Goal: Task Accomplishment & Management: Complete application form

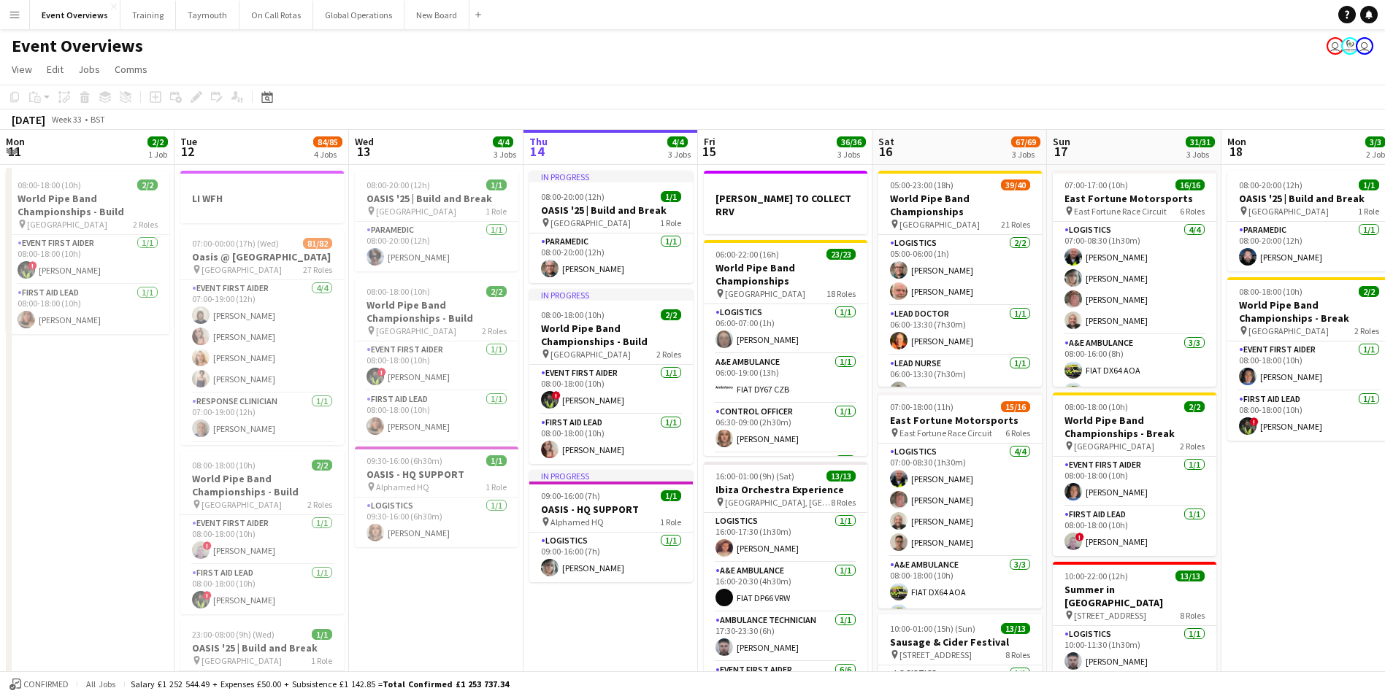
scroll to position [0, 349]
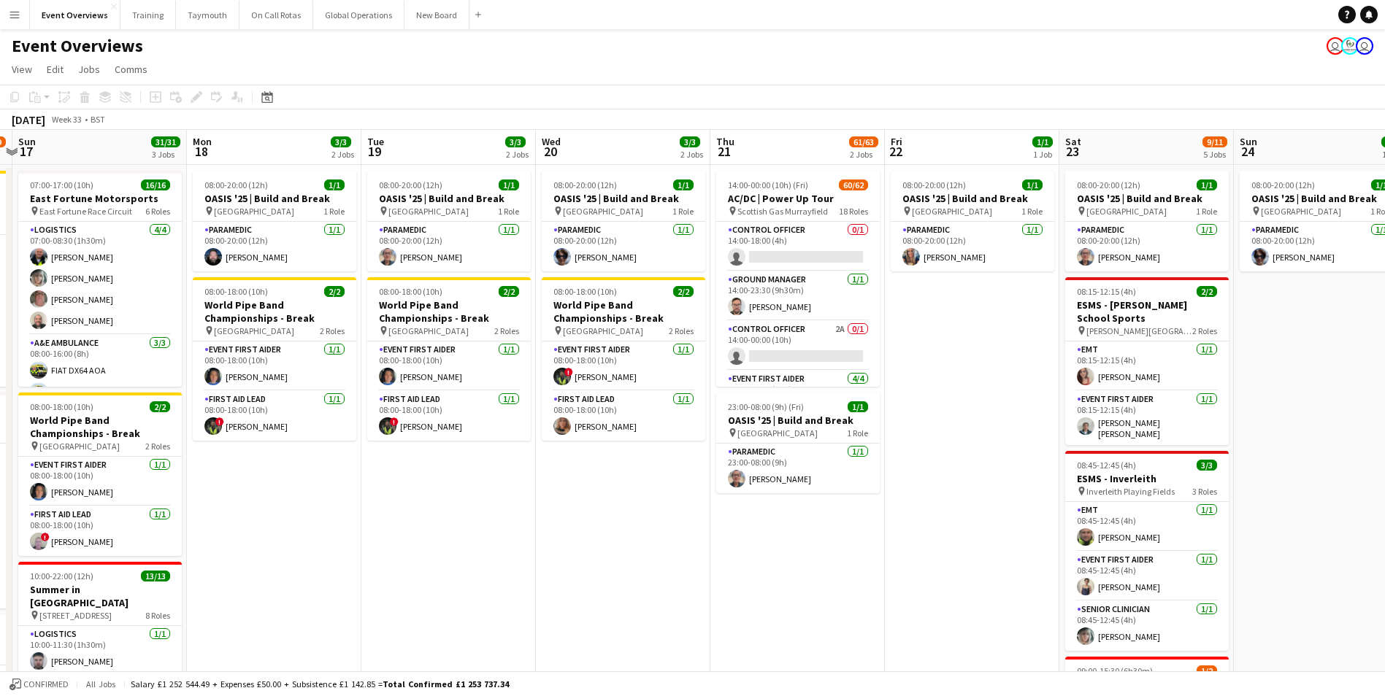
drag, startPoint x: 1080, startPoint y: 561, endPoint x: 402, endPoint y: 582, distance: 678.5
click at [410, 577] on app-calendar-viewport "Thu 14 4/4 3 Jobs Fri 15 36/36 3 Jobs Sat 16 67/69 3 Jobs Sun 17 31/31 3 Jobs M…" at bounding box center [692, 592] width 1385 height 925
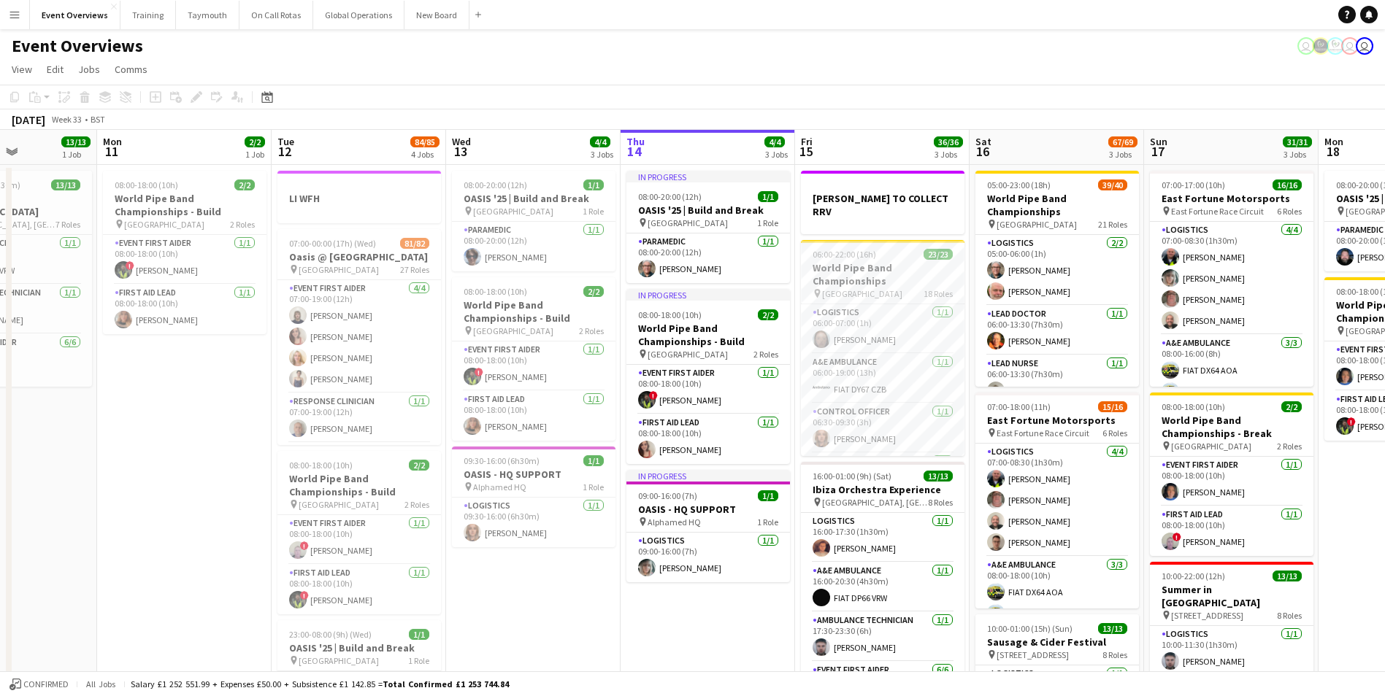
scroll to position [0, 373]
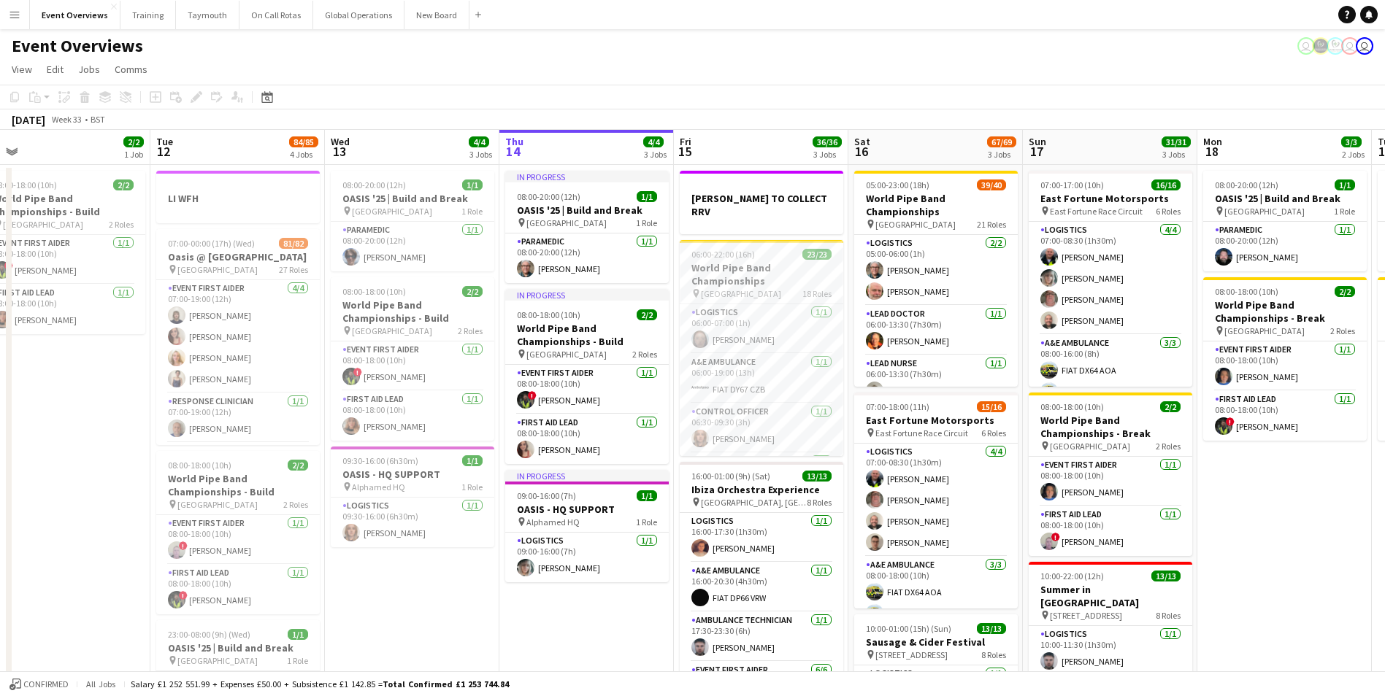
drag, startPoint x: 535, startPoint y: 505, endPoint x: 1353, endPoint y: 517, distance: 817.7
click at [1353, 517] on app-calendar-viewport "Sat 9 94/95 2 Jobs Sun 10 13/13 1 Job Mon 11 2/2 1 Job Tue 12 84/85 4 Jobs Wed …" at bounding box center [692, 592] width 1385 height 925
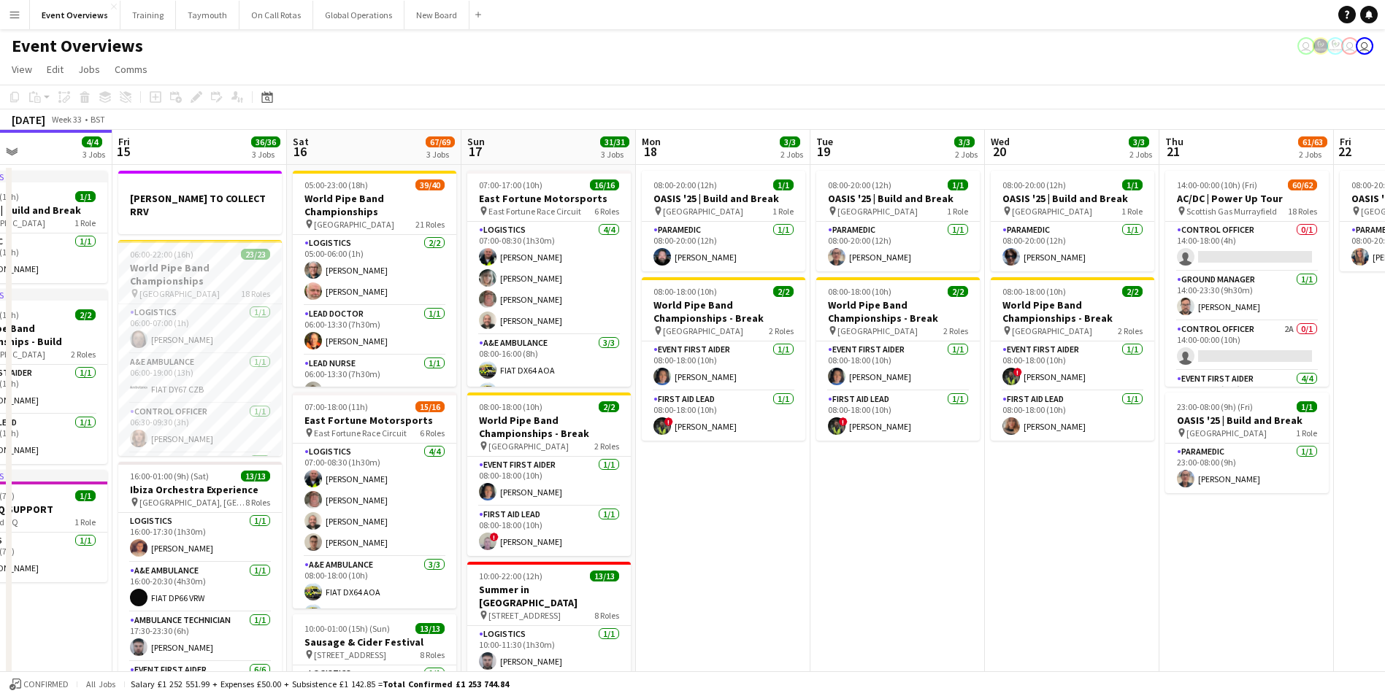
scroll to position [0, 588]
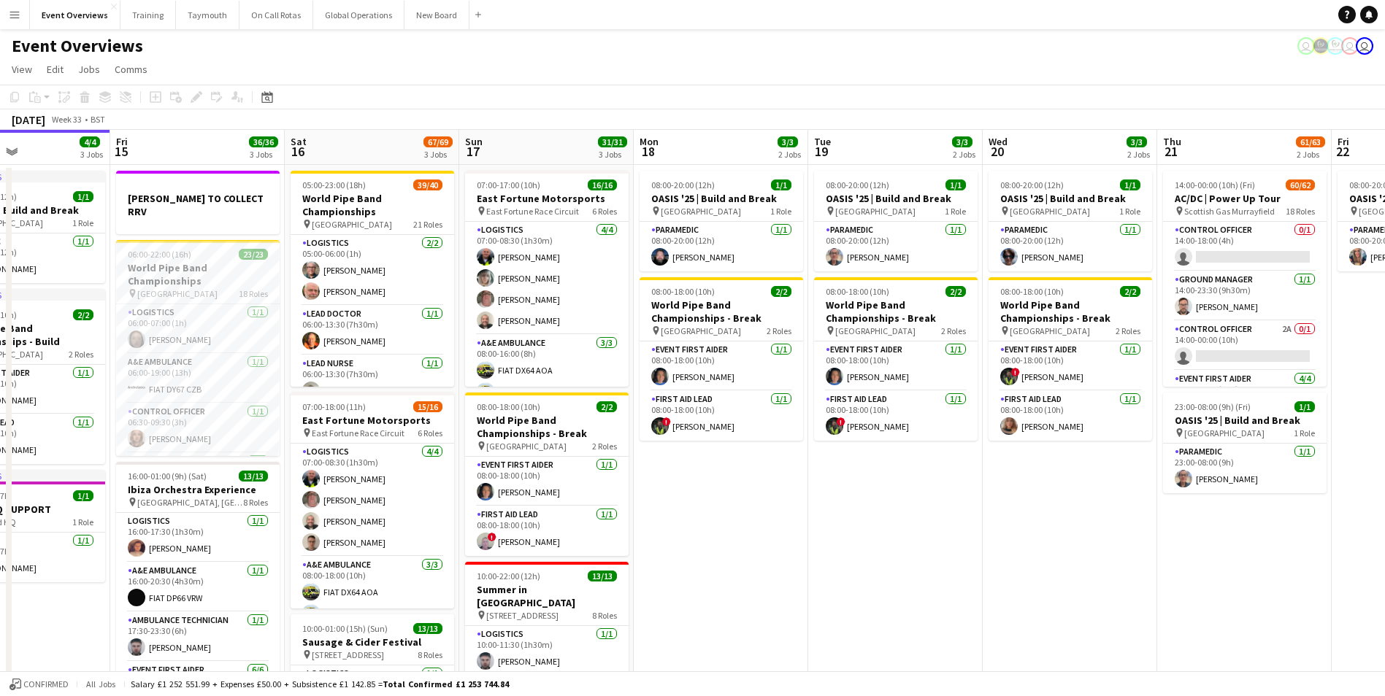
drag, startPoint x: 565, startPoint y: 633, endPoint x: -7, endPoint y: 640, distance: 572.4
click at [0, 640] on html "Menu Boards Boards Boards All jobs Status Workforce Workforce My Workforce Recr…" at bounding box center [692, 540] width 1385 height 1080
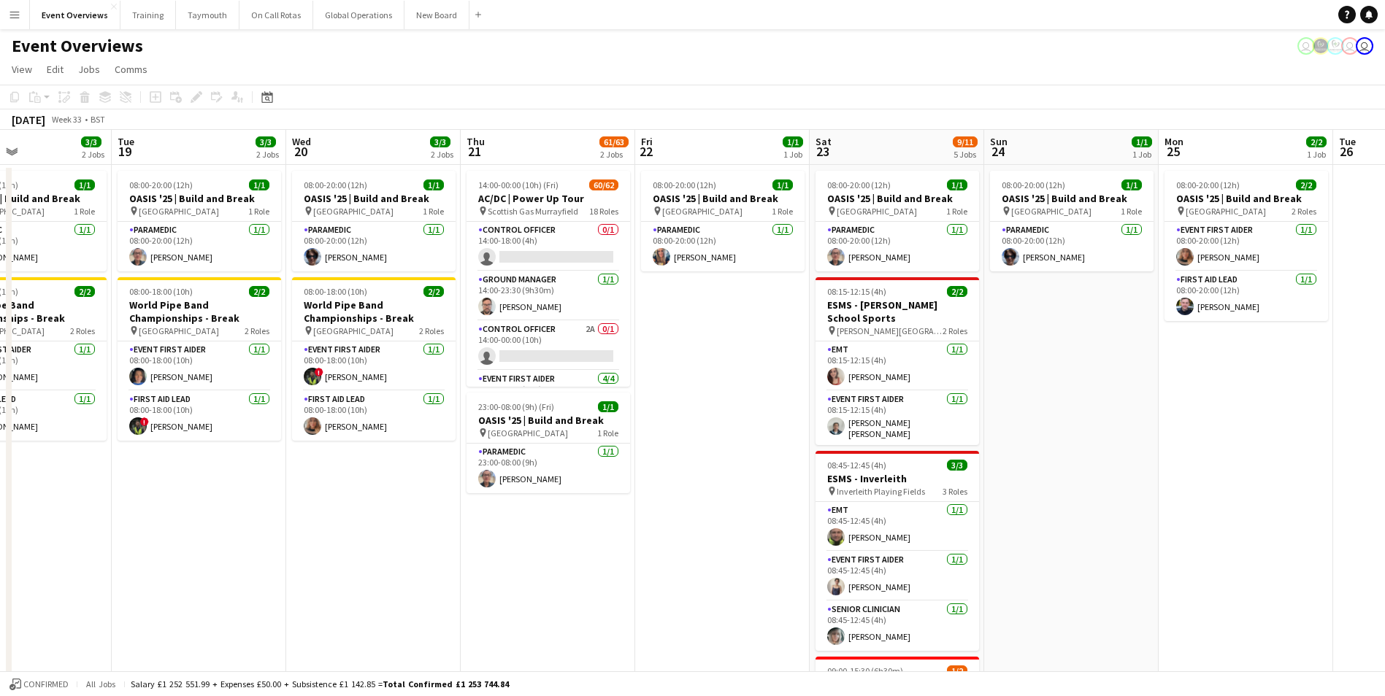
scroll to position [0, 502]
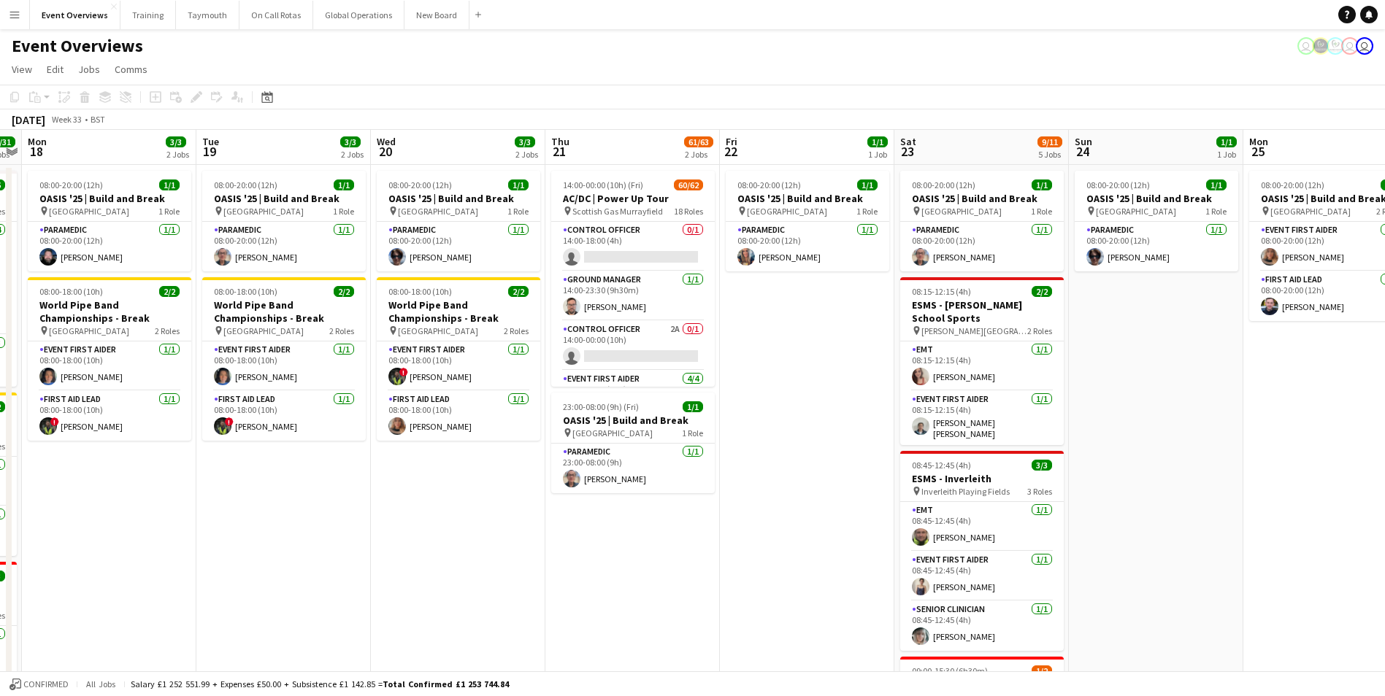
drag, startPoint x: 904, startPoint y: 606, endPoint x: 292, endPoint y: 633, distance: 612.3
click at [292, 633] on app-calendar-viewport "Fri 15 36/36 3 Jobs Sat 16 67/69 3 Jobs Sun 17 31/31 3 Jobs Mon 18 3/3 2 Jobs T…" at bounding box center [692, 592] width 1385 height 925
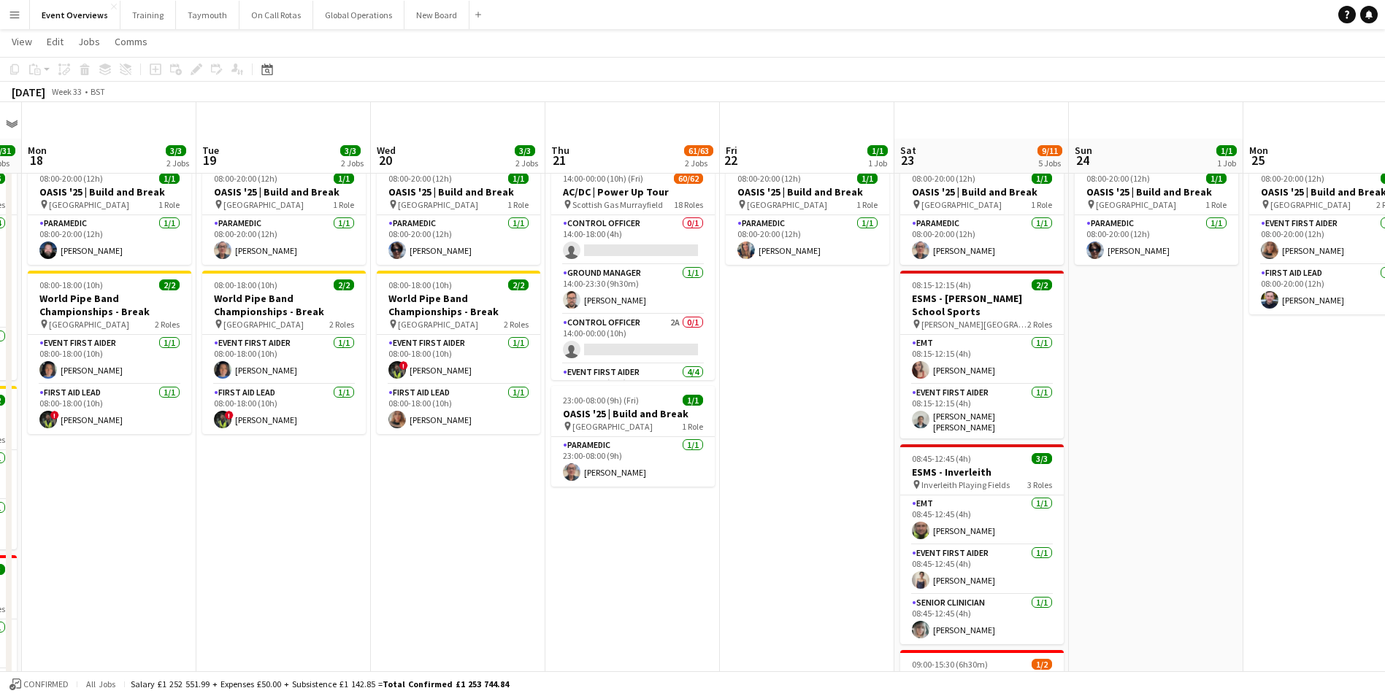
scroll to position [0, 0]
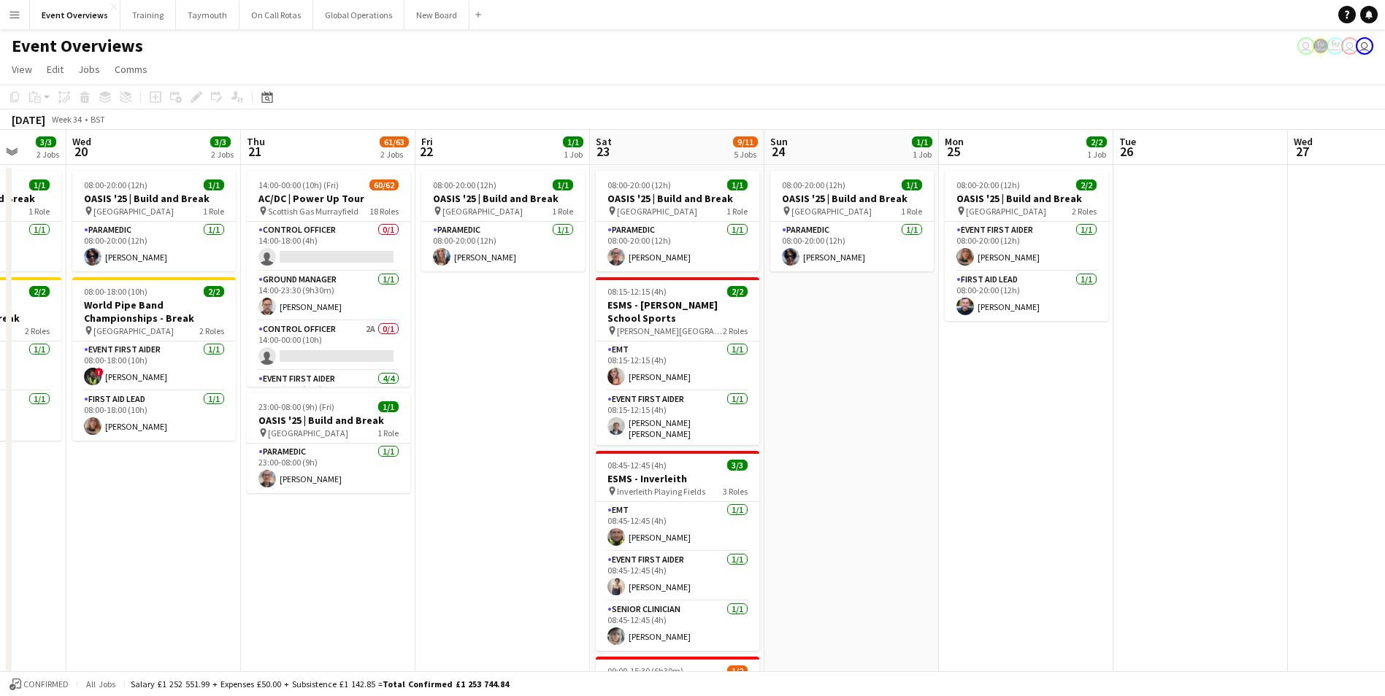
drag, startPoint x: 738, startPoint y: 593, endPoint x: 232, endPoint y: 622, distance: 506.7
click at [221, 623] on app-calendar-viewport "Sun 17 31/31 3 Jobs Mon 18 3/3 2 Jobs Tue 19 3/3 2 Jobs Wed 20 3/3 2 Jobs Thu 2…" at bounding box center [692, 592] width 1385 height 925
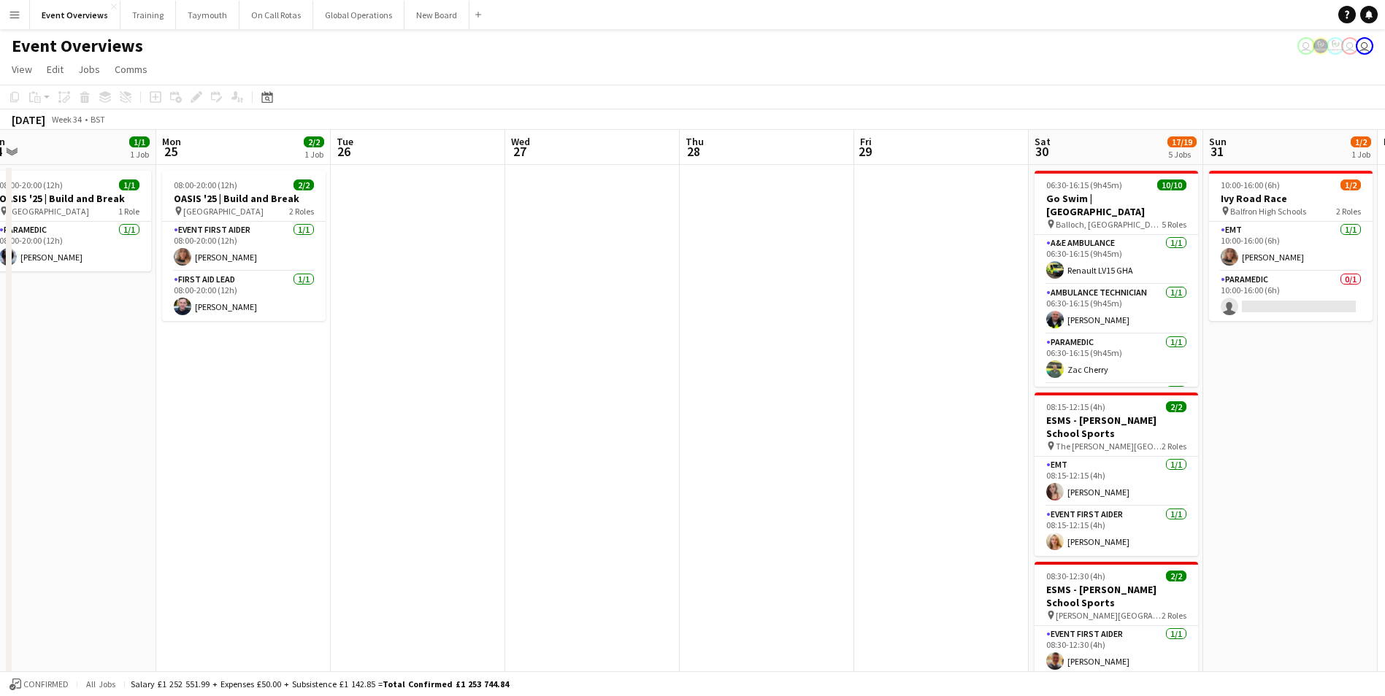
drag, startPoint x: 939, startPoint y: 534, endPoint x: 384, endPoint y: 583, distance: 557.0
click at [384, 583] on app-calendar-viewport "Thu 21 61/63 2 Jobs Fri 22 1/1 1 Job Sat 23 9/11 5 Jobs Sun 24 1/1 1 Job Mon 25…" at bounding box center [692, 625] width 1385 height 991
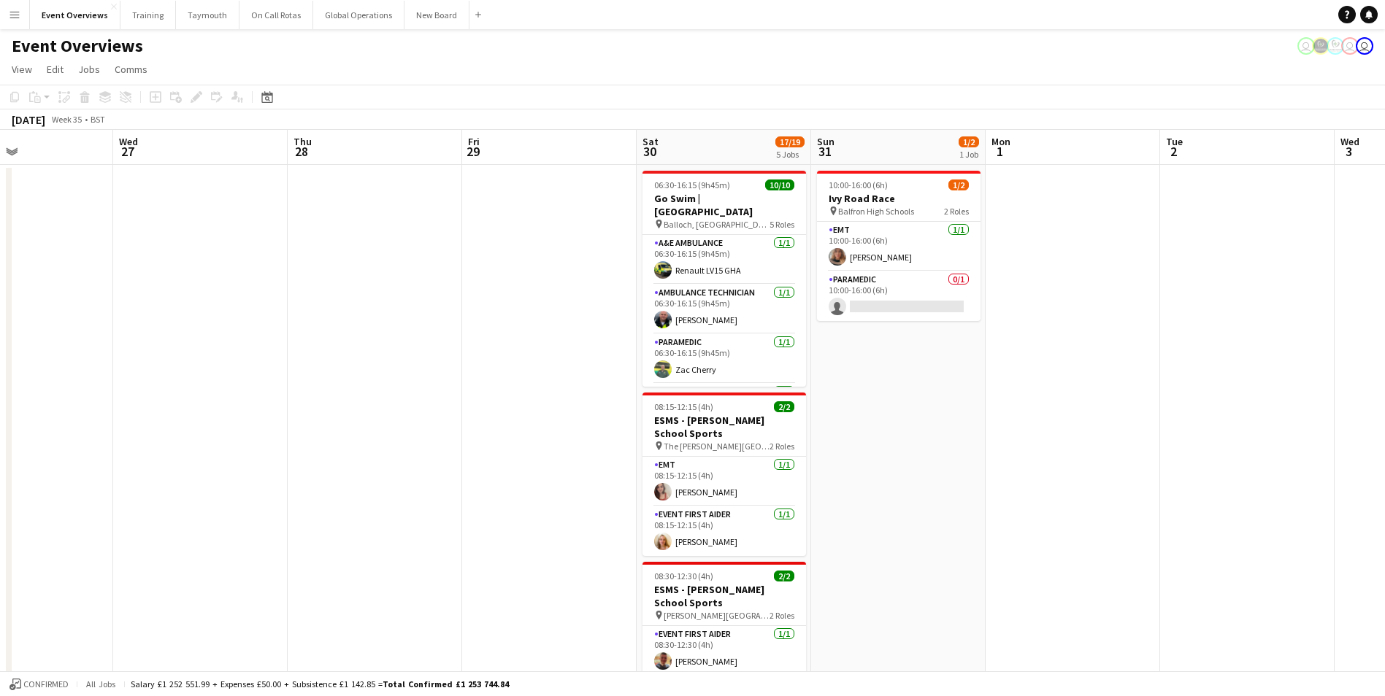
drag, startPoint x: 573, startPoint y: 558, endPoint x: 391, endPoint y: 575, distance: 182.5
click at [161, 593] on app-calendar-viewport "Sat 23 9/11 5 Jobs Sun 24 1/1 1 Job Mon 25 2/2 1 Job Tue 26 Wed 27 Thu 28 Fri 2…" at bounding box center [692, 625] width 1385 height 991
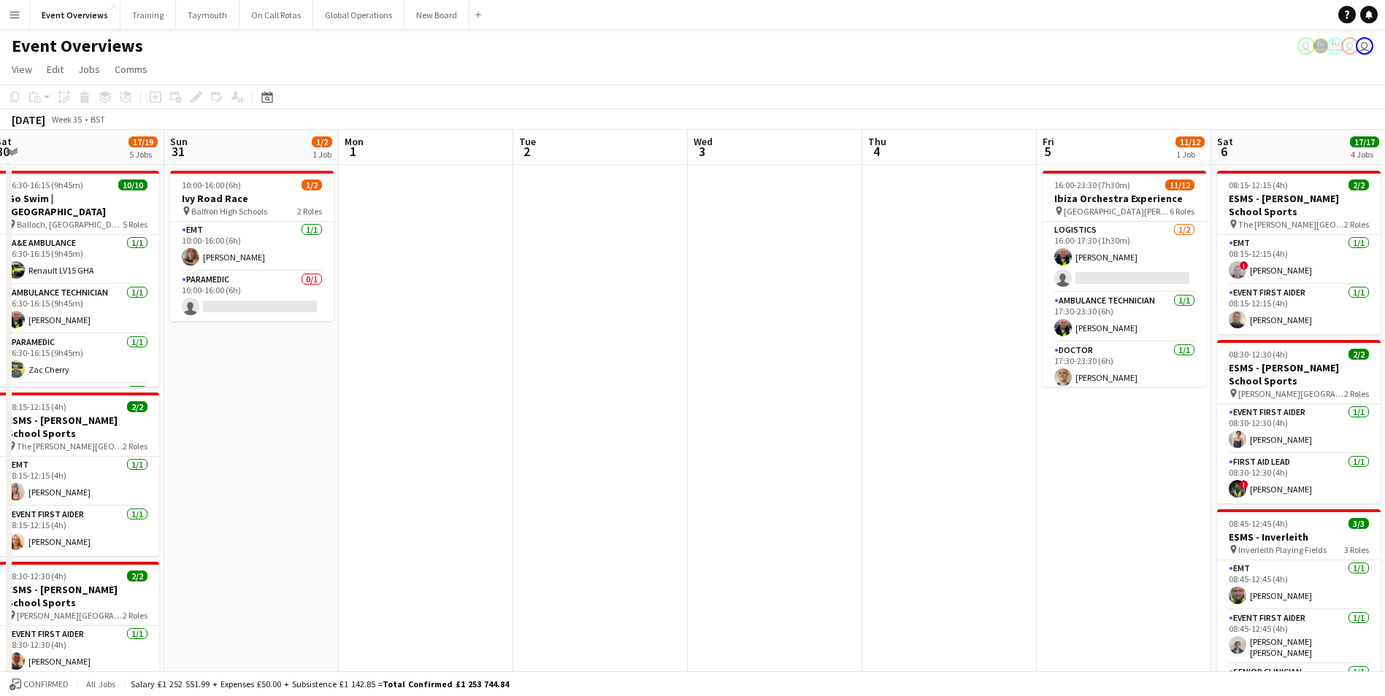
drag, startPoint x: 1077, startPoint y: 513, endPoint x: 237, endPoint y: 571, distance: 842.2
click at [236, 572] on app-calendar-viewport "Wed 27 Thu 28 Fri 29 Sat 30 17/19 5 Jobs Sun 31 1/2 1 Job Mon 1 Tue 2 Wed 3 Thu…" at bounding box center [692, 625] width 1385 height 991
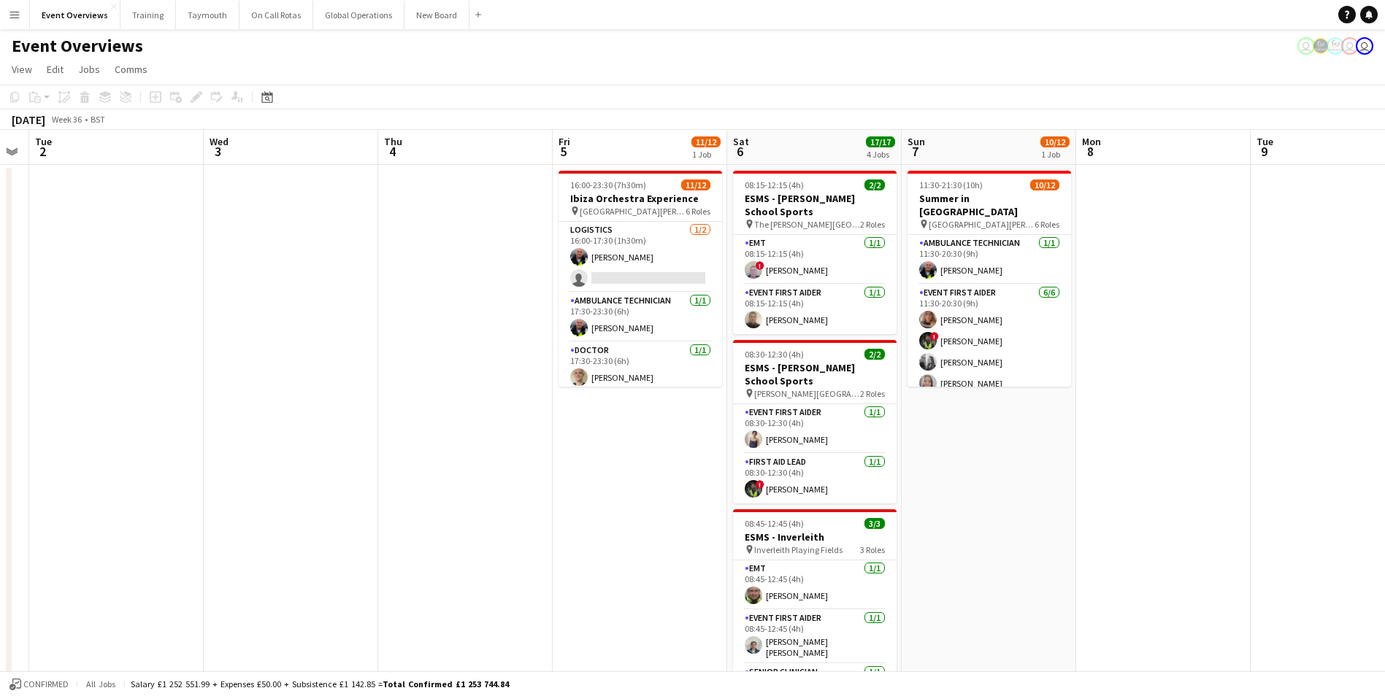
drag, startPoint x: 591, startPoint y: 536, endPoint x: 283, endPoint y: 557, distance: 308.8
click at [124, 565] on app-calendar-viewport "Sat 30 17/19 5 Jobs Sun 31 1/2 1 Job Mon 1 Tue 2 Wed 3 Thu 4 Fri 5 11/12 1 Job …" at bounding box center [692, 625] width 1385 height 991
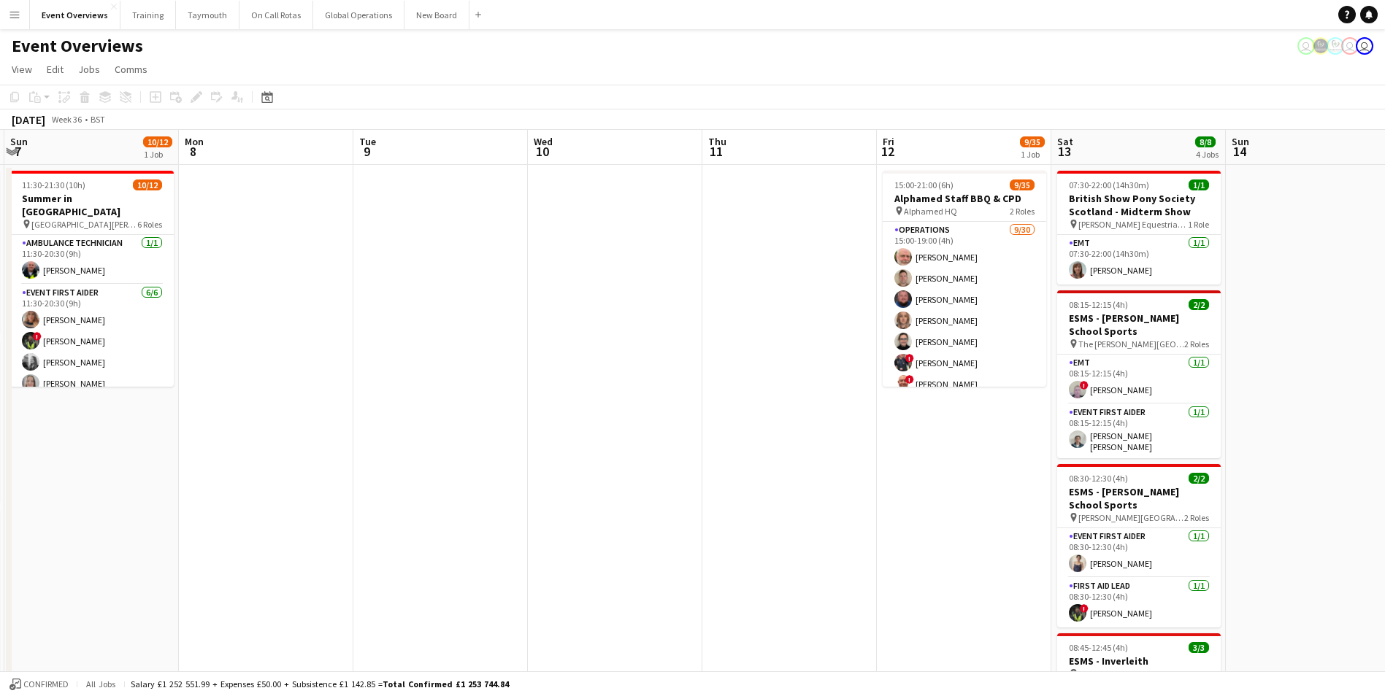
drag, startPoint x: 905, startPoint y: 523, endPoint x: 353, endPoint y: 542, distance: 552.9
click at [353, 542] on app-calendar-viewport "Thu 4 Fri 5 11/12 1 Job Sat 6 17/17 4 Jobs Sun 7 10/12 1 Job Mon 8 Tue 9 Wed 10…" at bounding box center [692, 625] width 1385 height 991
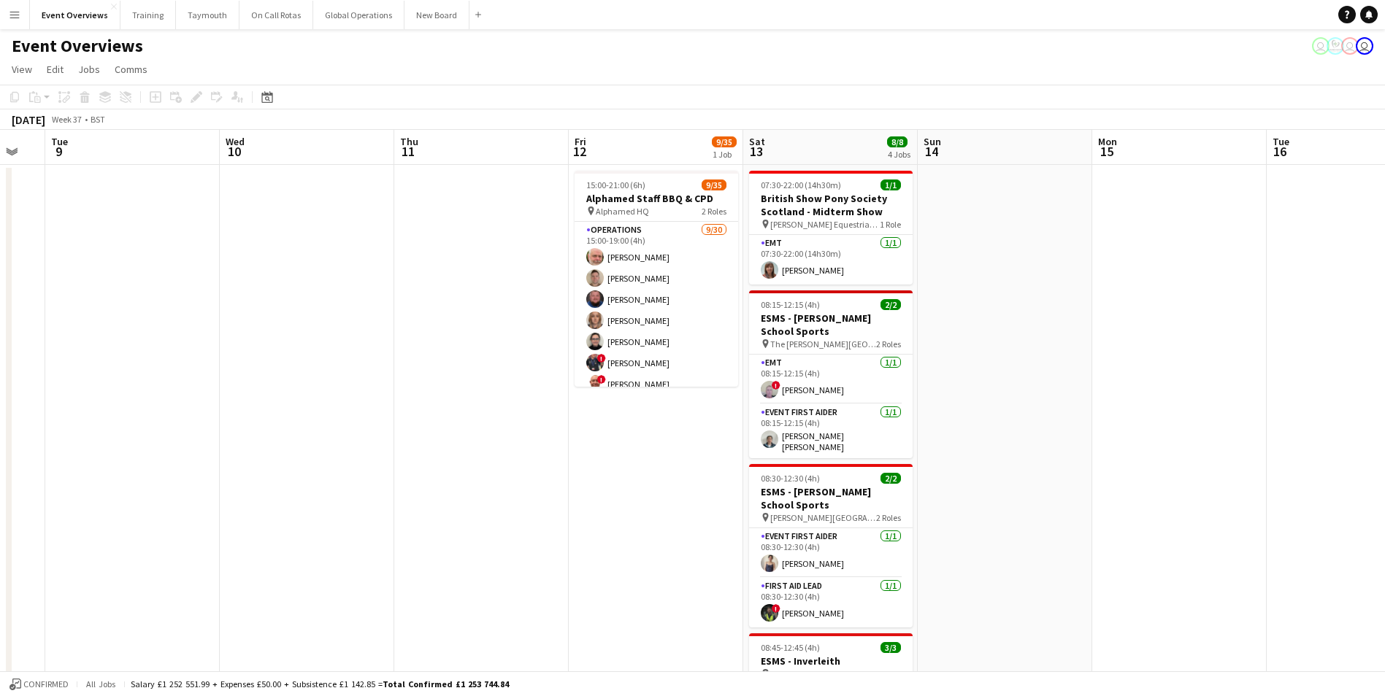
drag, startPoint x: 819, startPoint y: 467, endPoint x: 439, endPoint y: 496, distance: 380.7
click at [439, 496] on app-calendar-viewport "Sat 6 17/17 4 Jobs Sun 7 10/12 1 Job Mon 8 Tue 9 Wed 10 Thu 11 Fri 12 9/35 1 Jo…" at bounding box center [692, 625] width 1385 height 991
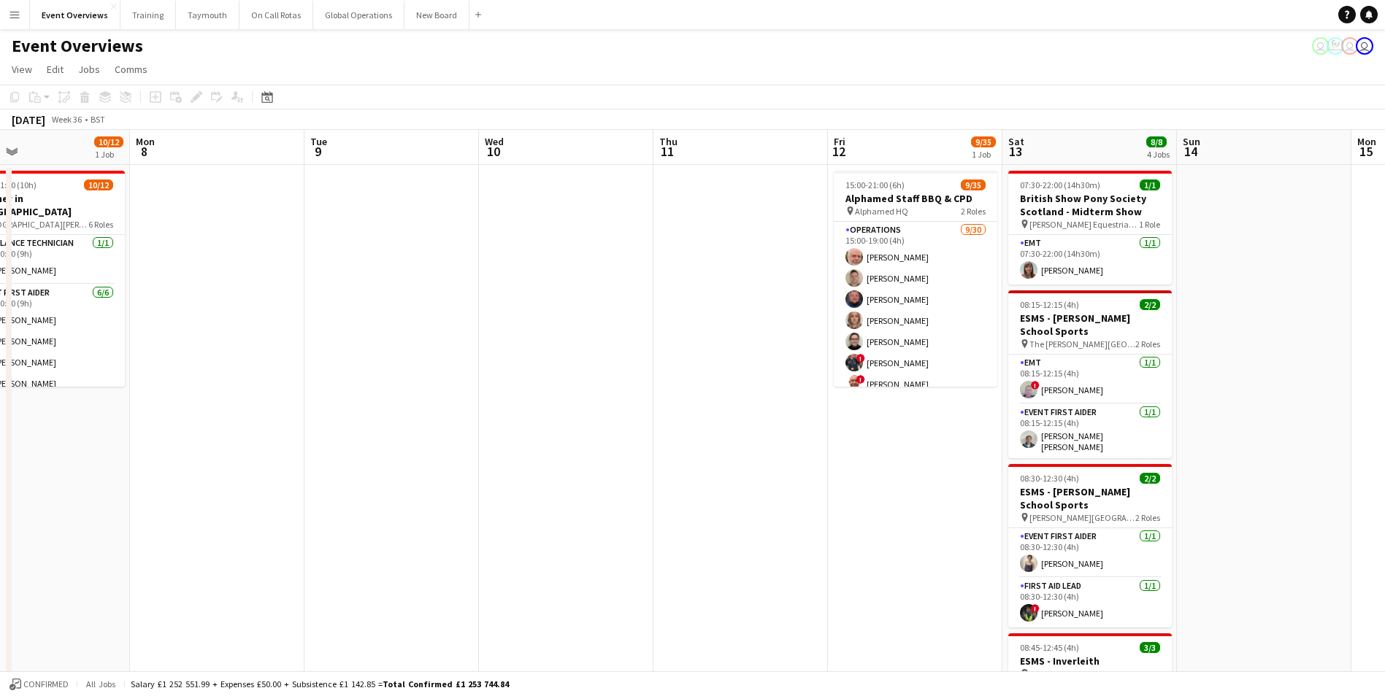
drag, startPoint x: 439, startPoint y: 496, endPoint x: 700, endPoint y: 470, distance: 261.9
click at [700, 470] on app-calendar-viewport "Fri 5 11/12 1 Job Sat 6 17/17 4 Jobs Sun 7 10/12 1 Job Mon 8 Tue 9 Wed 10 Thu 1…" at bounding box center [692, 625] width 1385 height 991
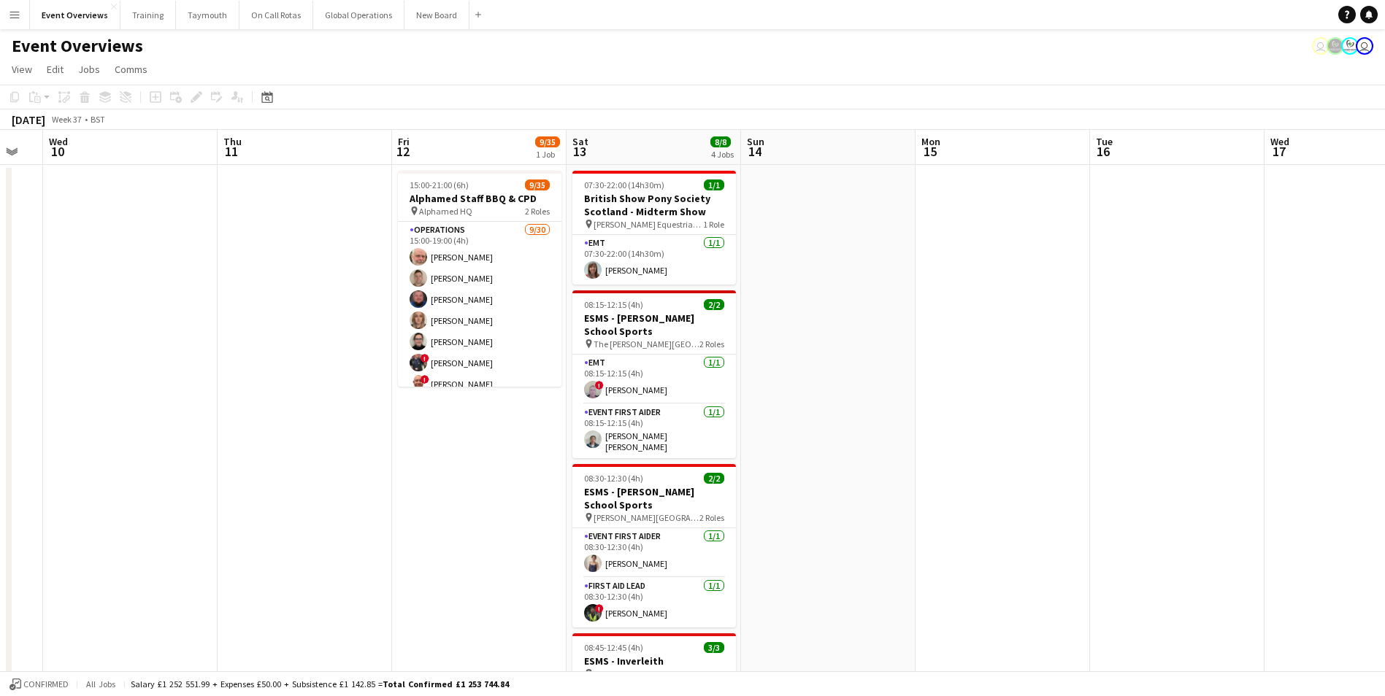
drag, startPoint x: 928, startPoint y: 475, endPoint x: 491, endPoint y: 533, distance: 441.1
click at [491, 533] on app-calendar-viewport "Sun 7 10/12 1 Job Mon 8 Tue 9 Wed 10 Thu 11 Fri 12 9/35 1 Job Sat 13 8/8 4 Jobs…" at bounding box center [692, 625] width 1385 height 991
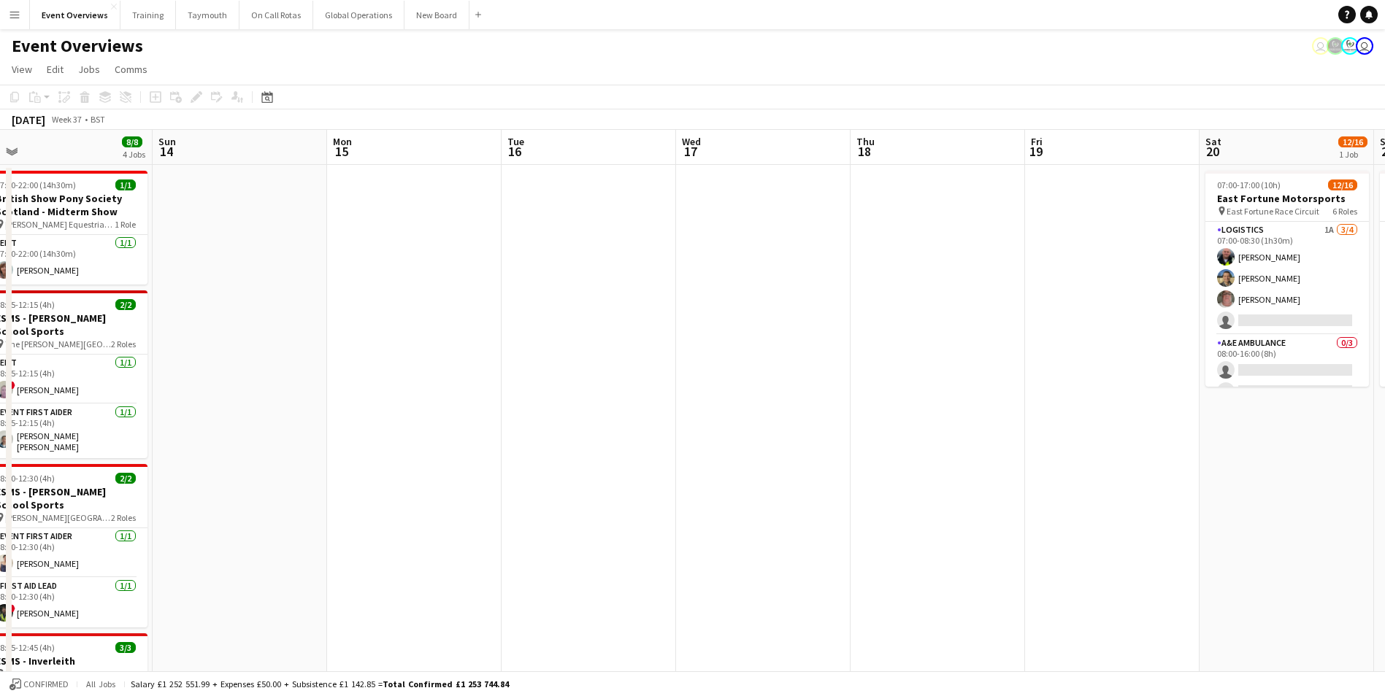
drag, startPoint x: 1052, startPoint y: 451, endPoint x: 278, endPoint y: 491, distance: 774.8
click at [278, 491] on app-calendar-viewport "Wed 10 Thu 11 Fri 12 9/35 1 Job Sat 13 8/8 4 Jobs Sun 14 Mon 15 Tue 16 Wed 17 T…" at bounding box center [692, 625] width 1385 height 991
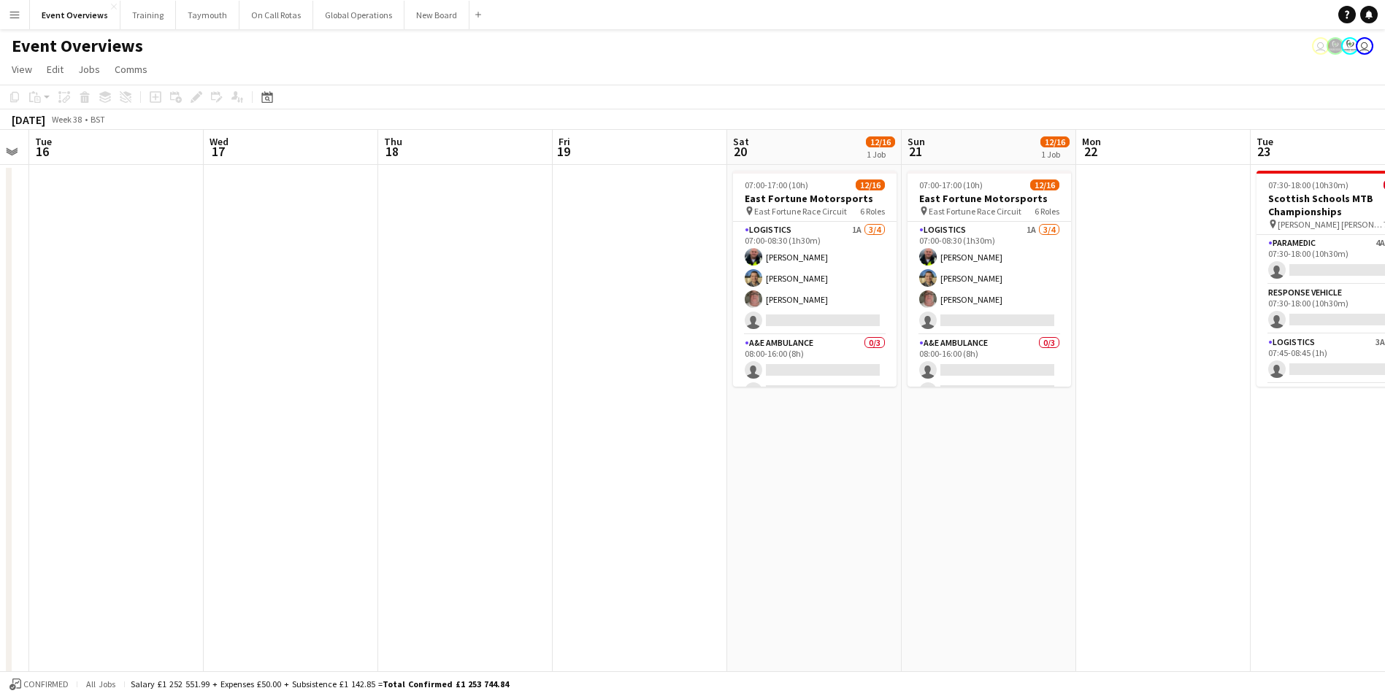
drag, startPoint x: 463, startPoint y: 466, endPoint x: -37, endPoint y: 506, distance: 501.7
click at [0, 506] on html "Menu Boards Boards Boards All jobs Status Workforce Workforce My Workforce Recr…" at bounding box center [692, 573] width 1385 height 1146
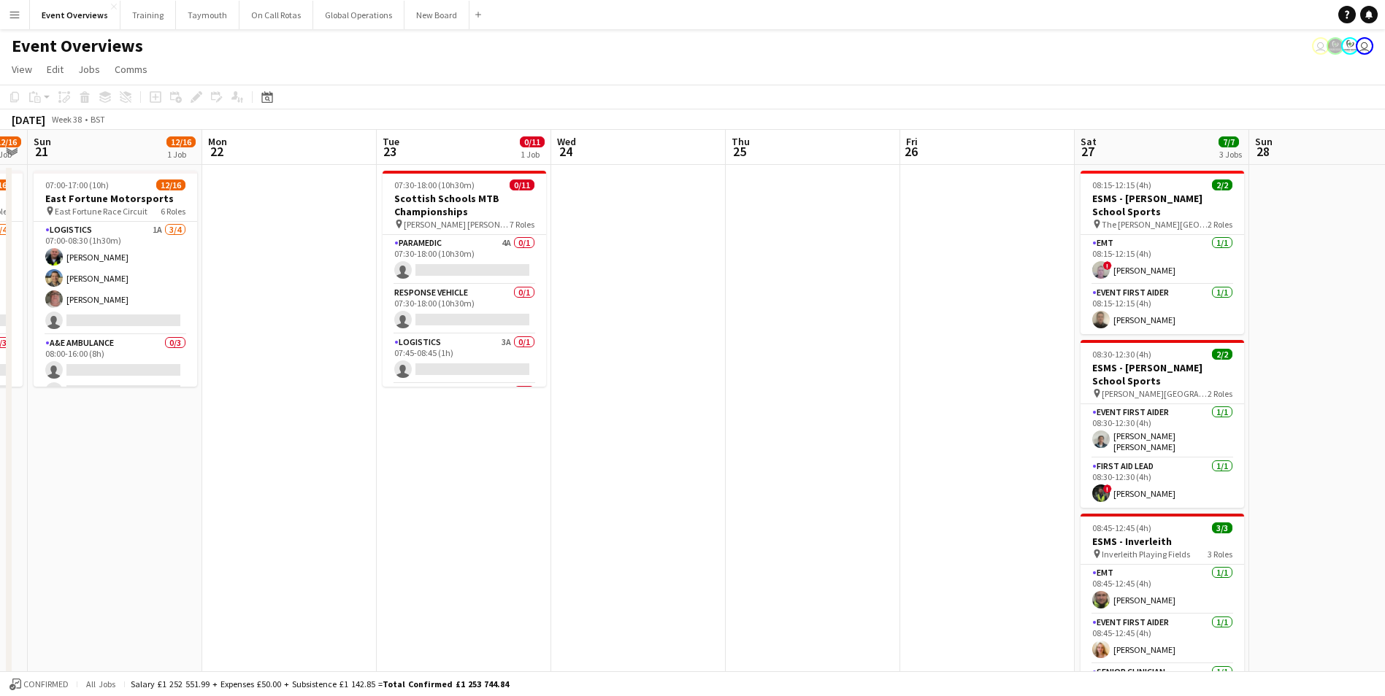
drag, startPoint x: 1003, startPoint y: 447, endPoint x: 287, endPoint y: 477, distance: 716.7
click at [287, 477] on app-calendar-viewport "Thu 18 Fri 19 Sat 20 12/16 1 Job Sun 21 12/16 1 Job Mon 22 Tue 23 0/11 1 Job We…" at bounding box center [692, 625] width 1385 height 991
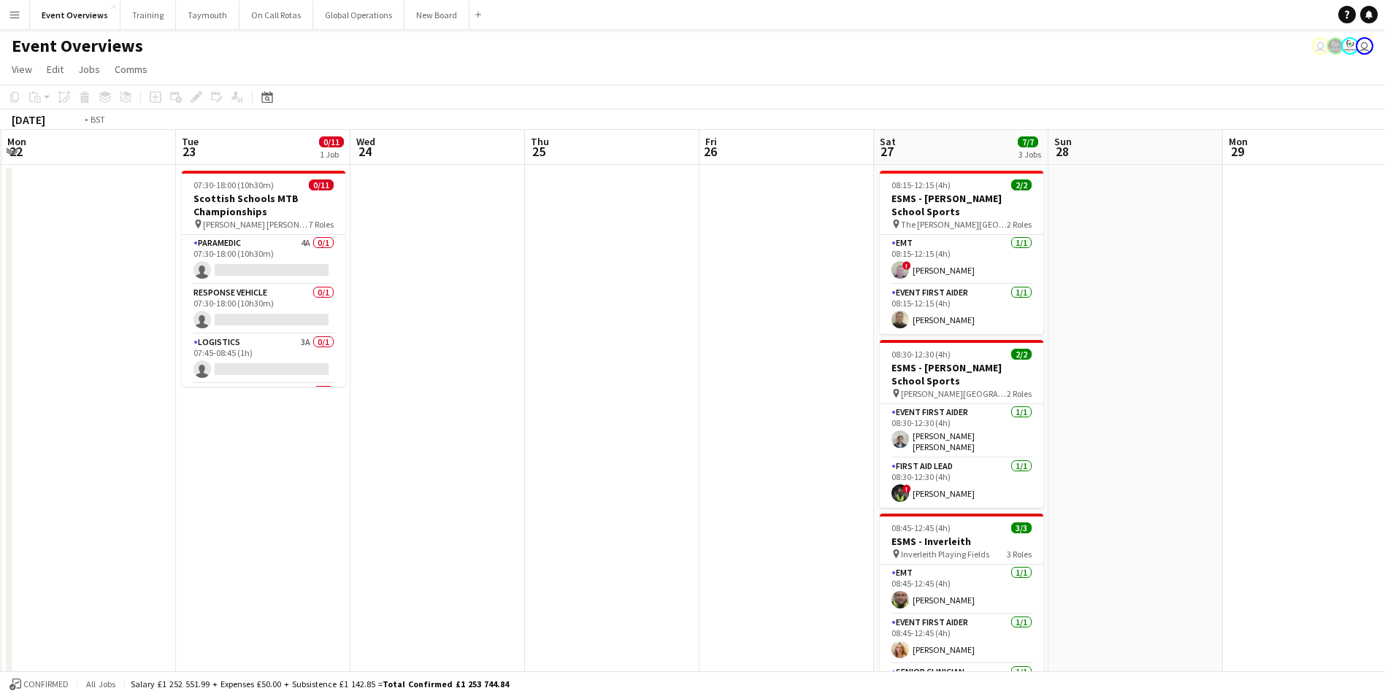
drag, startPoint x: 776, startPoint y: 434, endPoint x: 78, endPoint y: 460, distance: 698.4
click at [49, 463] on app-calendar-viewport "Fri 19 Sat 20 12/16 1 Job Sun 21 12/16 1 Job Mon 22 Tue 23 0/11 1 Job Wed 24 Th…" at bounding box center [692, 625] width 1385 height 991
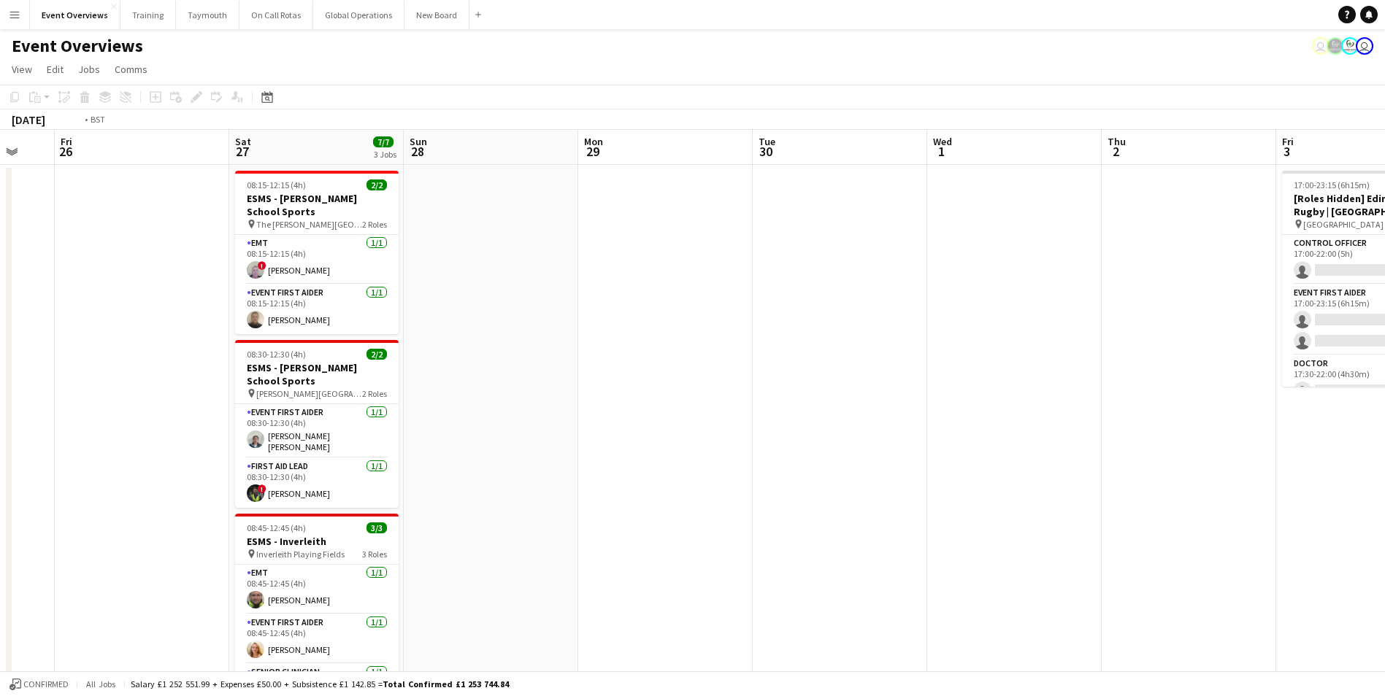
drag, startPoint x: 940, startPoint y: 380, endPoint x: 250, endPoint y: 424, distance: 691.3
click at [250, 424] on app-calendar-viewport "Tue 23 0/11 1 Job Wed 24 Thu 25 Fri 26 Sat 27 7/7 3 Jobs Sun 28 Mon 29 Tue 30 W…" at bounding box center [692, 625] width 1385 height 991
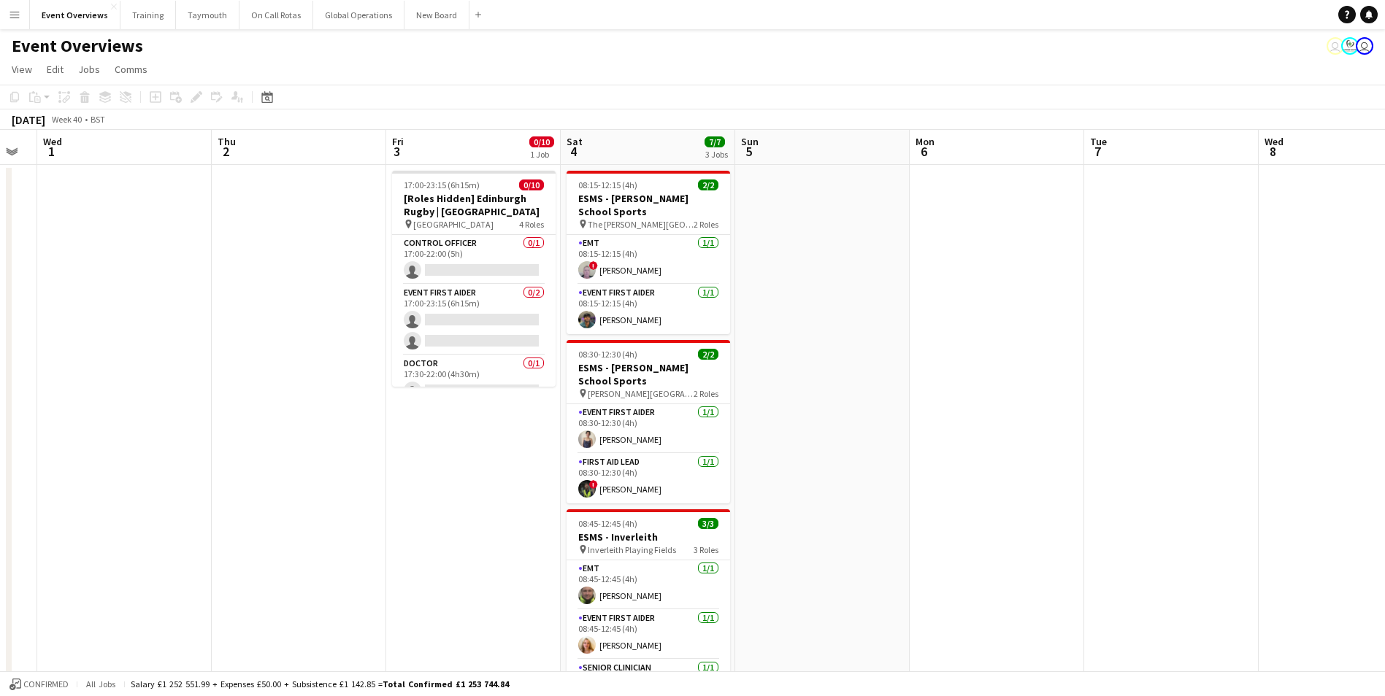
scroll to position [0, 512]
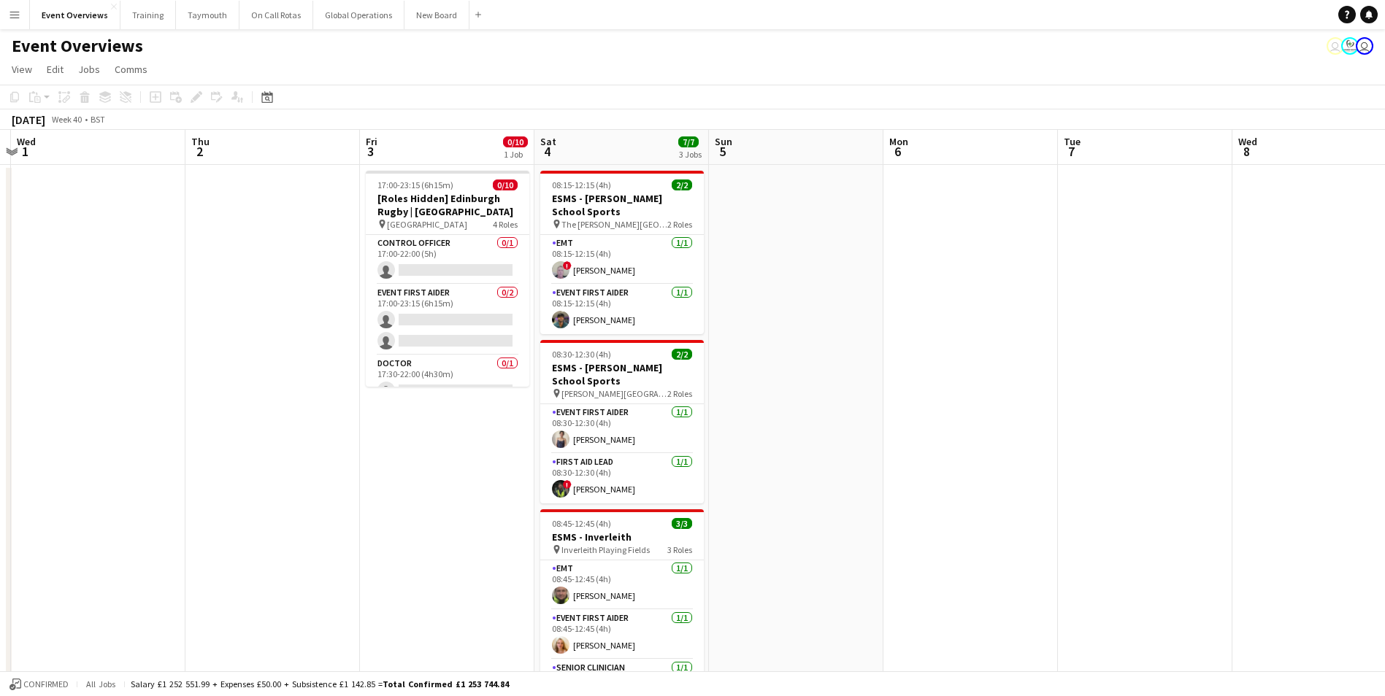
drag, startPoint x: 1172, startPoint y: 542, endPoint x: 845, endPoint y: 582, distance: 330.2
click at [845, 582] on app-calendar-viewport "Sun 28 Mon 29 Tue 30 Wed 1 Thu 2 Fri 3 0/10 1 Job Sat 4 7/7 3 Jobs Sun 5 Mon 6 …" at bounding box center [692, 625] width 1385 height 991
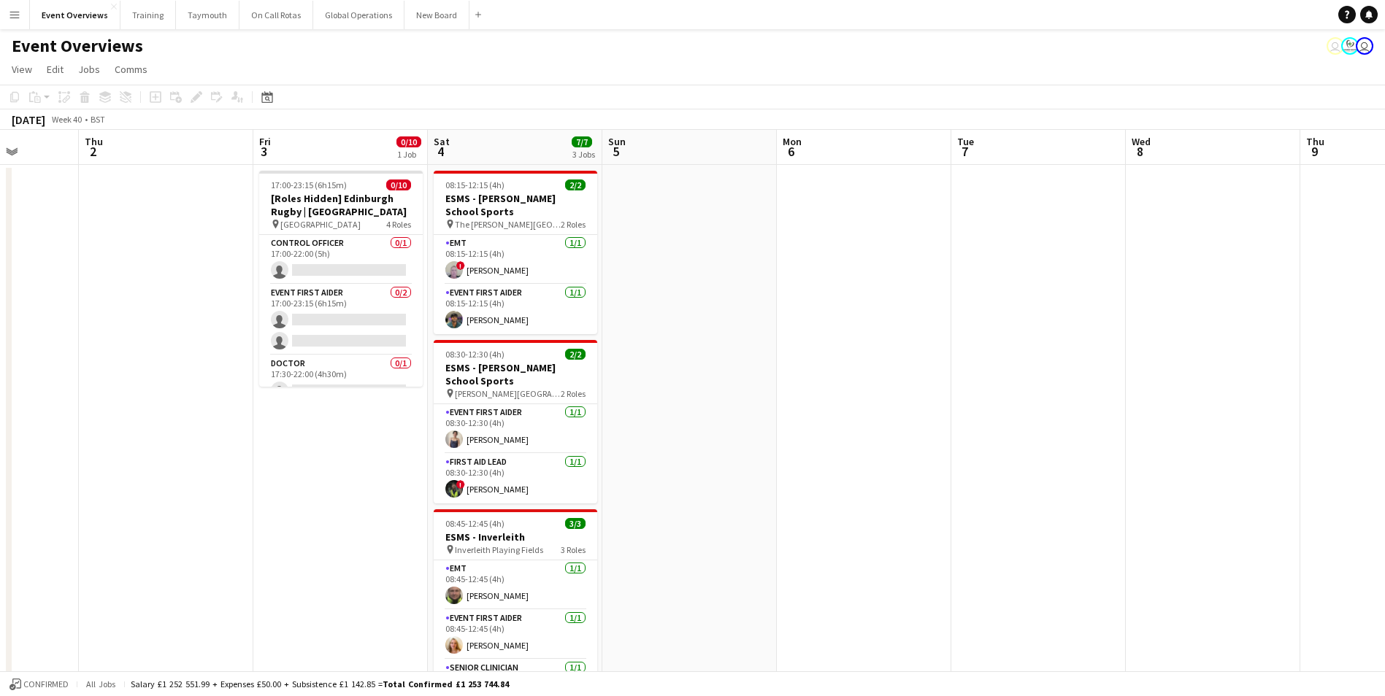
drag, startPoint x: 983, startPoint y: 417, endPoint x: 874, endPoint y: 433, distance: 110.0
click at [875, 437] on app-calendar-viewport "Mon 29 Tue 30 Wed 1 Thu 2 Fri 3 0/10 1 Job Sat 4 7/7 3 Jobs Sun 5 Mon 6 Tue 7 W…" at bounding box center [692, 625] width 1385 height 991
click at [1031, 196] on app-date-cell at bounding box center [1037, 643] width 174 height 956
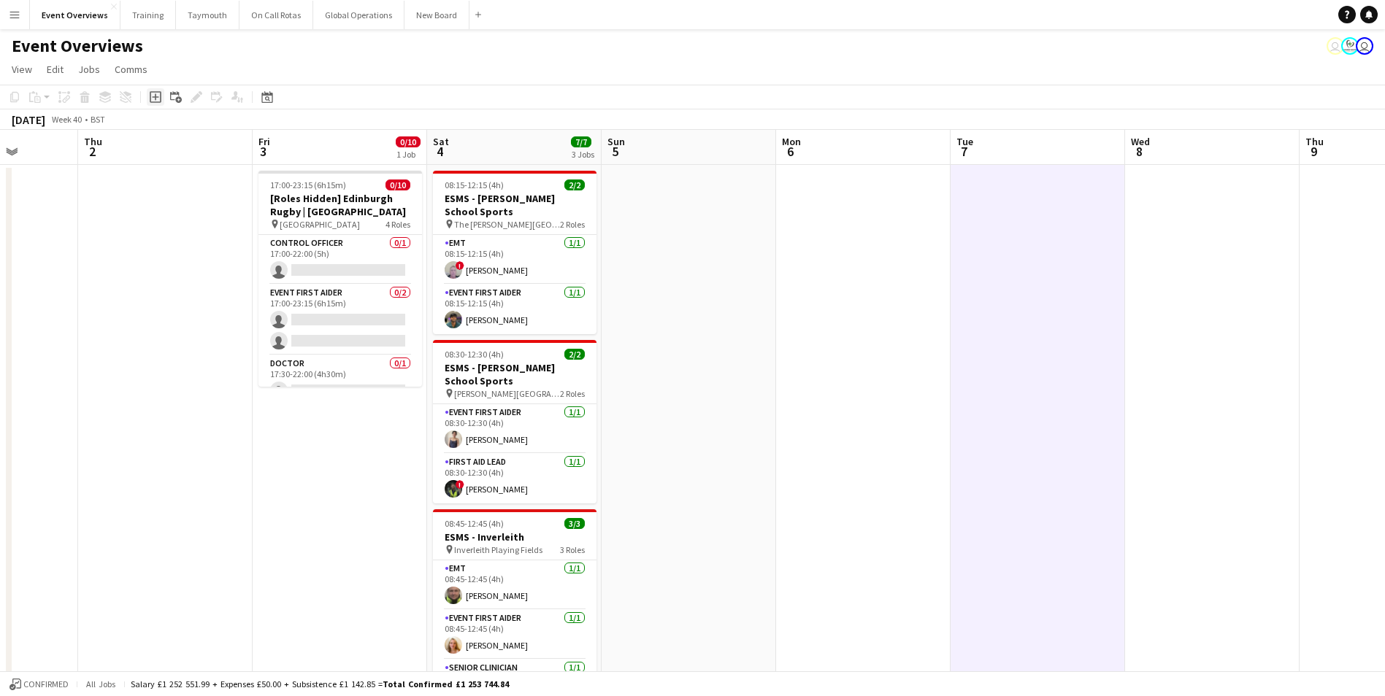
click at [155, 99] on icon "Add job" at bounding box center [156, 97] width 12 height 12
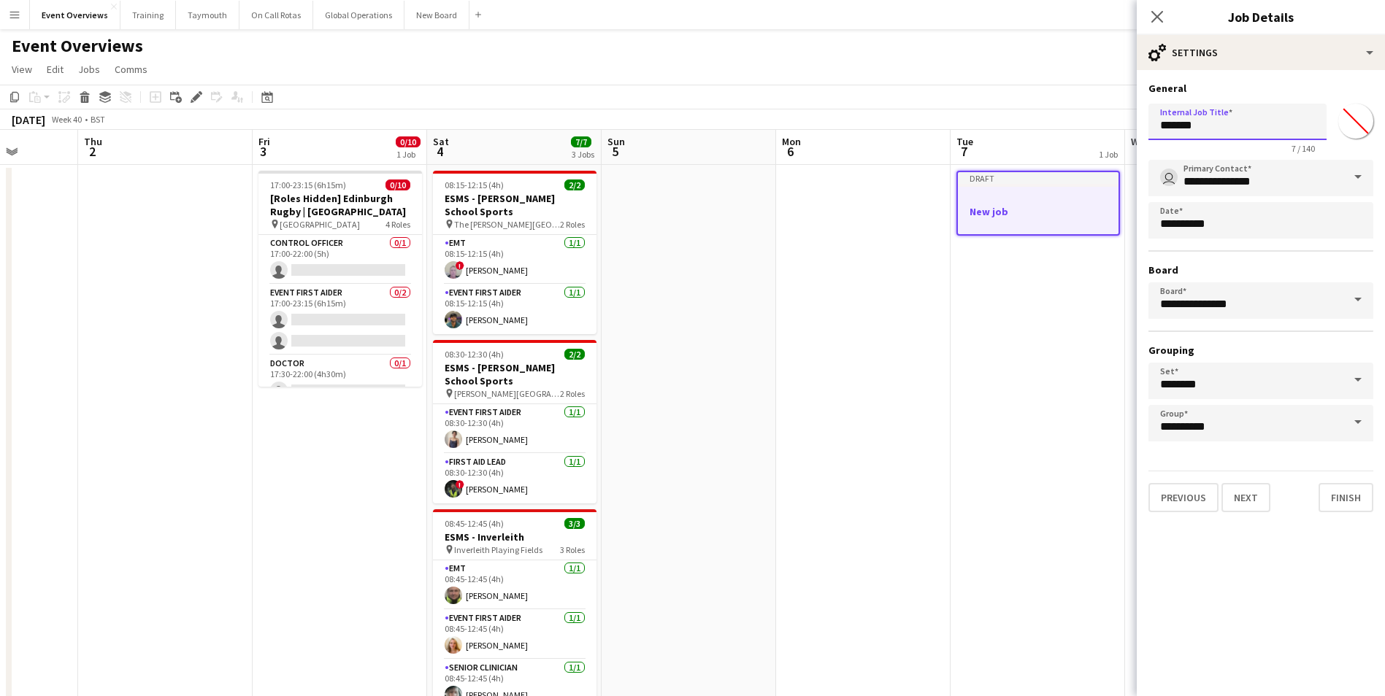
click at [1194, 128] on input "*******" at bounding box center [1237, 122] width 178 height 37
type input "*"
type input "**********"
click at [1250, 494] on button "Next" at bounding box center [1245, 497] width 49 height 29
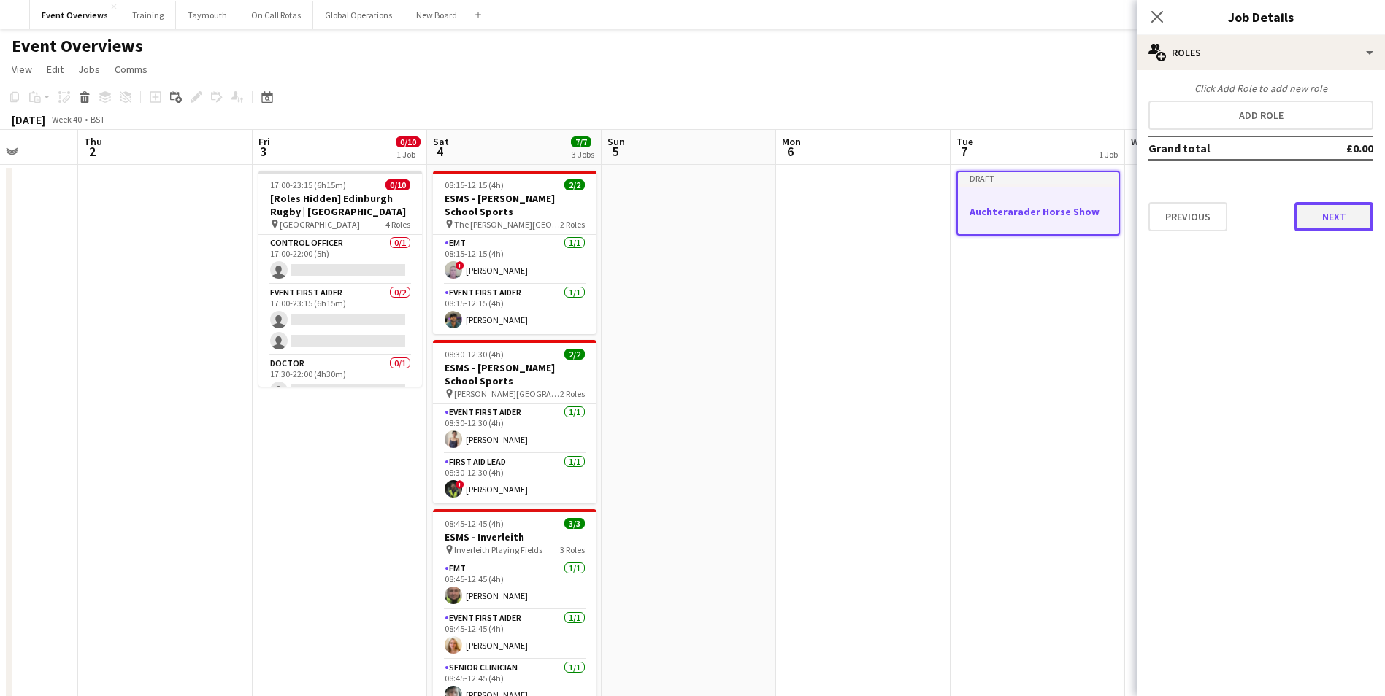
click at [1319, 220] on button "Next" at bounding box center [1333, 216] width 79 height 29
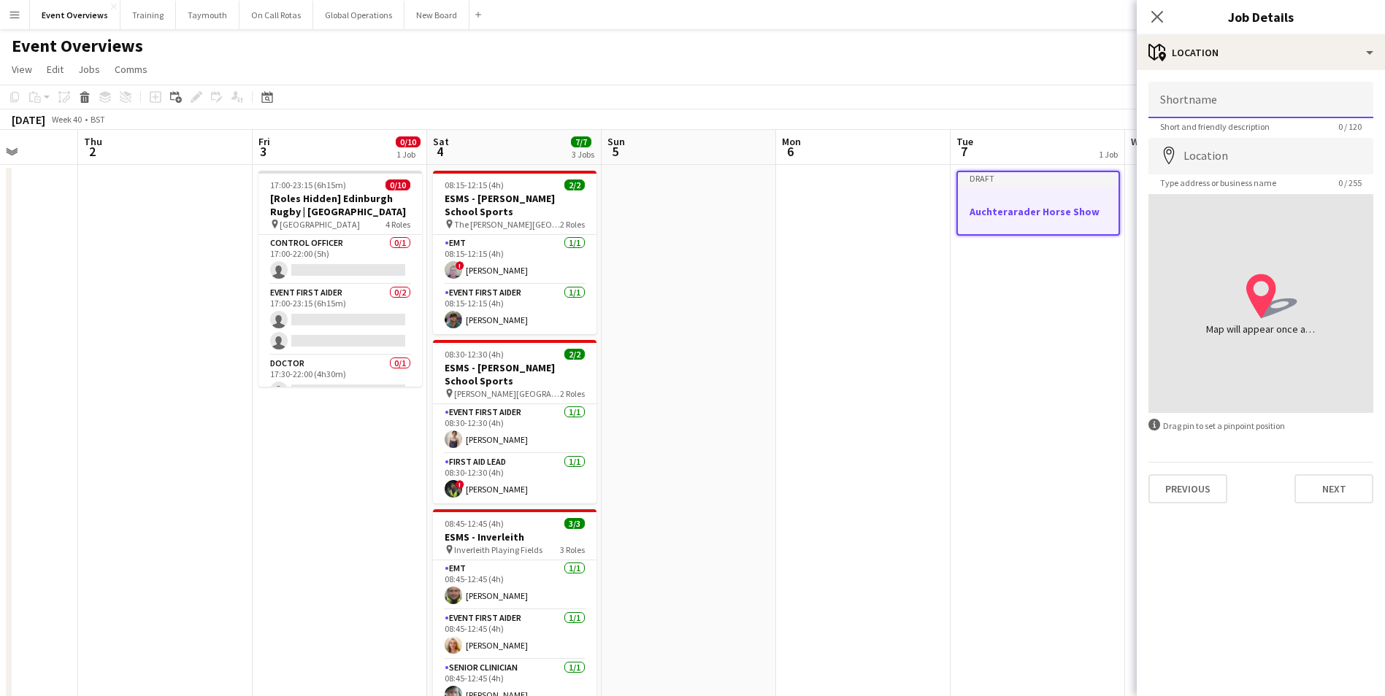
click at [1219, 98] on input "Shortname" at bounding box center [1260, 100] width 225 height 37
click at [1152, 17] on icon "Close pop-in" at bounding box center [1157, 17] width 12 height 12
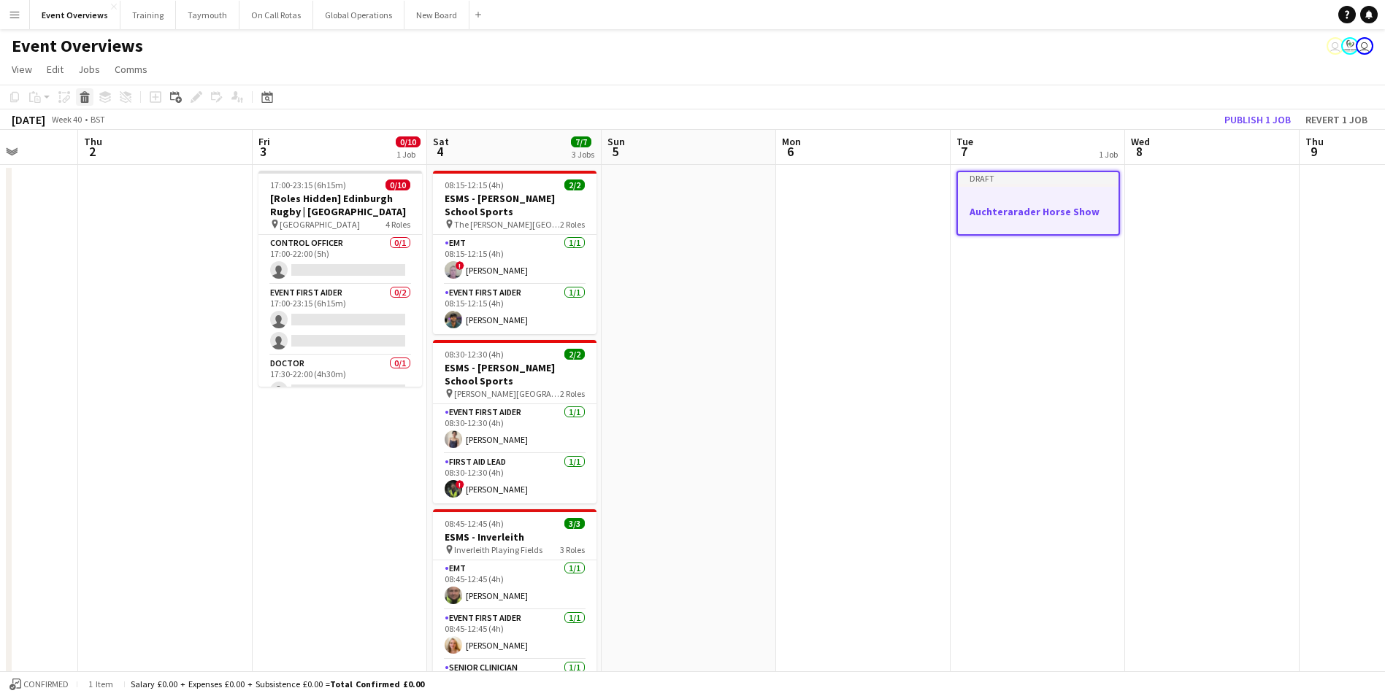
click at [88, 100] on icon at bounding box center [85, 99] width 8 height 7
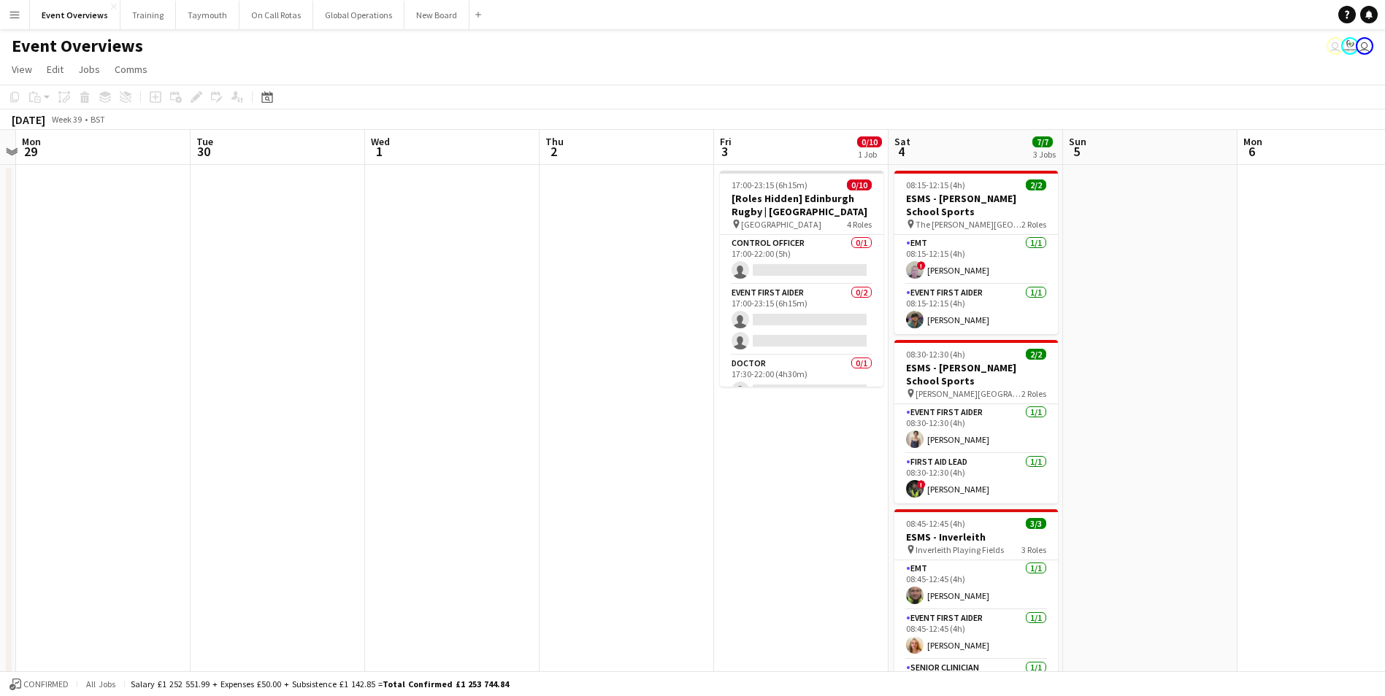
drag, startPoint x: 322, startPoint y: 550, endPoint x: 847, endPoint y: 485, distance: 528.9
click at [847, 485] on app-calendar-viewport "Sat 27 7/7 3 Jobs Sun 28 Mon 29 Tue 30 Wed 1 Thu 2 Fri 3 0/10 1 Job Sat 4 7/7 3…" at bounding box center [692, 625] width 1385 height 991
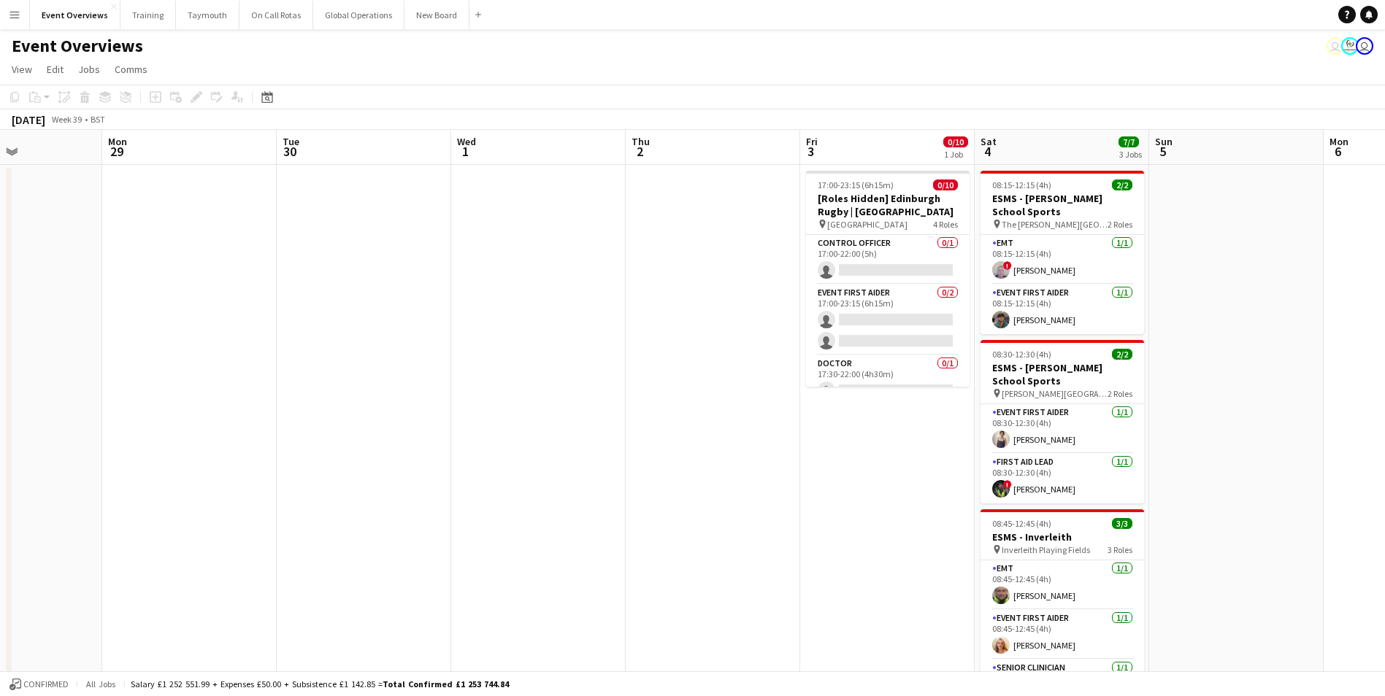
drag, startPoint x: 504, startPoint y: 494, endPoint x: 848, endPoint y: 476, distance: 344.3
click at [848, 476] on app-calendar-viewport "Fri 26 Sat 27 7/7 3 Jobs Sun 28 Mon 29 Tue 30 Wed 1 Thu 2 Fri 3 0/10 1 Job Sat …" at bounding box center [692, 625] width 1385 height 991
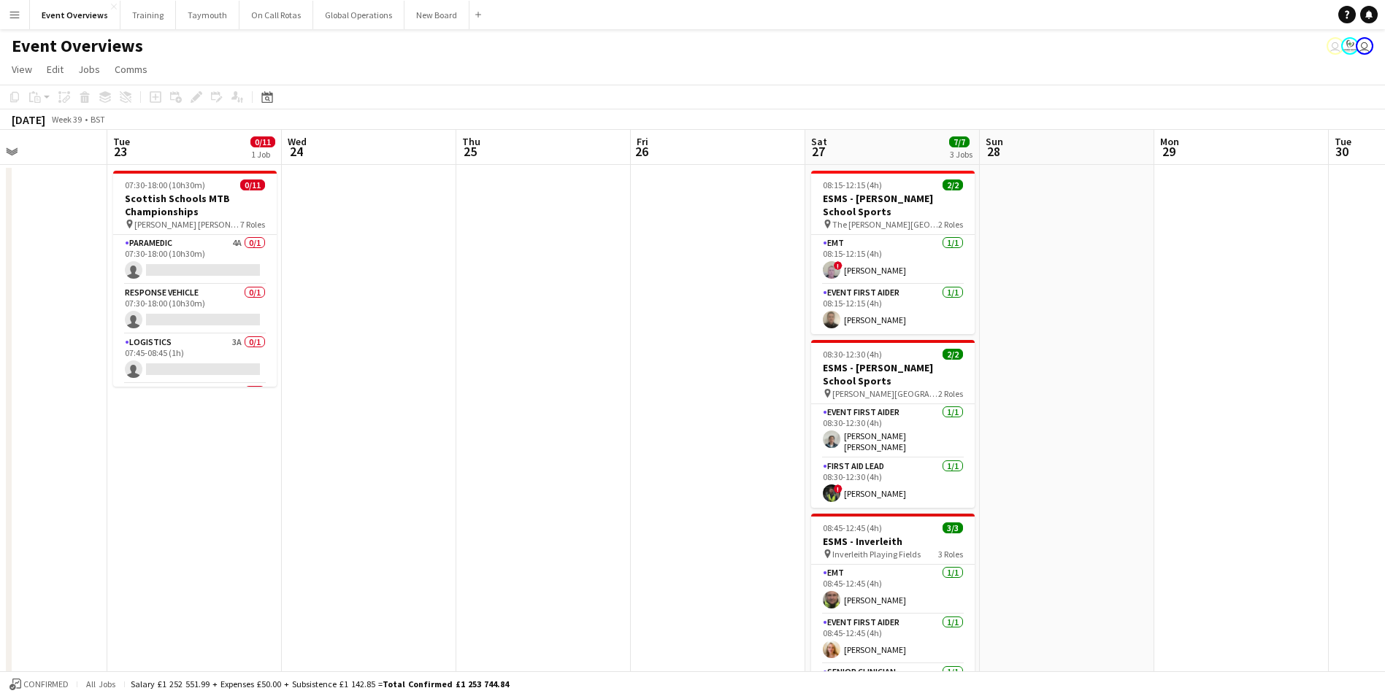
drag, startPoint x: 619, startPoint y: 501, endPoint x: 1150, endPoint y: 437, distance: 535.3
click at [1166, 437] on app-calendar-viewport "Sat 20 12/16 1 Job Sun 21 12/16 1 Job Mon 22 Tue 23 0/11 1 Job Wed 24 Thu 25 Fr…" at bounding box center [692, 625] width 1385 height 991
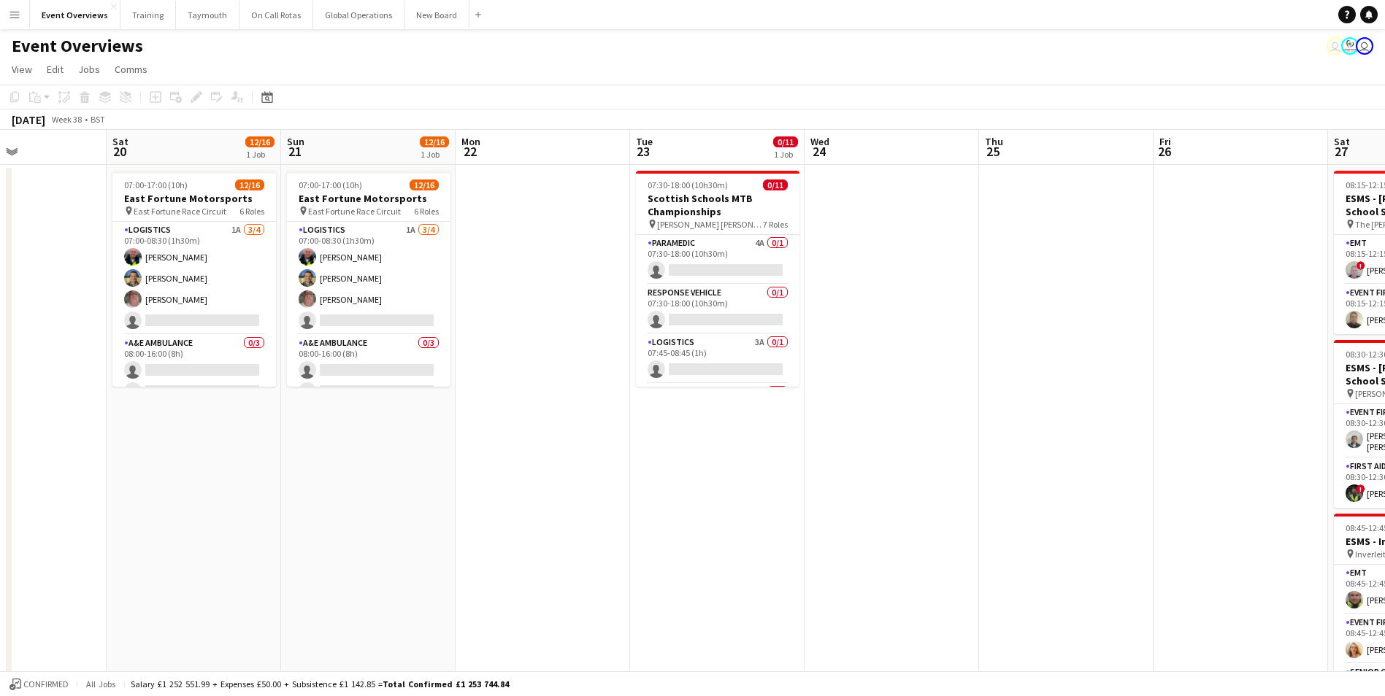
scroll to position [0, 317]
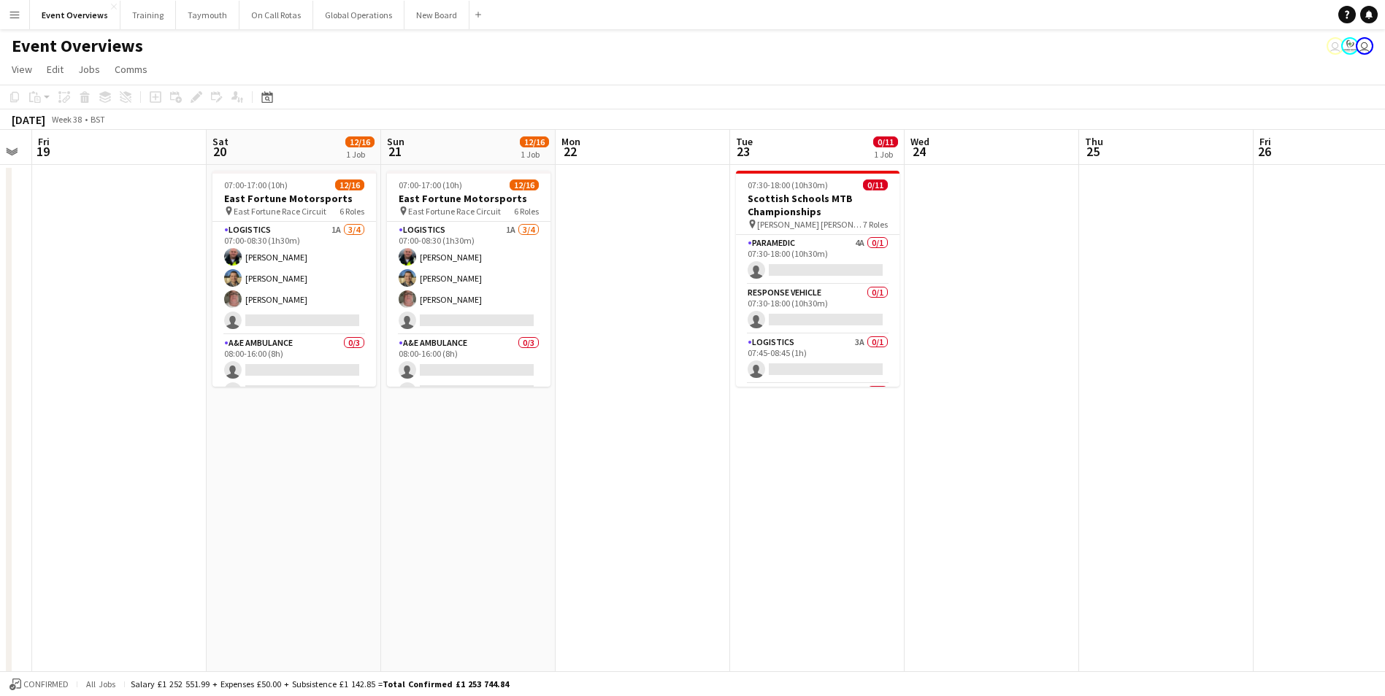
drag, startPoint x: 447, startPoint y: 488, endPoint x: 1050, endPoint y: 424, distance: 607.0
click at [1050, 424] on app-calendar-viewport "Wed 17 Thu 18 Fri 19 Sat 20 12/16 1 Job Sun 21 12/16 1 Job Mon 22 Tue 23 0/11 1…" at bounding box center [692, 625] width 1385 height 991
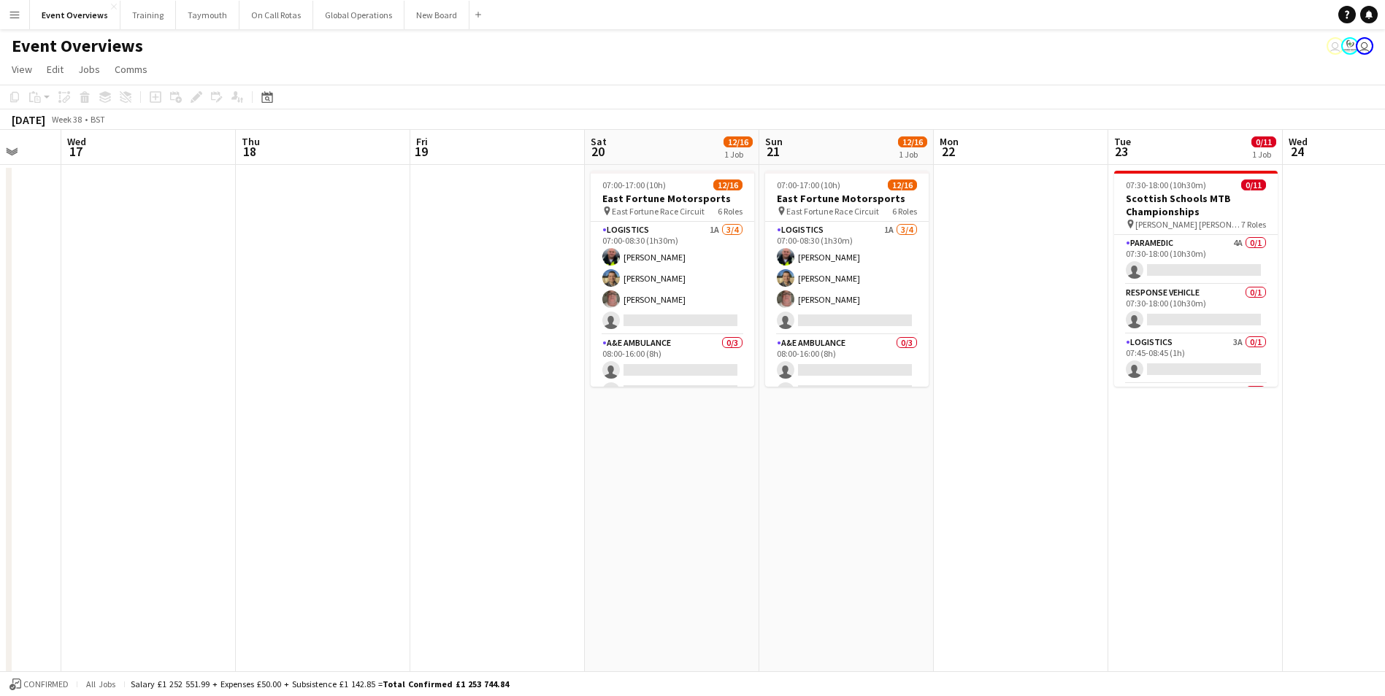
drag, startPoint x: 293, startPoint y: 492, endPoint x: 845, endPoint y: 450, distance: 554.2
click at [846, 450] on app-calendar-viewport "Sun 14 Mon 15 Tue 16 Wed 17 Thu 18 Fri 19 Sat 20 12/16 1 Job Sun 21 12/16 1 Job…" at bounding box center [692, 625] width 1385 height 991
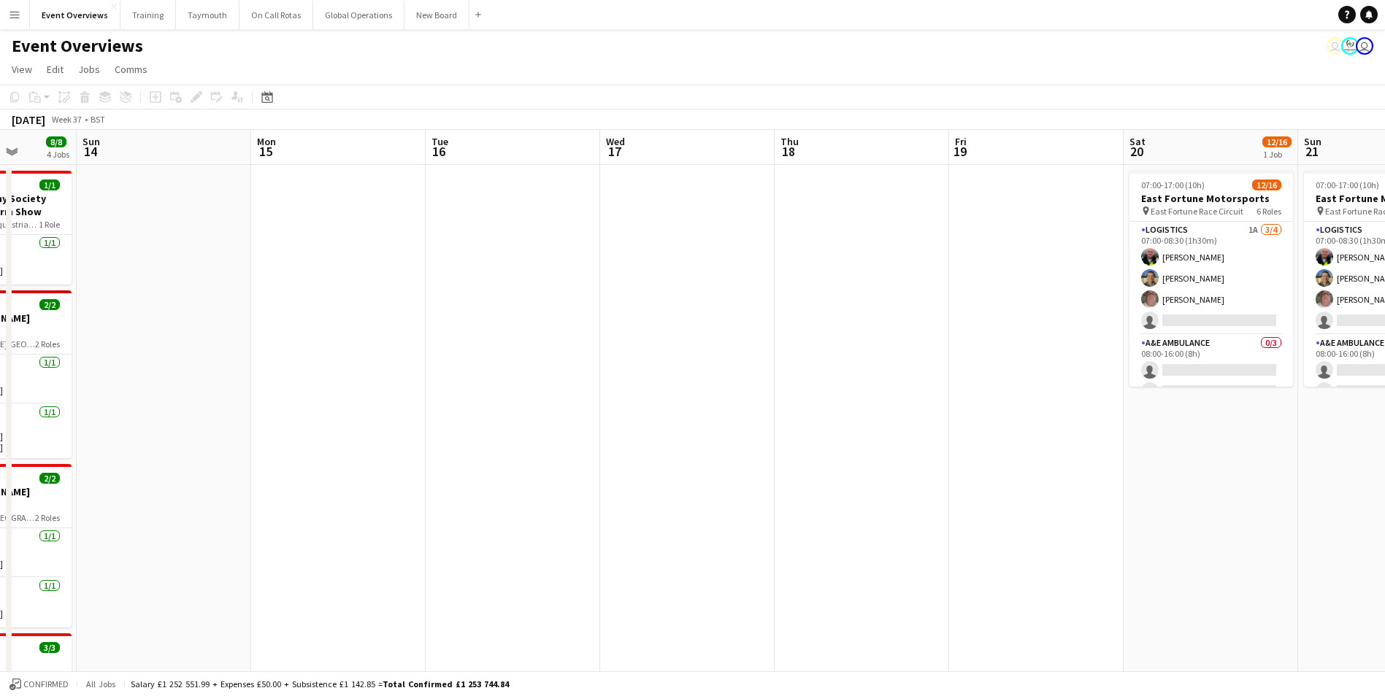
scroll to position [0, 433]
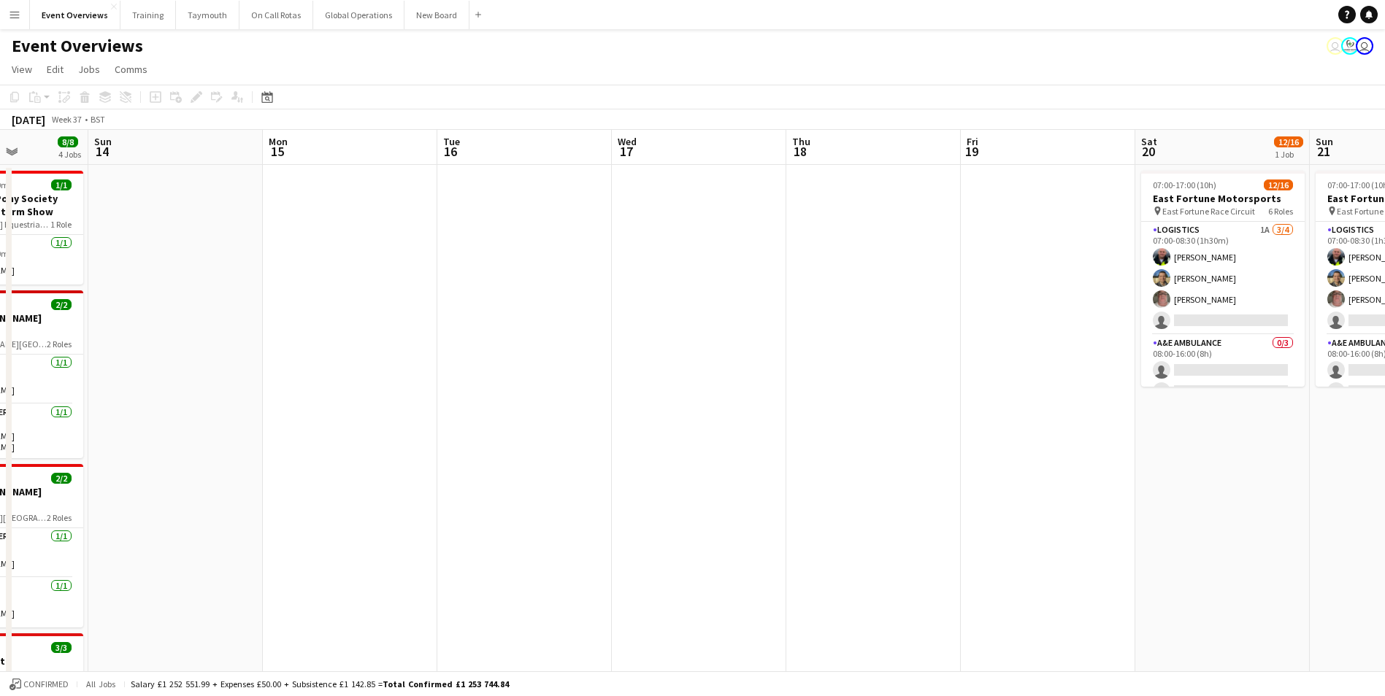
drag, startPoint x: 239, startPoint y: 483, endPoint x: 829, endPoint y: 440, distance: 591.4
click at [956, 436] on app-calendar-viewport "Thu 11 Fri 12 9/35 1 Job Sat 13 8/8 4 Jobs Sun 14 Mon 15 Tue 16 Wed 17 Thu 18 F…" at bounding box center [692, 625] width 1385 height 991
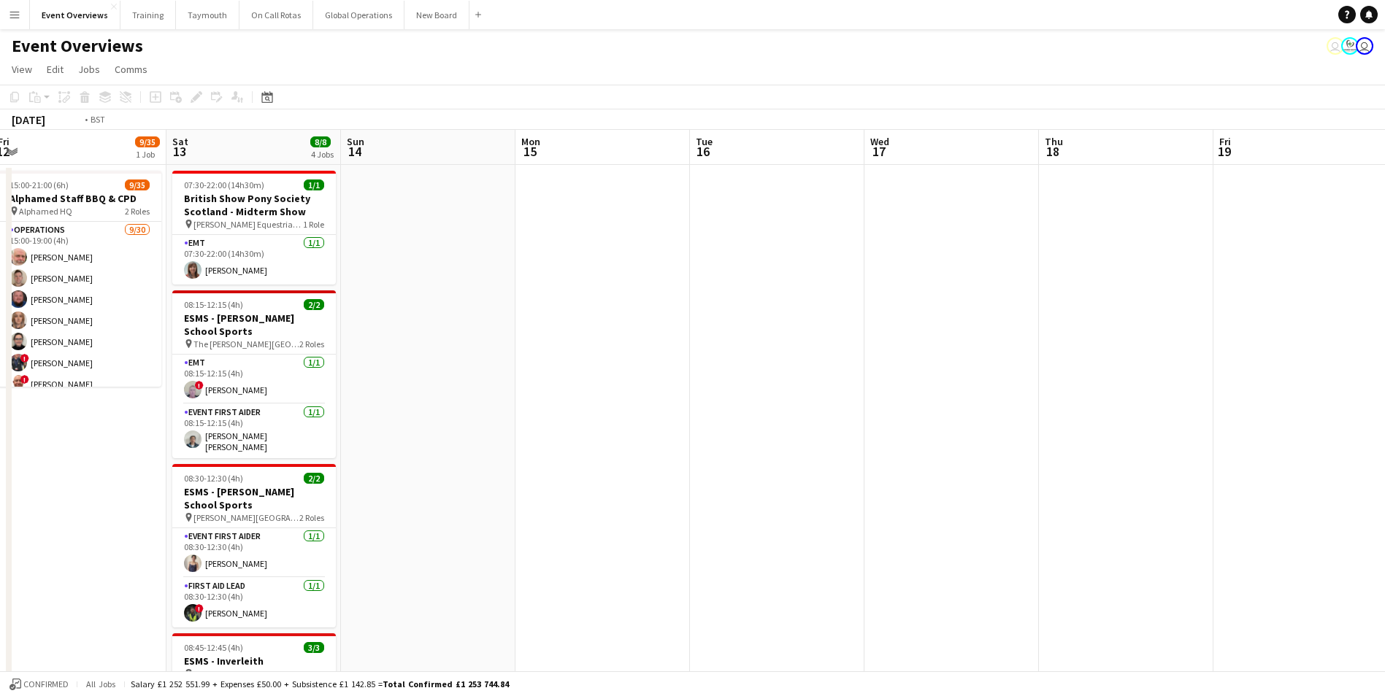
drag, startPoint x: 869, startPoint y: 426, endPoint x: 166, endPoint y: 472, distance: 705.3
click at [168, 472] on app-calendar-viewport "Tue 9 Wed 10 Thu 11 Fri 12 9/35 1 Job Sat 13 8/8 4 Jobs Sun 14 Mon 15 Tue 16 We…" at bounding box center [692, 625] width 1385 height 991
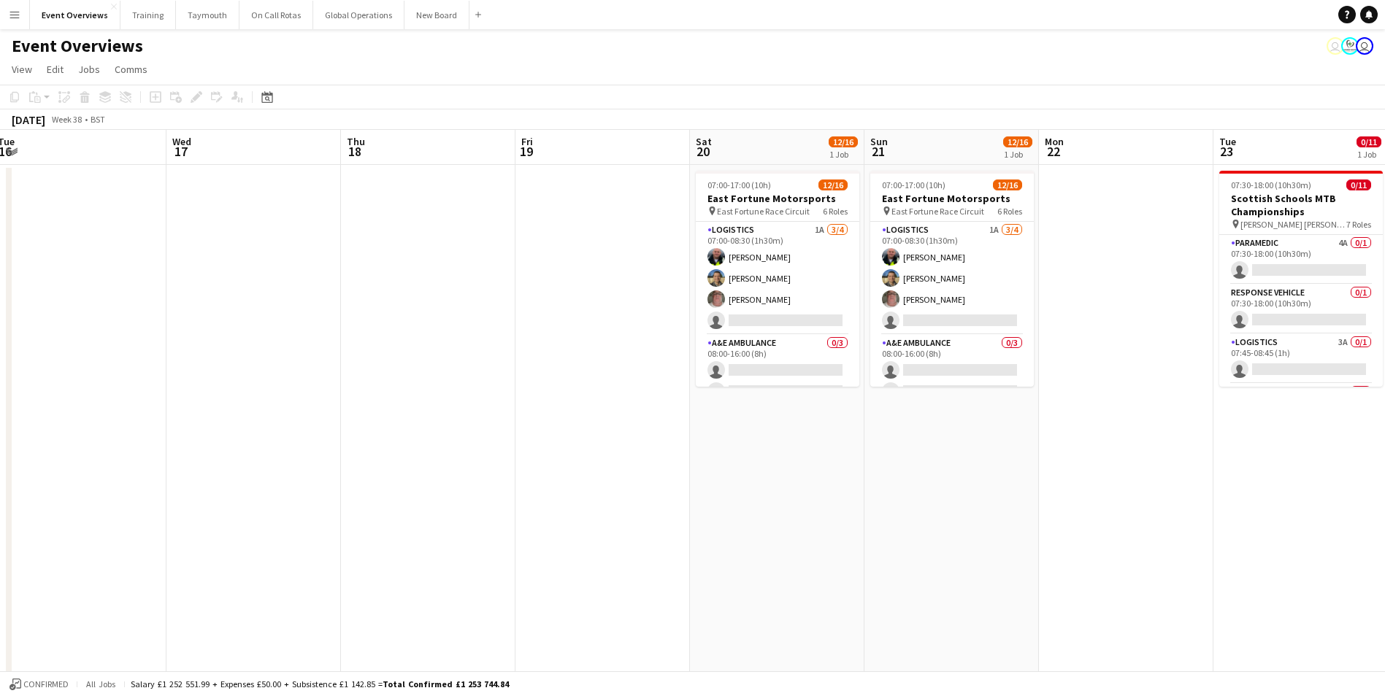
scroll to position [0, 437]
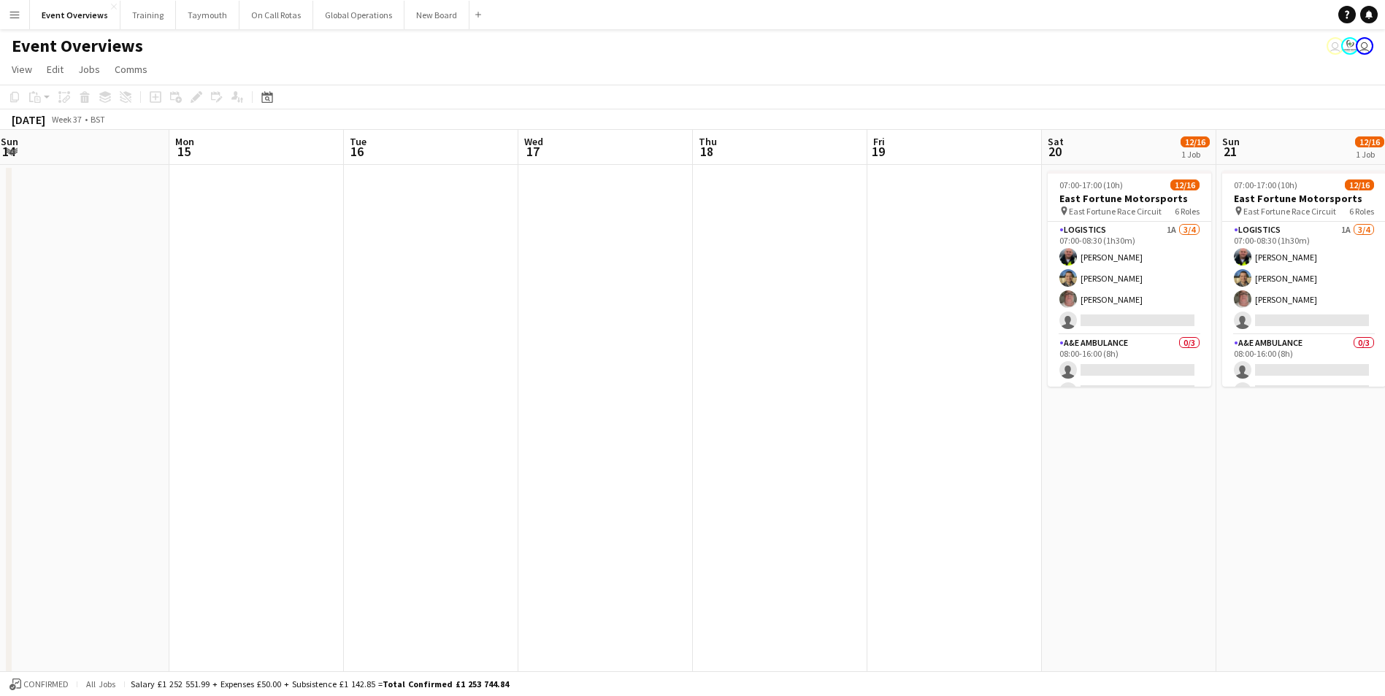
drag, startPoint x: 250, startPoint y: 479, endPoint x: 1031, endPoint y: 424, distance: 783.0
click at [1031, 424] on app-calendar-viewport "Fri 12 9/35 1 Job Sat 13 8/8 4 Jobs Sun 14 Mon 15 Tue 16 Wed 17 Thu 18 Fri 19 S…" at bounding box center [692, 625] width 1385 height 991
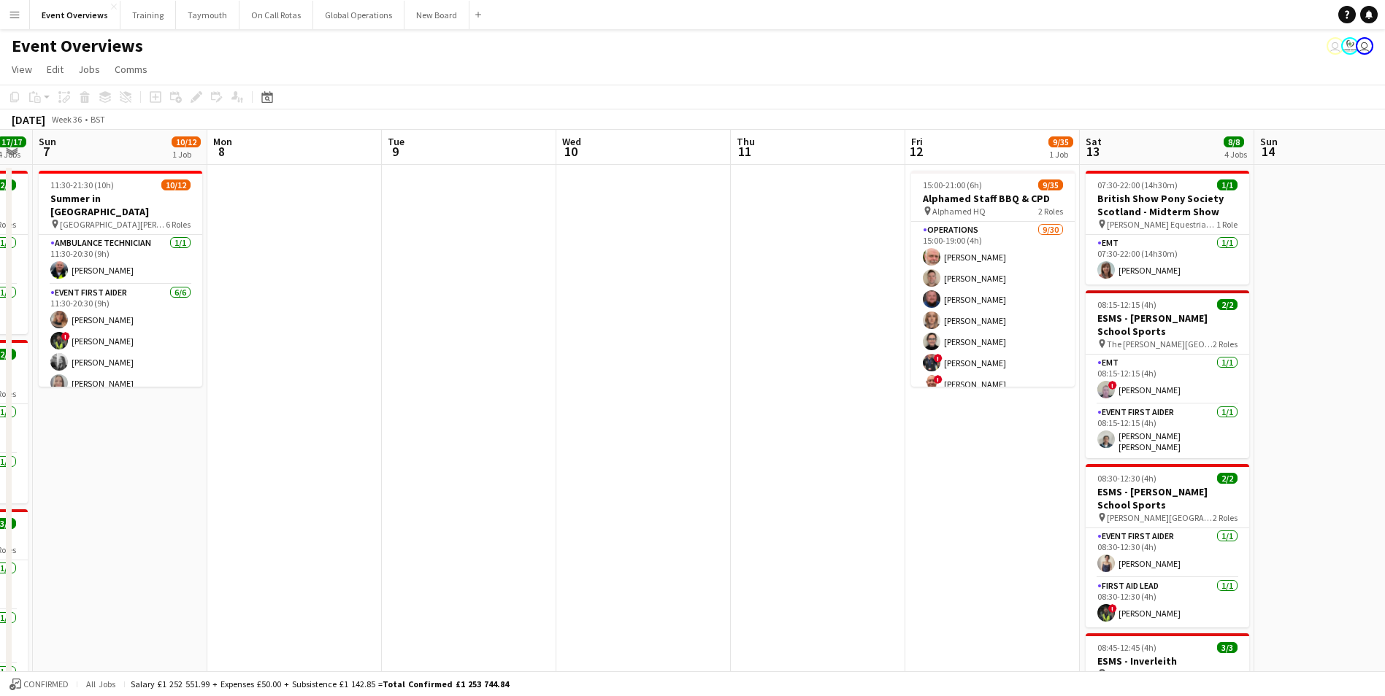
drag, startPoint x: 101, startPoint y: 480, endPoint x: 840, endPoint y: 432, distance: 741.0
click at [840, 432] on app-calendar-viewport "Fri 5 11/12 1 Job Sat 6 17/17 4 Jobs Sun 7 10/12 1 Job Mon 8 Tue 9 Wed 10 Thu 1…" at bounding box center [692, 625] width 1385 height 991
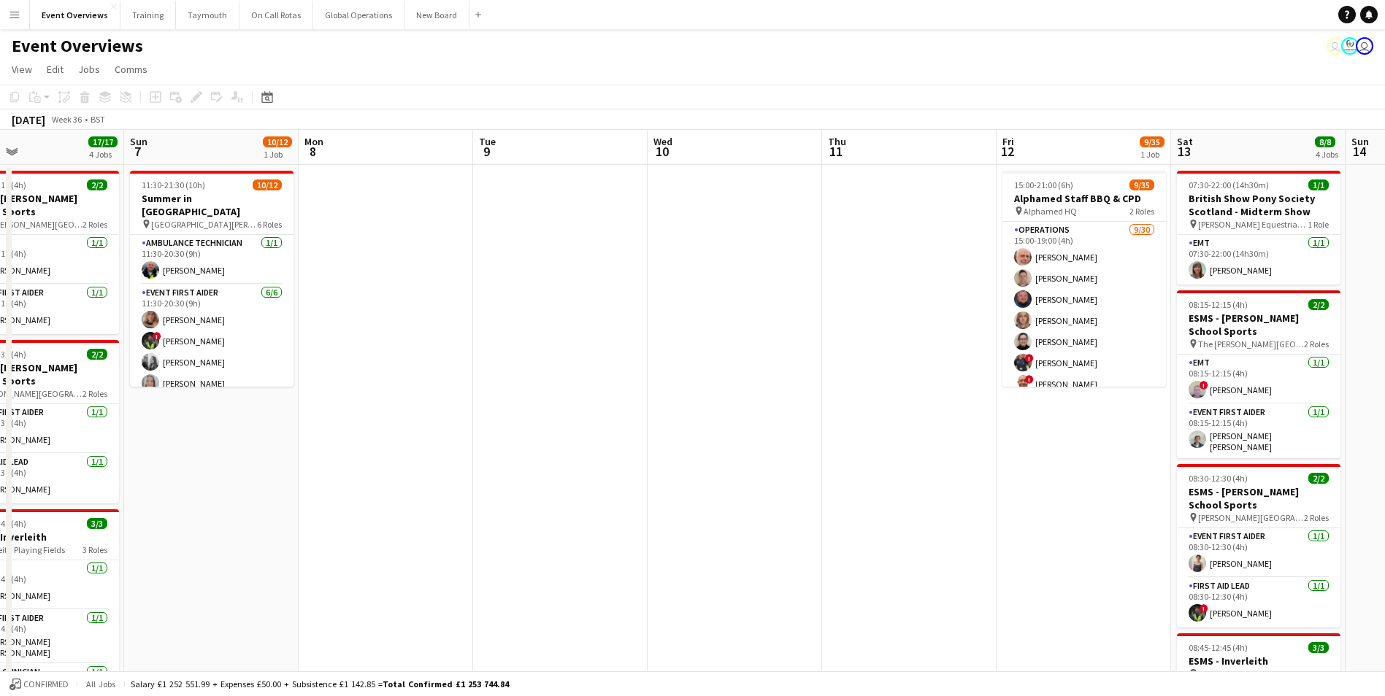
drag, startPoint x: 411, startPoint y: 475, endPoint x: 839, endPoint y: 440, distance: 429.2
click at [840, 440] on app-calendar-viewport "Thu 4 Fri 5 11/12 1 Job Sat 6 17/17 4 Jobs Sun 7 10/12 1 Job Mon 8 Tue 9 Wed 10…" at bounding box center [692, 625] width 1385 height 991
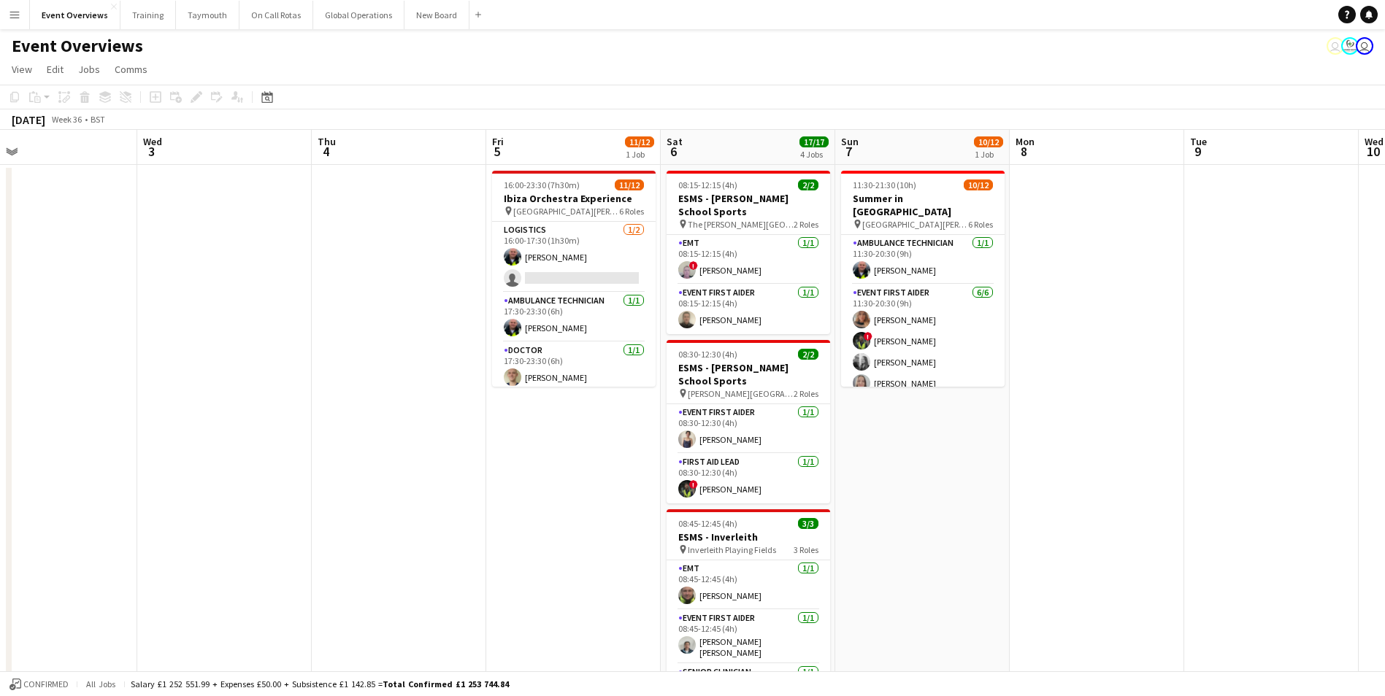
drag, startPoint x: 142, startPoint y: 504, endPoint x: 645, endPoint y: 460, distance: 504.2
click at [641, 461] on app-calendar-viewport "Sun 31 1/2 1 Job Mon 1 Tue 2 Wed 3 Thu 4 Fri 5 11/12 1 Job Sat 6 17/17 4 Jobs S…" at bounding box center [692, 625] width 1385 height 991
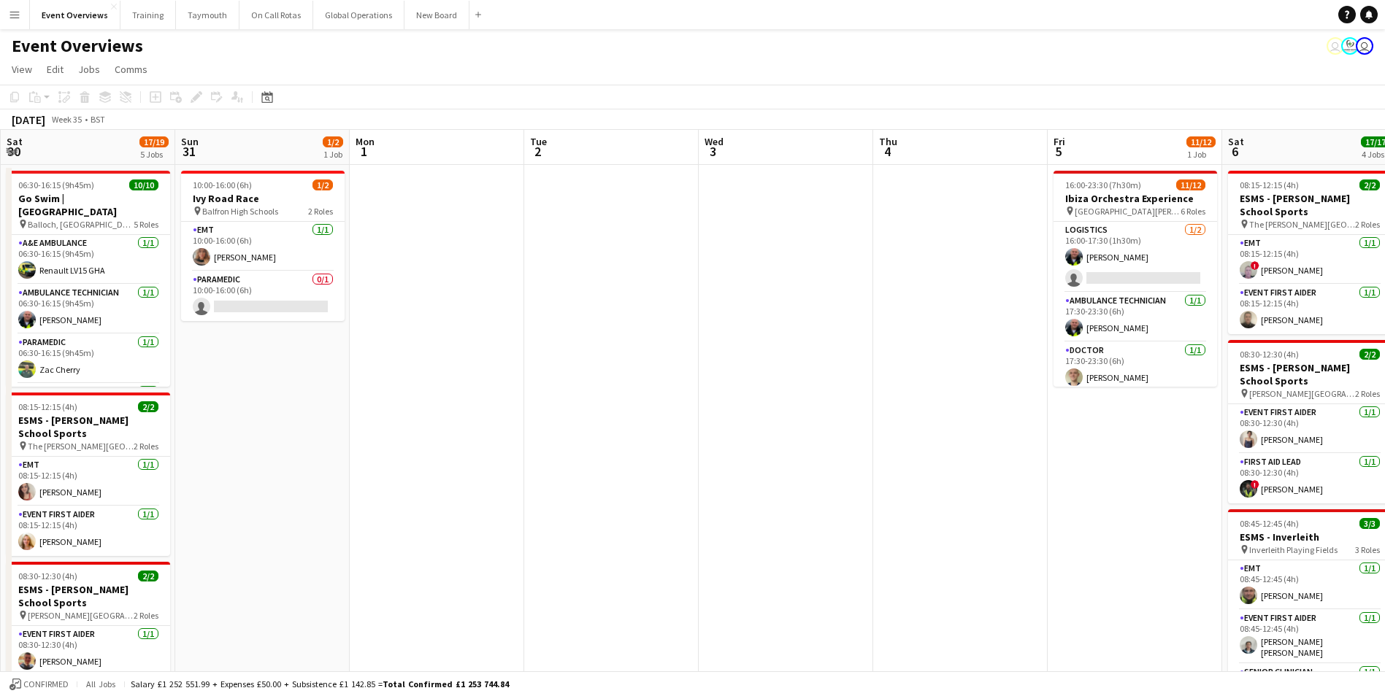
drag, startPoint x: 287, startPoint y: 488, endPoint x: 657, endPoint y: 462, distance: 371.0
click at [769, 453] on app-calendar-viewport "Wed 27 Thu 28 Fri 29 Sat 30 17/19 5 Jobs Sun 31 1/2 1 Job Mon 1 Tue 2 Wed 3 Thu…" at bounding box center [692, 625] width 1385 height 991
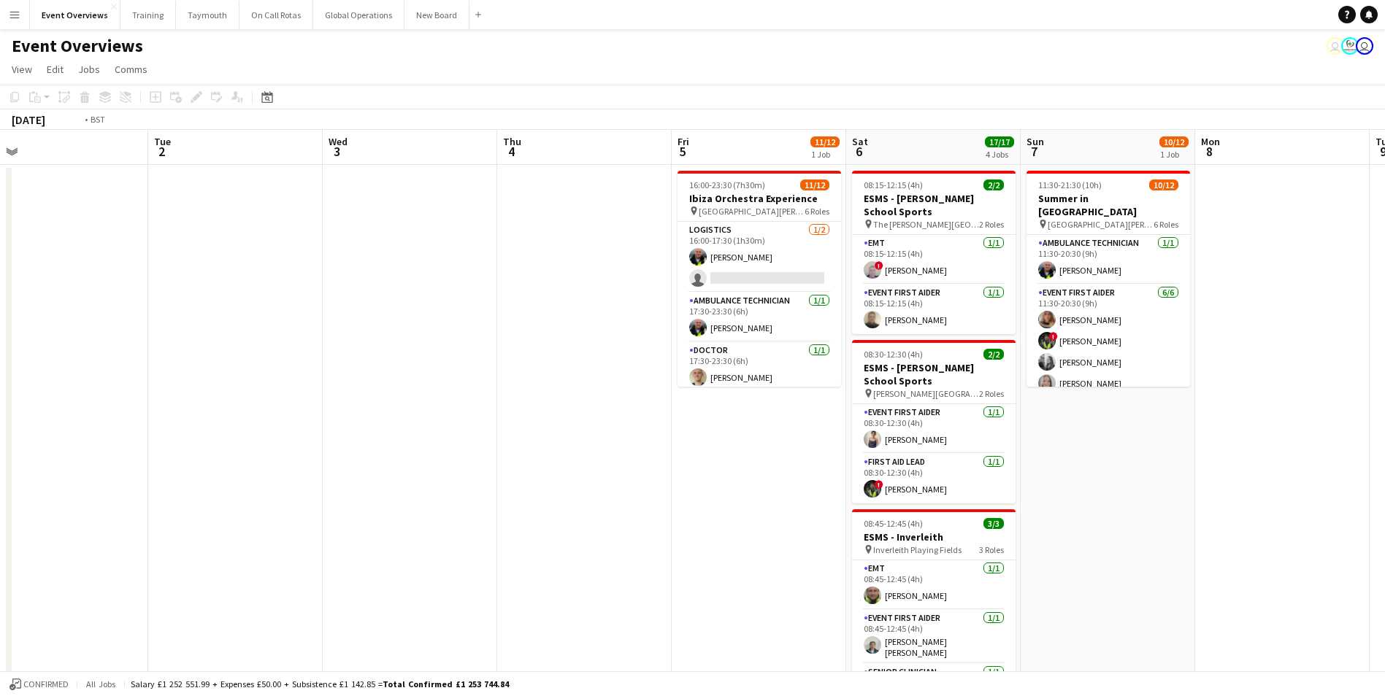
scroll to position [0, 560]
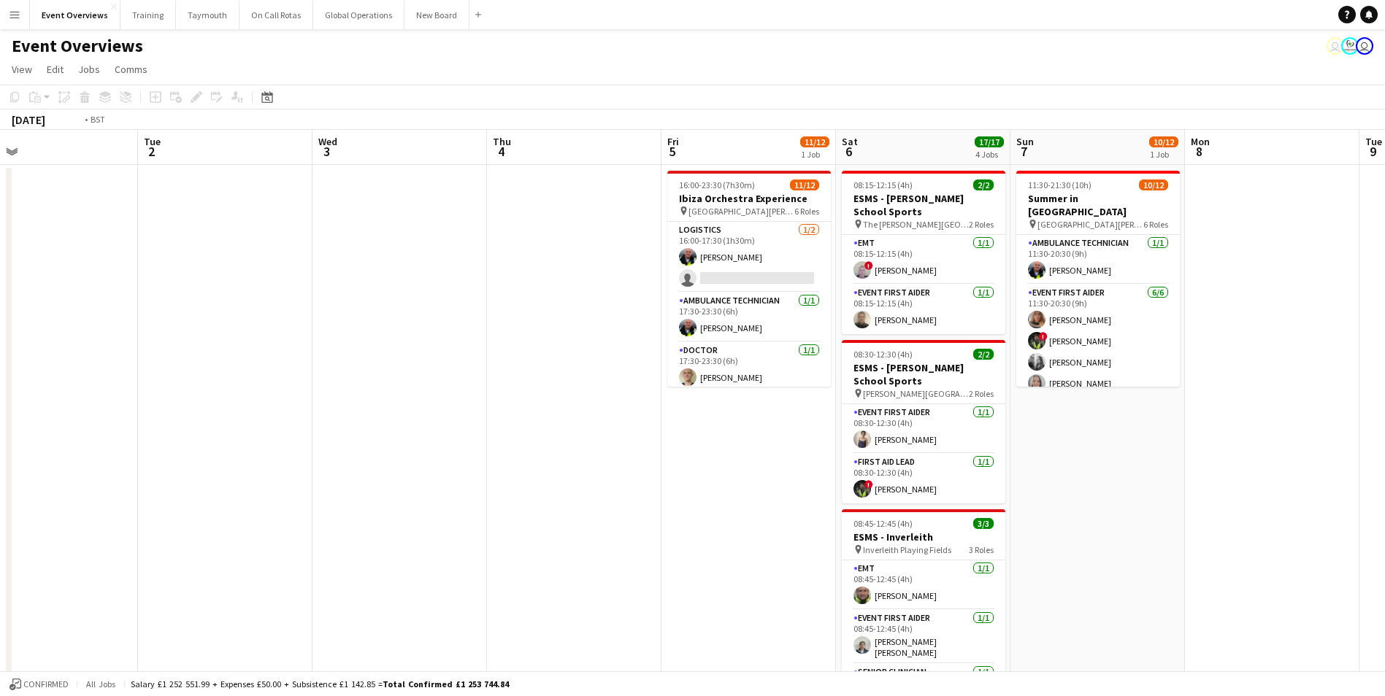
drag, startPoint x: 919, startPoint y: 406, endPoint x: 198, endPoint y: 507, distance: 728.2
click at [198, 507] on app-calendar-viewport "Fri 29 Sat 30 17/19 5 Jobs Sun 31 1/2 1 Job Mon 1 Tue 2 Wed 3 Thu 4 Fri 5 11/12…" at bounding box center [692, 625] width 1385 height 991
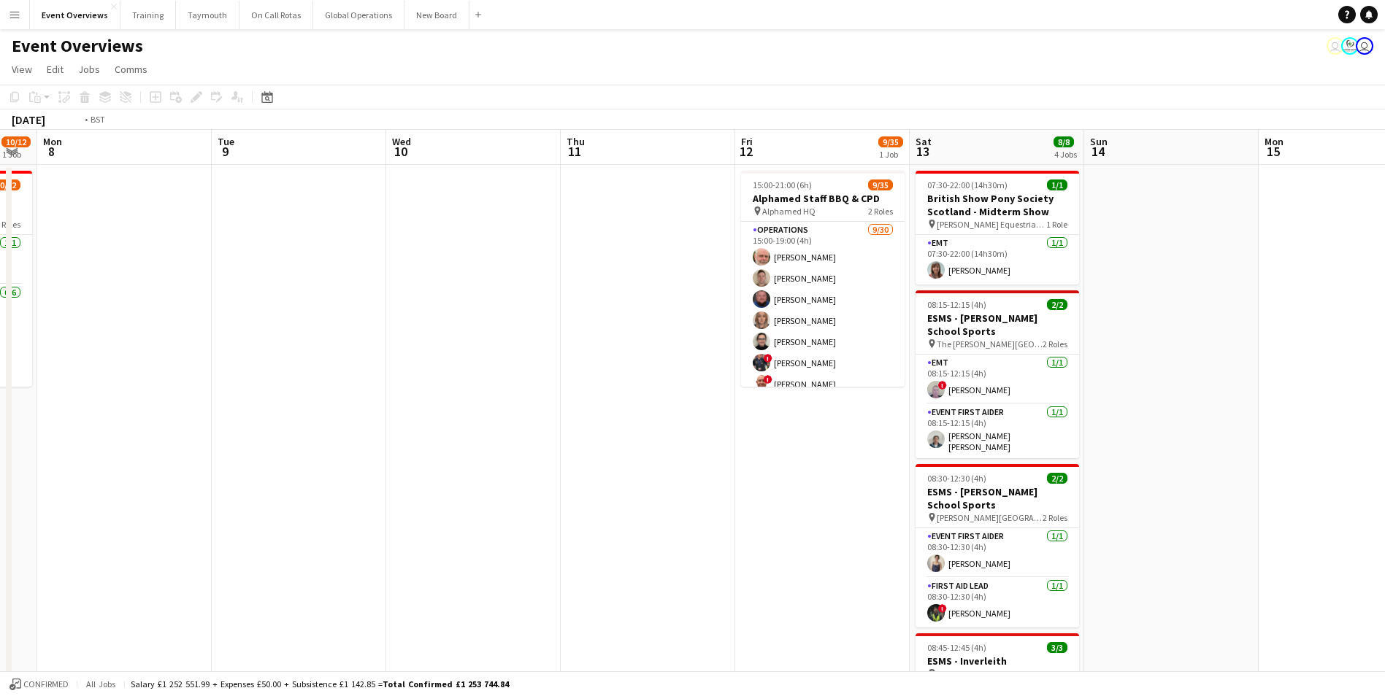
scroll to position [0, 487]
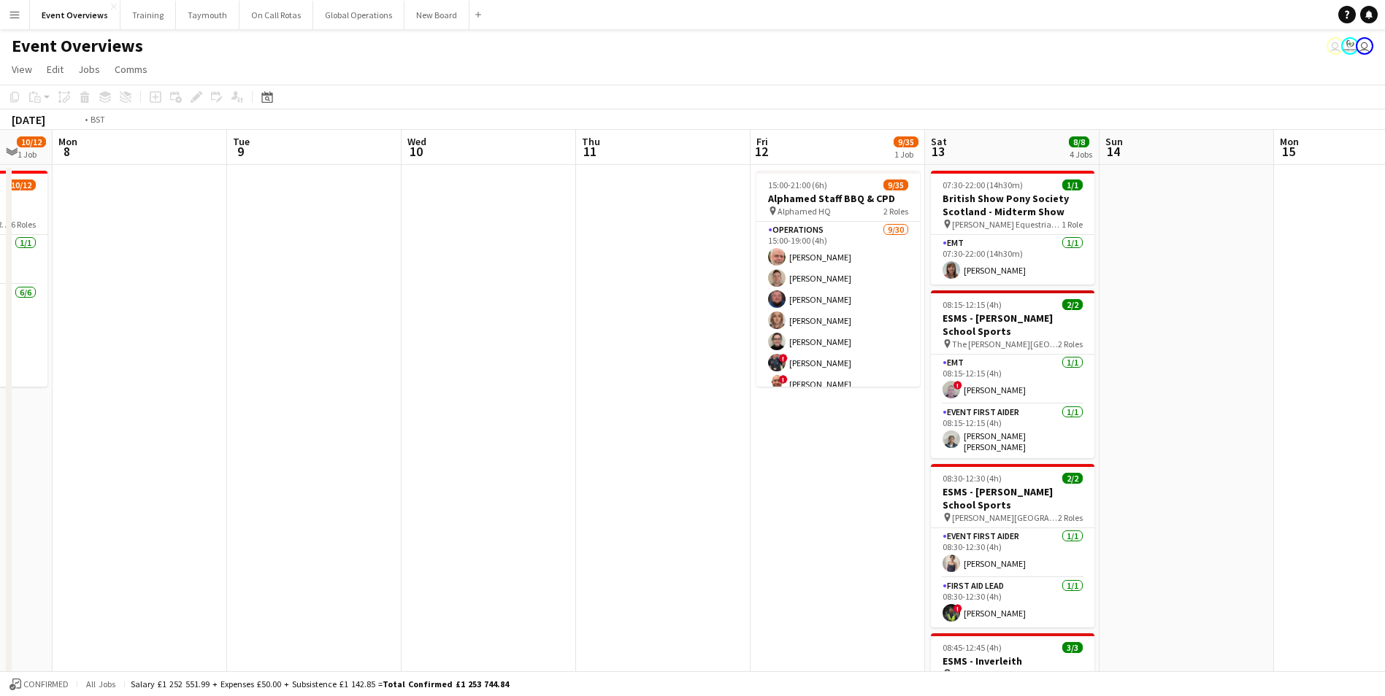
drag, startPoint x: 1300, startPoint y: 366, endPoint x: 153, endPoint y: 537, distance: 1159.4
click at [152, 537] on app-calendar-viewport "Fri 5 11/12 1 Job Sat 6 17/17 4 Jobs Sun 7 10/12 1 Job Mon 8 Tue 9 Wed 10 Thu 1…" at bounding box center [692, 625] width 1385 height 991
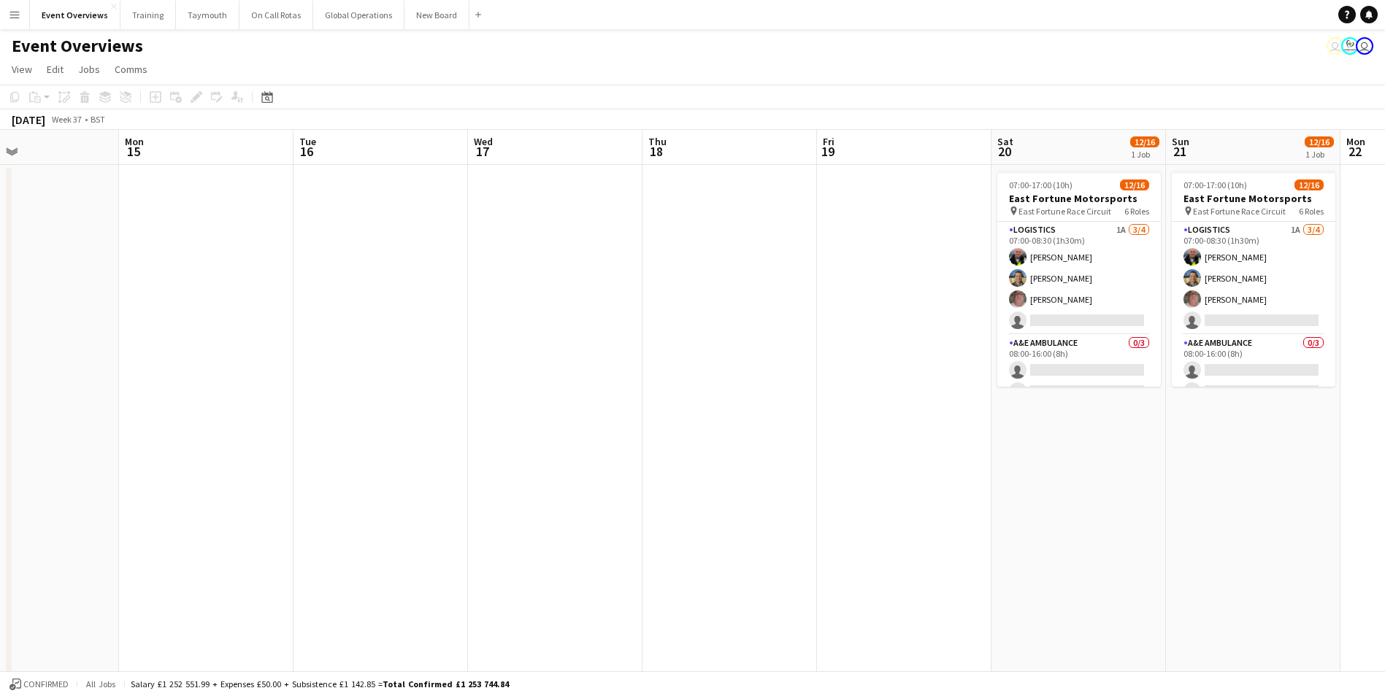
drag, startPoint x: 1212, startPoint y: 378, endPoint x: 377, endPoint y: 510, distance: 844.8
click at [205, 536] on app-calendar-viewport "Thu 11 Fri 12 9/35 1 Job Sat 13 8/8 4 Jobs Sun 14 Mon 15 Tue 16 Wed 17 Thu 18 F…" at bounding box center [692, 625] width 1385 height 991
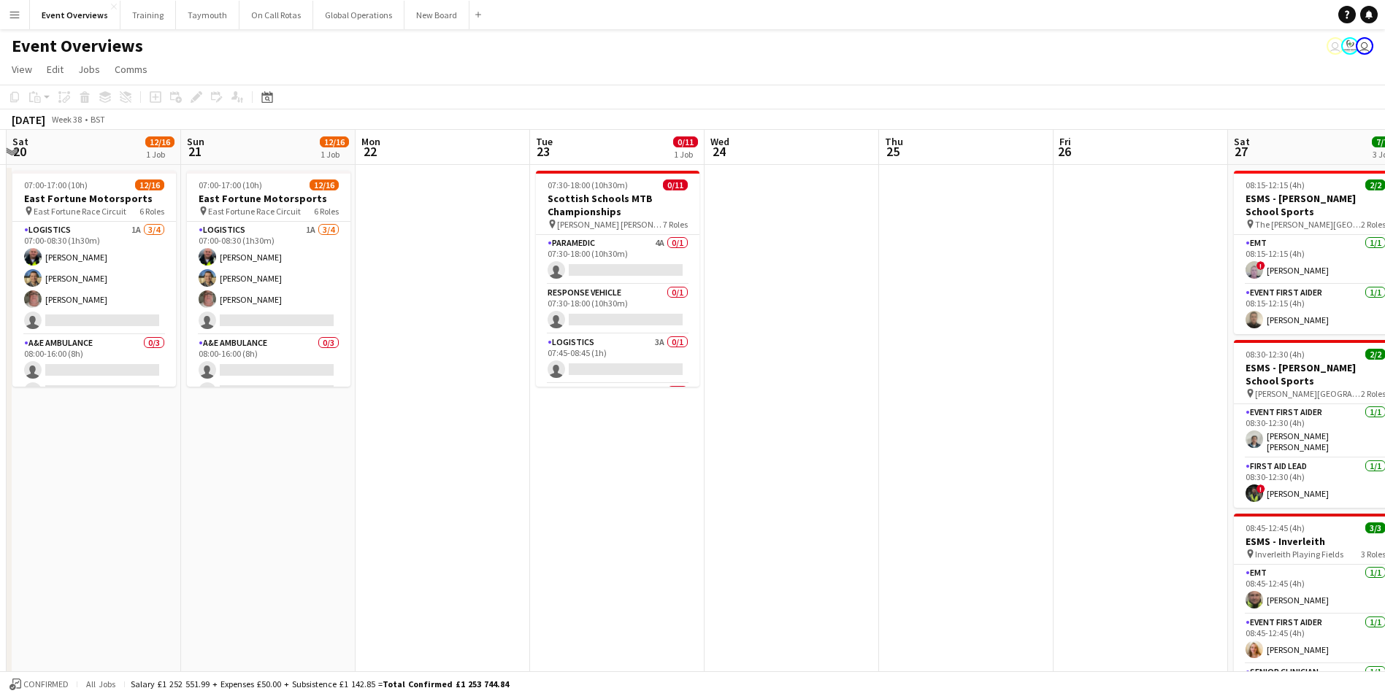
drag, startPoint x: 1186, startPoint y: 516, endPoint x: 591, endPoint y: 526, distance: 594.3
click at [250, 575] on app-calendar-viewport "Wed 17 Thu 18 Fri 19 Sat 20 12/16 1 Job Sun 21 12/16 1 Job Mon 22 Tue 23 0/11 1…" at bounding box center [692, 625] width 1385 height 991
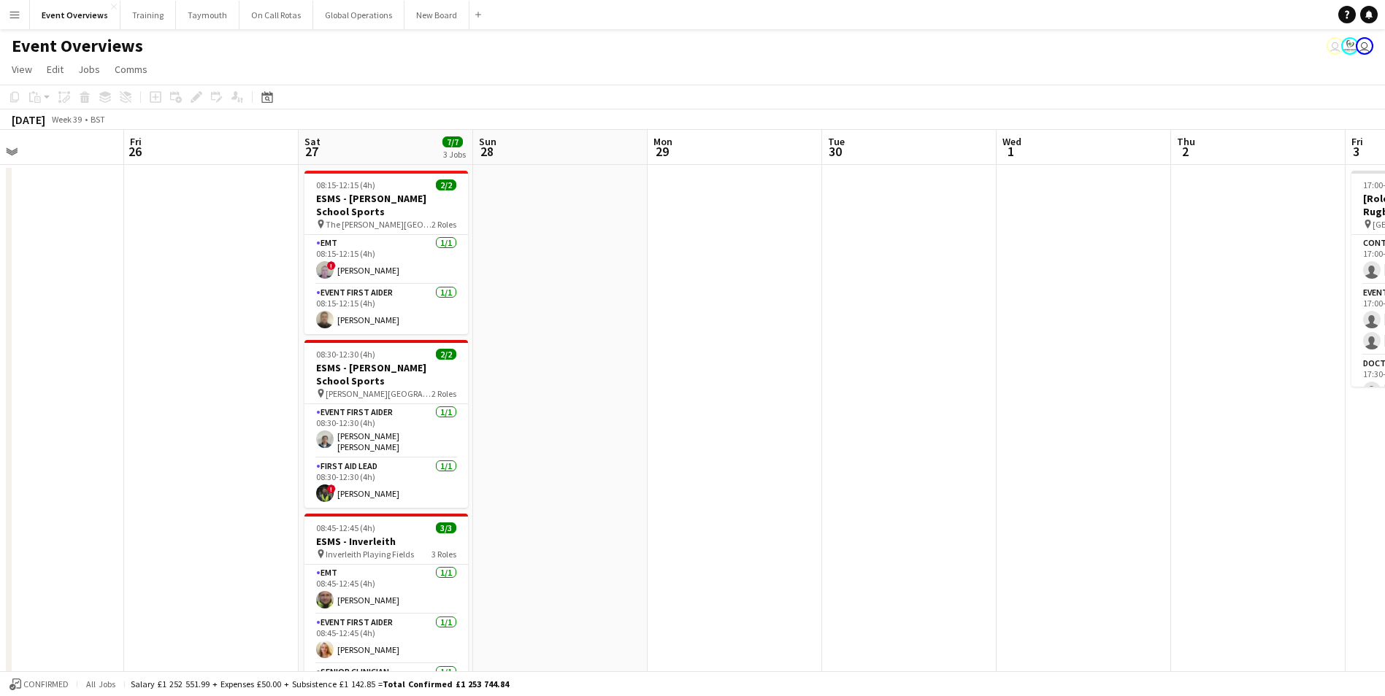
drag, startPoint x: 948, startPoint y: 491, endPoint x: 80, endPoint y: 564, distance: 871.8
click at [80, 564] on app-calendar-viewport "Mon 22 Tue 23 0/11 1 Job Wed 24 Thu 25 Fri 26 Sat 27 7/7 3 Jobs Sun 28 Mon 29 T…" at bounding box center [692, 625] width 1385 height 991
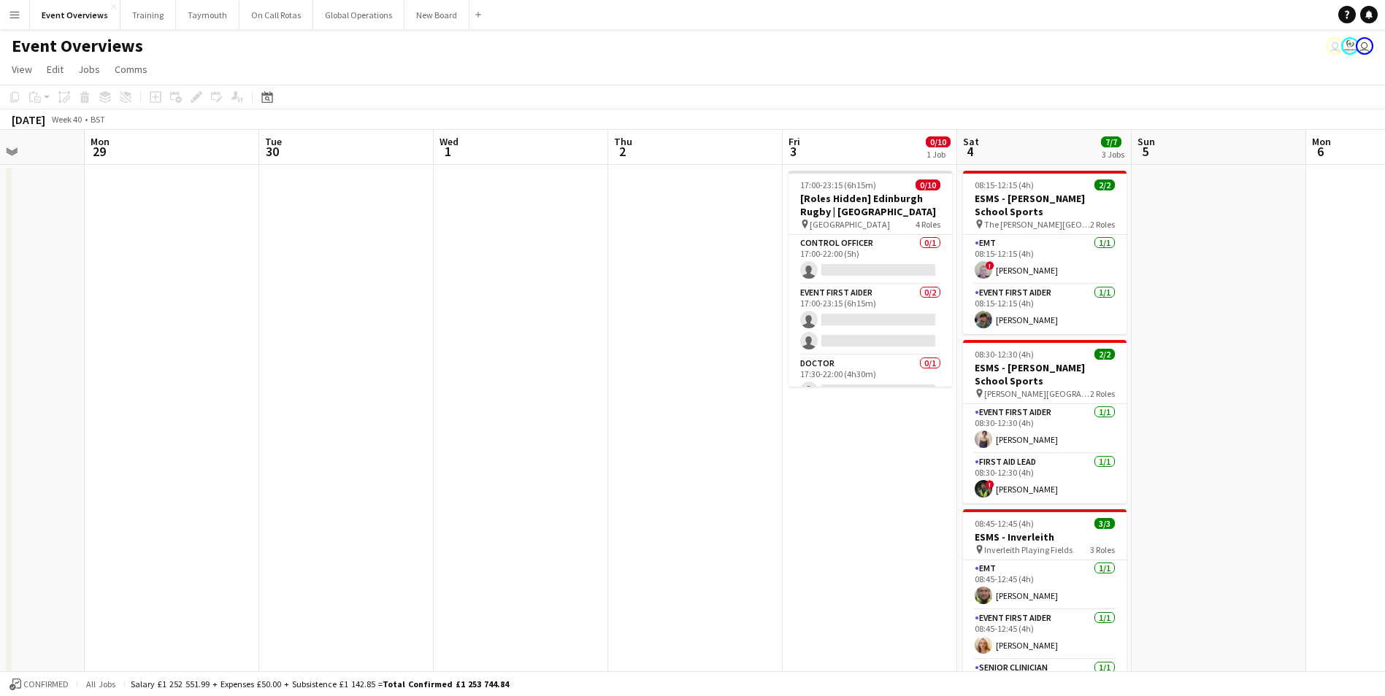
scroll to position [0, 440]
drag, startPoint x: 845, startPoint y: 491, endPoint x: 307, endPoint y: 526, distance: 539.2
click at [307, 526] on app-calendar-viewport "Fri 26 Sat 27 7/7 3 Jobs Sun 28 Mon 29 Tue 30 Wed 1 Thu 2 Fri 3 0/10 1 Job Sat …" at bounding box center [692, 625] width 1385 height 991
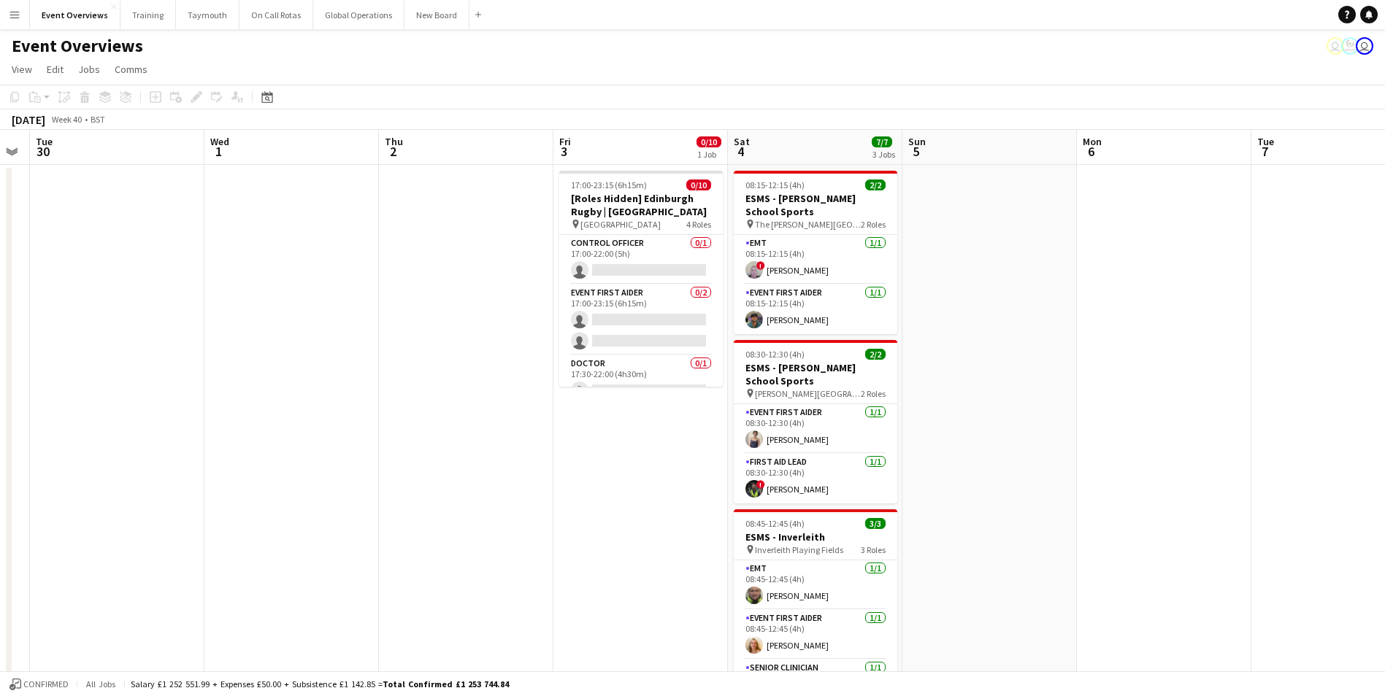
scroll to position [0, 552]
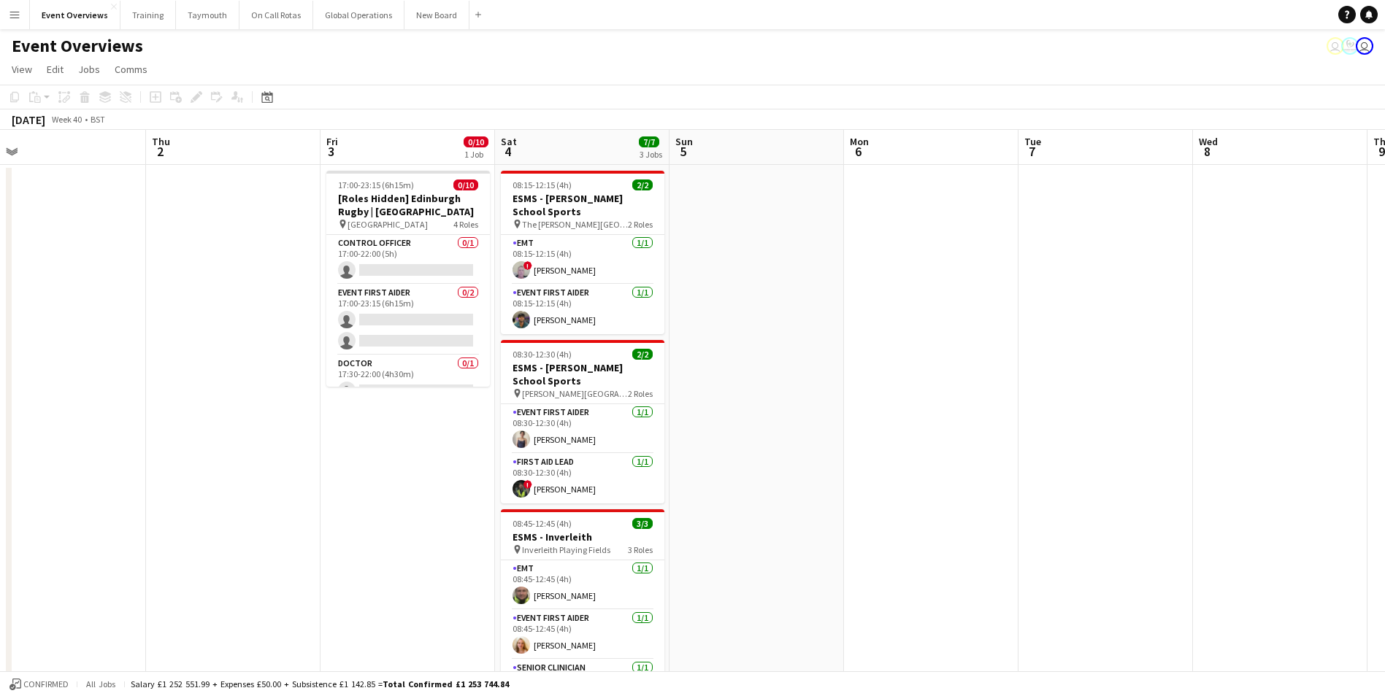
drag, startPoint x: 310, startPoint y: 522, endPoint x: -104, endPoint y: 549, distance: 415.5
click at [0, 549] on html "Menu Boards Boards Boards All jobs Status Workforce Workforce My Workforce Recr…" at bounding box center [692, 573] width 1385 height 1146
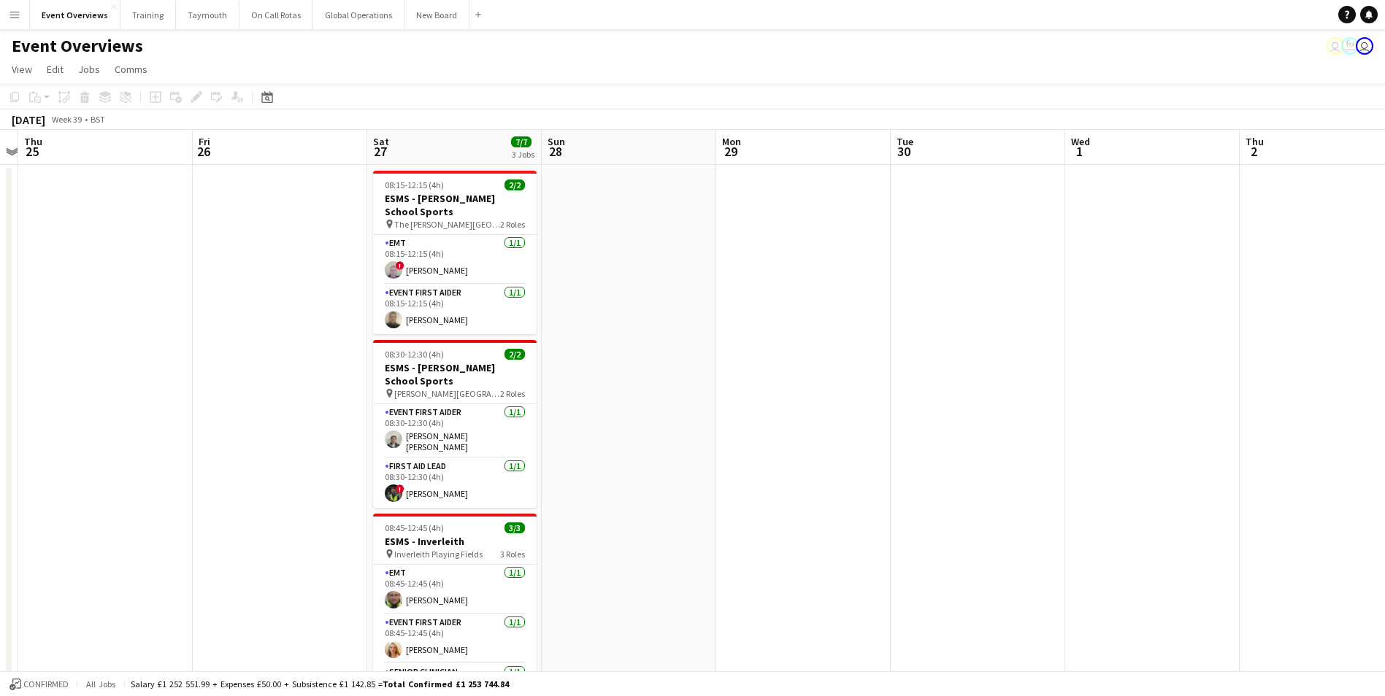
drag, startPoint x: 260, startPoint y: 528, endPoint x: 1315, endPoint y: 435, distance: 1059.7
click at [1359, 435] on app-calendar-viewport "Tue 23 0/11 1 Job Wed 24 Thu 25 Fri 26 Sat 27 7/7 3 Jobs Sun 28 Mon 29 Tue 30 W…" at bounding box center [692, 625] width 1385 height 991
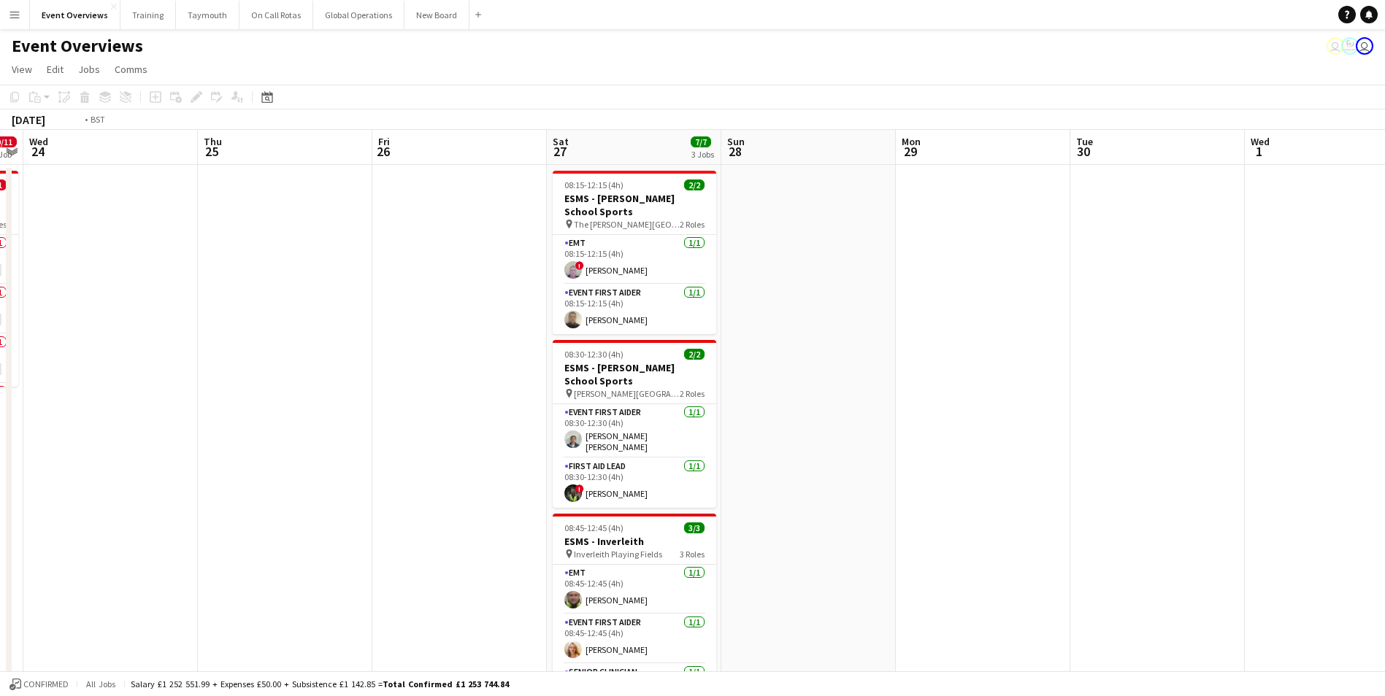
drag, startPoint x: 258, startPoint y: 469, endPoint x: 1327, endPoint y: 372, distance: 1073.9
click at [1327, 372] on app-calendar-viewport "Mon 22 Tue 23 0/11 1 Job Wed 24 Thu 25 Fri 26 Sat 27 7/7 3 Jobs Sun 28 Mon 29 T…" at bounding box center [692, 625] width 1385 height 991
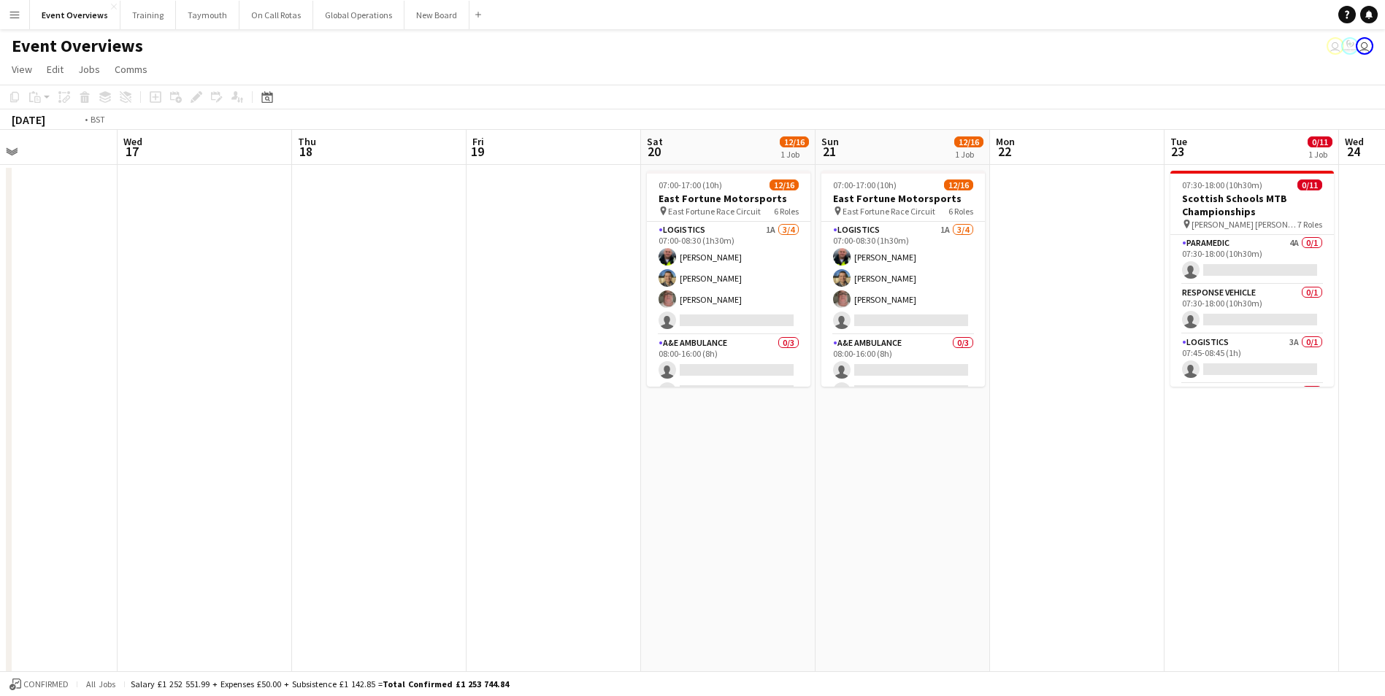
drag, startPoint x: 345, startPoint y: 454, endPoint x: 1306, endPoint y: 385, distance: 963.9
click at [1306, 385] on app-calendar-viewport "Sun 14 Mon 15 Tue 16 Wed 17 Thu 18 Fri 19 Sat 20 12/16 1 Job Sun 21 12/16 1 Job…" at bounding box center [692, 625] width 1385 height 991
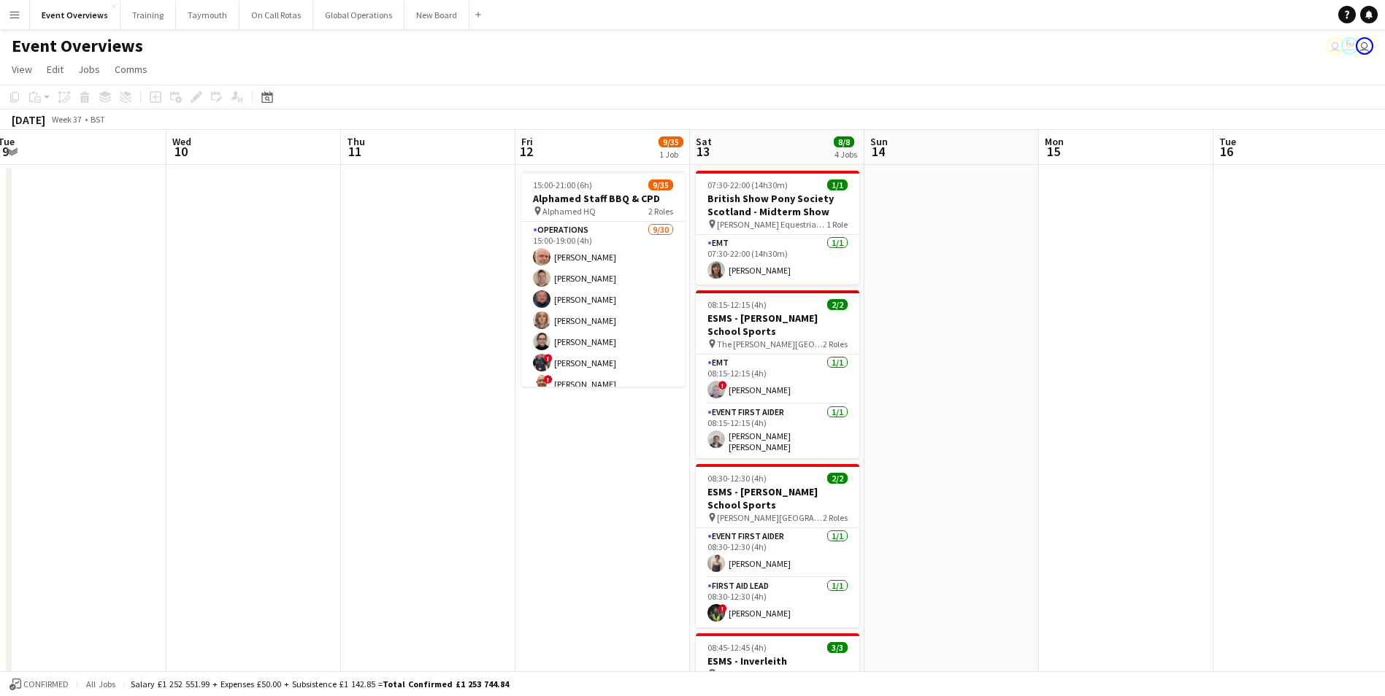
drag, startPoint x: 544, startPoint y: 430, endPoint x: 1077, endPoint y: 395, distance: 534.8
click at [1296, 367] on app-calendar-viewport "Sun 7 10/12 1 Job Mon 8 Tue 9 Wed 10 Thu 11 Fri 12 9/35 1 Job Sat 13 8/8 4 Jobs…" at bounding box center [692, 625] width 1385 height 991
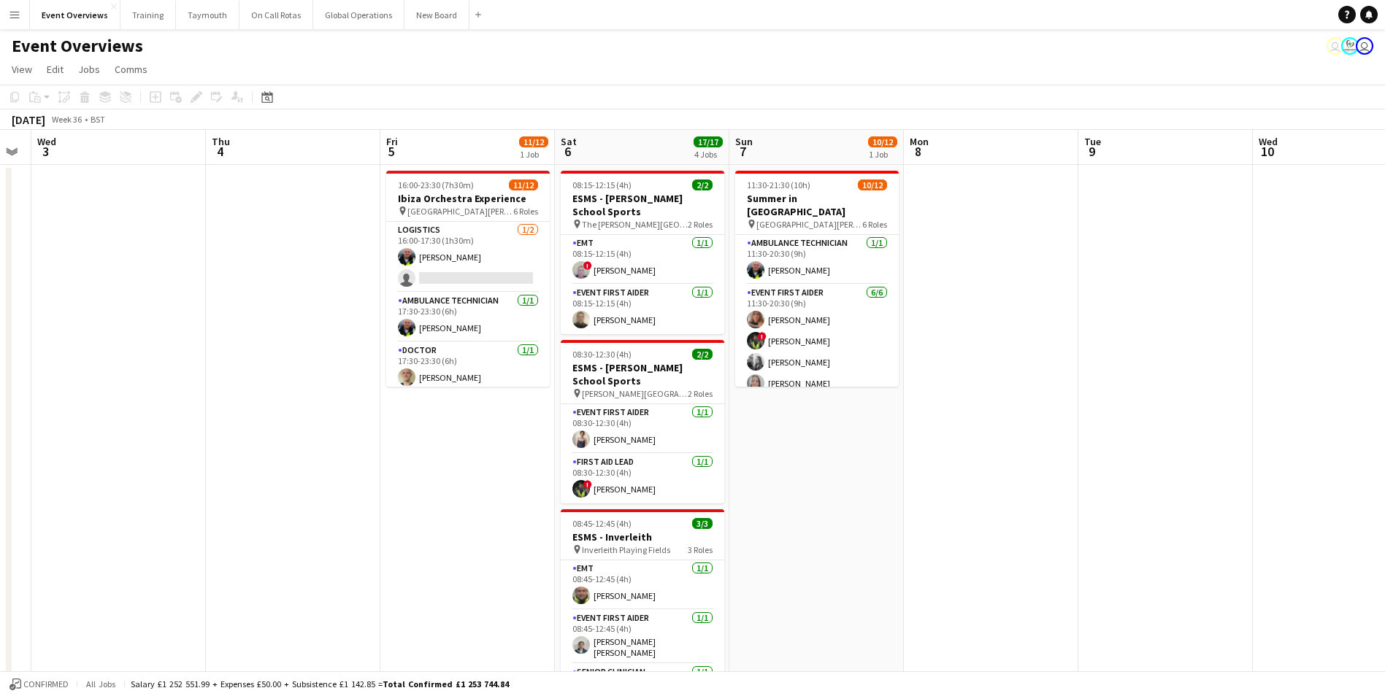
drag, startPoint x: 339, startPoint y: 448, endPoint x: 768, endPoint y: 420, distance: 430.1
click at [1298, 377] on app-calendar-viewport "Mon 1 Tue 2 Wed 3 Thu 4 Fri 5 11/12 1 Job Sat 6 17/17 4 Jobs Sun 7 10/12 1 Job …" at bounding box center [692, 625] width 1385 height 991
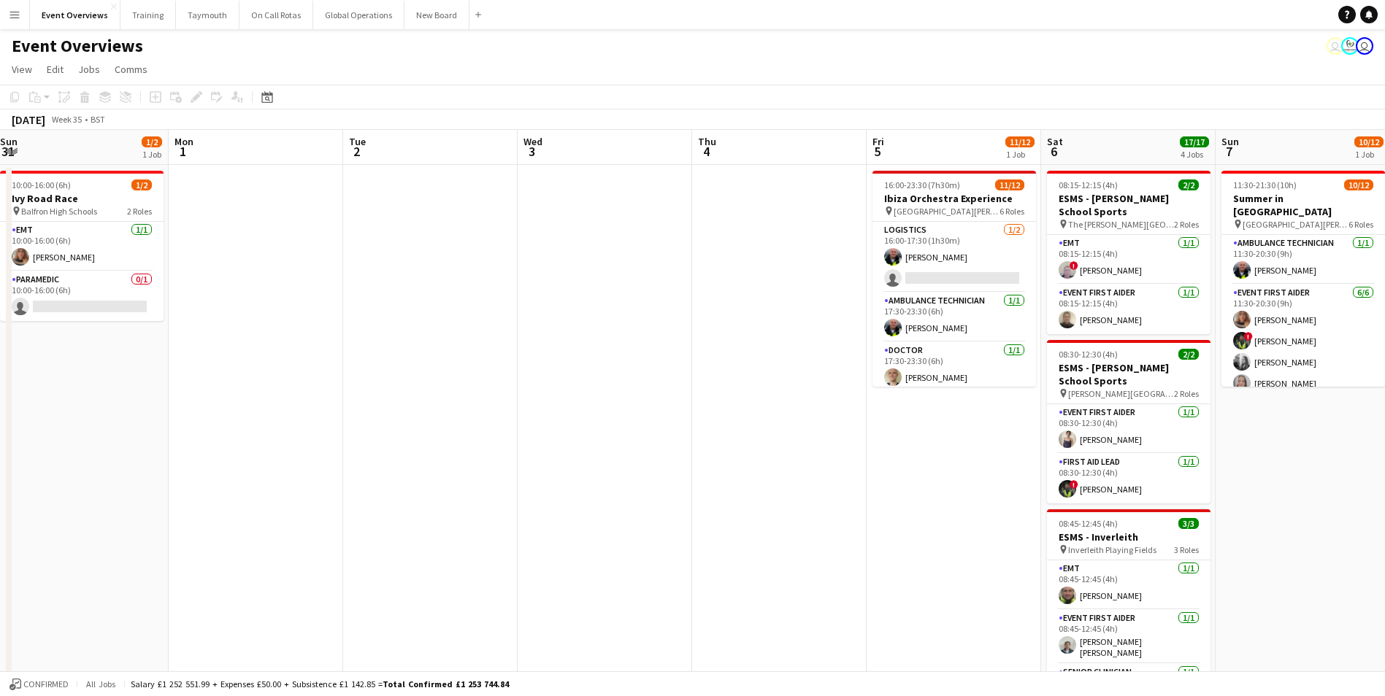
drag, startPoint x: 237, startPoint y: 537, endPoint x: 1017, endPoint y: 526, distance: 779.7
click at [1017, 526] on app-calendar-viewport "Fri 29 Sat 30 17/19 5 Jobs Sun 31 1/2 1 Job Mon 1 Tue 2 Wed 3 Thu 4 Fri 5 11/12…" at bounding box center [692, 625] width 1385 height 991
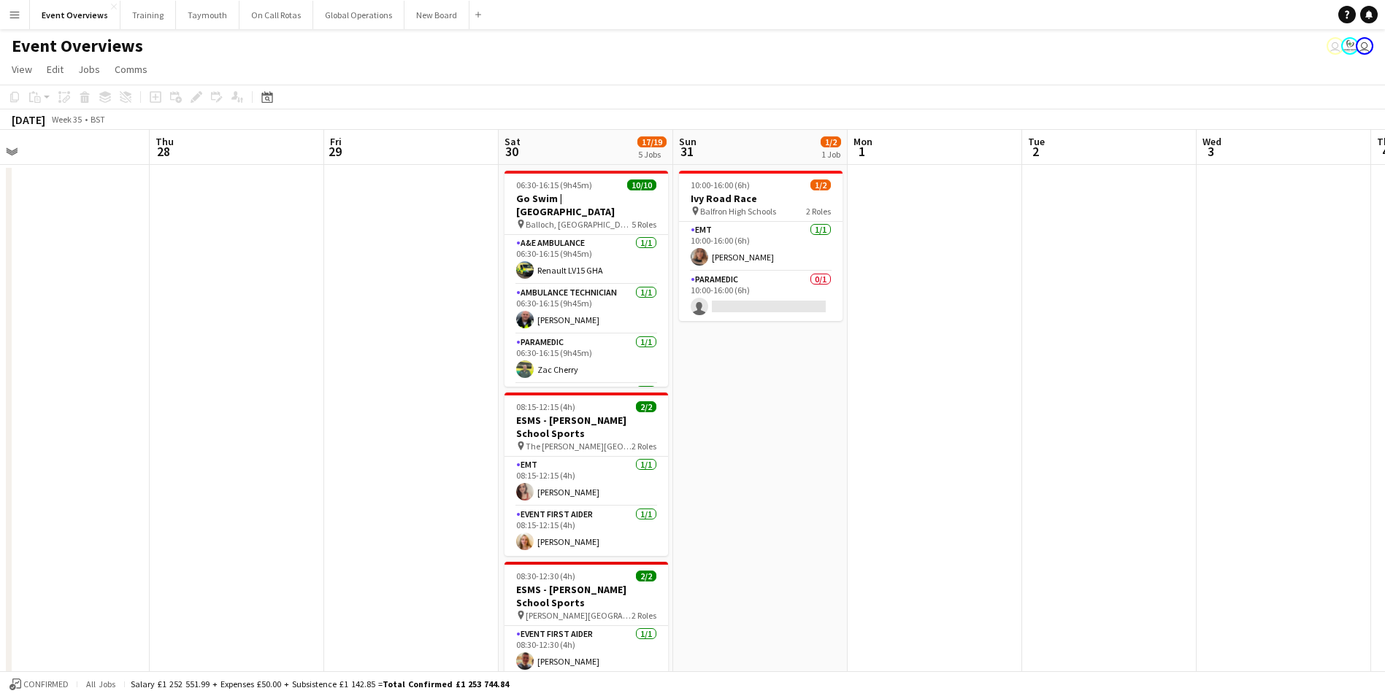
scroll to position [0, 353]
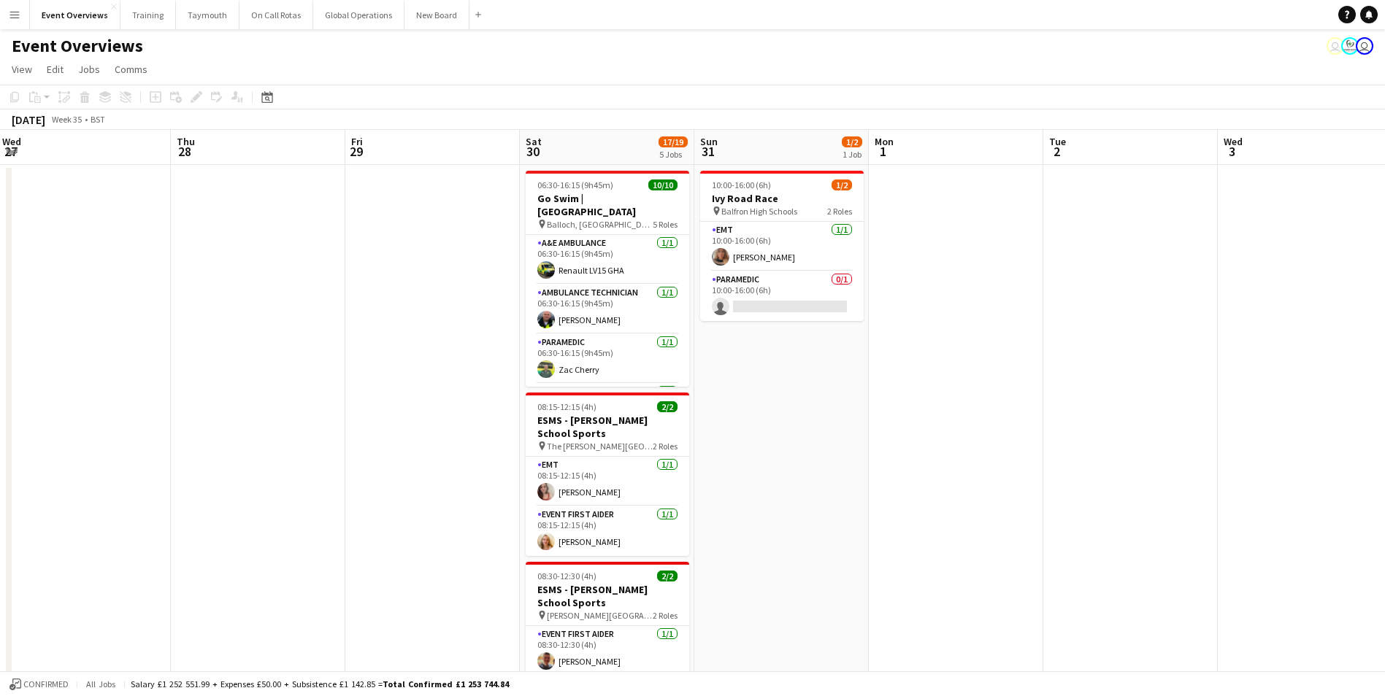
drag, startPoint x: 542, startPoint y: 531, endPoint x: 1052, endPoint y: 516, distance: 510.5
click at [1052, 516] on app-calendar-viewport "Mon 25 2/2 1 Job Tue 26 Wed 27 Thu 28 Fri 29 Sat 30 17/19 5 Jobs Sun 31 1/2 1 J…" at bounding box center [692, 625] width 1385 height 991
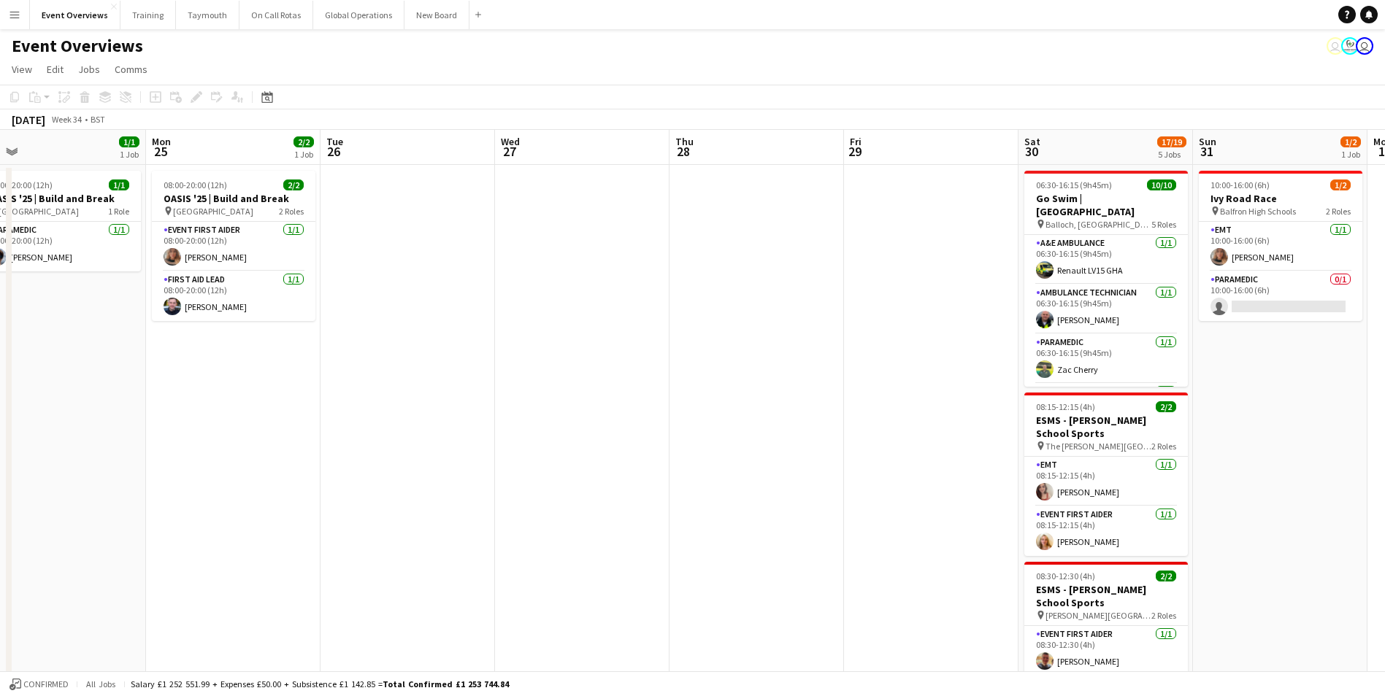
scroll to position [0, 331]
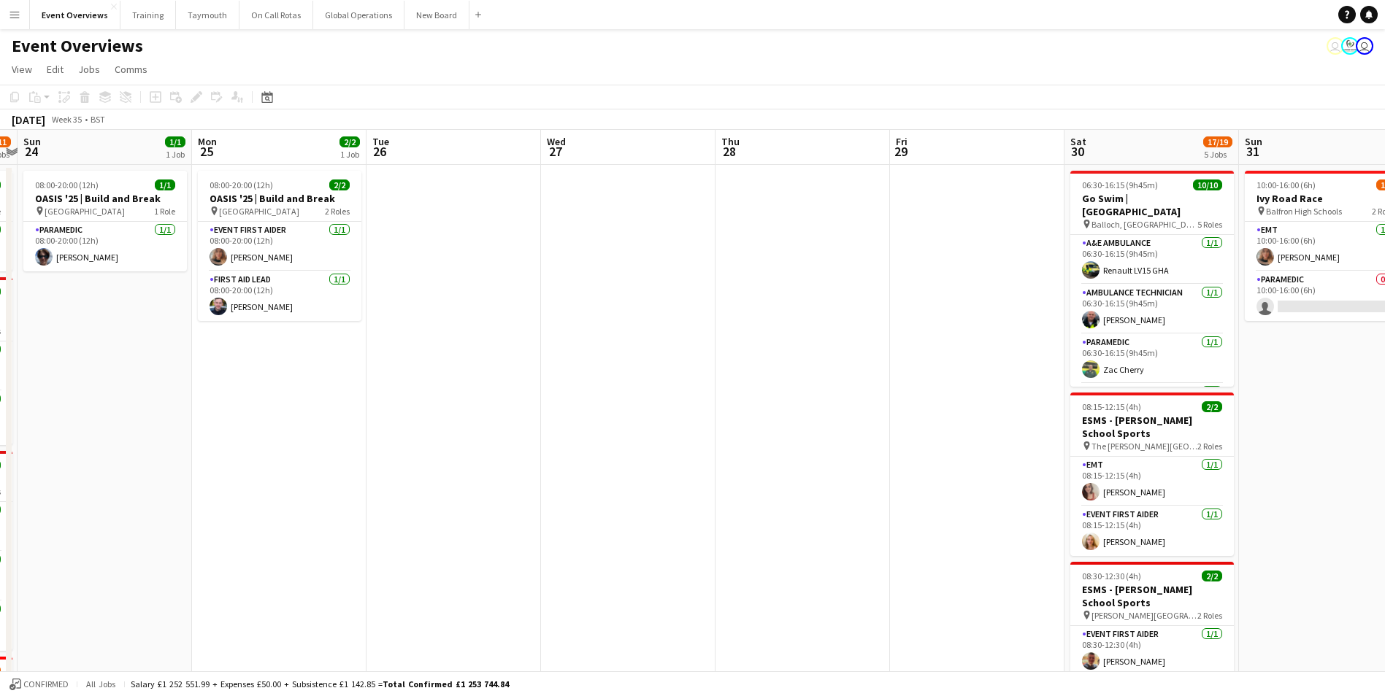
drag, startPoint x: 402, startPoint y: 484, endPoint x: 947, endPoint y: 478, distance: 544.6
click at [947, 478] on app-calendar-viewport "Fri 22 1/1 1 Job Sat 23 9/11 5 Jobs Sun 24 1/1 1 Job Mon 25 2/2 1 Job Tue 26 We…" at bounding box center [692, 625] width 1385 height 991
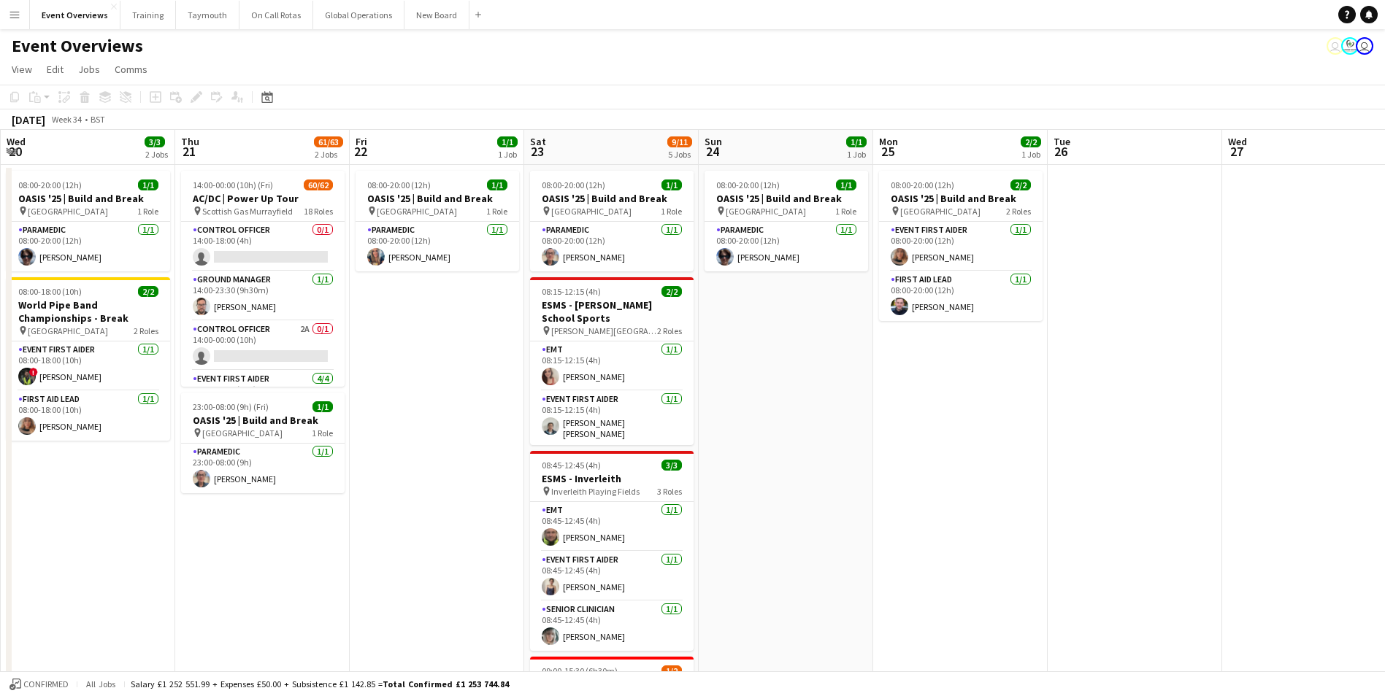
scroll to position [0, 308]
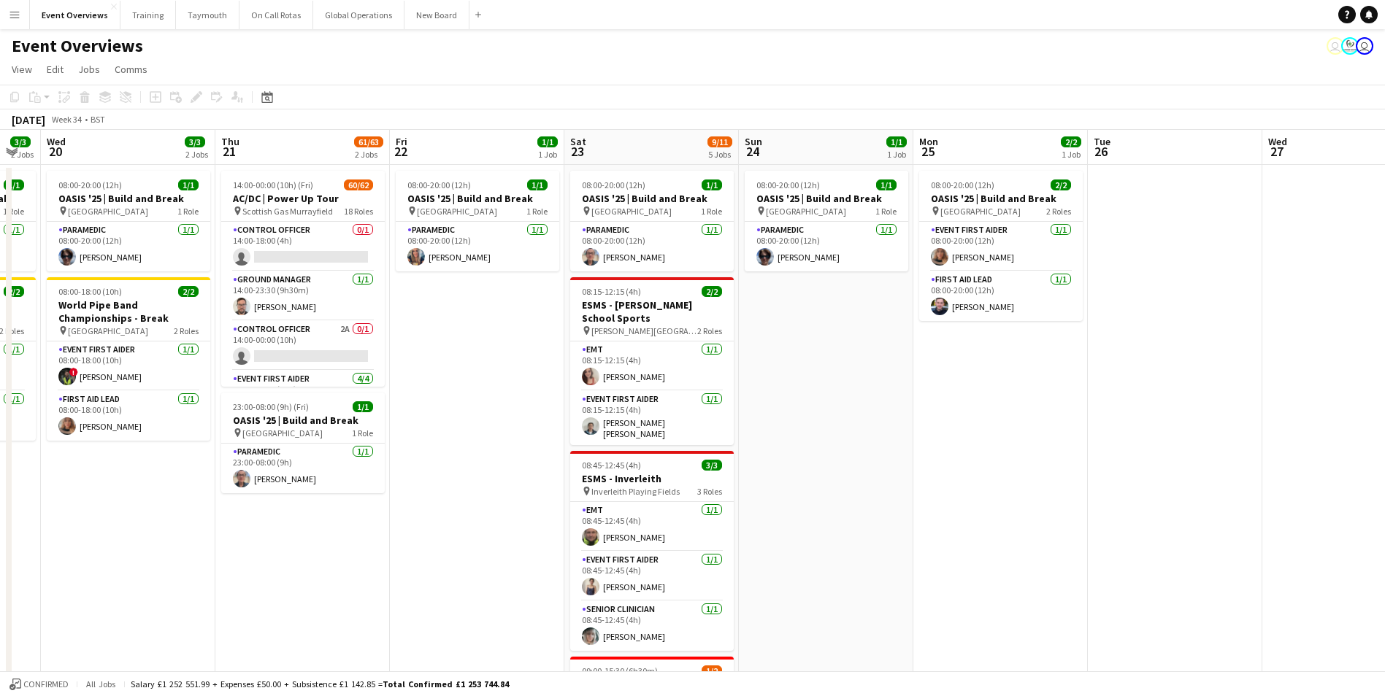
drag, startPoint x: 296, startPoint y: 424, endPoint x: 1015, endPoint y: 416, distance: 719.8
click at [1015, 416] on app-calendar-viewport "Mon 18 3/3 2 Jobs Tue 19 3/3 2 Jobs Wed 20 3/3 2 Jobs Thu 21 61/63 2 Jobs Fri 2…" at bounding box center [692, 625] width 1385 height 991
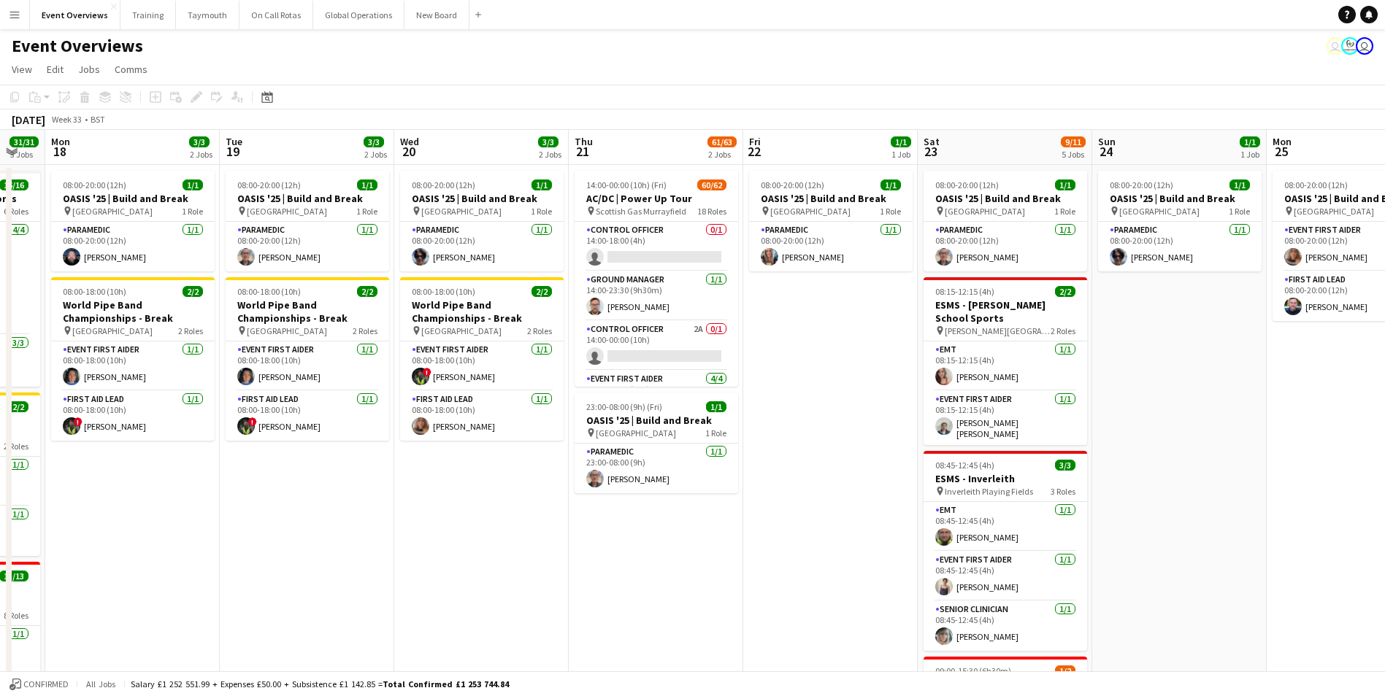
drag, startPoint x: 457, startPoint y: 411, endPoint x: 1016, endPoint y: 370, distance: 560.7
click at [1015, 371] on app-calendar-viewport "Sat 16 67/69 3 Jobs Sun 17 31/31 3 Jobs Mon 18 3/3 2 Jobs Tue 19 3/3 2 Jobs Wed…" at bounding box center [692, 625] width 1385 height 991
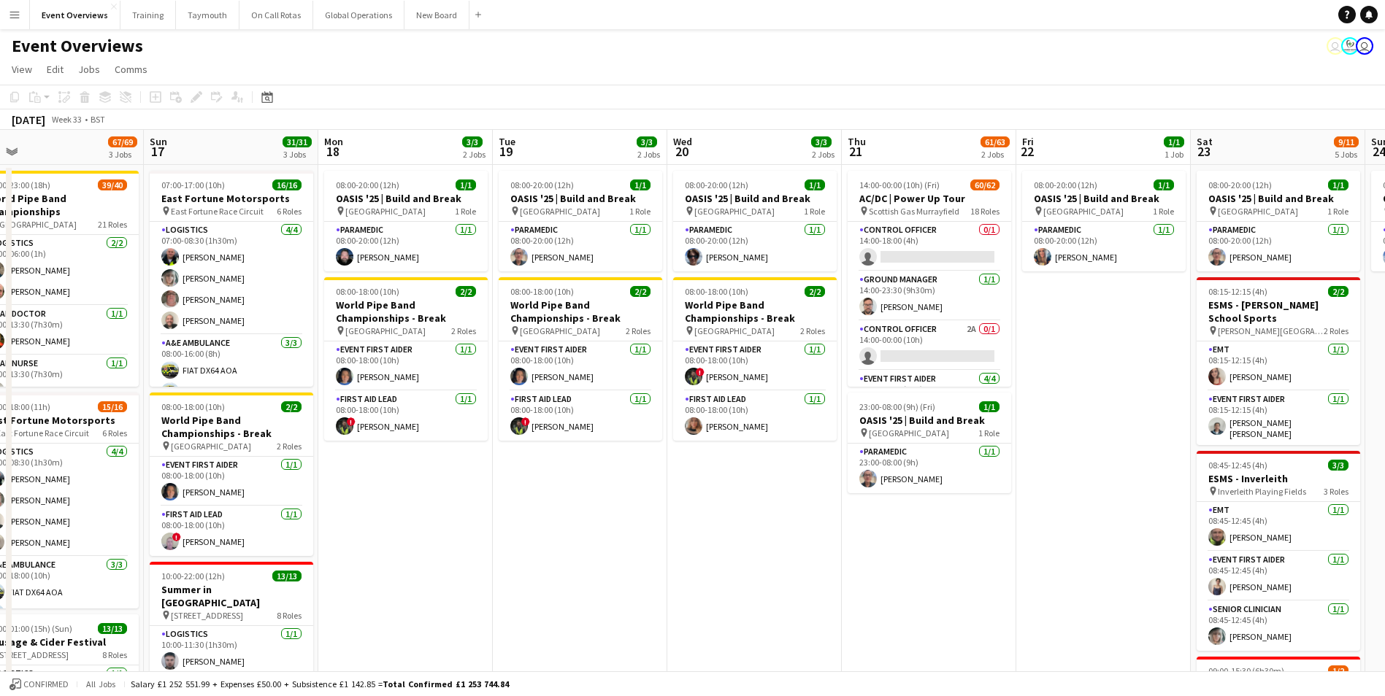
scroll to position [0, 394]
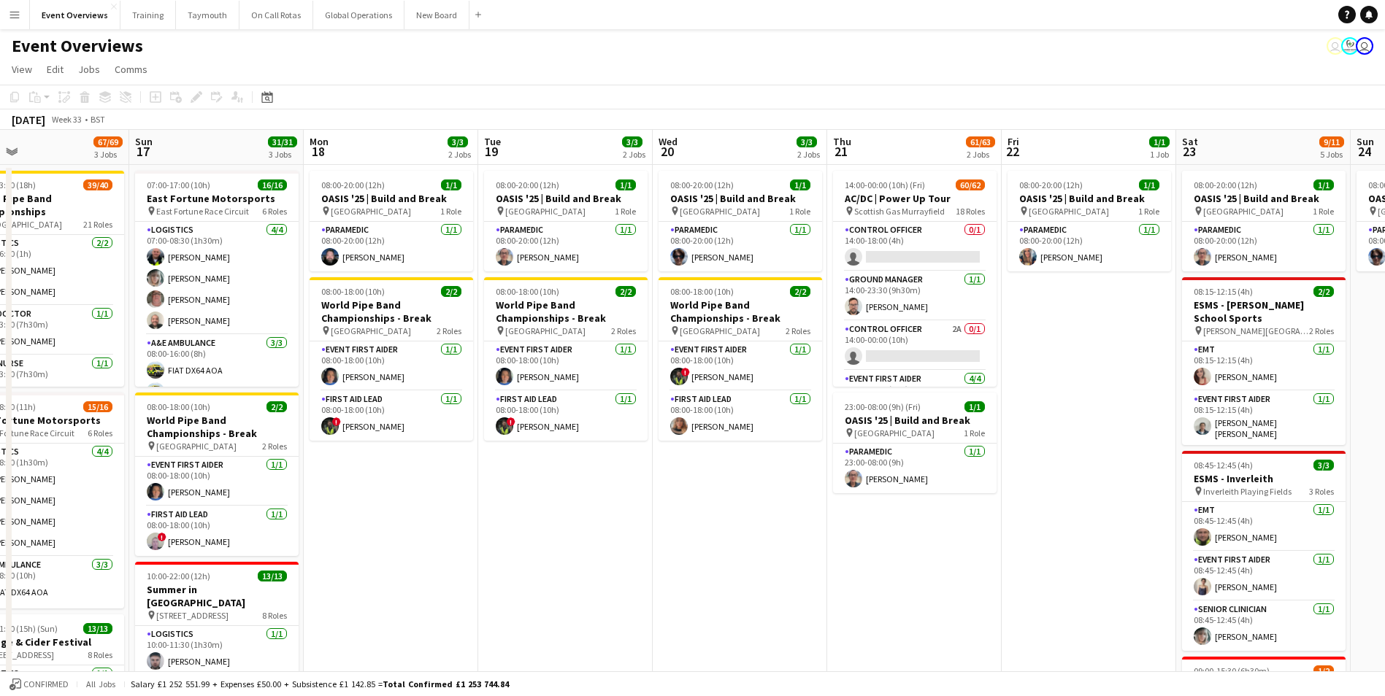
drag, startPoint x: 545, startPoint y: 529, endPoint x: 820, endPoint y: 493, distance: 277.5
click at [820, 493] on app-calendar-viewport "Thu 14 4/4 3 Jobs Fri 15 36/36 3 Jobs Sat 16 67/69 3 Jobs Sun 17 31/31 3 Jobs M…" at bounding box center [692, 625] width 1385 height 991
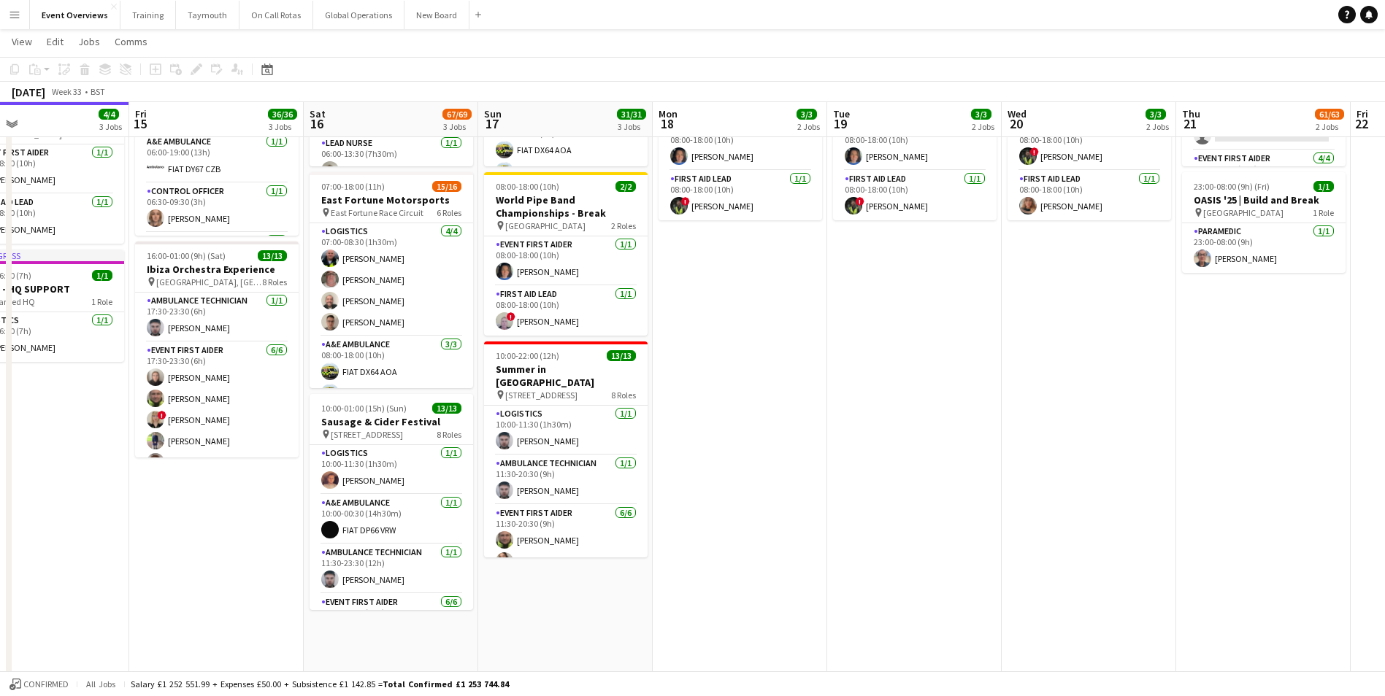
scroll to position [219, 0]
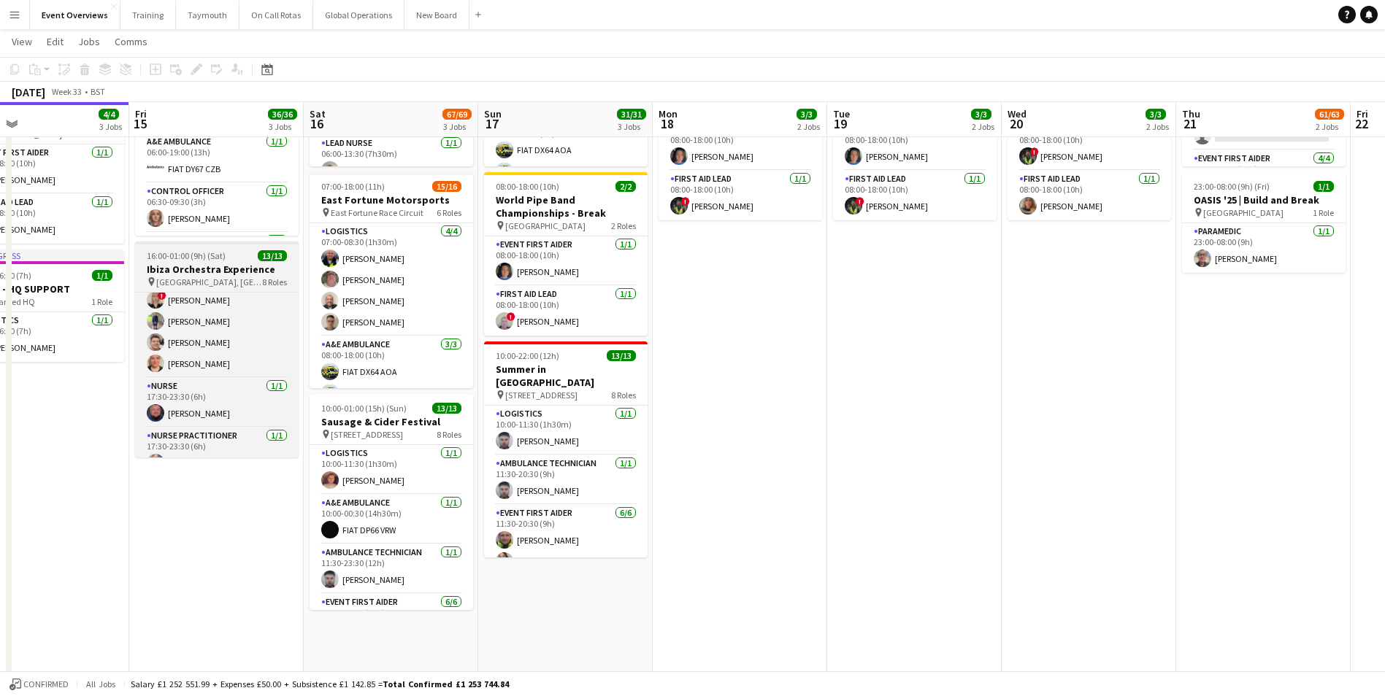
click at [180, 263] on h3 "Ibiza Orchestra Experience" at bounding box center [217, 269] width 164 height 13
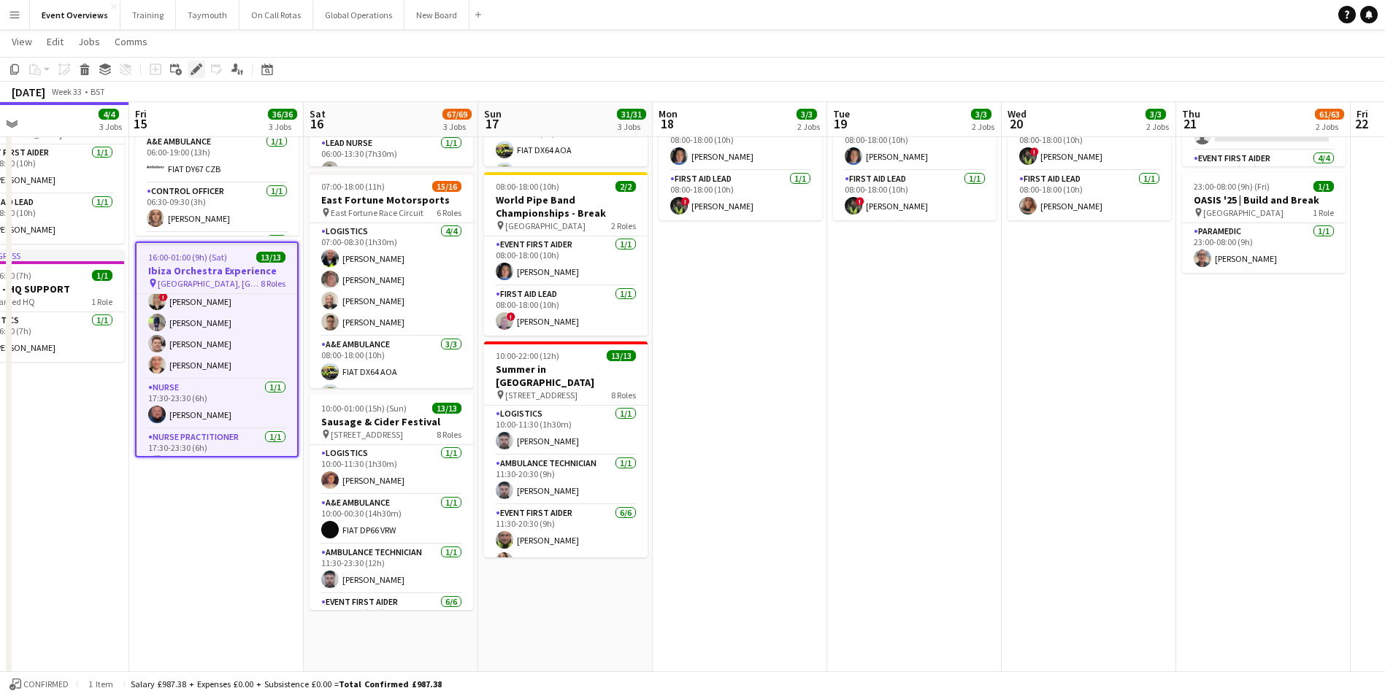
click at [191, 69] on icon "Edit" at bounding box center [197, 70] width 12 height 12
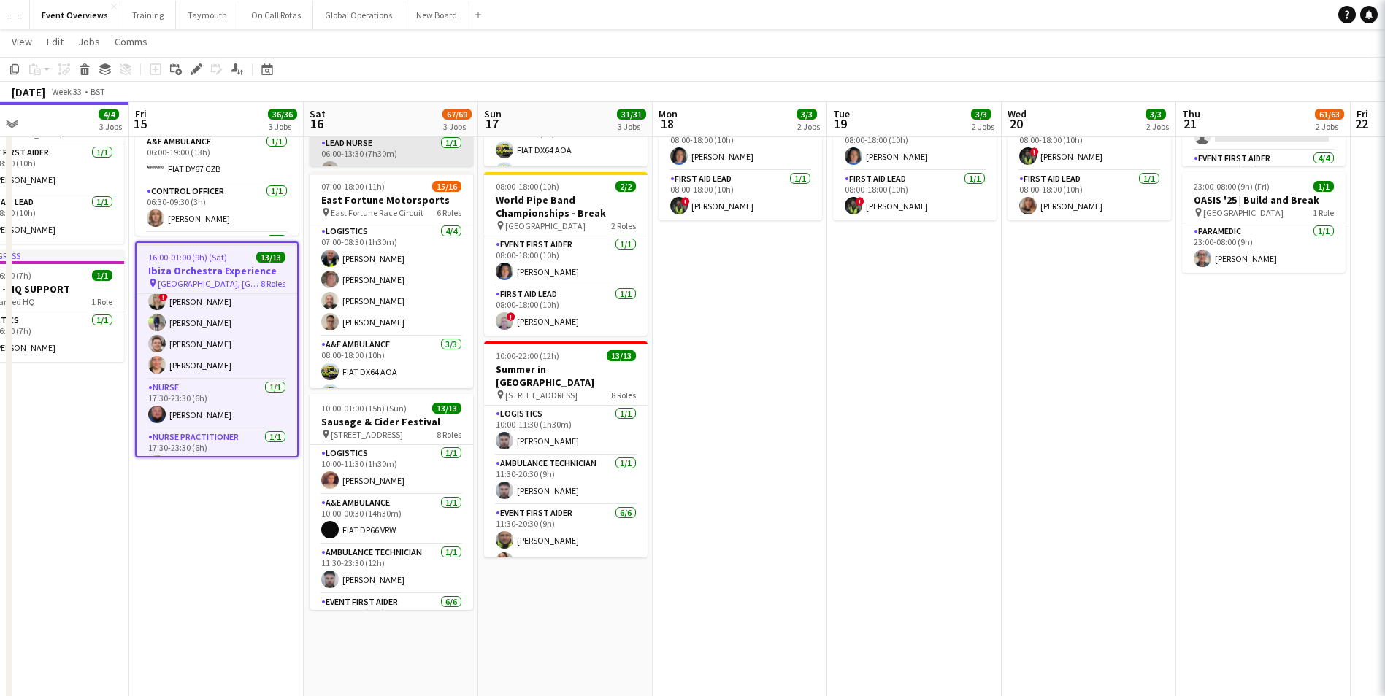
type input "**********"
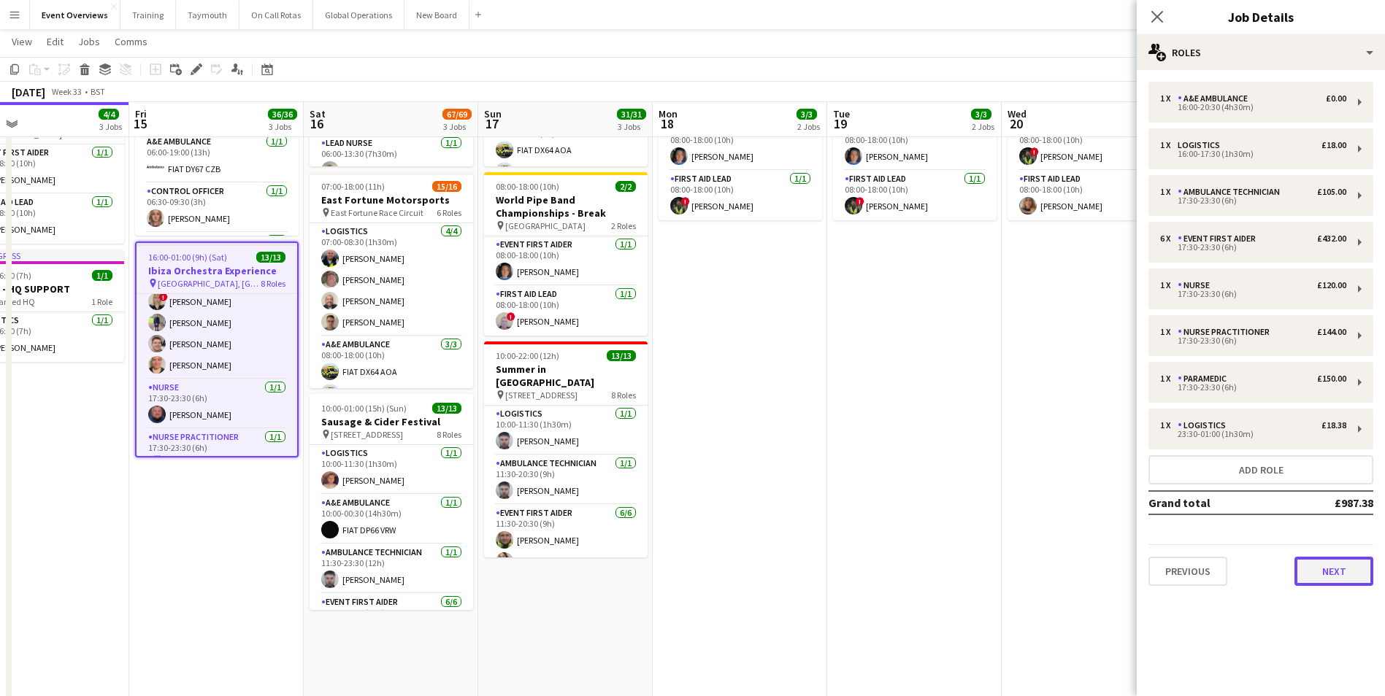
click at [1334, 568] on button "Next" at bounding box center [1333, 571] width 79 height 29
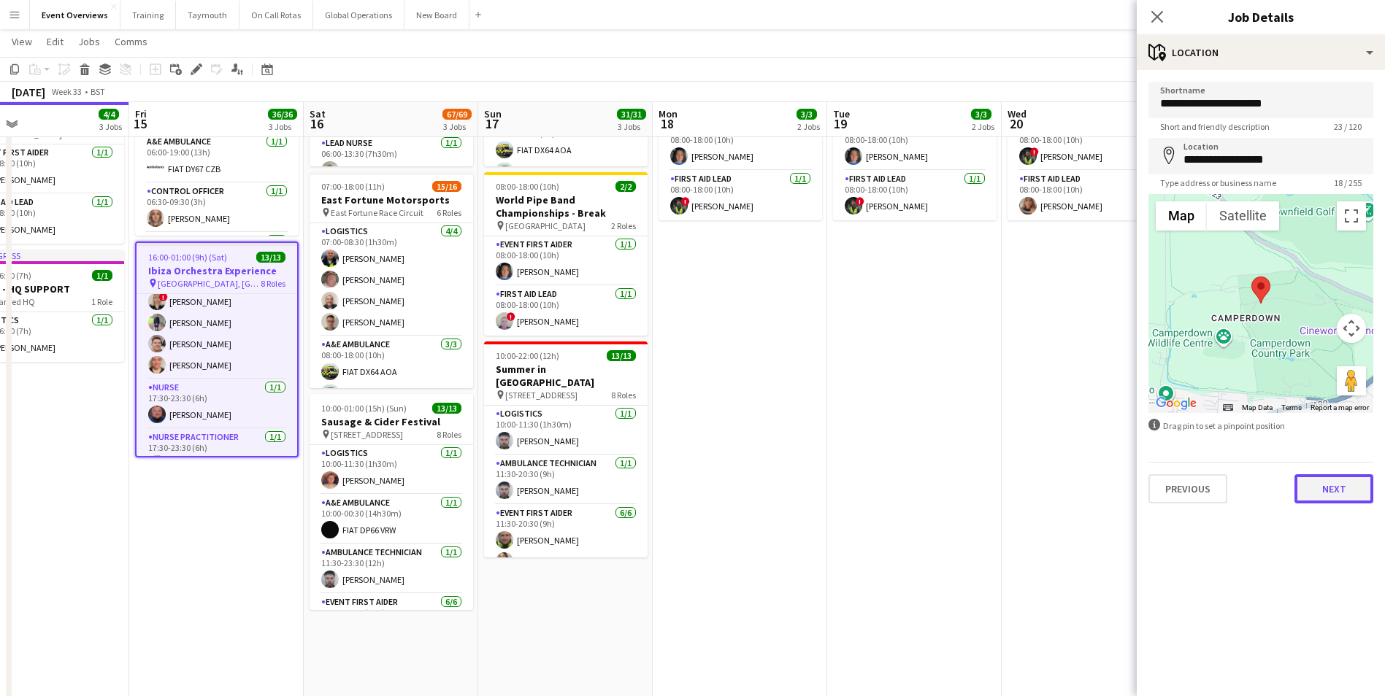
click at [1336, 496] on button "Next" at bounding box center [1333, 489] width 79 height 29
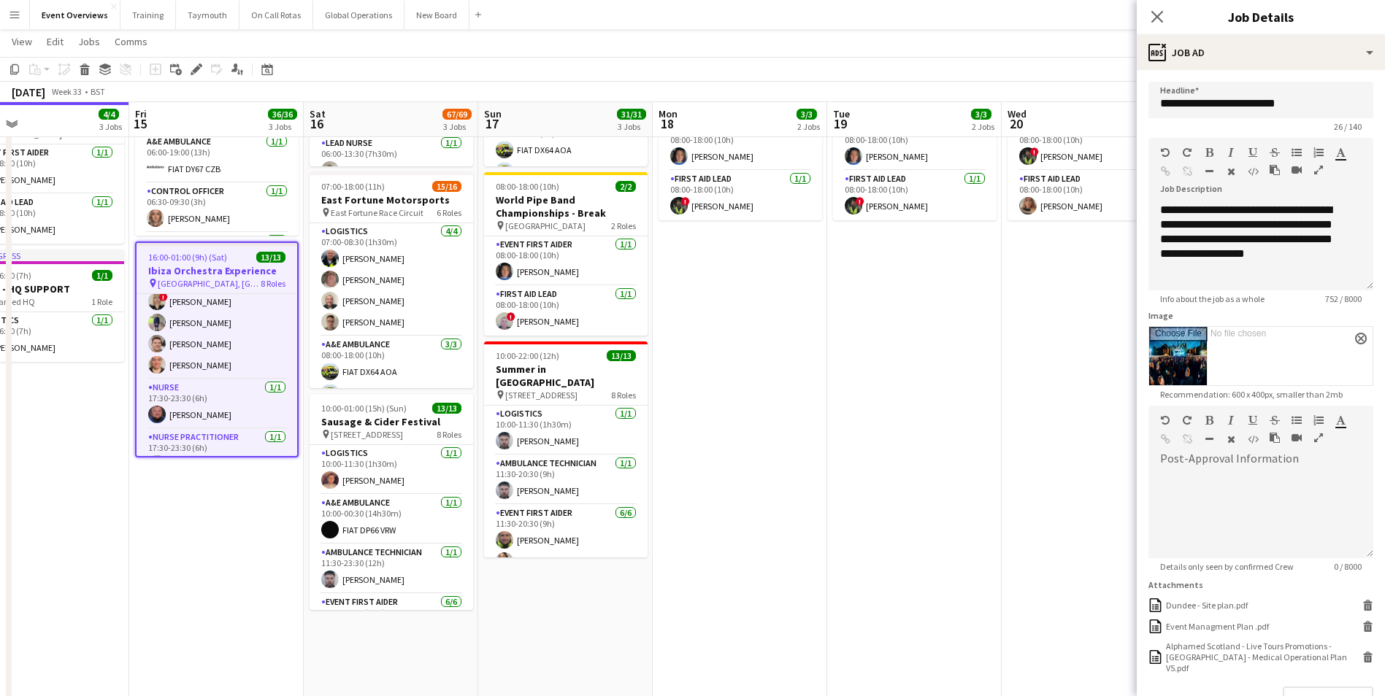
click at [600, 634] on app-date-cell "07:00-17:00 (10h) 16/16 East Fortune Motorsports pin East Fortune Race Circuit …" at bounding box center [565, 423] width 174 height 956
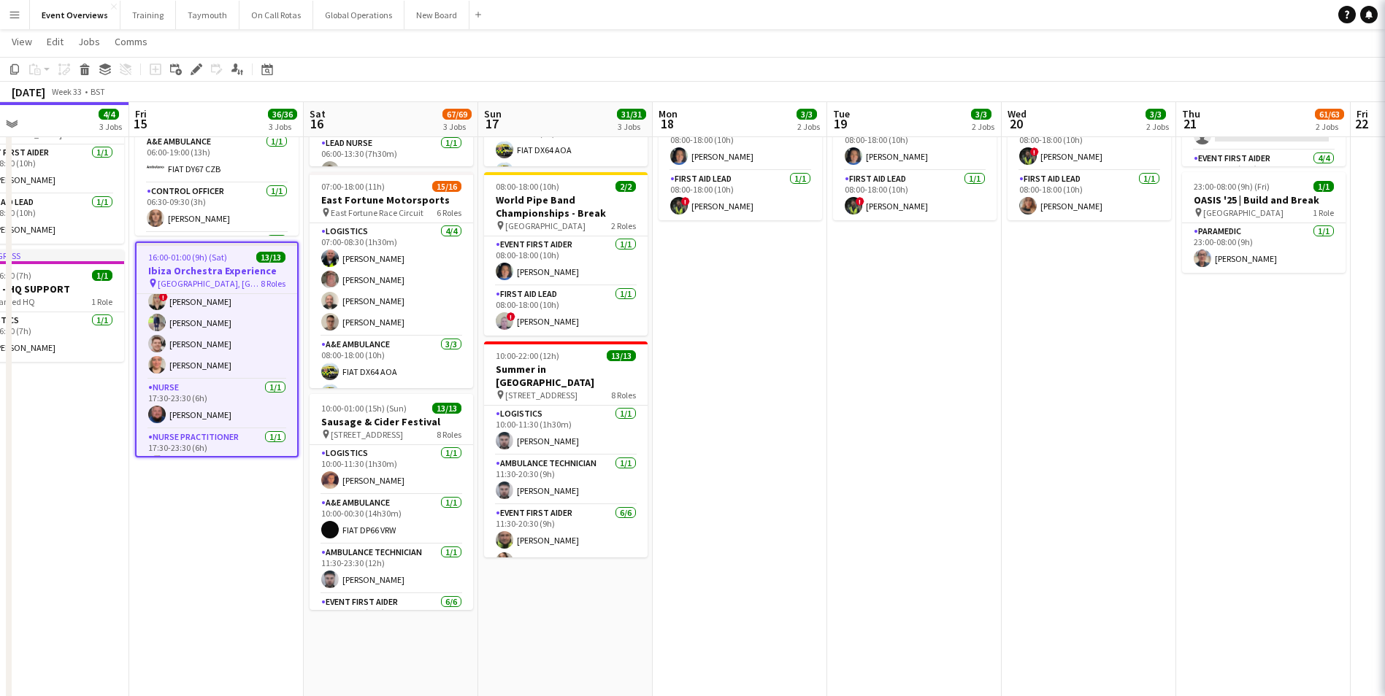
scroll to position [0, 393]
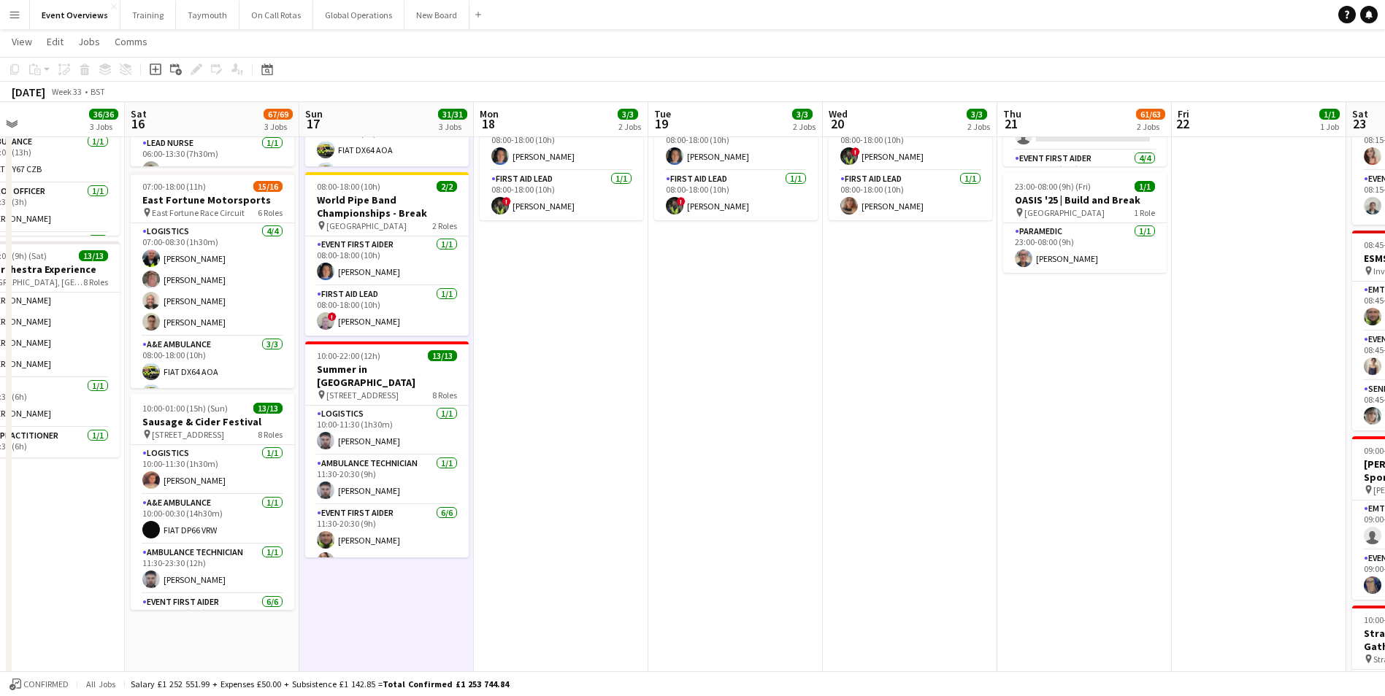
drag, startPoint x: 779, startPoint y: 592, endPoint x: 595, endPoint y: 600, distance: 184.1
click at [596, 600] on app-calendar-viewport "Tue 12 84/85 4 Jobs Wed 13 4/4 3 Jobs Thu 14 4/4 3 Jobs Fri 15 36/36 3 Jobs Sat…" at bounding box center [692, 369] width 1385 height 1063
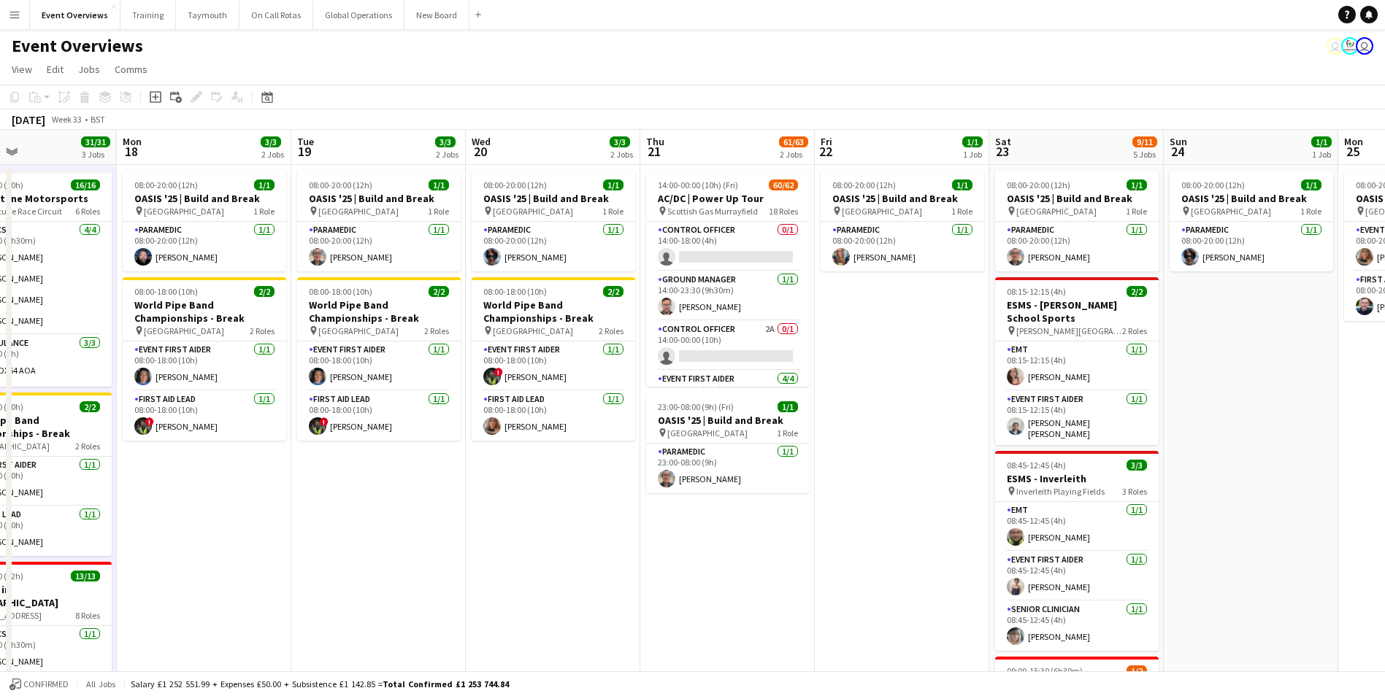
scroll to position [0, 455]
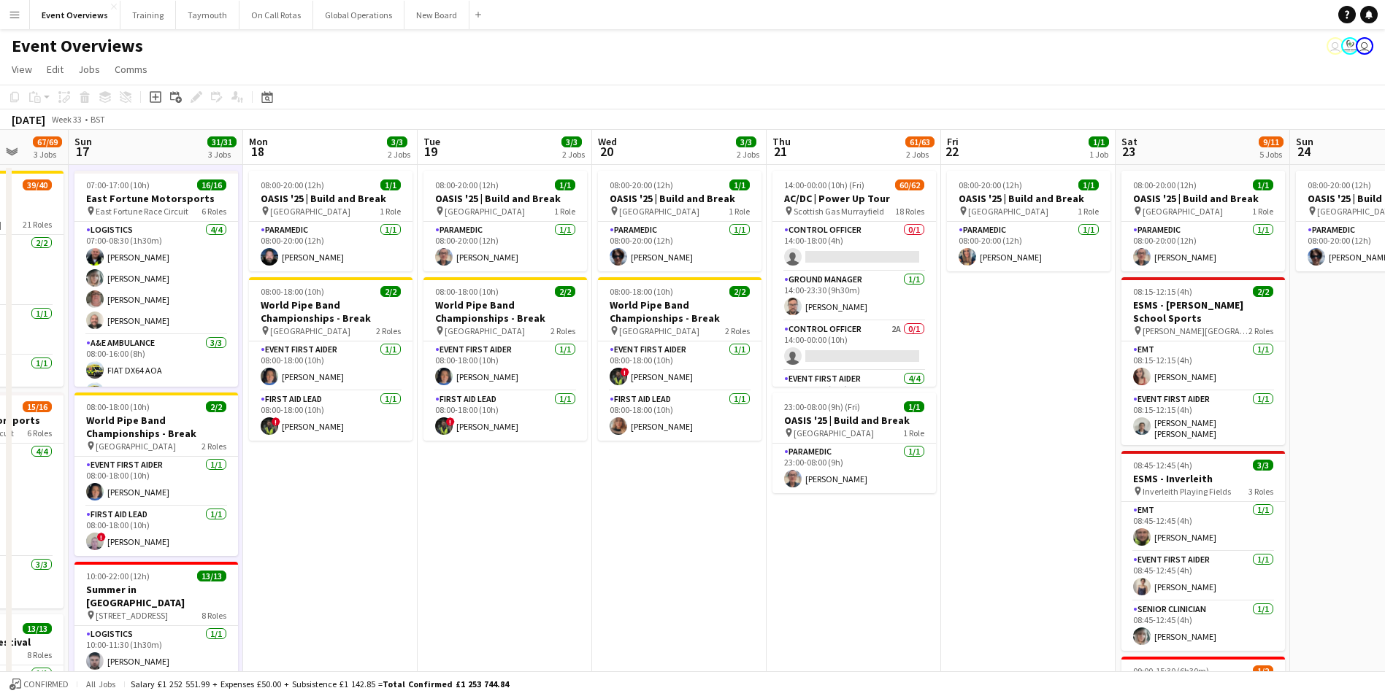
drag, startPoint x: 745, startPoint y: 568, endPoint x: 517, endPoint y: 588, distance: 228.7
click at [517, 588] on app-calendar-viewport "Thu 14 4/4 3 Jobs Fri 15 36/36 3 Jobs Sat 16 67/69 3 Jobs Sun 17 31/31 3 Jobs M…" at bounding box center [692, 625] width 1385 height 991
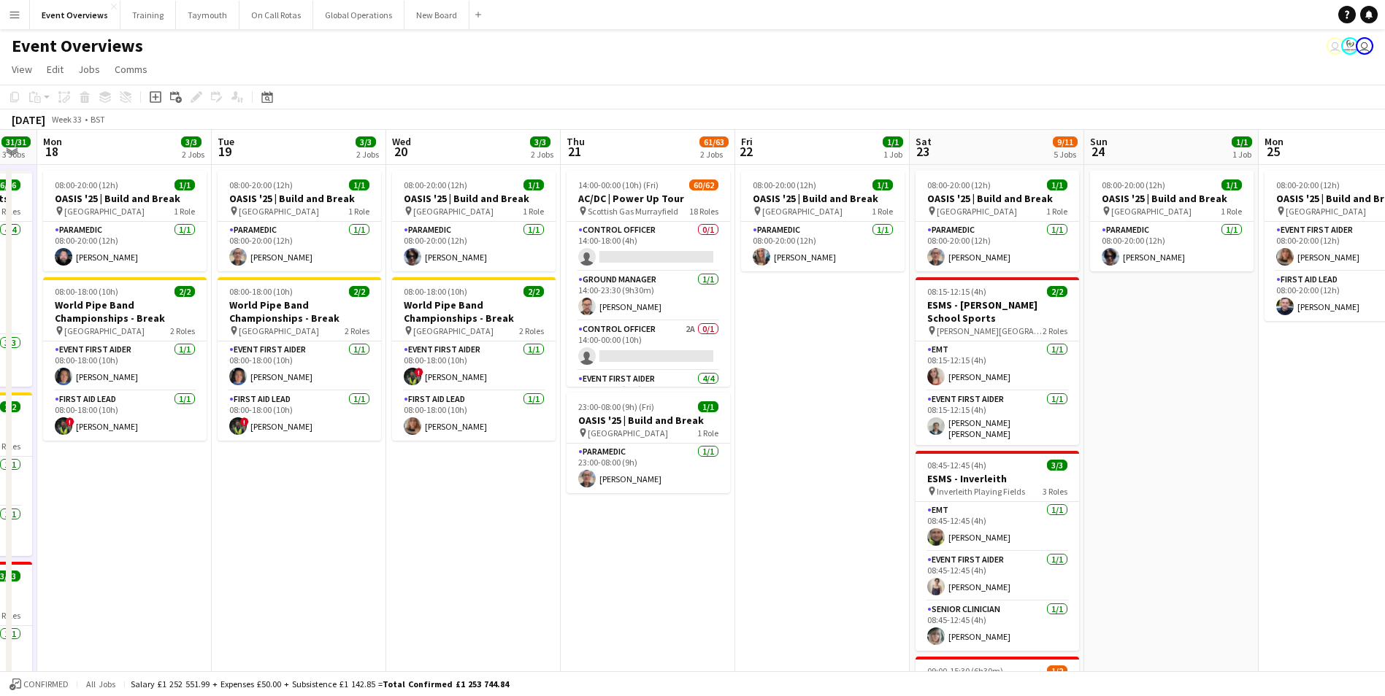
scroll to position [0, 512]
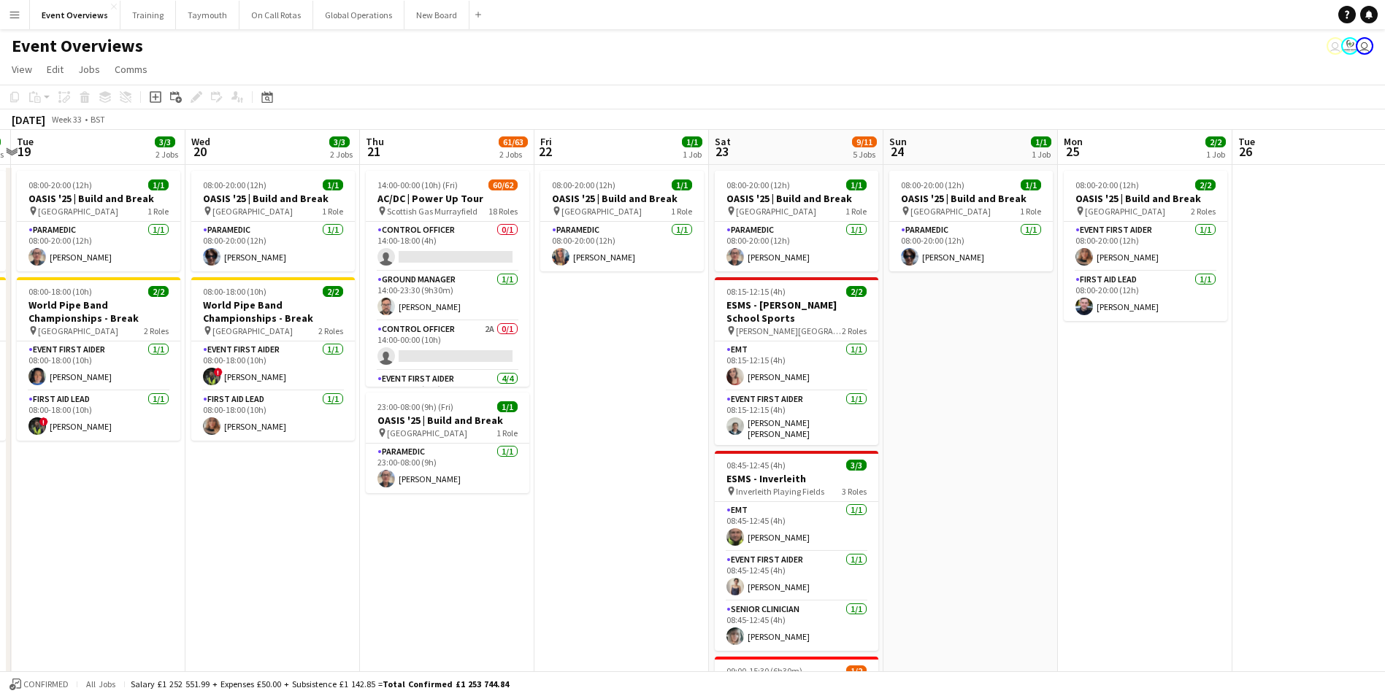
drag, startPoint x: 923, startPoint y: 570, endPoint x: 516, endPoint y: 613, distance: 408.9
click at [516, 613] on app-calendar-viewport "Sat 16 67/69 3 Jobs Sun 17 31/31 3 Jobs Mon 18 3/3 2 Jobs Tue 19 3/3 2 Jobs Wed…" at bounding box center [692, 625] width 1385 height 991
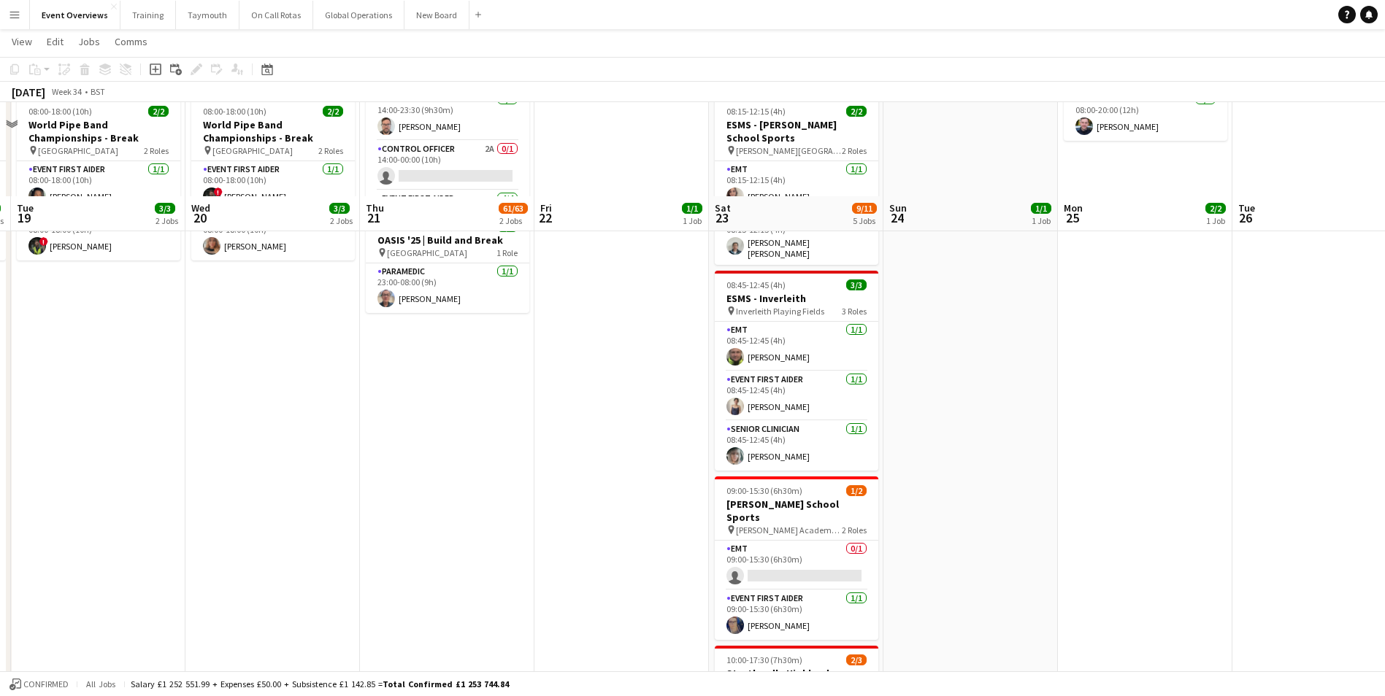
scroll to position [292, 0]
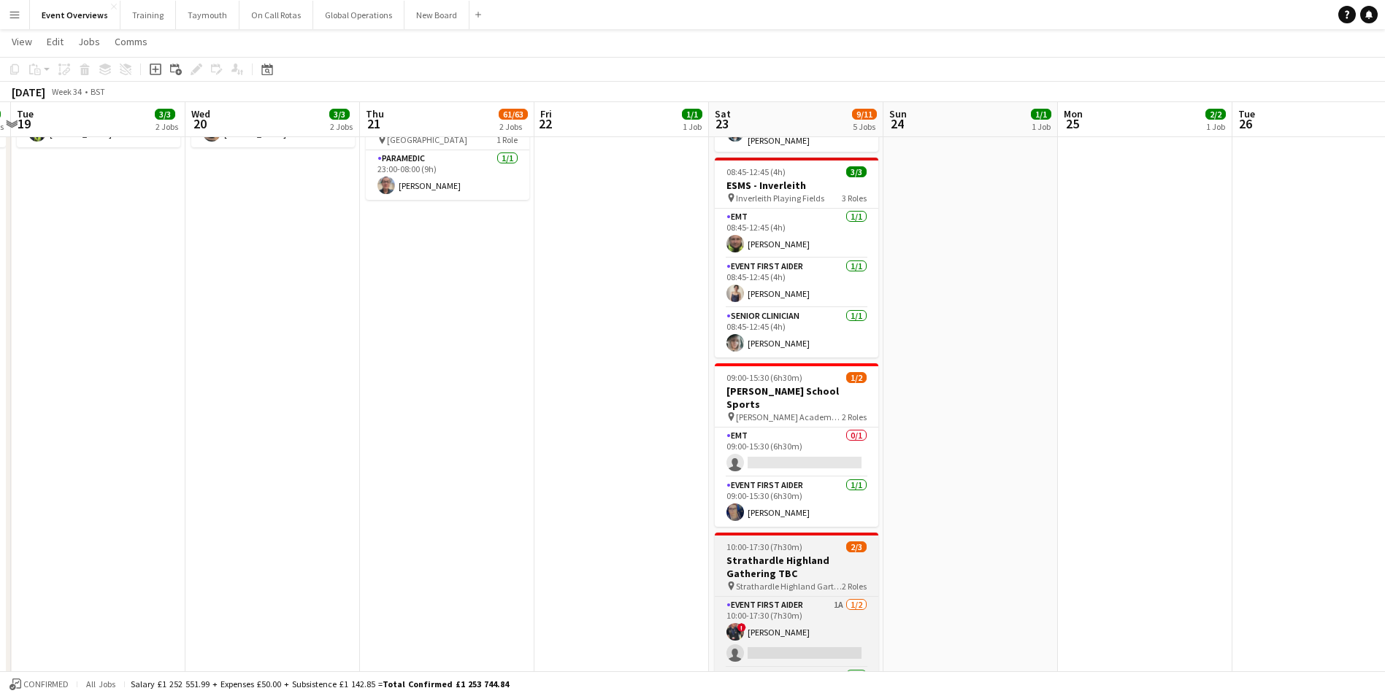
click at [758, 554] on h3 "Strathardle Highland Gathering TBC" at bounding box center [797, 567] width 164 height 26
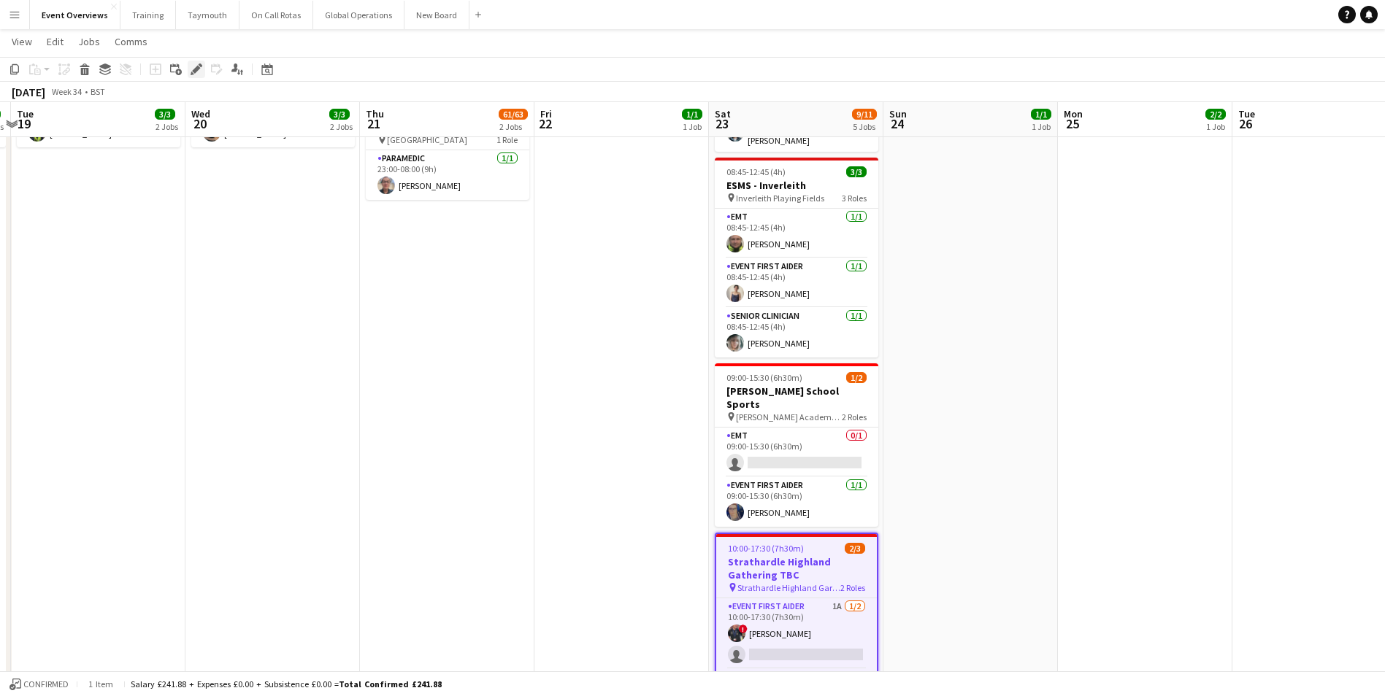
click at [196, 66] on icon "Edit" at bounding box center [197, 70] width 12 height 12
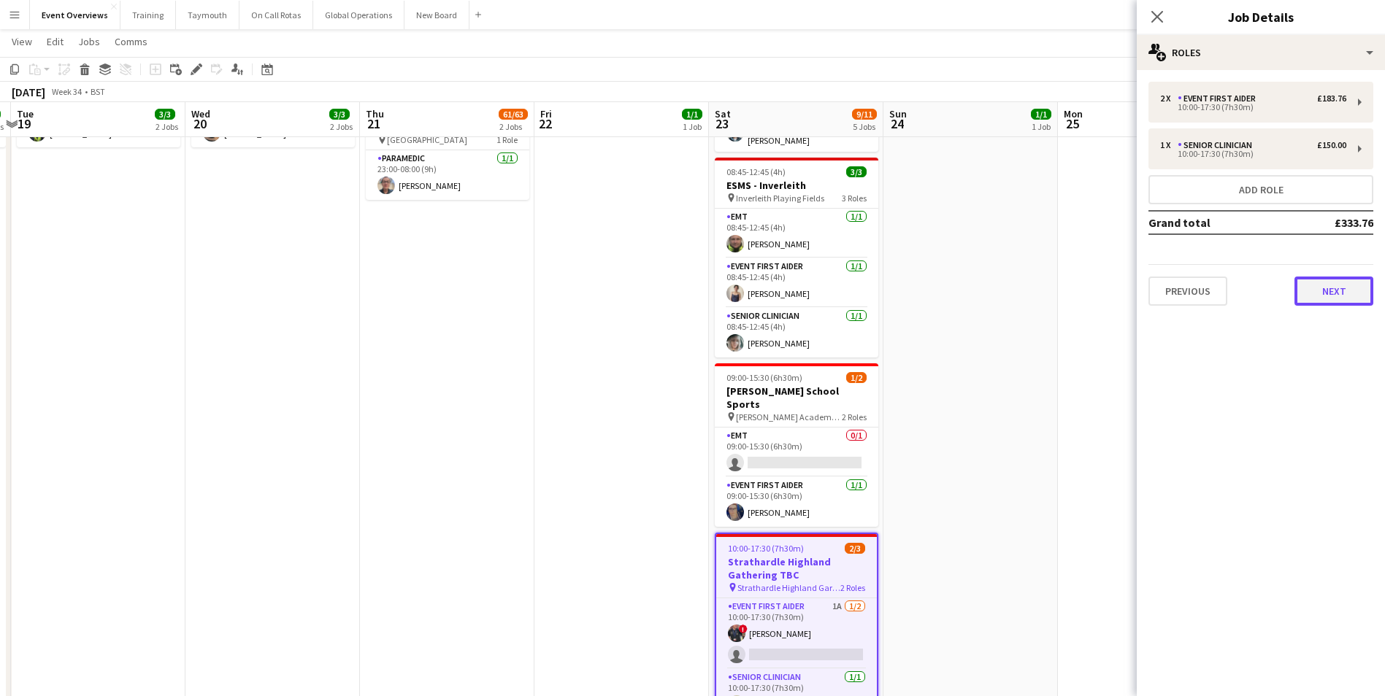
click at [1319, 288] on button "Next" at bounding box center [1333, 291] width 79 height 29
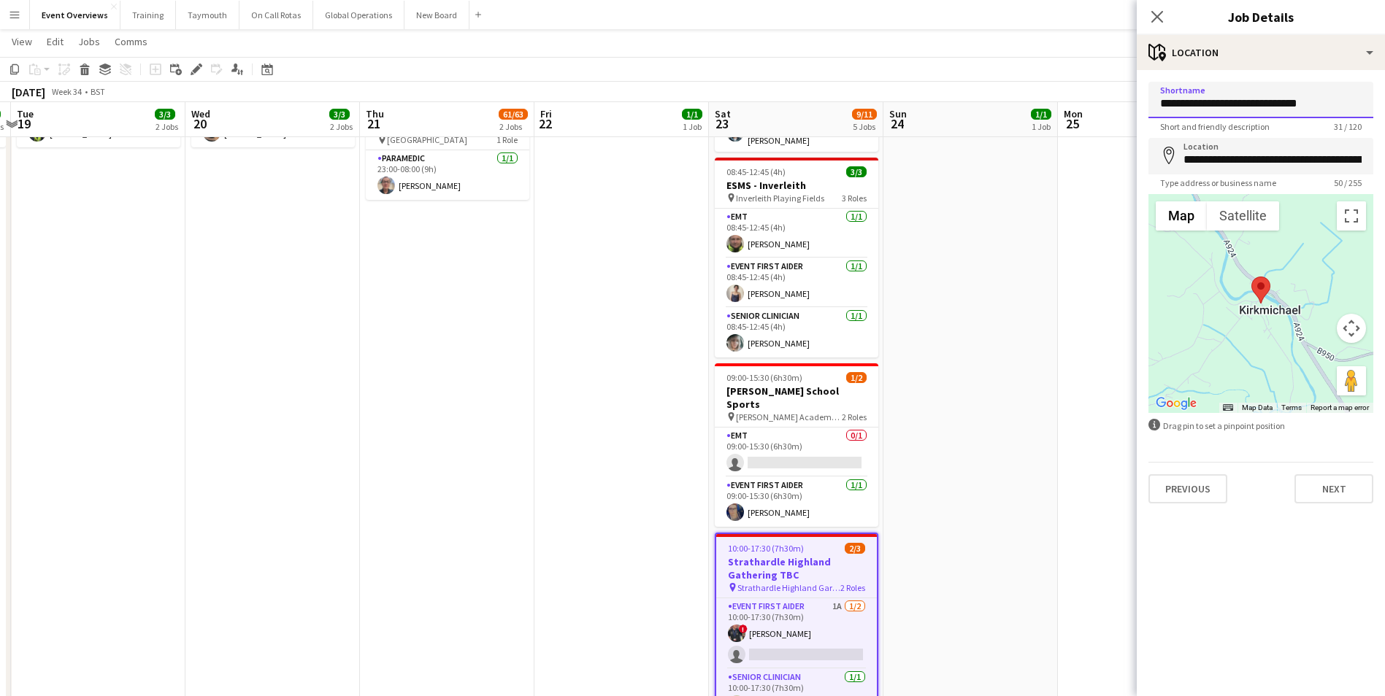
click at [1283, 103] on input "**********" at bounding box center [1260, 100] width 225 height 37
type input "**********"
click at [1350, 485] on button "Next" at bounding box center [1333, 489] width 79 height 29
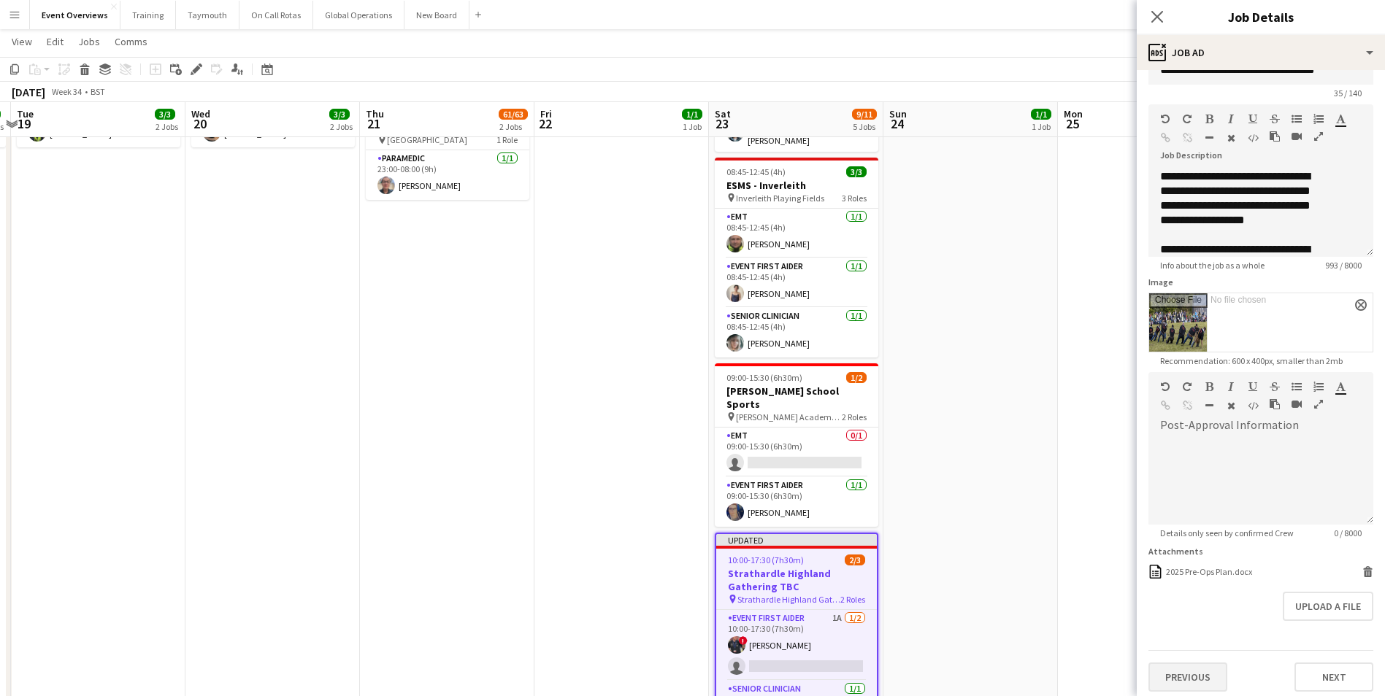
scroll to position [41, 0]
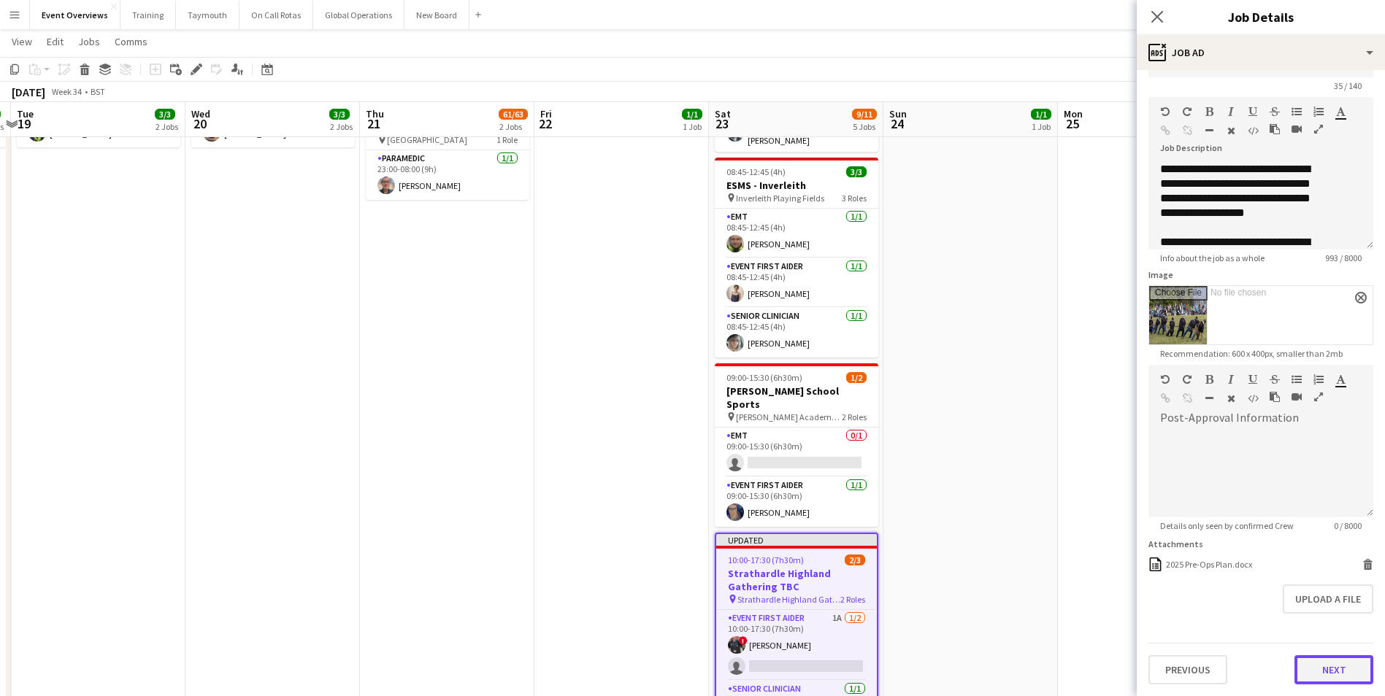
click at [1324, 670] on button "Next" at bounding box center [1333, 670] width 79 height 29
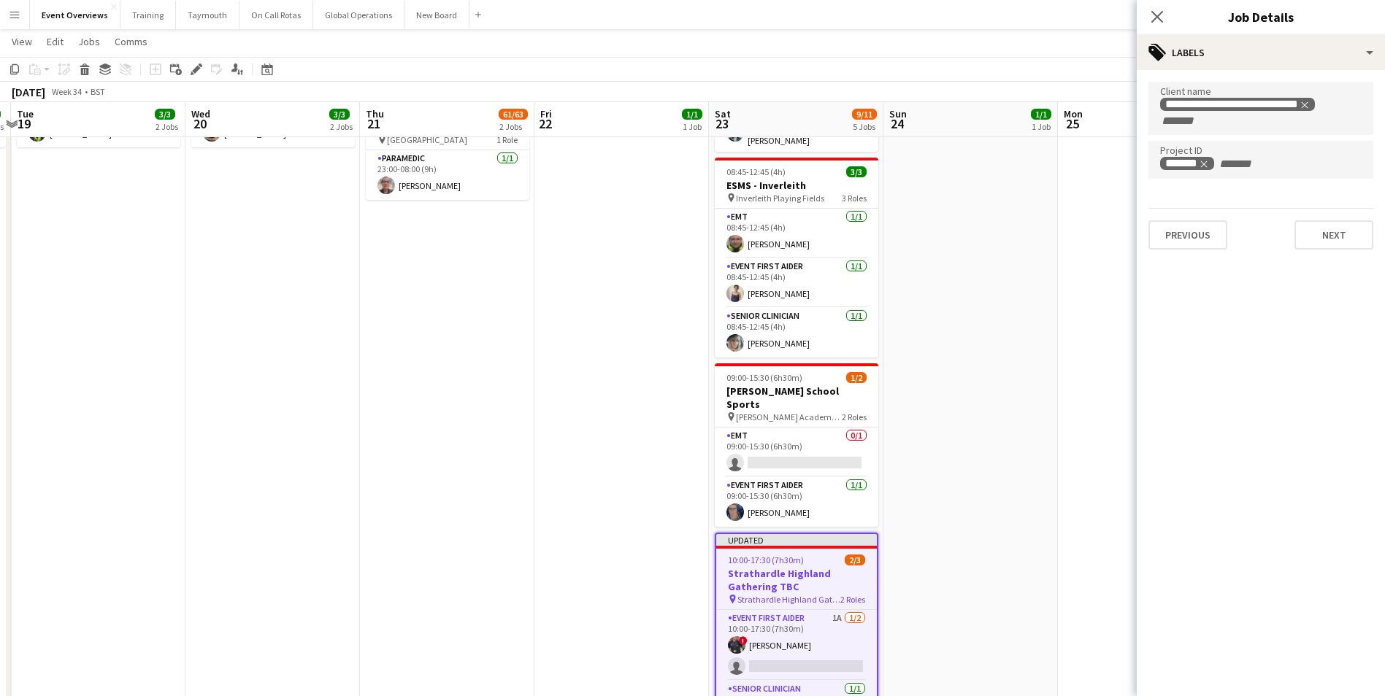
scroll to position [0, 0]
click at [1321, 233] on button "Next" at bounding box center [1333, 234] width 79 height 29
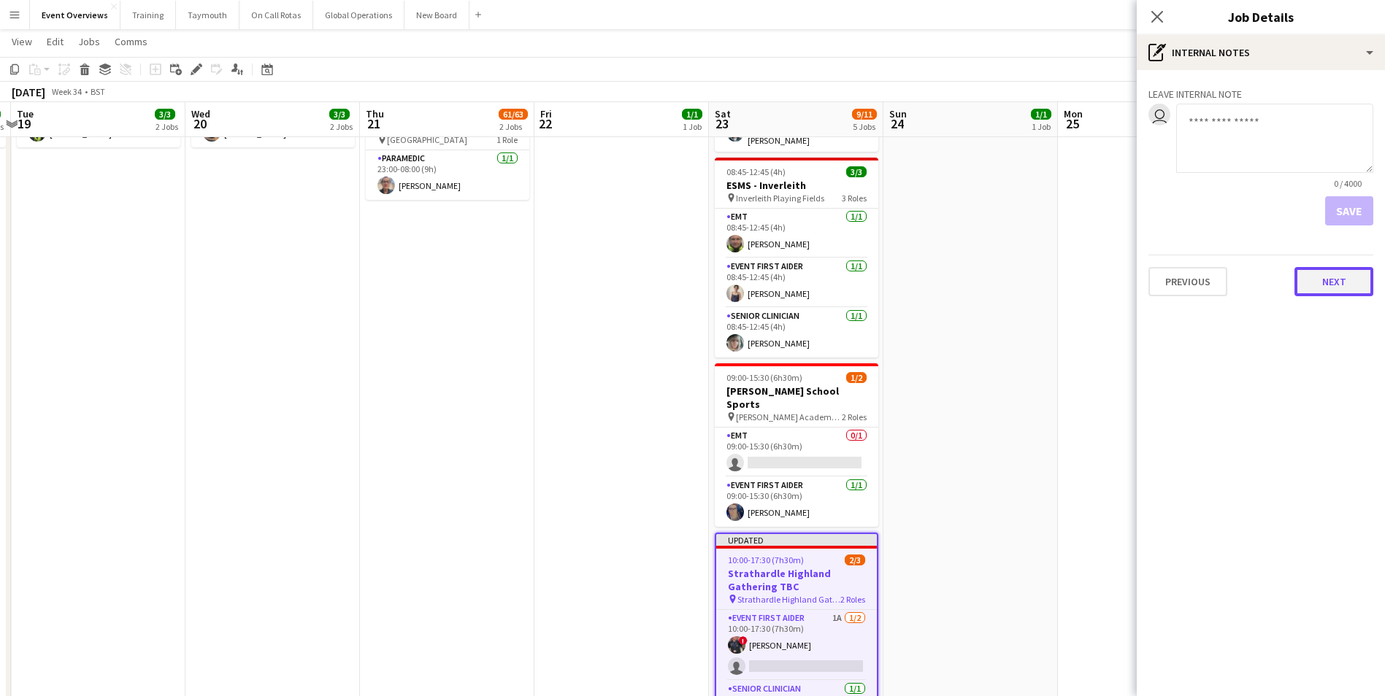
click at [1324, 275] on button "Next" at bounding box center [1333, 281] width 79 height 29
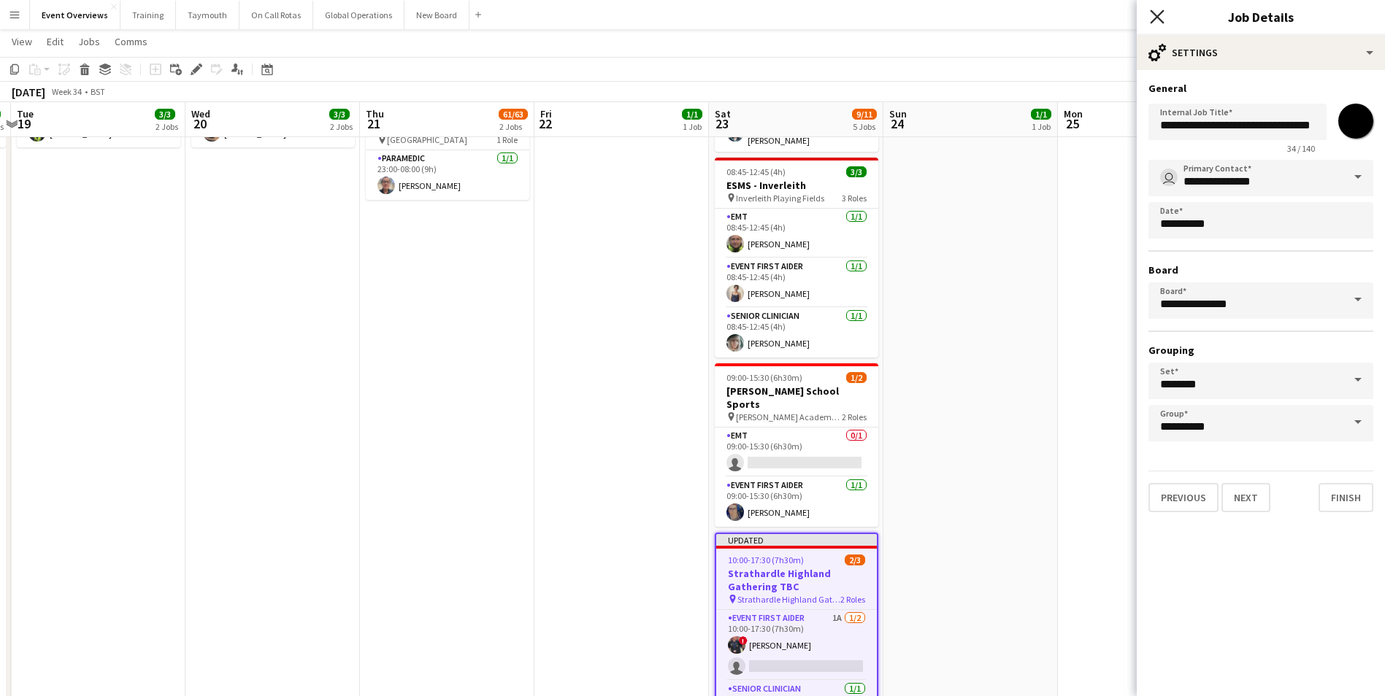
click at [1159, 13] on icon "Close pop-in" at bounding box center [1157, 16] width 14 height 14
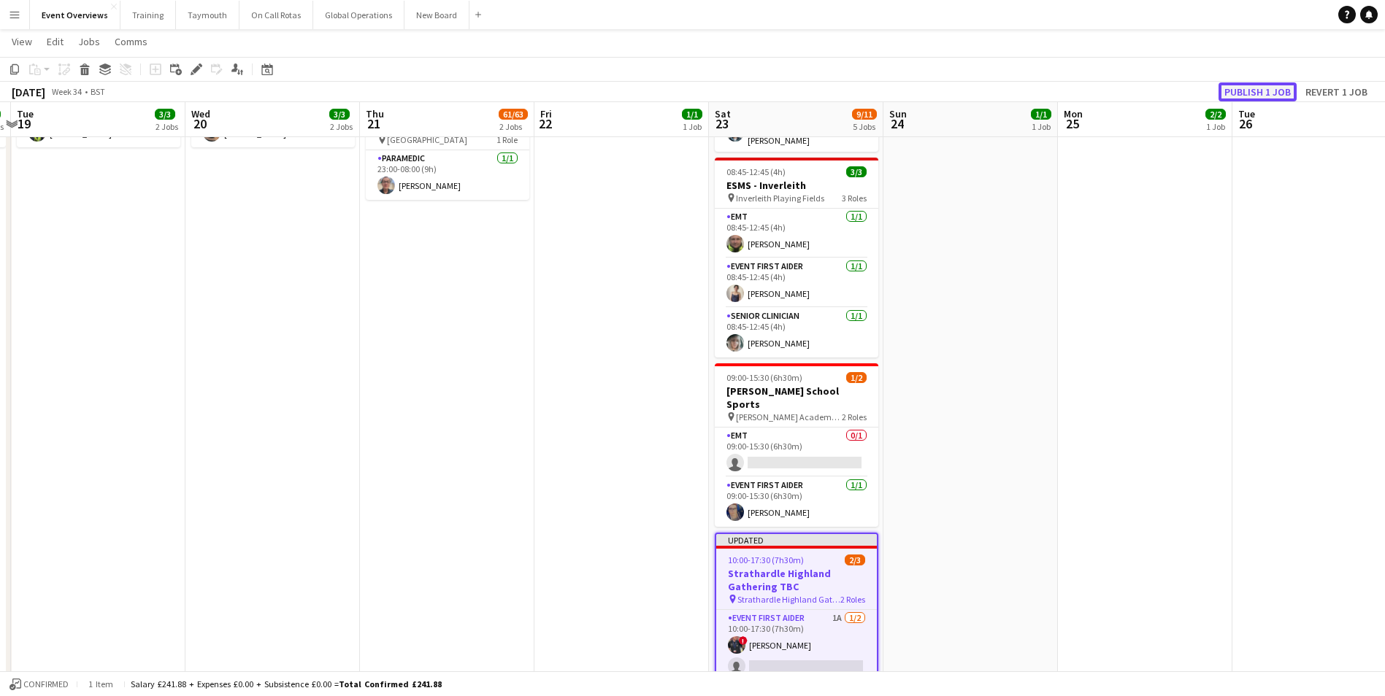
click at [1240, 91] on button "Publish 1 job" at bounding box center [1257, 91] width 78 height 19
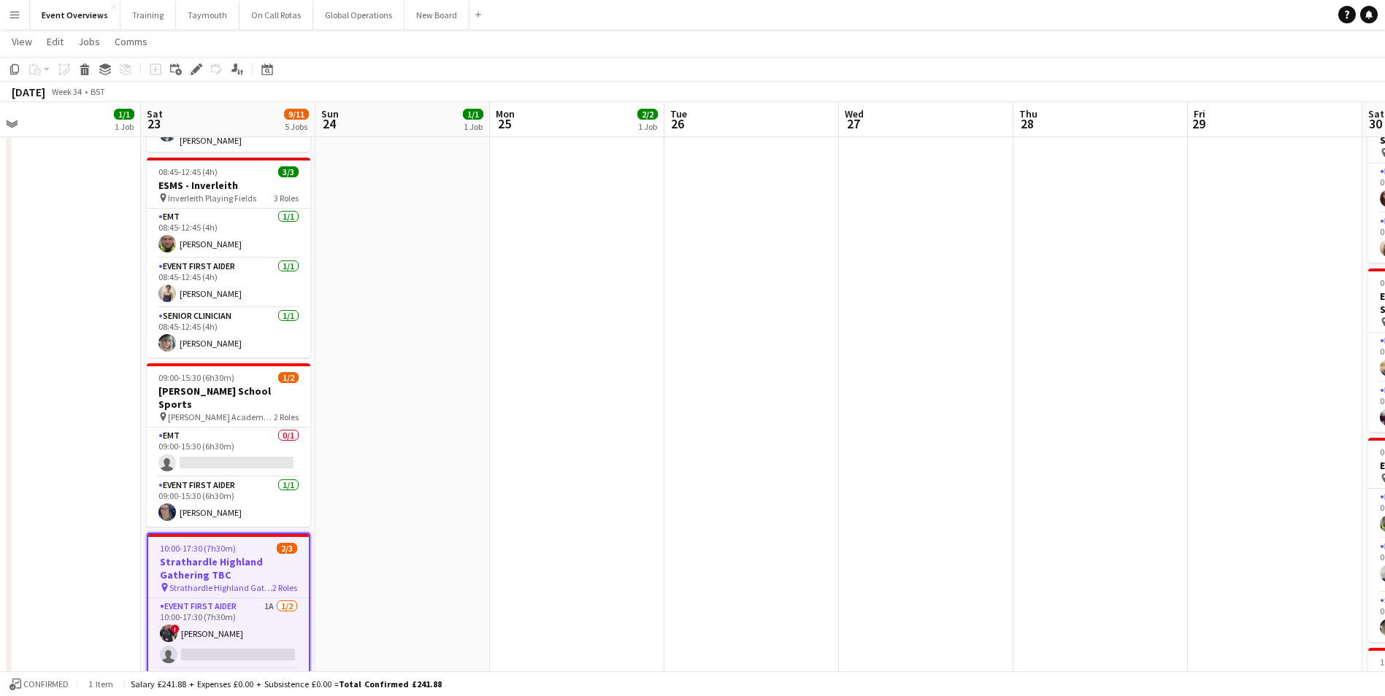
scroll to position [0, 583]
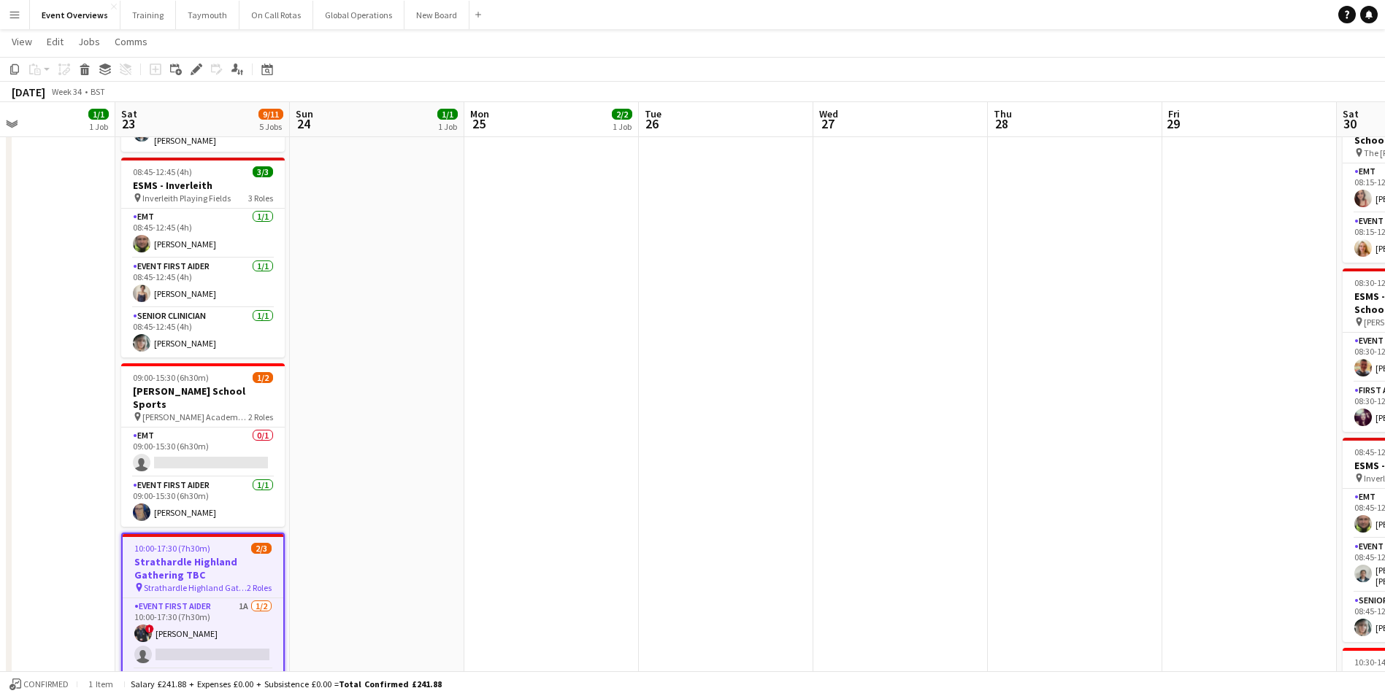
drag, startPoint x: 983, startPoint y: 301, endPoint x: 390, endPoint y: 337, distance: 594.6
click at [390, 337] on app-calendar-viewport "Tue 19 3/3 2 Jobs Wed 20 3/3 2 Jobs Thu 21 61/63 2 Jobs Fri 22 1/1 1 Job Sat 23…" at bounding box center [692, 296] width 1385 height 1063
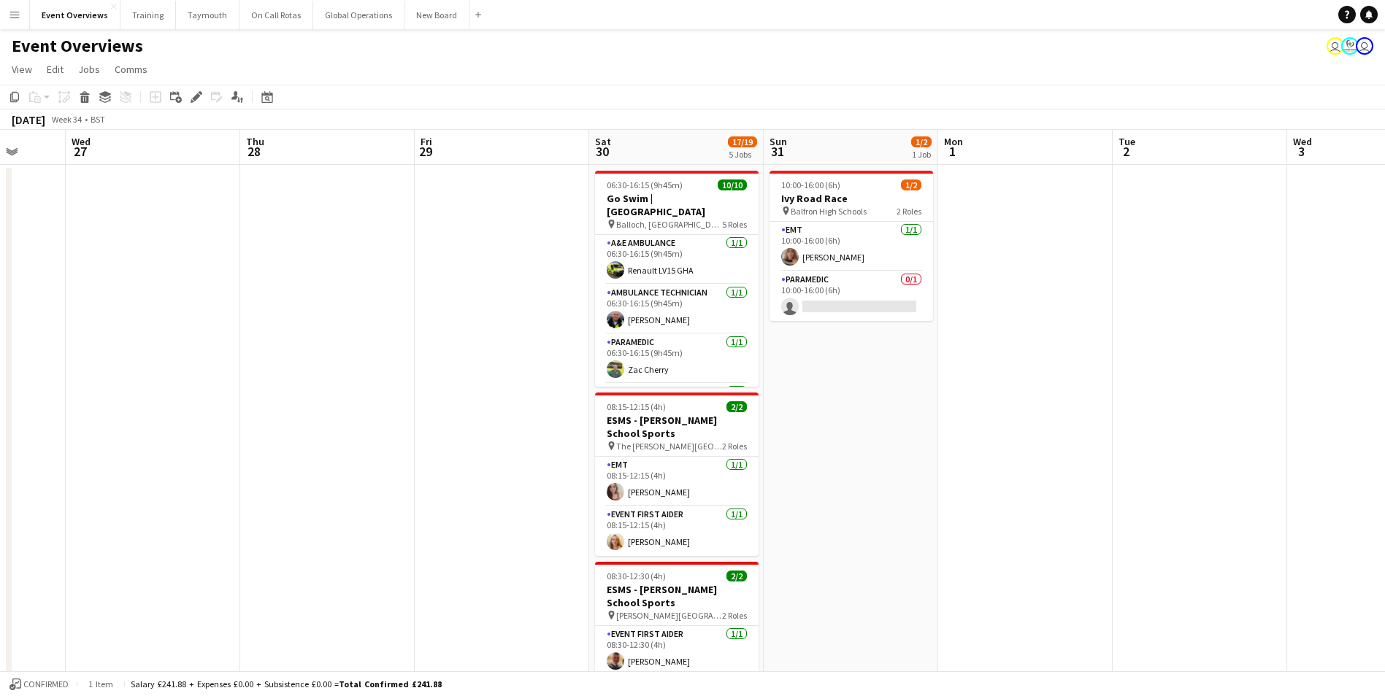
scroll to position [0, 467]
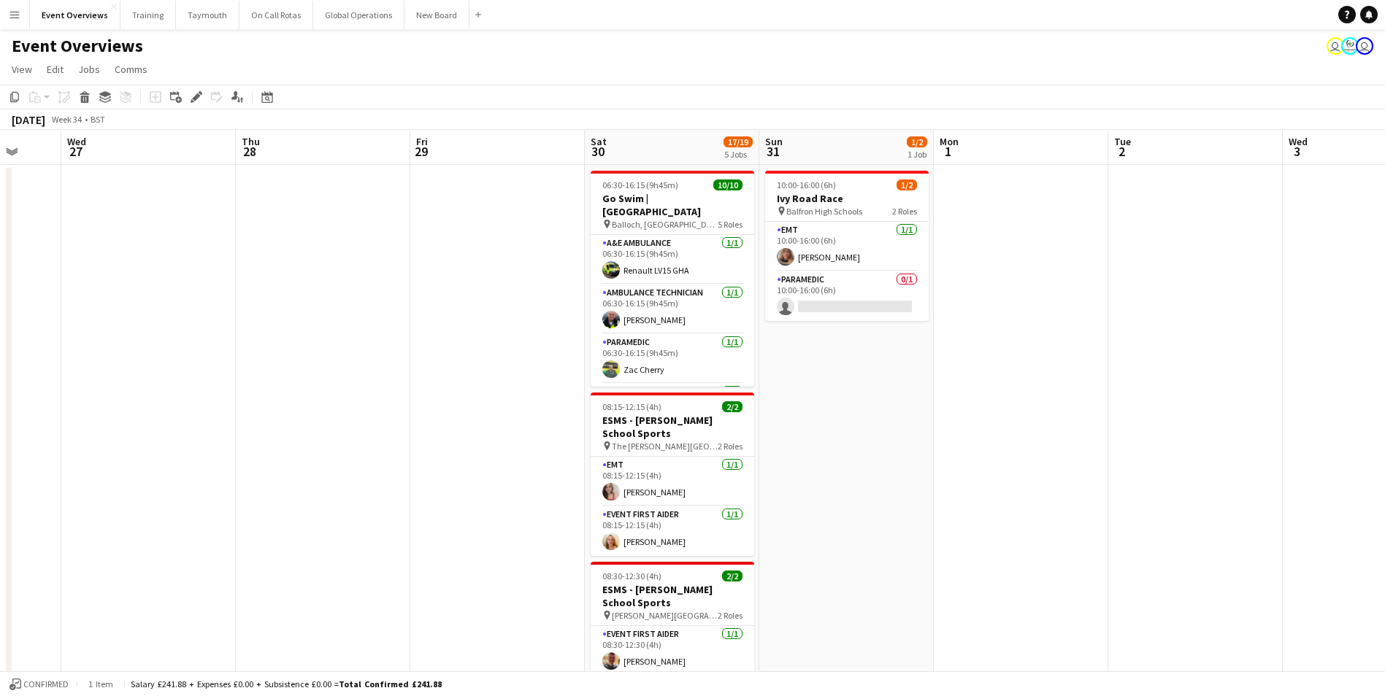
drag, startPoint x: 939, startPoint y: 294, endPoint x: 180, endPoint y: 320, distance: 758.9
click at [182, 318] on app-calendar-viewport "Sun 24 1/1 1 Job Mon 25 2/2 1 Job Tue 26 Wed 27 Thu 28 Fri 29 Sat 30 17/19 5 Jo…" at bounding box center [692, 625] width 1385 height 991
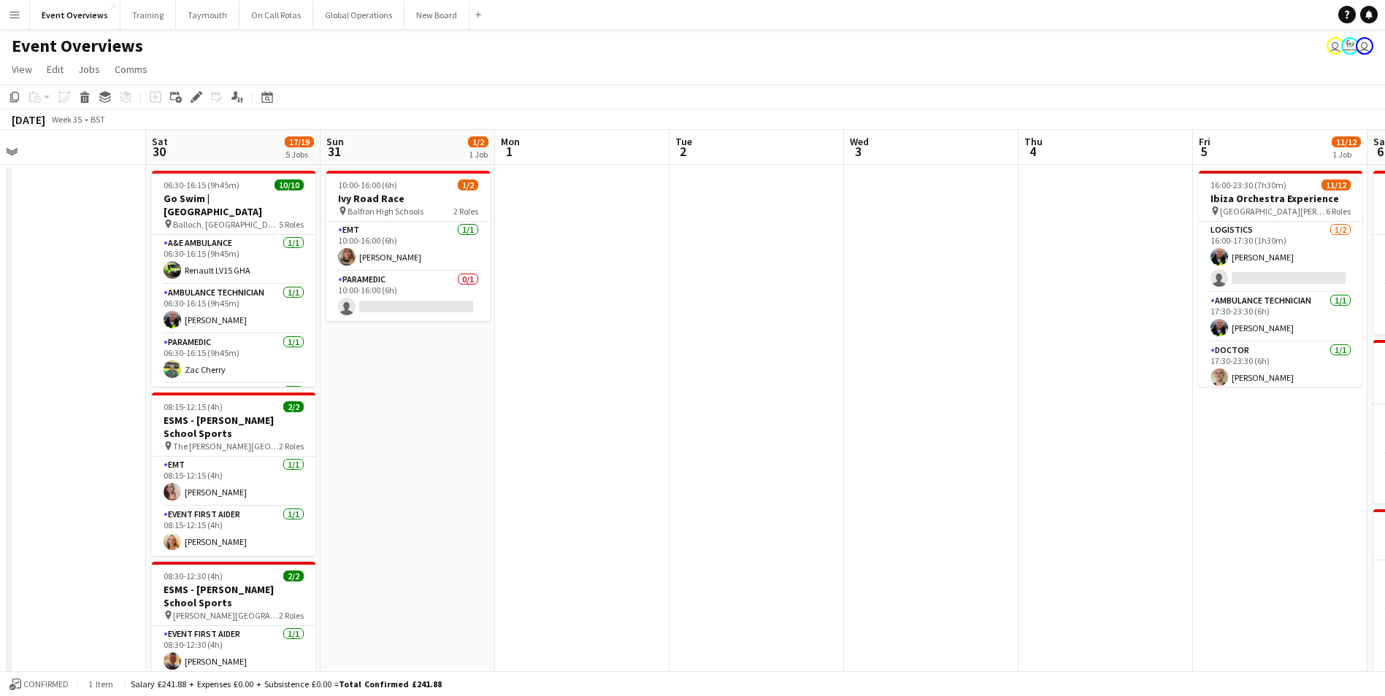
drag, startPoint x: 912, startPoint y: 360, endPoint x: 466, endPoint y: 380, distance: 445.7
click at [467, 382] on app-calendar-viewport "Tue 26 Wed 27 Thu 28 Fri 29 Sat 30 17/19 5 Jobs Sun 31 1/2 1 Job Mon 1 Tue 2 We…" at bounding box center [692, 625] width 1385 height 991
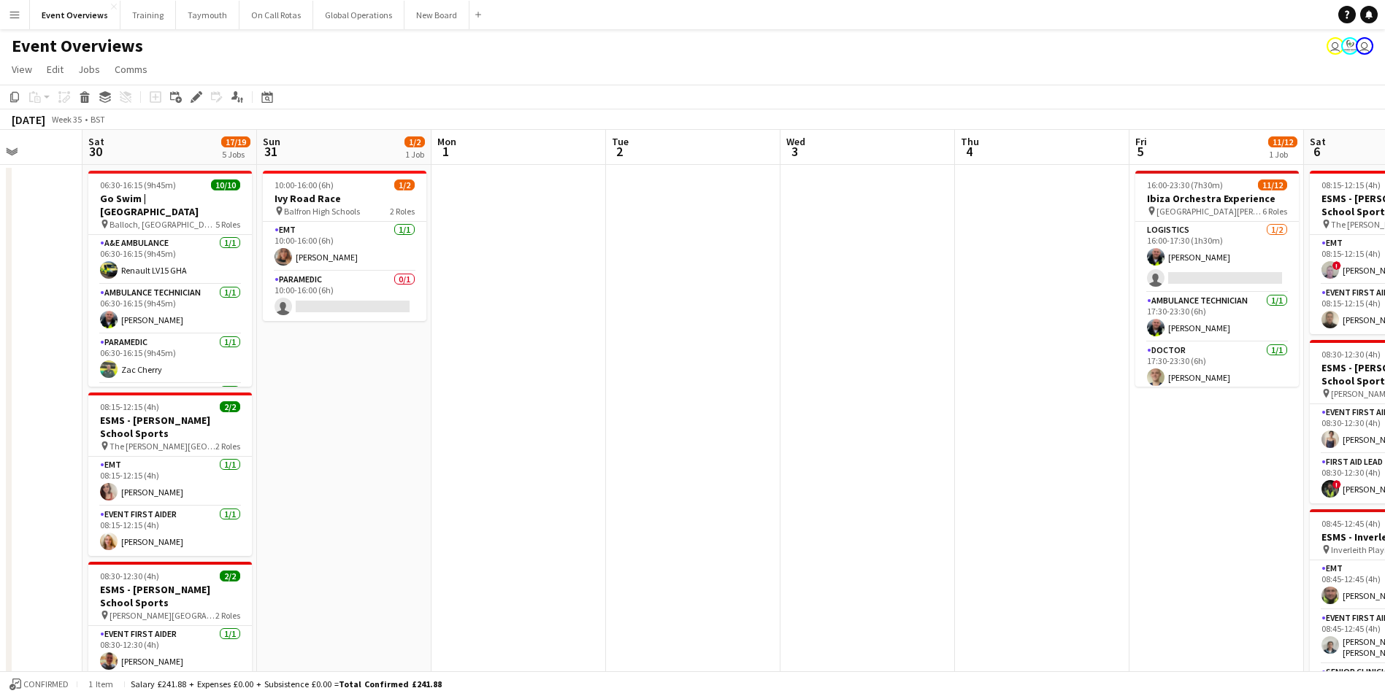
drag, startPoint x: 821, startPoint y: 331, endPoint x: 505, endPoint y: 342, distance: 316.3
click at [505, 342] on app-calendar-viewport "Tue 26 Wed 27 Thu 28 Fri 29 Sat 30 17/19 5 Jobs Sun 31 1/2 1 Job Mon 1 Tue 2 We…" at bounding box center [692, 625] width 1385 height 991
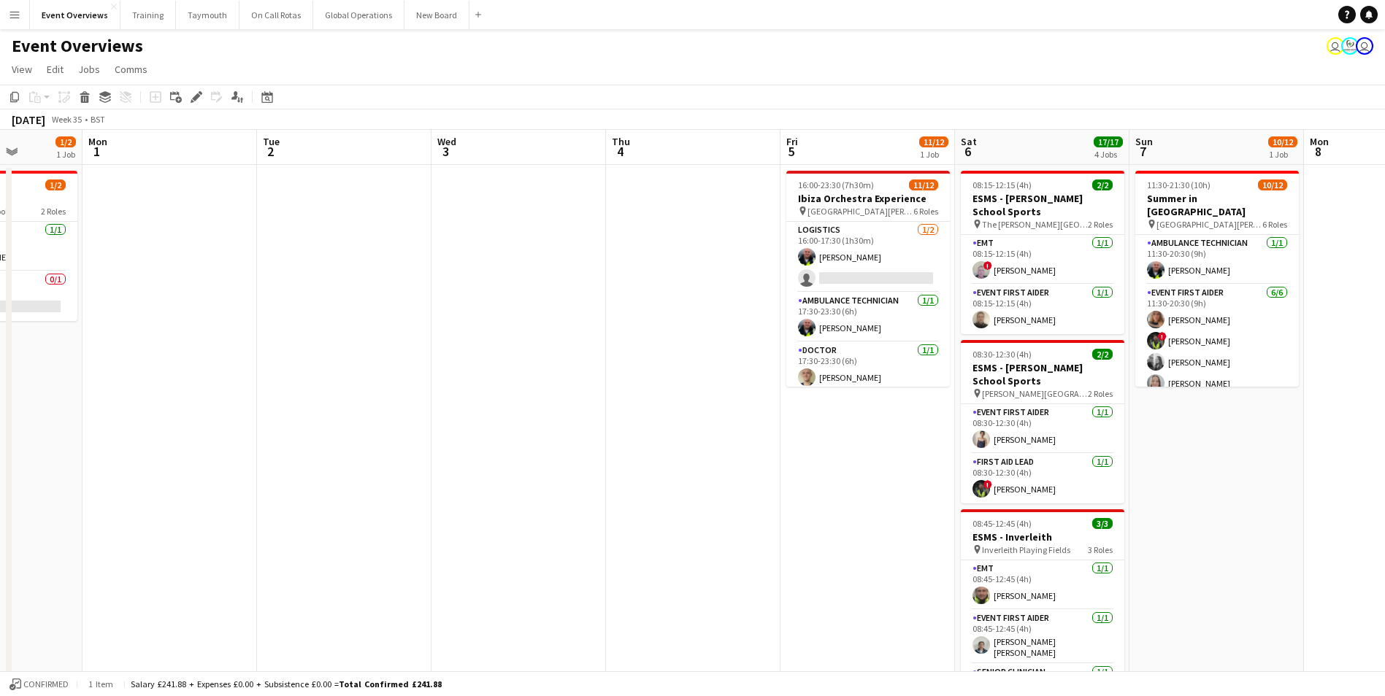
scroll to position [0, 530]
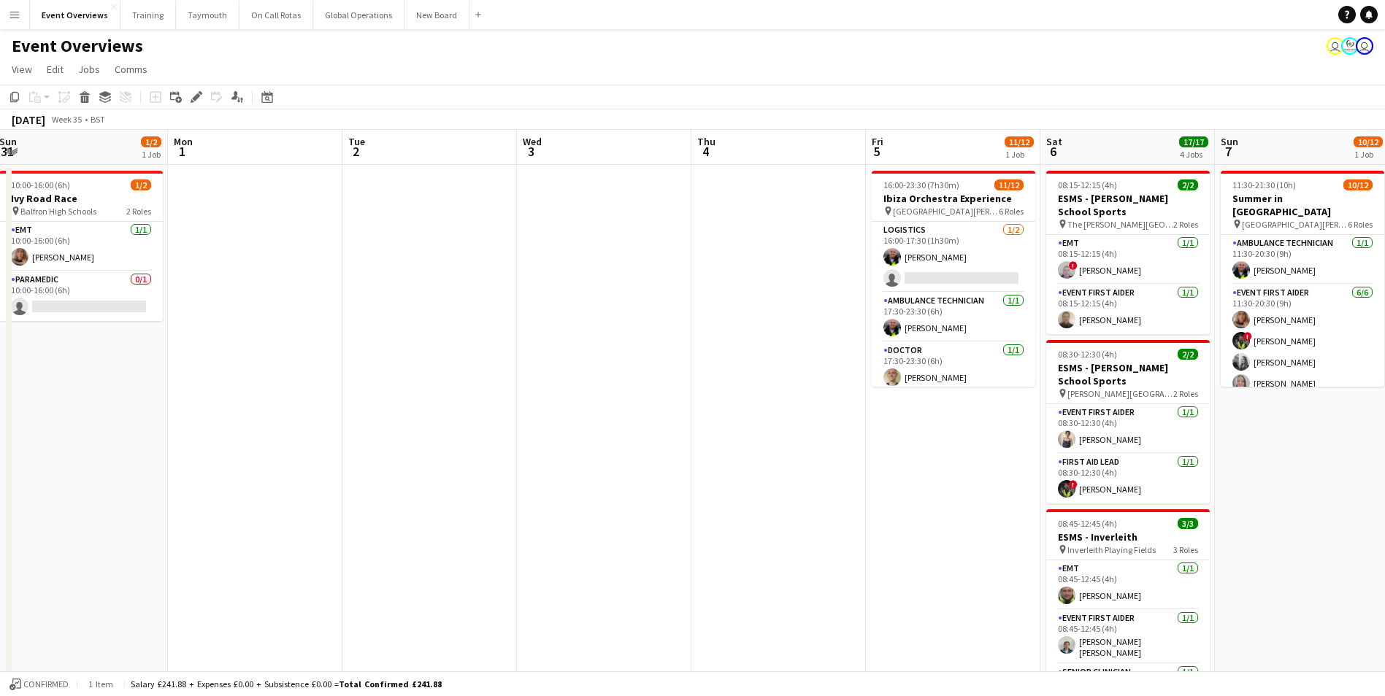
click at [943, 439] on app-date-cell "16:00-23:30 (7h30m) 11/12 Ibiza Orchestra Experience pin [GEOGRAPHIC_DATA][PERS…" at bounding box center [953, 643] width 174 height 956
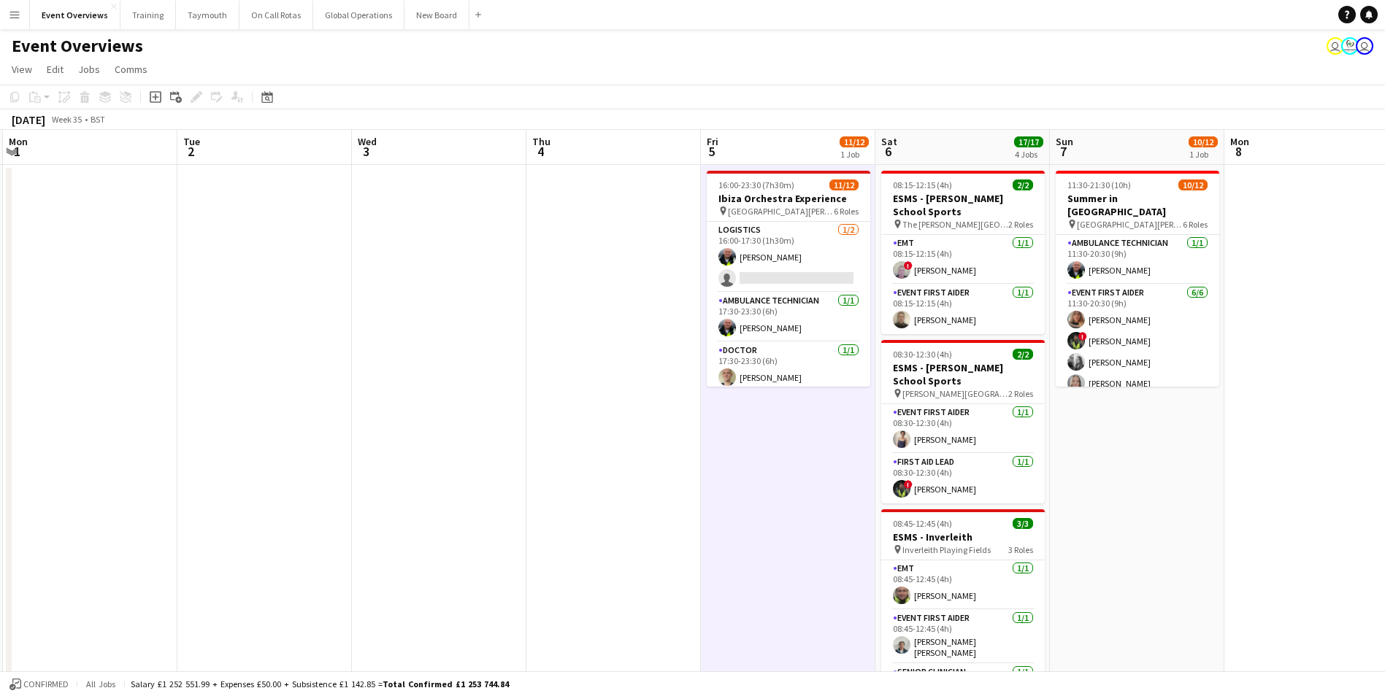
drag, startPoint x: 923, startPoint y: 491, endPoint x: 729, endPoint y: 504, distance: 194.6
click at [729, 504] on app-calendar-viewport "Fri 29 Sat 30 17/19 5 Jobs Sun 31 1/2 1 Job Mon 1 Tue 2 Wed 3 Thu 4 Fri 5 11/12…" at bounding box center [692, 625] width 1385 height 991
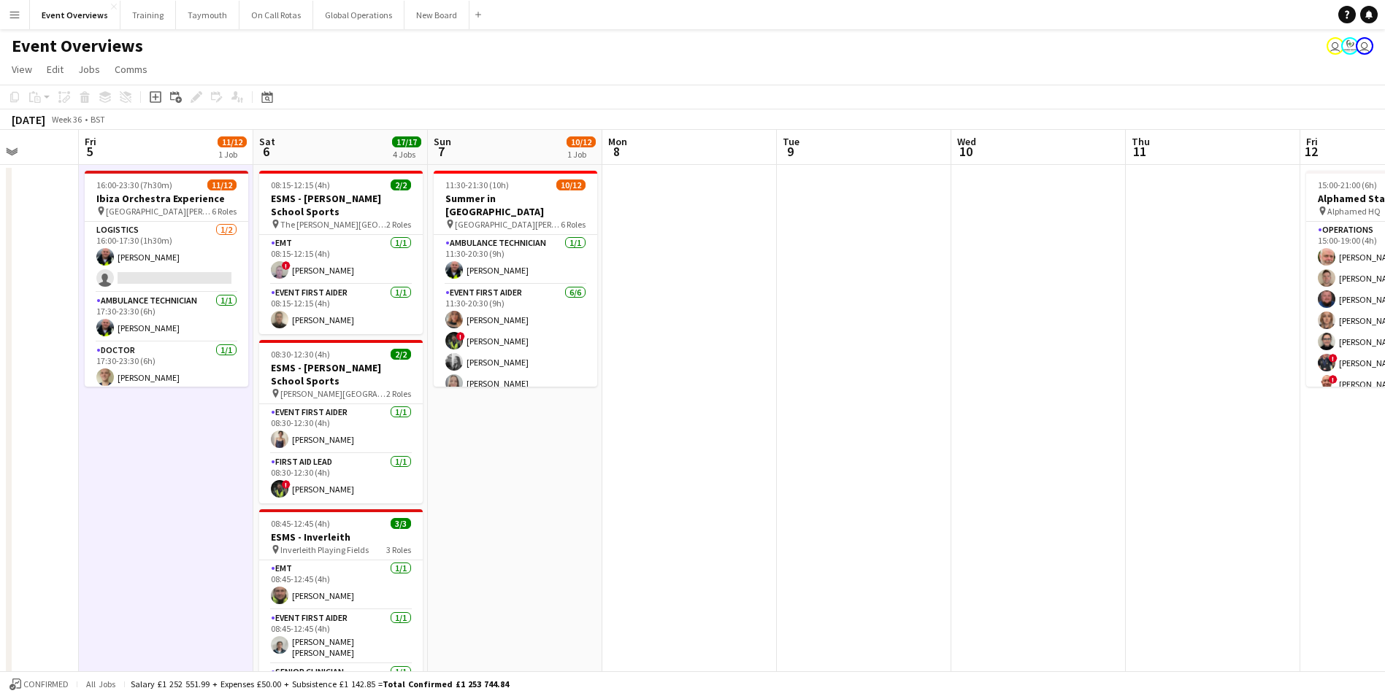
scroll to position [0, 477]
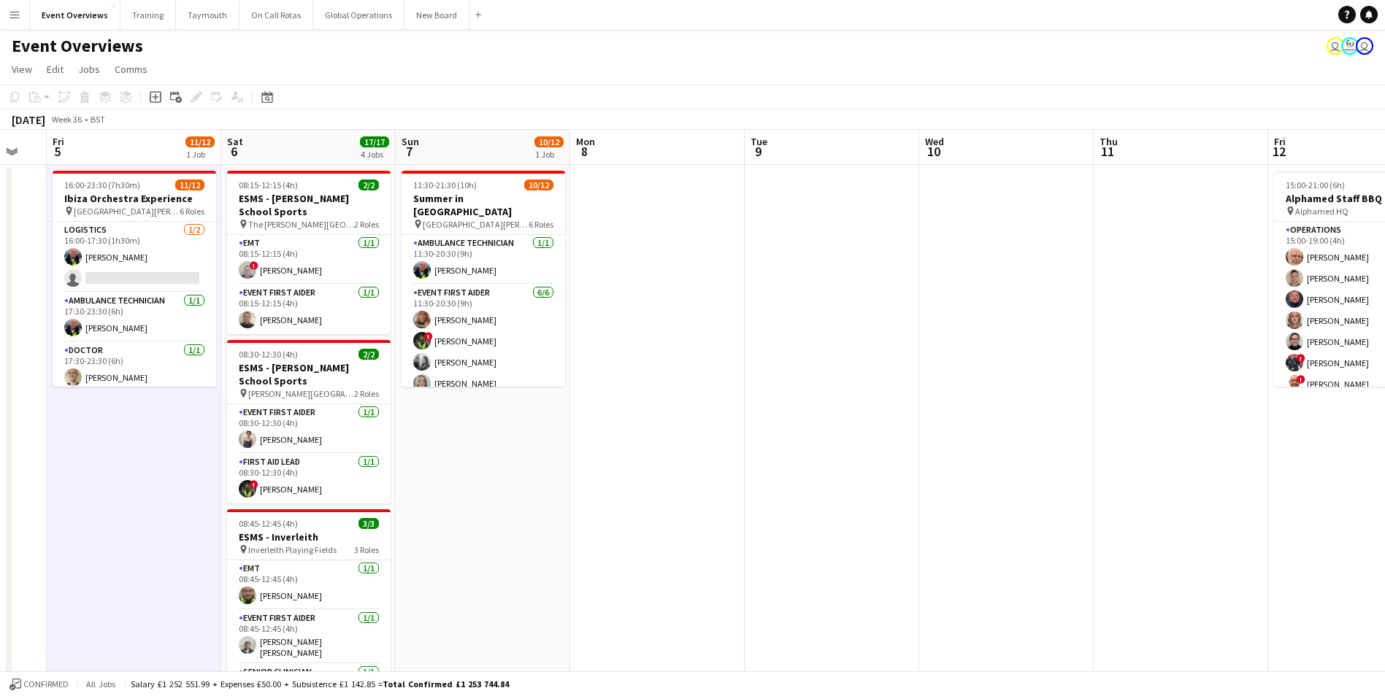
drag, startPoint x: 1145, startPoint y: 527, endPoint x: 246, endPoint y: 673, distance: 910.4
click at [246, 673] on app-board "Event Overviews user user View Day view expanded Day view collapsed Month view …" at bounding box center [692, 587] width 1385 height 1117
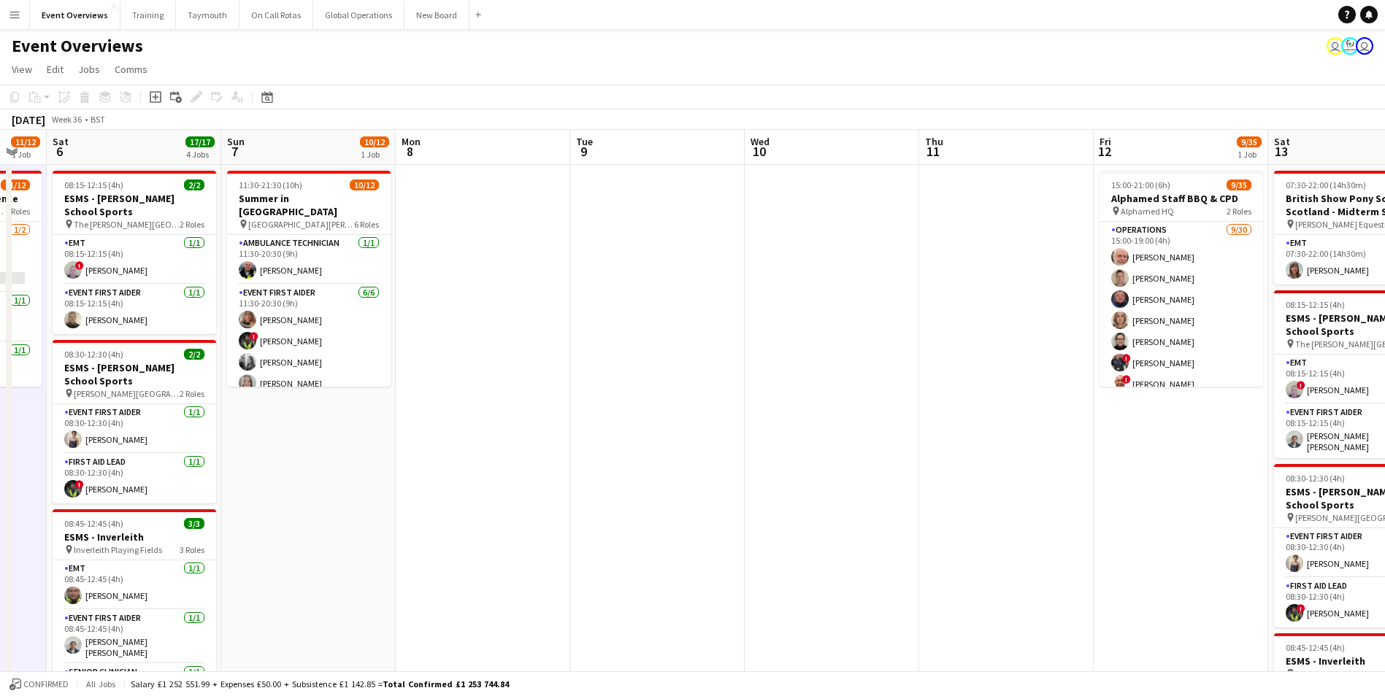
click at [799, 209] on app-date-cell at bounding box center [832, 643] width 174 height 956
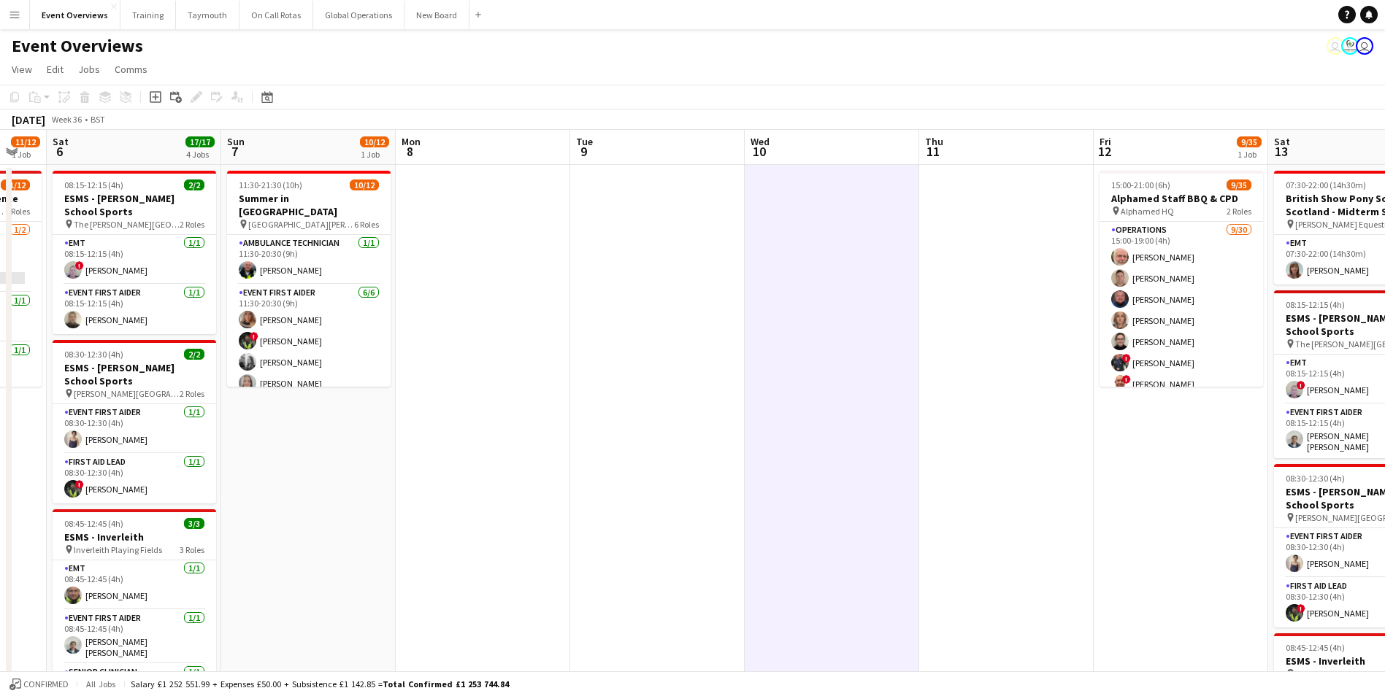
click at [850, 190] on app-date-cell at bounding box center [832, 643] width 174 height 956
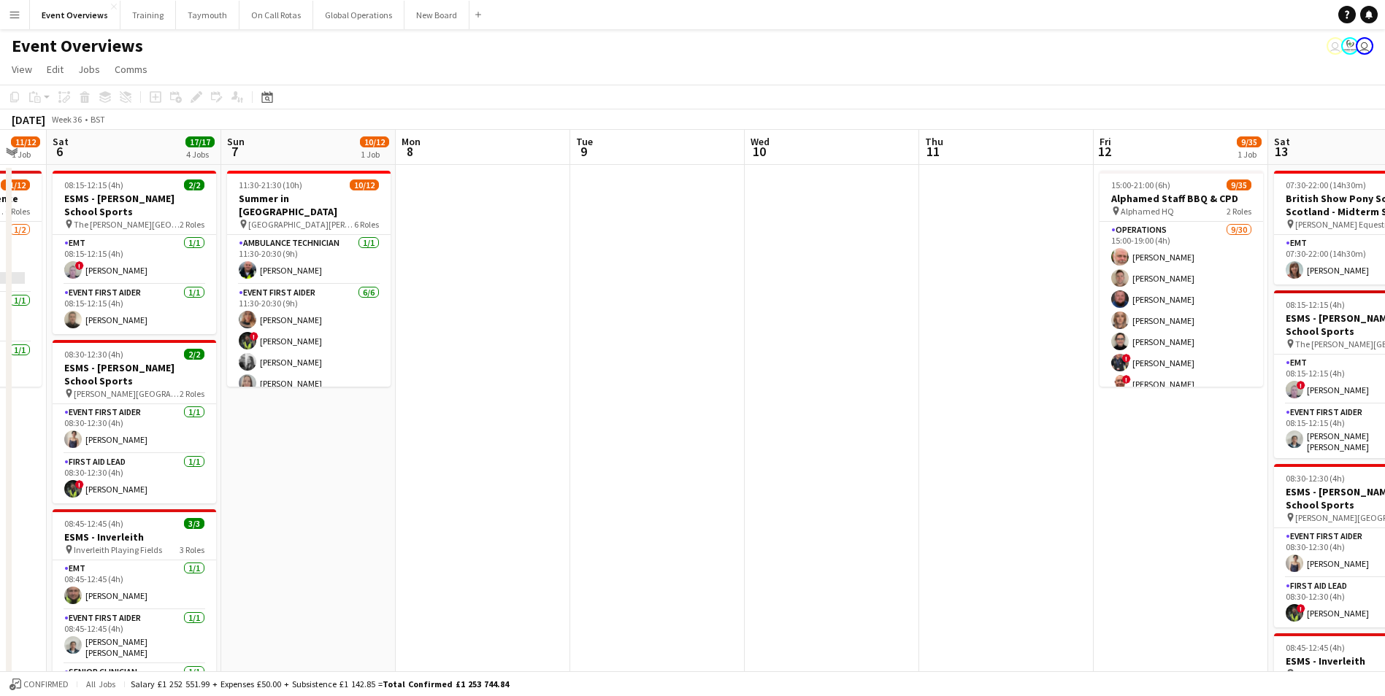
click at [850, 190] on app-date-cell at bounding box center [832, 643] width 174 height 956
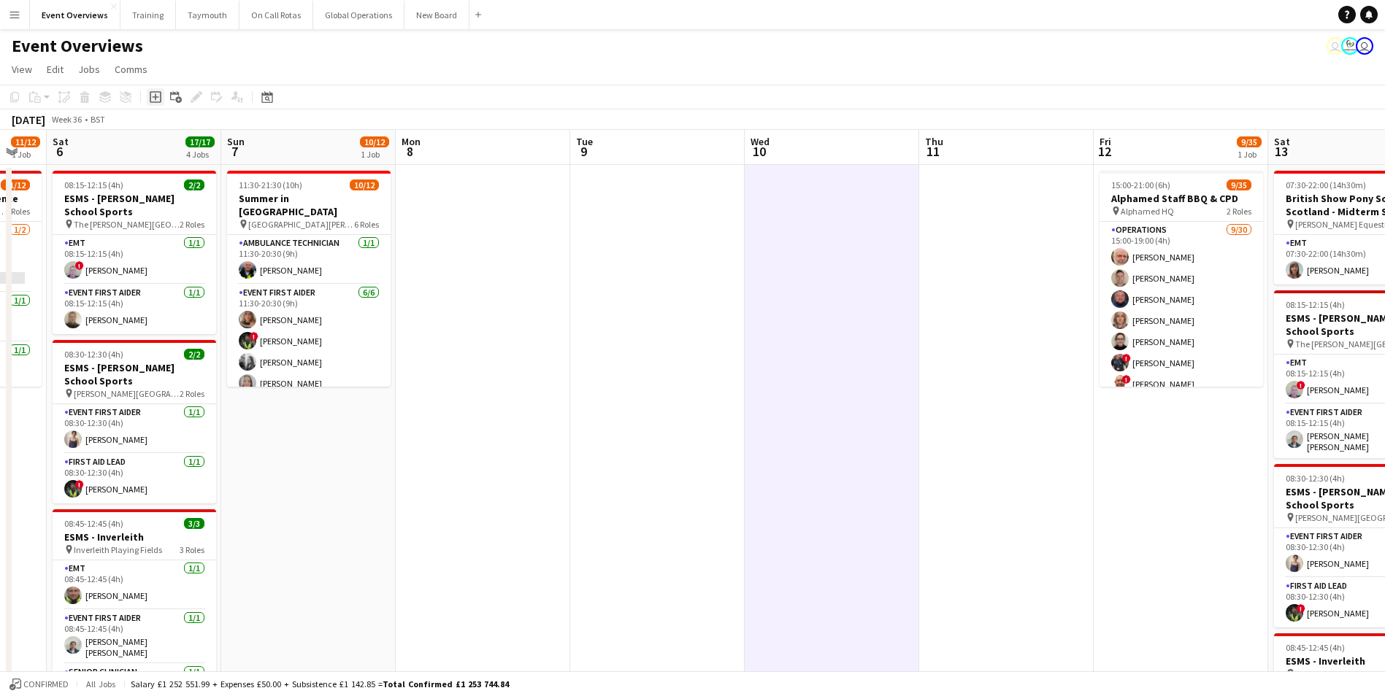
click at [154, 101] on icon "Add job" at bounding box center [156, 97] width 12 height 12
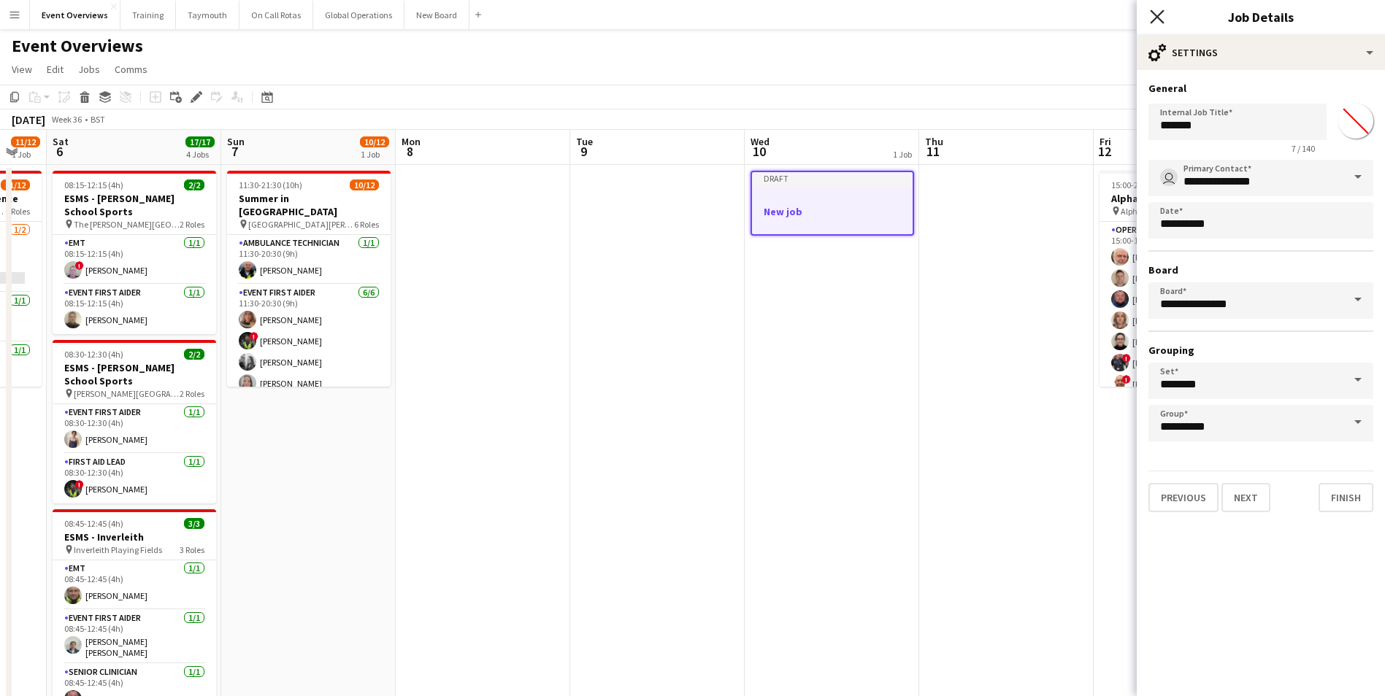
click at [1161, 13] on icon at bounding box center [1157, 16] width 14 height 14
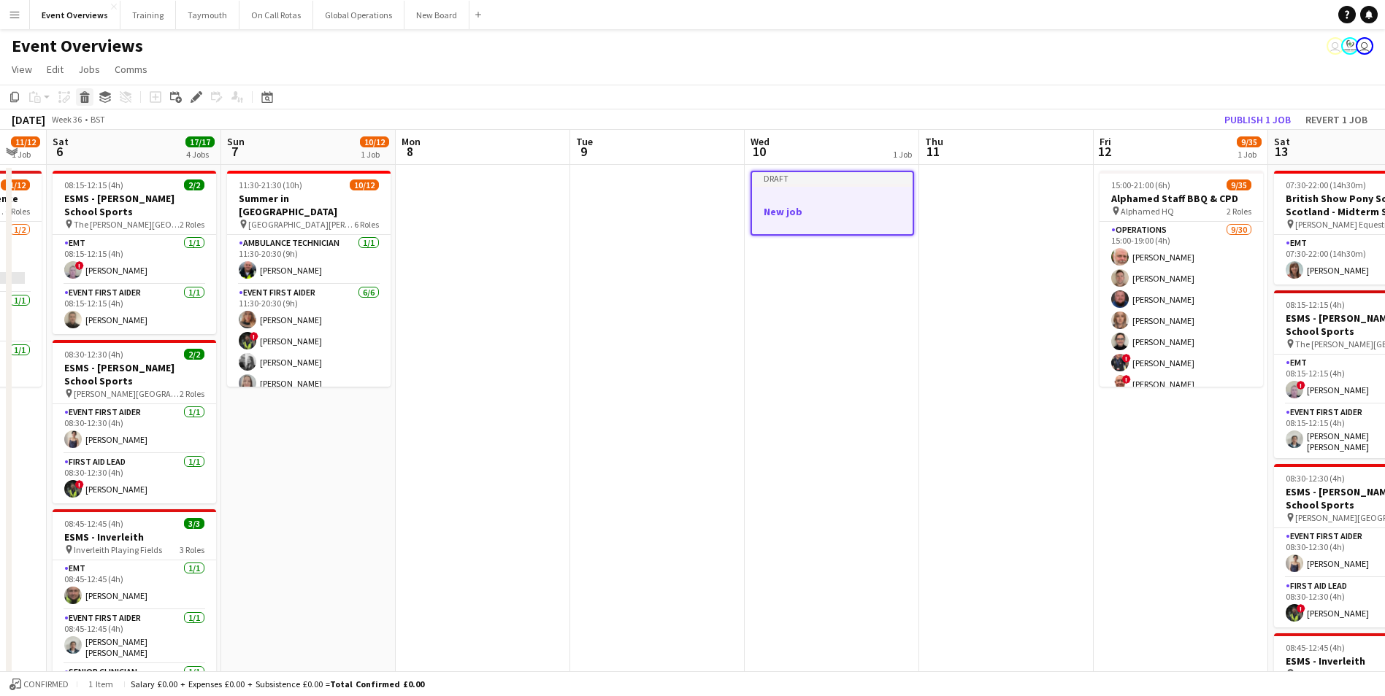
click at [87, 100] on icon at bounding box center [85, 99] width 8 height 7
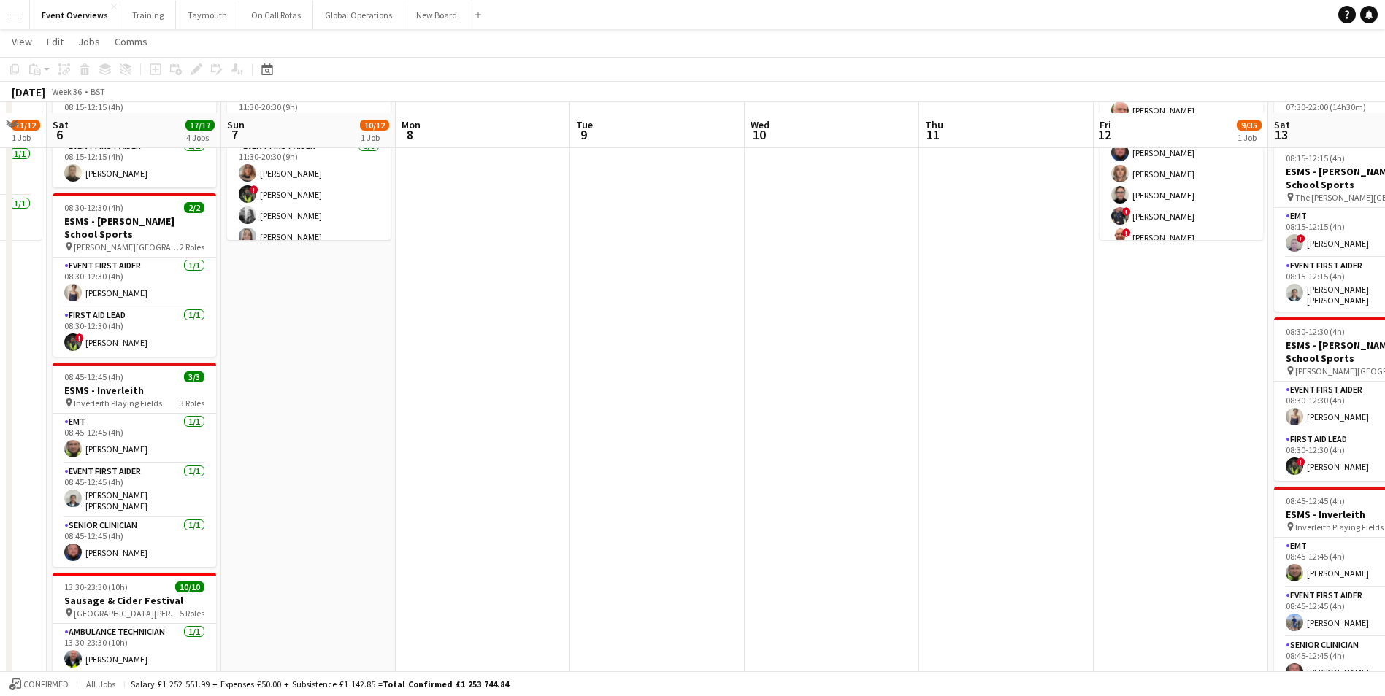
scroll to position [0, 0]
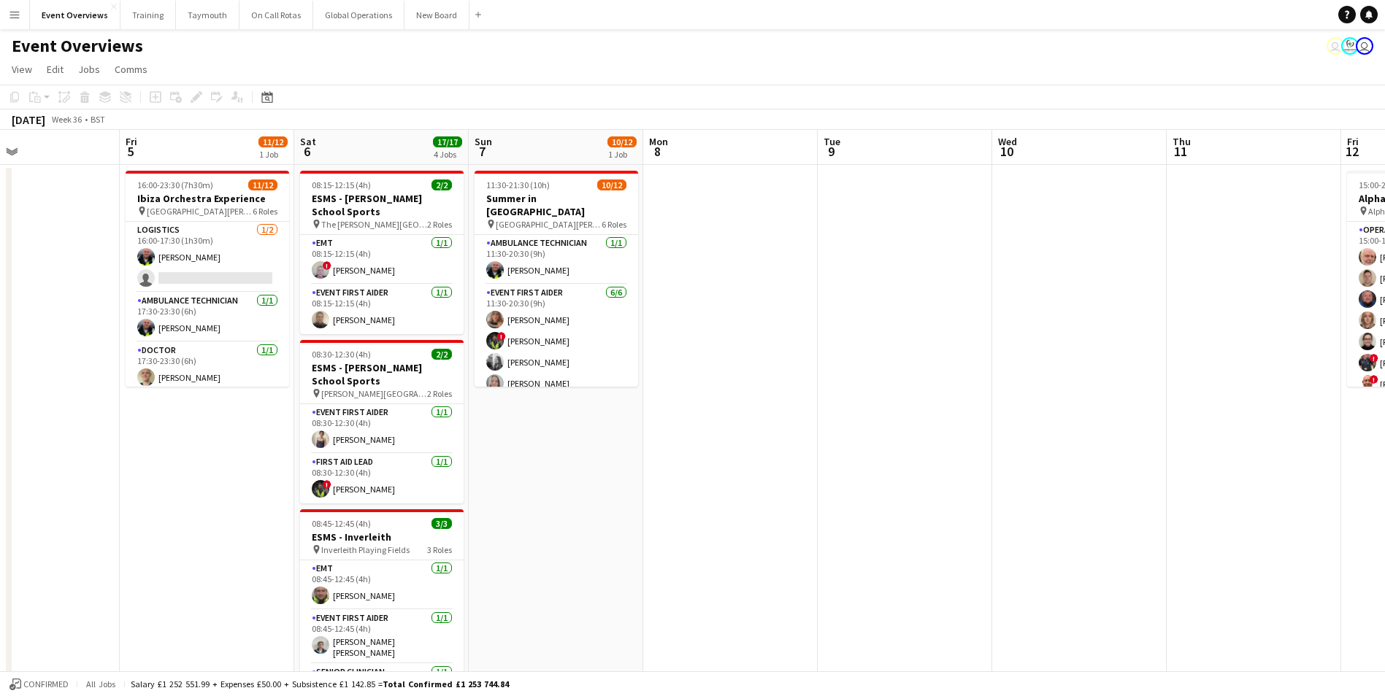
drag, startPoint x: 567, startPoint y: 515, endPoint x: 1514, endPoint y: 494, distance: 947.0
click at [1384, 494] on html "Menu Boards Boards Boards All jobs Status Workforce Workforce My Workforce Recr…" at bounding box center [692, 573] width 1385 height 1146
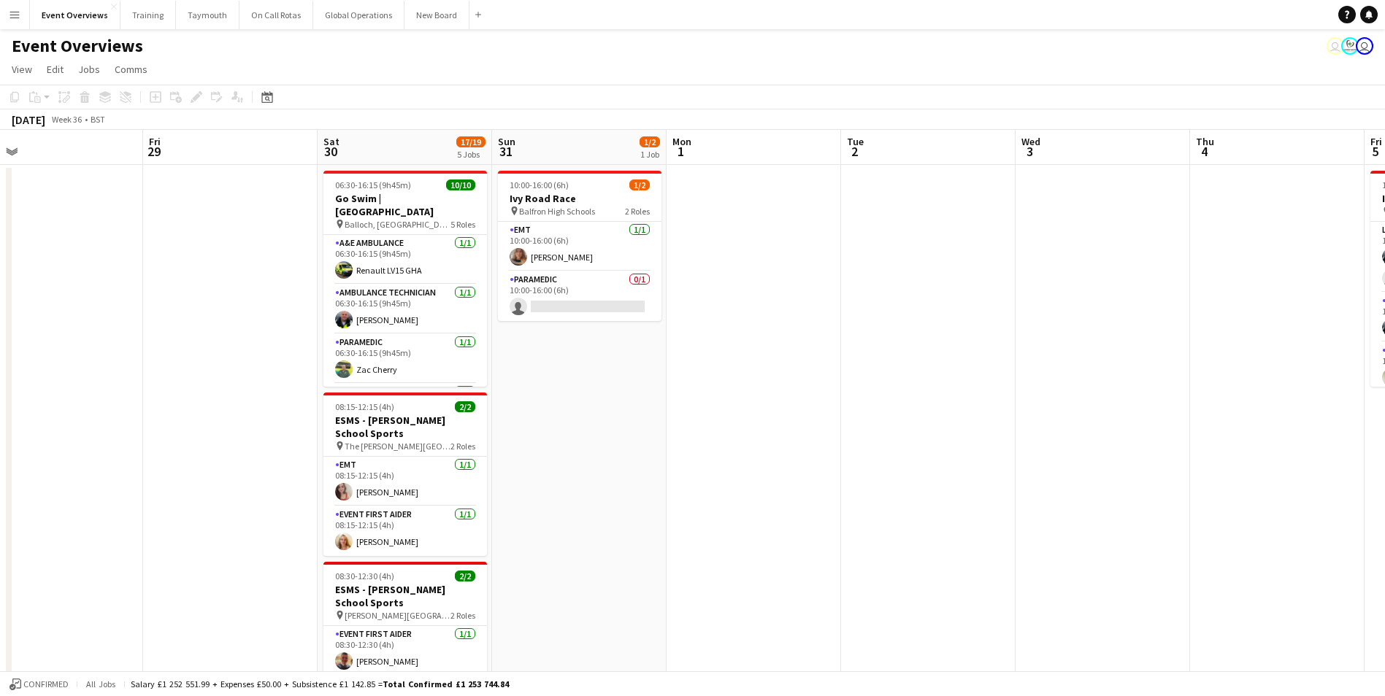
drag, startPoint x: 398, startPoint y: 546, endPoint x: 1159, endPoint y: 526, distance: 760.9
click at [1159, 526] on app-calendar-viewport "Tue 26 Wed 27 Thu 28 Fri 29 Sat 30 17/19 5 Jobs Sun 31 1/2 1 Job Mon 1 Tue 2 We…" at bounding box center [692, 625] width 1385 height 991
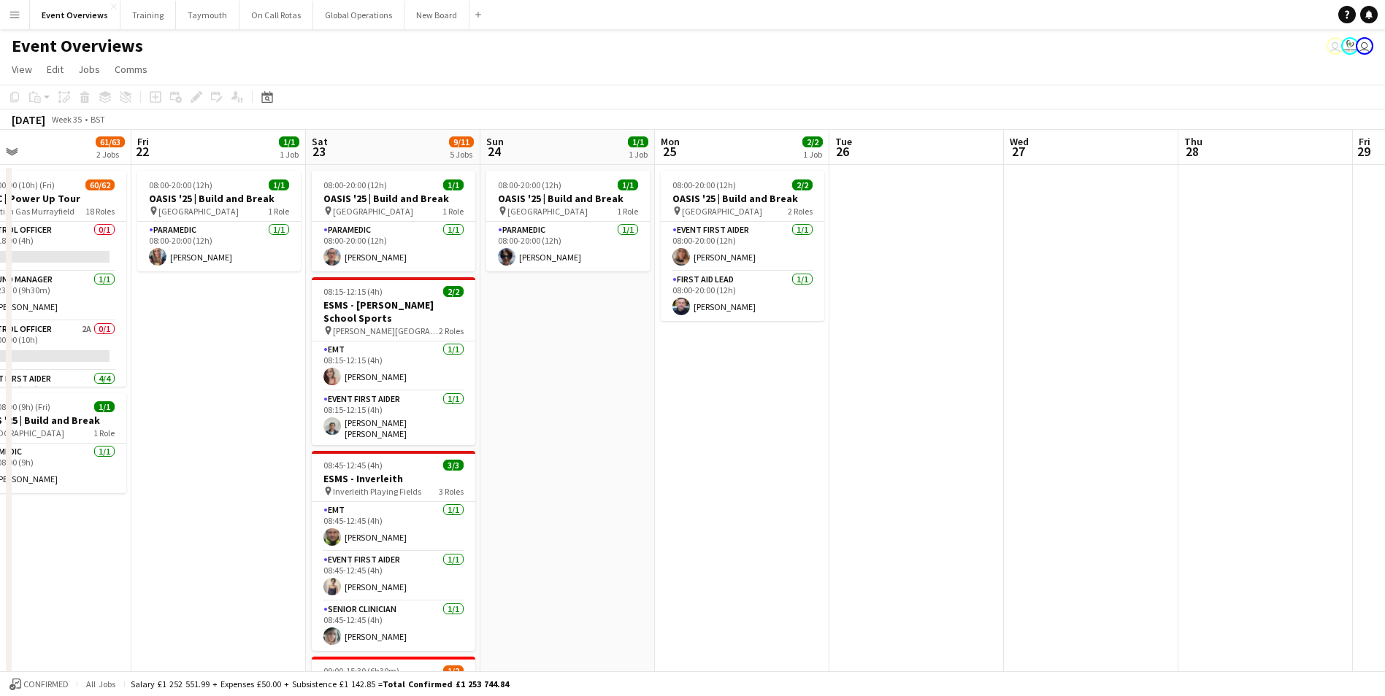
drag, startPoint x: 187, startPoint y: 554, endPoint x: 1147, endPoint y: 520, distance: 960.6
click at [1359, 503] on app-calendar-viewport "Tue 19 3/3 2 Jobs Wed 20 3/3 2 Jobs Thu 21 61/63 2 Jobs Fri 22 1/1 1 Job Sat 23…" at bounding box center [692, 625] width 1385 height 991
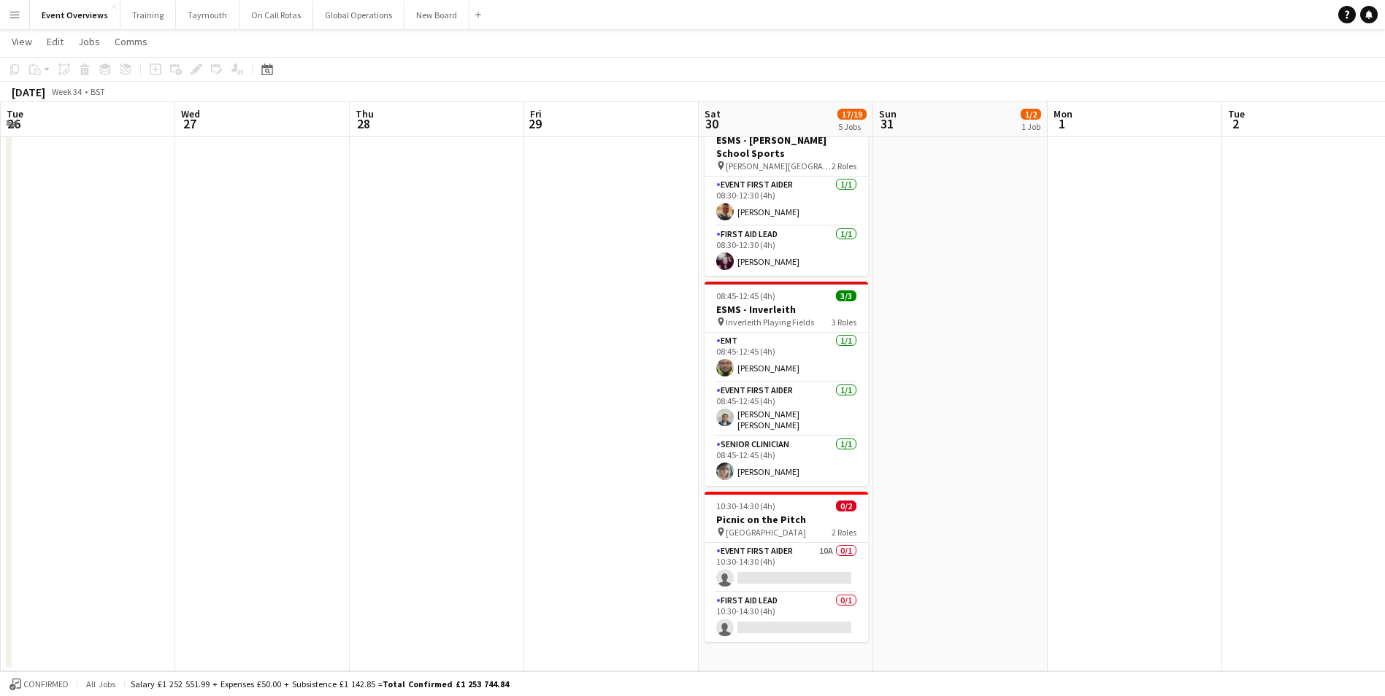
scroll to position [0, 561]
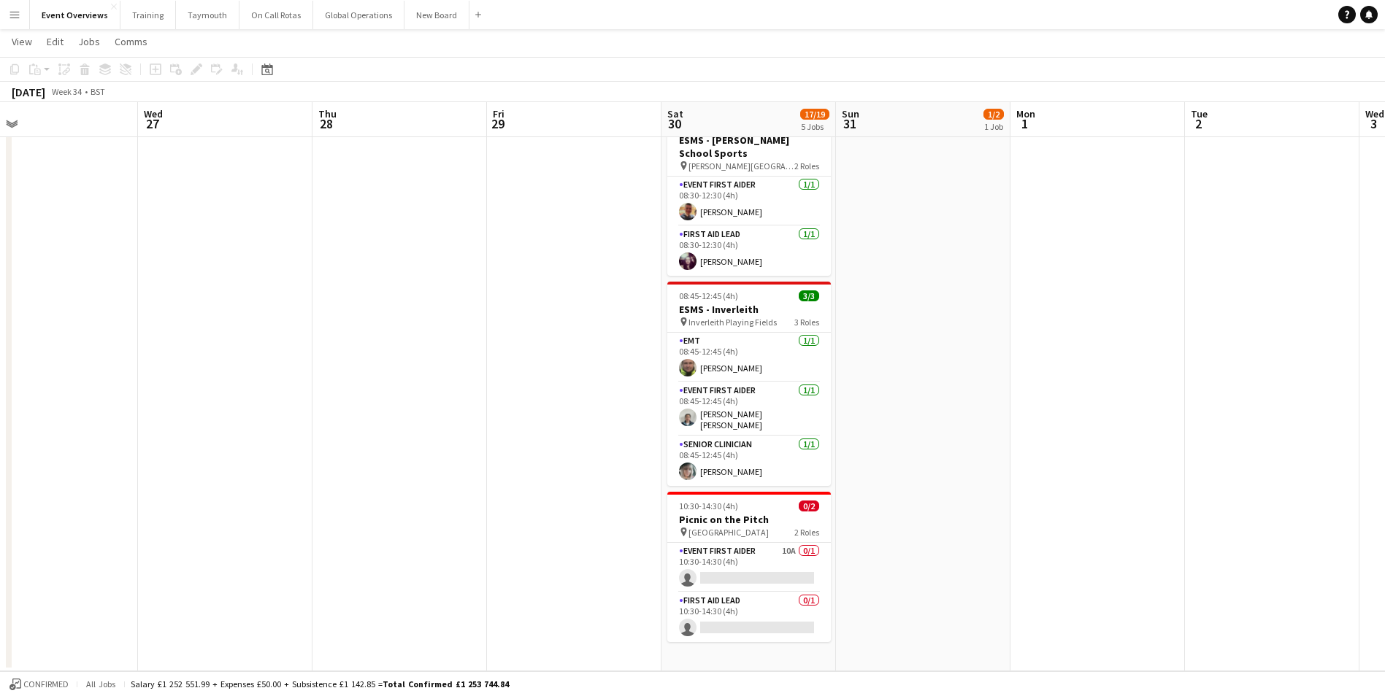
drag, startPoint x: 1081, startPoint y: 497, endPoint x: 213, endPoint y: 556, distance: 870.0
click at [213, 556] on app-calendar-viewport "Sat 23 9/11 5 Jobs Sun 24 1/1 1 Job Mon 25 2/2 1 Job Tue 26 Wed 27 Thu 28 Fri 2…" at bounding box center [692, 140] width 1385 height 1063
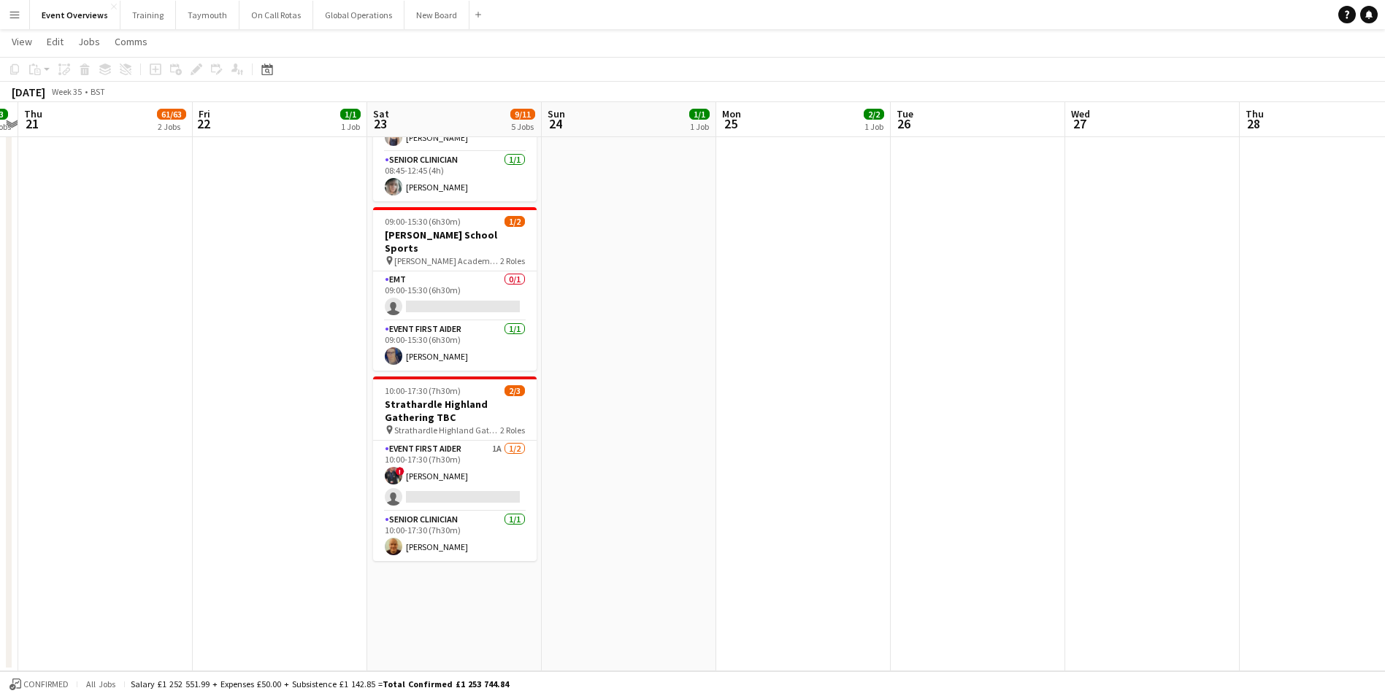
drag, startPoint x: 133, startPoint y: 514, endPoint x: 1131, endPoint y: 426, distance: 1001.8
click at [1131, 426] on app-calendar-viewport "Tue 19 3/3 2 Jobs Wed 20 3/3 2 Jobs Thu 21 61/63 2 Jobs Fri 22 1/1 1 Job Sat 23…" at bounding box center [692, 140] width 1385 height 1063
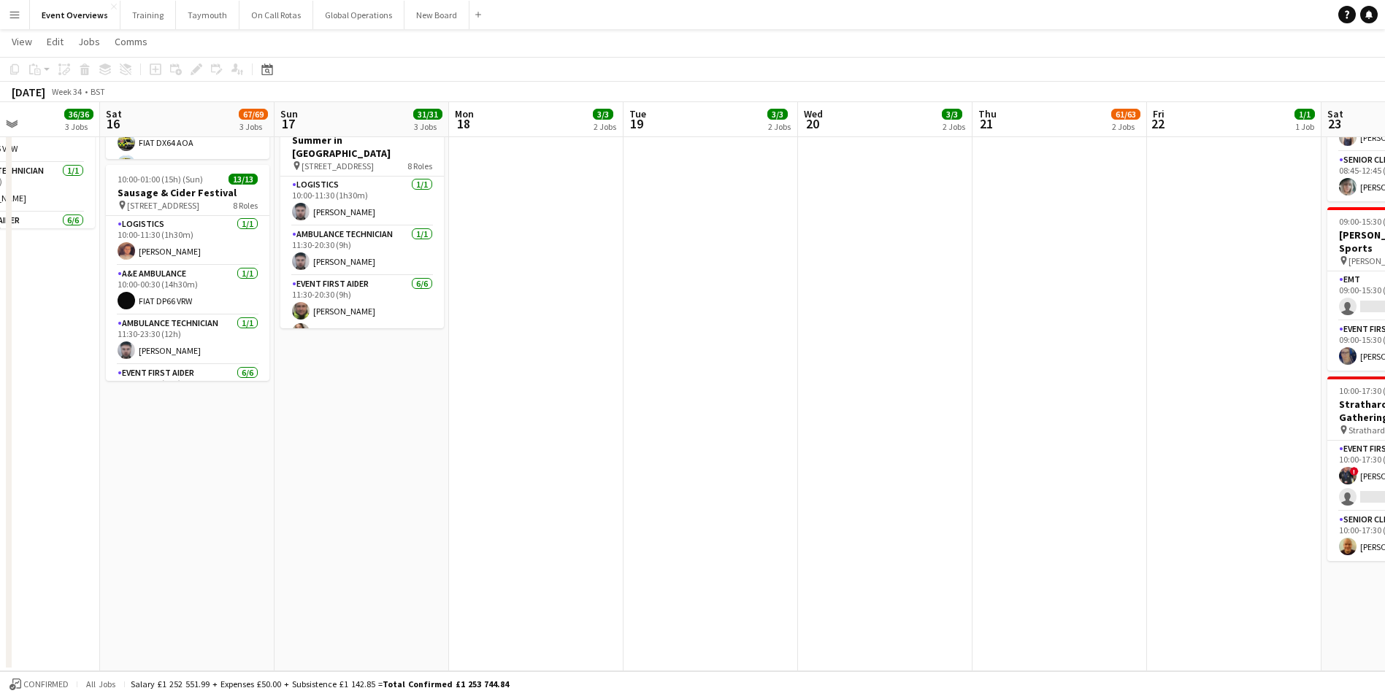
drag, startPoint x: 123, startPoint y: 475, endPoint x: 906, endPoint y: 442, distance: 784.0
click at [906, 442] on app-calendar-viewport "Thu 14 4/4 3 Jobs Fri 15 36/36 3 Jobs Sat 16 67/69 3 Jobs Sun 17 31/31 3 Jobs M…" at bounding box center [692, 140] width 1385 height 1063
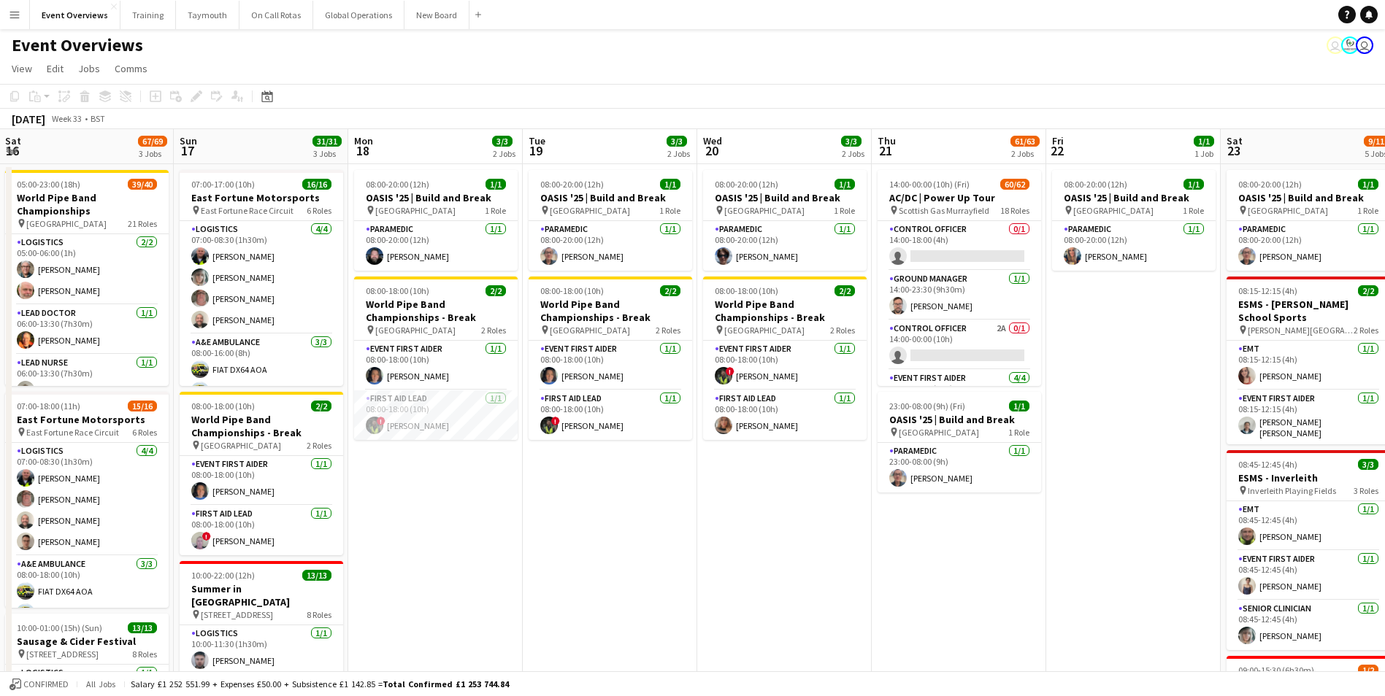
scroll to position [0, 0]
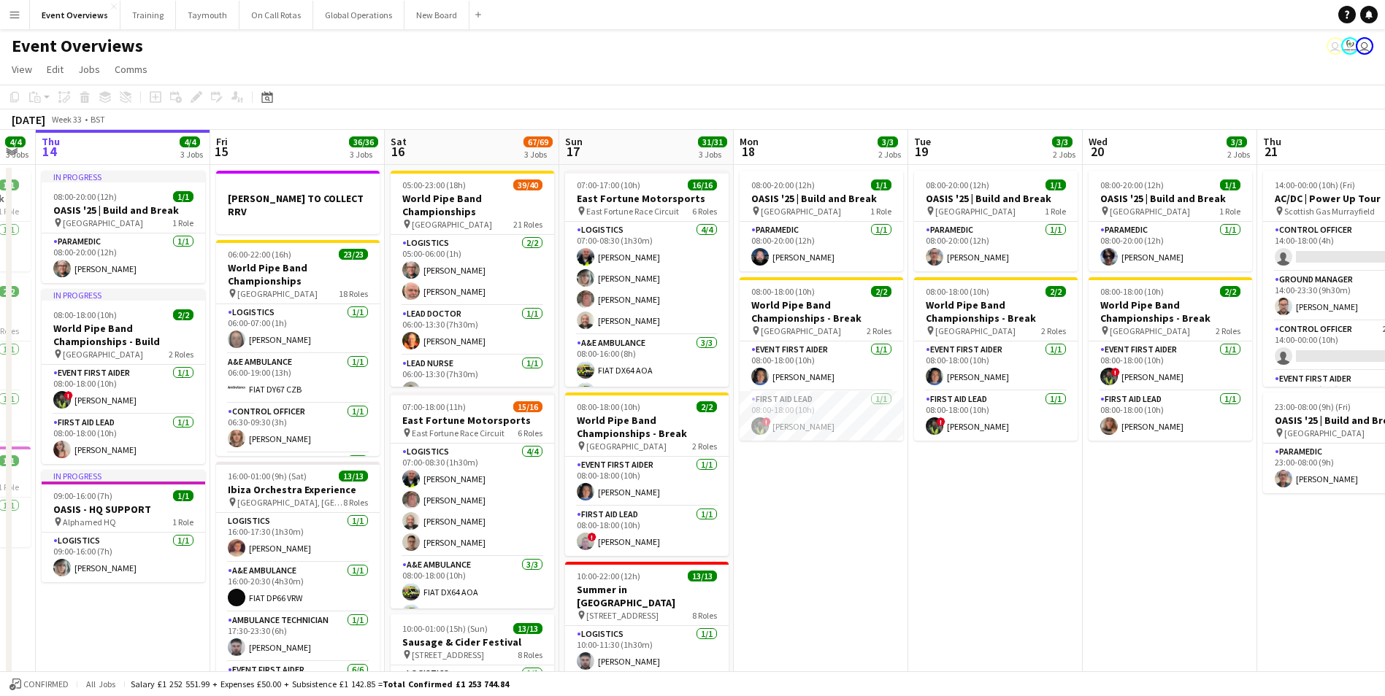
drag, startPoint x: 469, startPoint y: 502, endPoint x: 1373, endPoint y: 499, distance: 904.5
click at [1381, 500] on app-calendar-viewport "Tue 12 84/85 4 Jobs Wed 13 4/4 3 Jobs Thu 14 4/4 3 Jobs Fri 15 36/36 3 Jobs Sat…" at bounding box center [692, 625] width 1385 height 991
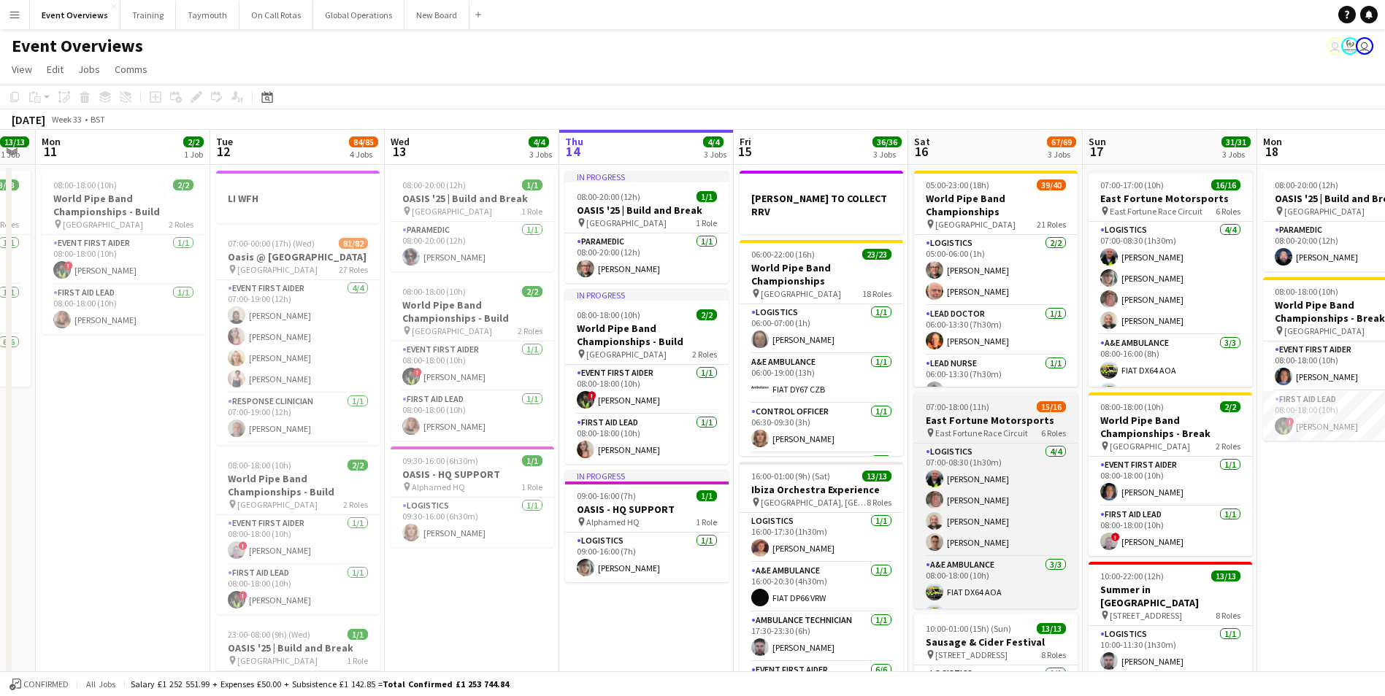
scroll to position [0, 310]
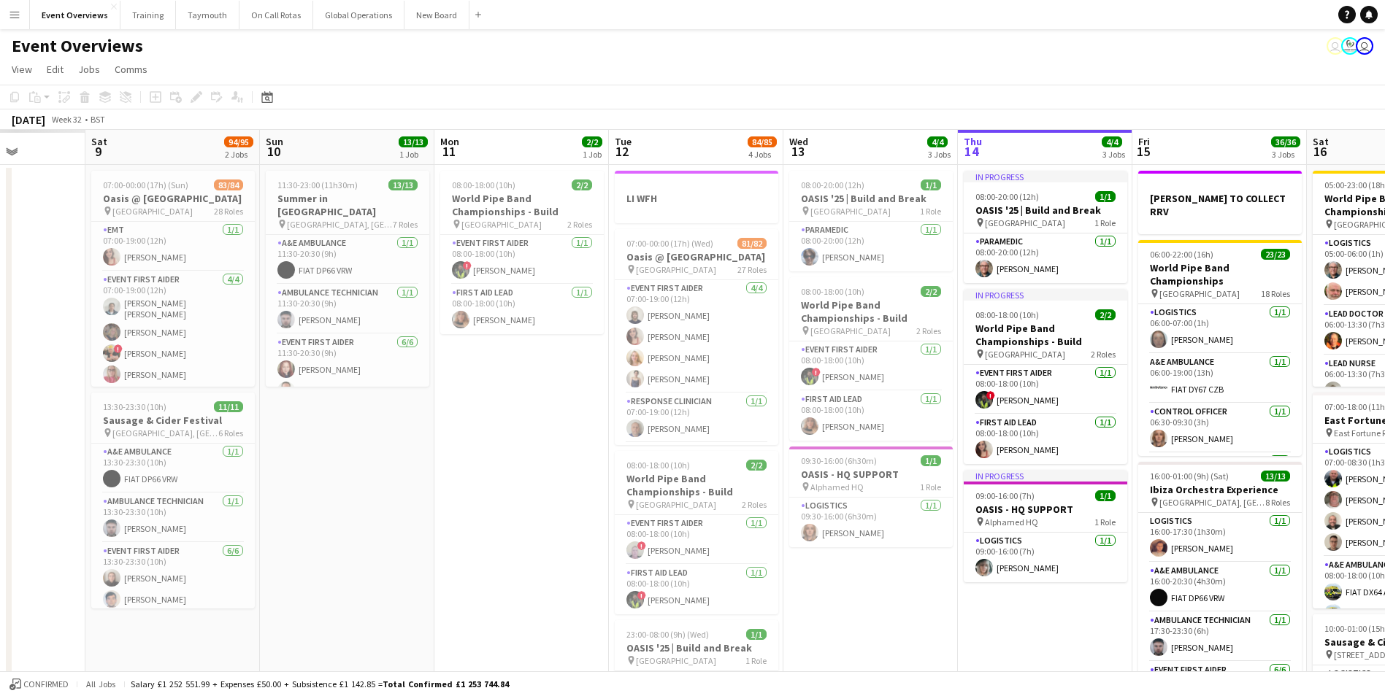
drag, startPoint x: 107, startPoint y: 538, endPoint x: 585, endPoint y: 507, distance: 479.1
click at [648, 502] on app-calendar-viewport "Thu 7 Fri 8 Sat 9 94/95 2 Jobs Sun 10 13/13 1 Job Mon 11 2/2 1 Job Tue 12 84/85…" at bounding box center [692, 625] width 1385 height 991
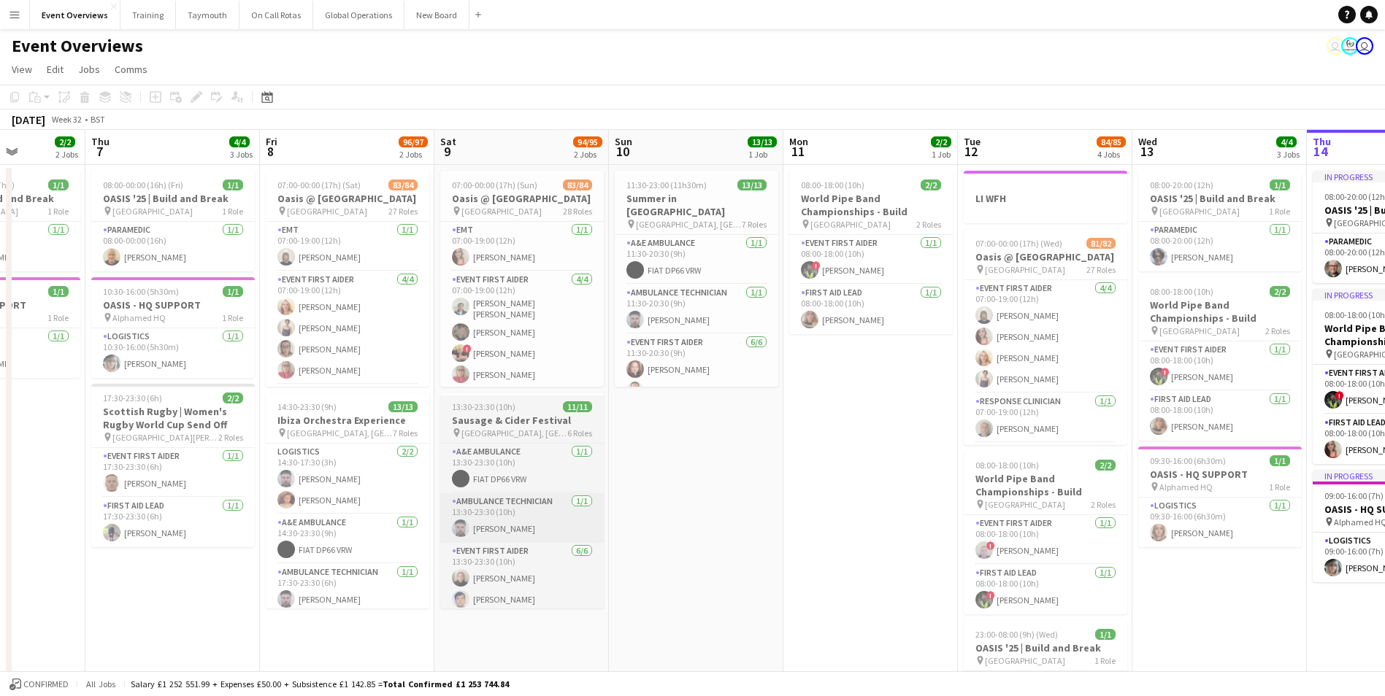
scroll to position [0, 466]
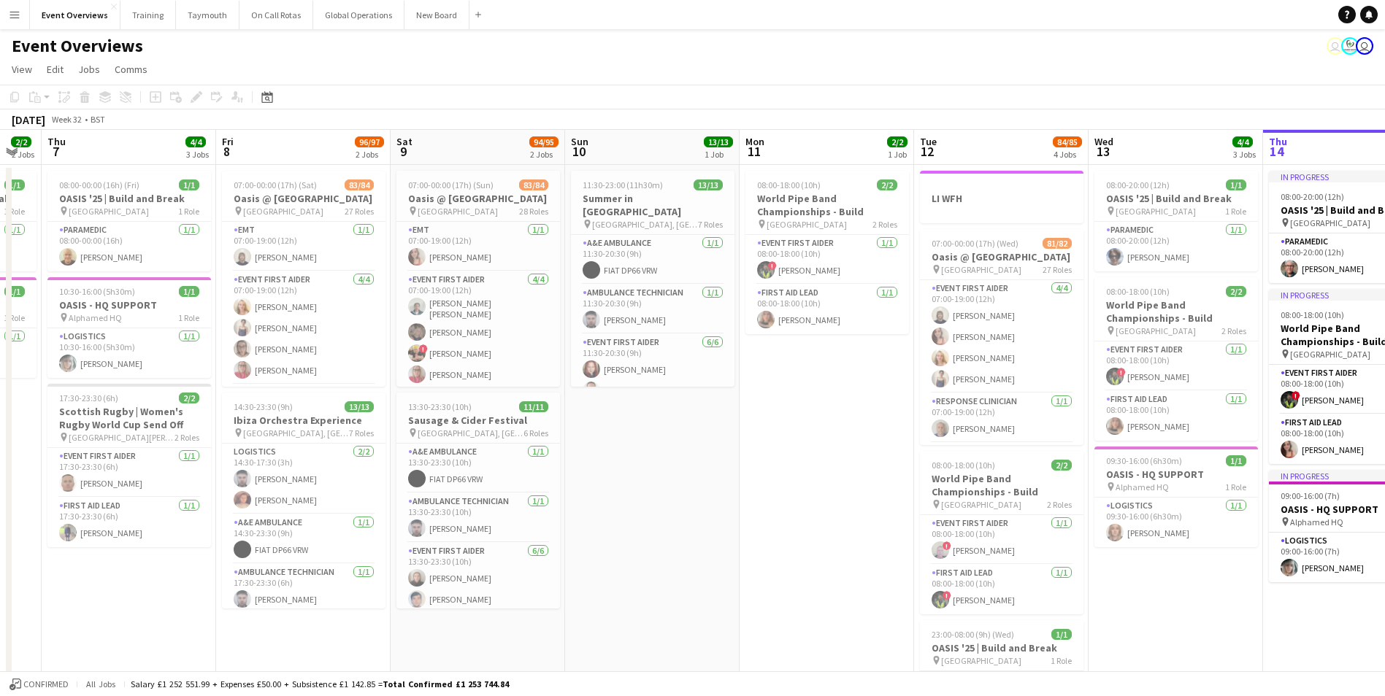
drag, startPoint x: 496, startPoint y: 527, endPoint x: 1046, endPoint y: 490, distance: 551.0
click at [1042, 490] on app-calendar-viewport "Tue 5 2/2 2 Jobs Wed 6 2/2 2 Jobs Thu 7 4/4 3 Jobs Fri 8 96/97 2 Jobs Sat 9 94/…" at bounding box center [692, 625] width 1385 height 991
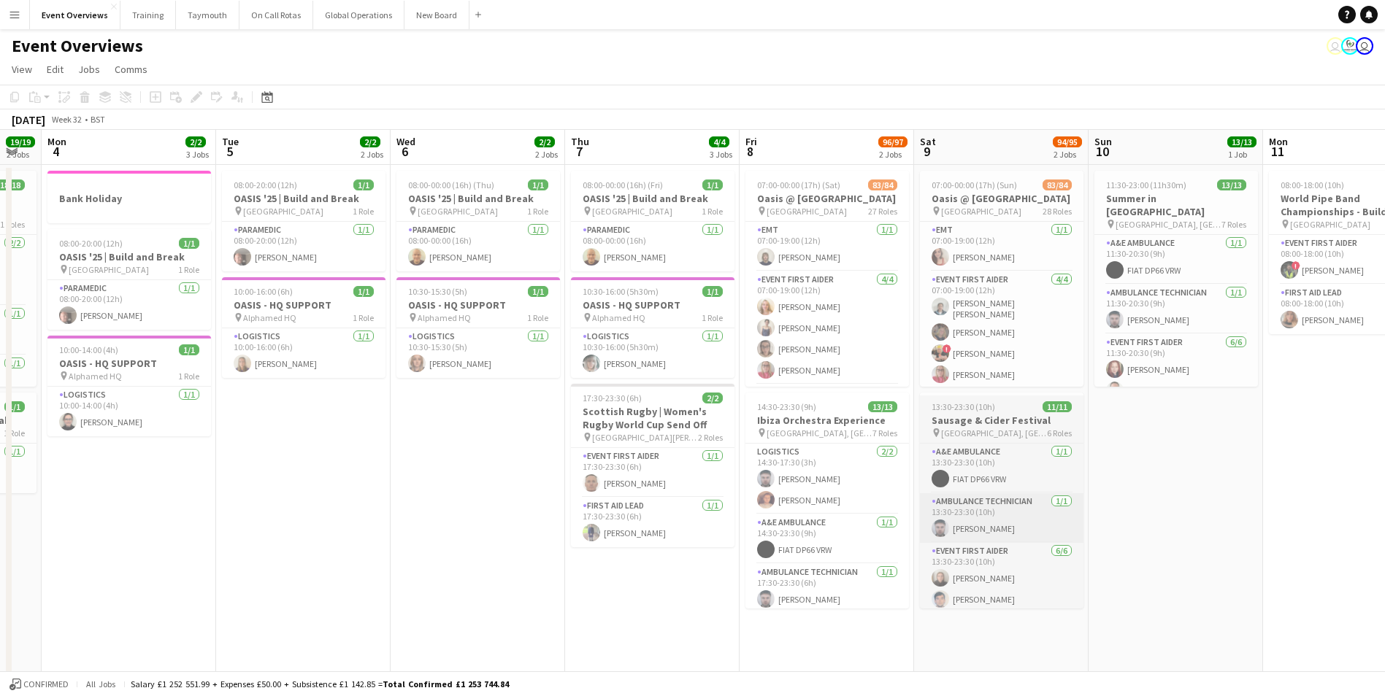
scroll to position [0, 444]
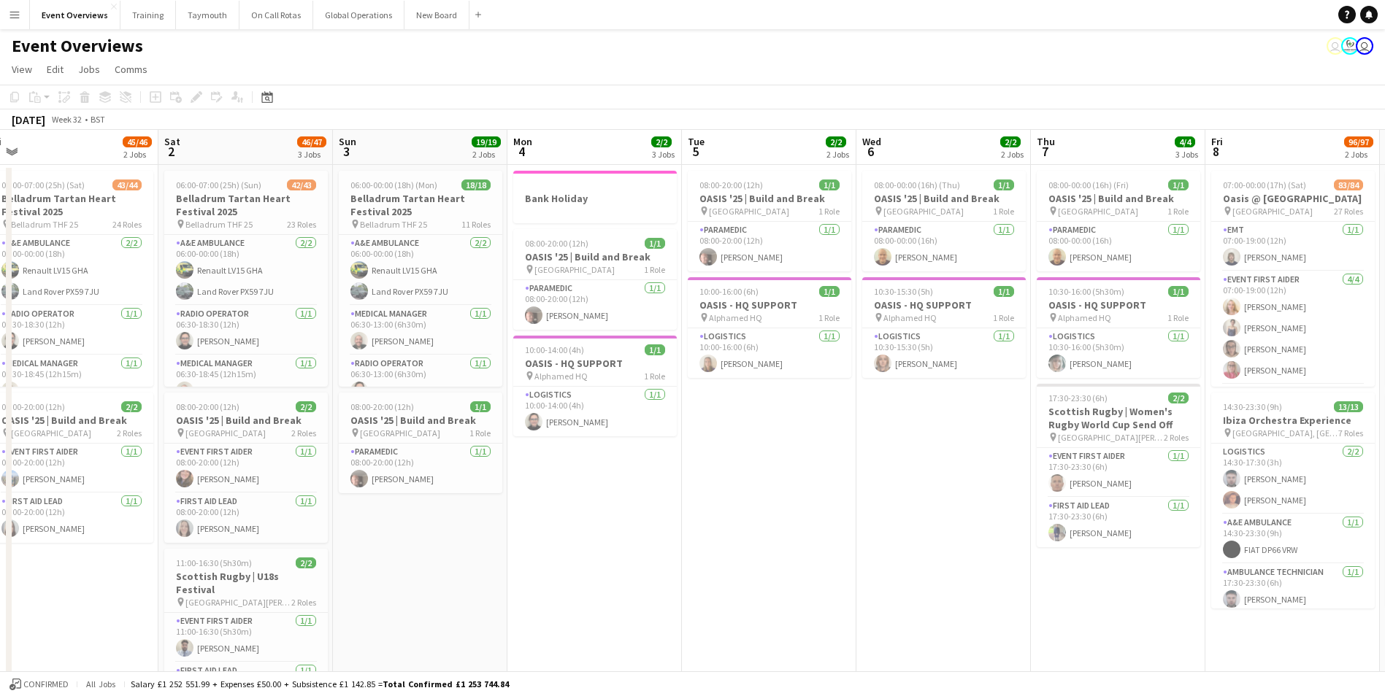
drag, startPoint x: 117, startPoint y: 572, endPoint x: 722, endPoint y: 553, distance: 605.5
click at [722, 553] on app-calendar-viewport "Wed 30 Thu 31 48/48 2 Jobs Fri 1 45/46 2 Jobs Sat 2 46/47 3 Jobs Sun 3 19/19 2 …" at bounding box center [692, 625] width 1385 height 991
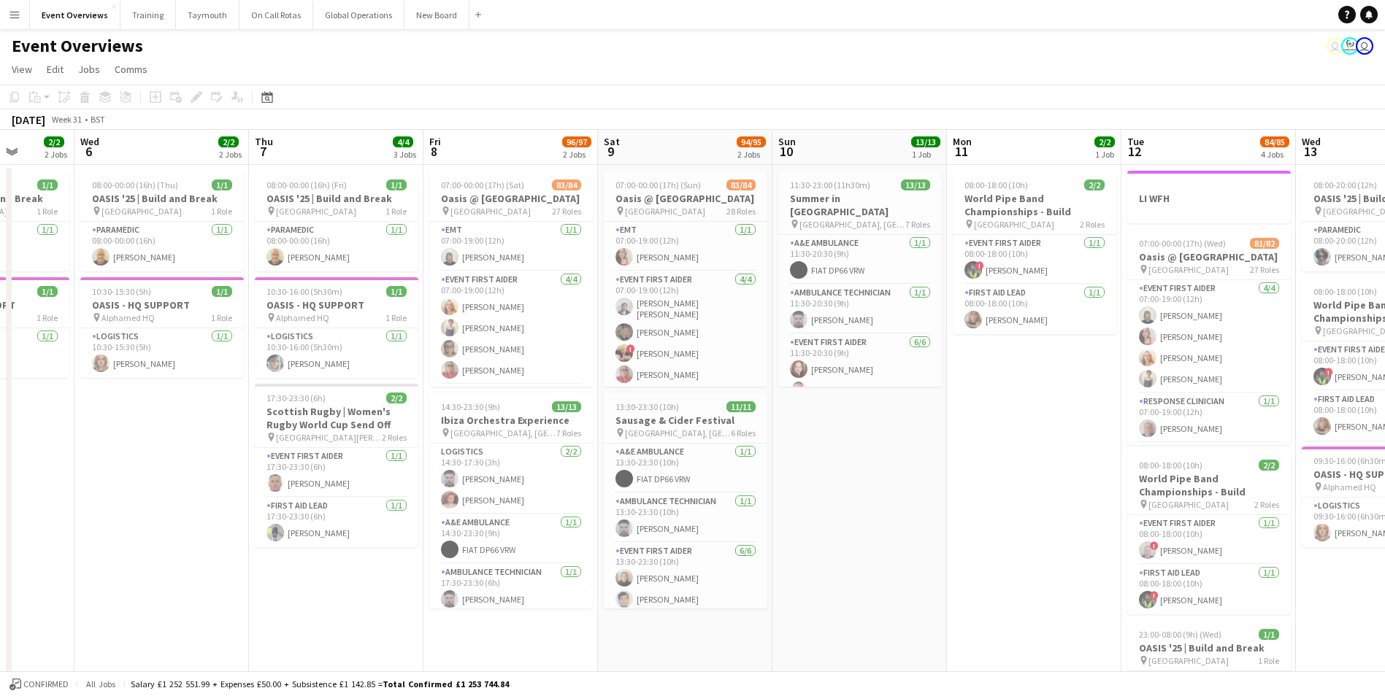
drag, startPoint x: 777, startPoint y: 547, endPoint x: -265, endPoint y: 604, distance: 1043.3
click at [0, 604] on html "Menu Boards Boards Boards All jobs Status Workforce Workforce My Workforce Recr…" at bounding box center [692, 573] width 1385 height 1146
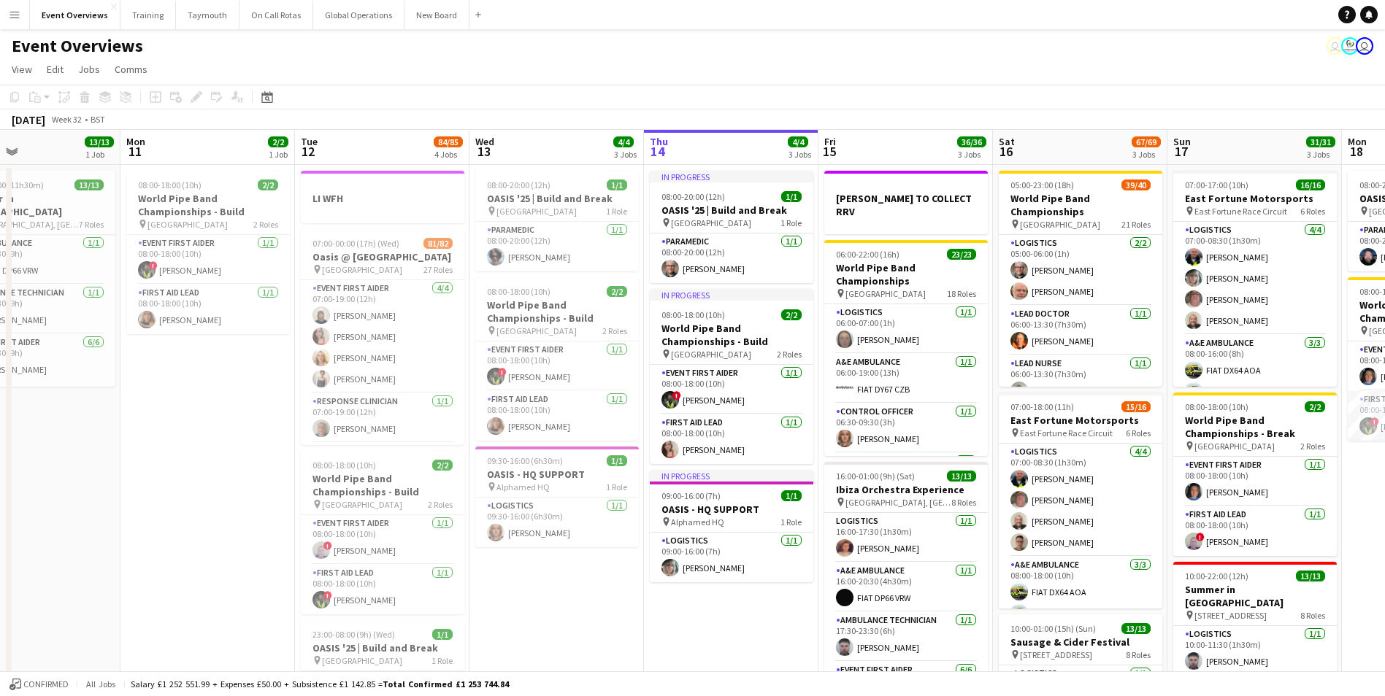
drag, startPoint x: 902, startPoint y: 571, endPoint x: -154, endPoint y: 584, distance: 1056.4
click at [0, 584] on html "Menu Boards Boards Boards All jobs Status Workforce Workforce My Workforce Recr…" at bounding box center [692, 573] width 1385 height 1146
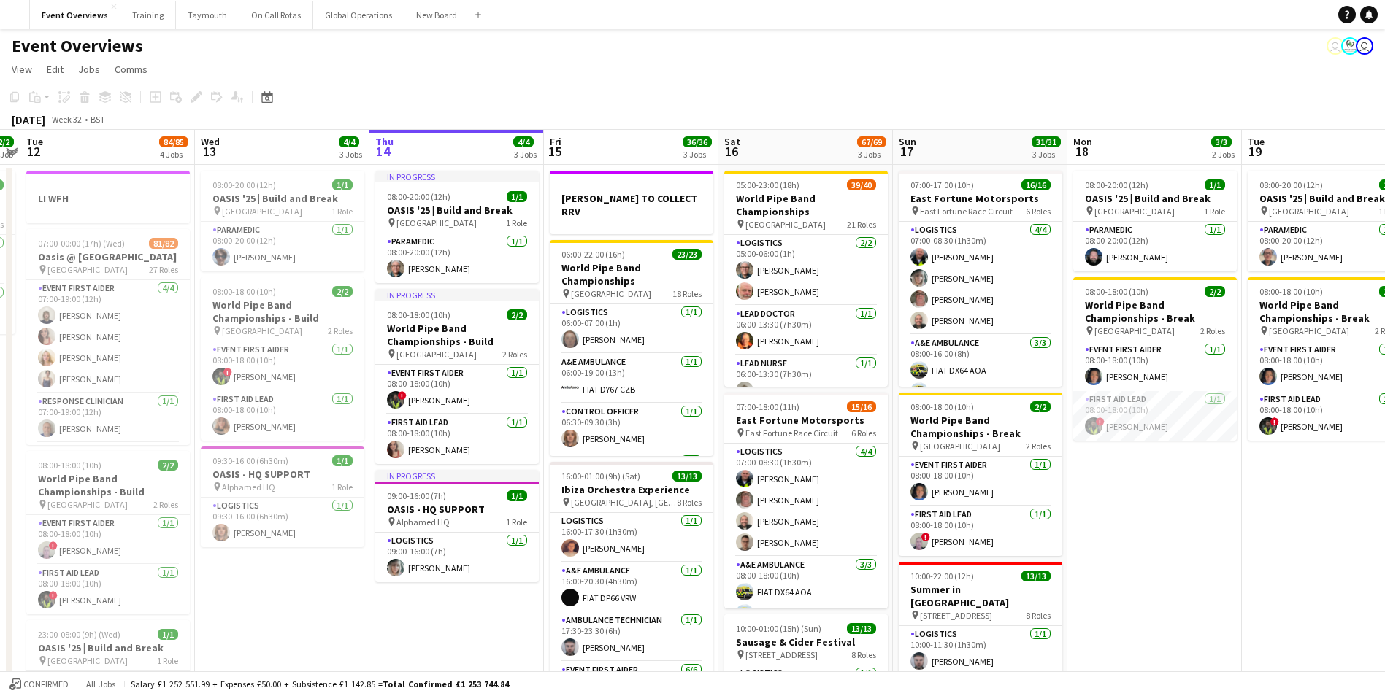
drag, startPoint x: 494, startPoint y: 582, endPoint x: -120, endPoint y: 584, distance: 613.9
click at [0, 584] on html "Menu Boards Boards Boards All jobs Status Workforce Workforce My Workforce Recr…" at bounding box center [692, 573] width 1385 height 1146
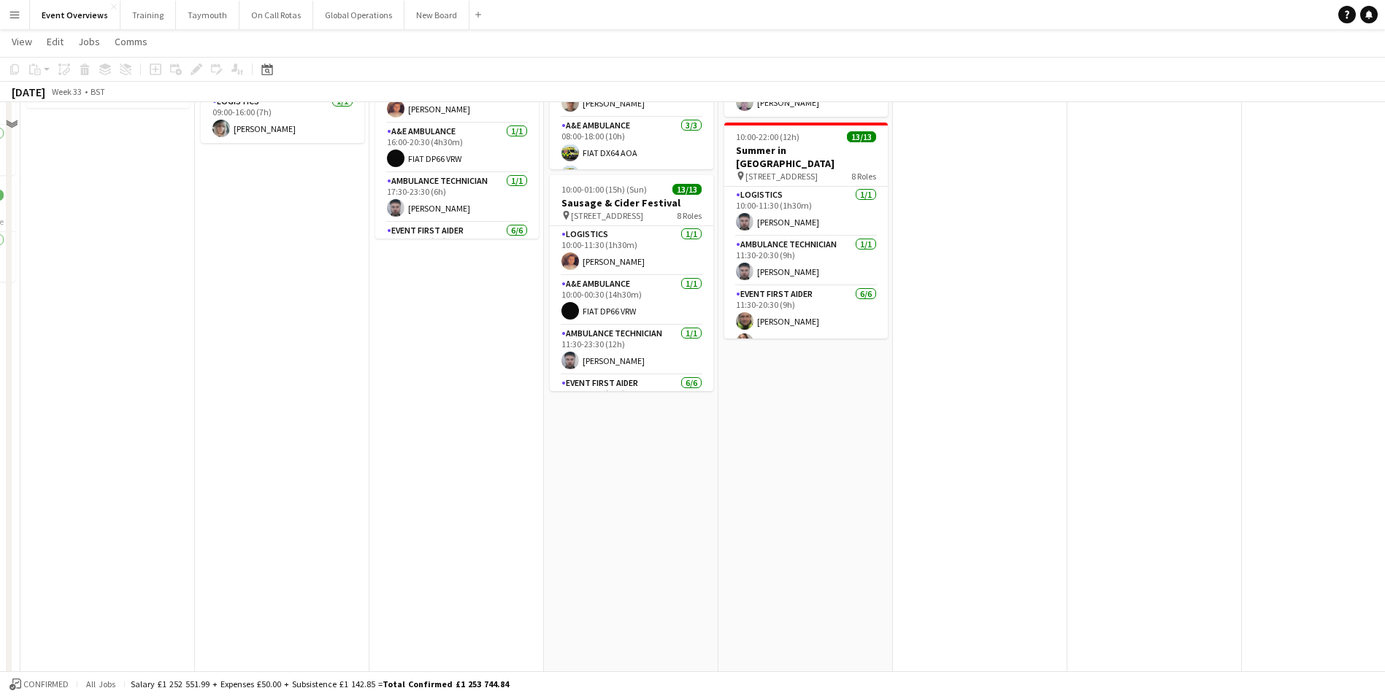
scroll to position [146, 0]
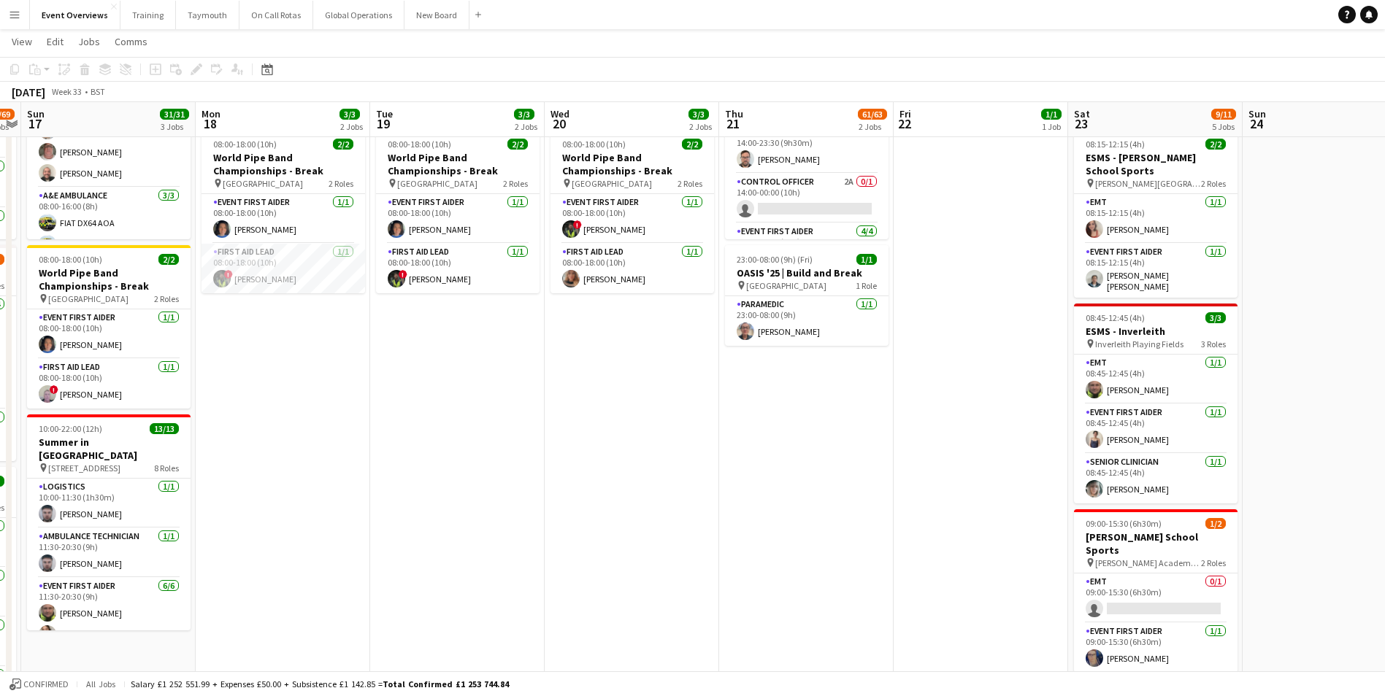
drag, startPoint x: 1103, startPoint y: 479, endPoint x: 158, endPoint y: 540, distance: 947.3
click at [163, 540] on app-calendar-viewport "Thu 14 4/4 3 Jobs Fri 15 36/36 3 Jobs Sat 16 67/69 3 Jobs Sun 17 31/31 3 Jobs M…" at bounding box center [692, 442] width 1385 height 1063
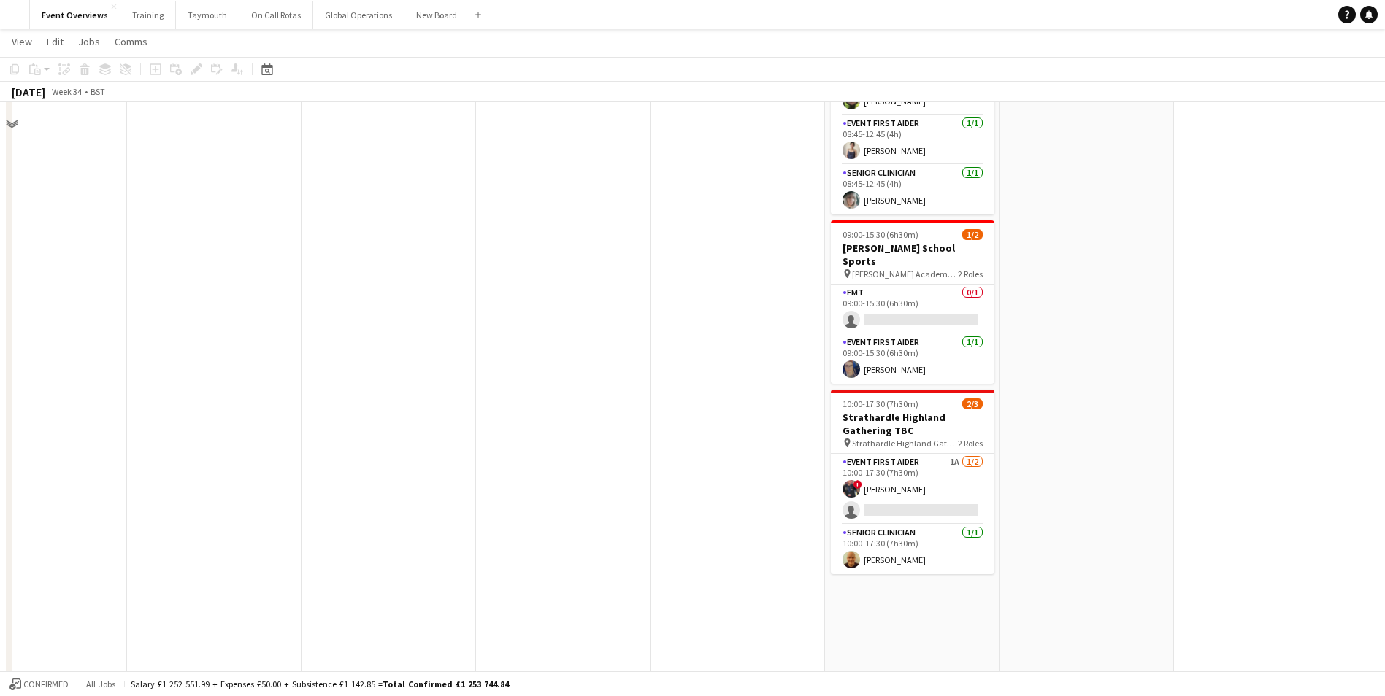
scroll to position [438, 0]
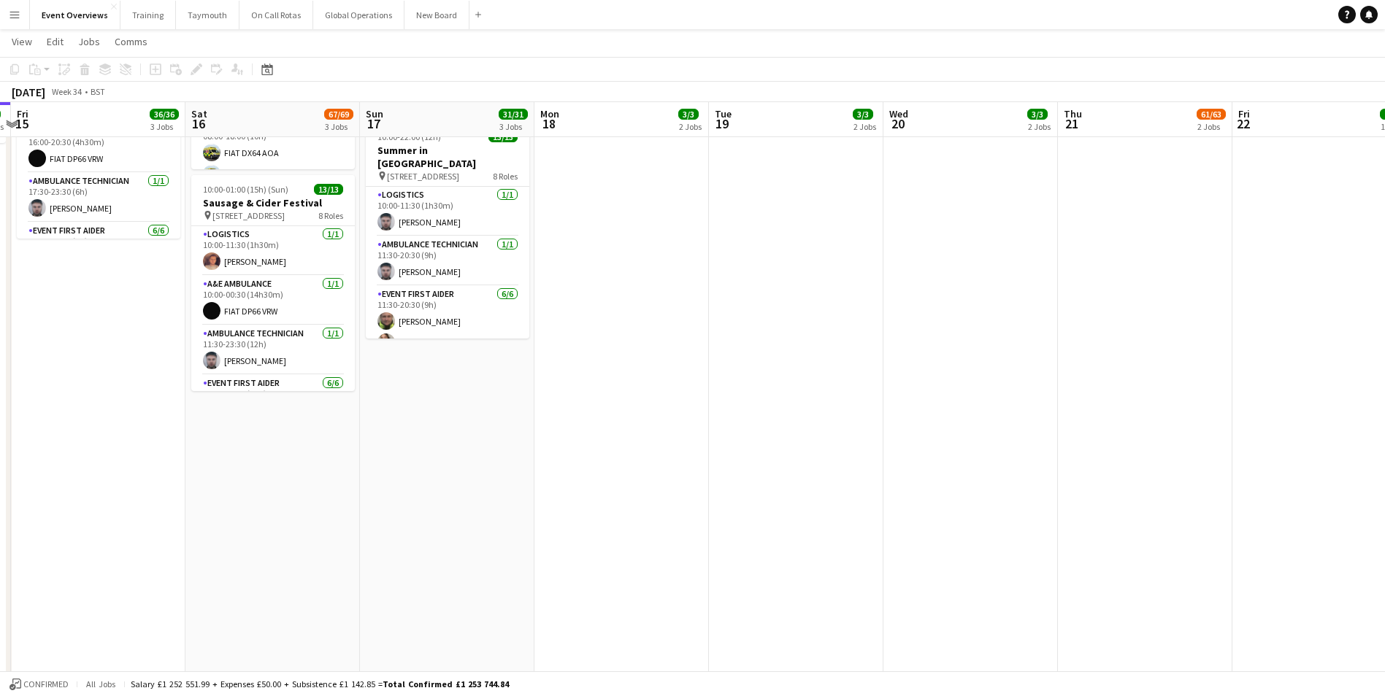
drag, startPoint x: 431, startPoint y: 519, endPoint x: 1023, endPoint y: 472, distance: 593.9
click at [1023, 472] on app-calendar-viewport "Wed 13 4/4 3 Jobs Thu 14 4/4 3 Jobs Fri 15 36/36 3 Jobs Sat 16 67/69 3 Jobs Sun…" at bounding box center [692, 150] width 1385 height 1063
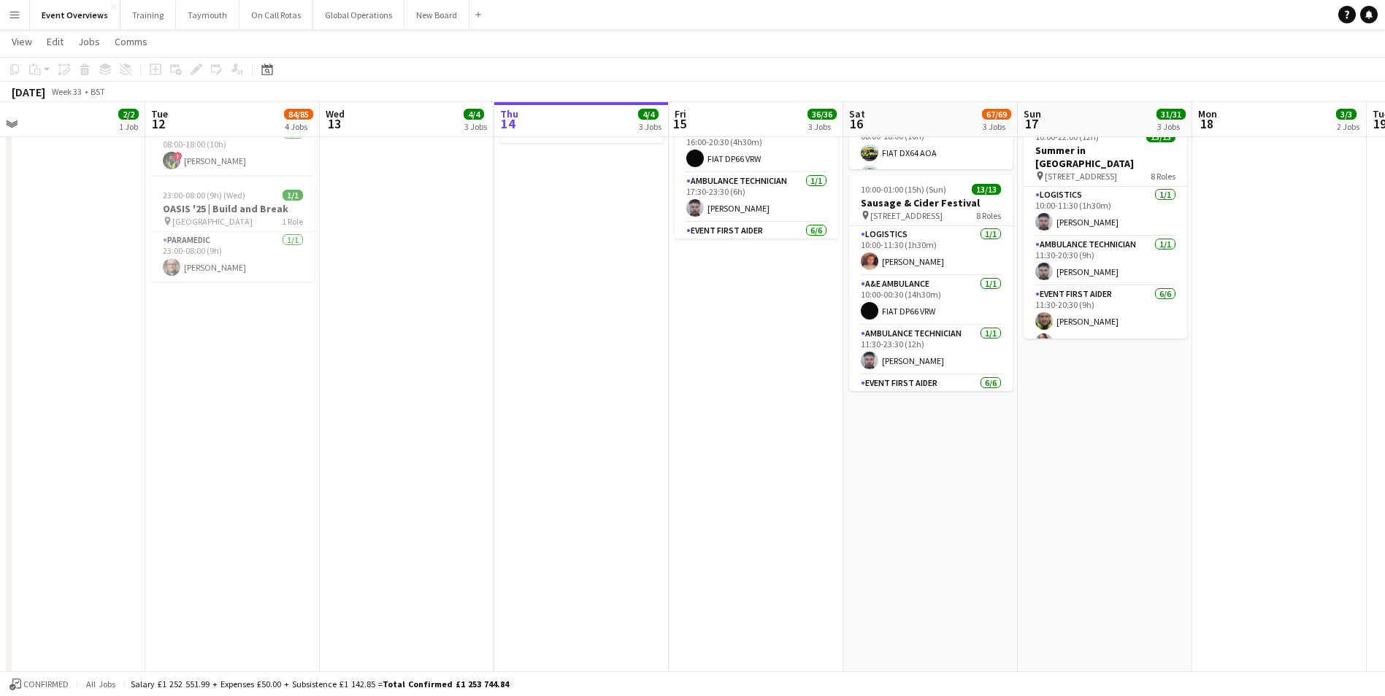
drag, startPoint x: 176, startPoint y: 536, endPoint x: 998, endPoint y: 491, distance: 823.2
click at [998, 491] on app-calendar-viewport "Sat 9 94/95 2 Jobs Sun 10 13/13 1 Job Mon 11 2/2 1 Job Tue 12 84/85 4 Jobs Wed …" at bounding box center [692, 150] width 1385 height 1063
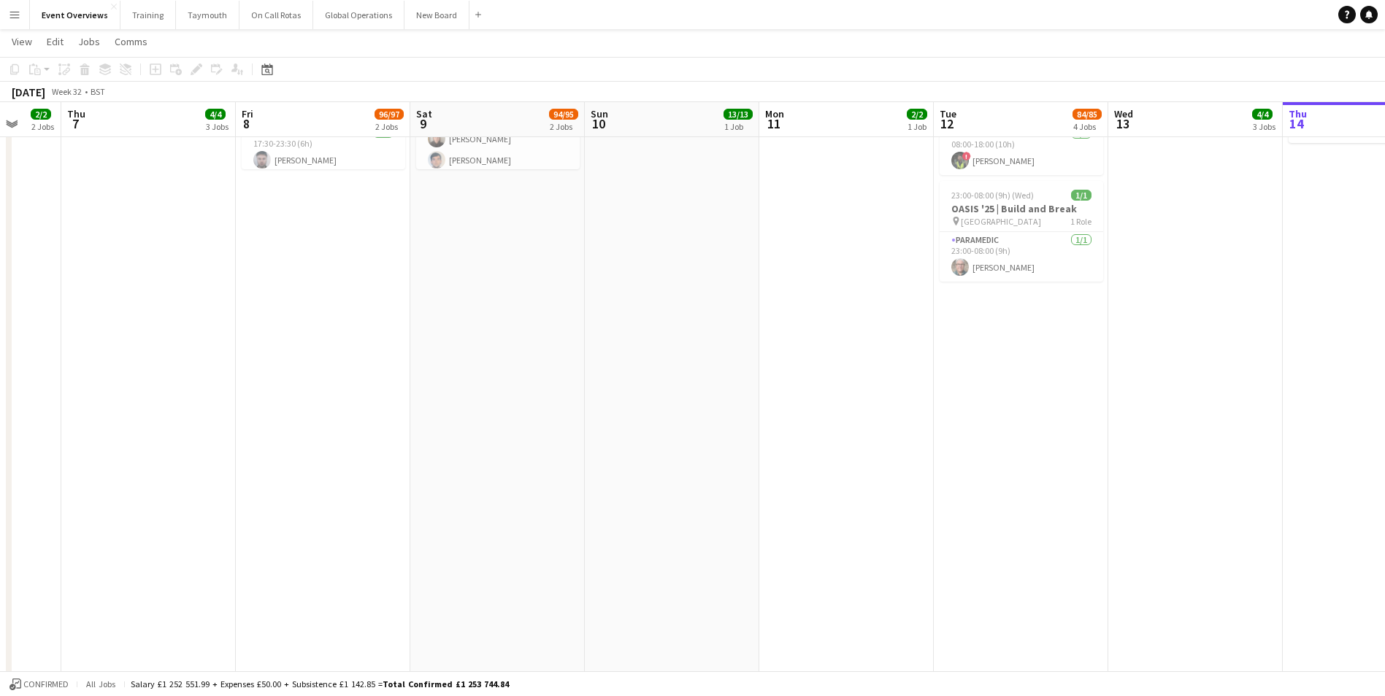
drag, startPoint x: 496, startPoint y: 520, endPoint x: 996, endPoint y: 507, distance: 500.2
click at [996, 507] on app-calendar-viewport "Tue 5 2/2 2 Jobs Wed 6 2/2 2 Jobs Thu 7 4/4 3 Jobs Fri 8 96/97 2 Jobs Sat 9 94/…" at bounding box center [692, 150] width 1385 height 1063
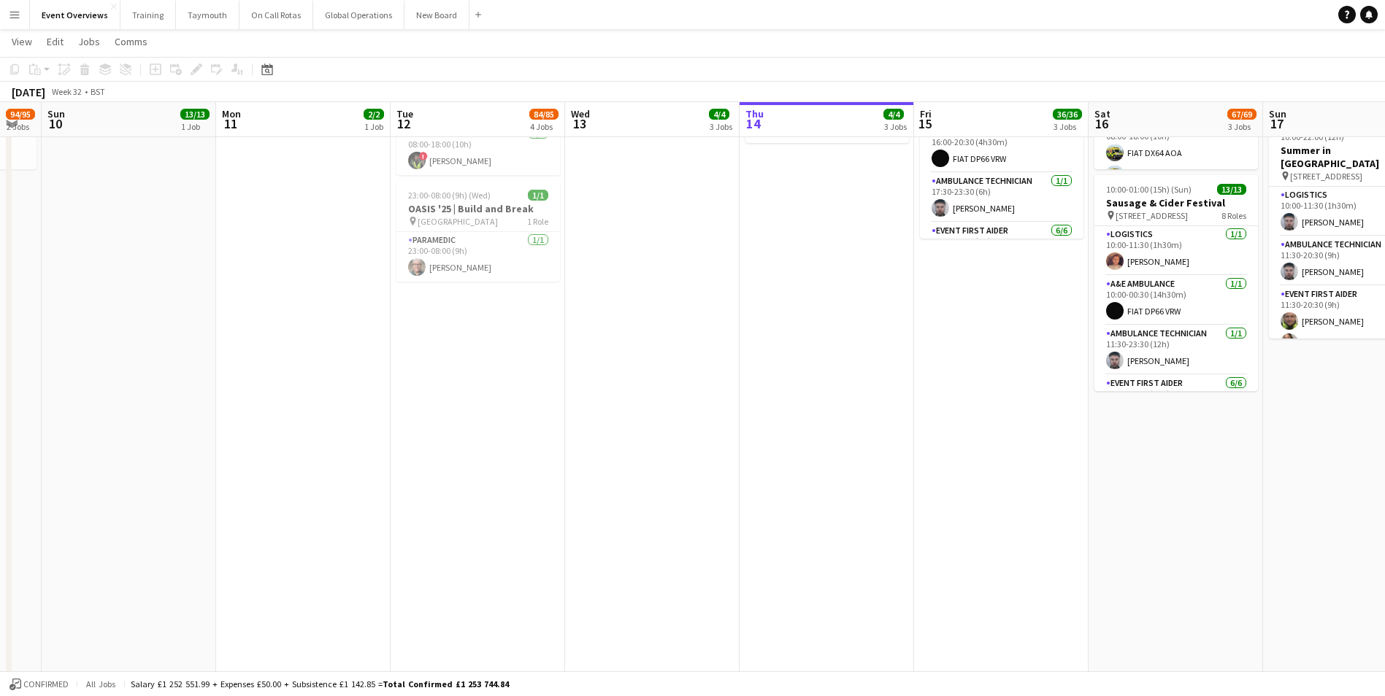
drag, startPoint x: 447, startPoint y: 531, endPoint x: -45, endPoint y: 537, distance: 492.1
click at [0, 537] on html "Menu Boards Boards Boards All jobs Status Workforce Workforce My Workforce Recr…" at bounding box center [692, 134] width 1385 height 1145
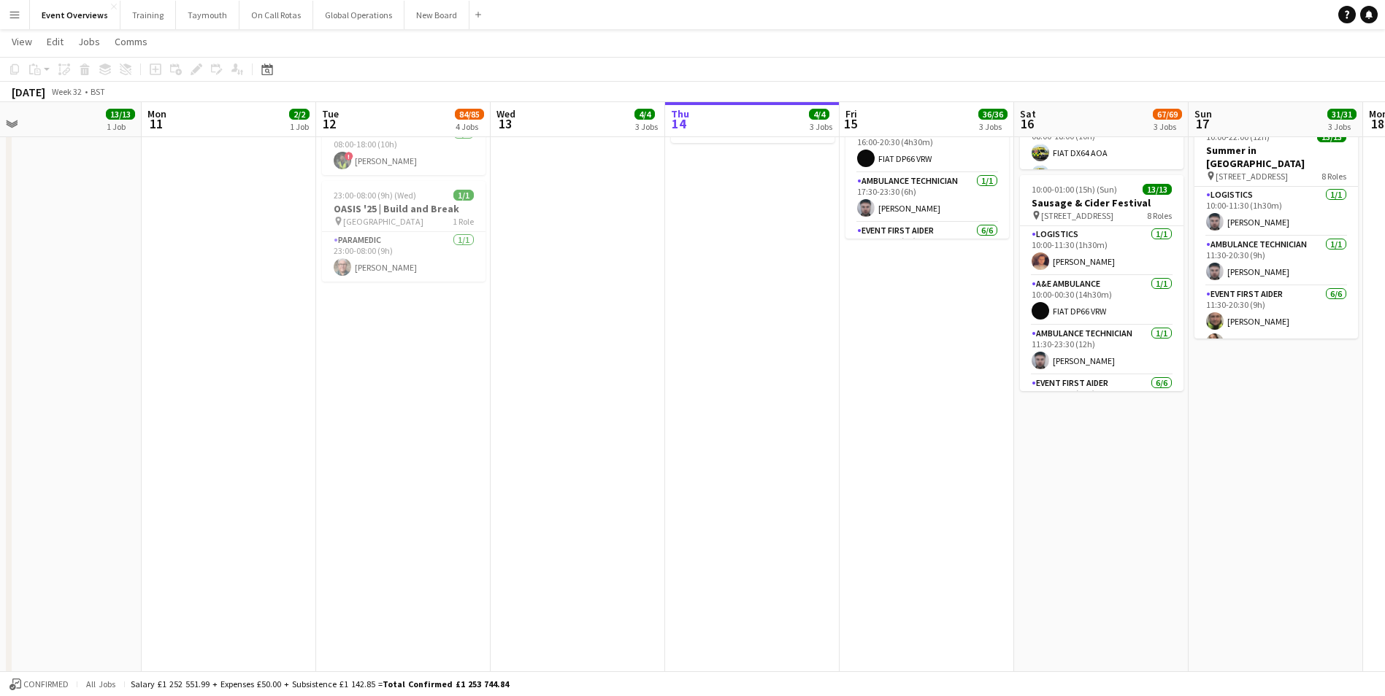
drag, startPoint x: 774, startPoint y: 496, endPoint x: 133, endPoint y: 513, distance: 641.2
click at [126, 512] on app-calendar-viewport "Thu 7 4/4 3 Jobs Fri 8 96/97 2 Jobs Sat 9 94/95 2 Jobs Sun 10 13/13 1 Job Mon 1…" at bounding box center [692, 150] width 1385 height 1063
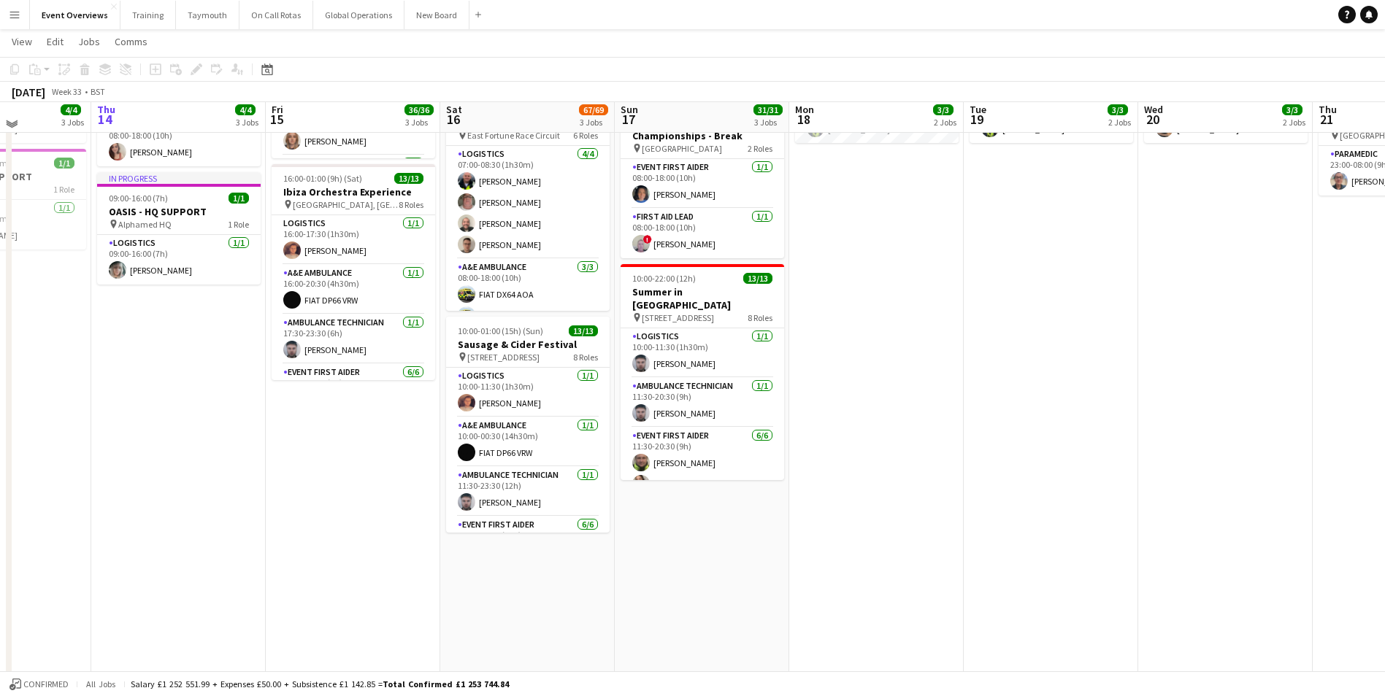
scroll to position [292, 0]
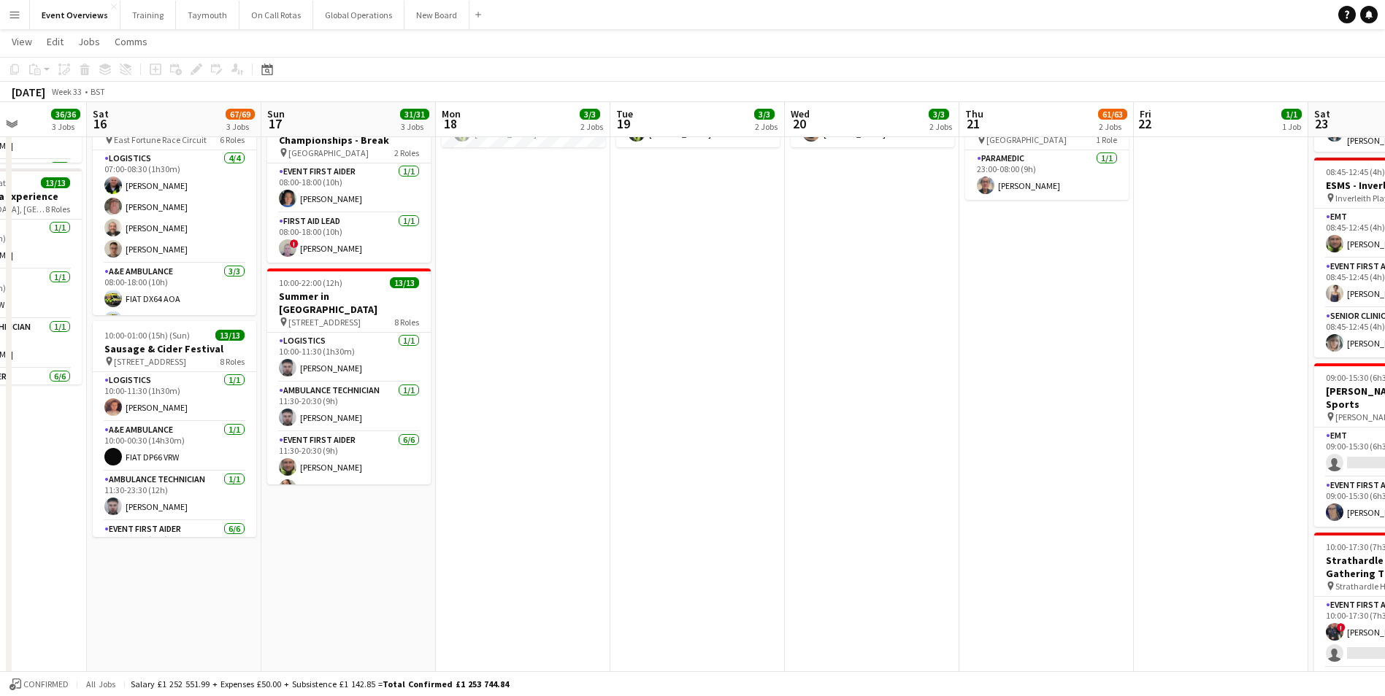
drag, startPoint x: 933, startPoint y: 492, endPoint x: 185, endPoint y: 540, distance: 749.1
click at [116, 541] on app-calendar-viewport "Wed 13 4/4 3 Jobs Thu 14 4/4 3 Jobs Fri 15 36/36 3 Jobs Sat 16 67/69 3 Jobs Sun…" at bounding box center [692, 296] width 1385 height 1063
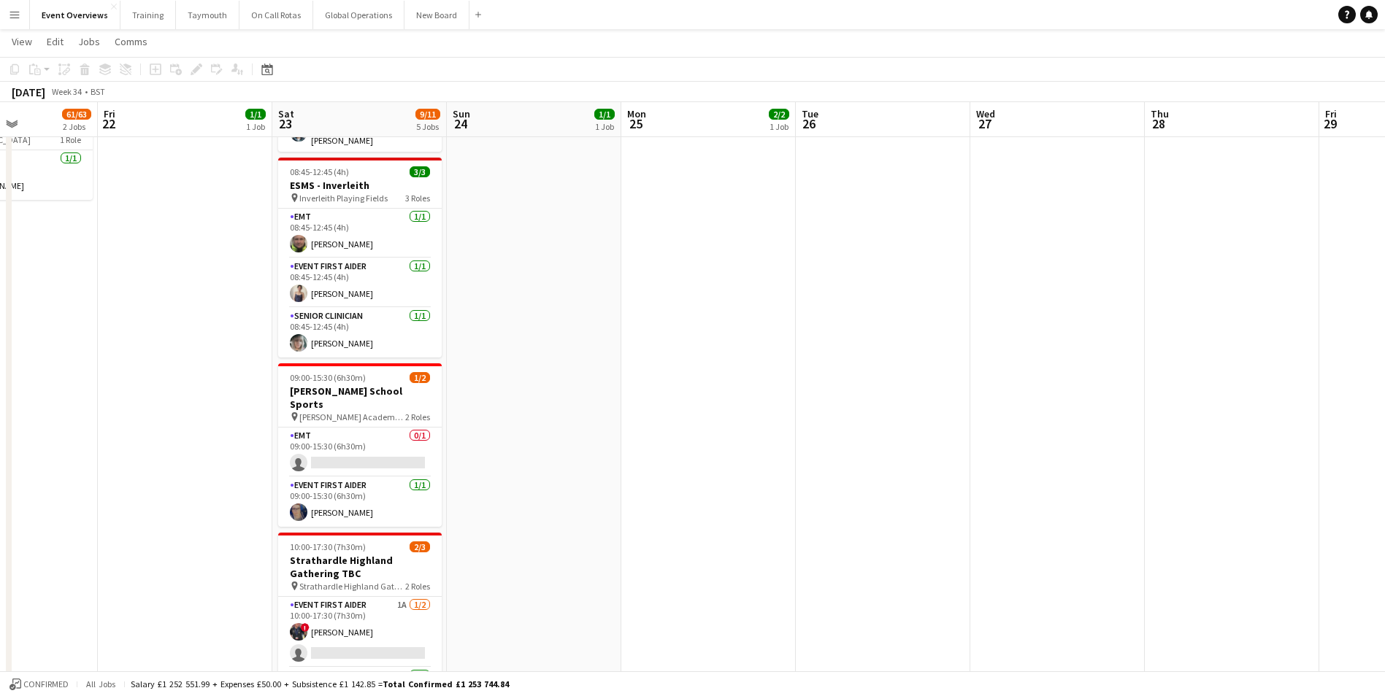
drag, startPoint x: 614, startPoint y: 515, endPoint x: -130, endPoint y: 521, distance: 743.9
click at [0, 521] on html "Menu Boards Boards Boards All jobs Status Workforce Workforce My Workforce Recr…" at bounding box center [692, 280] width 1385 height 1145
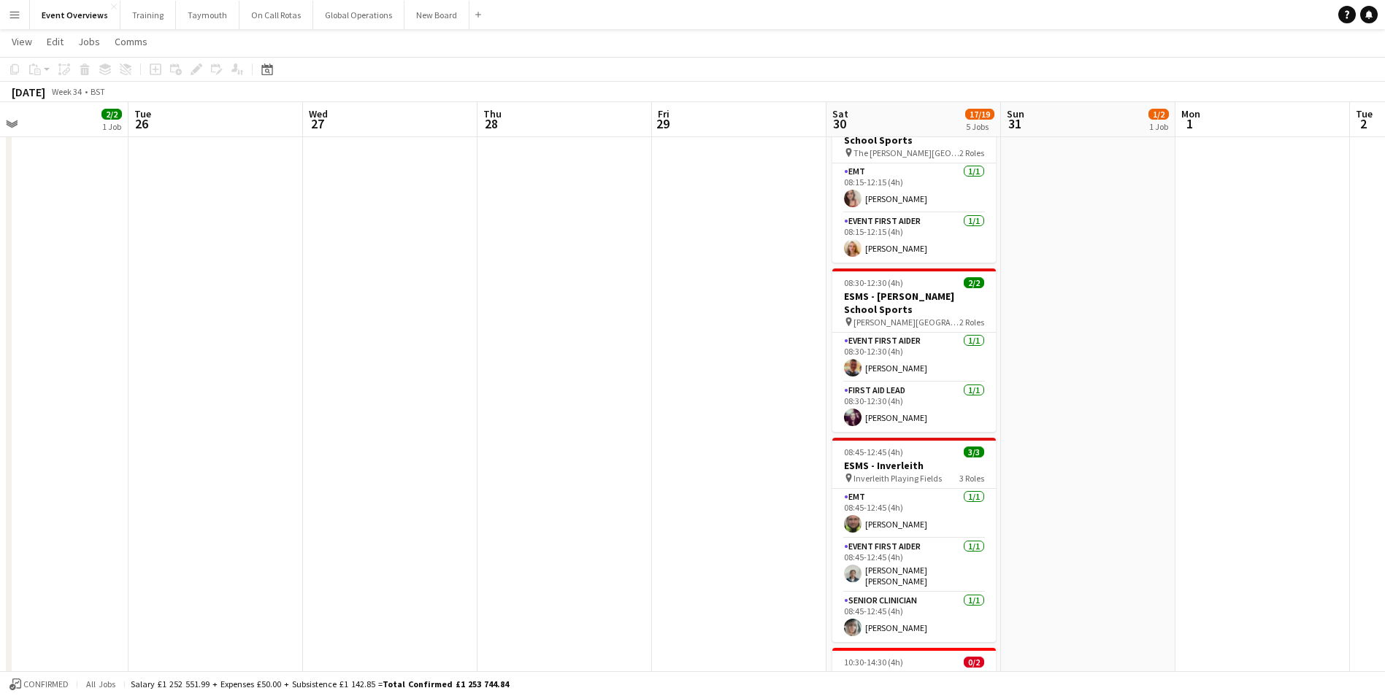
scroll to position [0, 429]
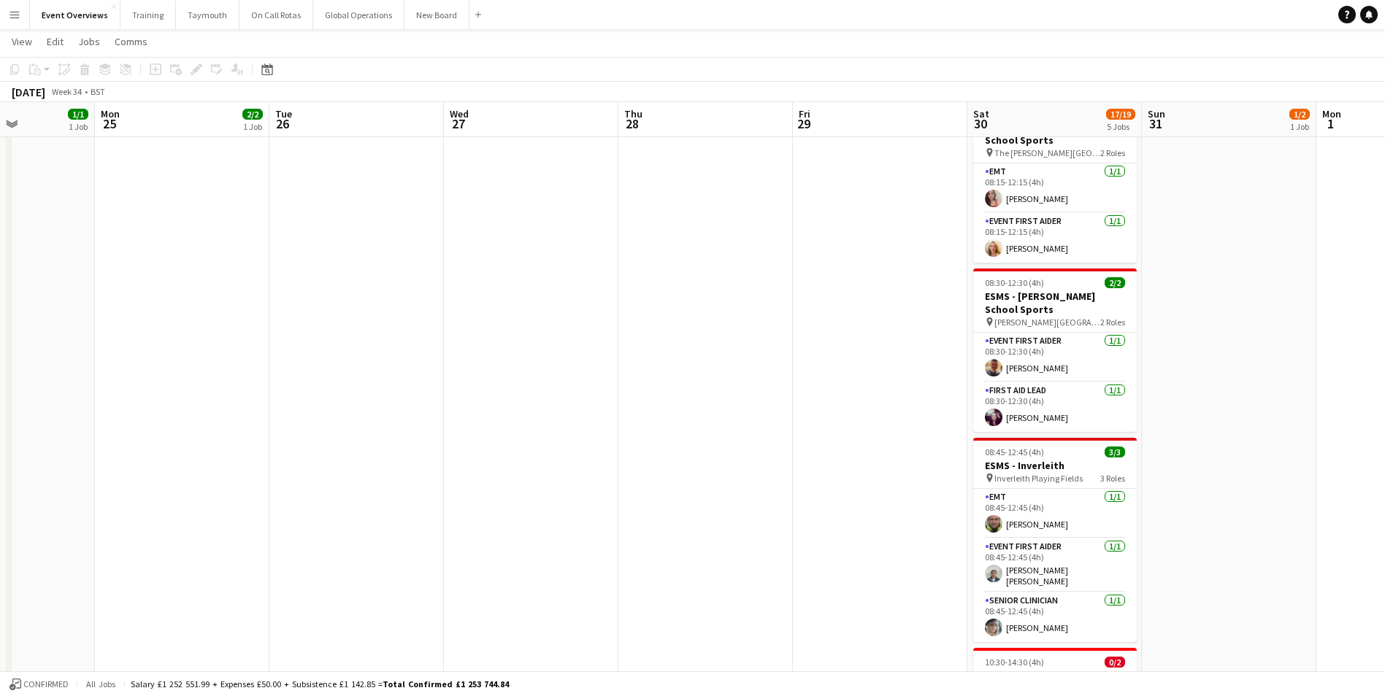
drag, startPoint x: 721, startPoint y: 485, endPoint x: -55, endPoint y: 503, distance: 776.2
click at [0, 503] on html "Menu Boards Boards Boards All jobs Status Workforce Workforce My Workforce Recr…" at bounding box center [692, 280] width 1385 height 1145
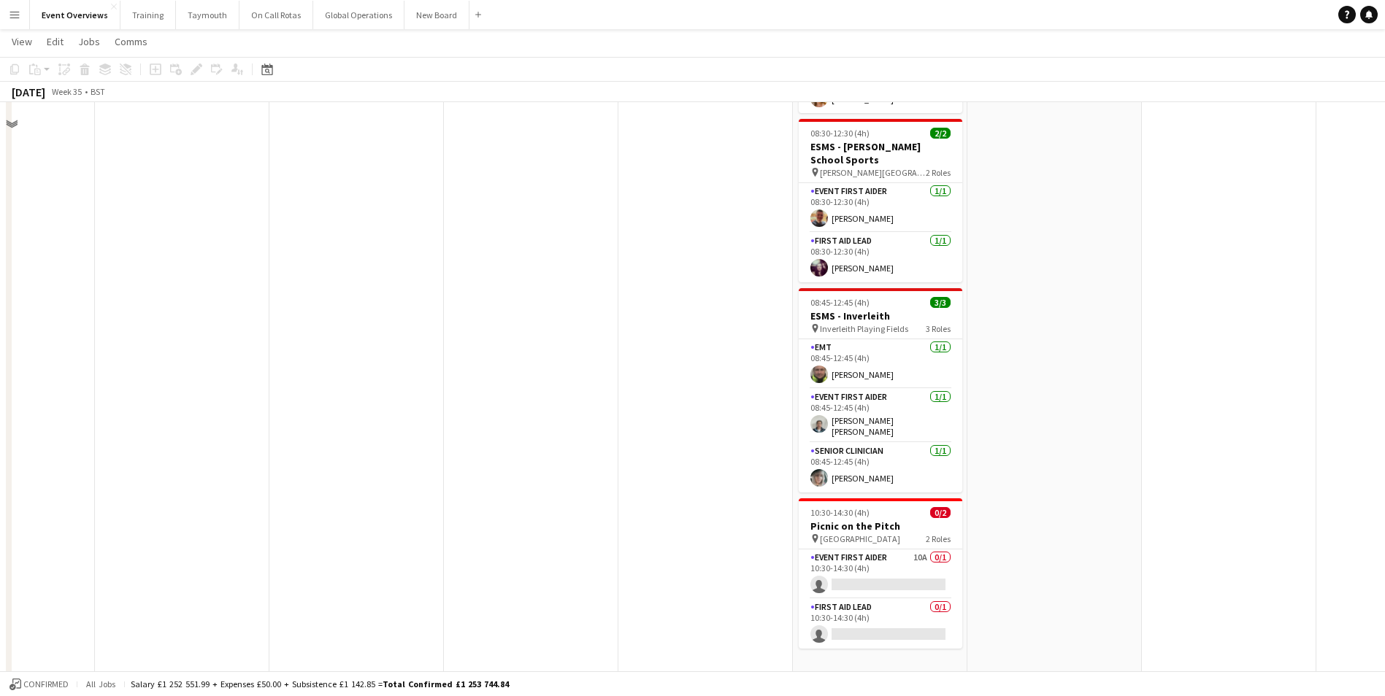
scroll to position [448, 0]
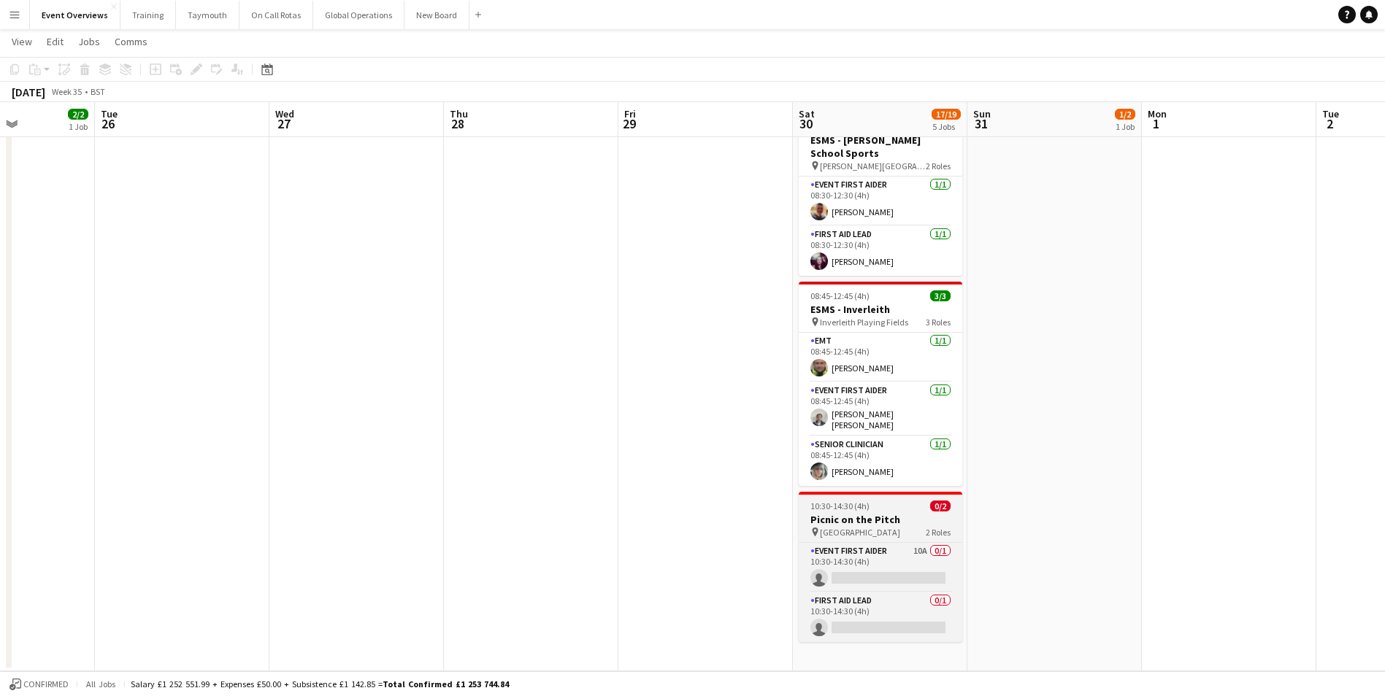
click at [857, 513] on h3 "Picnic on the Pitch" at bounding box center [881, 519] width 164 height 13
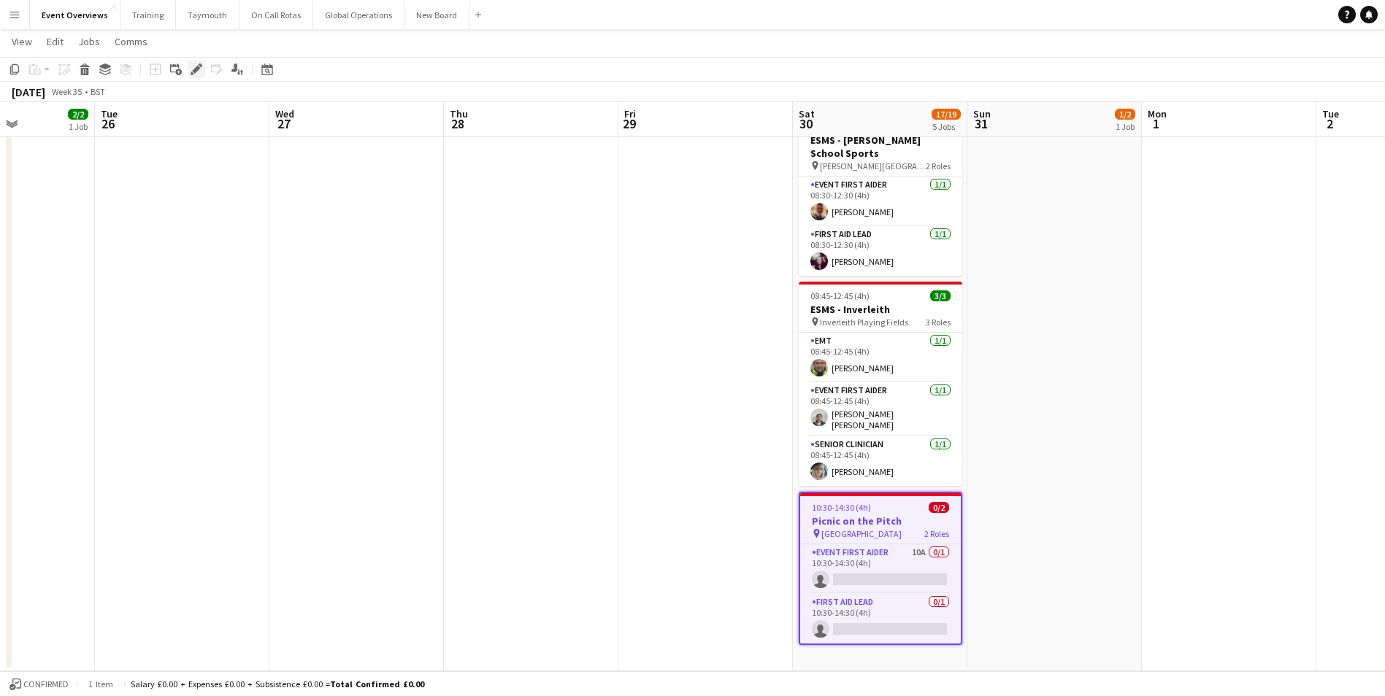
click at [194, 72] on icon at bounding box center [196, 70] width 8 height 8
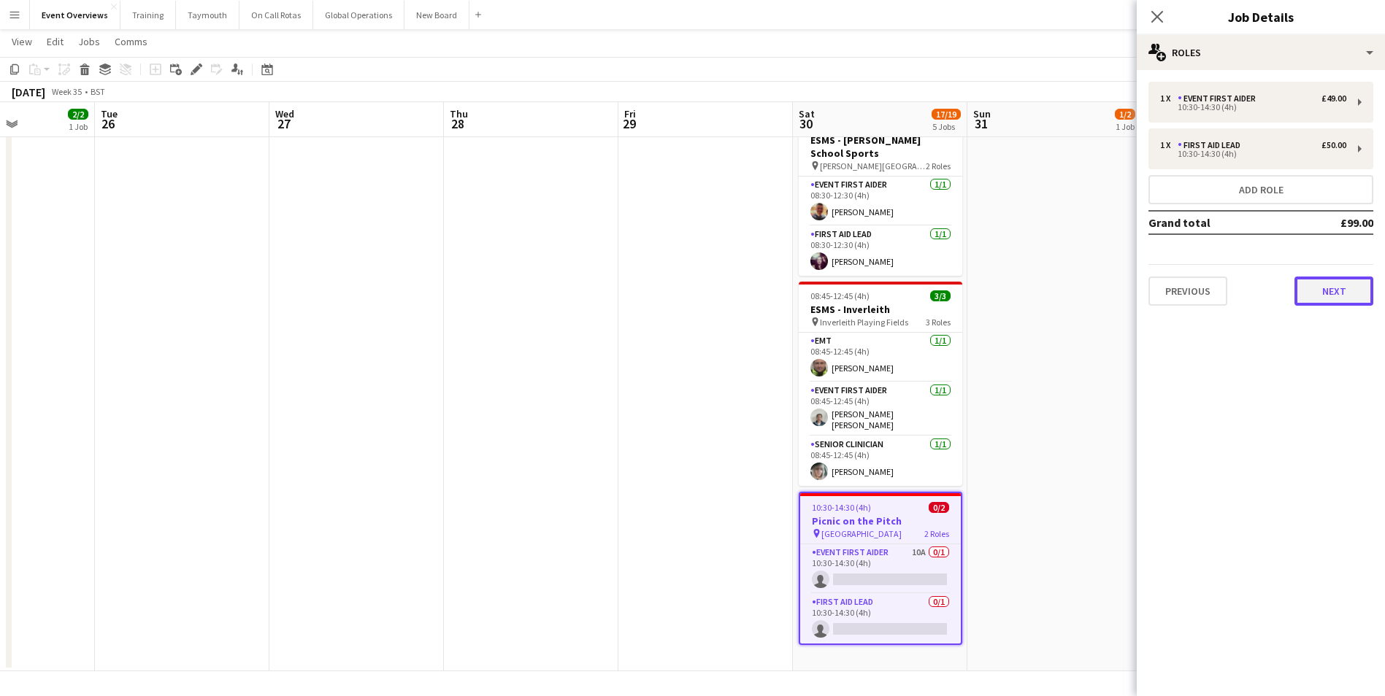
click at [1337, 294] on button "Next" at bounding box center [1333, 291] width 79 height 29
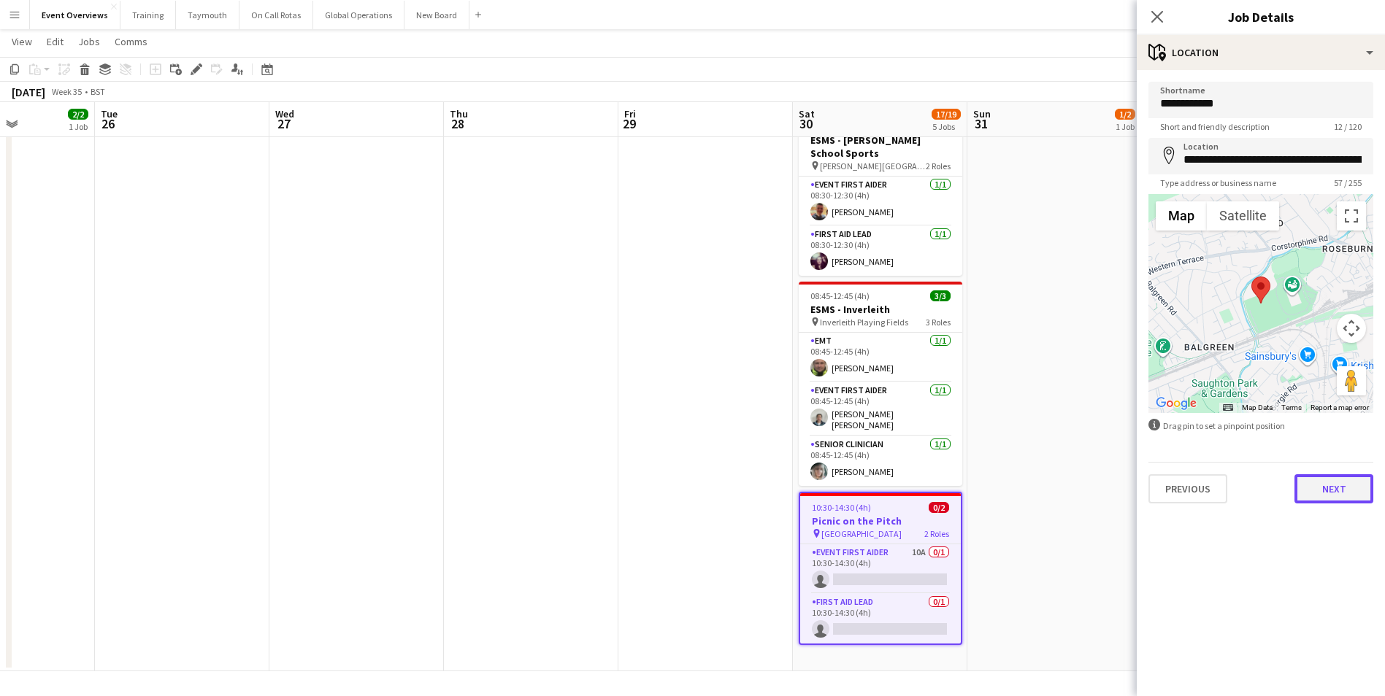
click at [1340, 487] on button "Next" at bounding box center [1333, 489] width 79 height 29
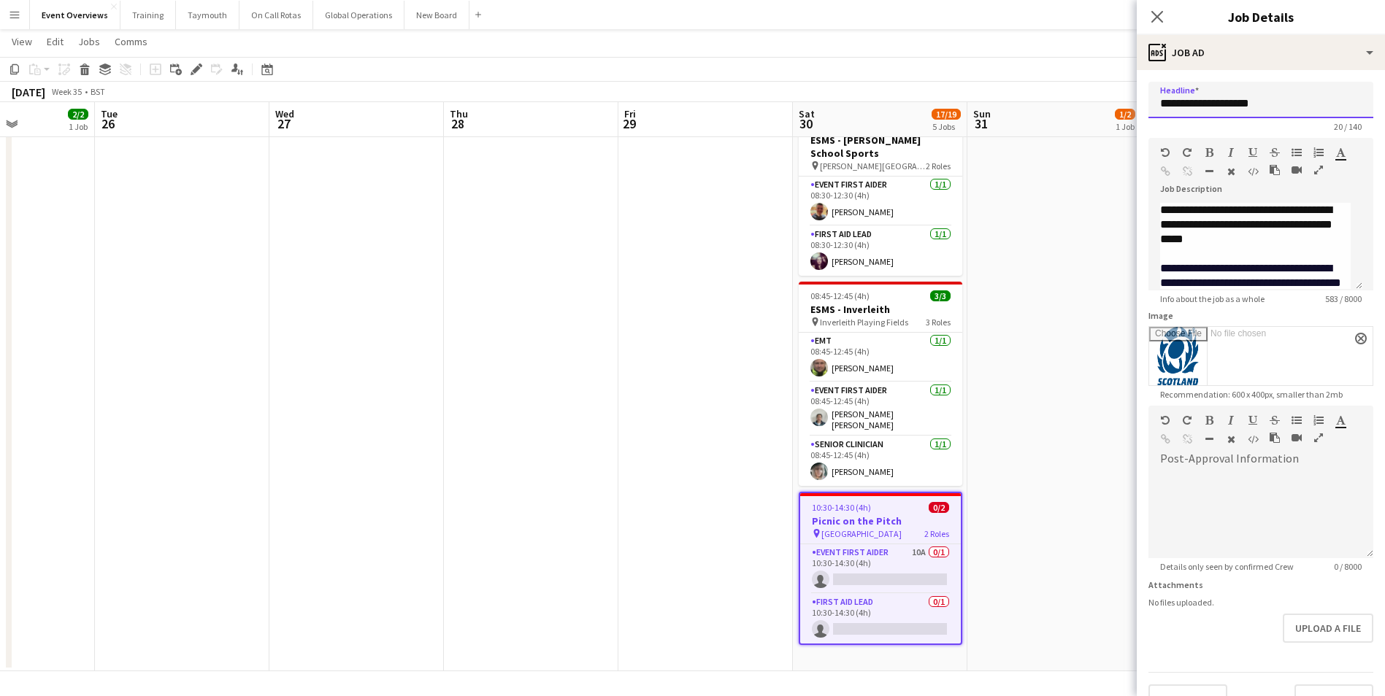
click at [1159, 104] on input "**********" at bounding box center [1260, 100] width 225 height 37
type input "**********"
click at [1158, 16] on icon at bounding box center [1157, 16] width 14 height 14
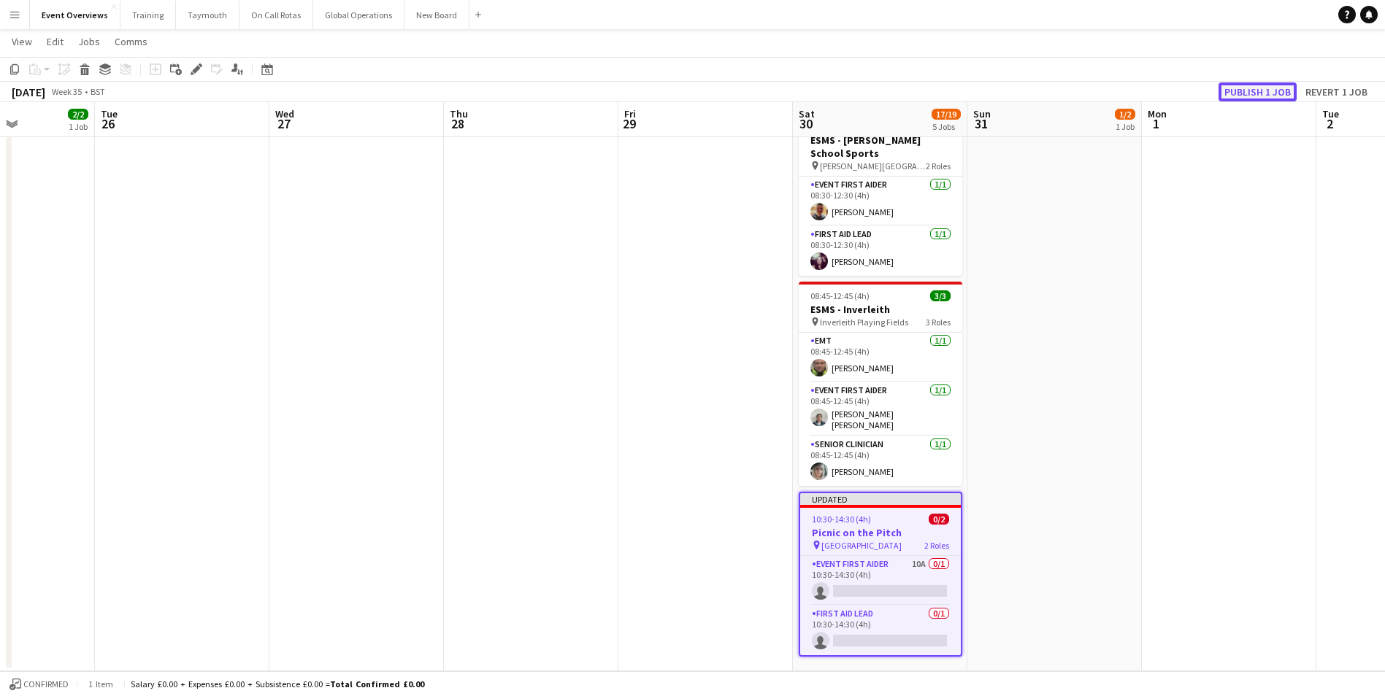
click at [1233, 88] on button "Publish 1 job" at bounding box center [1257, 91] width 78 height 19
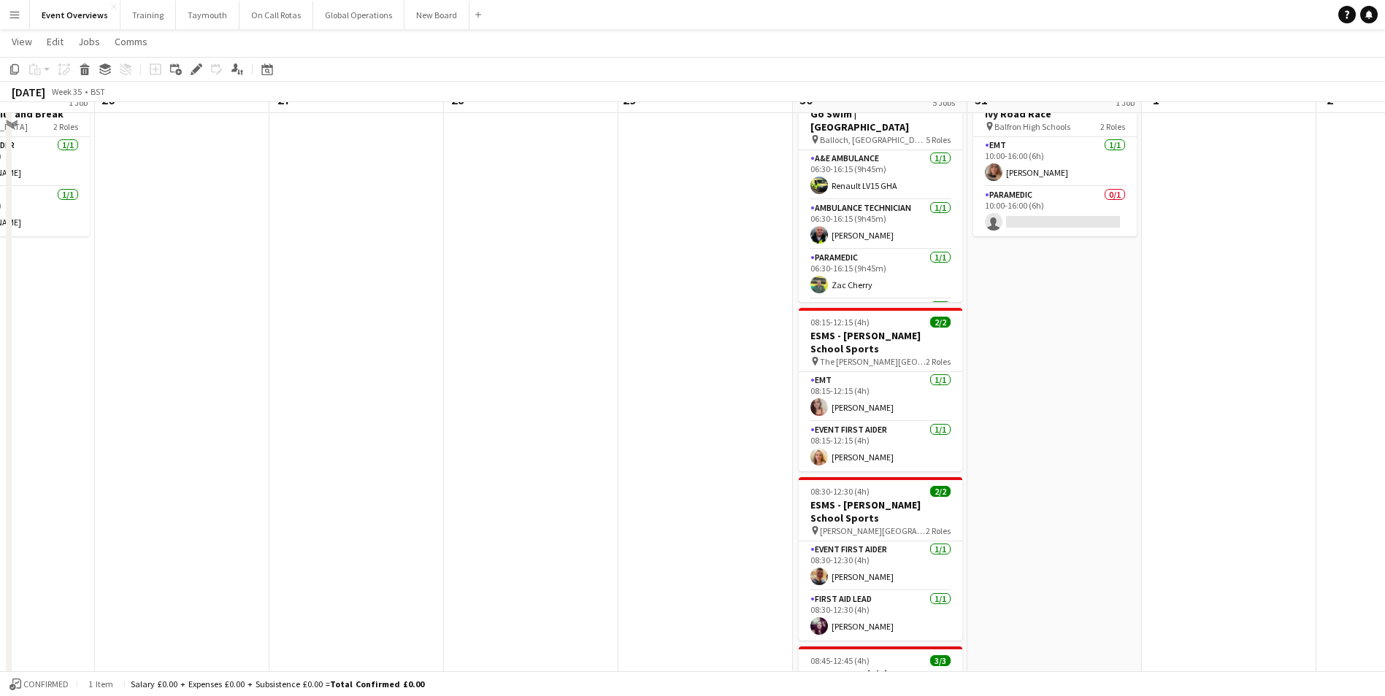
scroll to position [0, 0]
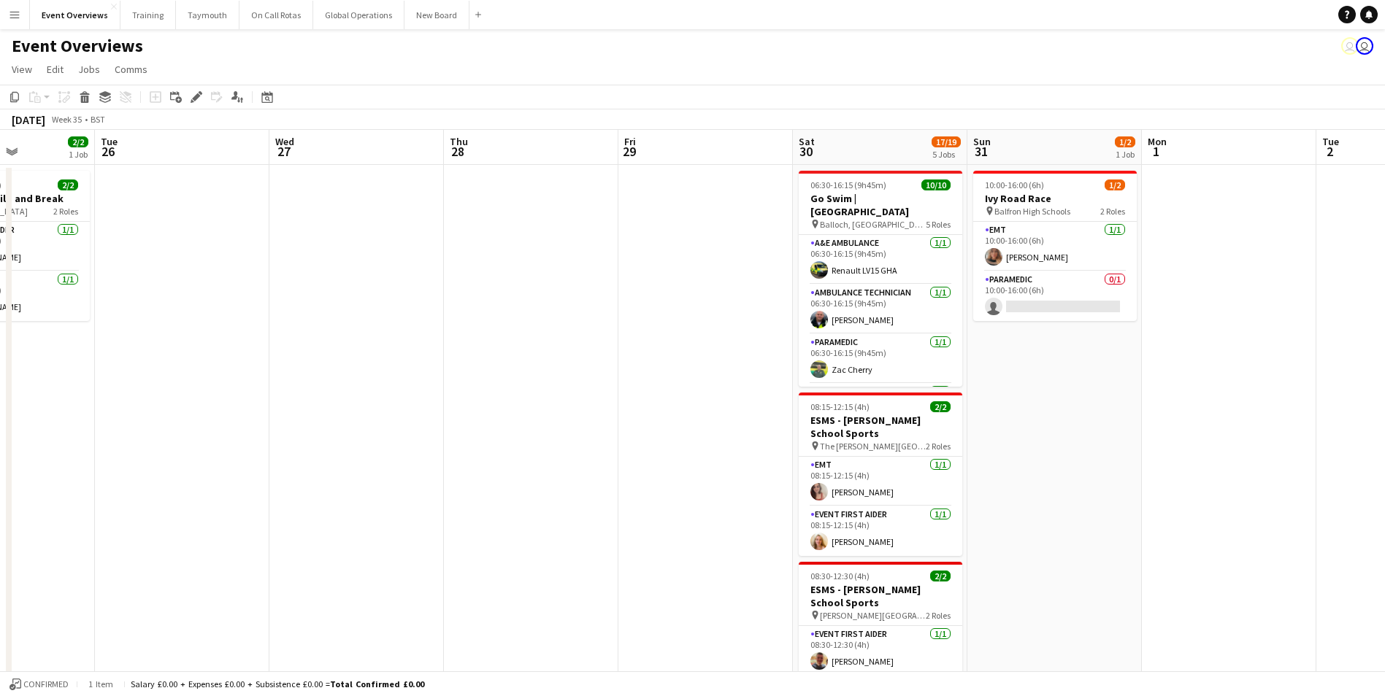
click at [1129, 525] on app-date-cell "10:00-16:00 (6h) 1/[GEOGRAPHIC_DATA] pin Balfron High Schools 2 Roles EMT [DATE…" at bounding box center [1054, 643] width 174 height 956
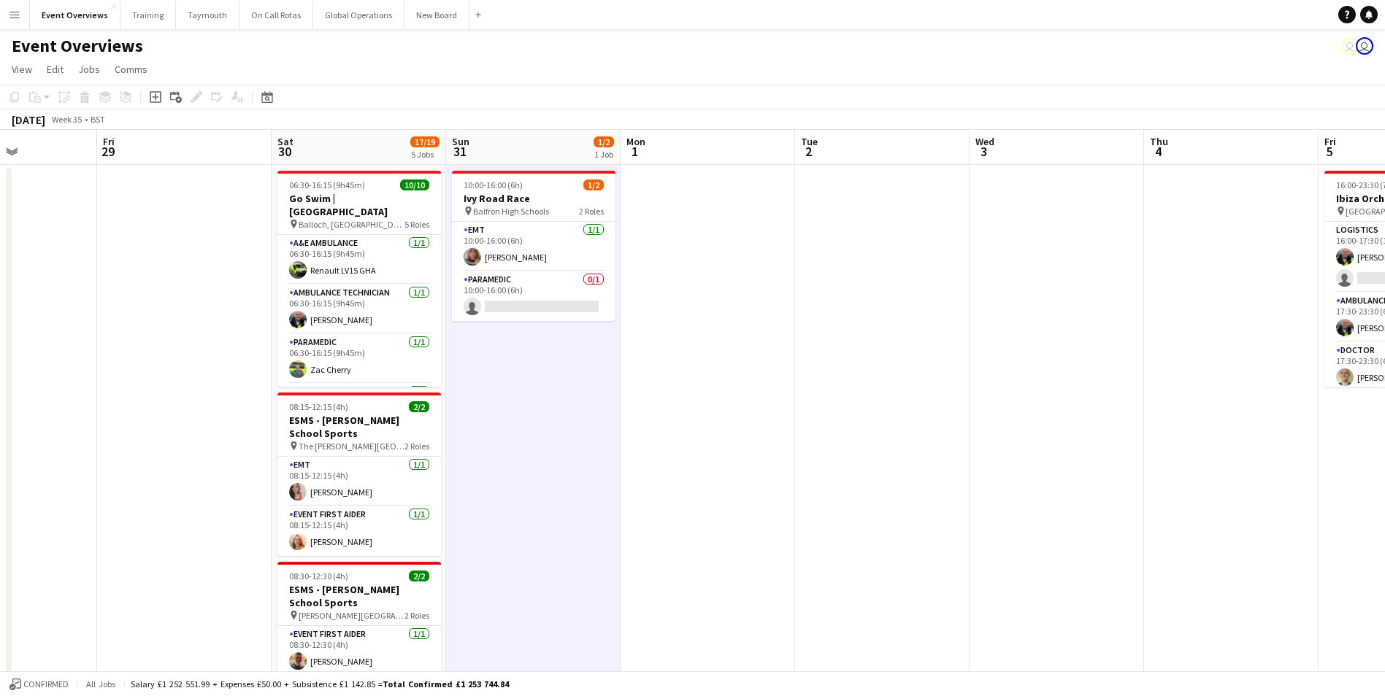
drag, startPoint x: 1099, startPoint y: 514, endPoint x: 591, endPoint y: 496, distance: 509.1
click at [348, 522] on app-calendar-viewport "Tue 26 Wed 27 Thu 28 Fri 29 Sat 30 17/19 5 Jobs Sun 31 1/2 1 Job Mon 1 Tue 2 We…" at bounding box center [692, 625] width 1385 height 991
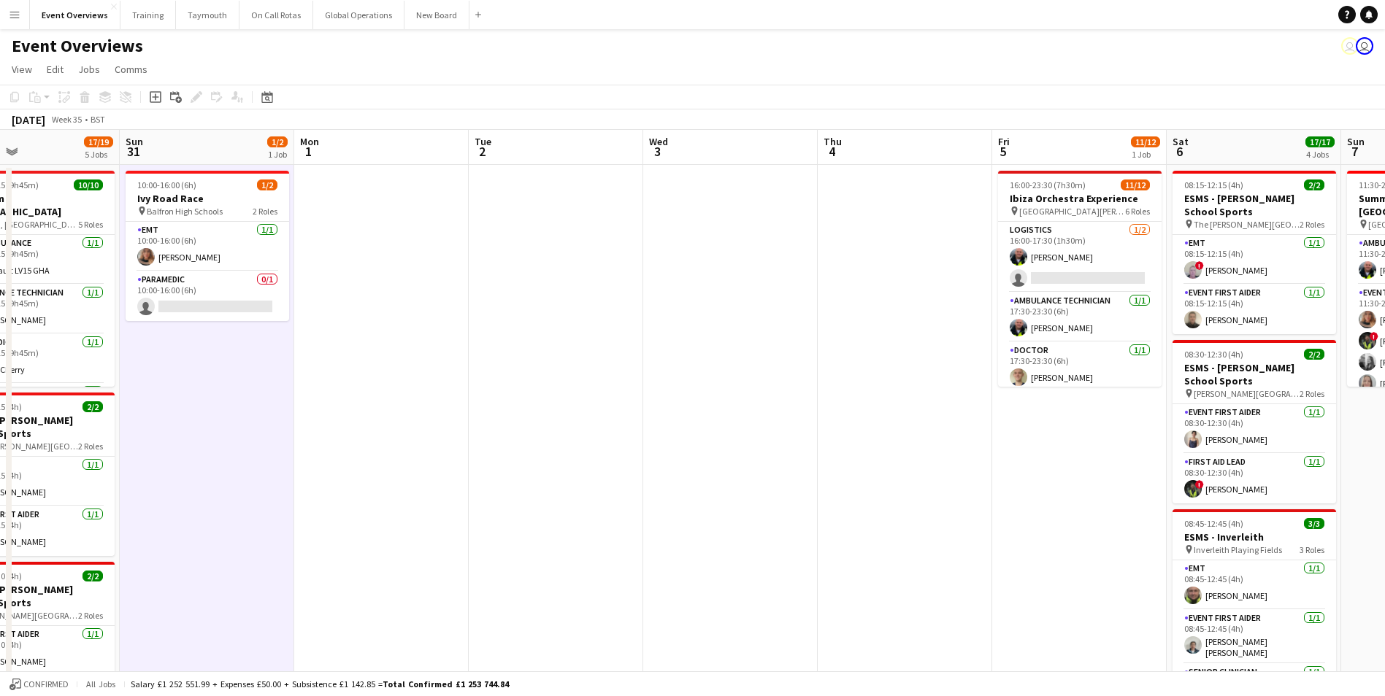
drag, startPoint x: 878, startPoint y: 464, endPoint x: 419, endPoint y: 478, distance: 459.4
click at [419, 478] on app-calendar-viewport "Wed 27 Thu 28 Fri 29 Sat 30 17/19 5 Jobs Sun 31 1/2 1 Job Mon 1 Tue 2 Wed 3 Thu…" at bounding box center [692, 625] width 1385 height 991
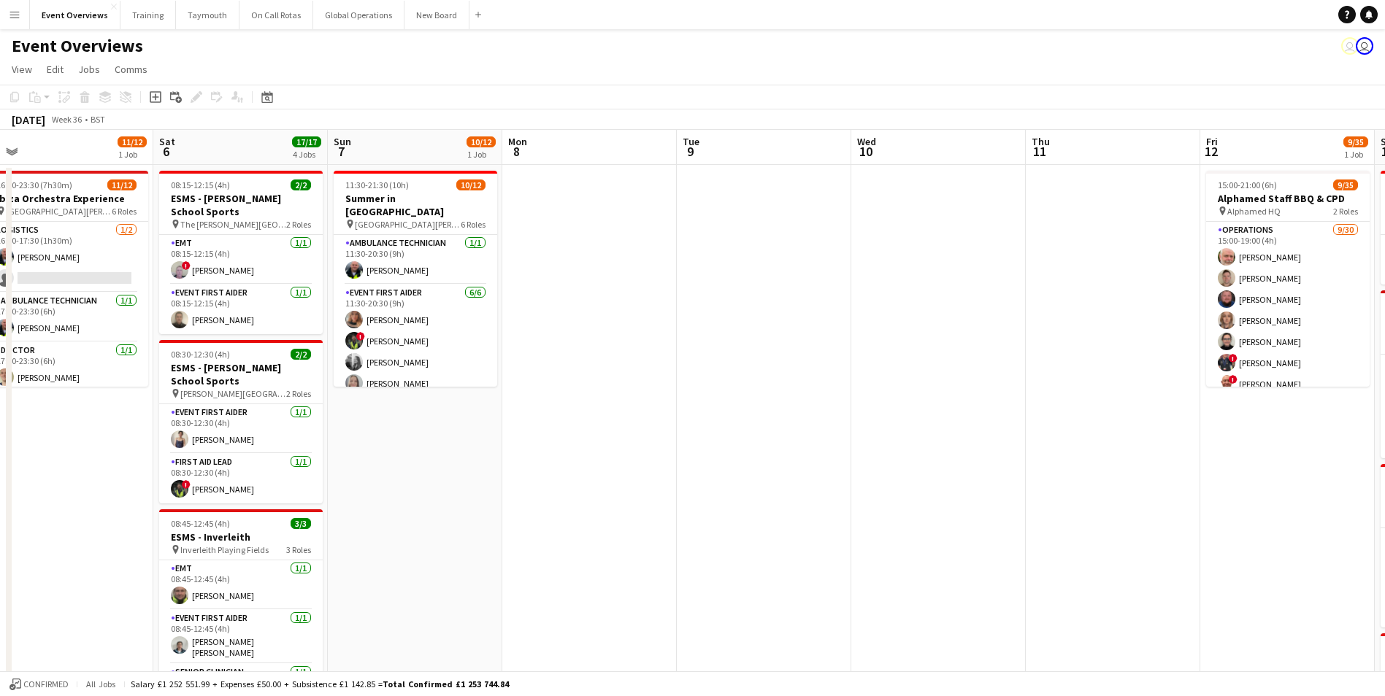
scroll to position [0, 509]
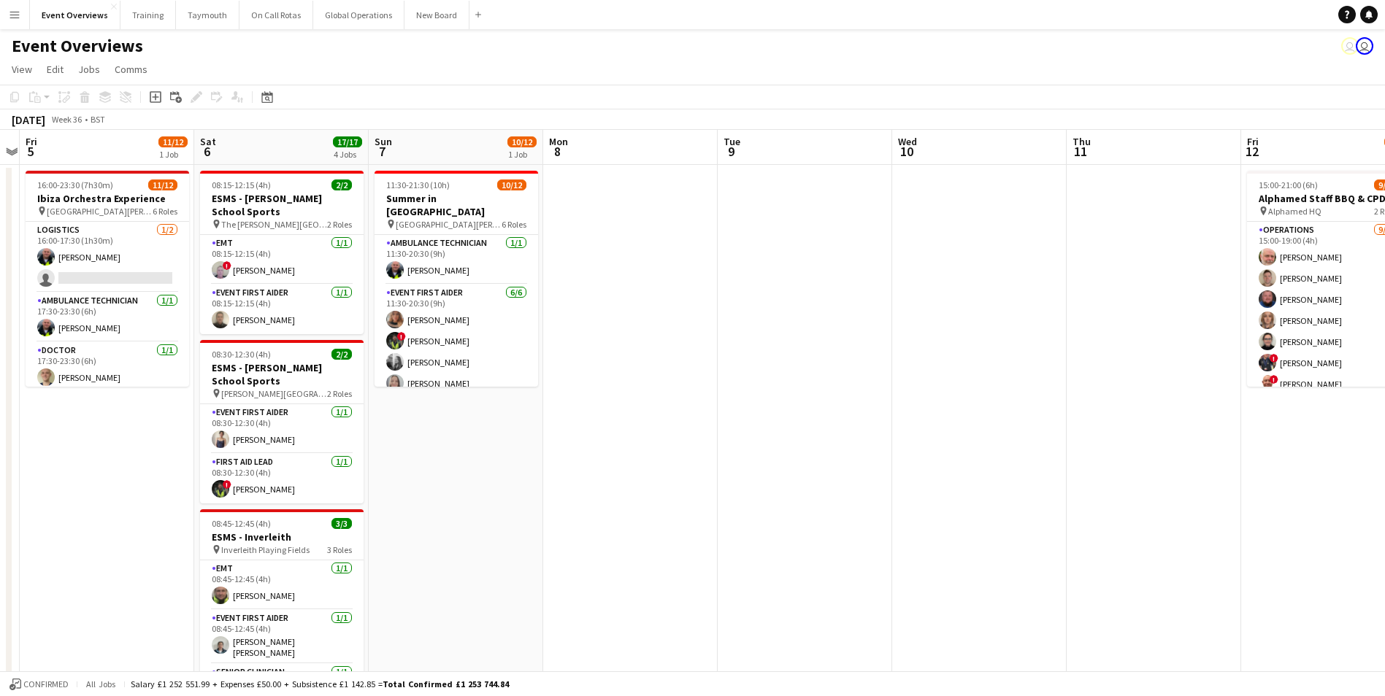
drag, startPoint x: 1186, startPoint y: 457, endPoint x: 572, endPoint y: 495, distance: 615.8
click at [572, 495] on app-calendar-viewport "Tue 2 Wed 3 Thu 4 Fri 5 11/12 1 Job Sat 6 17/17 4 Jobs Sun 7 10/12 1 Job Mon 8 …" at bounding box center [692, 625] width 1385 height 991
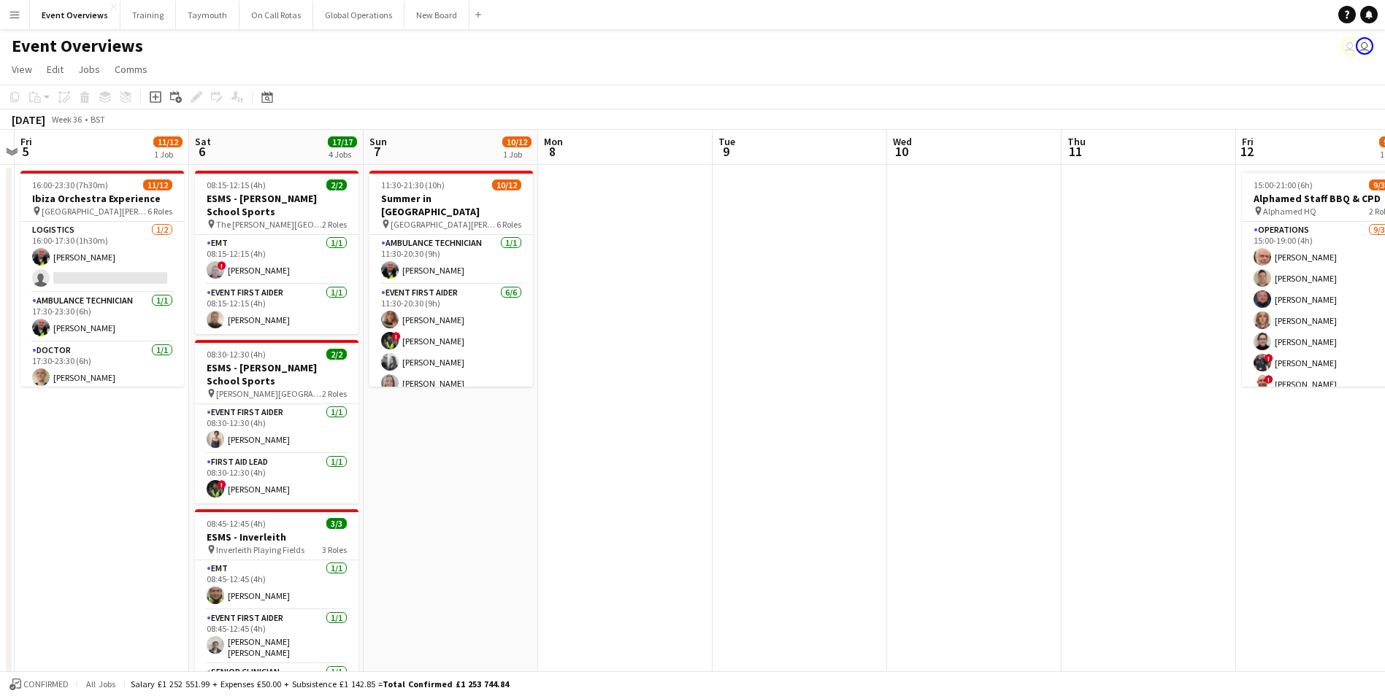
click at [940, 186] on app-date-cell at bounding box center [974, 643] width 174 height 956
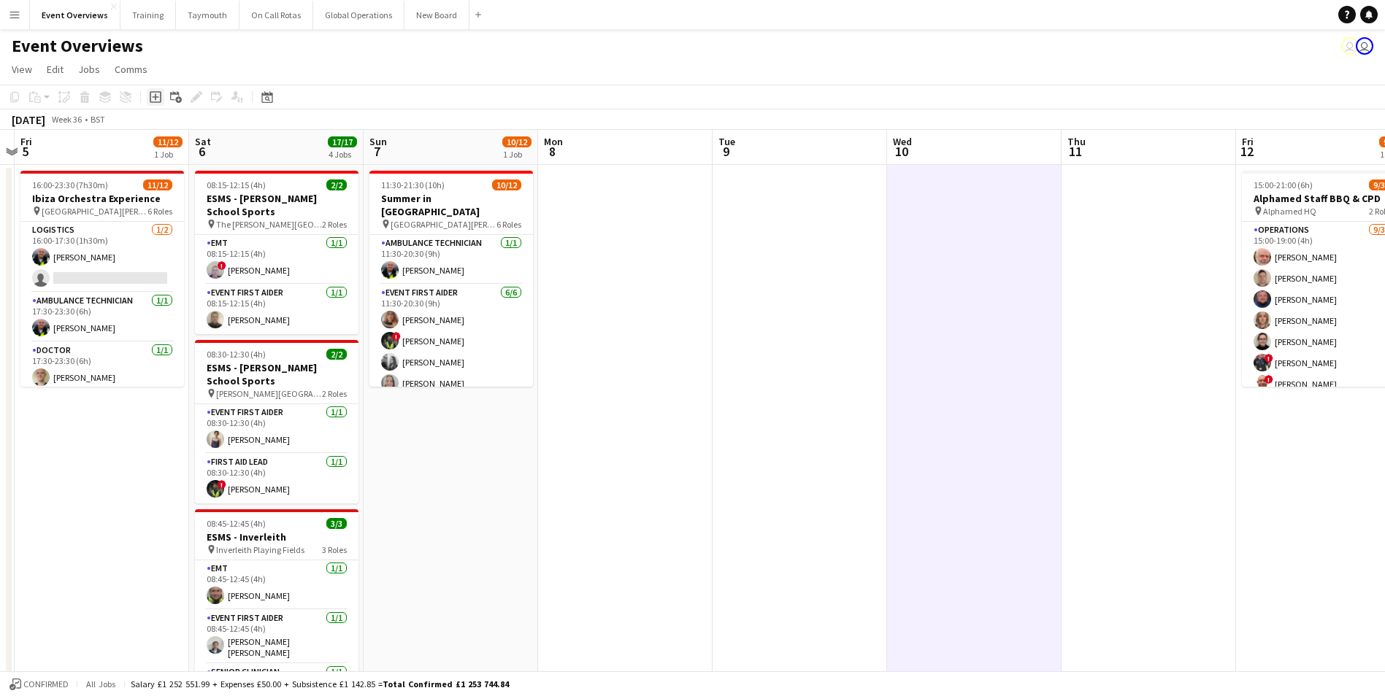
click at [155, 96] on icon "Add job" at bounding box center [156, 97] width 12 height 12
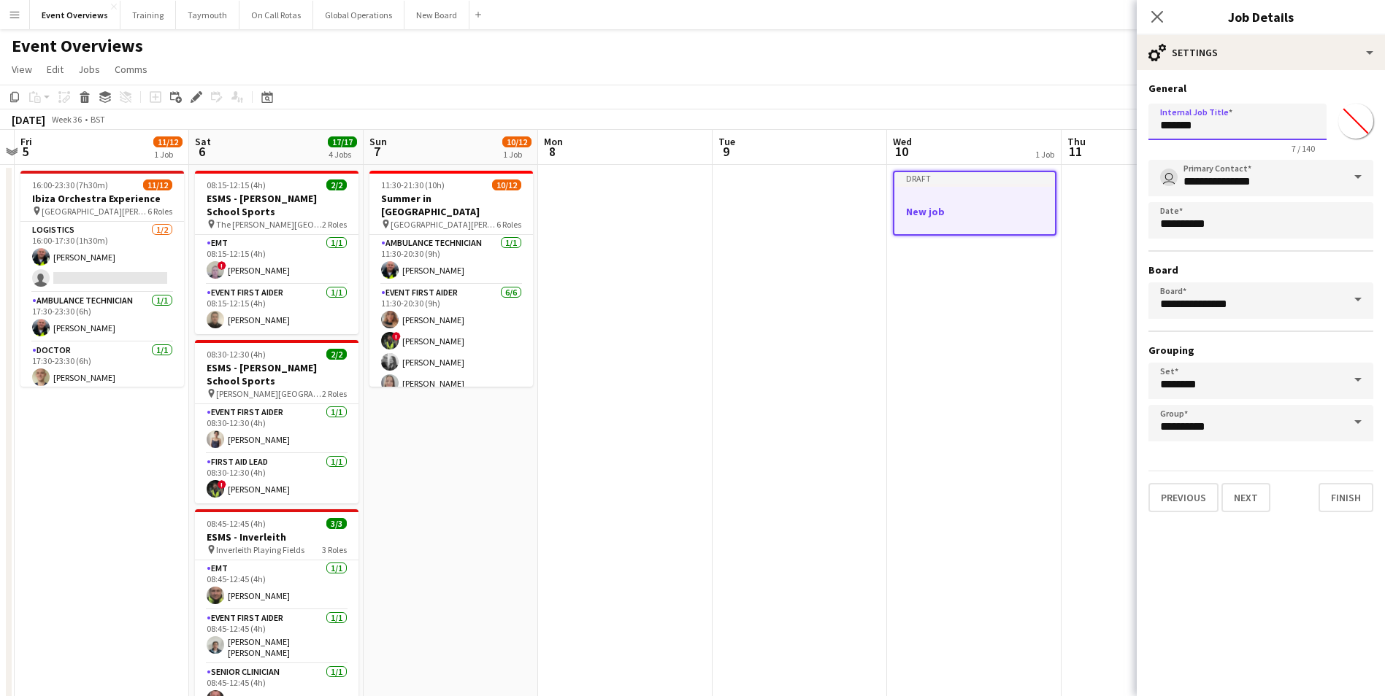
click at [1178, 127] on input "*******" at bounding box center [1237, 122] width 178 height 37
drag, startPoint x: 1209, startPoint y: 127, endPoint x: 1145, endPoint y: 127, distance: 64.2
click at [1145, 127] on form "**********" at bounding box center [1261, 297] width 248 height 431
type input "**********"
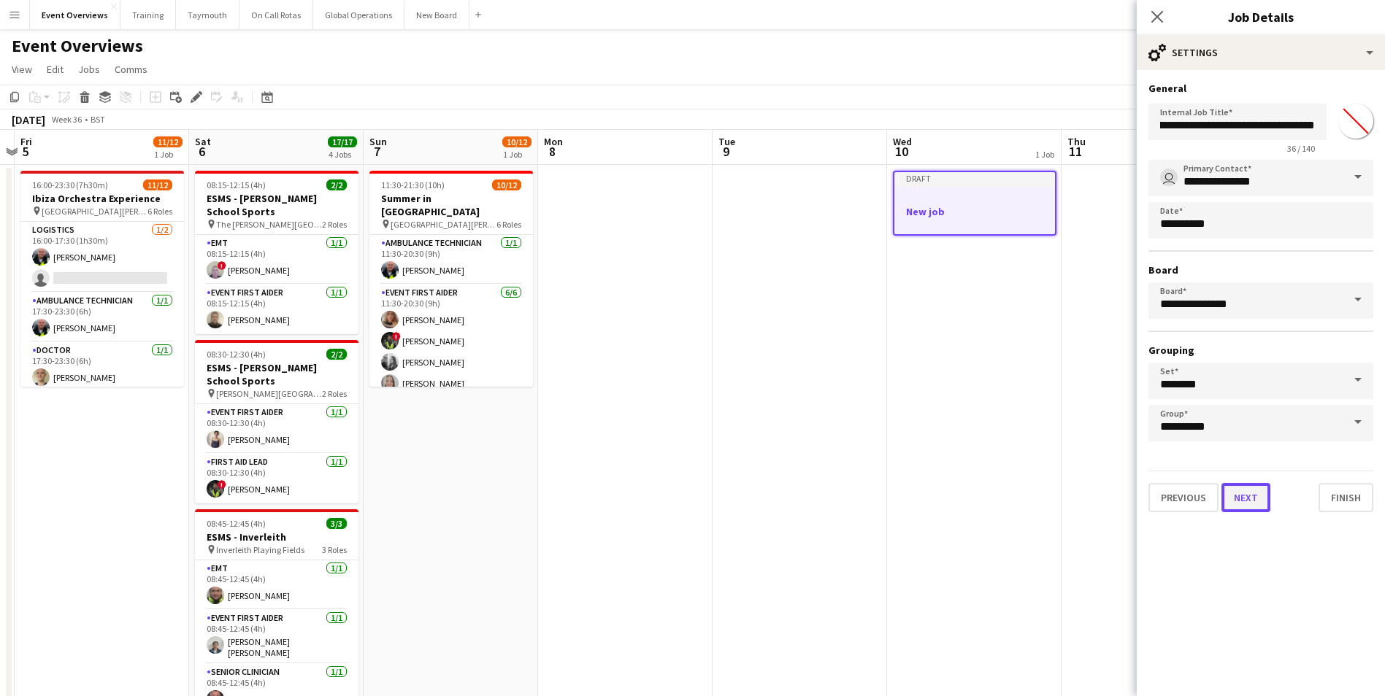
scroll to position [0, 0]
click at [1259, 499] on button "Next" at bounding box center [1245, 497] width 49 height 29
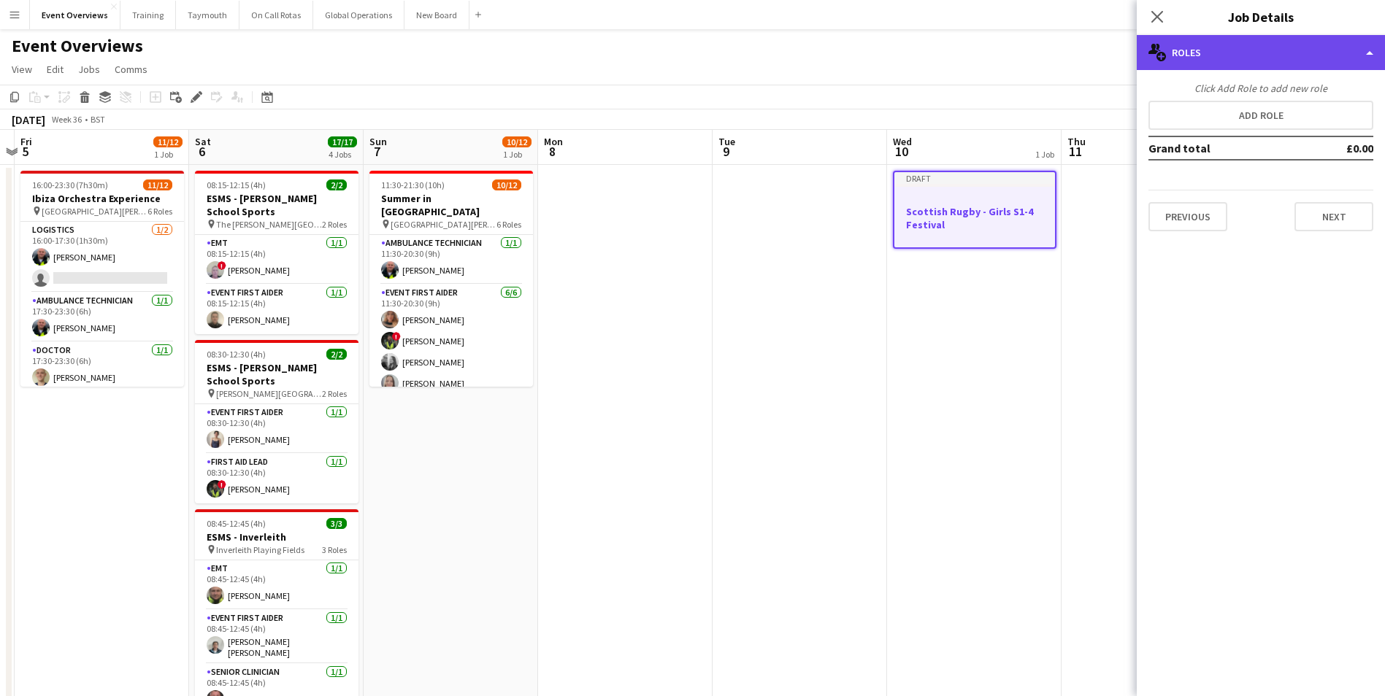
click at [1223, 55] on div "multiple-users-add Roles" at bounding box center [1261, 52] width 248 height 35
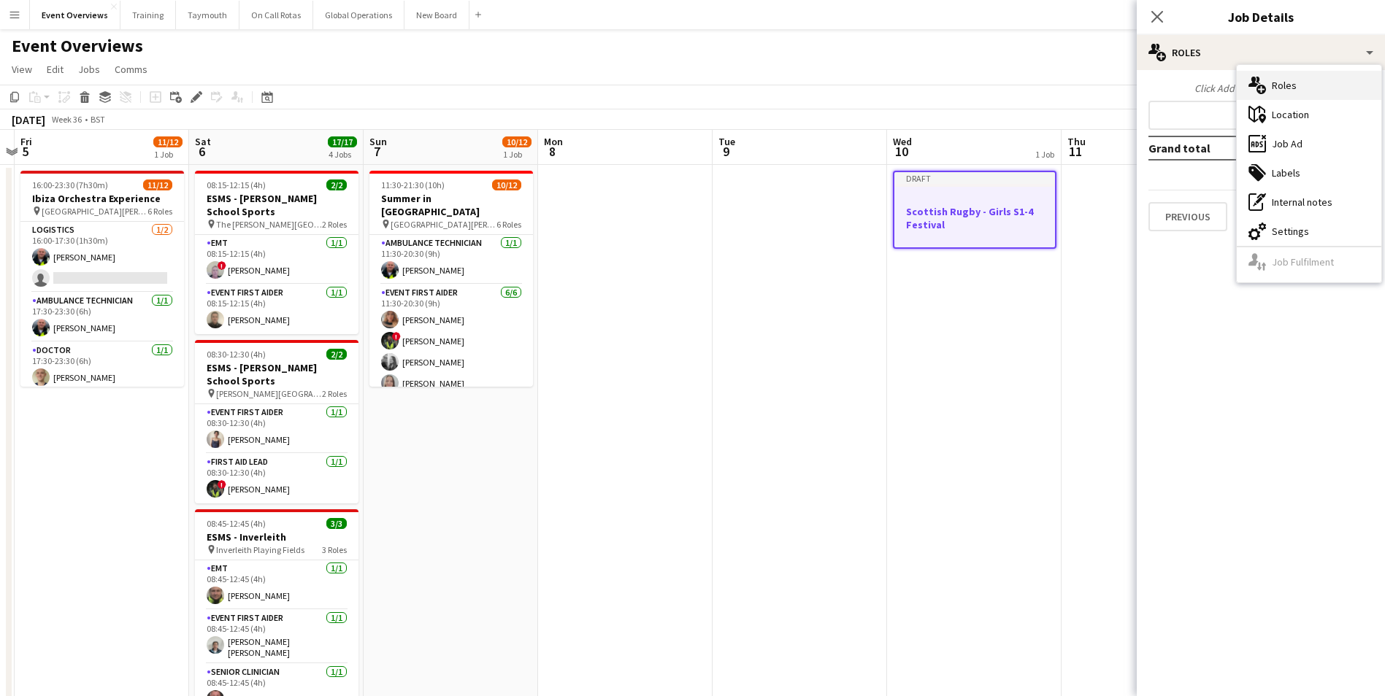
click at [1272, 83] on div "multiple-users-add Roles" at bounding box center [1309, 85] width 145 height 29
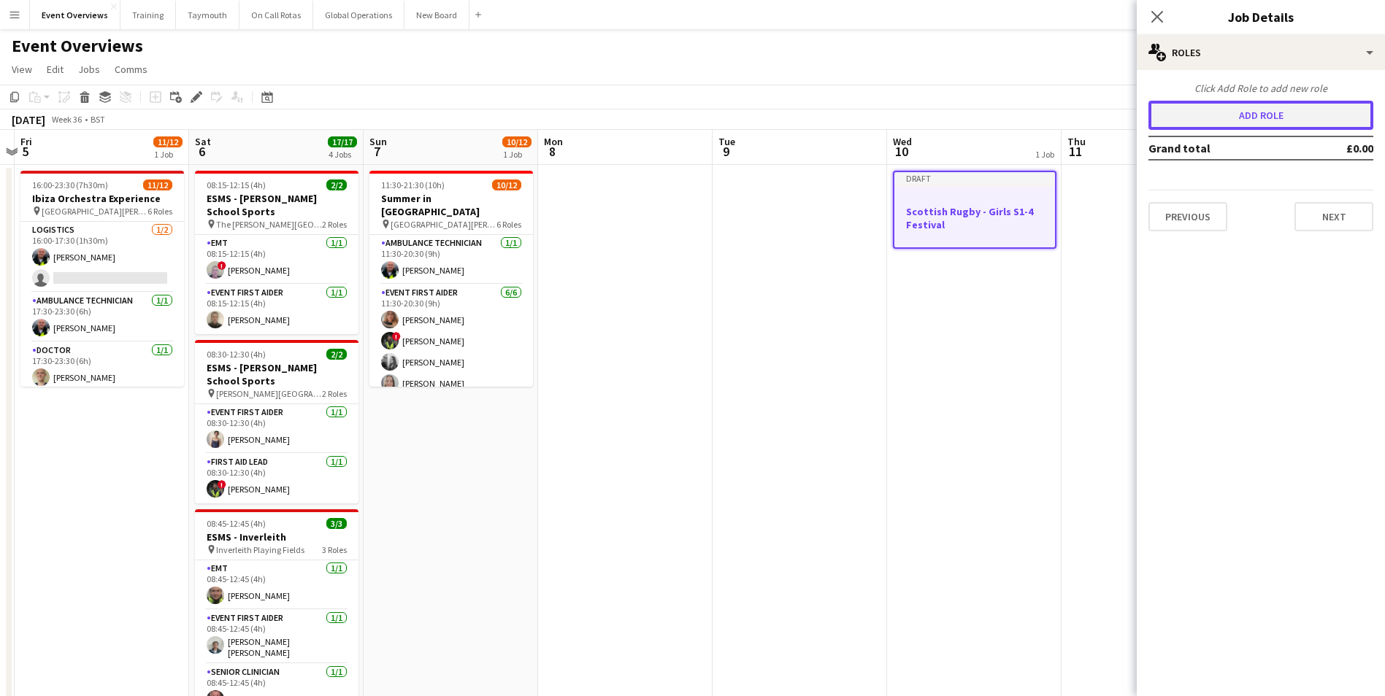
click at [1241, 117] on button "Add role" at bounding box center [1260, 115] width 225 height 29
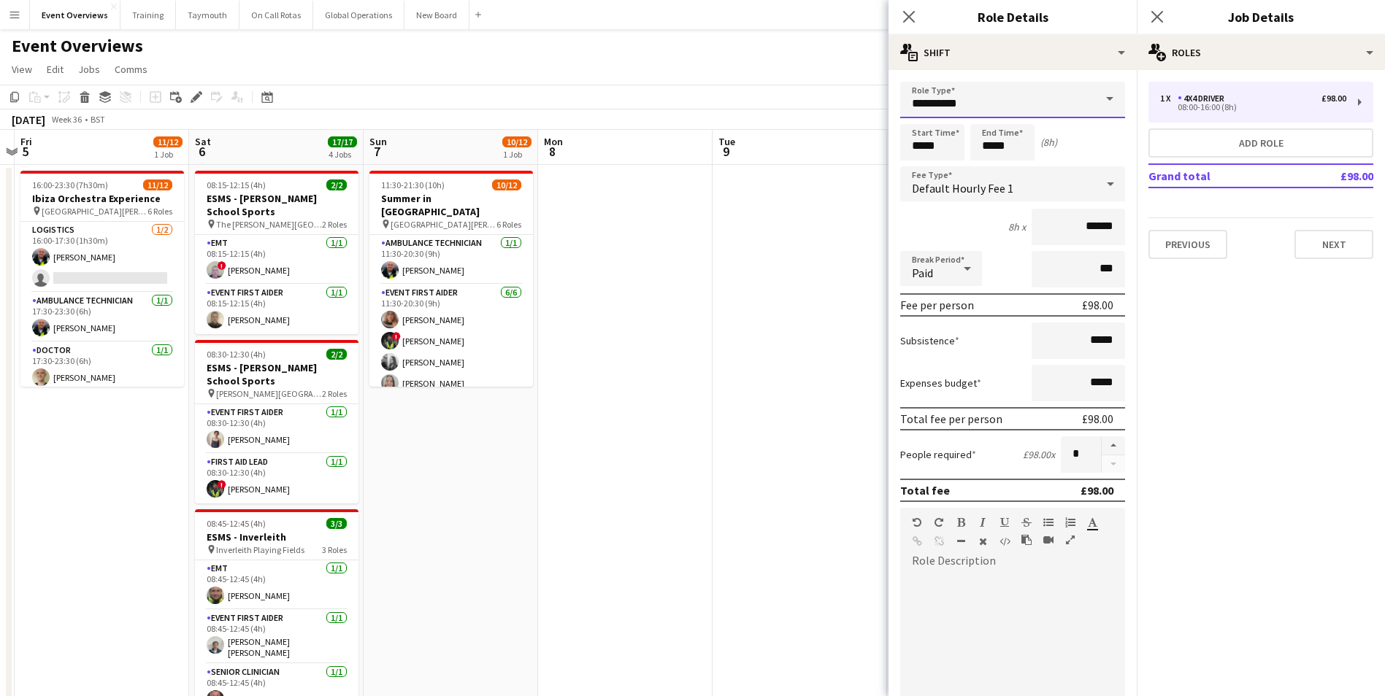
click at [944, 101] on input "**********" at bounding box center [1012, 100] width 225 height 37
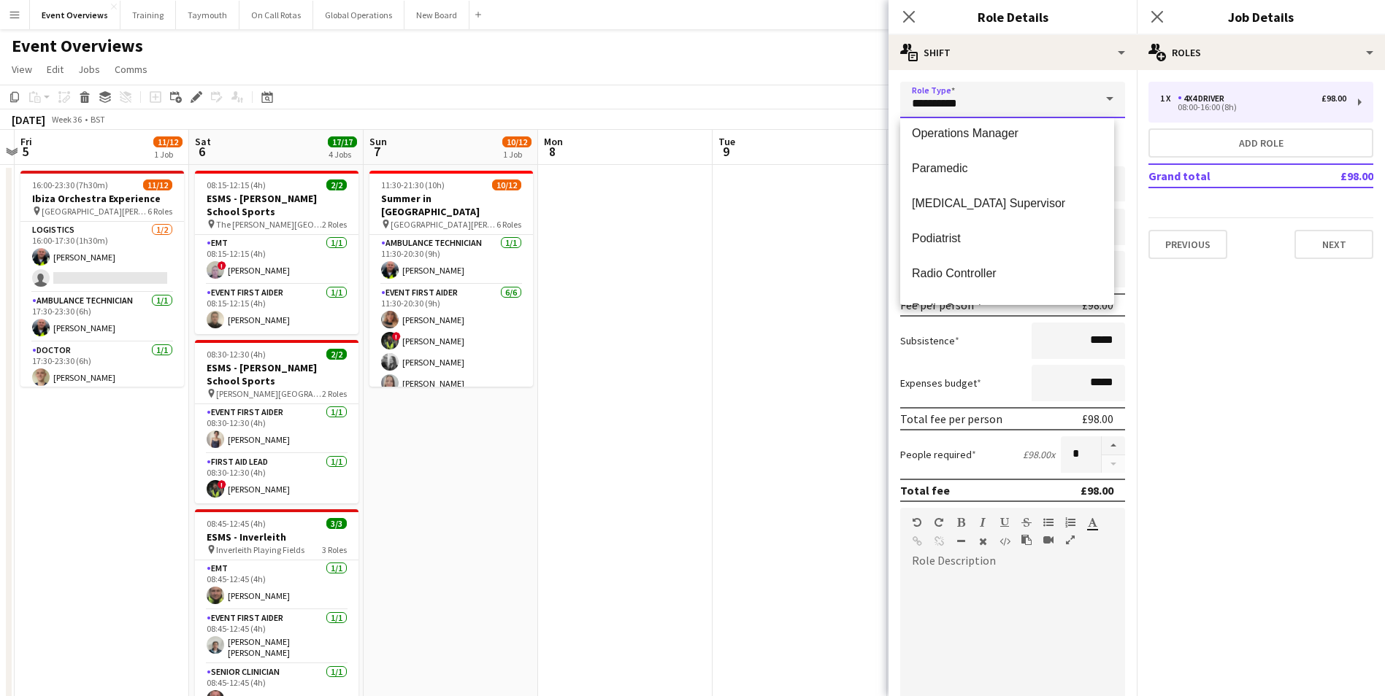
scroll to position [1387, 0]
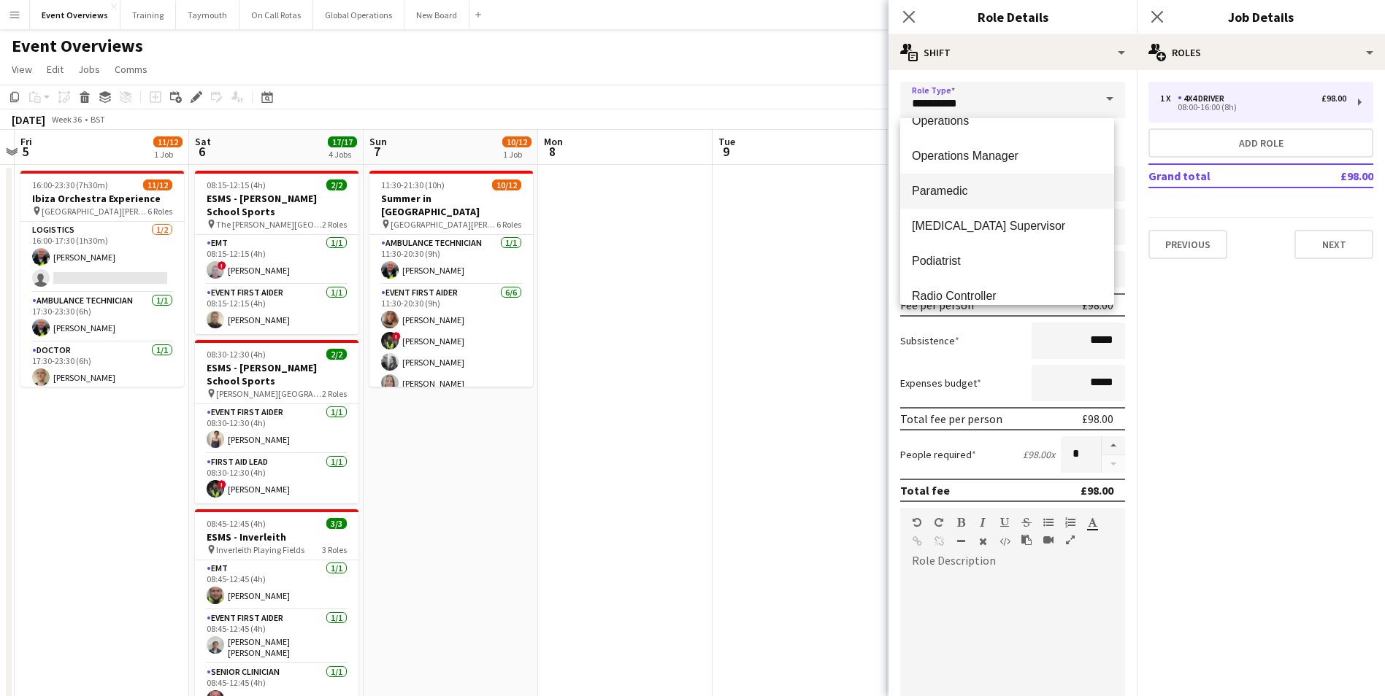
click at [948, 187] on span "Paramedic" at bounding box center [1007, 191] width 191 height 14
type input "*********"
type input "******"
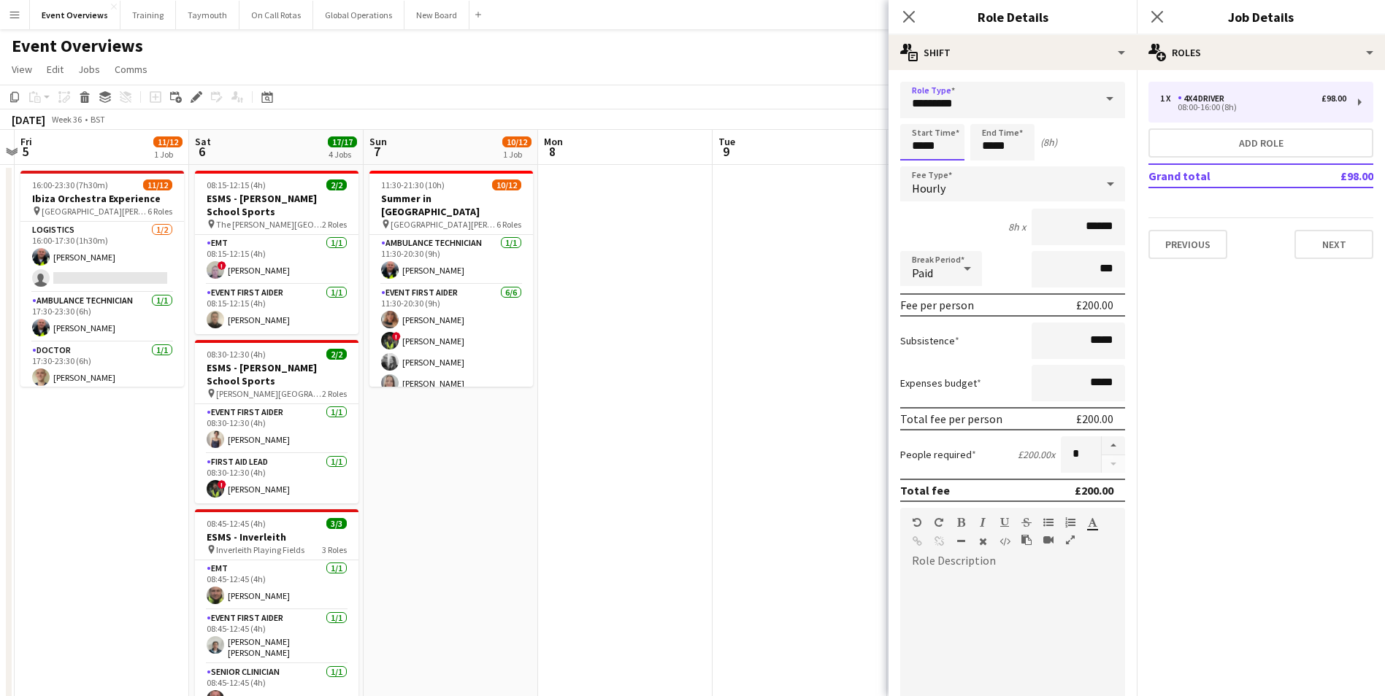
click at [945, 152] on input "*****" at bounding box center [932, 142] width 64 height 37
click at [918, 112] on div at bounding box center [917, 117] width 29 height 15
type input "*****"
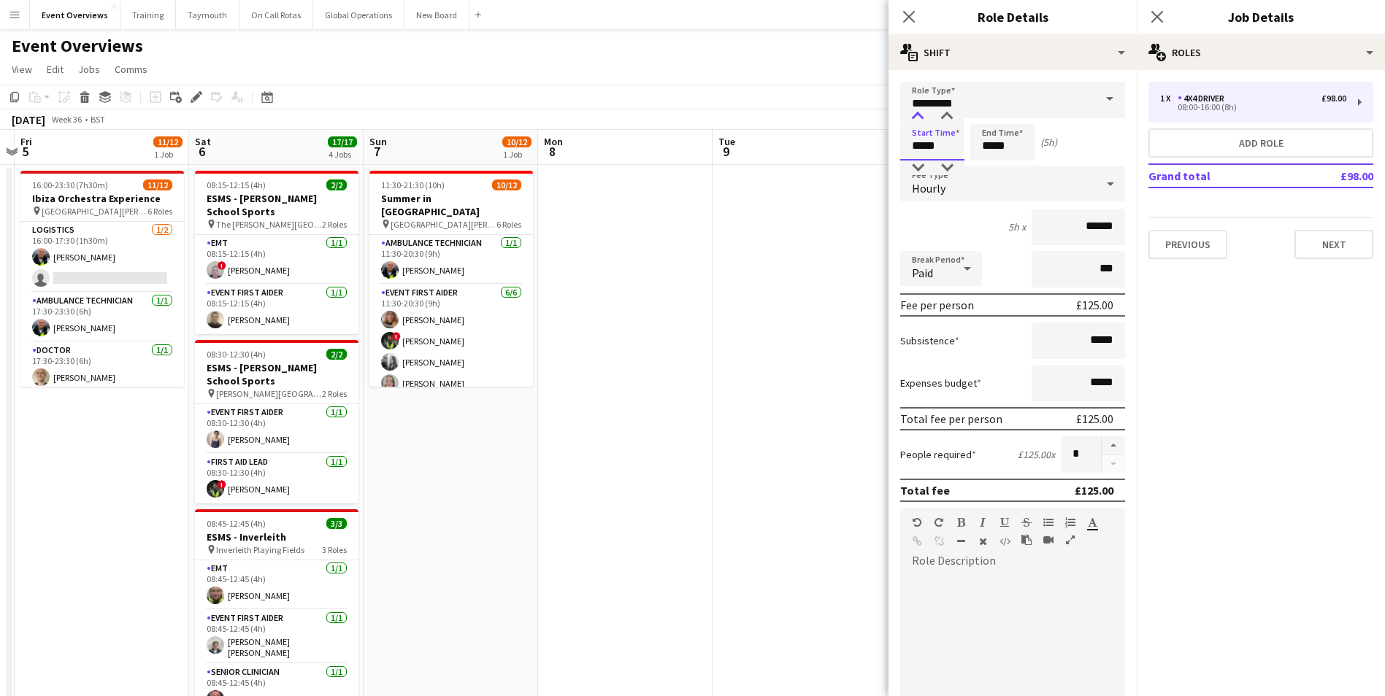
click at [918, 112] on div at bounding box center [917, 117] width 29 height 15
click at [1003, 134] on input "*****" at bounding box center [1002, 142] width 64 height 37
click at [956, 216] on div "4h x ******" at bounding box center [1012, 227] width 225 height 37
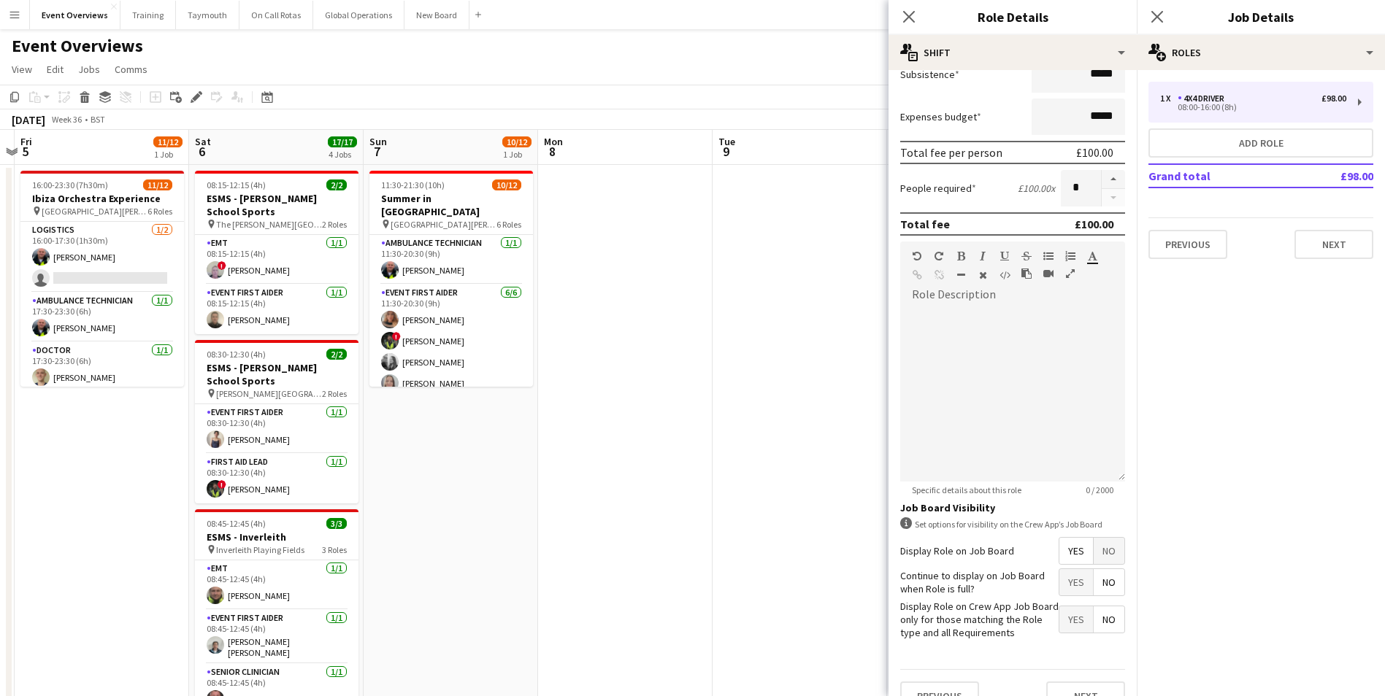
scroll to position [292, 0]
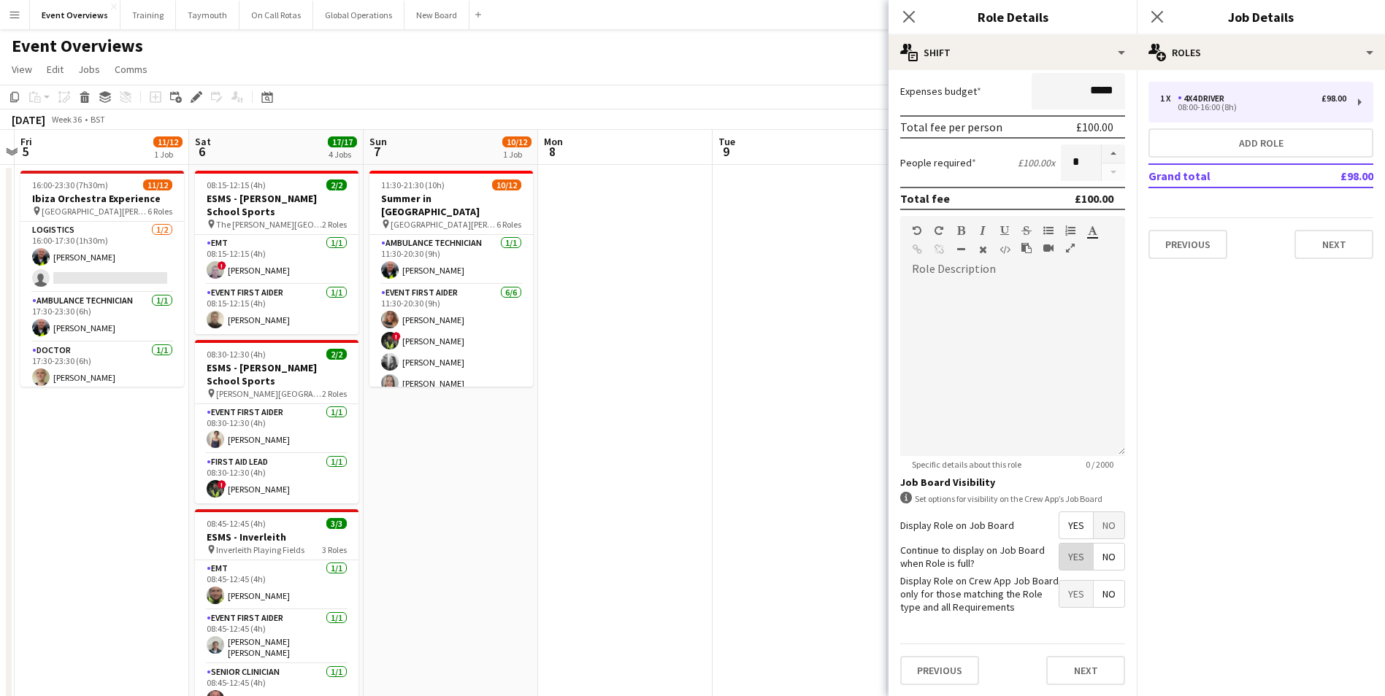
click at [1064, 553] on span "Yes" at bounding box center [1076, 557] width 34 height 26
click at [1073, 672] on button "Next" at bounding box center [1085, 670] width 79 height 29
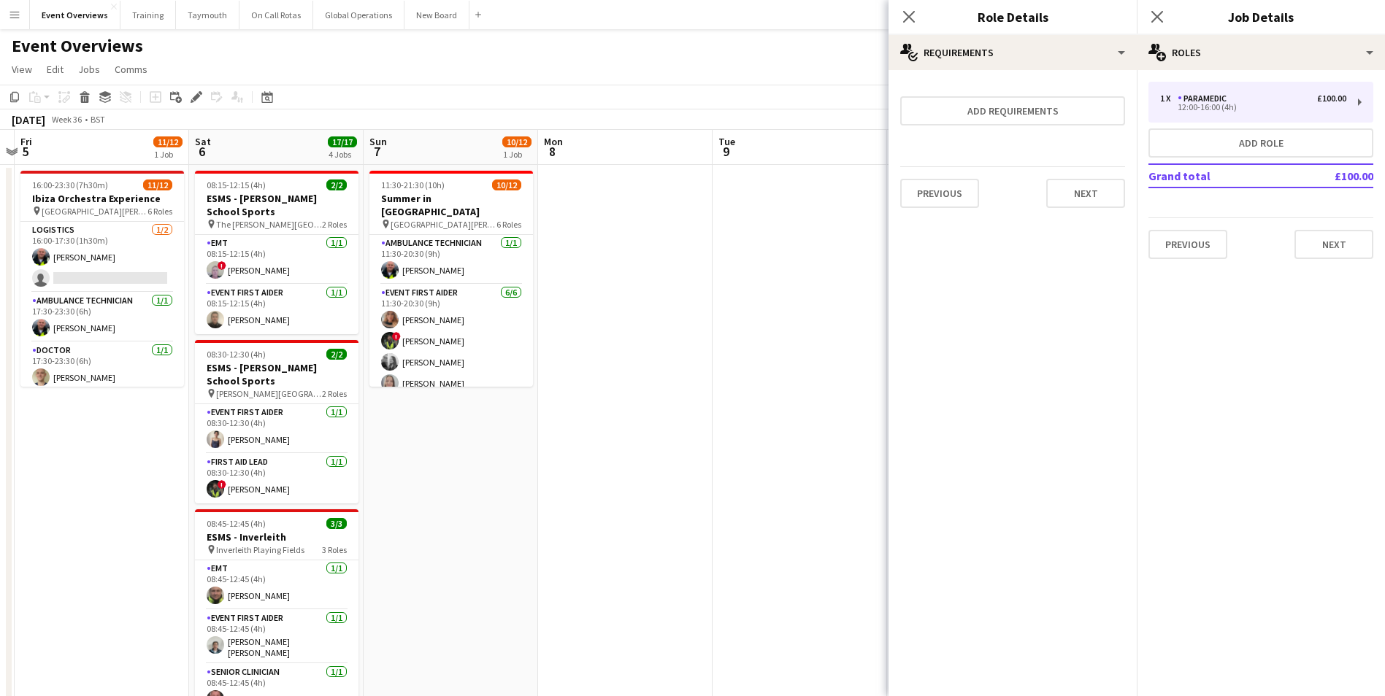
scroll to position [0, 0]
click at [1249, 139] on button "Add role" at bounding box center [1260, 142] width 225 height 29
type input "**********"
type input "*****"
type input "******"
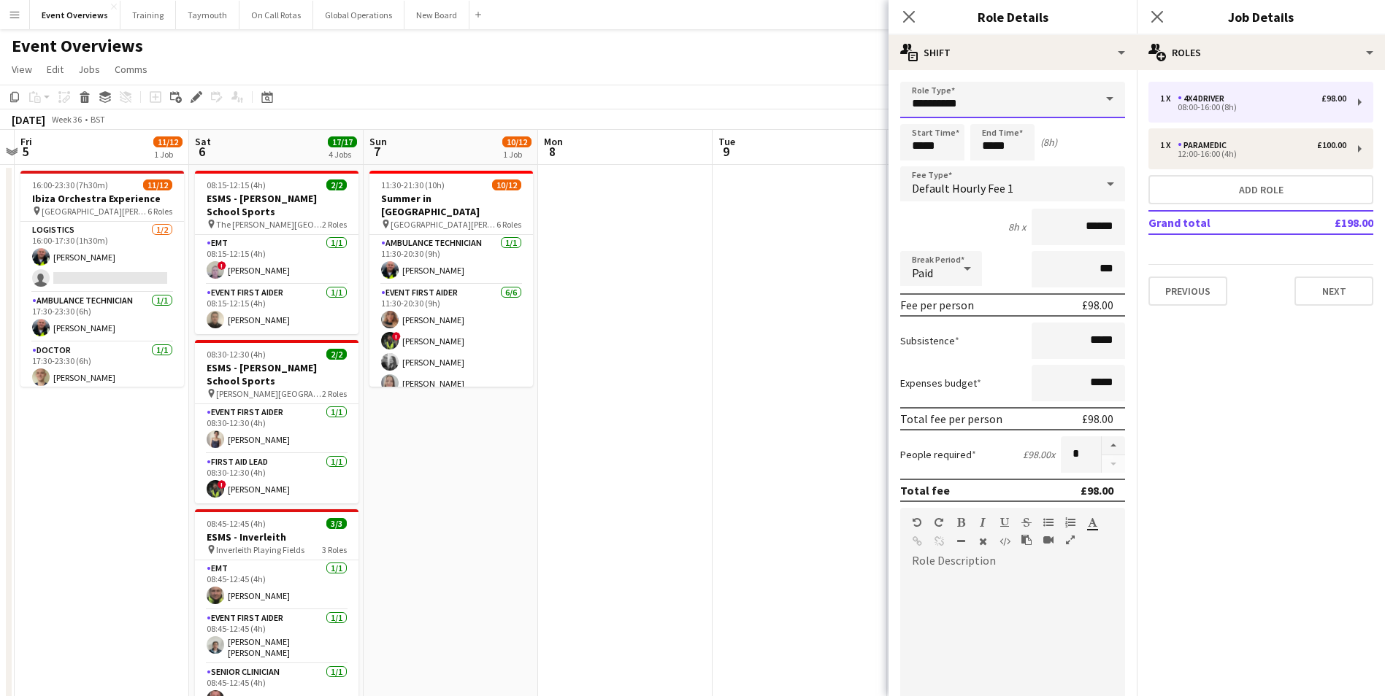
click at [969, 96] on input "**********" at bounding box center [1012, 100] width 225 height 37
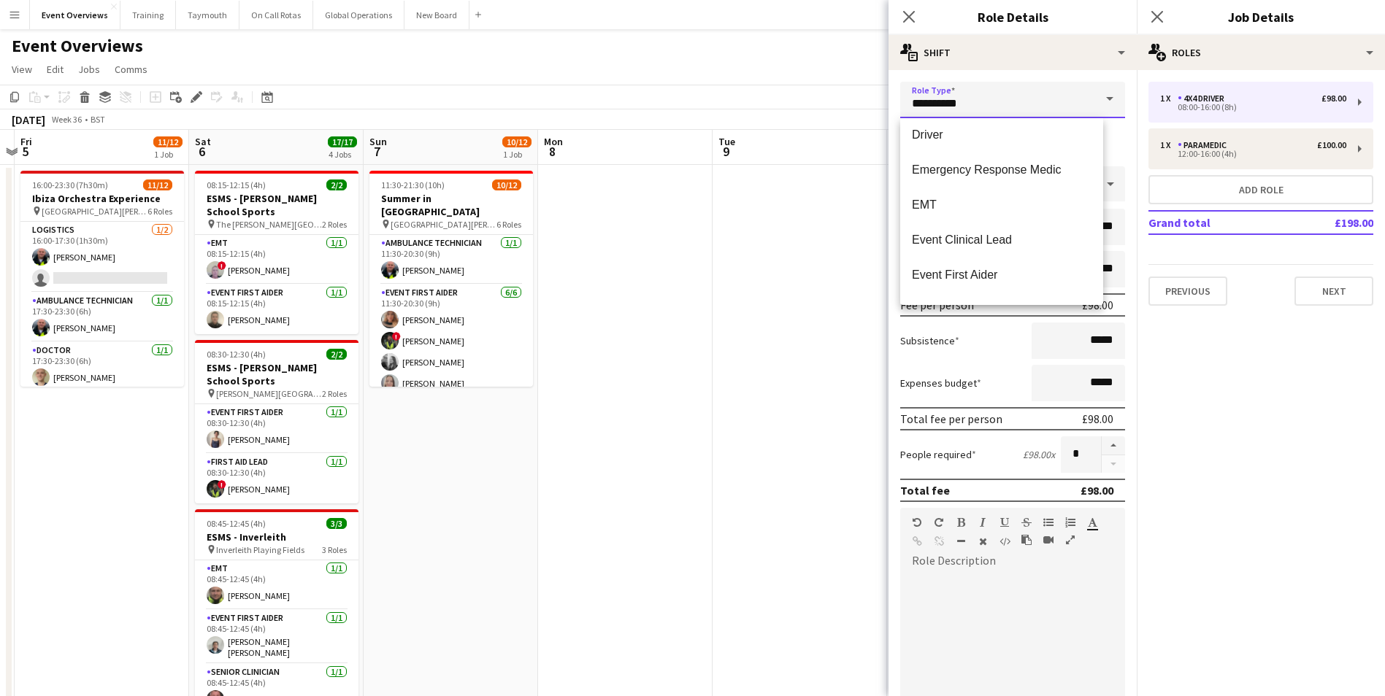
scroll to position [584, 0]
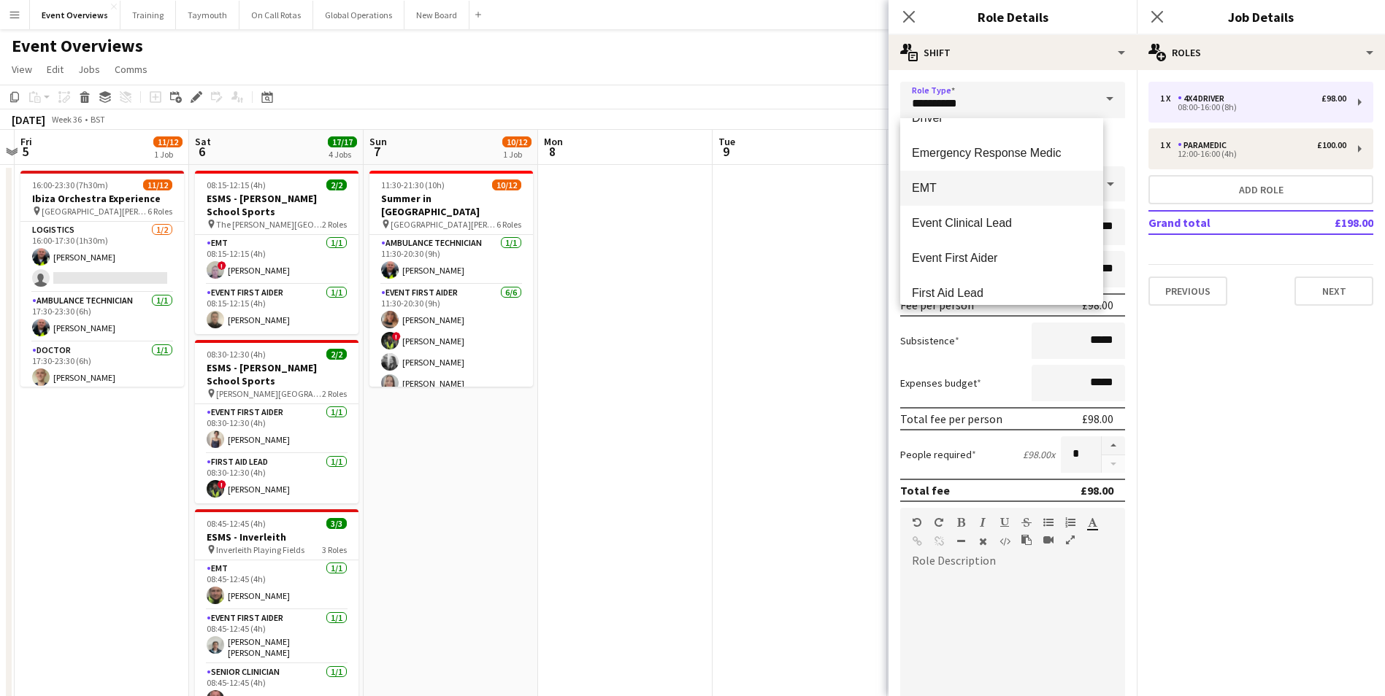
click at [927, 183] on span "EMT" at bounding box center [1002, 188] width 180 height 14
type input "***"
type input "******"
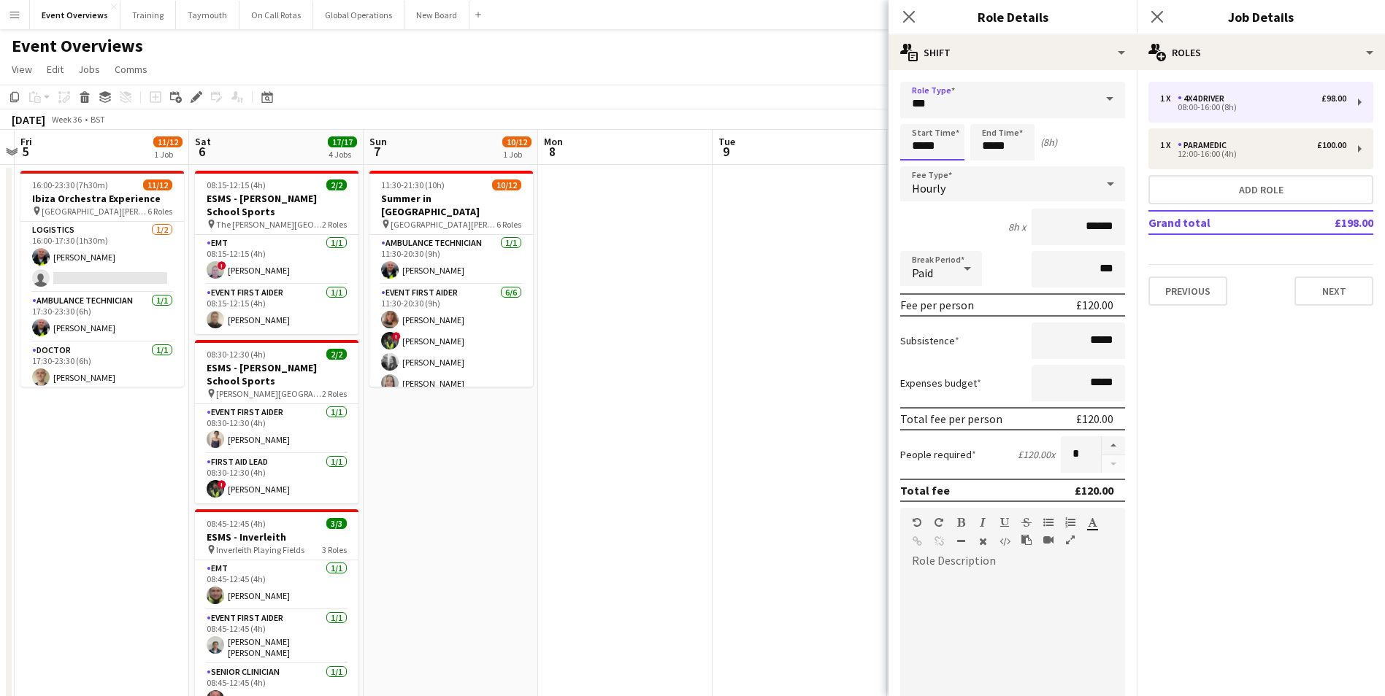
click at [931, 153] on input "*****" at bounding box center [932, 142] width 64 height 37
click at [915, 108] on form "Role Type *** Start Time ***** End Time ***** (8h) Fee Type Hourly 8h x ****** …" at bounding box center [1012, 535] width 248 height 907
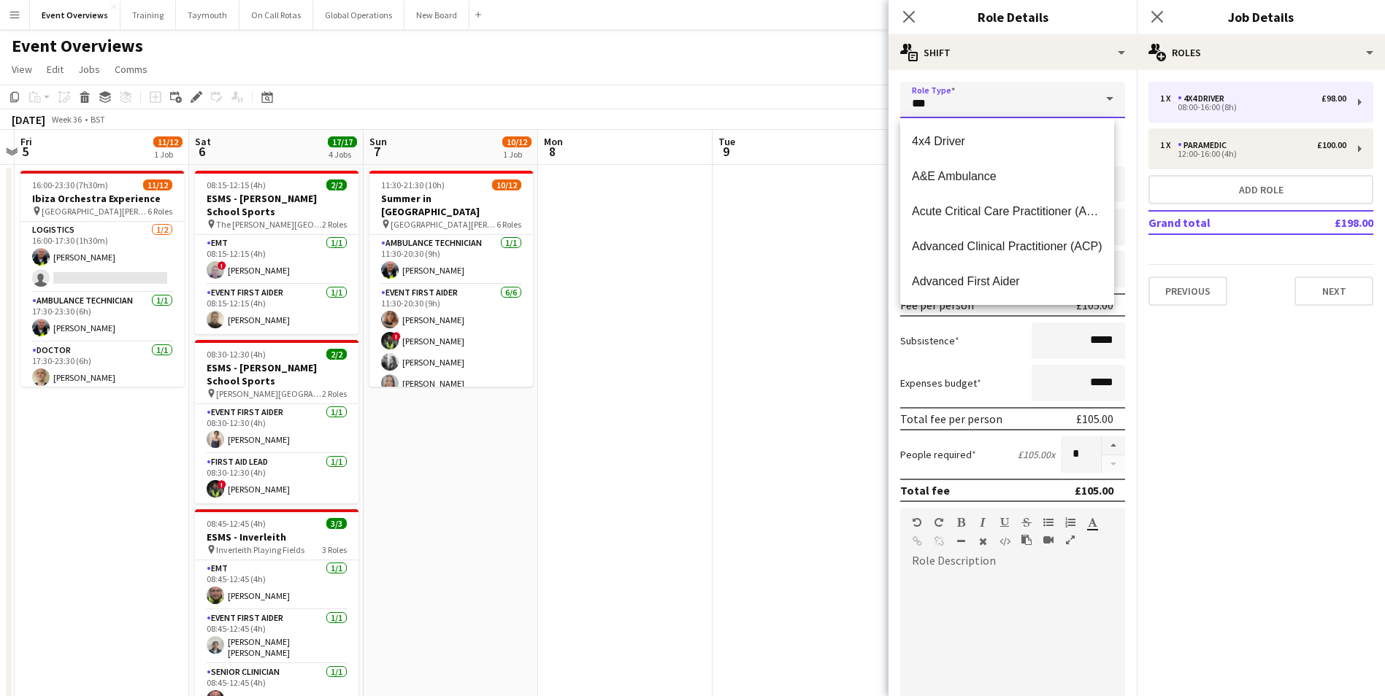
click at [915, 108] on input "***" at bounding box center [1012, 100] width 225 height 37
click at [932, 108] on input "***" at bounding box center [1012, 100] width 225 height 37
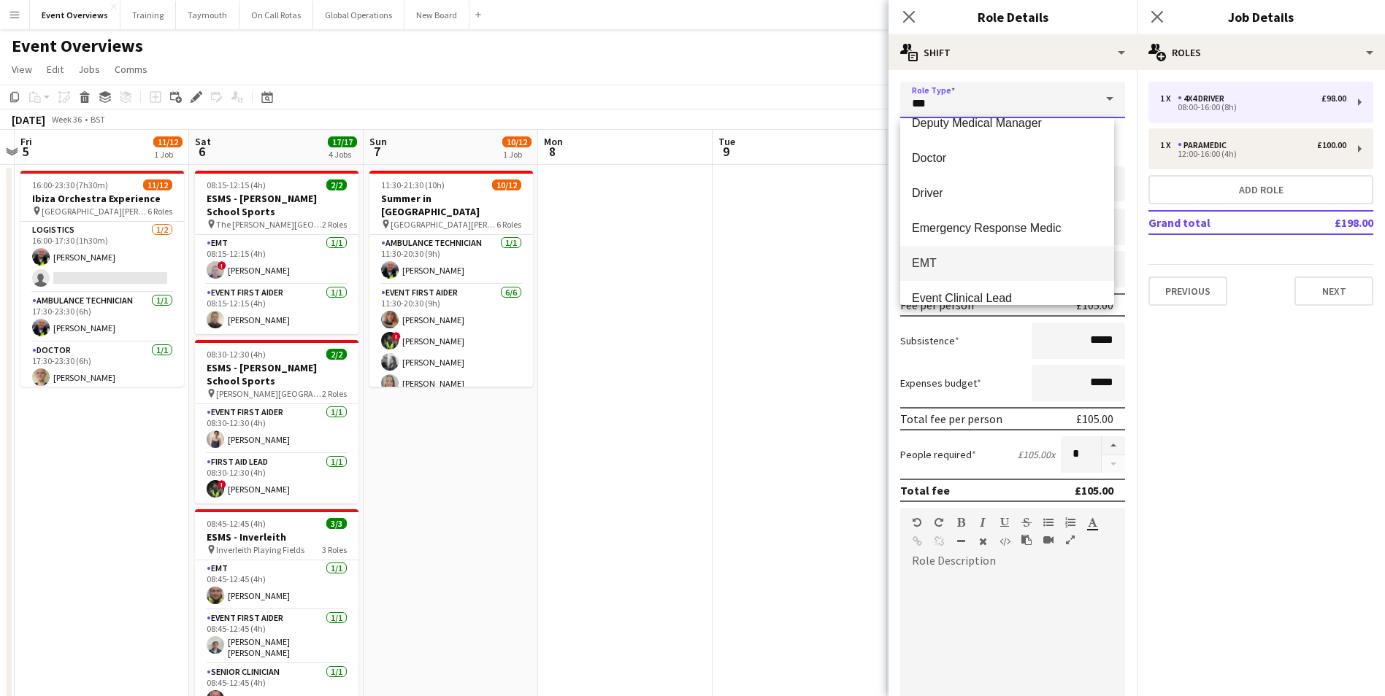
scroll to position [511, 0]
click at [926, 255] on span "EMT" at bounding box center [1007, 261] width 191 height 14
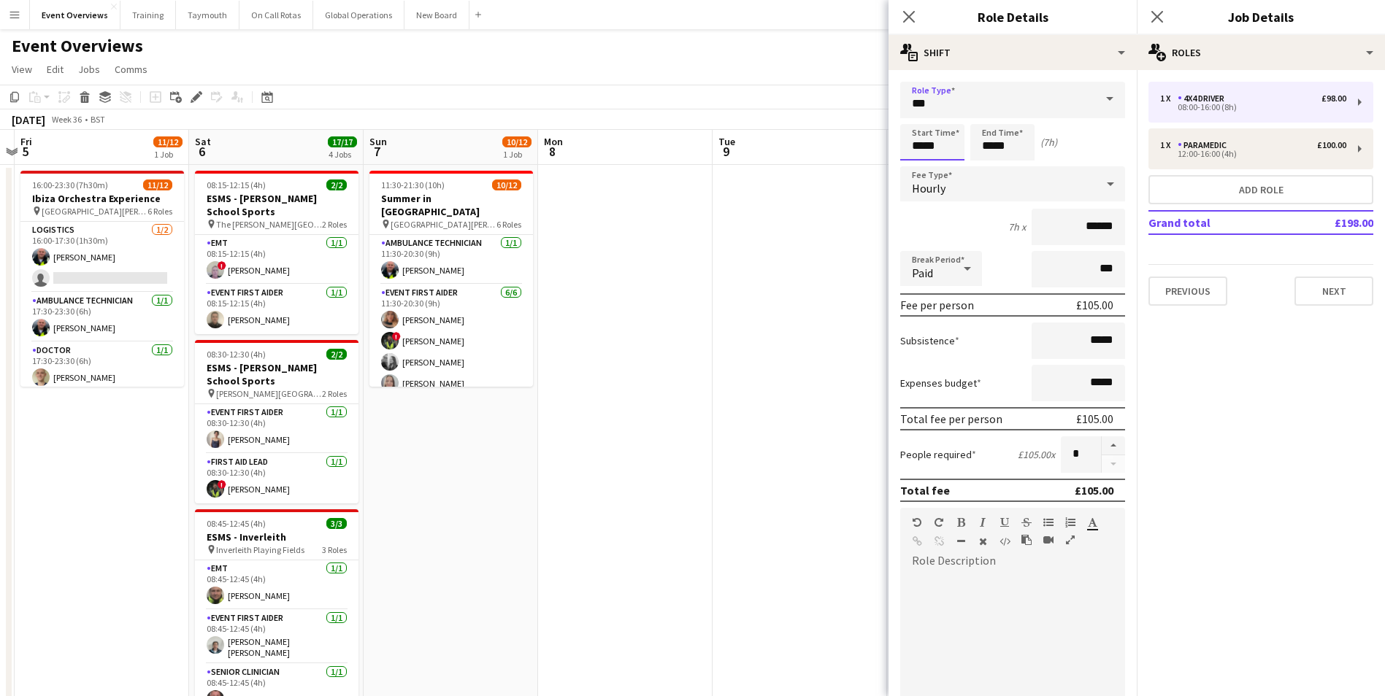
click at [942, 144] on input "*****" at bounding box center [932, 142] width 64 height 37
click at [915, 115] on div at bounding box center [917, 117] width 29 height 15
type input "*****"
click at [915, 115] on div at bounding box center [917, 117] width 29 height 15
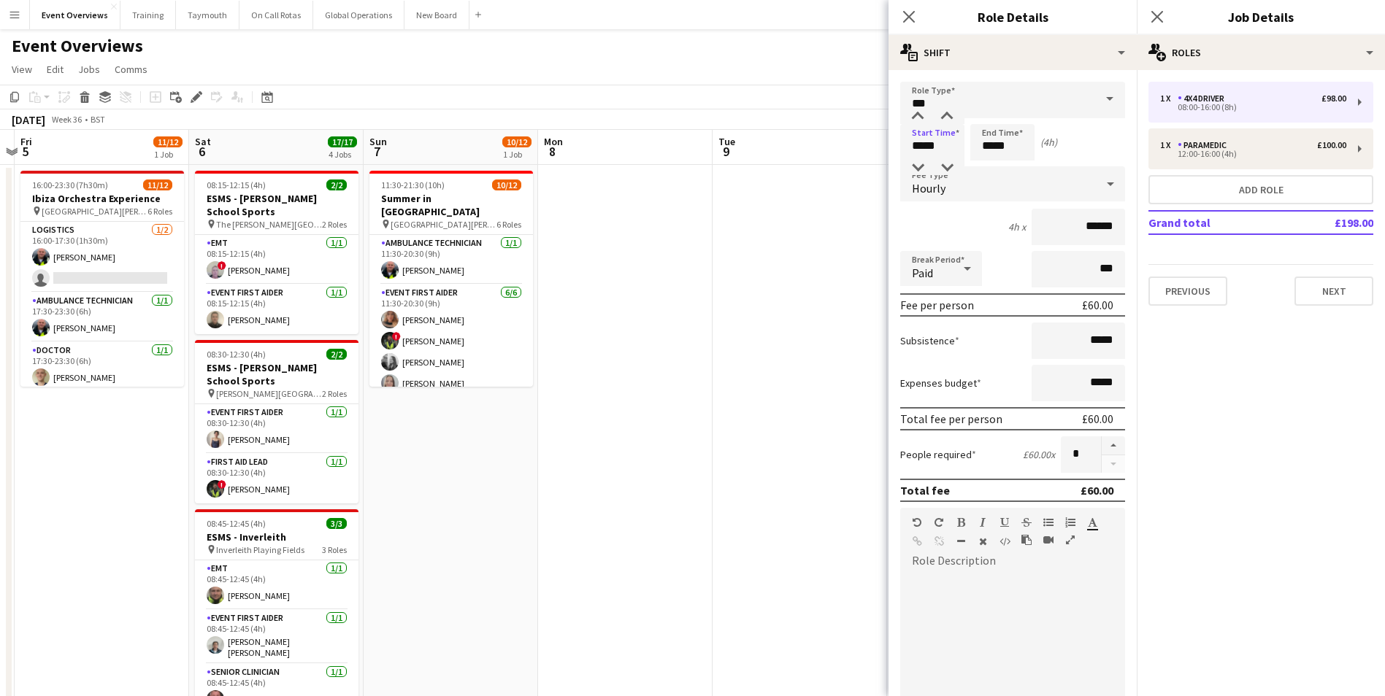
click at [931, 217] on div "4h x ******" at bounding box center [1012, 227] width 225 height 37
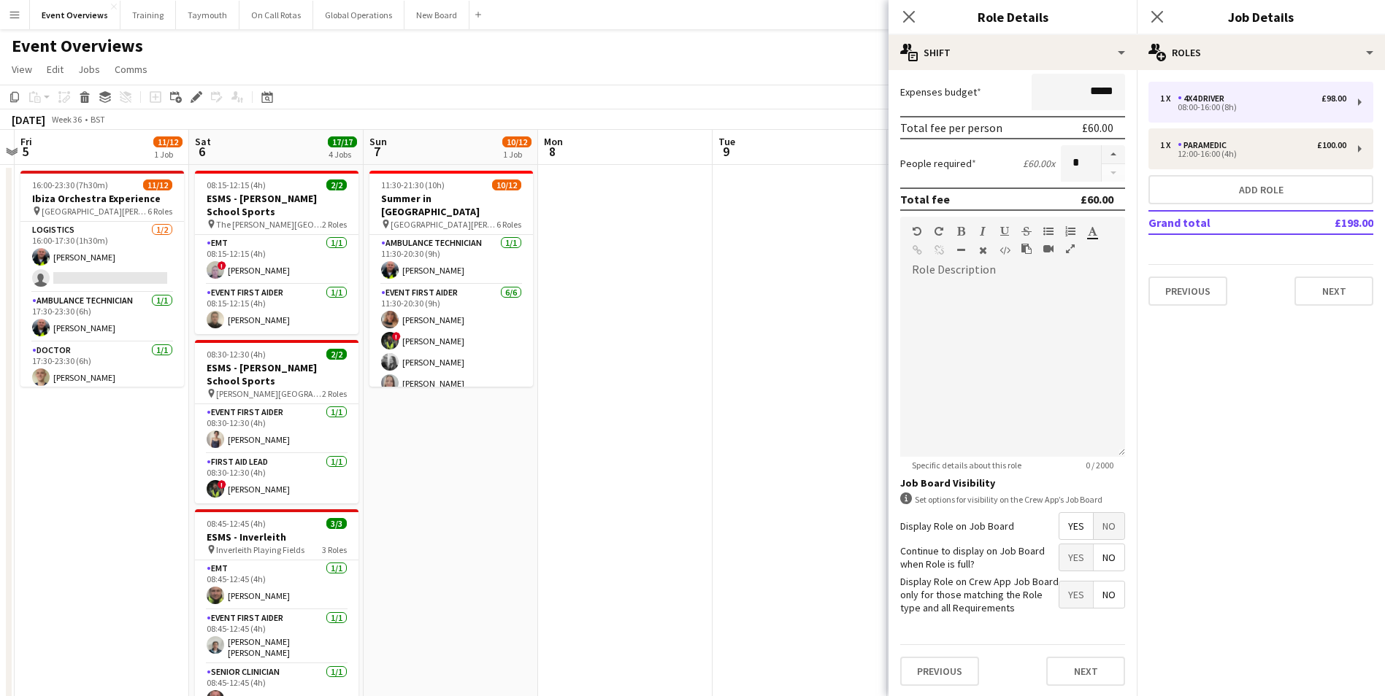
scroll to position [293, 0]
click at [1059, 560] on span "Yes" at bounding box center [1076, 556] width 34 height 26
click at [1061, 666] on button "Next" at bounding box center [1085, 670] width 79 height 29
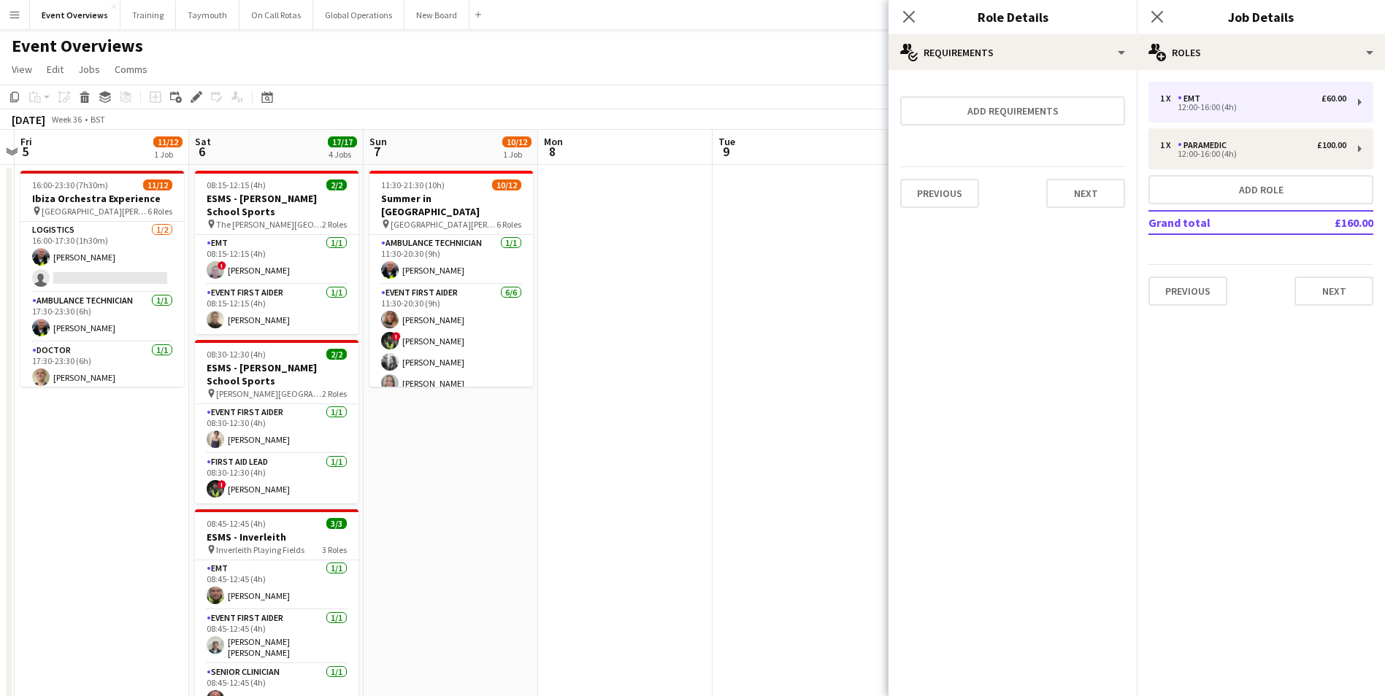
scroll to position [0, 0]
click at [1207, 186] on button "Add role" at bounding box center [1260, 189] width 225 height 29
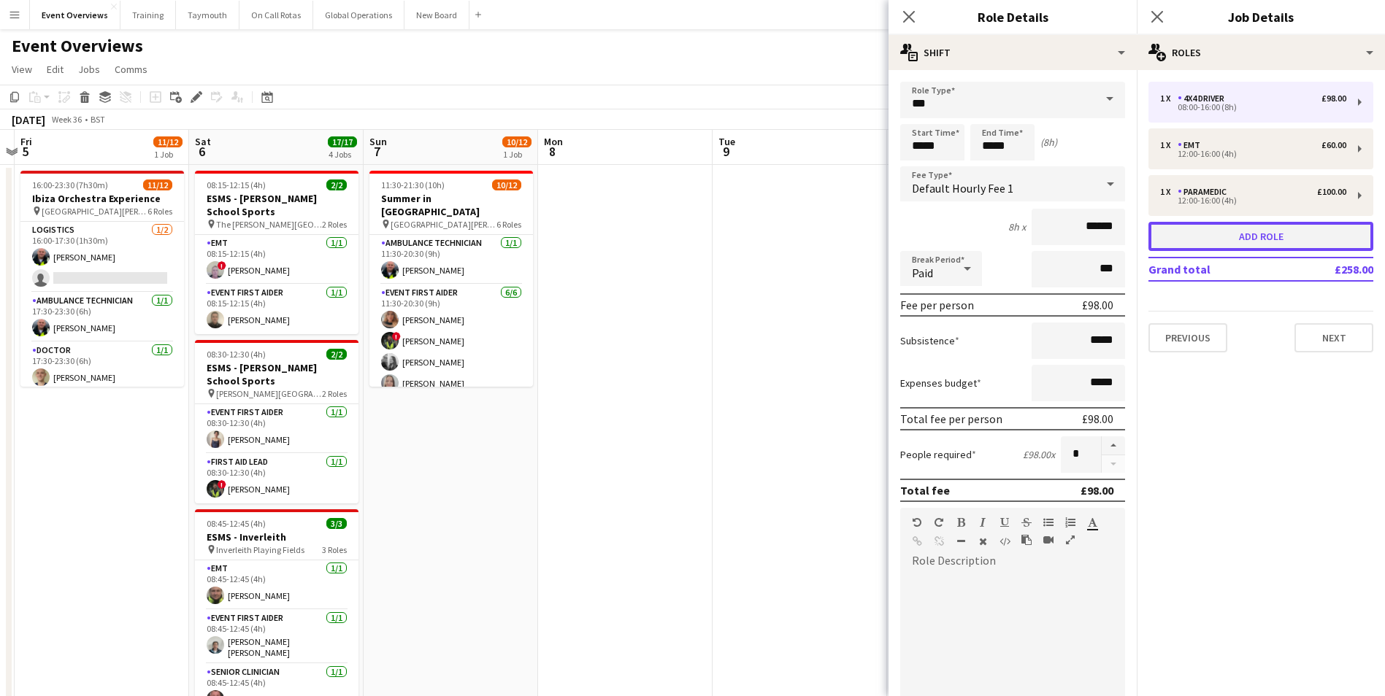
type input "**********"
type input "*****"
type input "******"
click at [974, 96] on input "**********" at bounding box center [1012, 100] width 225 height 37
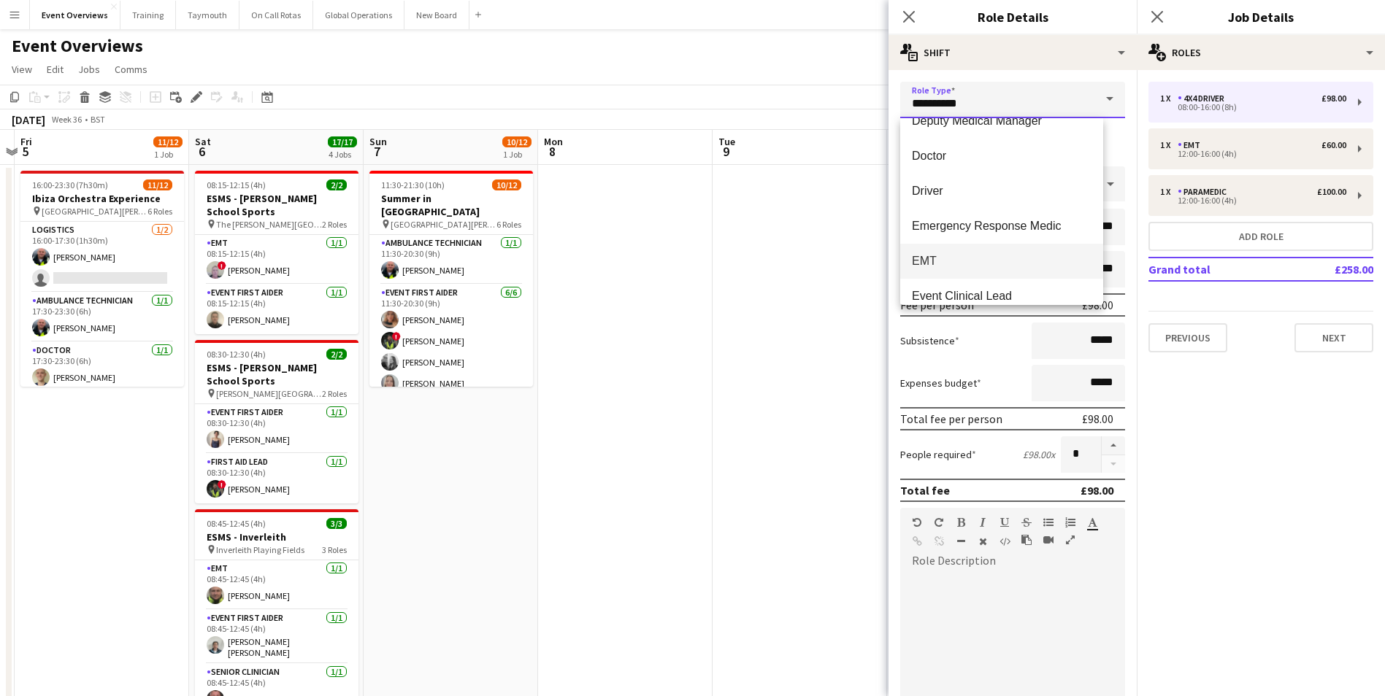
scroll to position [584, 0]
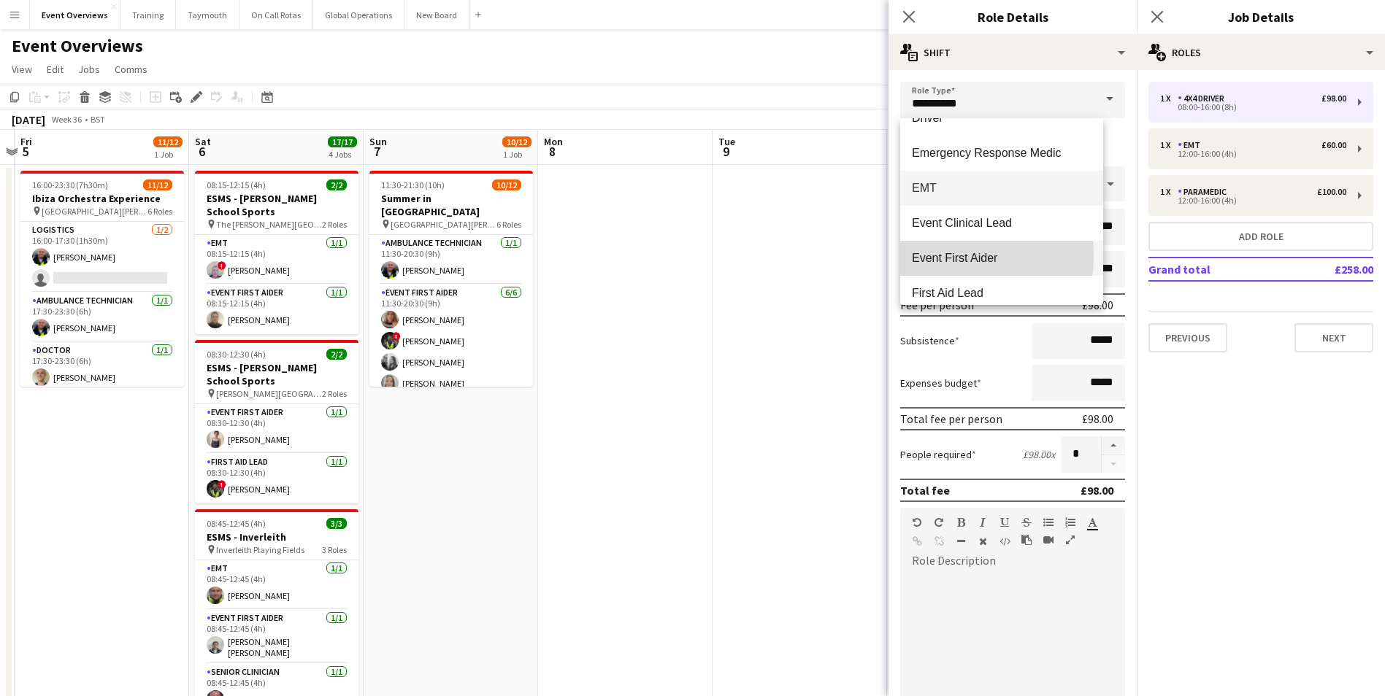
click at [934, 256] on span "Event First Aider" at bounding box center [1002, 258] width 180 height 14
type input "**********"
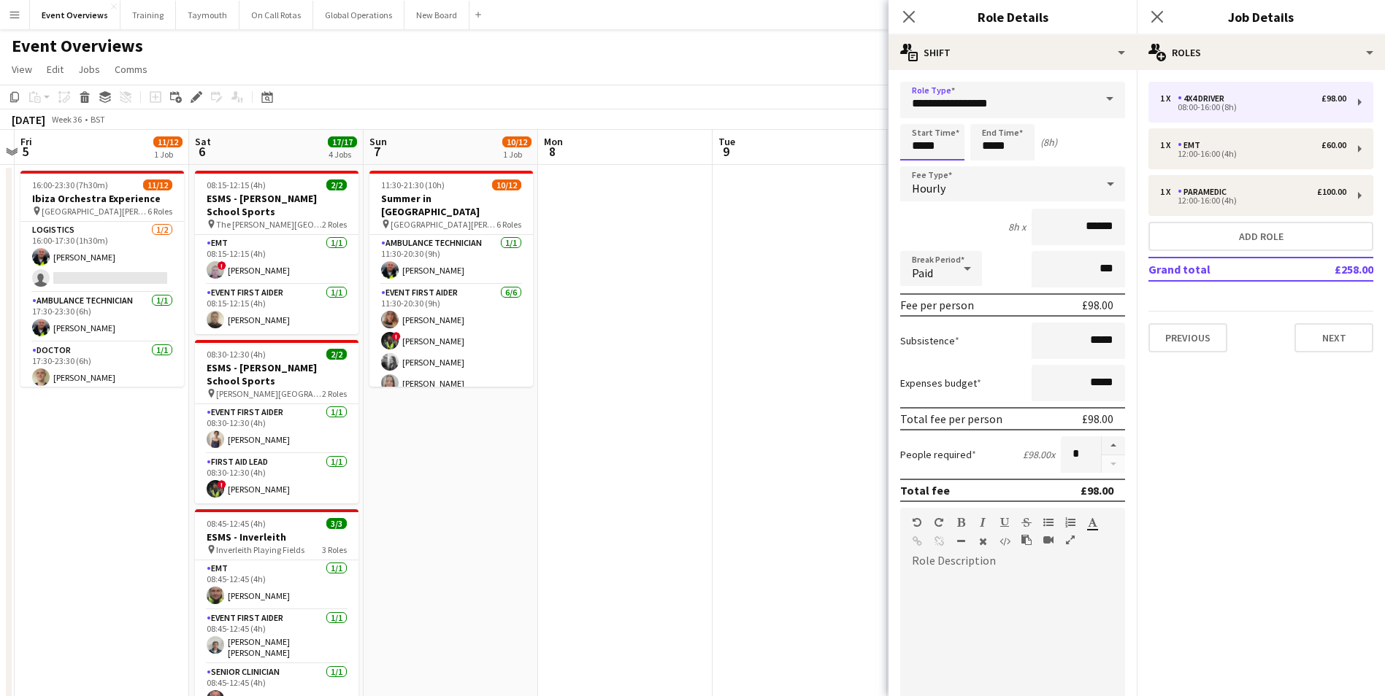
click at [934, 150] on input "*****" at bounding box center [932, 142] width 64 height 37
click at [916, 117] on div at bounding box center [917, 117] width 29 height 15
type input "*****"
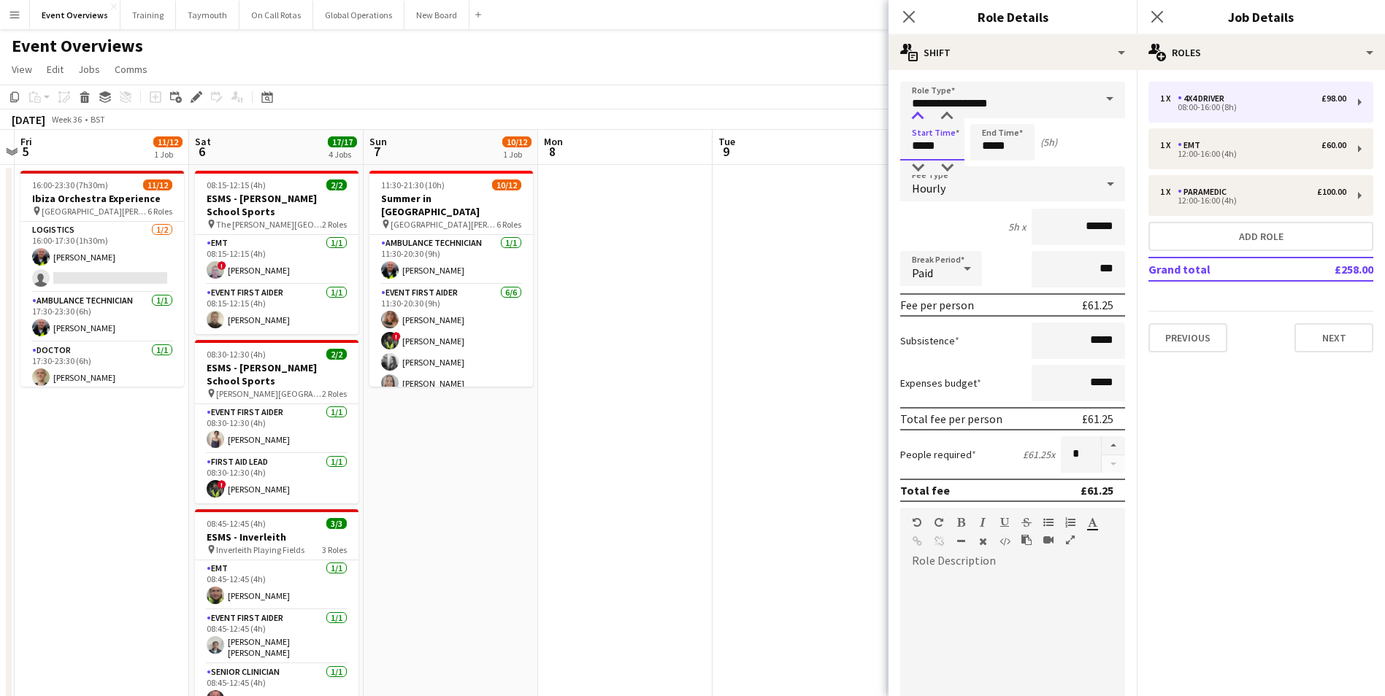
click at [916, 117] on div at bounding box center [917, 117] width 29 height 15
click at [956, 215] on div "4h x ******" at bounding box center [1012, 227] width 225 height 37
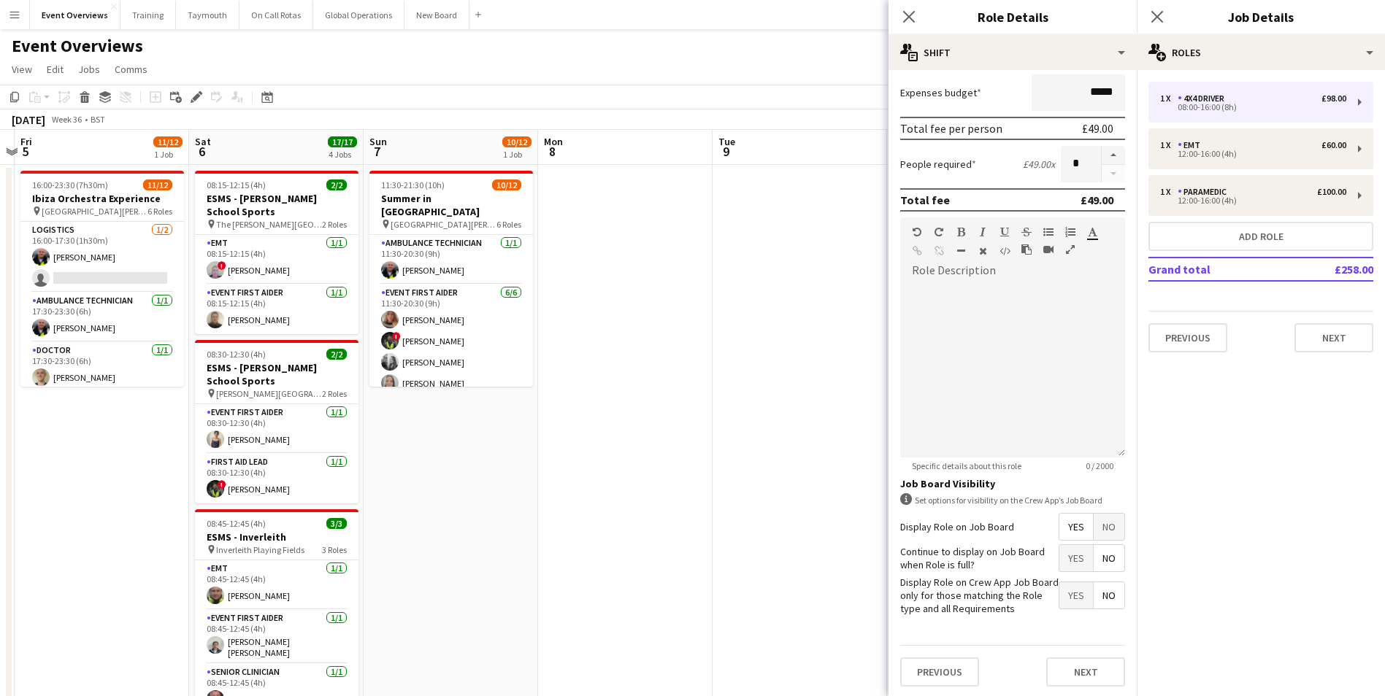
scroll to position [292, 0]
click at [1063, 556] on span "Yes" at bounding box center [1076, 557] width 34 height 26
click at [1059, 672] on button "Next" at bounding box center [1085, 670] width 79 height 29
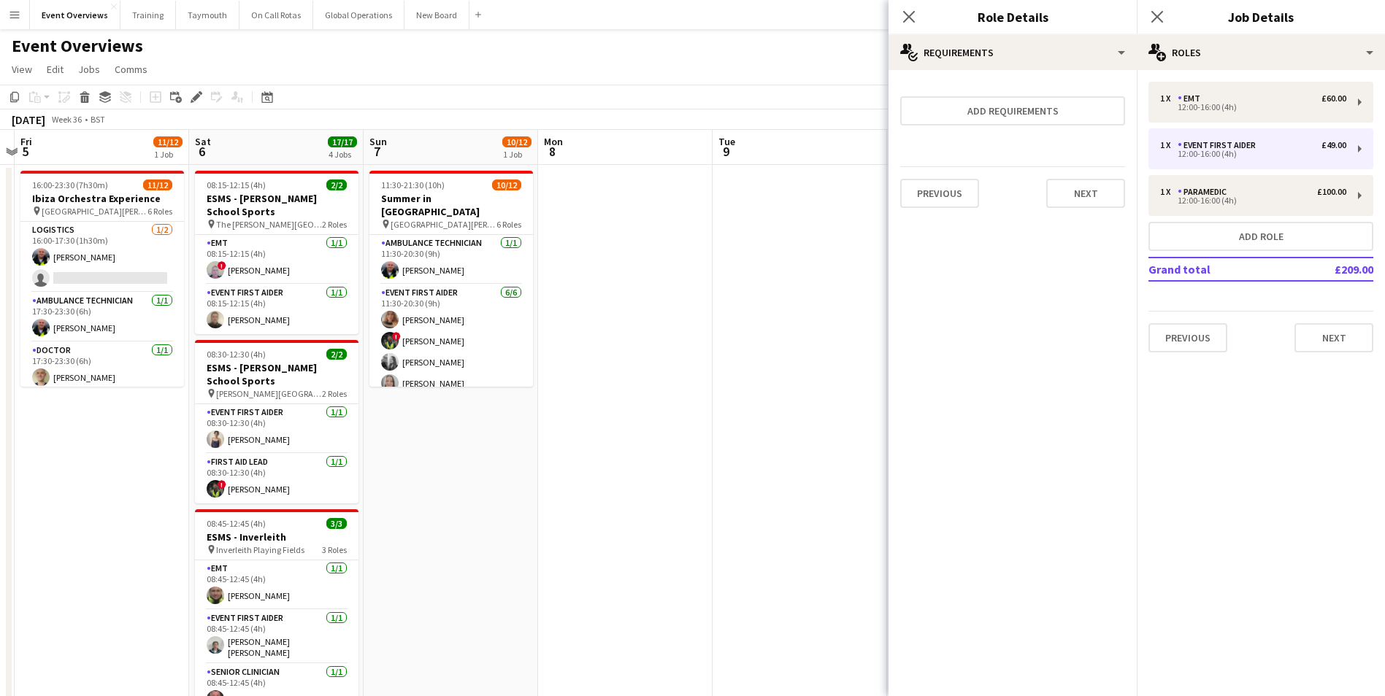
scroll to position [0, 0]
click at [1324, 345] on button "Next" at bounding box center [1333, 337] width 79 height 29
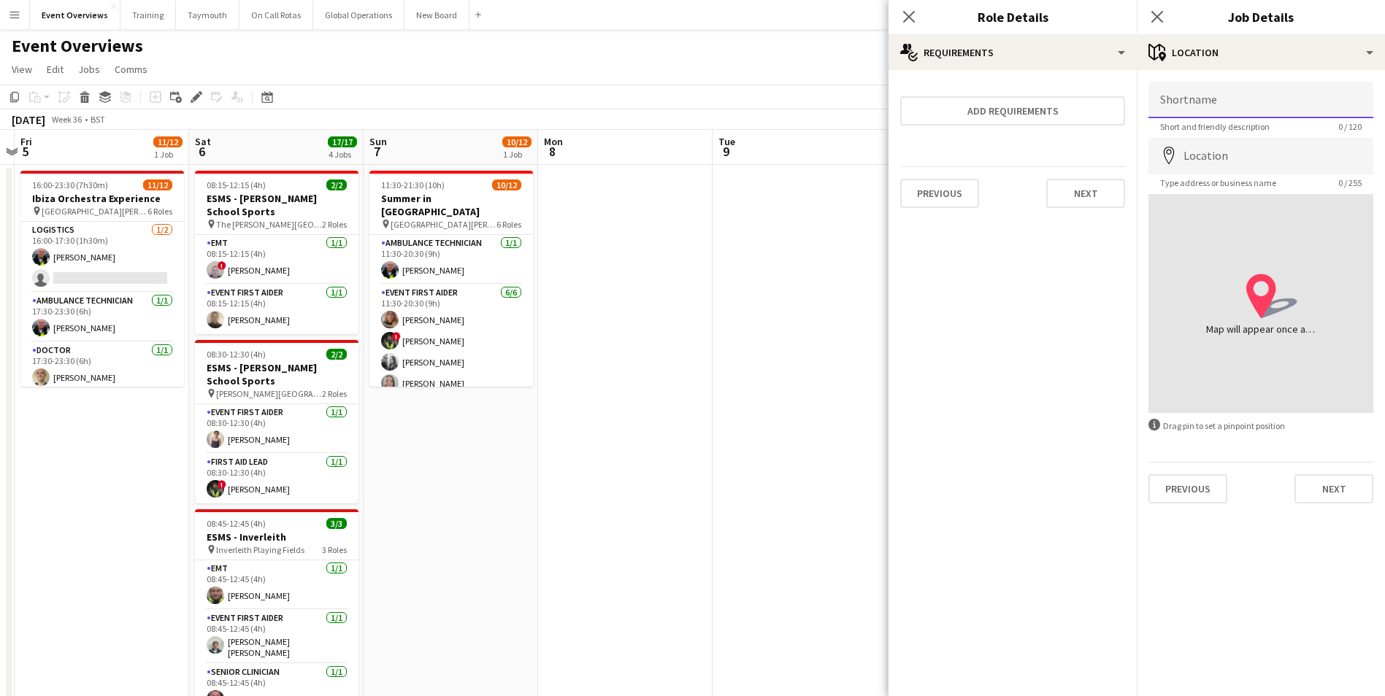
click at [1228, 99] on input "Shortname" at bounding box center [1260, 100] width 225 height 37
click at [1232, 94] on input "Shortname" at bounding box center [1260, 100] width 225 height 37
type input "**********"
click at [1221, 158] on input "Location" at bounding box center [1260, 156] width 225 height 37
type input "**********"
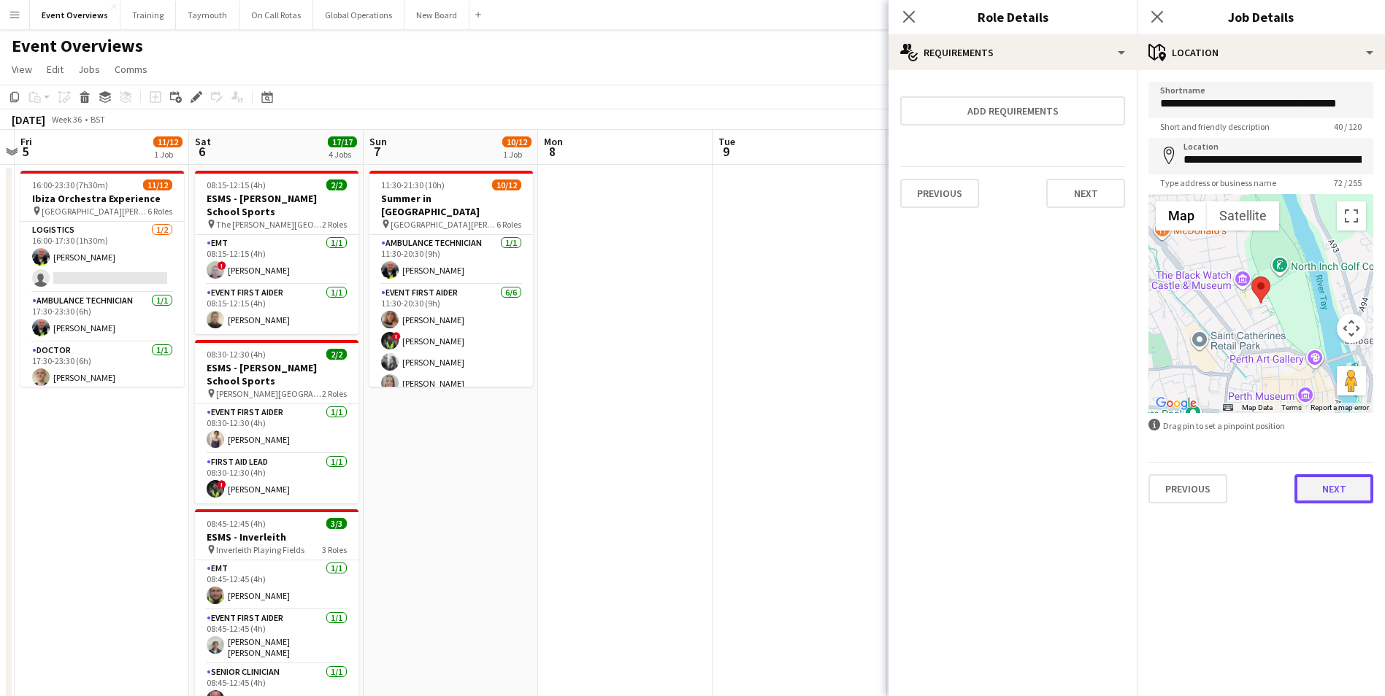
click at [1326, 497] on button "Next" at bounding box center [1333, 489] width 79 height 29
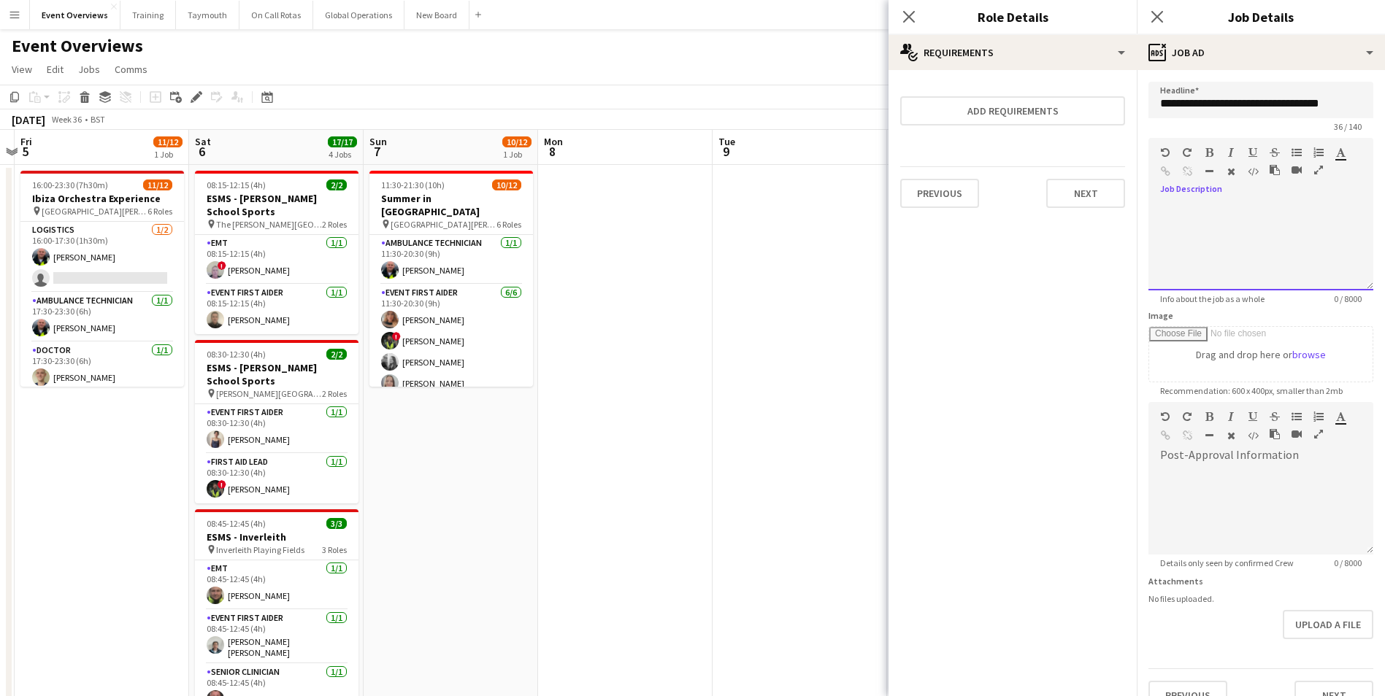
click at [1199, 207] on div at bounding box center [1260, 247] width 225 height 88
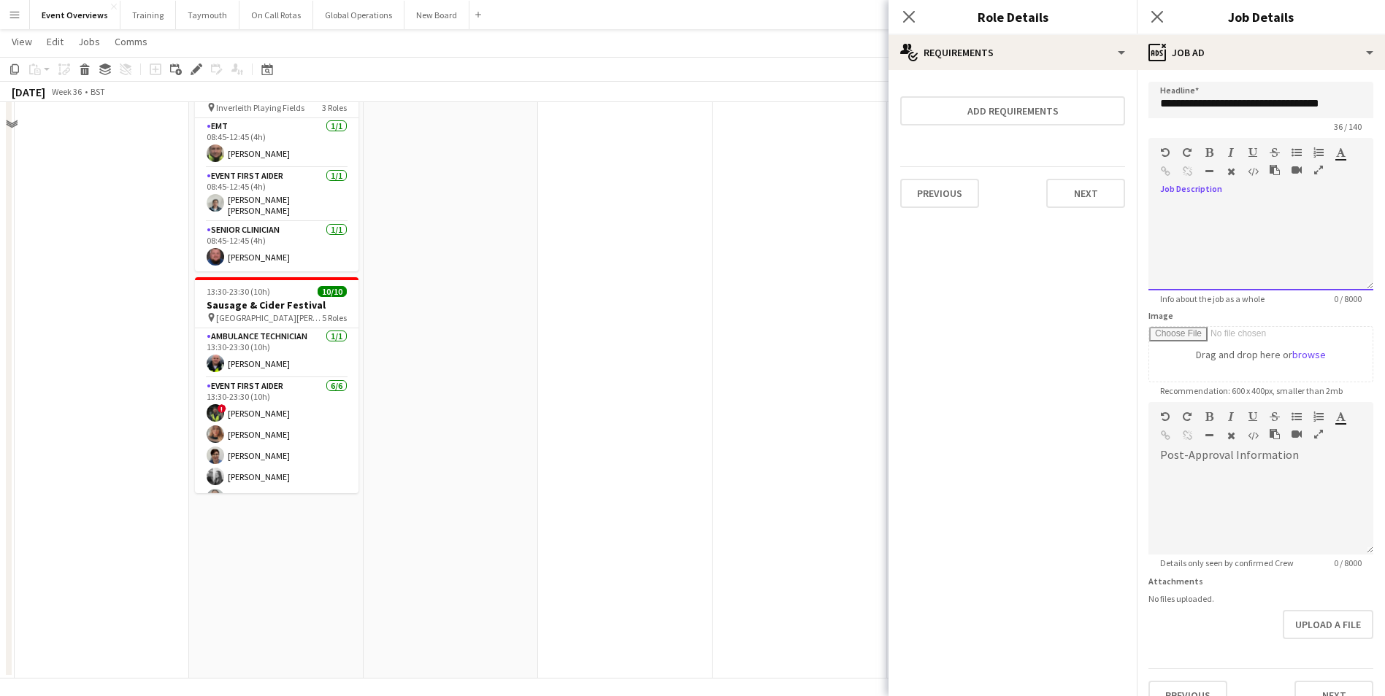
scroll to position [448, 0]
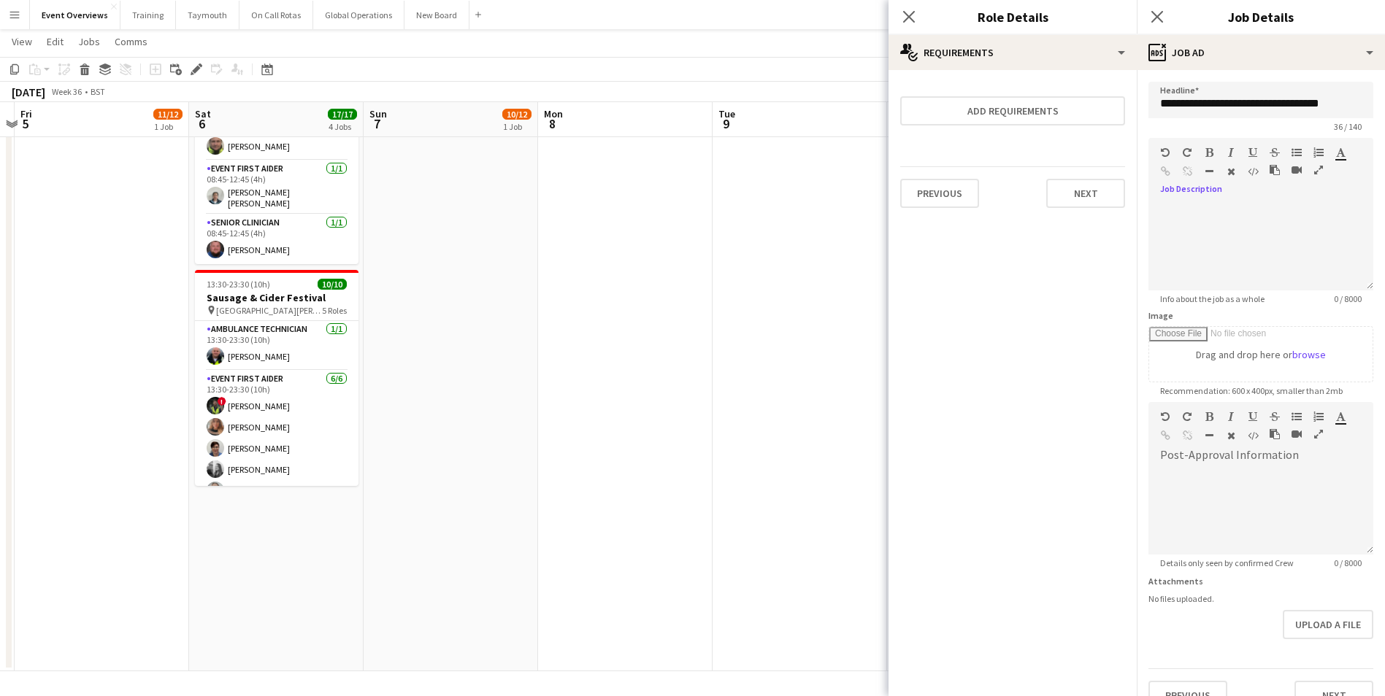
click at [438, 534] on app-date-cell "11:30-21:30 (10h) 10/12 Summer in [GEOGRAPHIC_DATA] pin [GEOGRAPHIC_DATA][PERSO…" at bounding box center [451, 193] width 174 height 956
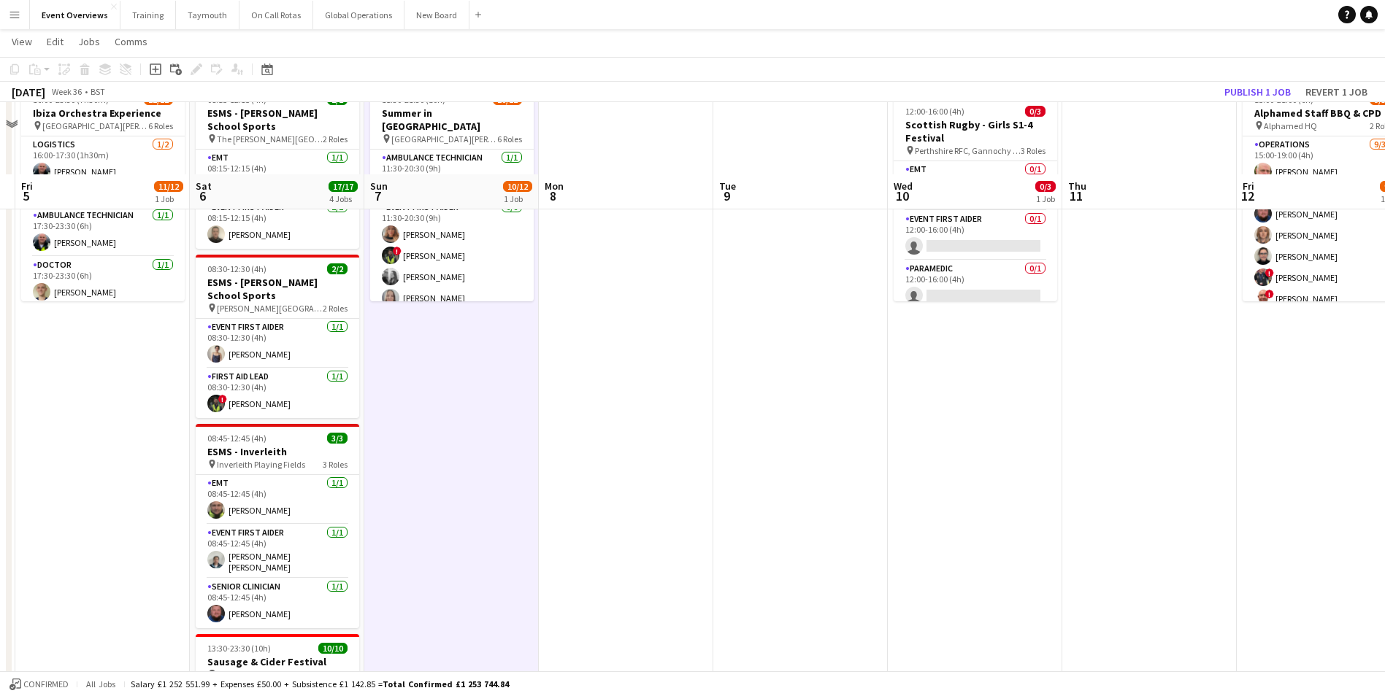
scroll to position [0, 0]
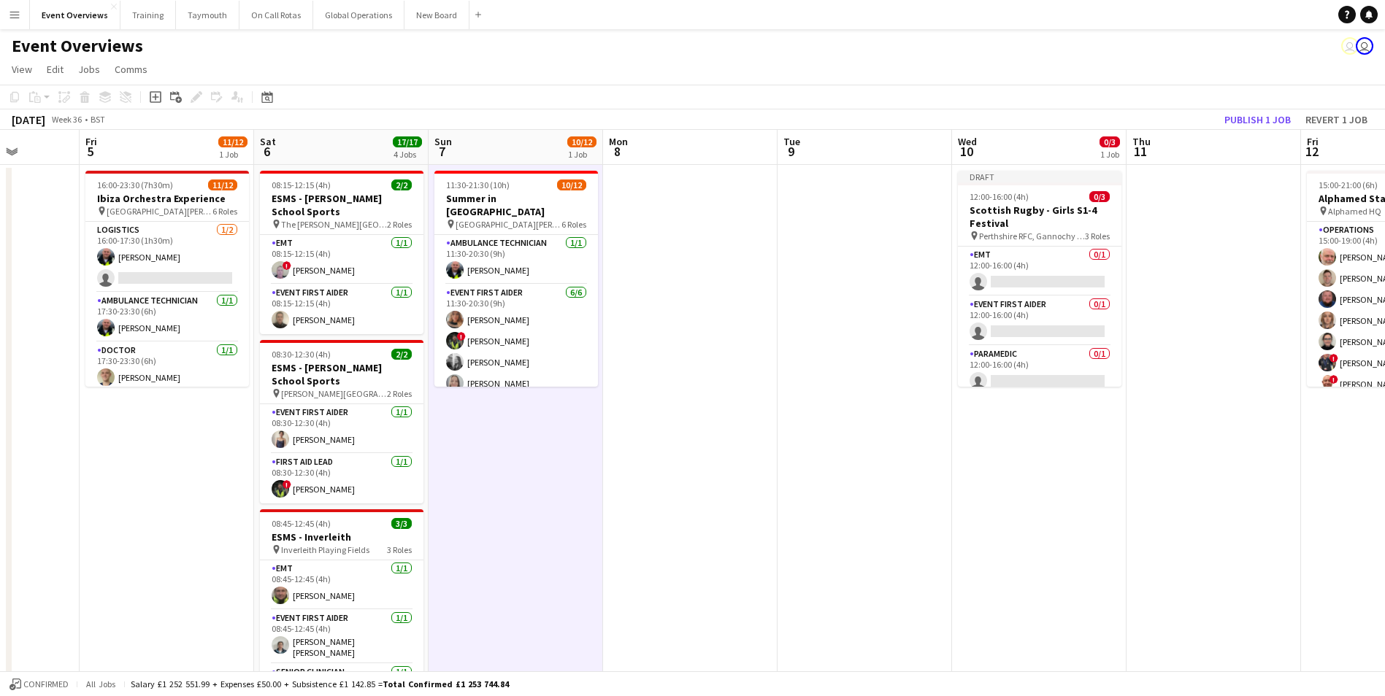
drag, startPoint x: 636, startPoint y: 545, endPoint x: 1092, endPoint y: 523, distance: 456.8
click at [1092, 523] on app-calendar-viewport "Tue 2 Wed 3 Thu 4 Fri 5 11/12 1 Job Sat 6 17/17 4 Jobs Sun 7 10/12 1 Job Mon 8 …" at bounding box center [692, 625] width 1385 height 991
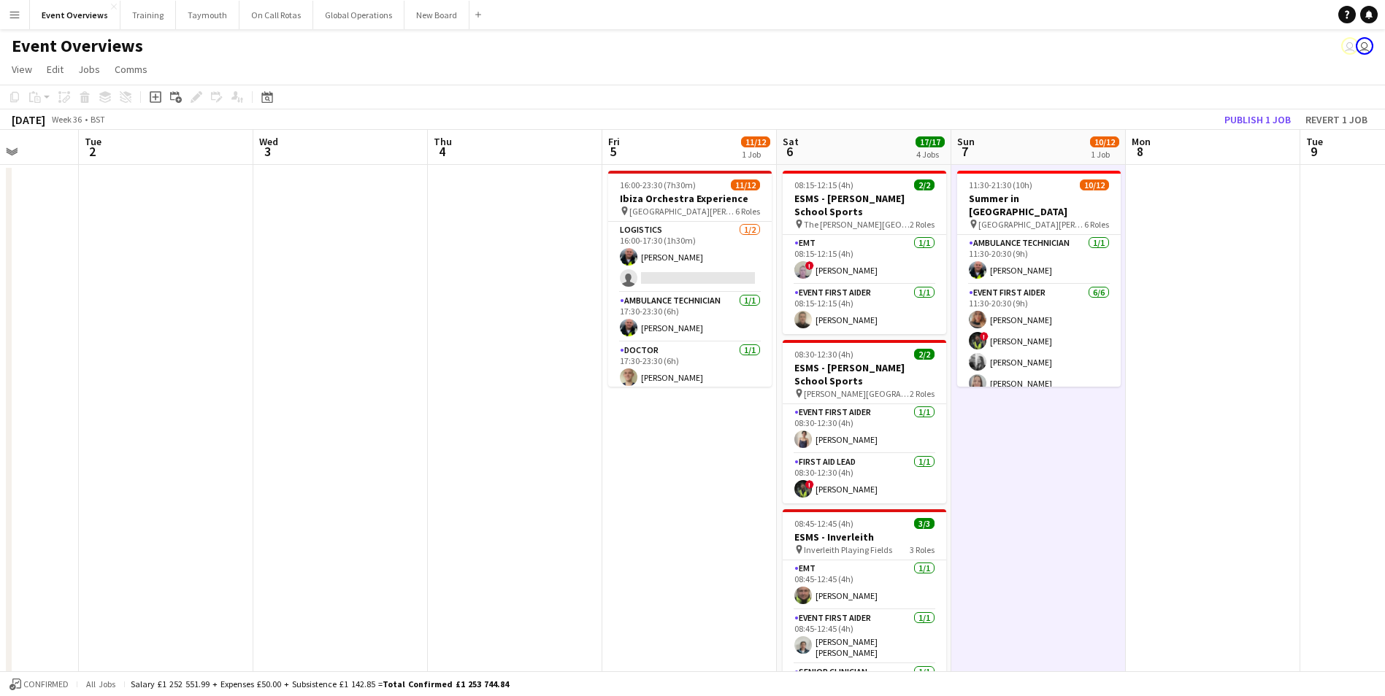
drag, startPoint x: 365, startPoint y: 569, endPoint x: 1061, endPoint y: 528, distance: 697.7
click at [1070, 526] on app-calendar-viewport "Sun 31 1/2 1 Job Mon 1 Tue 2 Wed 3 Thu 4 Fri 5 11/12 1 Job Sat 6 17/17 4 Jobs S…" at bounding box center [692, 625] width 1385 height 991
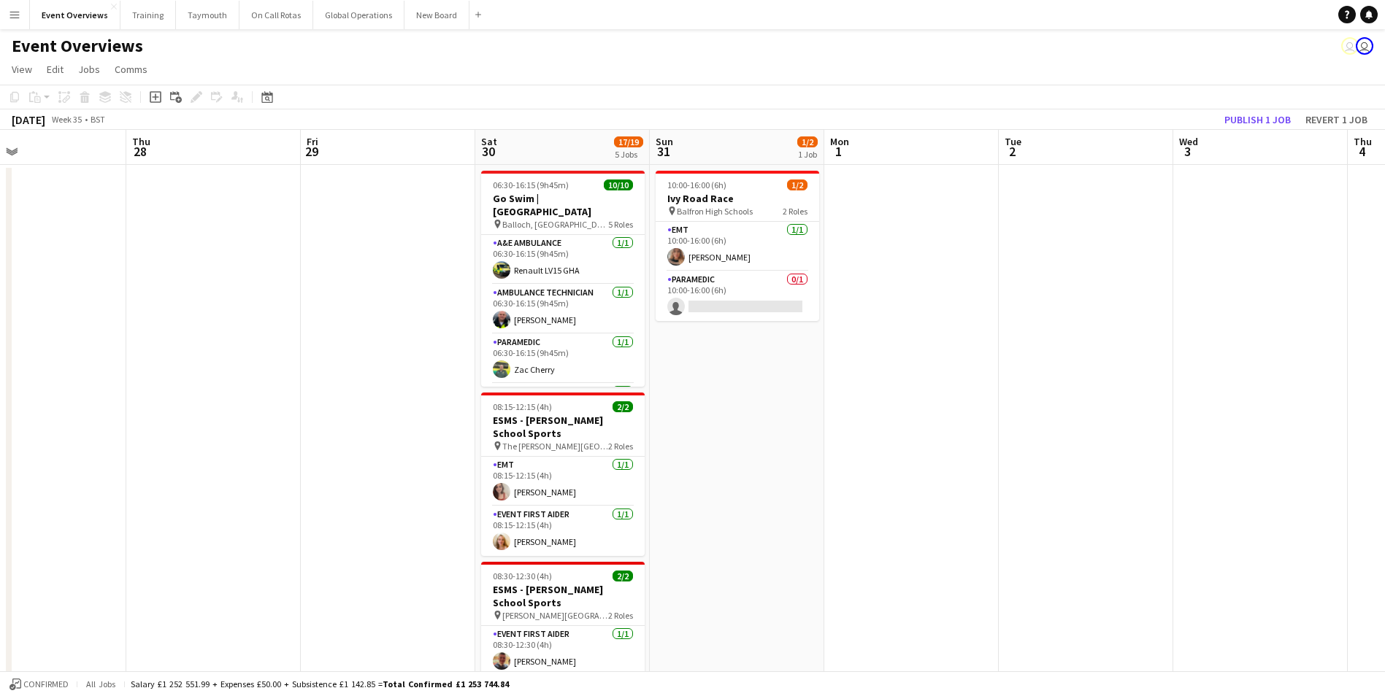
drag, startPoint x: 442, startPoint y: 539, endPoint x: 818, endPoint y: 501, distance: 377.9
click at [818, 501] on app-calendar-viewport "Mon 25 2/2 1 Job Tue 26 Wed 27 Thu 28 Fri 29 Sat 30 17/19 5 Jobs Sun 31 1/2 1 J…" at bounding box center [692, 625] width 1385 height 991
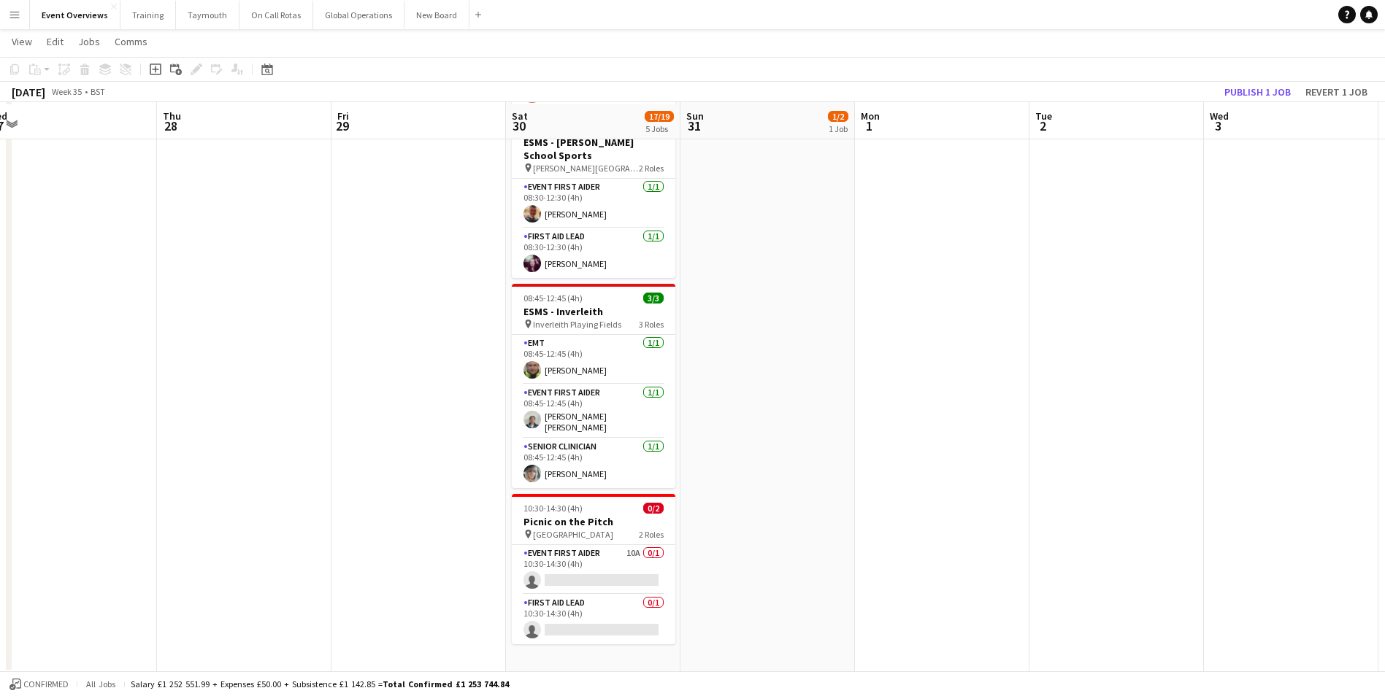
scroll to position [448, 0]
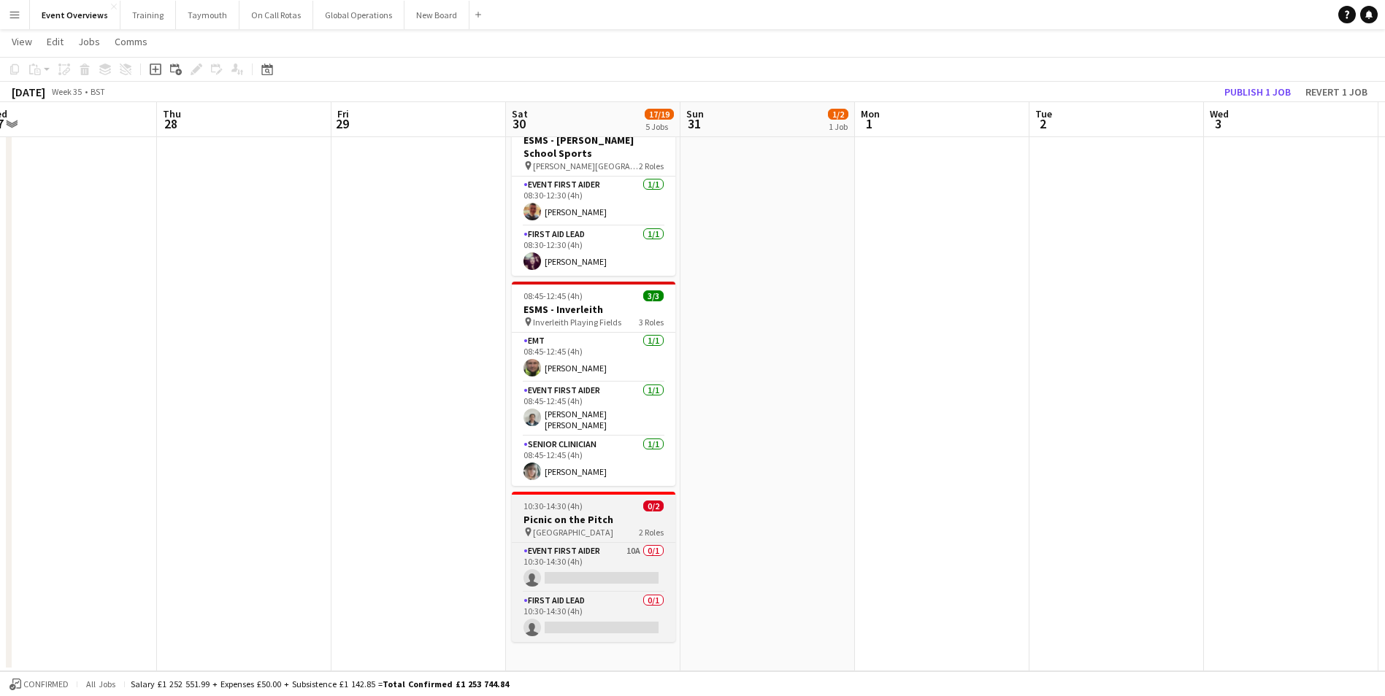
click at [553, 513] on h3 "Picnic on the Pitch" at bounding box center [594, 519] width 164 height 13
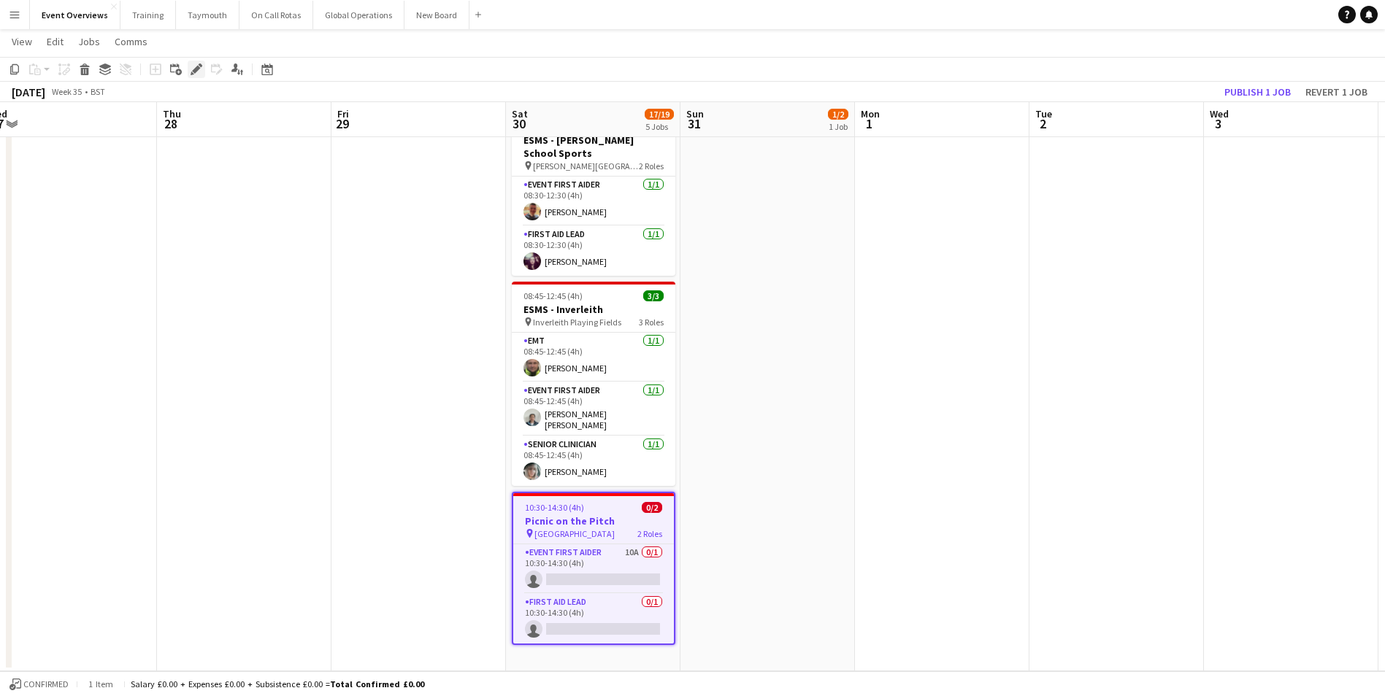
click at [193, 64] on icon "Edit" at bounding box center [197, 70] width 12 height 12
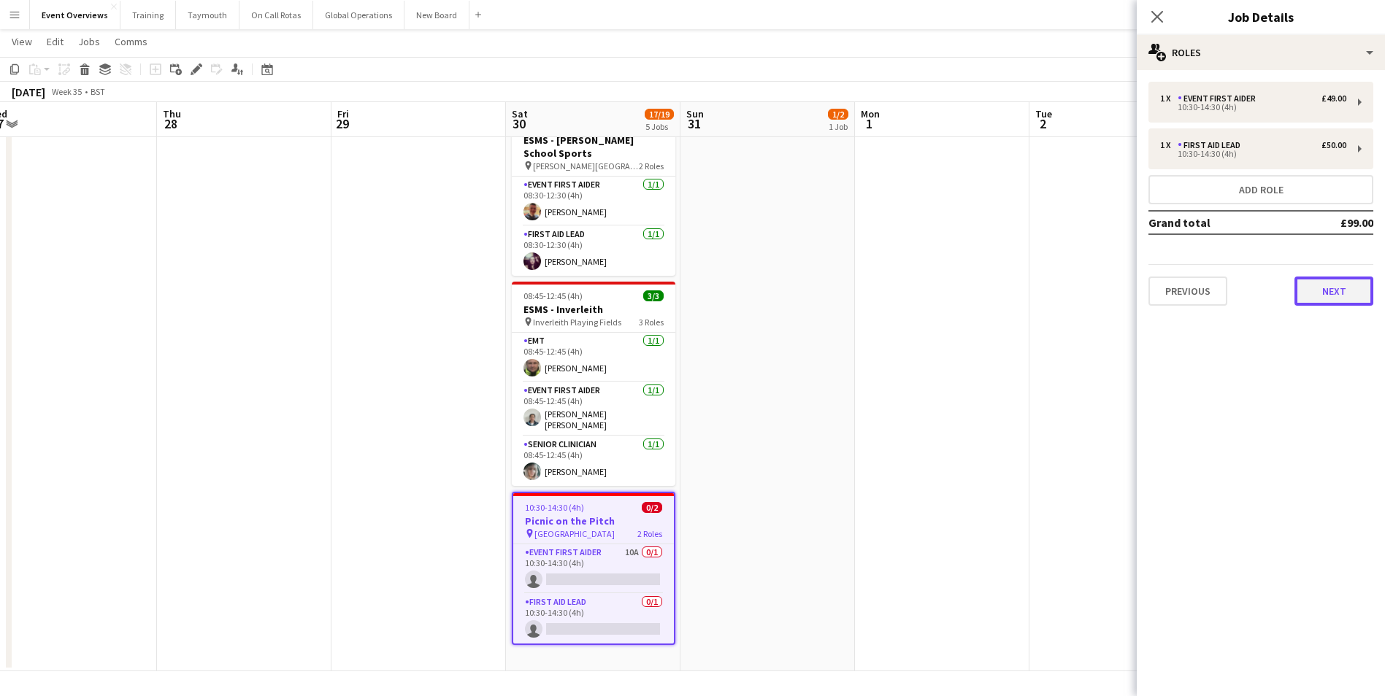
click at [1323, 296] on button "Next" at bounding box center [1333, 291] width 79 height 29
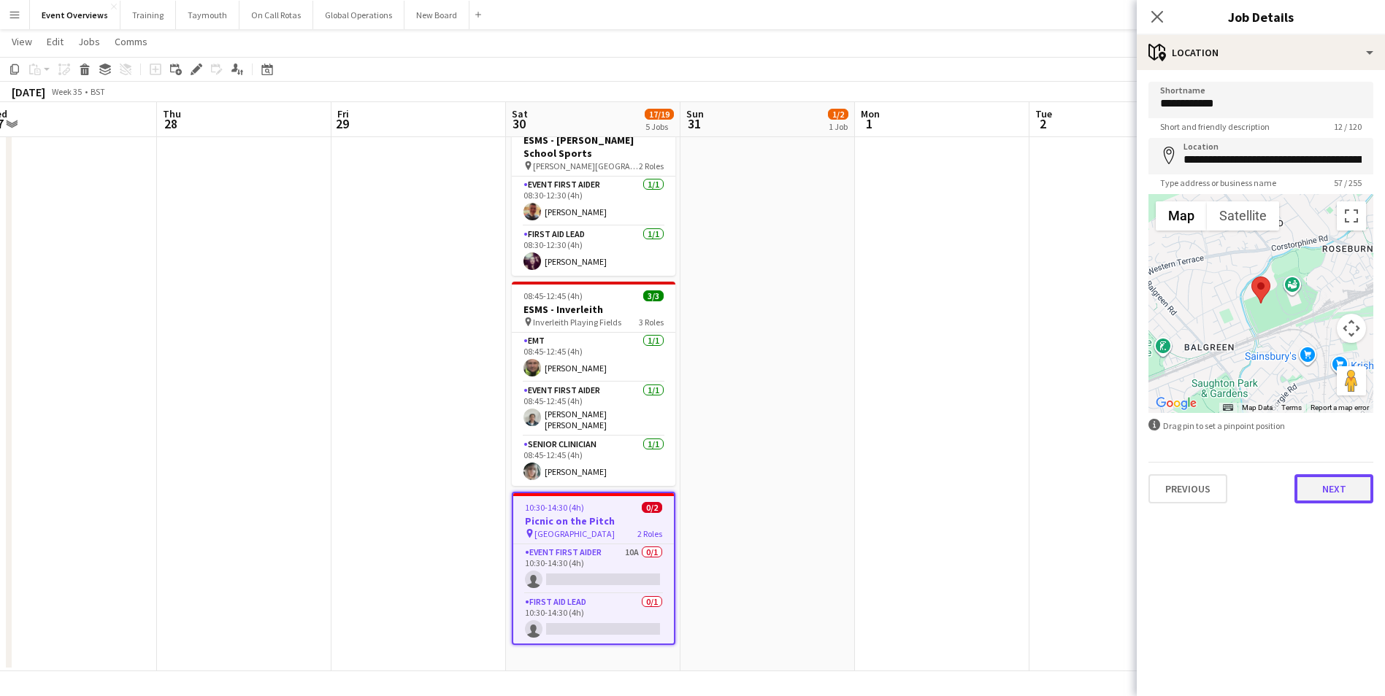
click at [1327, 490] on button "Next" at bounding box center [1333, 489] width 79 height 29
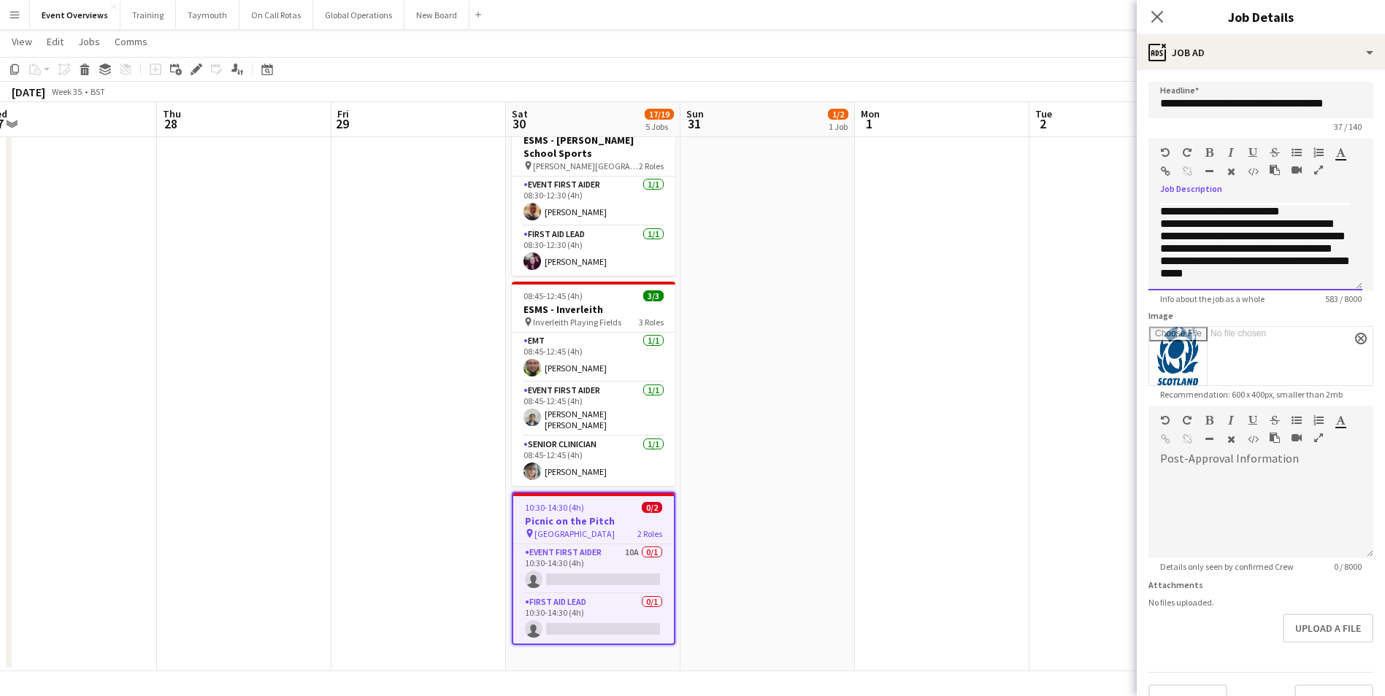
scroll to position [201, 0]
drag, startPoint x: 1161, startPoint y: 212, endPoint x: 1318, endPoint y: 284, distance: 172.5
click at [1318, 284] on div "**********" at bounding box center [1255, 247] width 214 height 88
copy div "**********"
click at [846, 502] on app-date-cell "10:00-16:00 (6h) 1/[GEOGRAPHIC_DATA] pin Balfron High Schools 2 Roles EMT [DATE…" at bounding box center [767, 193] width 174 height 956
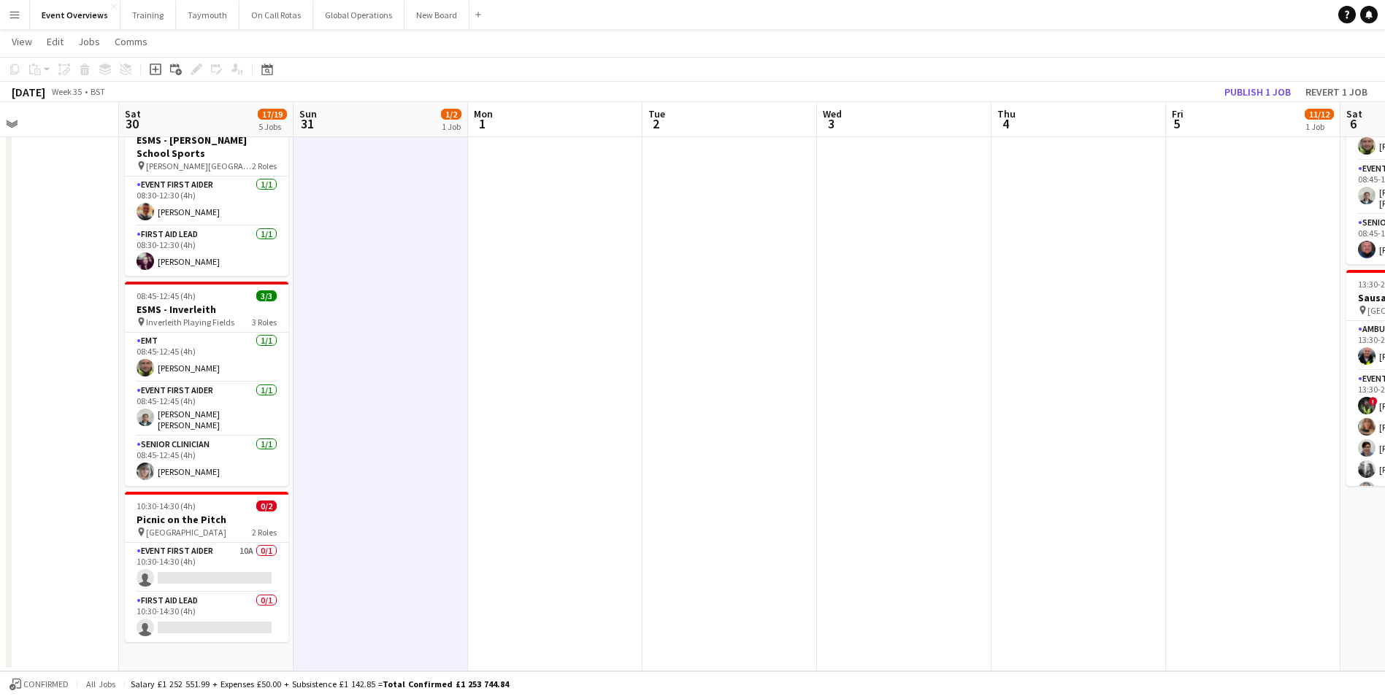
drag, startPoint x: 941, startPoint y: 455, endPoint x: 504, endPoint y: 443, distance: 436.7
click at [507, 445] on app-calendar-viewport "Tue 26 Wed 27 Thu 28 Fri 29 Sat 30 17/19 5 Jobs Sun 31 1/2 1 Job Mon 1 Tue 2 We…" at bounding box center [692, 140] width 1385 height 1063
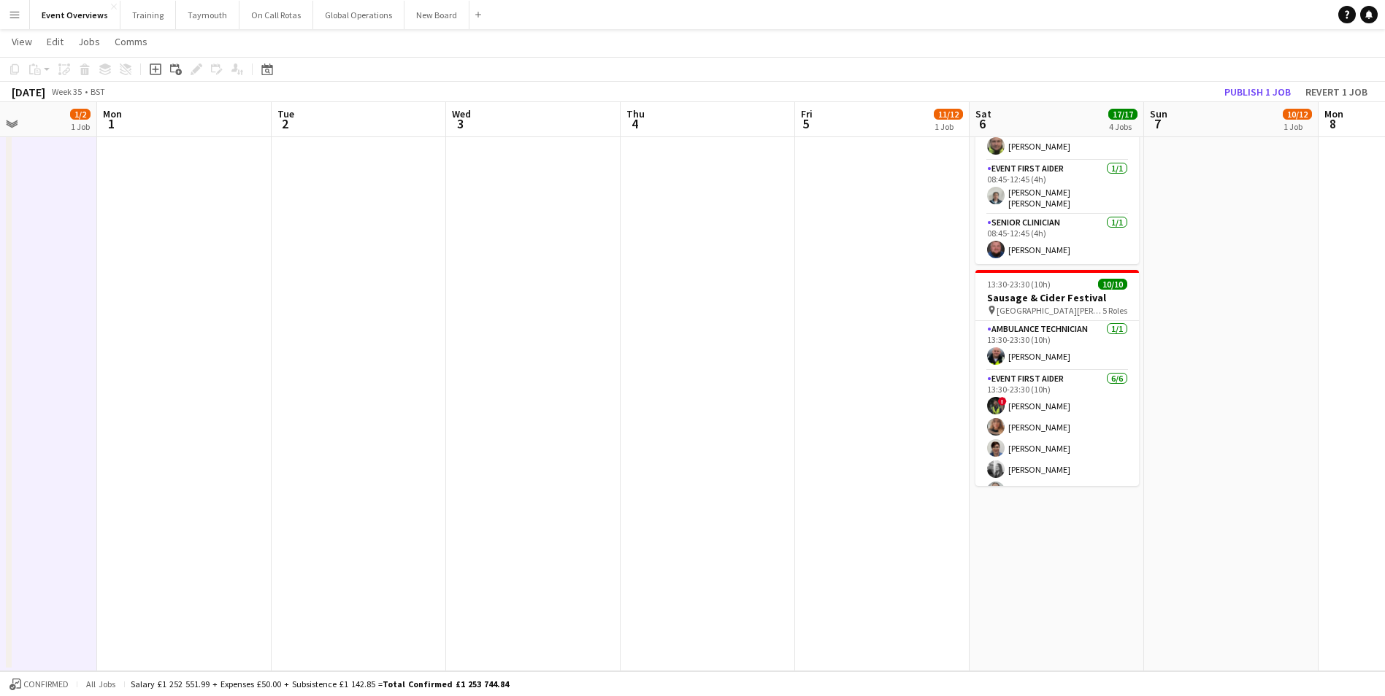
drag, startPoint x: 979, startPoint y: 398, endPoint x: 280, endPoint y: 407, distance: 699.4
click at [294, 403] on app-calendar-viewport "Thu 28 Fri 29 Sat 30 17/19 5 Jobs Sun 31 1/2 1 Job Mon 1 Tue 2 Wed 3 Thu 4 Fri …" at bounding box center [692, 140] width 1385 height 1063
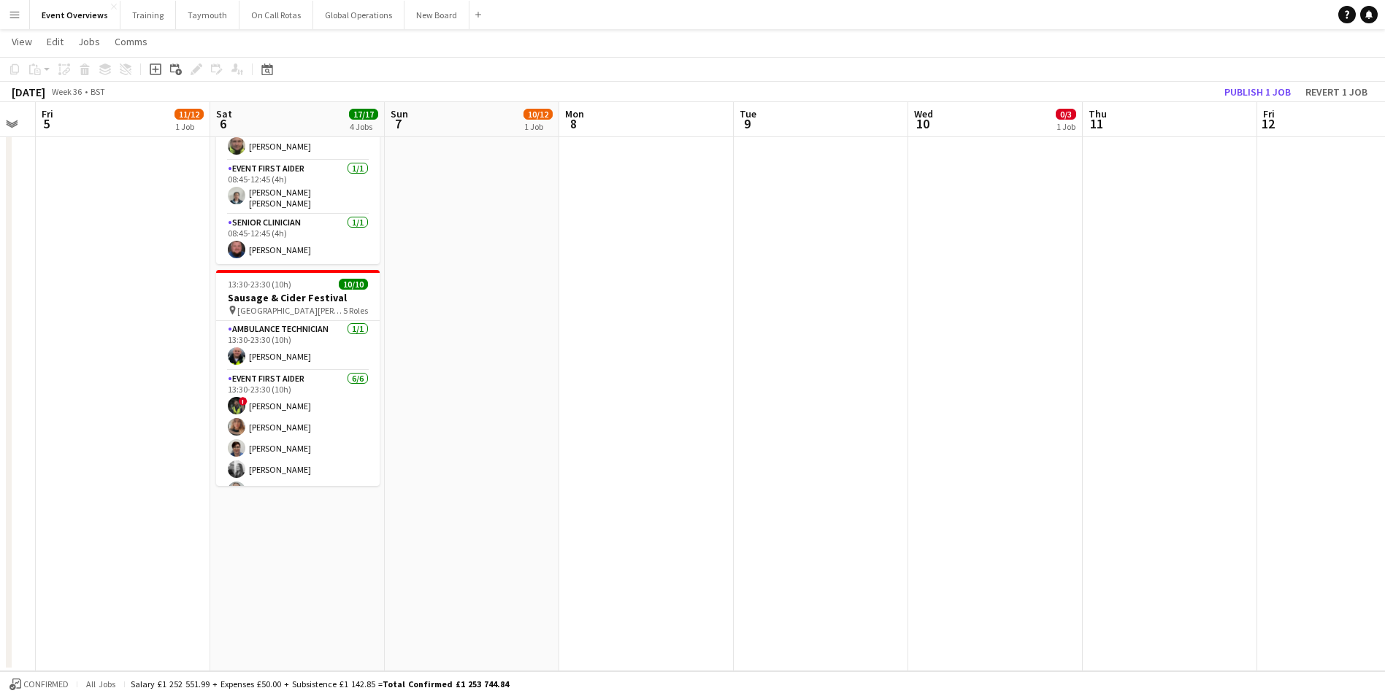
drag, startPoint x: 1171, startPoint y: 430, endPoint x: 753, endPoint y: 434, distance: 418.3
click at [753, 434] on app-calendar-viewport "Tue 2 Wed 3 Thu 4 Fri 5 11/12 1 Job Sat 6 17/17 4 Jobs Sun 7 10/12 1 Job Mon 8 …" at bounding box center [692, 140] width 1385 height 1063
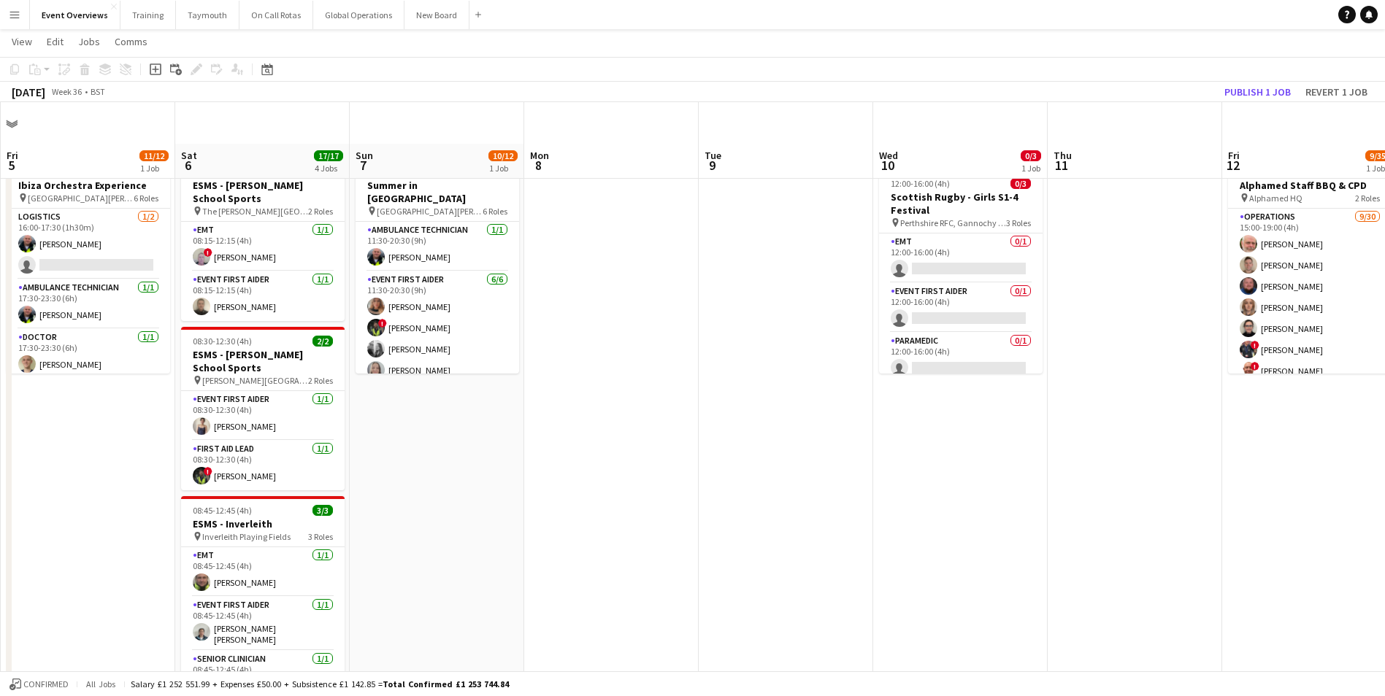
scroll to position [0, 0]
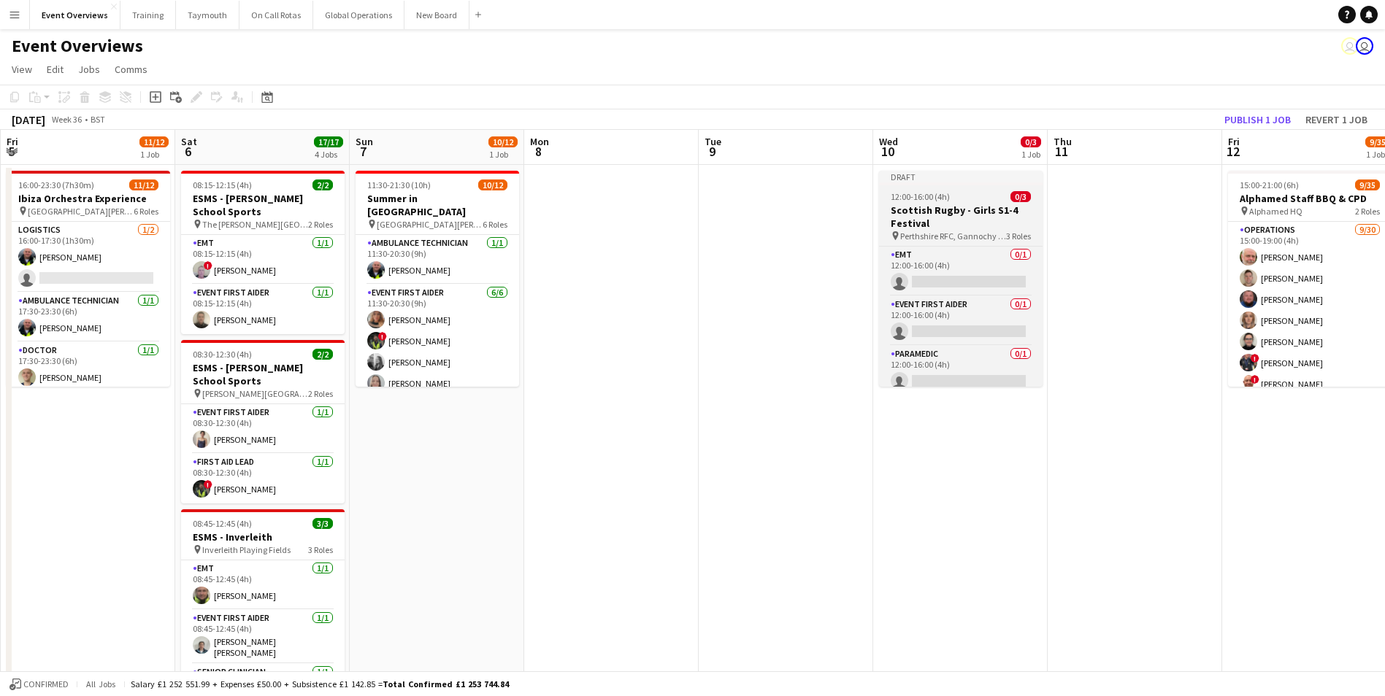
click at [943, 210] on h3 "Scottish Rugby - Girls S1-4 Festival" at bounding box center [961, 217] width 164 height 26
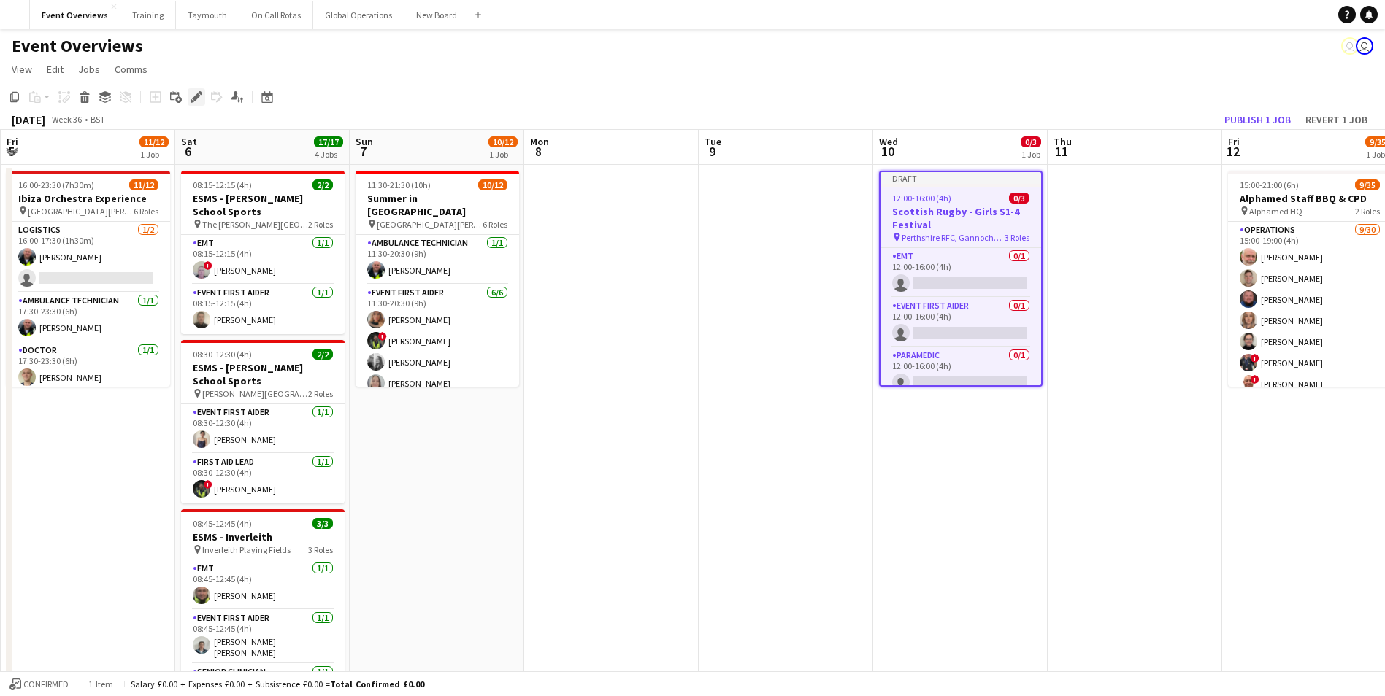
click at [193, 95] on icon "Edit" at bounding box center [197, 97] width 12 height 12
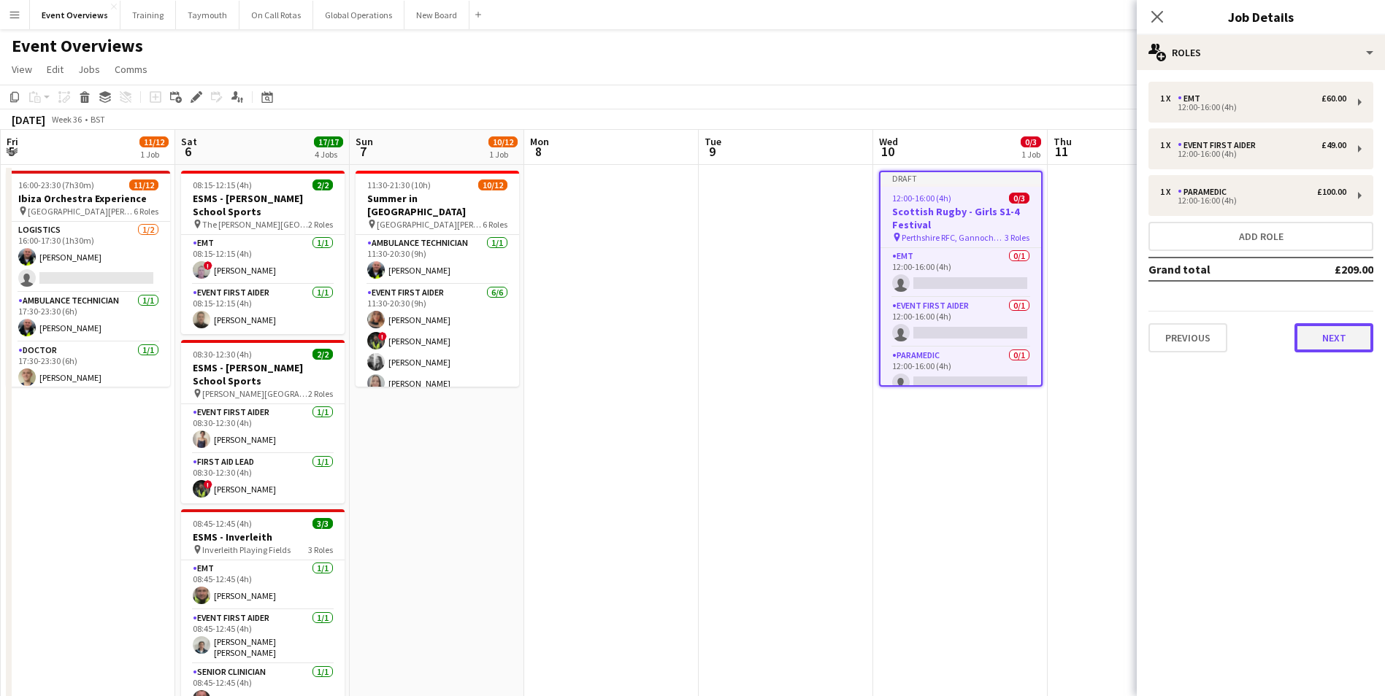
click at [1322, 339] on button "Next" at bounding box center [1333, 337] width 79 height 29
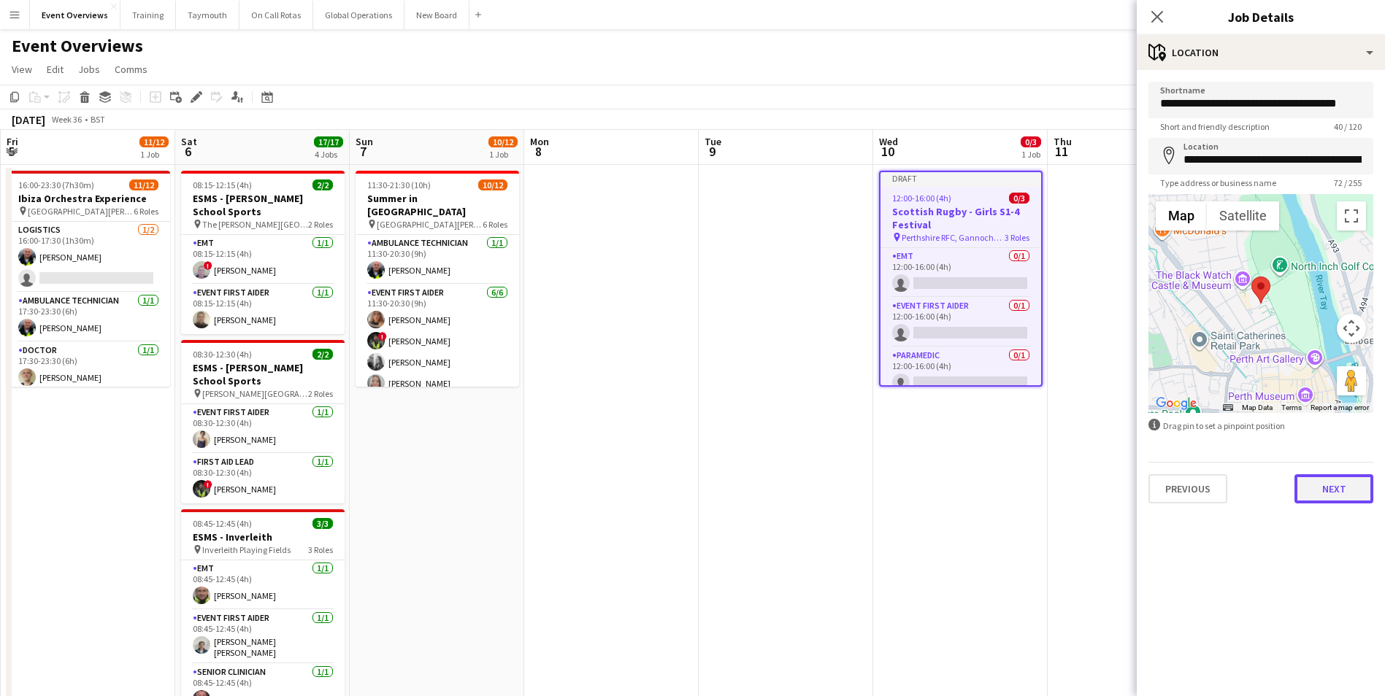
click at [1337, 486] on button "Next" at bounding box center [1333, 489] width 79 height 29
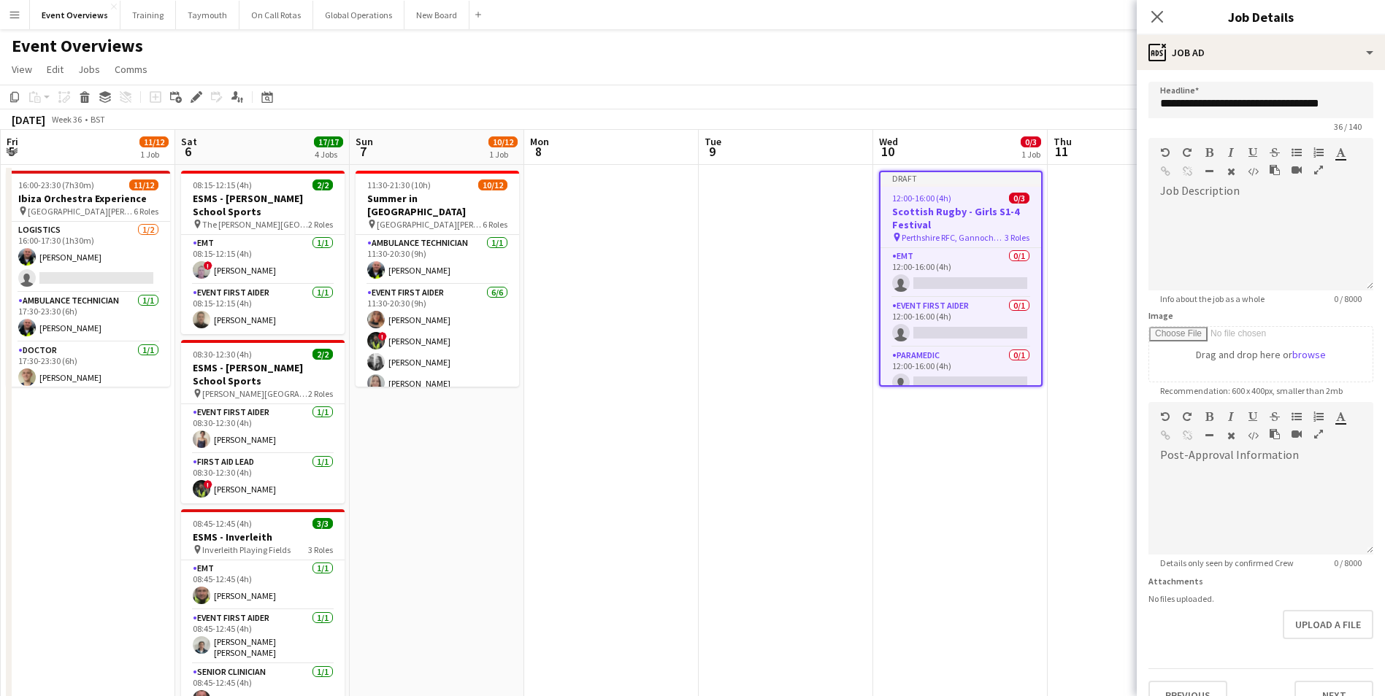
click at [1316, 172] on icon "button" at bounding box center [1318, 170] width 9 height 10
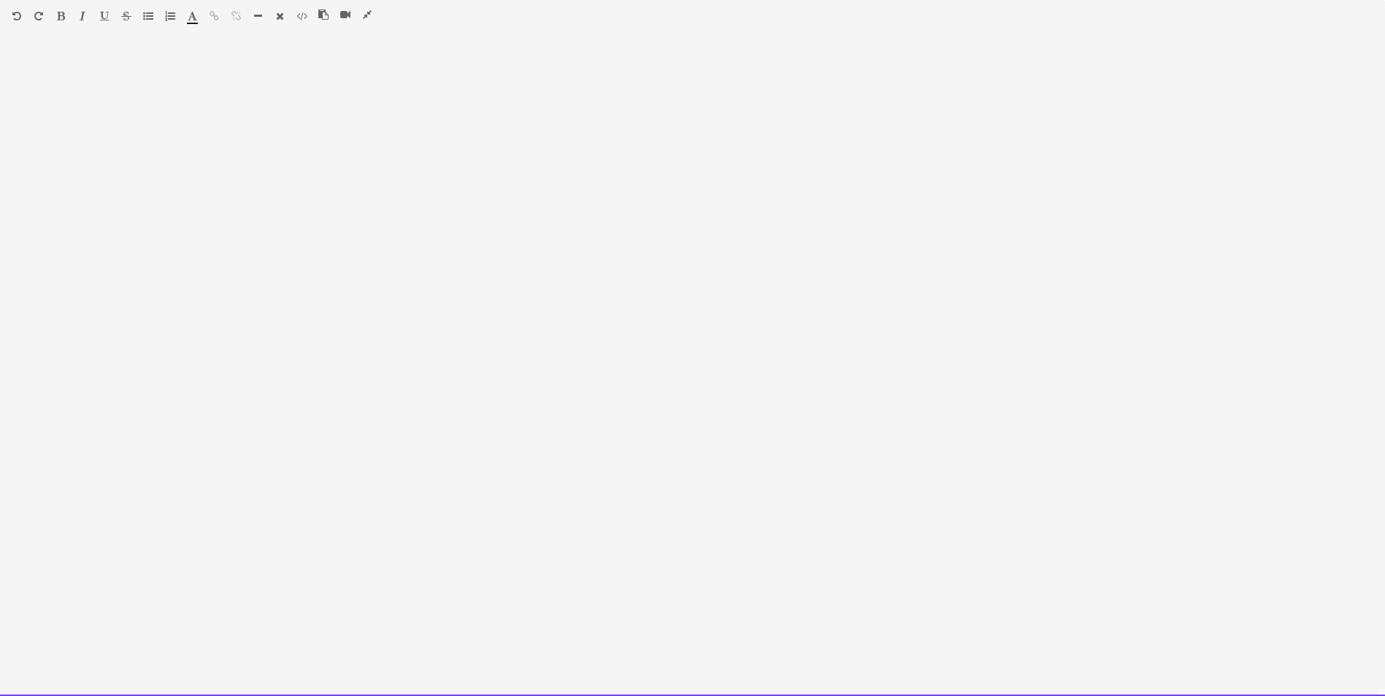
paste div
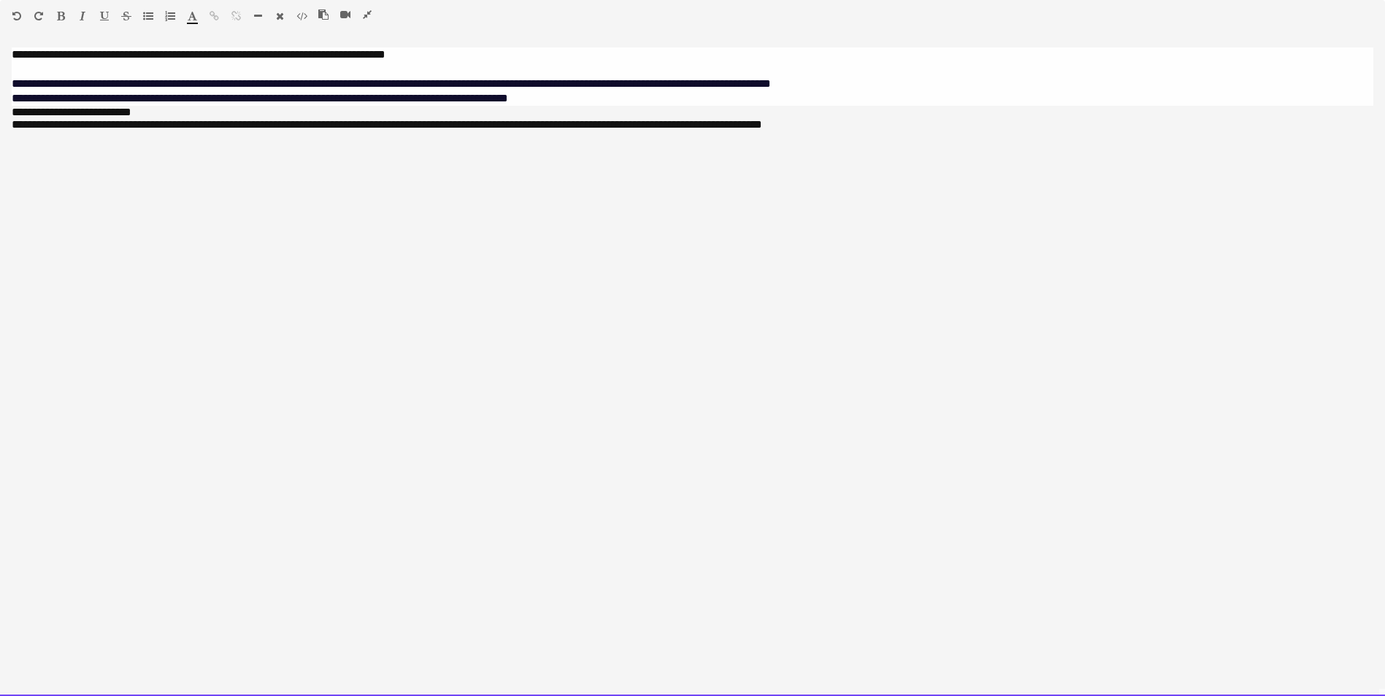
click at [147, 54] on span "**********" at bounding box center [199, 54] width 374 height 11
click at [469, 55] on span "**********" at bounding box center [240, 54] width 457 height 11
drag, startPoint x: 11, startPoint y: 84, endPoint x: 585, endPoint y: 104, distance: 574.9
click at [585, 104] on div "**********" at bounding box center [692, 371] width 1385 height 649
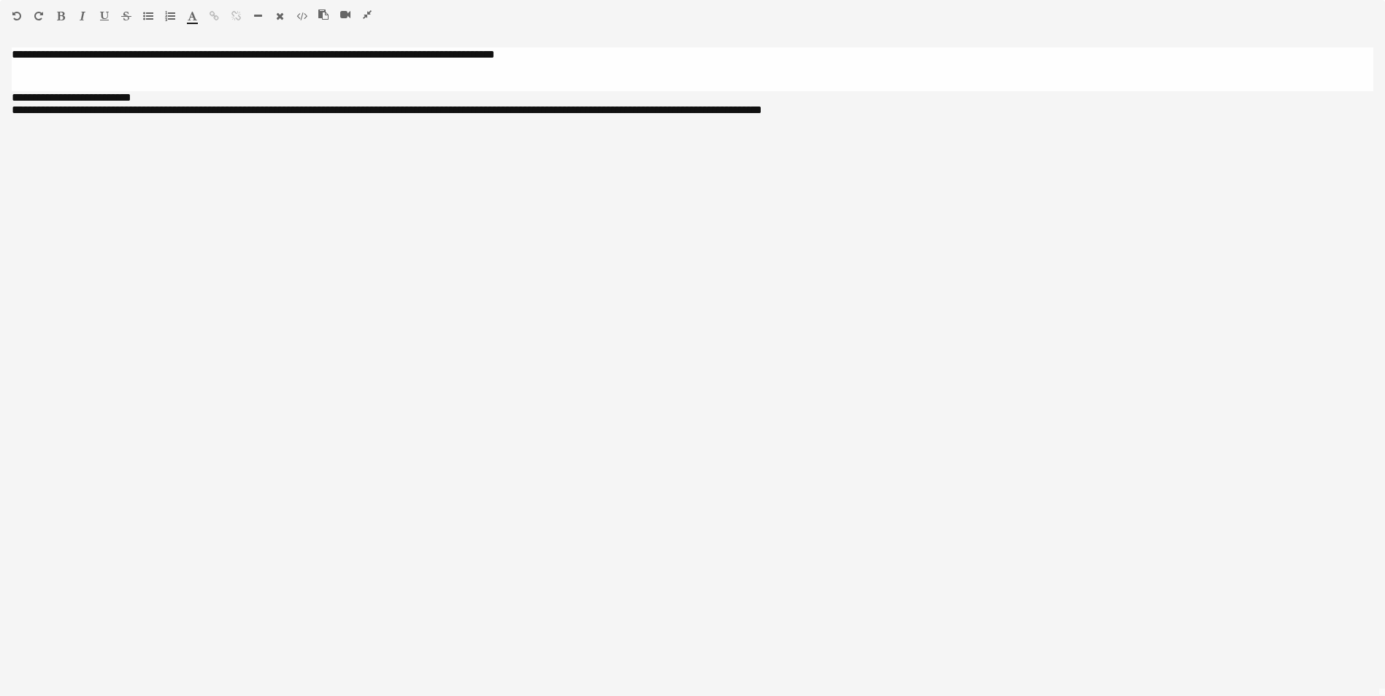
click at [368, 15] on icon "button" at bounding box center [367, 14] width 9 height 10
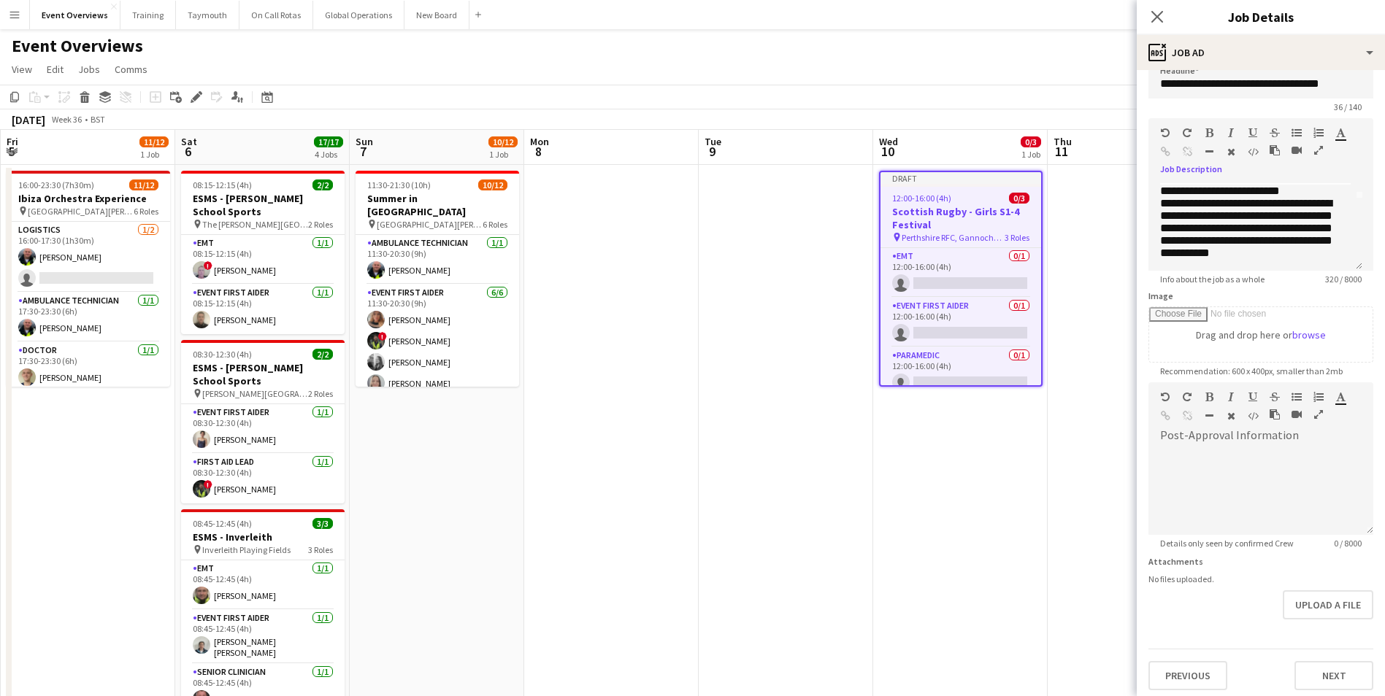
scroll to position [26, 0]
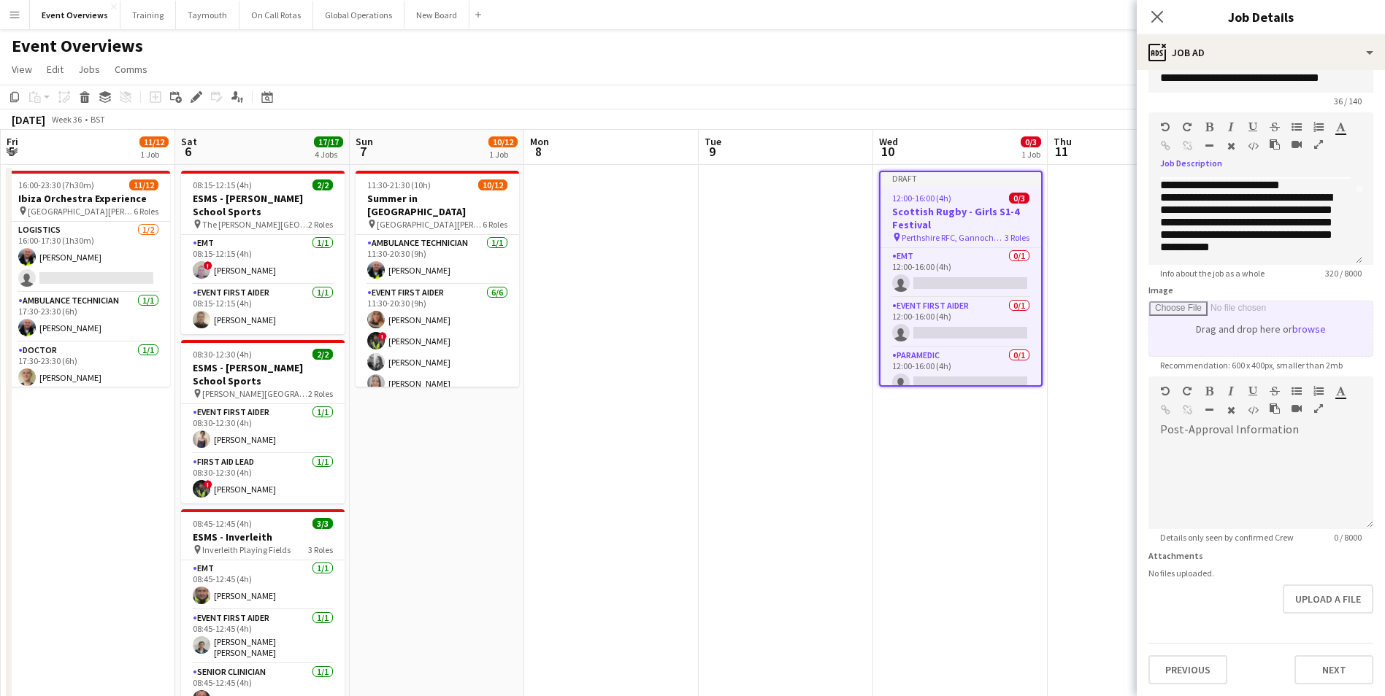
click at [1191, 323] on input "Image" at bounding box center [1260, 328] width 223 height 55
click at [120, 561] on app-date-cell "16:00-23:30 (7h30m) 11/12 Ibiza Orchestra Experience pin [GEOGRAPHIC_DATA][PERS…" at bounding box center [88, 643] width 174 height 956
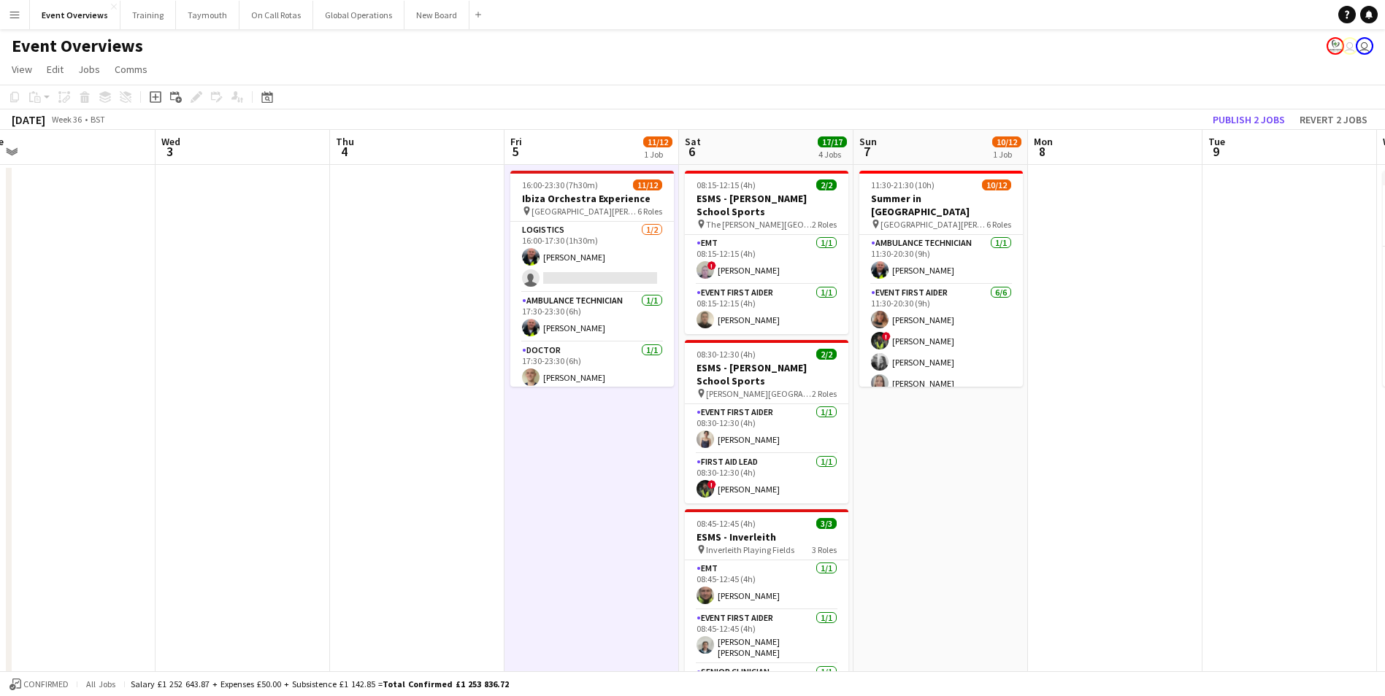
drag, startPoint x: 104, startPoint y: 560, endPoint x: 611, endPoint y: 553, distance: 506.7
click at [611, 553] on app-calendar-viewport "Sun 31 1/2 1 Job Mon 1 Tue 2 Wed 3 Thu 4 Fri 5 11/12 1 Job Sat 6 17/17 4 Jobs S…" at bounding box center [692, 625] width 1385 height 991
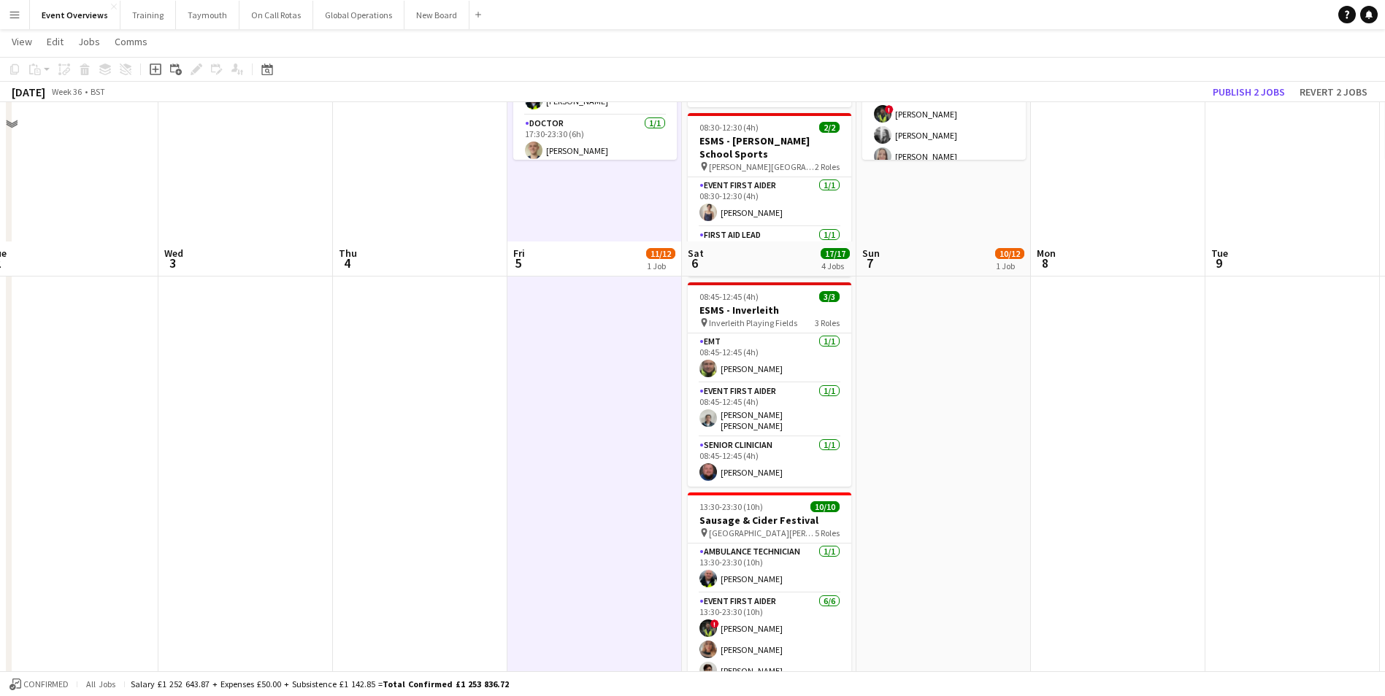
scroll to position [365, 0]
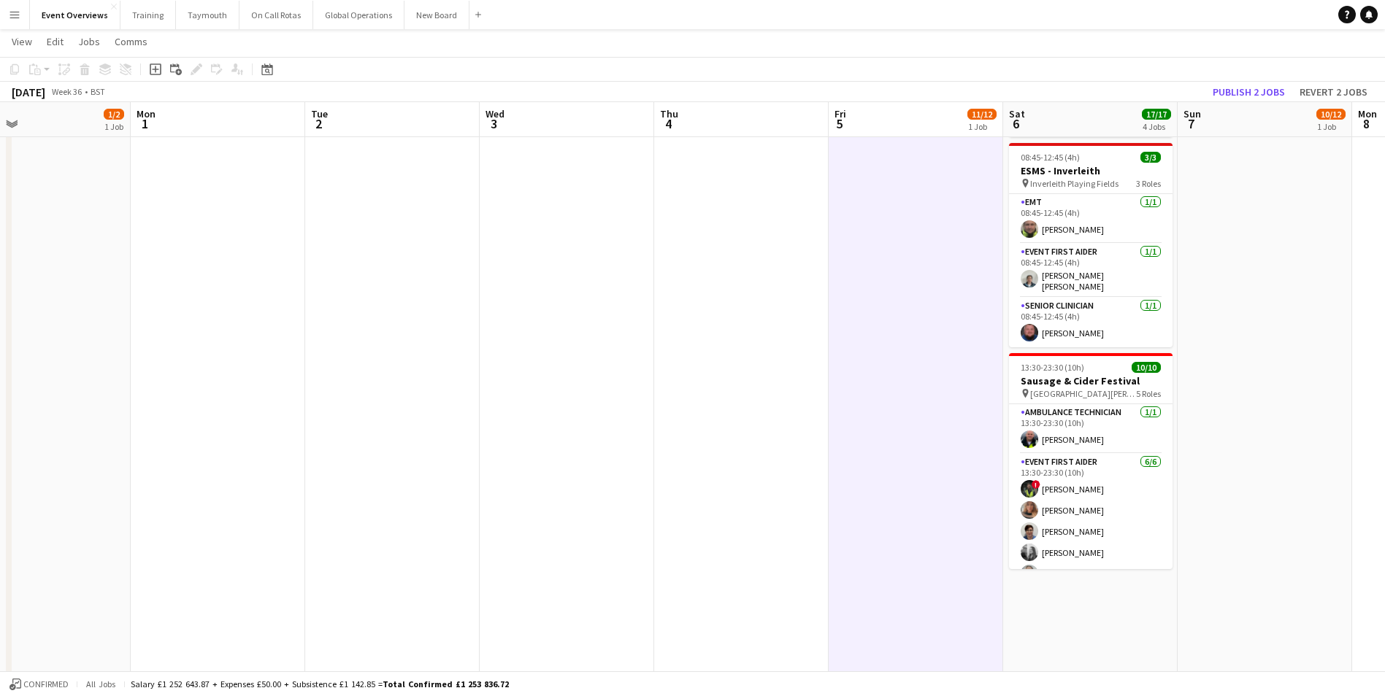
drag, startPoint x: 607, startPoint y: 569, endPoint x: 917, endPoint y: 572, distance: 310.3
click at [1056, 566] on app-calendar-viewport "Fri 29 Sat 30 17/19 5 Jobs Sun 31 1/2 1 Job Mon 1 Tue 2 Wed 3 Thu 4 Fri 5 11/12…" at bounding box center [692, 223] width 1385 height 1063
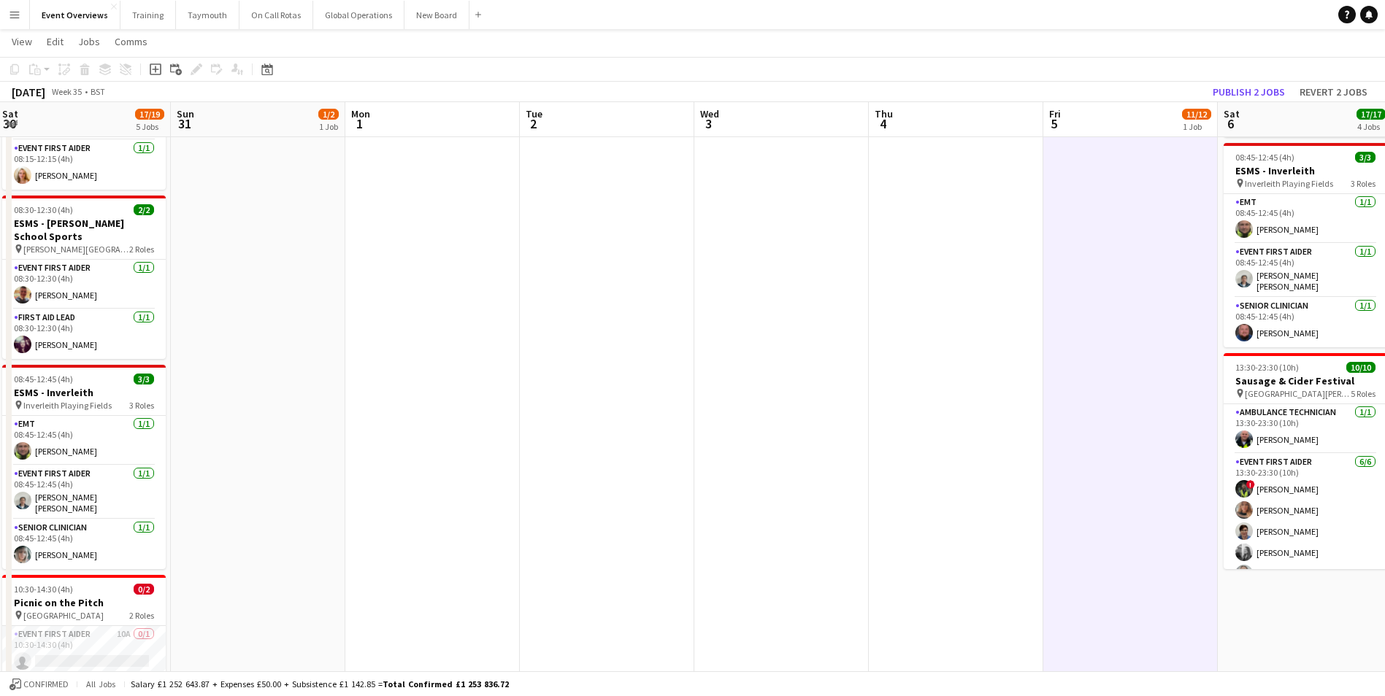
scroll to position [0, 429]
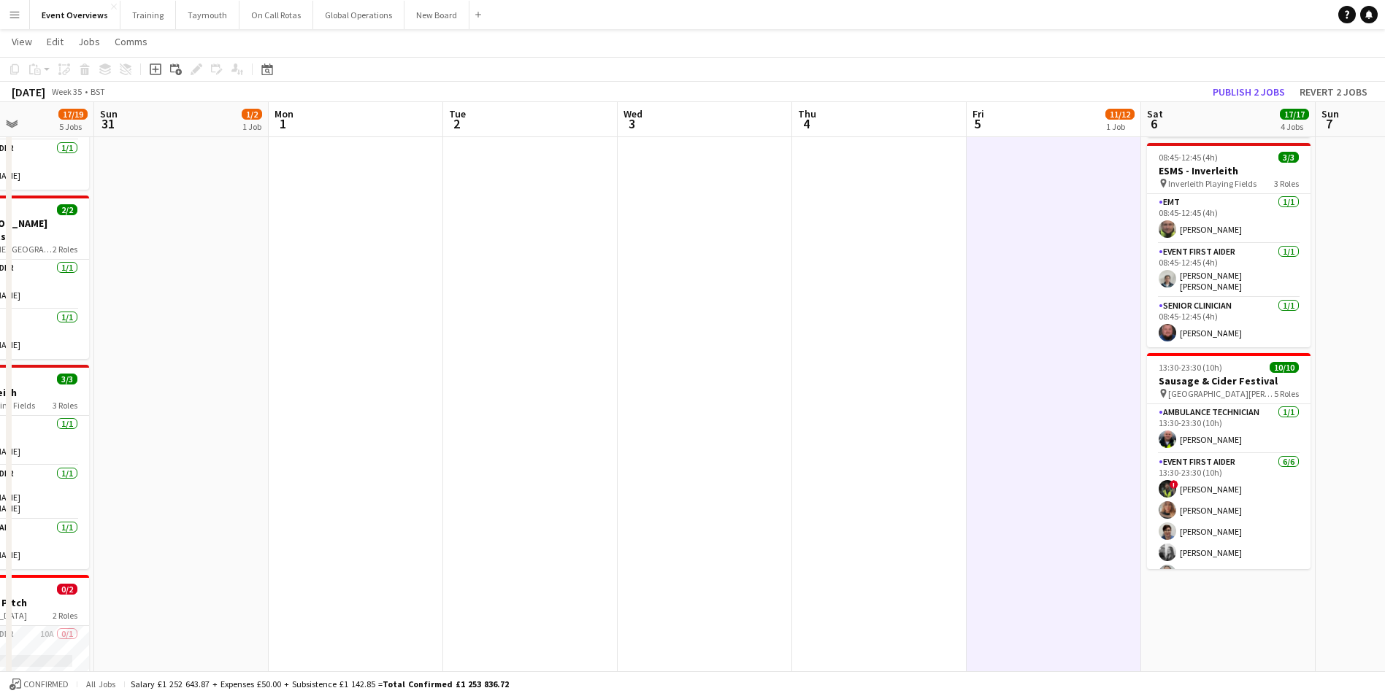
click at [607, 564] on app-calendar-viewport "Thu 28 Fri 29 Sat 30 17/19 5 Jobs Sun 31 1/2 1 Job Mon 1 Tue 2 Wed 3 Thu 4 Fri …" at bounding box center [692, 223] width 1385 height 1063
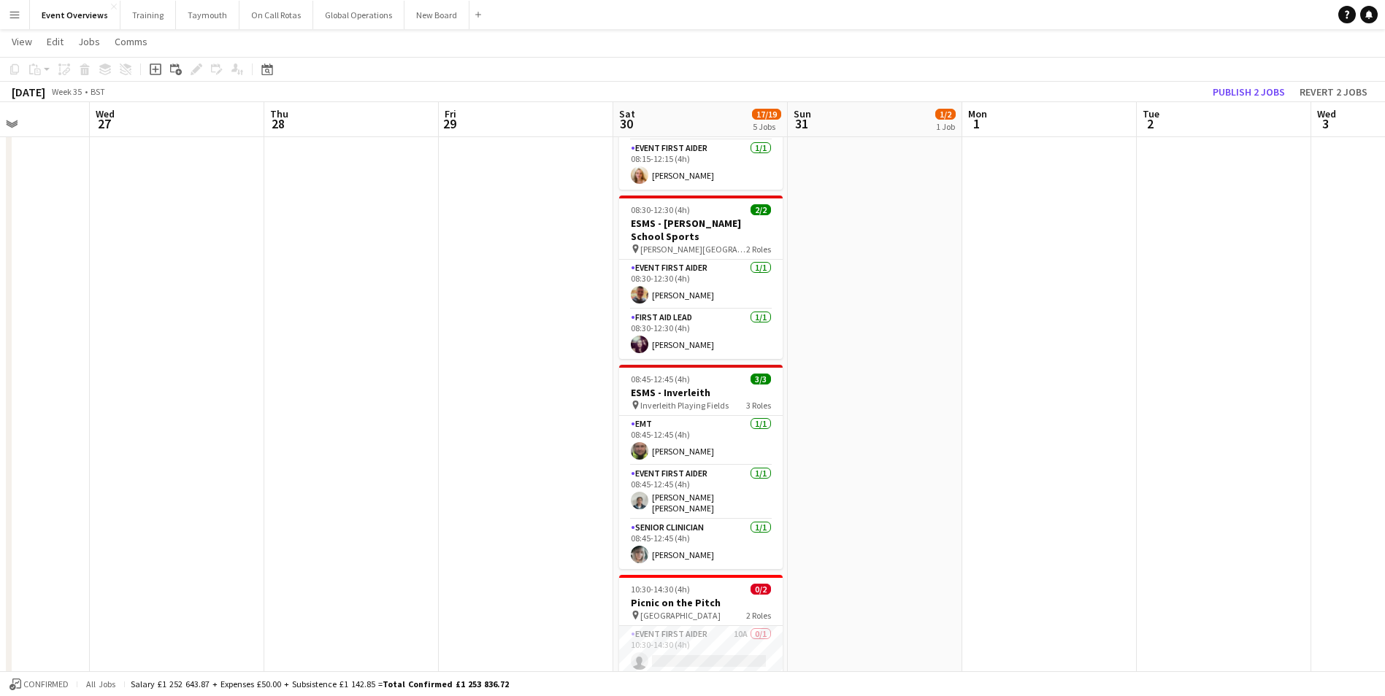
drag, startPoint x: 507, startPoint y: 358, endPoint x: 1097, endPoint y: 311, distance: 591.8
click at [1097, 311] on app-calendar-viewport "Sun 24 1/1 1 Job Mon 25 2/2 1 Job Tue 26 Wed 27 Thu 28 Fri 29 Sat 30 17/19 5 Jo…" at bounding box center [692, 223] width 1385 height 1063
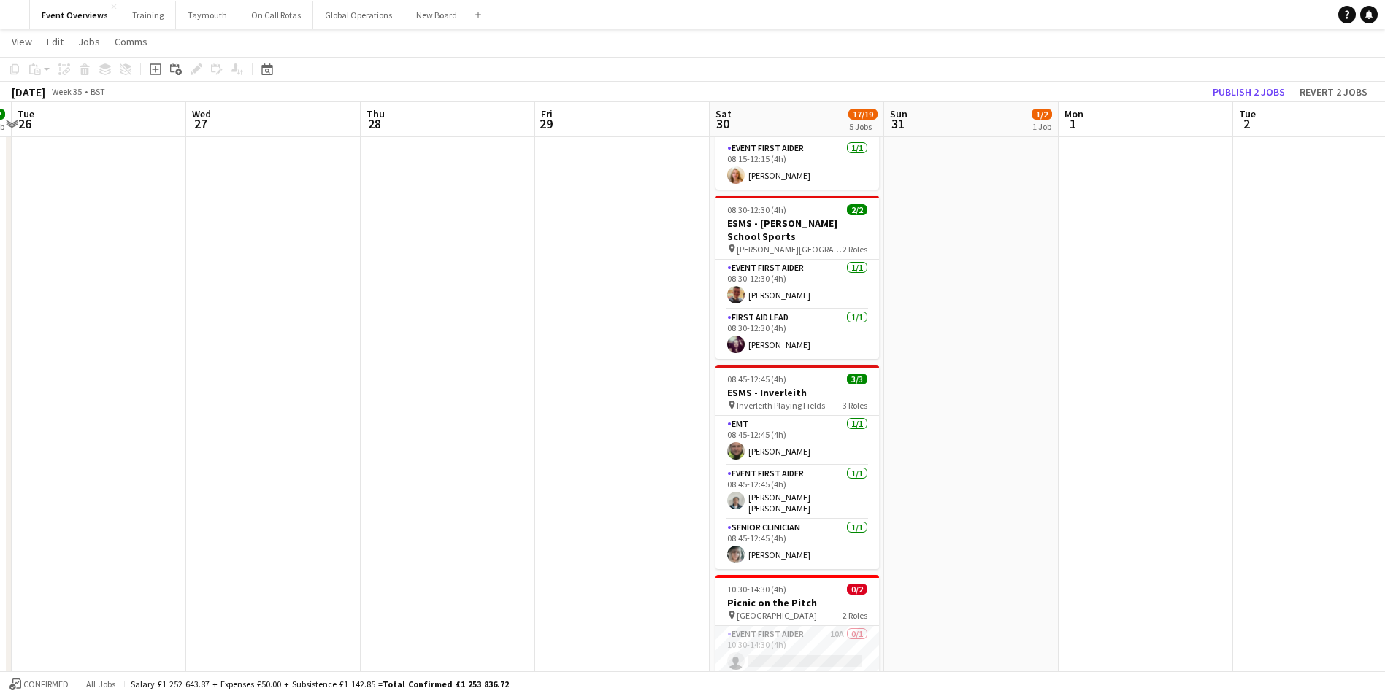
drag, startPoint x: 195, startPoint y: 366, endPoint x: 753, endPoint y: 310, distance: 561.4
click at [752, 310] on app-calendar-viewport "Sun 24 1/1 1 Job Mon 25 2/2 1 Job Tue 26 Wed 27 Thu 28 Fri 29 Sat 30 17/19 5 Jo…" at bounding box center [692, 223] width 1385 height 1063
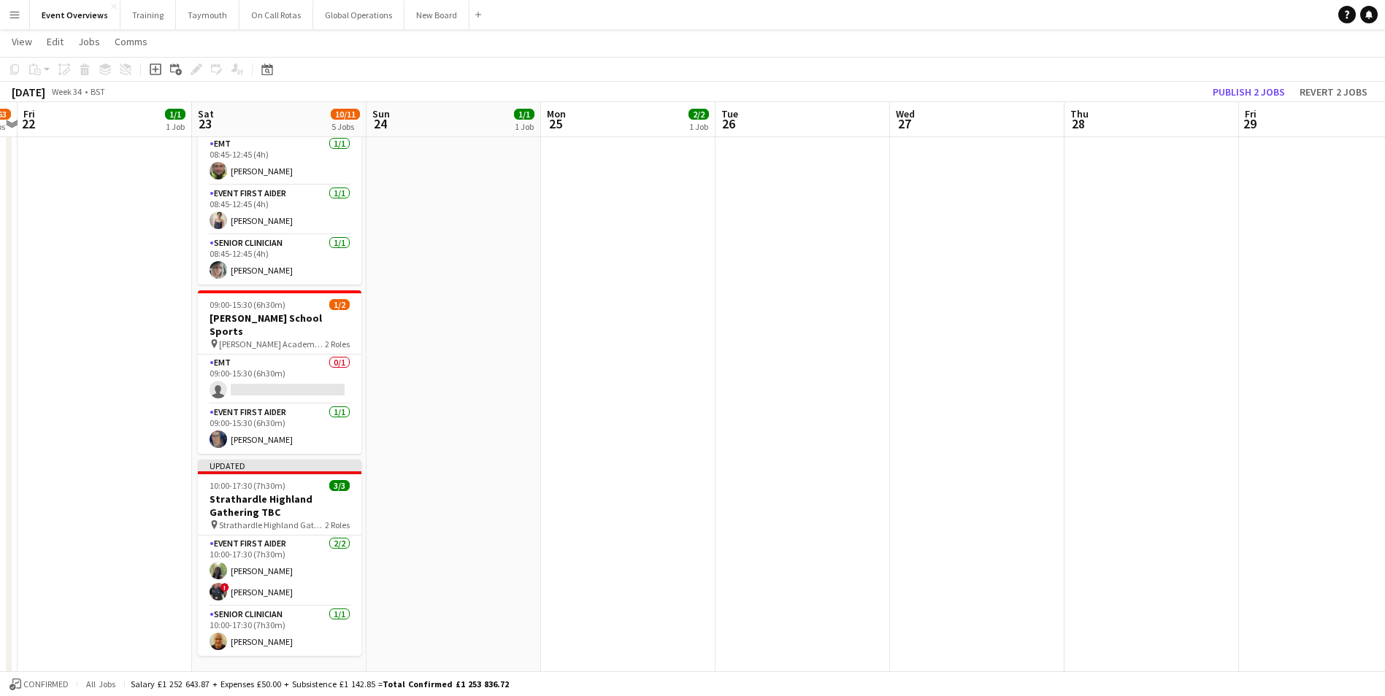
drag, startPoint x: 615, startPoint y: 345, endPoint x: 769, endPoint y: 347, distance: 154.0
click at [756, 342] on app-calendar-viewport "Wed 20 3/3 2 Jobs Thu 21 61/63 2 Jobs Fri 22 1/1 1 Job Sat 23 10/11 5 Jobs Sun …" at bounding box center [692, 223] width 1385 height 1063
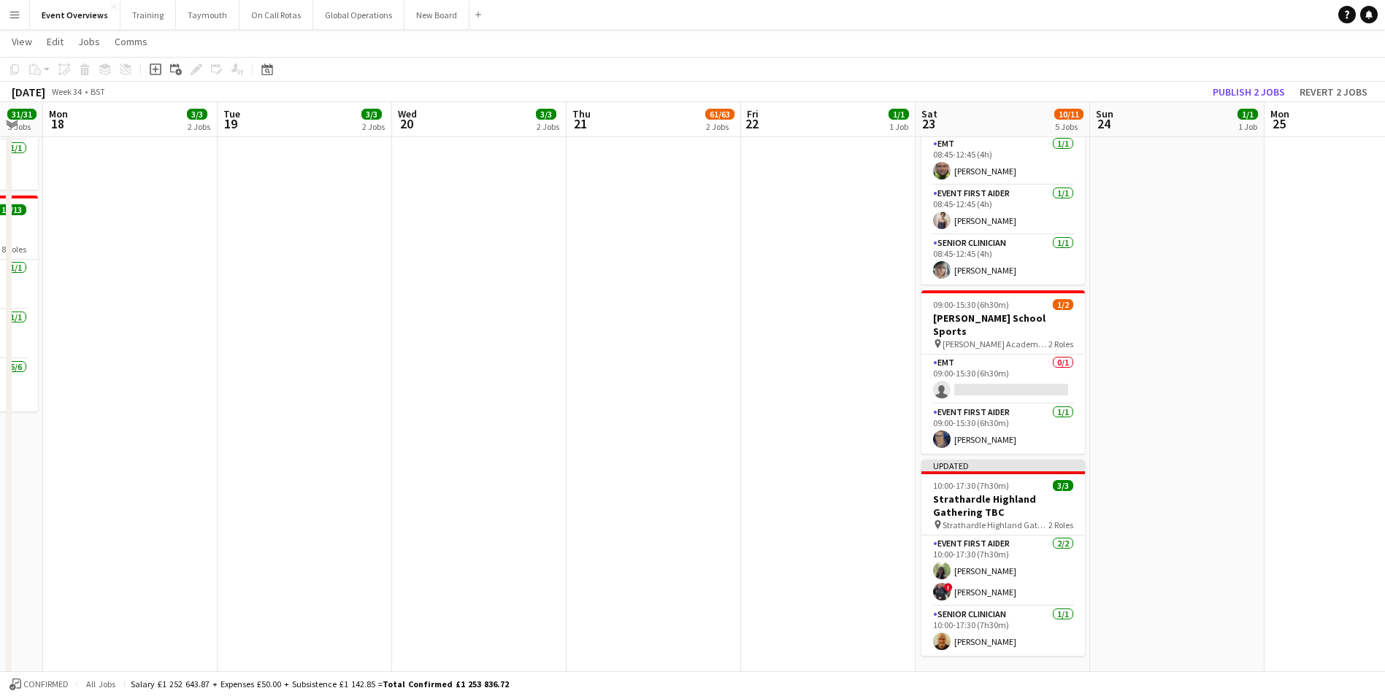
scroll to position [0, 331]
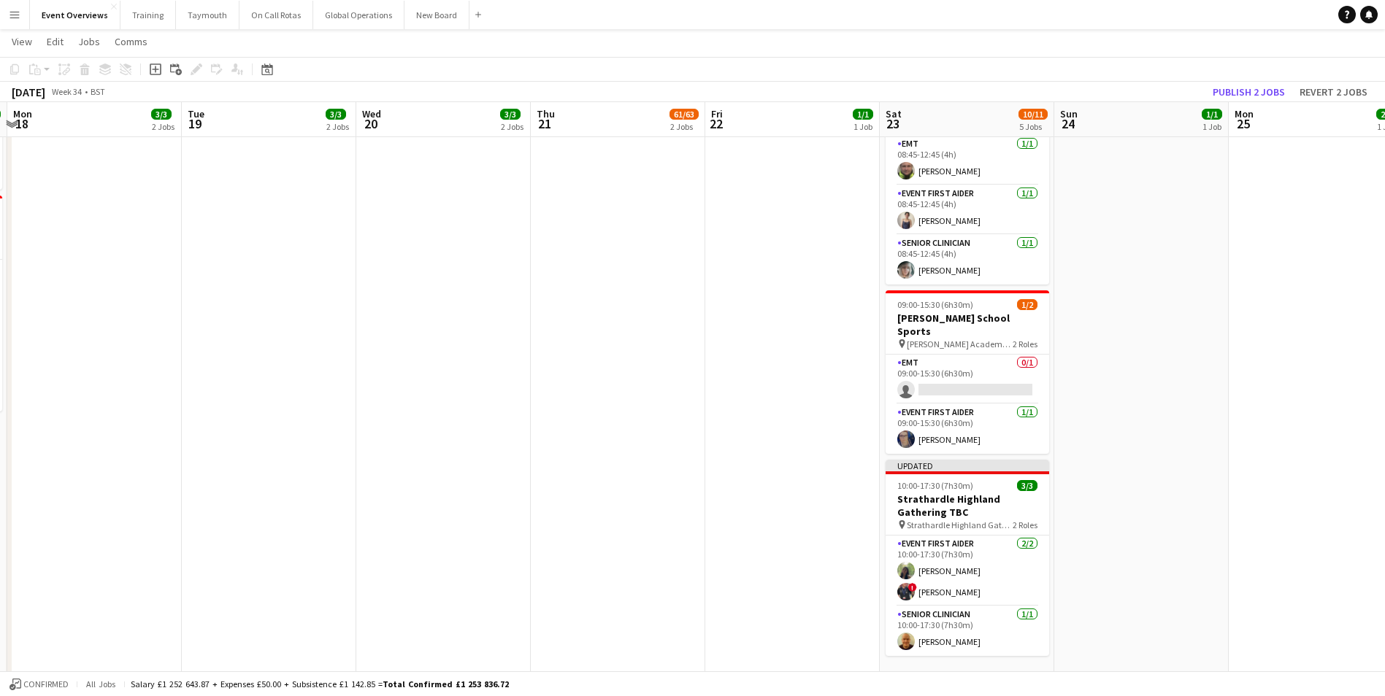
drag, startPoint x: 108, startPoint y: 398, endPoint x: 769, endPoint y: 372, distance: 661.9
click at [770, 371] on app-calendar-viewport "Sat 16 67/69 3 Jobs Sun 17 31/31 3 Jobs Mon 18 3/3 2 Jobs Tue 19 3/3 2 Jobs Wed…" at bounding box center [692, 223] width 1385 height 1063
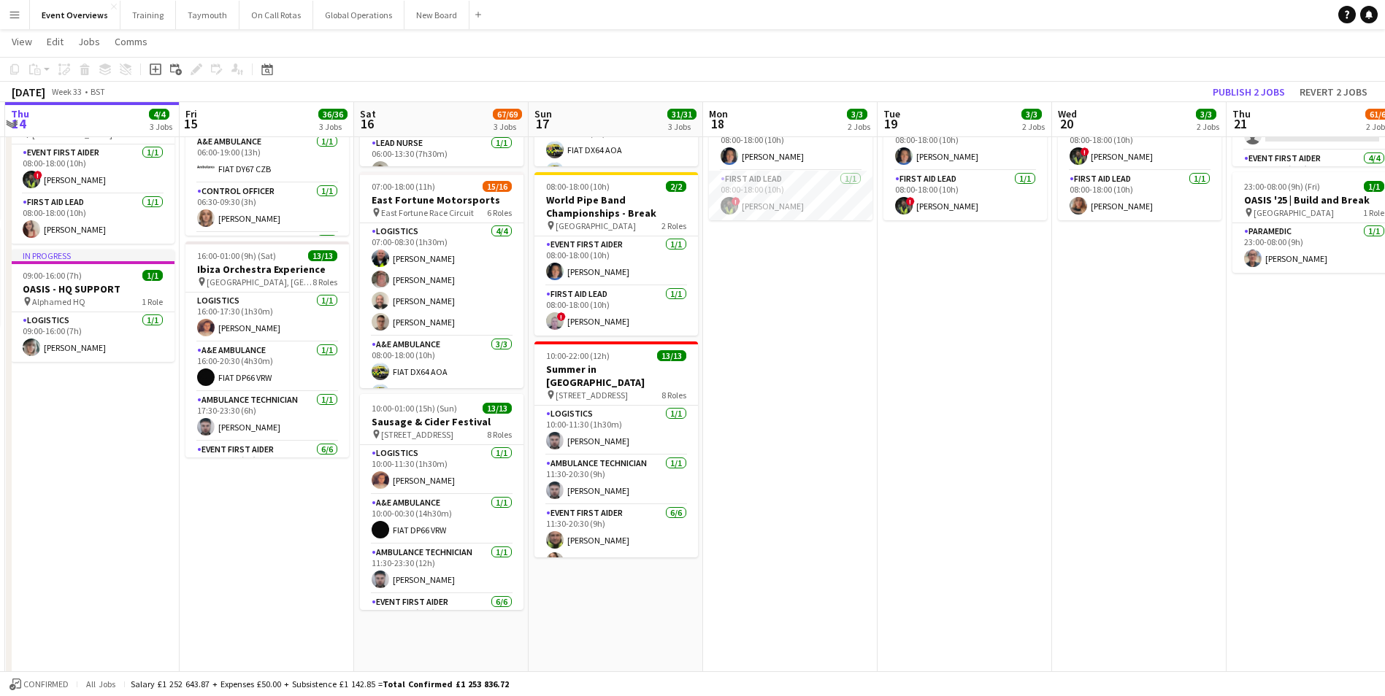
scroll to position [0, 345]
drag, startPoint x: 570, startPoint y: 409, endPoint x: 918, endPoint y: 389, distance: 348.0
click at [918, 389] on app-calendar-viewport "Tue 12 84/85 4 Jobs Wed 13 4/4 3 Jobs Thu 14 4/4 3 Jobs Fri 15 36/36 3 Jobs Sat…" at bounding box center [692, 369] width 1385 height 1063
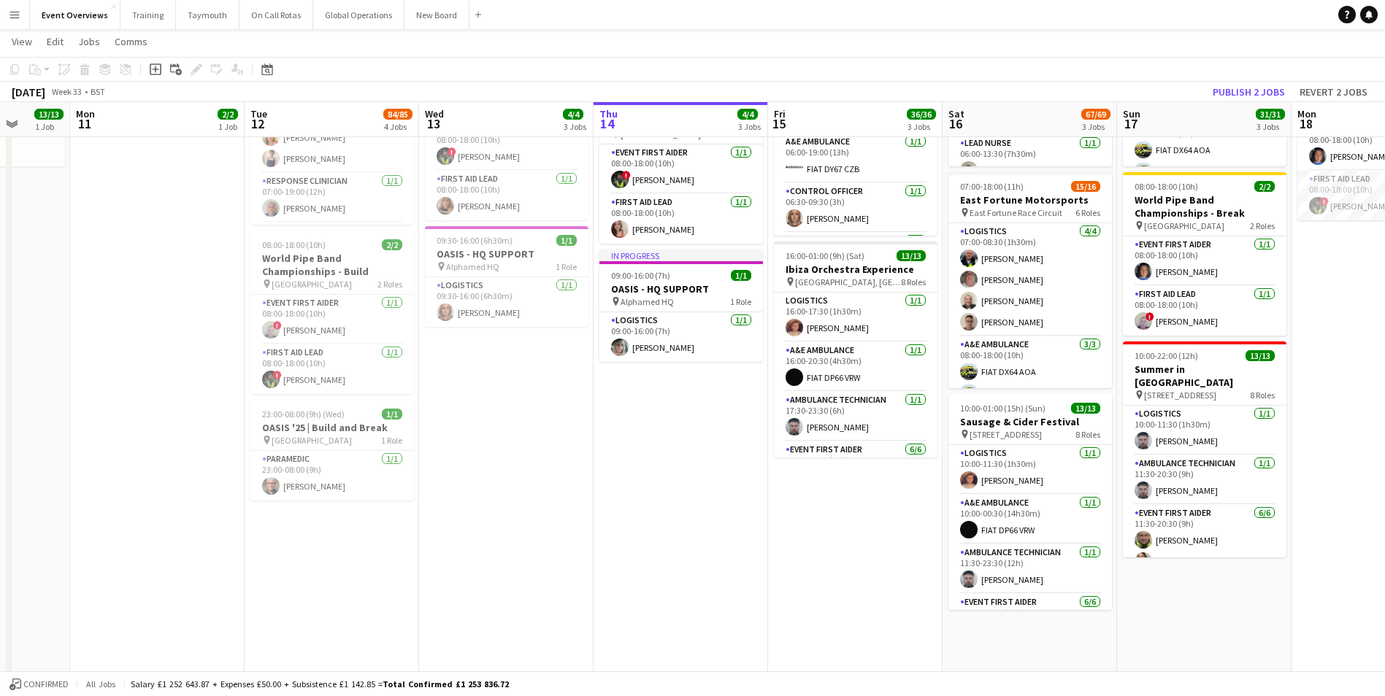
drag, startPoint x: 204, startPoint y: 563, endPoint x: 761, endPoint y: 540, distance: 556.7
click at [767, 539] on app-calendar-viewport "Sat 9 94/95 2 Jobs Sun 10 13/13 1 Job Mon 11 2/2 1 Job Tue 12 84/85 4 Jobs Wed …" at bounding box center [692, 369] width 1385 height 1063
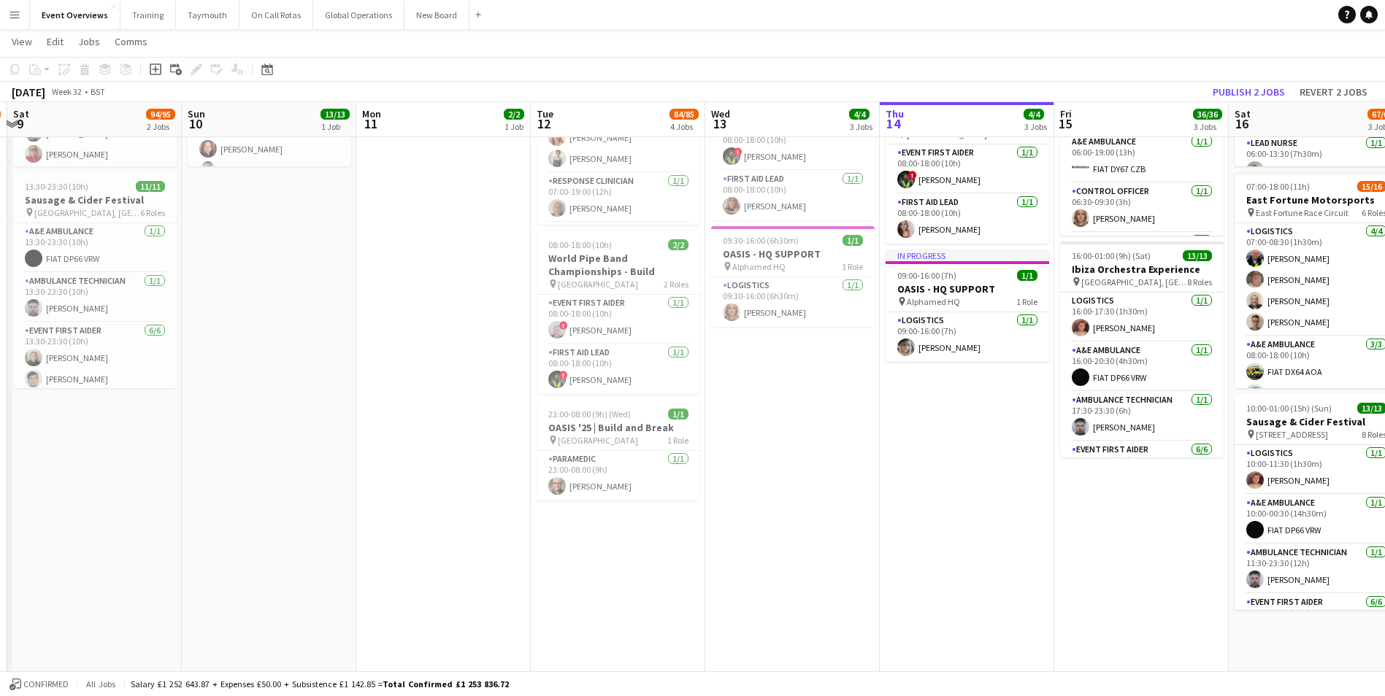
drag, startPoint x: 262, startPoint y: 556, endPoint x: 908, endPoint y: 534, distance: 646.4
click at [908, 534] on app-calendar-viewport "Thu 7 4/4 3 Jobs Fri 8 96/97 2 Jobs Sat 9 94/95 2 Jobs Sun 10 13/13 1 Job Mon 1…" at bounding box center [692, 369] width 1385 height 1063
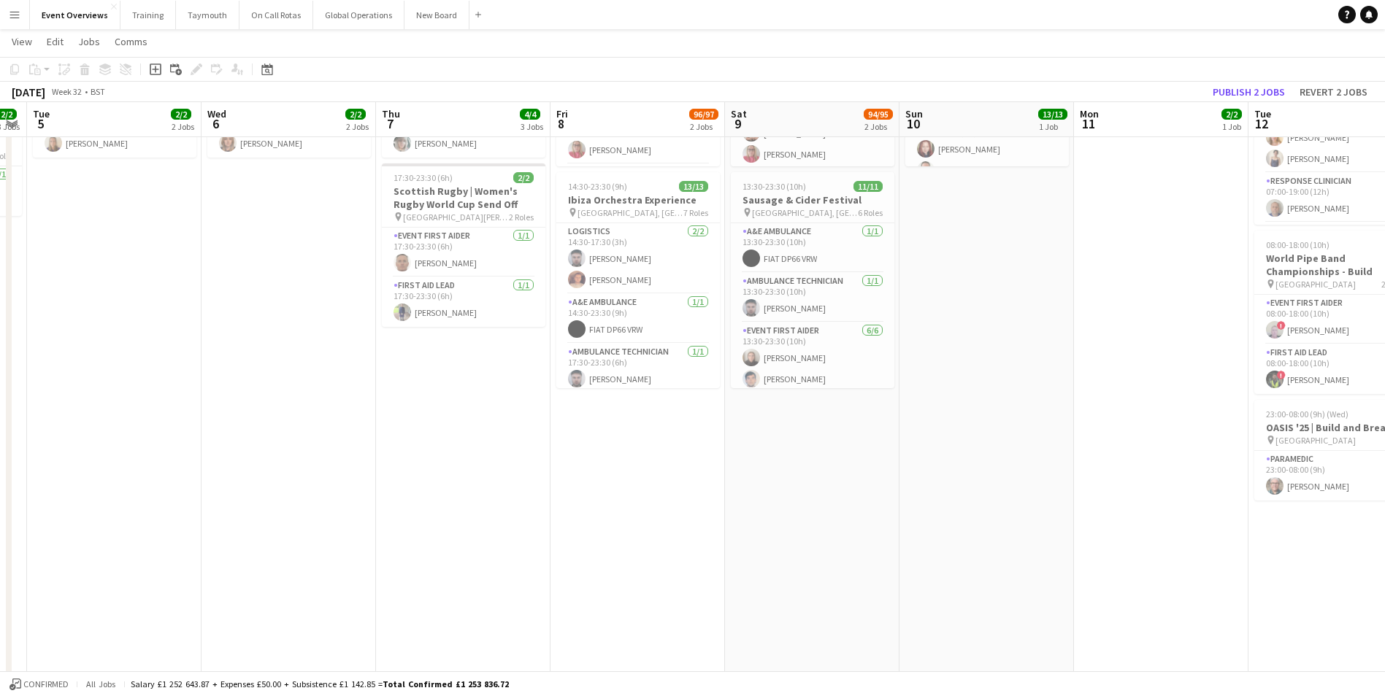
scroll to position [0, 304]
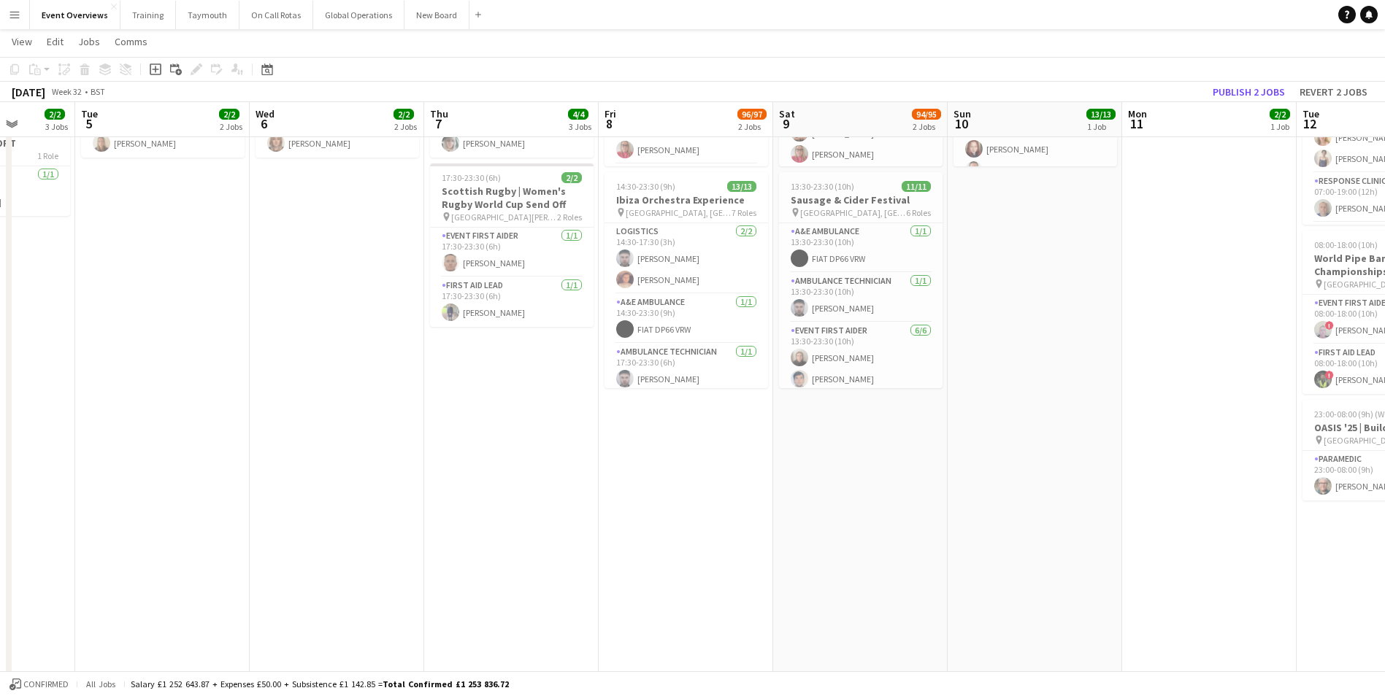
drag, startPoint x: 445, startPoint y: 525, endPoint x: 1164, endPoint y: 494, distance: 719.0
click at [1144, 497] on app-calendar-viewport "Sun 3 19/19 2 Jobs Mon 4 2/2 3 Jobs Tue 5 2/2 2 Jobs Wed 6 2/2 2 Jobs Thu 7 4/4…" at bounding box center [692, 369] width 1385 height 1063
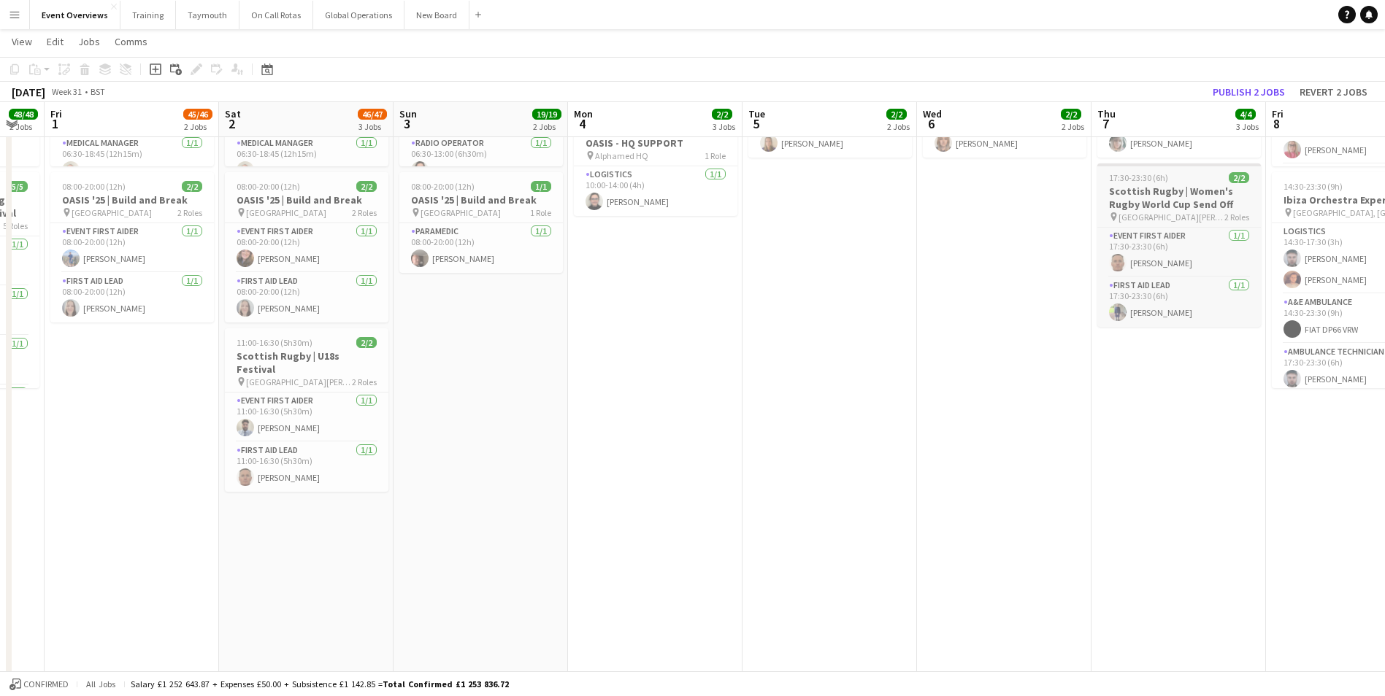
click at [1182, 188] on h3 "Scottish Rugby | Women's Rugby World Cup Send Off" at bounding box center [1179, 198] width 164 height 26
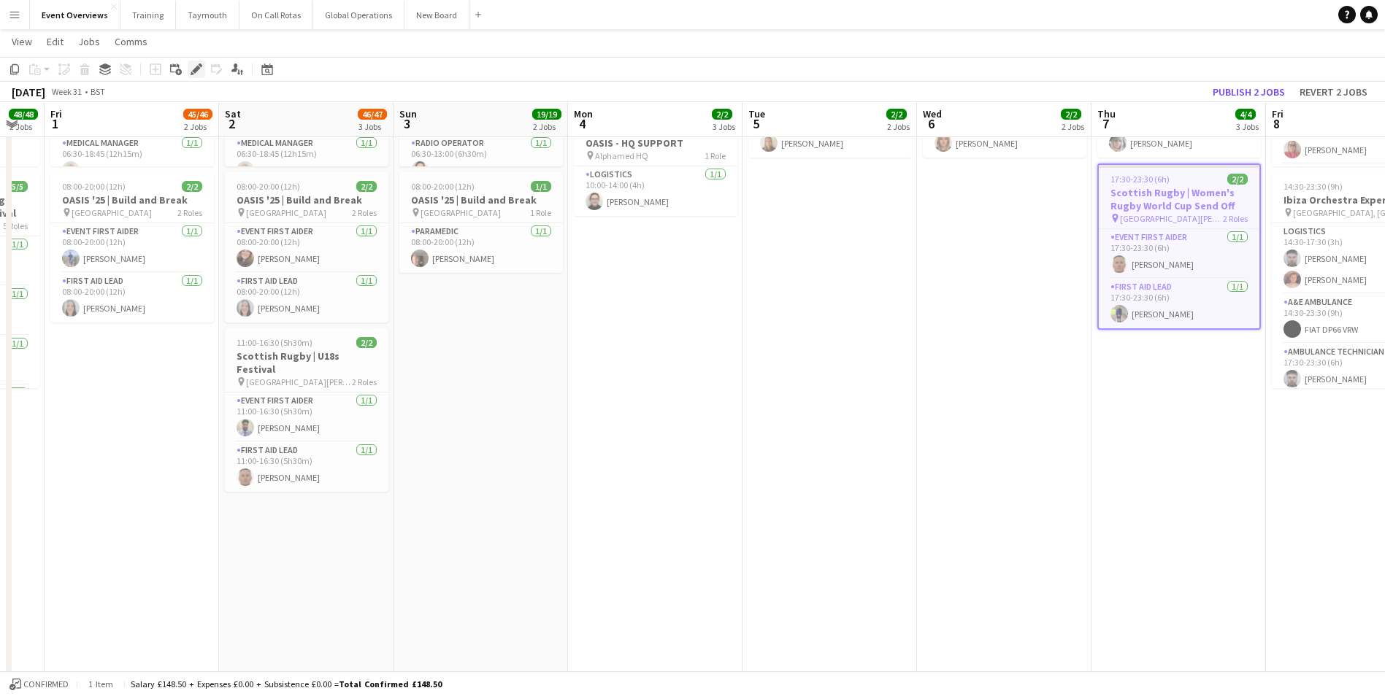
click at [193, 66] on icon "Edit" at bounding box center [197, 70] width 12 height 12
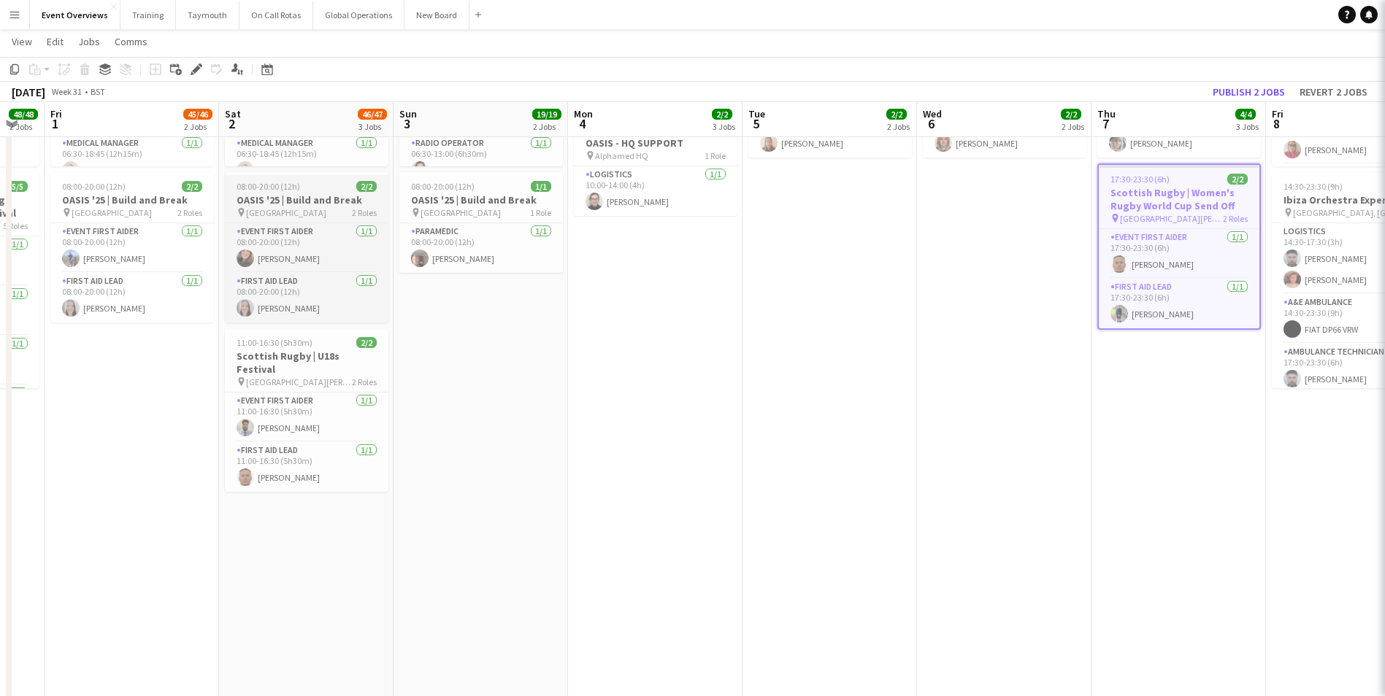
type input "**********"
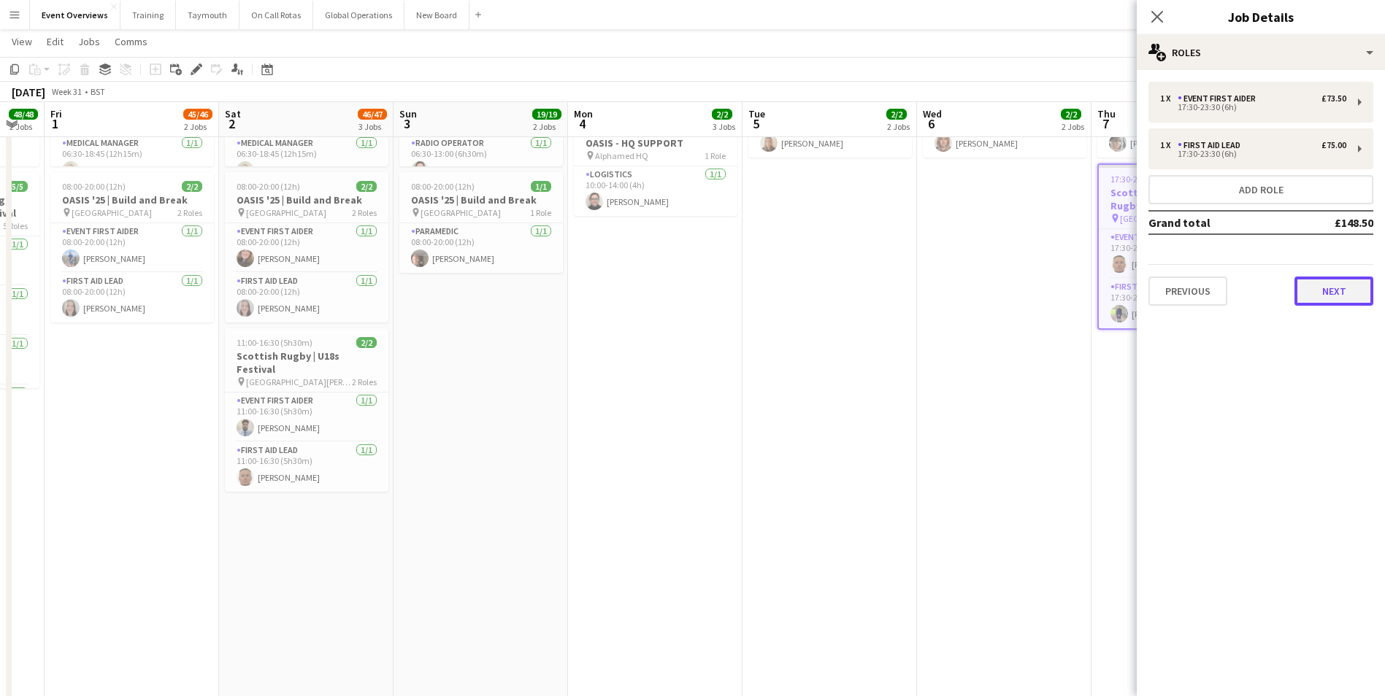
click at [1313, 287] on button "Next" at bounding box center [1333, 291] width 79 height 29
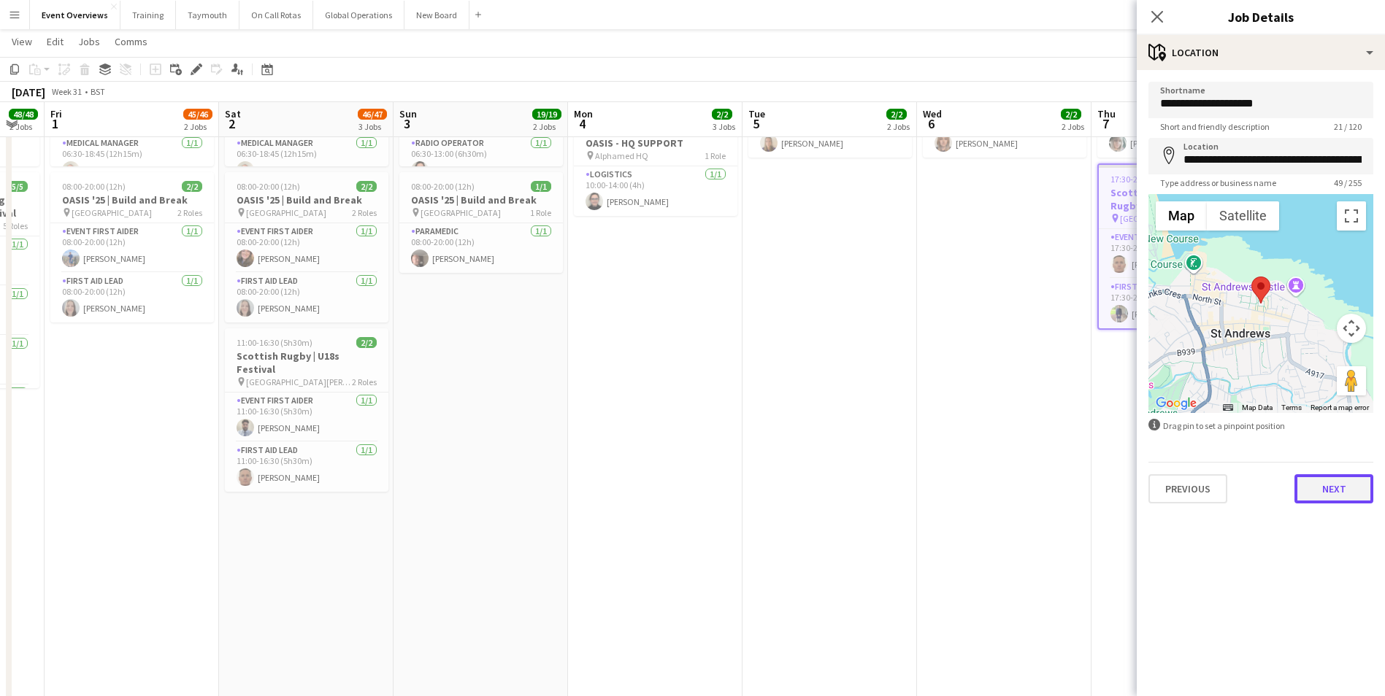
click at [1344, 495] on button "Next" at bounding box center [1333, 489] width 79 height 29
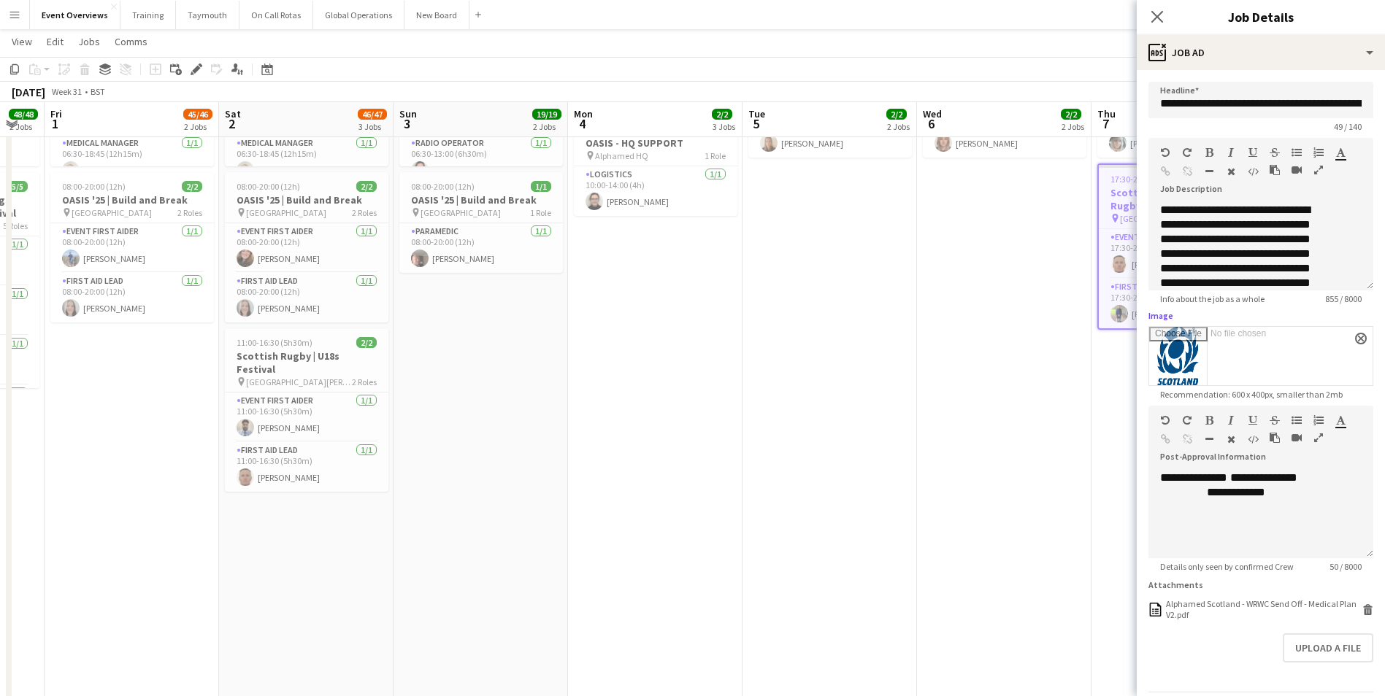
click at [770, 453] on app-date-cell "08:00-20:00 (12h) 1/1 OASIS '25 | Build and Break pin [GEOGRAPHIC_DATA] 1 Role …" at bounding box center [829, 423] width 174 height 956
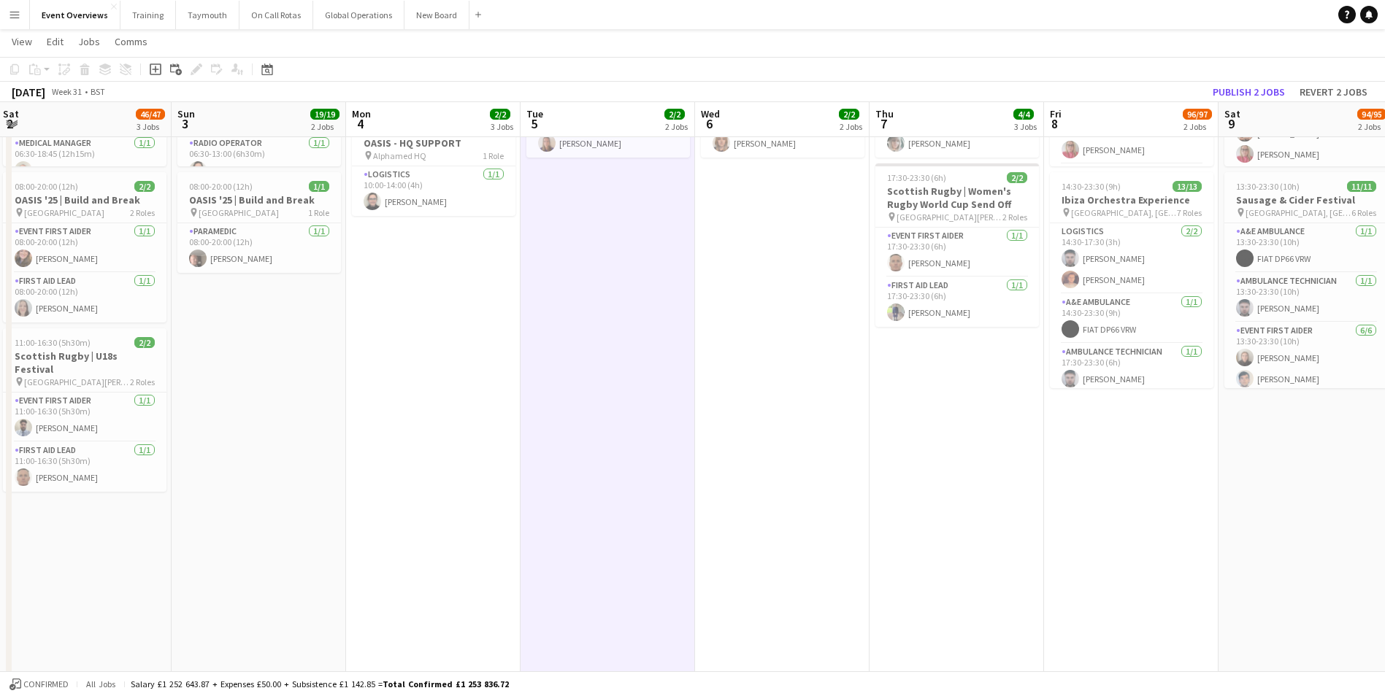
drag, startPoint x: 884, startPoint y: 413, endPoint x: 123, endPoint y: 414, distance: 761.4
click at [128, 413] on app-calendar-viewport "Wed 30 4/4 1 Job Thu 31 48/48 2 Jobs Fri 1 45/46 2 Jobs Sat 2 46/47 3 Jobs Sun …" at bounding box center [692, 369] width 1385 height 1063
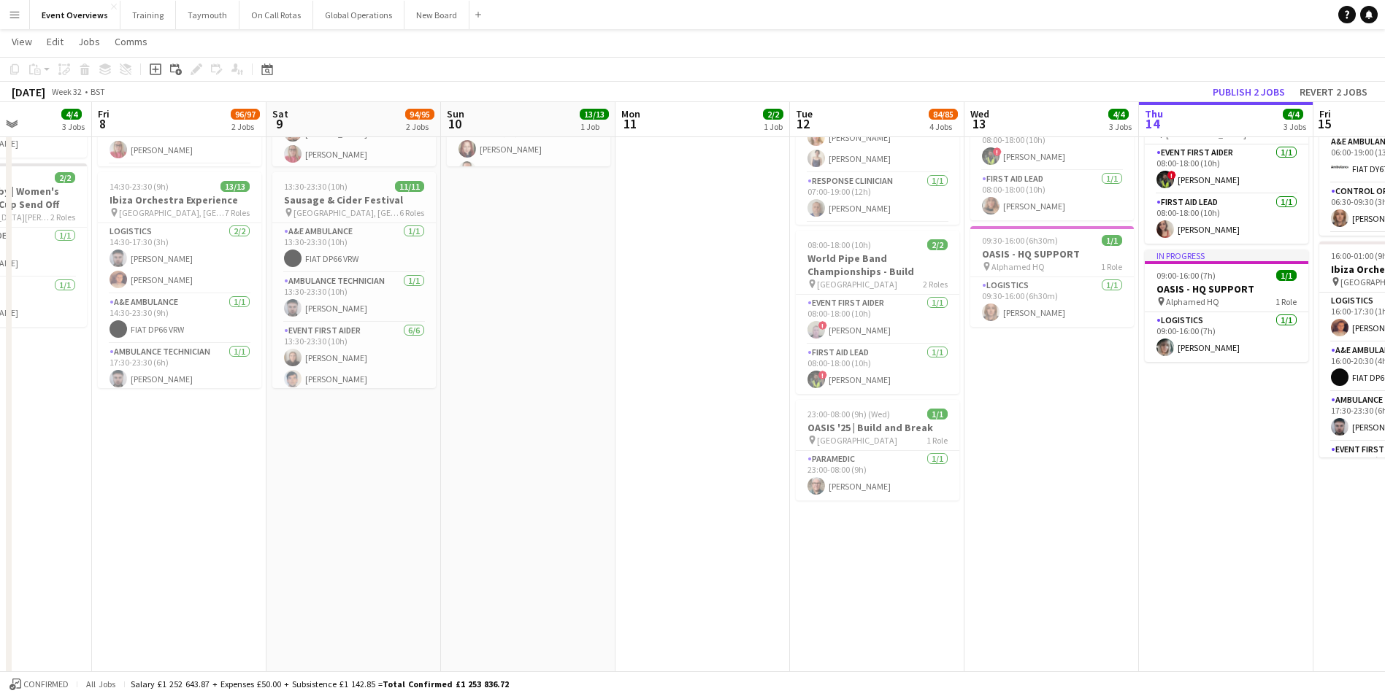
drag, startPoint x: 896, startPoint y: 481, endPoint x: -28, endPoint y: 484, distance: 923.5
click at [0, 484] on html "Menu Boards Boards Boards All jobs Status Workforce Workforce My Workforce Recr…" at bounding box center [692, 353] width 1385 height 1145
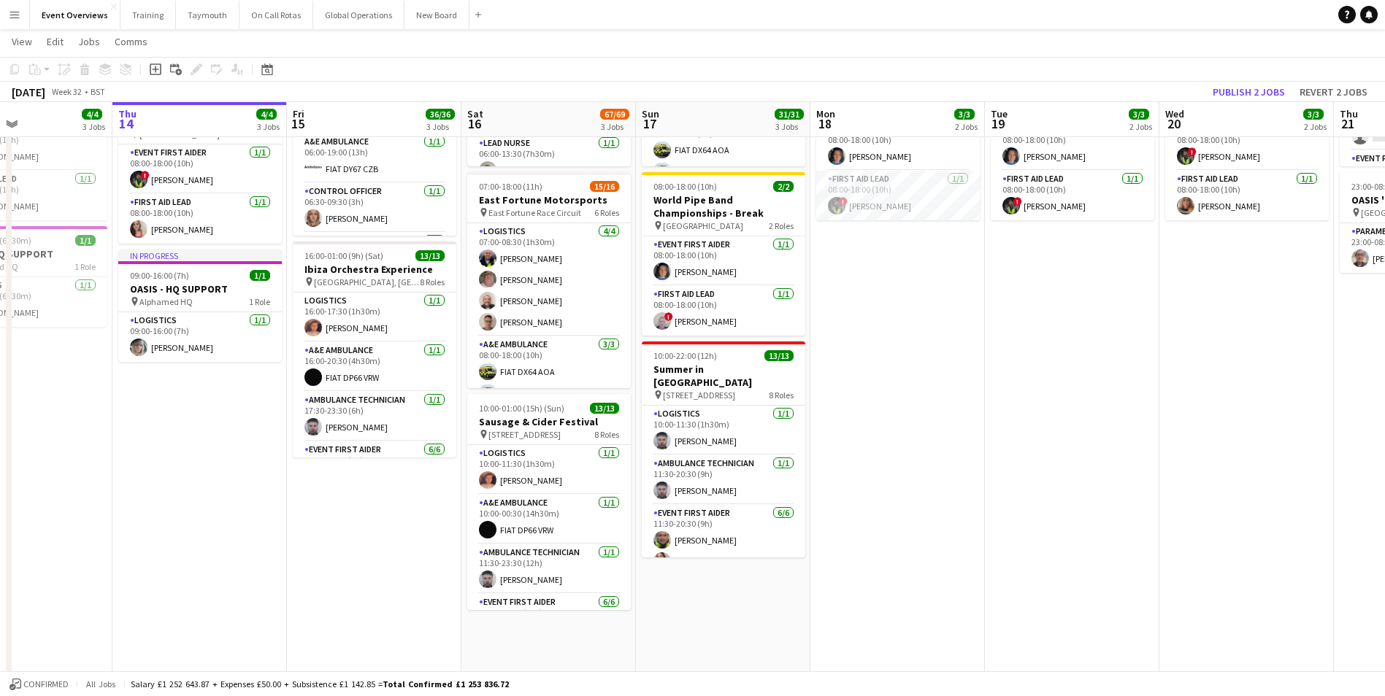
drag, startPoint x: 802, startPoint y: 566, endPoint x: -25, endPoint y: 541, distance: 826.8
click at [0, 541] on html "Menu Boards Boards Boards All jobs Status Workforce Workforce My Workforce Recr…" at bounding box center [692, 353] width 1385 height 1145
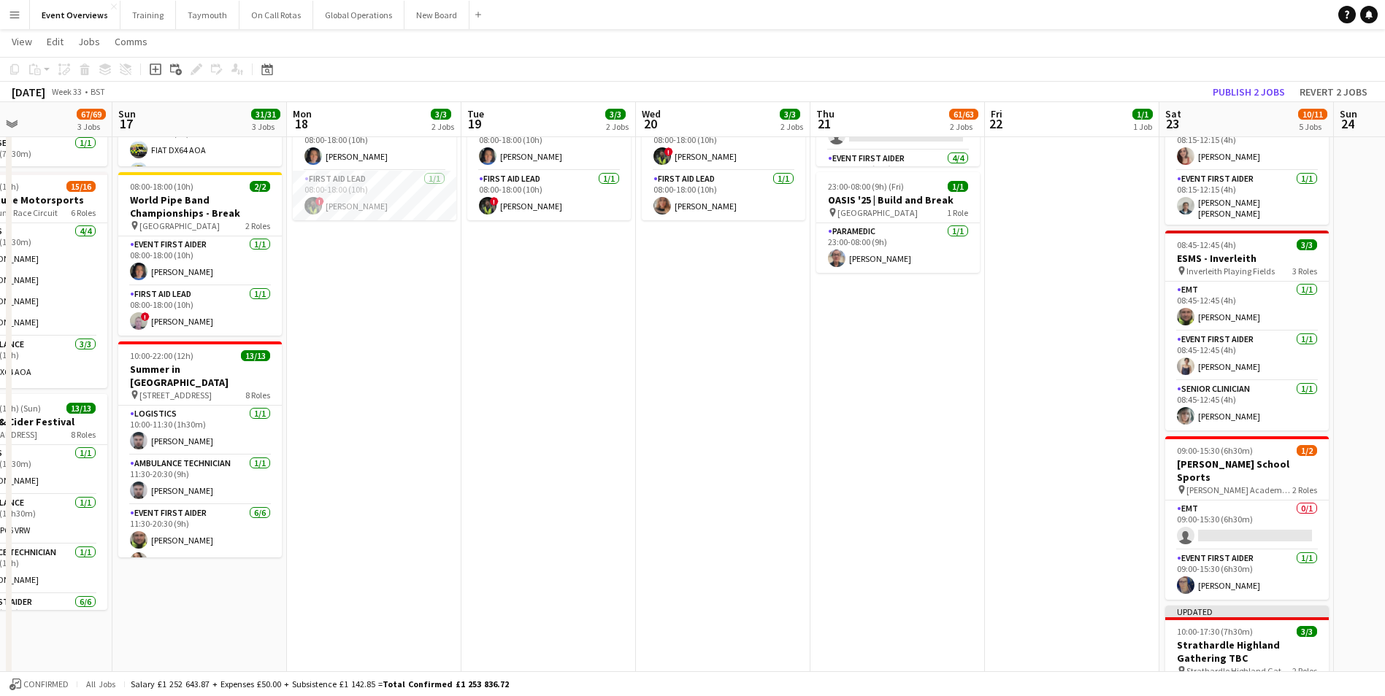
scroll to position [0, 547]
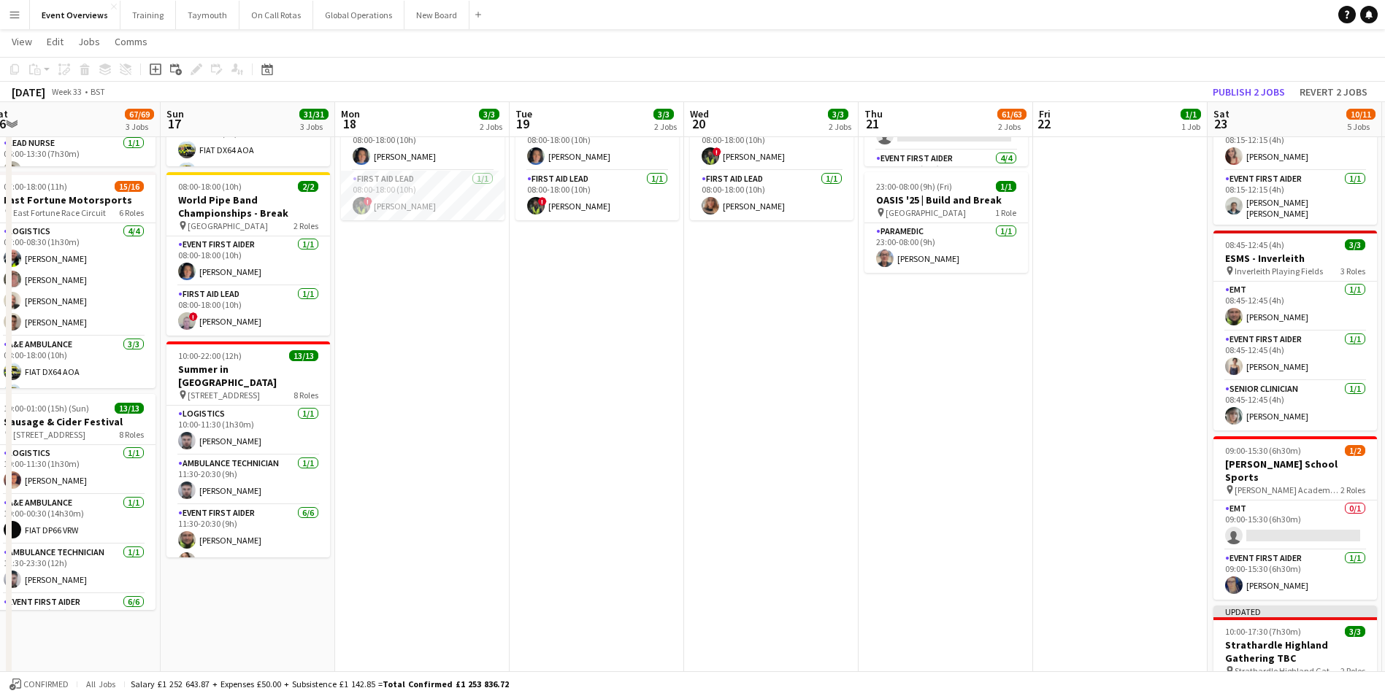
drag, startPoint x: 691, startPoint y: 510, endPoint x: 103, endPoint y: 512, distance: 587.7
click at [104, 512] on app-calendar-viewport "Wed 13 4/4 3 Jobs Thu 14 4/4 3 Jobs Fri 15 36/36 3 Jobs Sat 16 67/69 3 Jobs Sun…" at bounding box center [692, 369] width 1385 height 1063
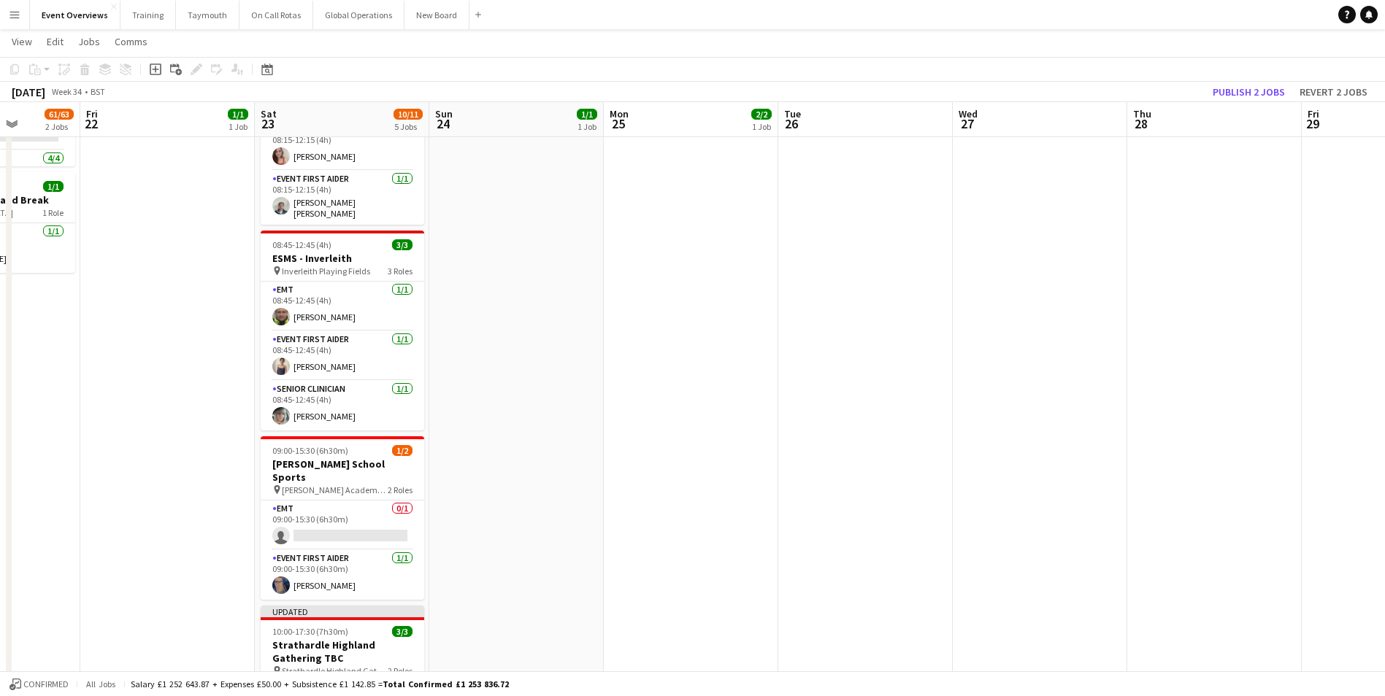
drag, startPoint x: 961, startPoint y: 445, endPoint x: 73, endPoint y: 477, distance: 888.3
click at [59, 477] on app-calendar-viewport "Tue 19 3/3 2 Jobs Wed 20 3/3 2 Jobs Thu 21 61/63 2 Jobs Fri 22 1/1 1 Job Sat 23…" at bounding box center [692, 369] width 1385 height 1063
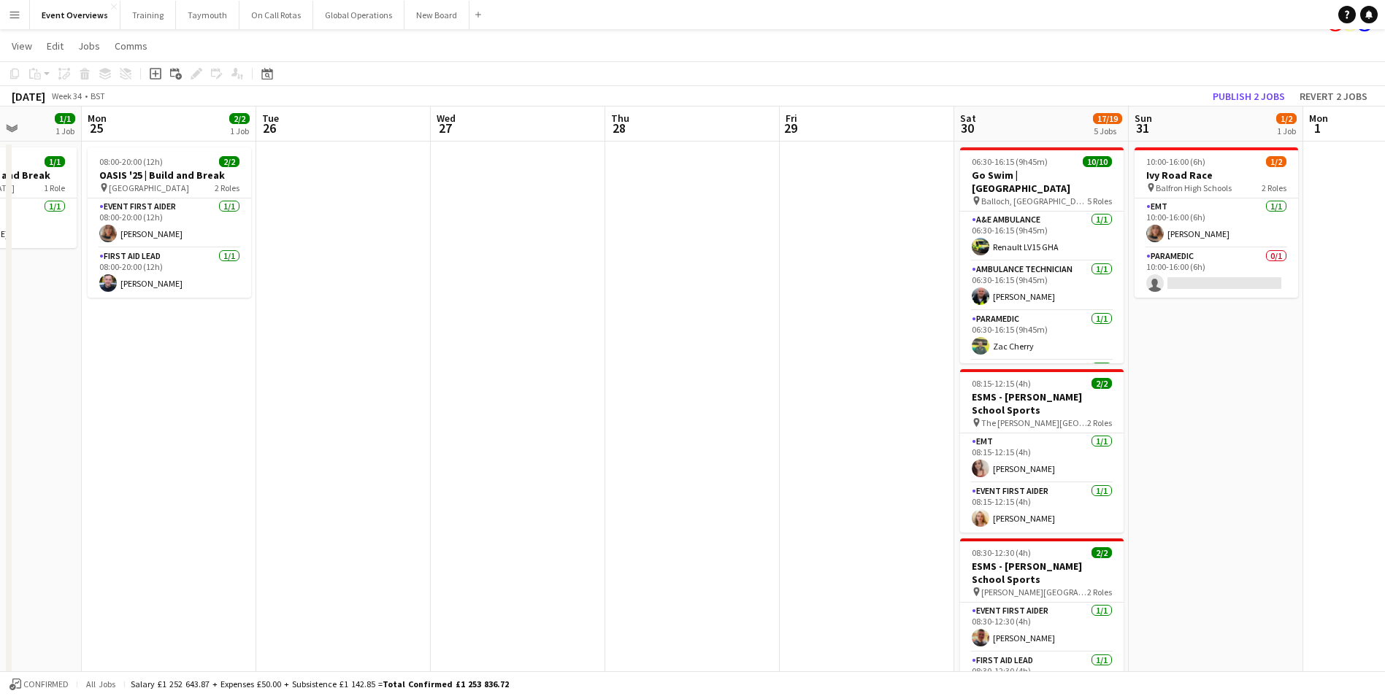
scroll to position [0, 0]
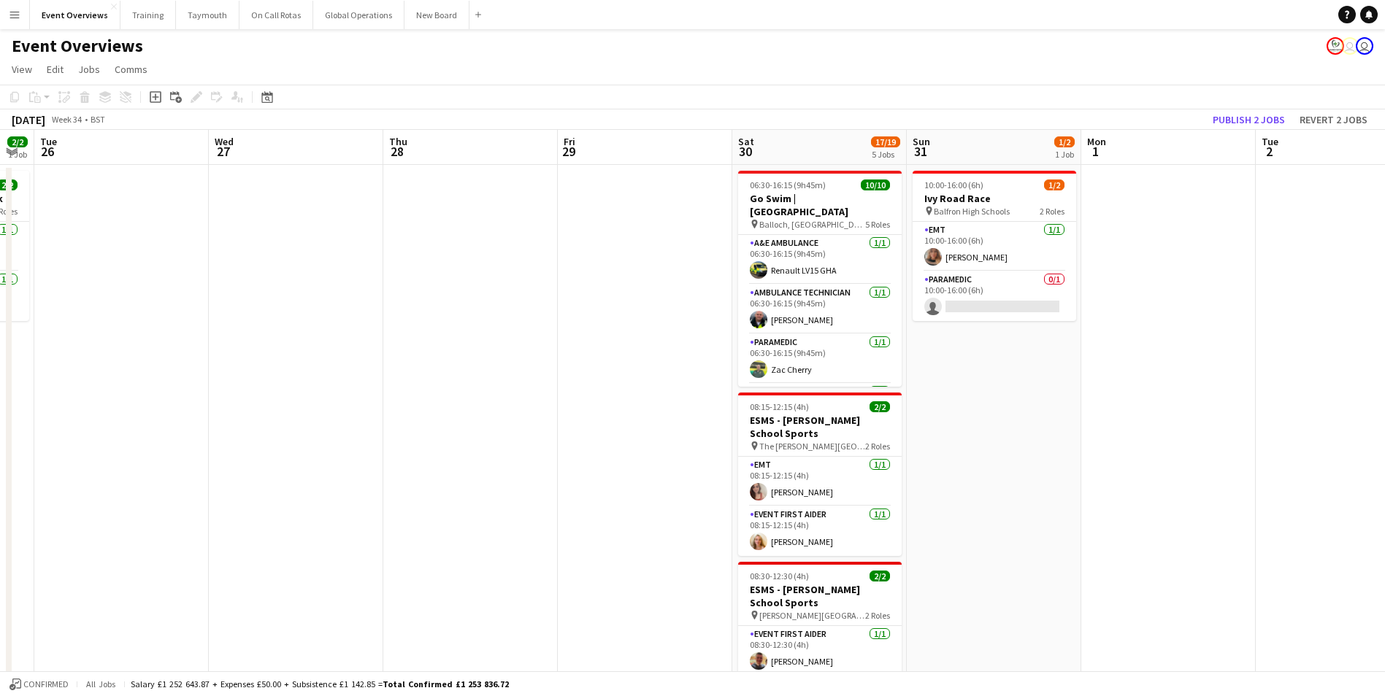
drag, startPoint x: 619, startPoint y: 444, endPoint x: 311, endPoint y: 451, distance: 308.1
click at [137, 447] on app-calendar-viewport "Sat 23 10/11 5 Jobs Sun 24 1/1 1 Job Mon 25 2/2 1 Job Tue 26 Wed 27 Thu 28 Fri …" at bounding box center [692, 625] width 1385 height 991
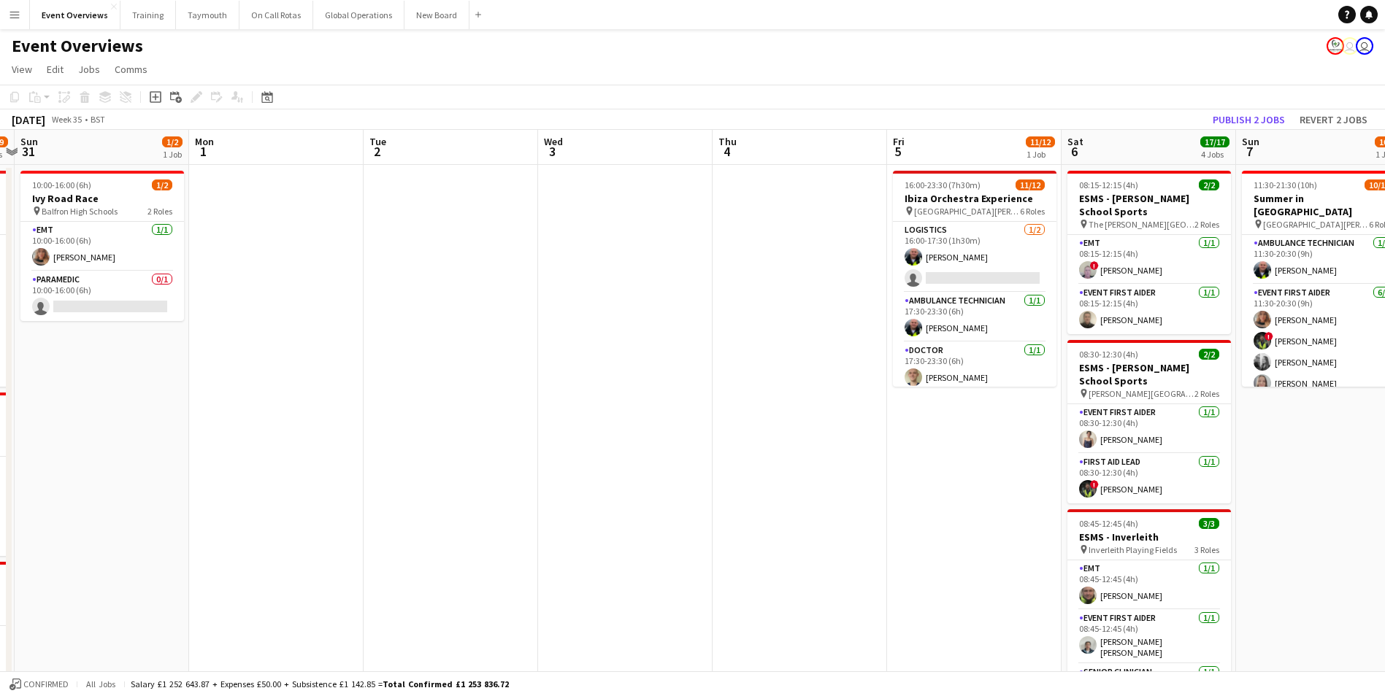
drag, startPoint x: 818, startPoint y: 434, endPoint x: 185, endPoint y: 445, distance: 633.0
click at [77, 447] on app-calendar-viewport "Thu 28 Fri 29 Sat 30 17/19 5 Jobs Sun 31 1/2 1 Job Mon 1 Tue 2 Wed 3 Thu 4 Fri …" at bounding box center [692, 625] width 1385 height 991
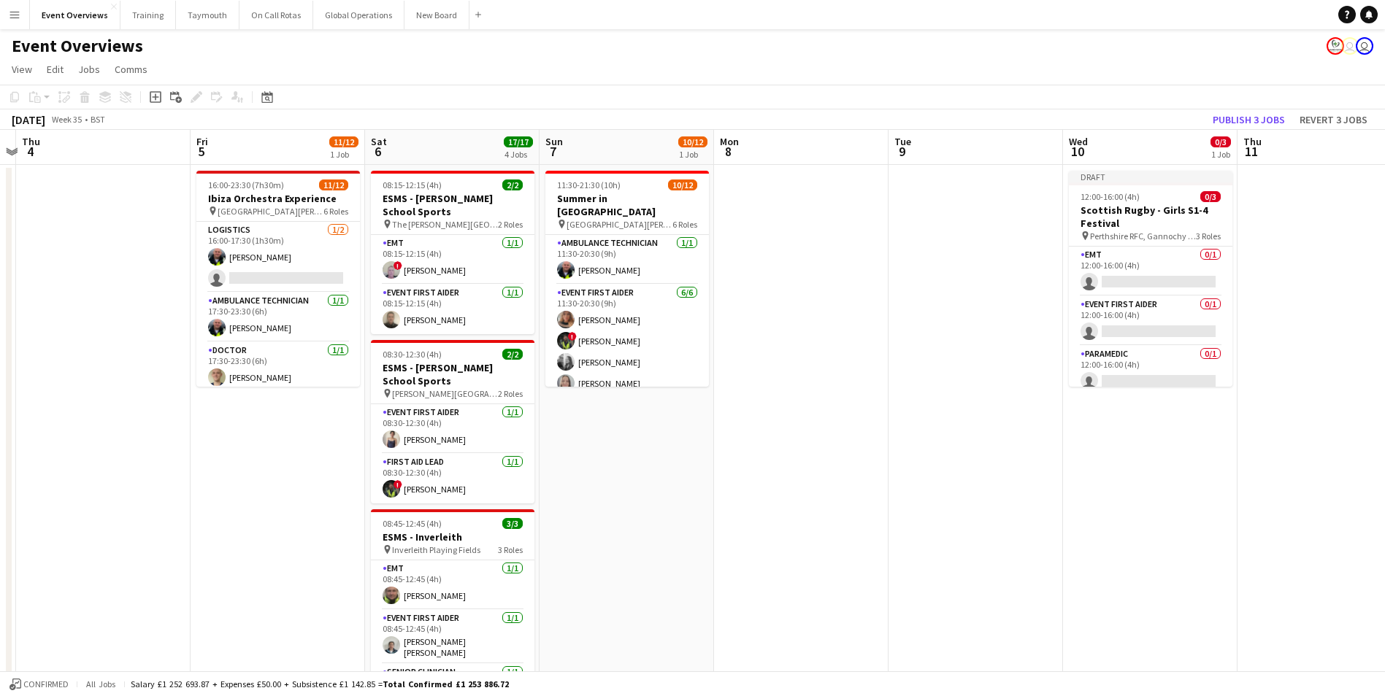
scroll to position [0, 497]
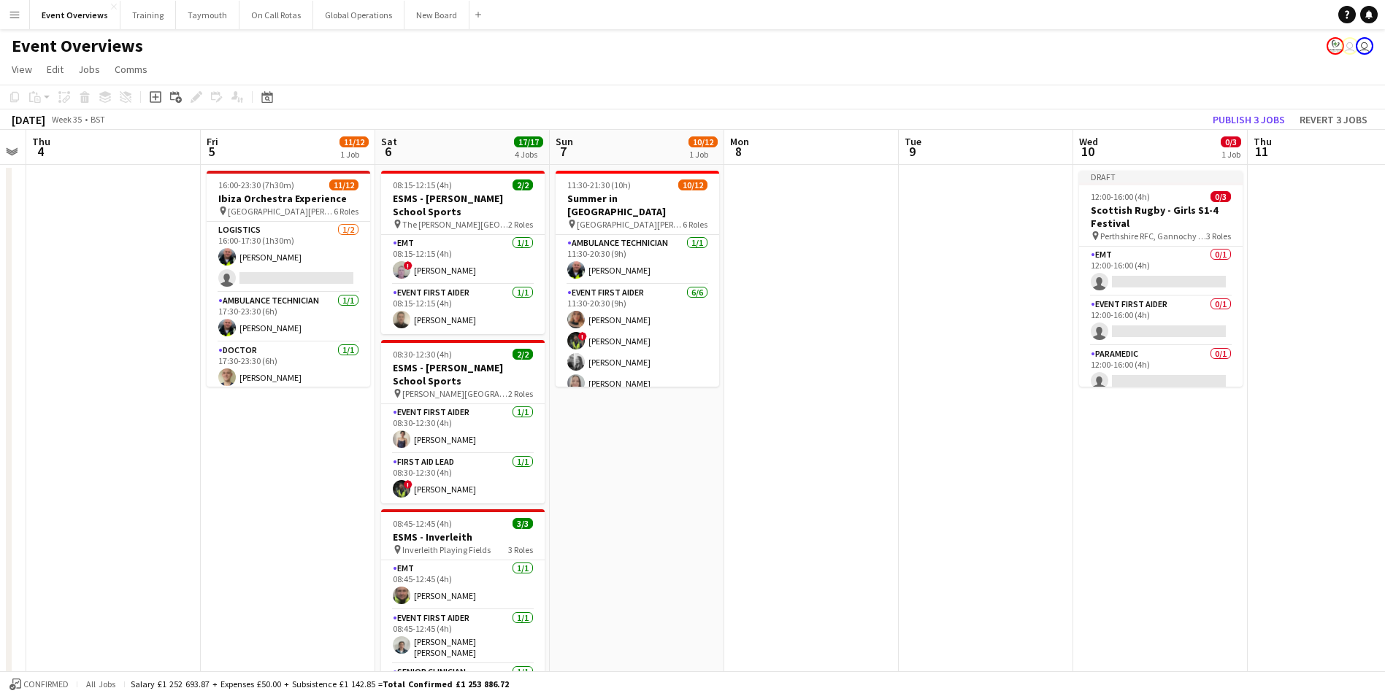
drag, startPoint x: 615, startPoint y: 420, endPoint x: -38, endPoint y: 452, distance: 654.1
click at [0, 452] on html "Menu Boards Boards Boards All jobs Status Workforce Workforce My Workforce Recr…" at bounding box center [692, 573] width 1385 height 1146
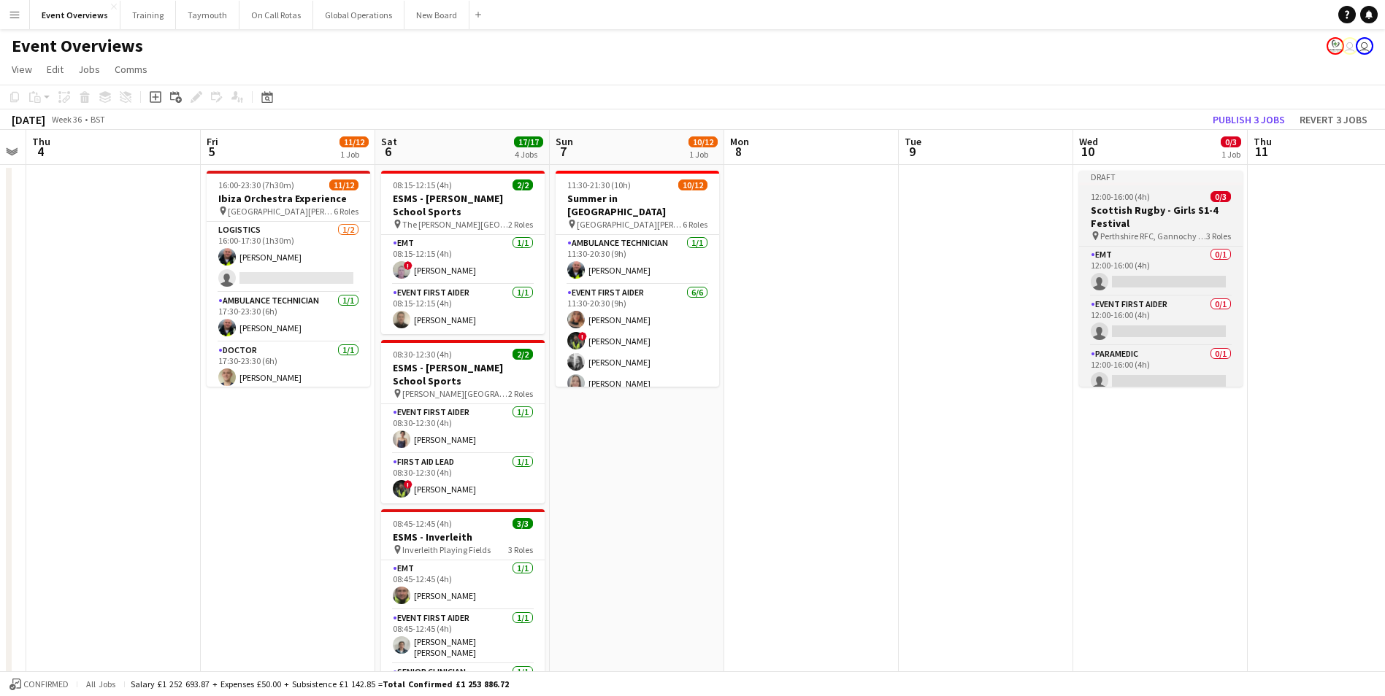
click at [1139, 207] on h3 "Scottish Rugby - Girls S1-4 Festival" at bounding box center [1161, 217] width 164 height 26
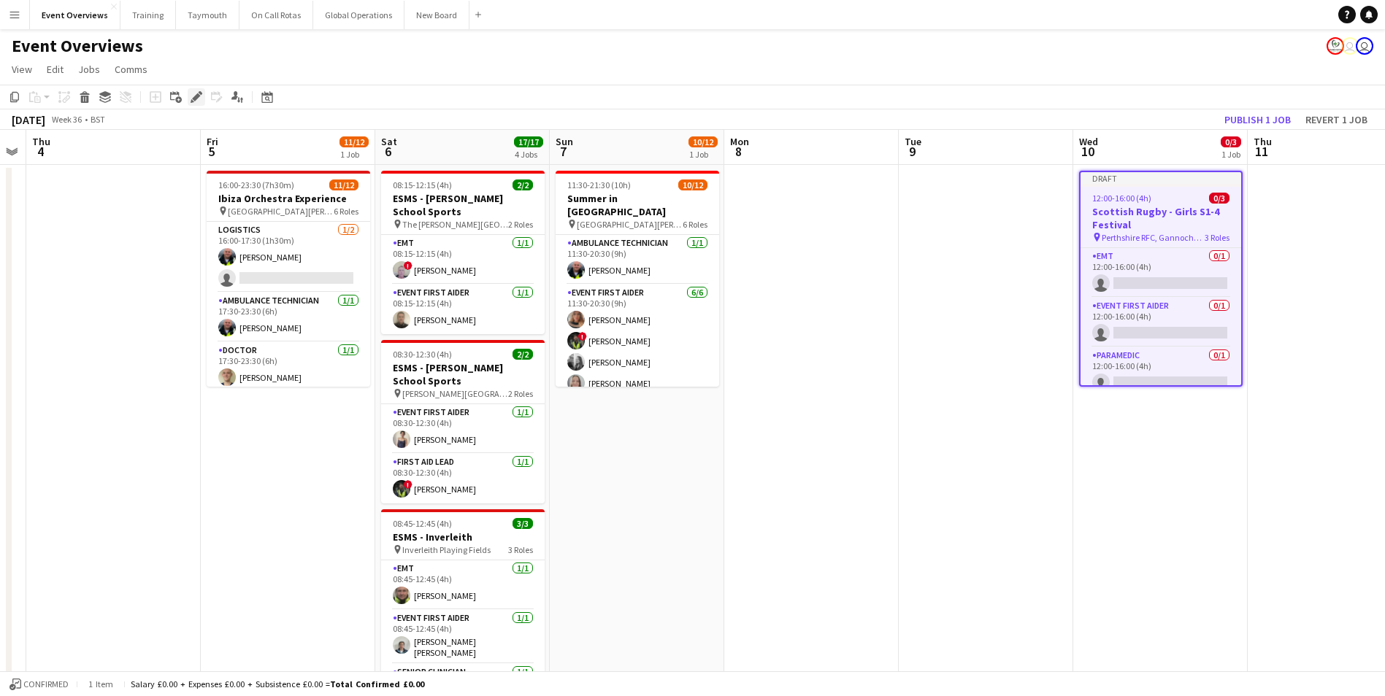
click at [193, 96] on icon "Edit" at bounding box center [197, 97] width 12 height 12
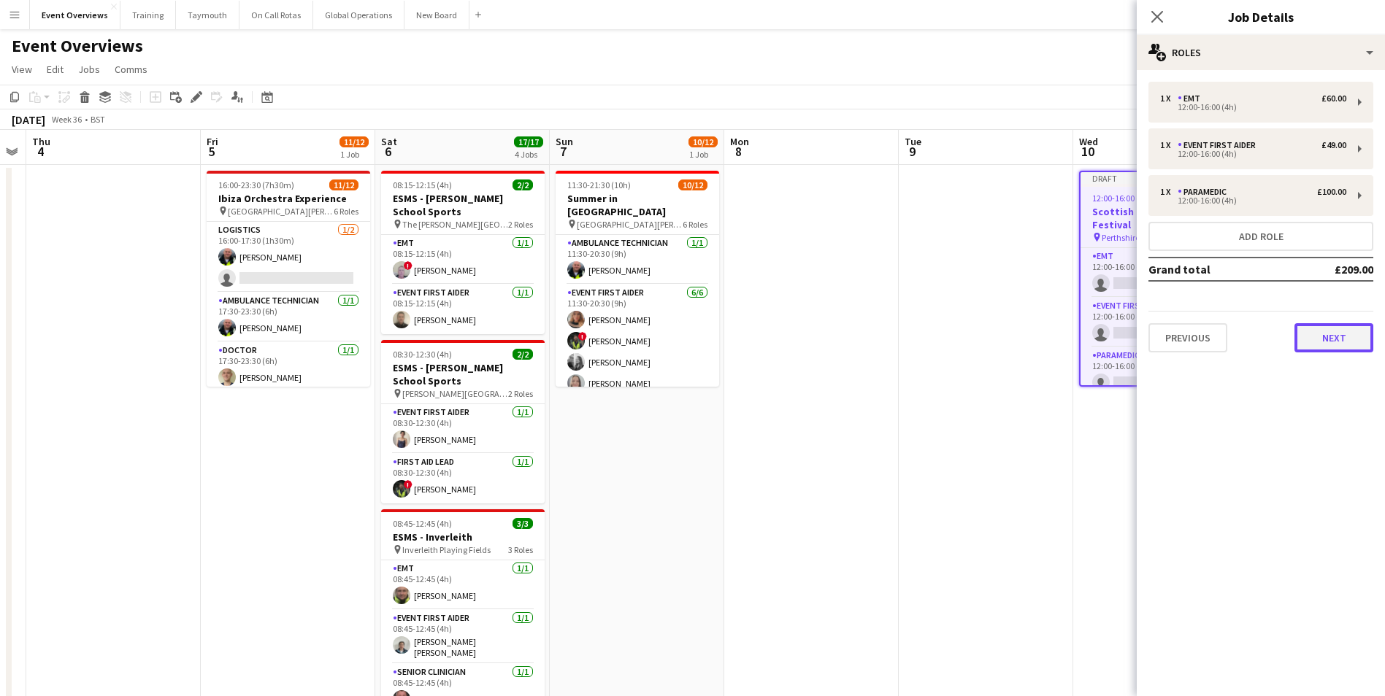
click at [1315, 340] on button "Next" at bounding box center [1333, 337] width 79 height 29
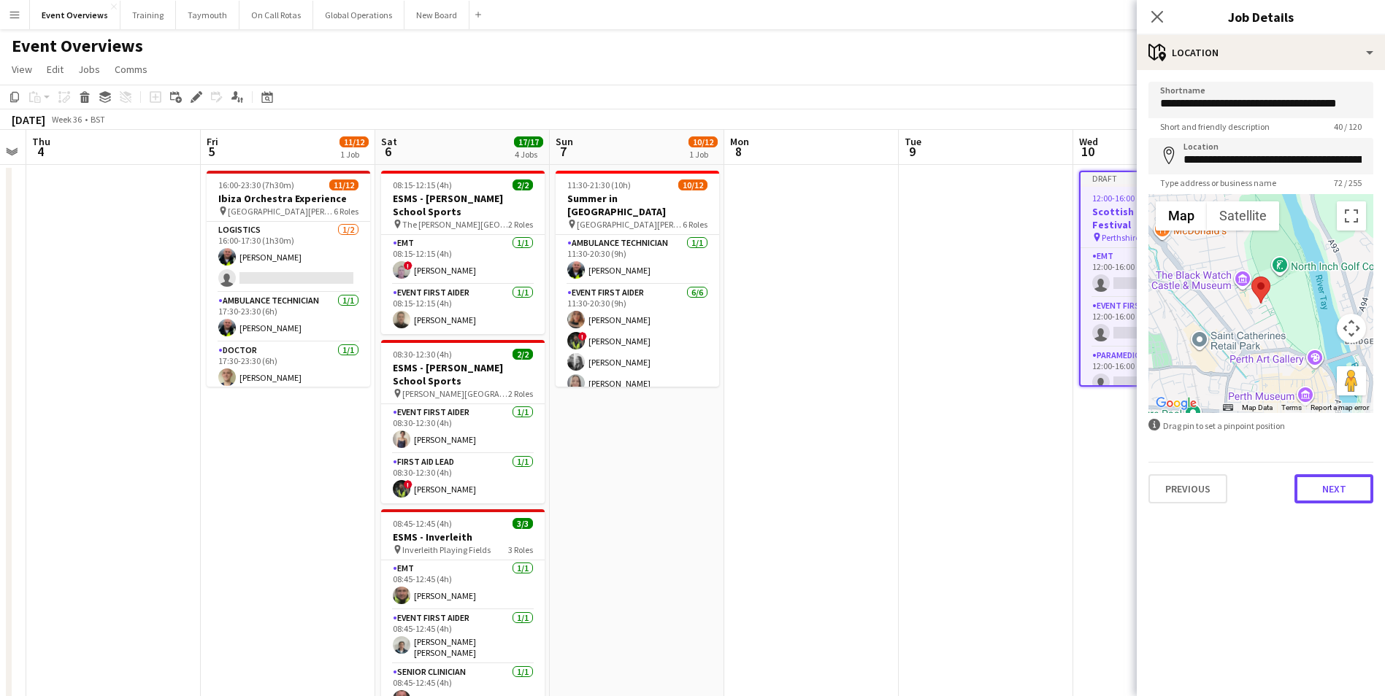
click at [1340, 490] on button "Next" at bounding box center [1333, 489] width 79 height 29
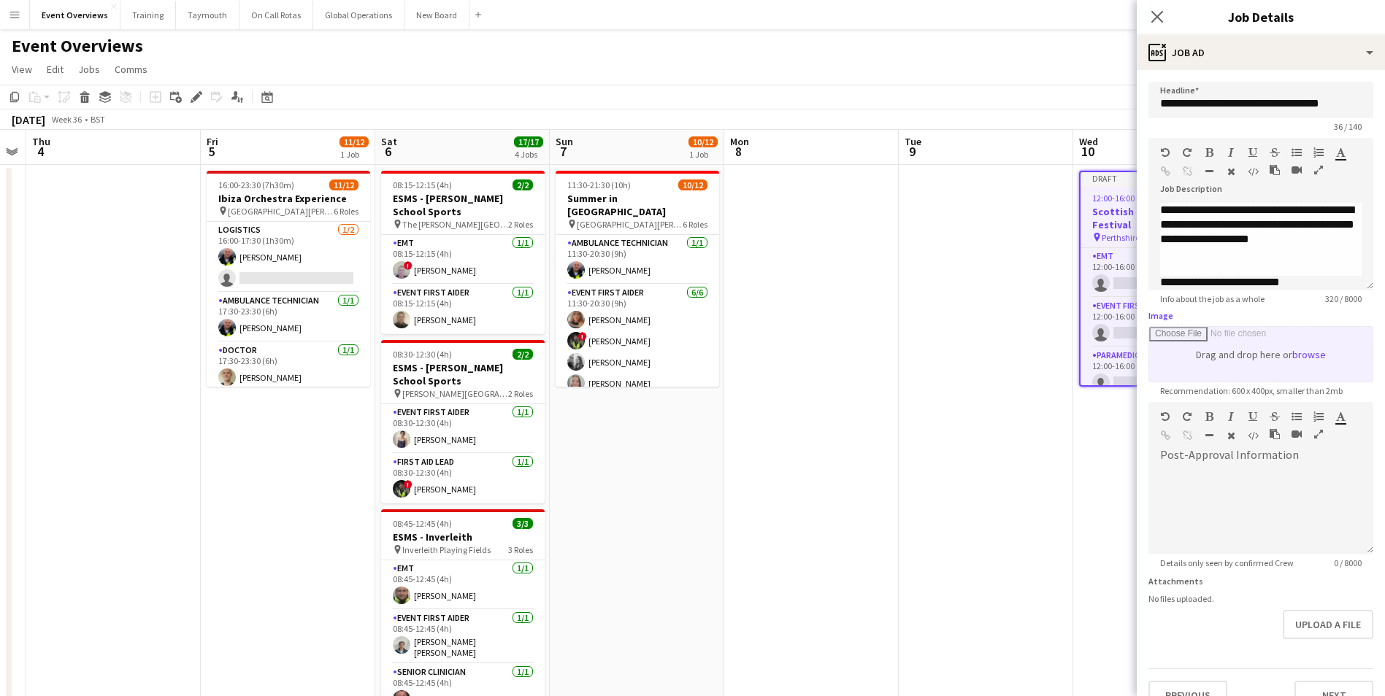
click at [1187, 371] on input "Image" at bounding box center [1260, 354] width 223 height 55
drag, startPoint x: 1214, startPoint y: 370, endPoint x: 976, endPoint y: 542, distance: 293.8
click at [976, 542] on app-date-cell at bounding box center [986, 643] width 174 height 956
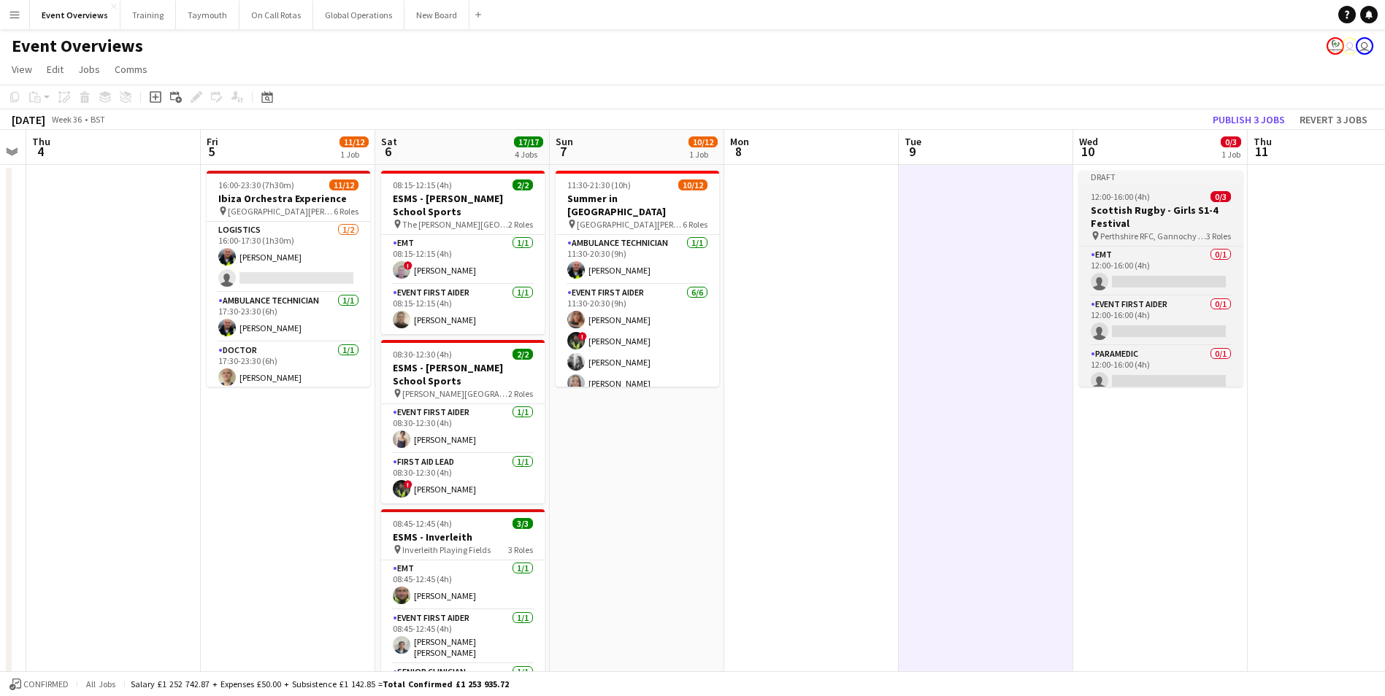
click at [1141, 210] on h3 "Scottish Rugby - Girls S1-4 Festival" at bounding box center [1161, 217] width 164 height 26
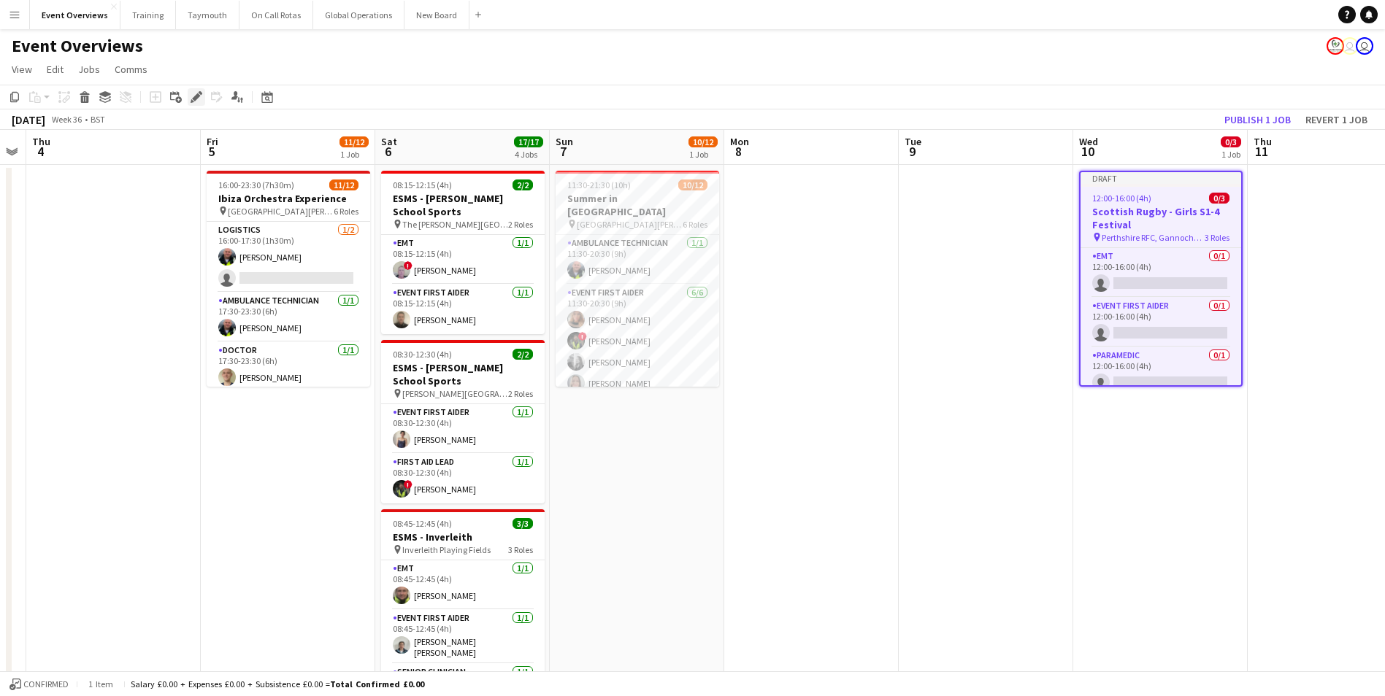
click at [193, 98] on icon "Edit" at bounding box center [197, 97] width 12 height 12
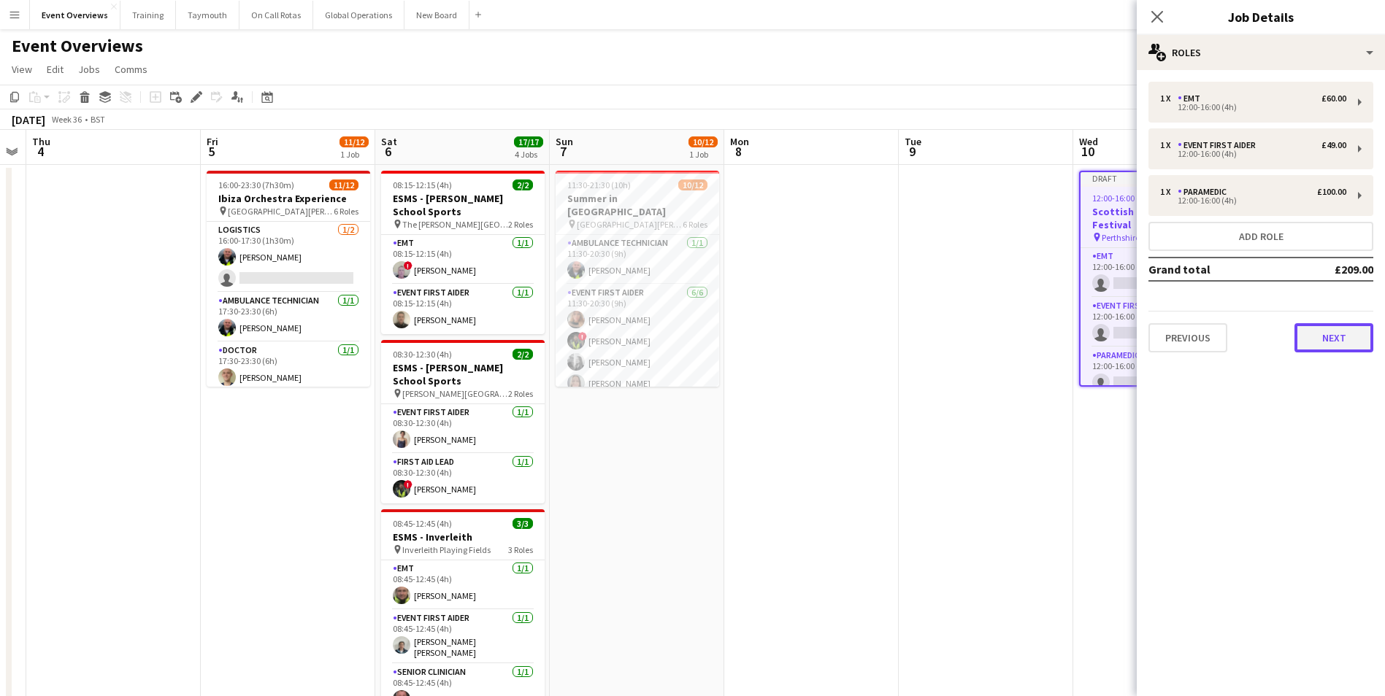
click at [1332, 335] on button "Next" at bounding box center [1333, 337] width 79 height 29
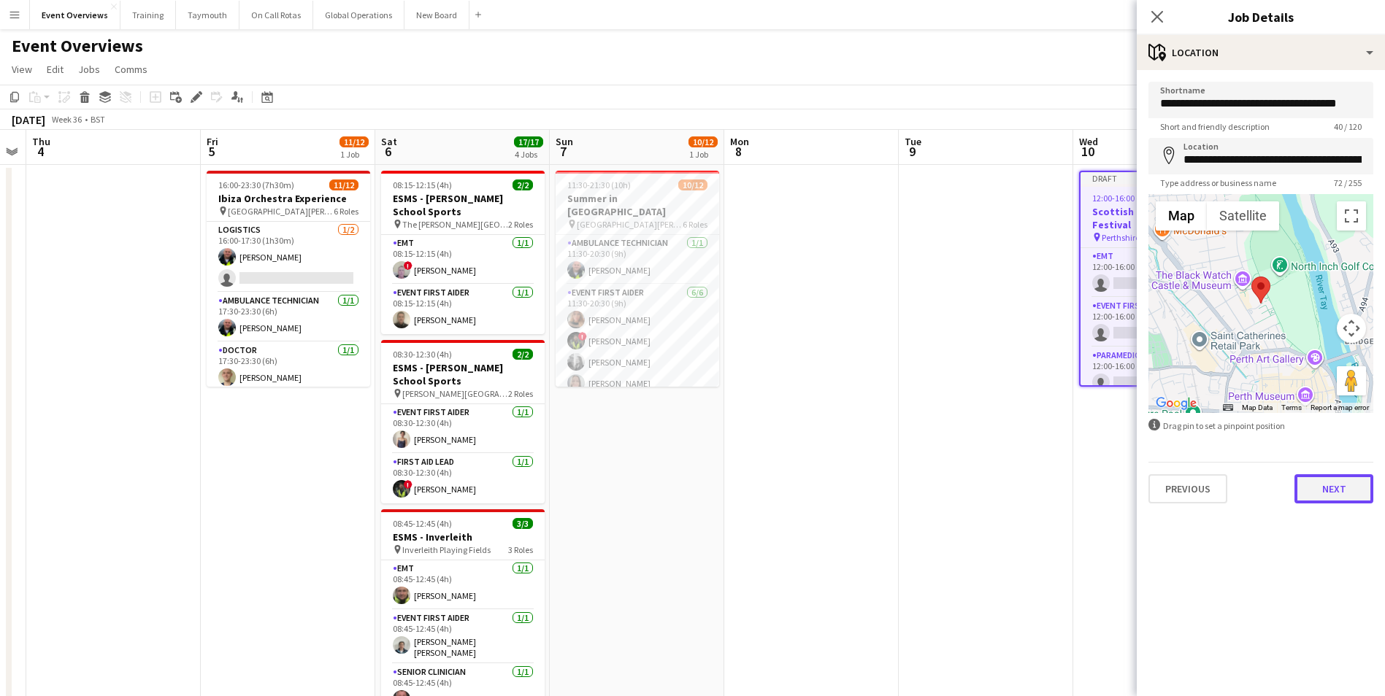
click at [1332, 491] on button "Next" at bounding box center [1333, 489] width 79 height 29
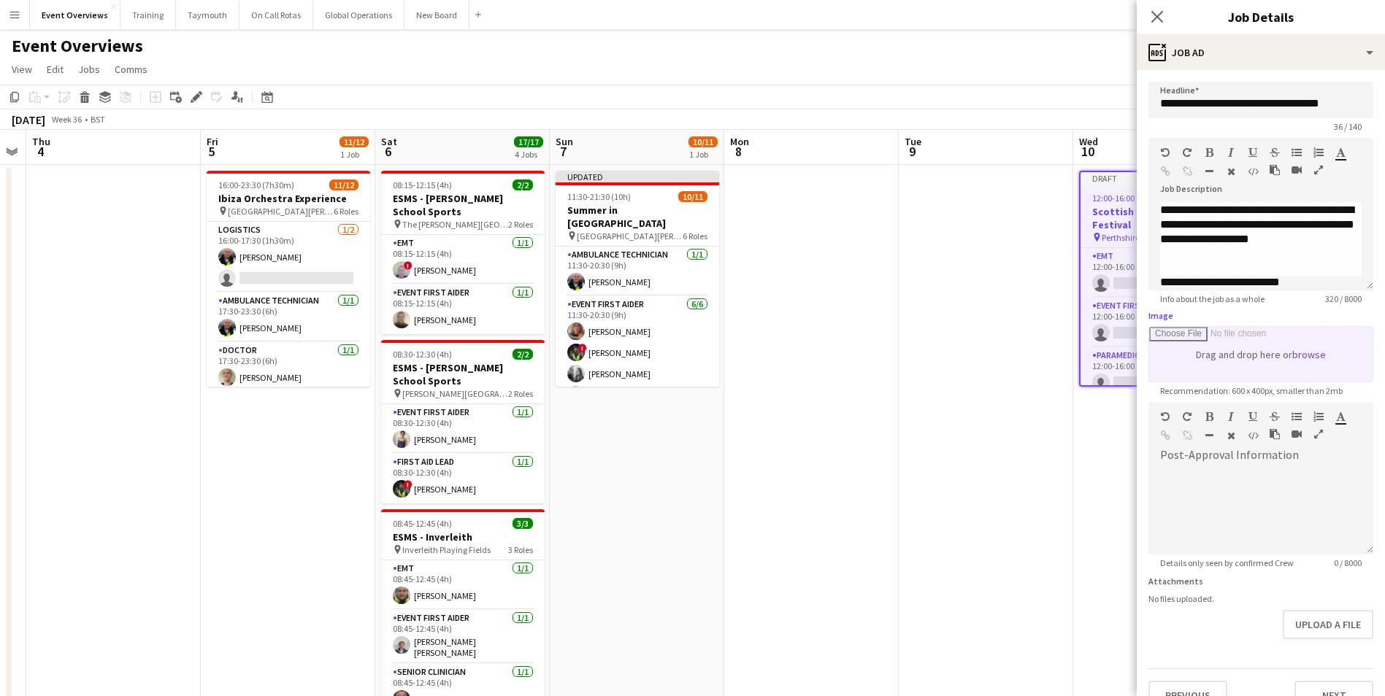
click at [1199, 369] on input "Image" at bounding box center [1260, 354] width 223 height 55
type input "**********"
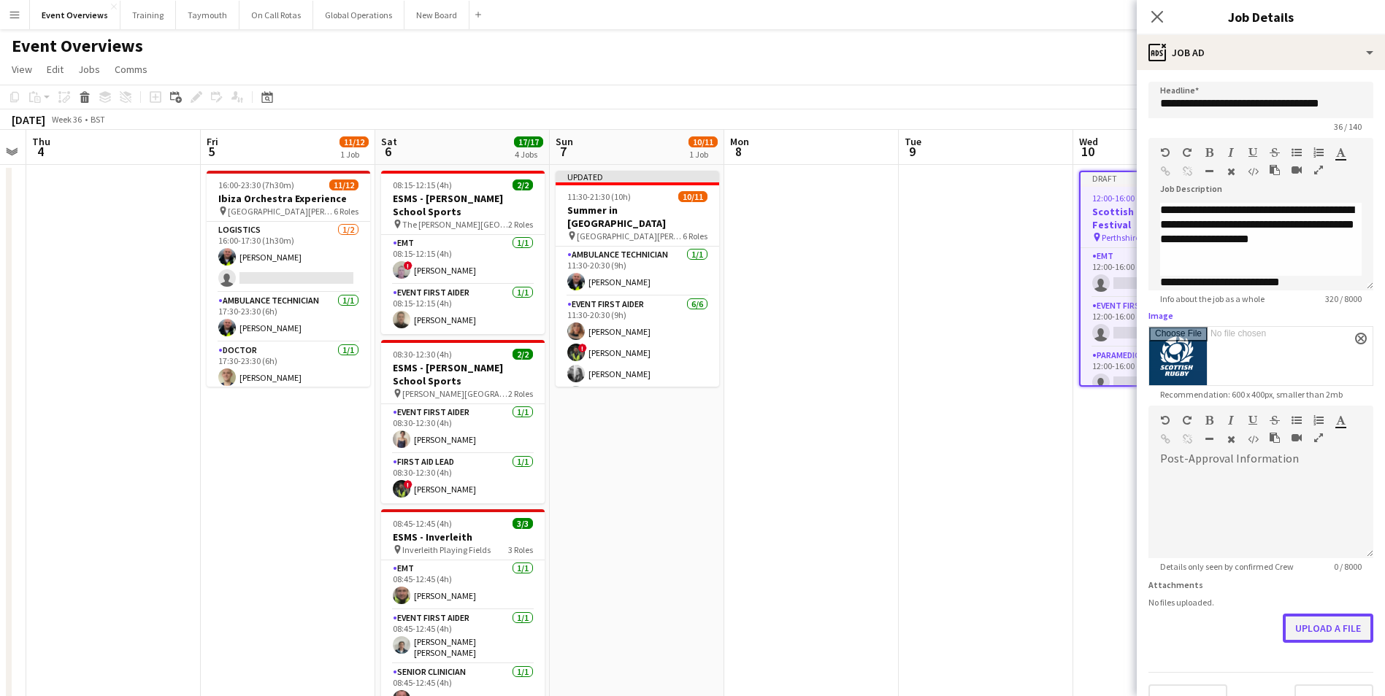
click at [1324, 627] on button "Upload a file" at bounding box center [1328, 628] width 91 height 29
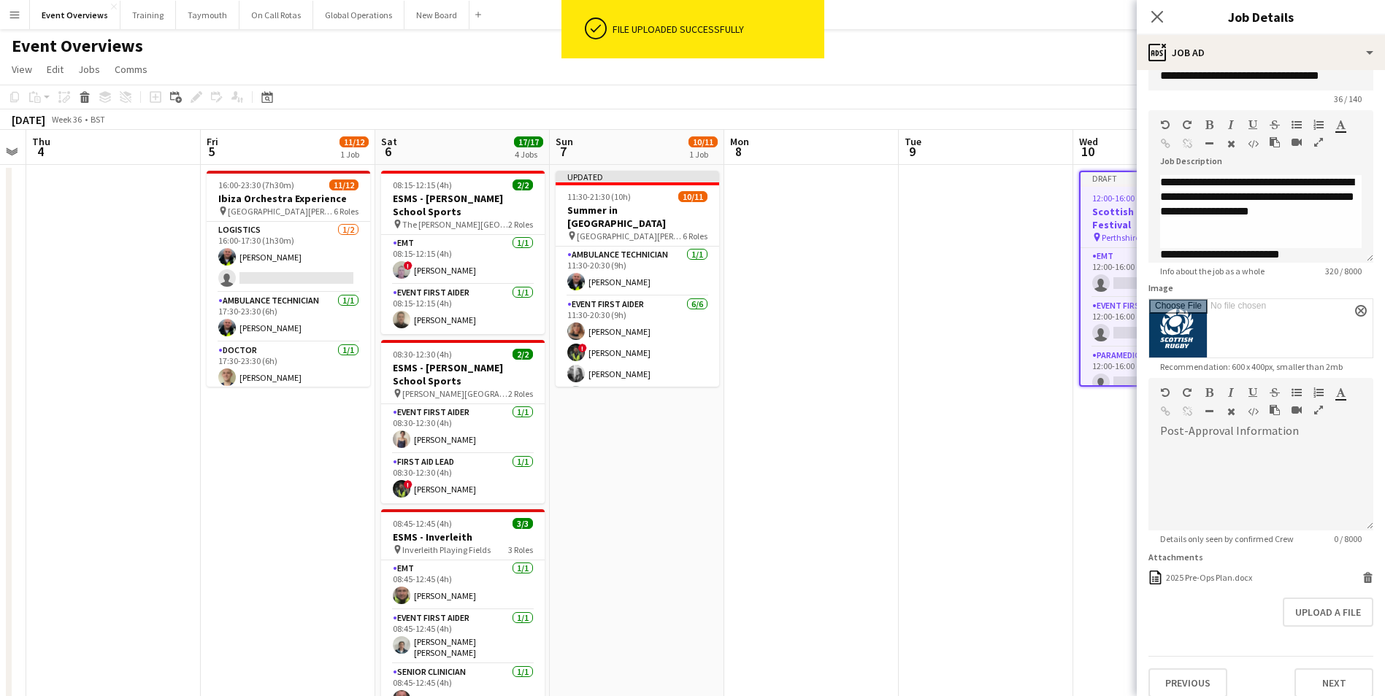
scroll to position [41, 0]
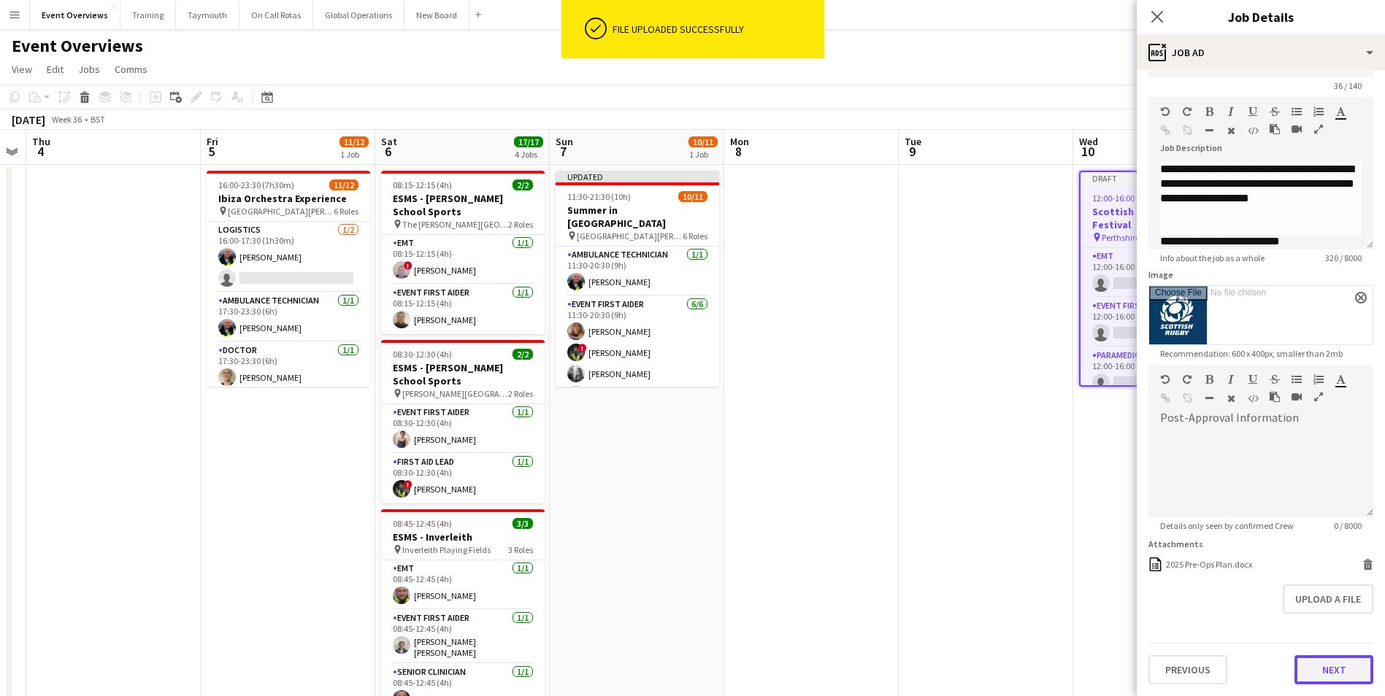
click at [1315, 665] on button "Next" at bounding box center [1333, 670] width 79 height 29
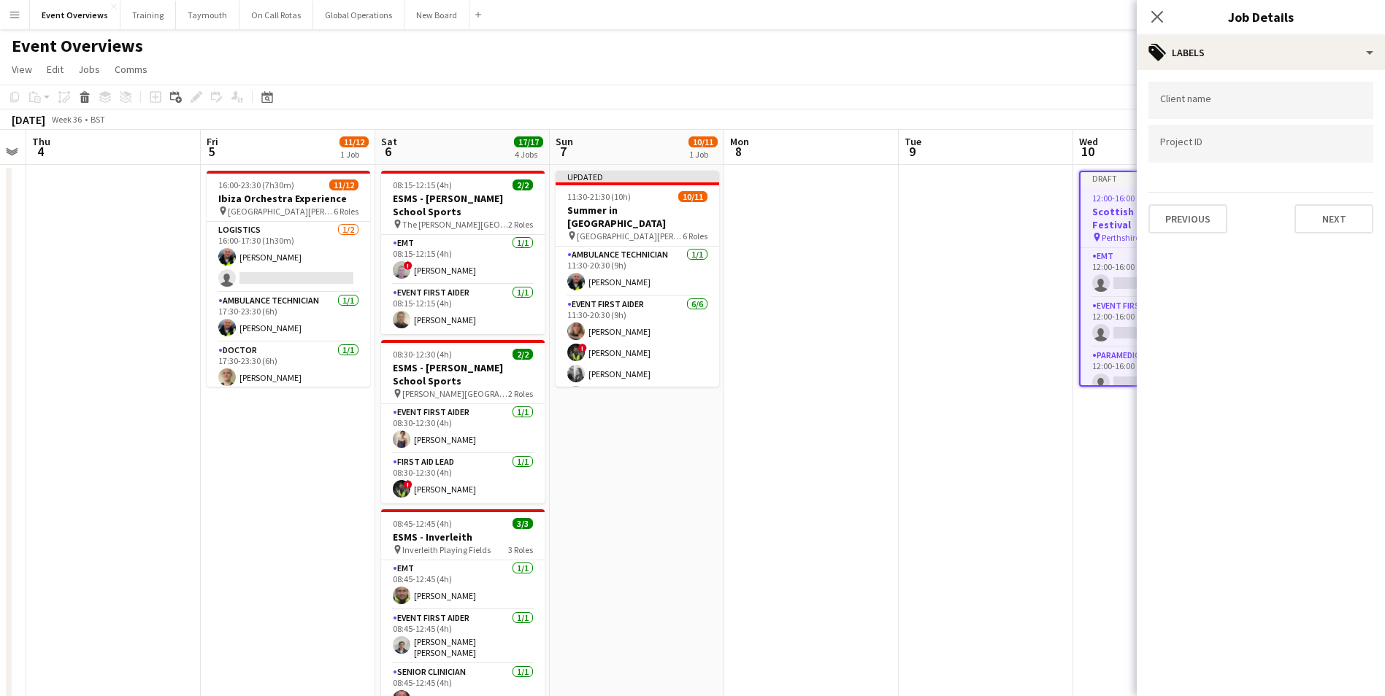
click at [1191, 95] on div at bounding box center [1260, 100] width 225 height 37
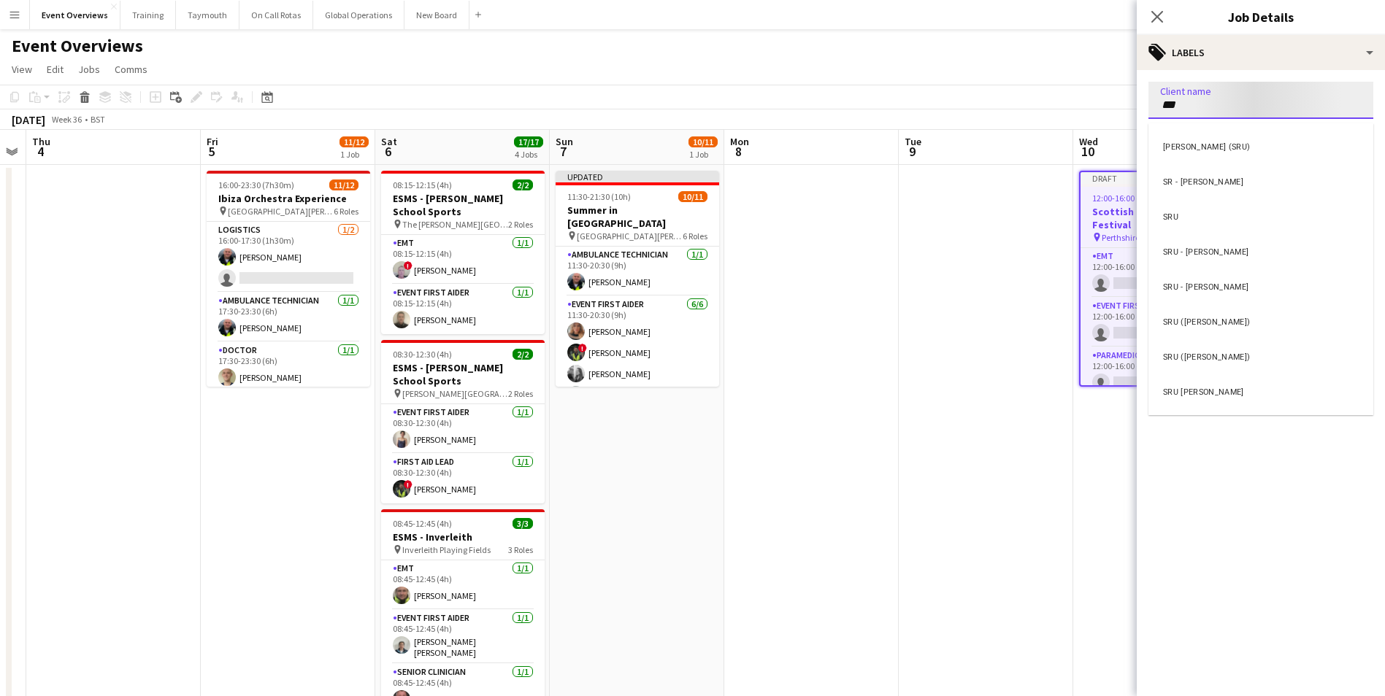
type input "***"
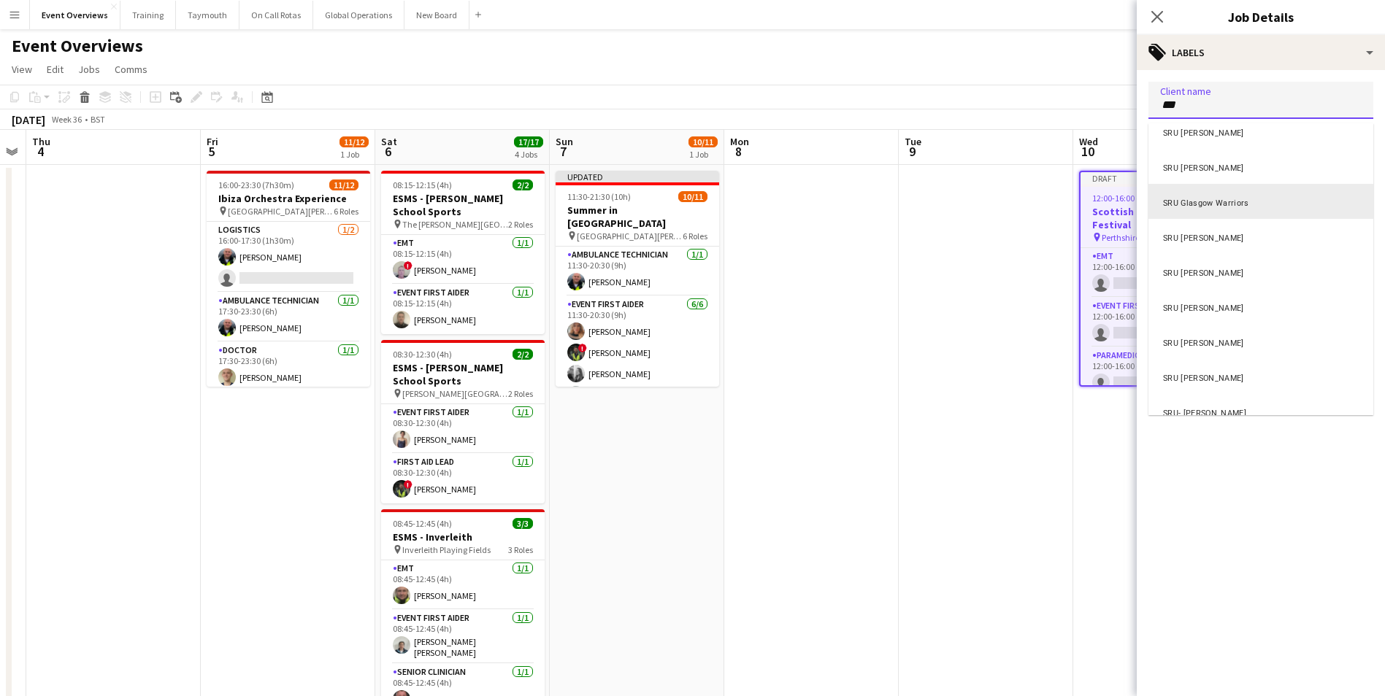
scroll to position [347, 0]
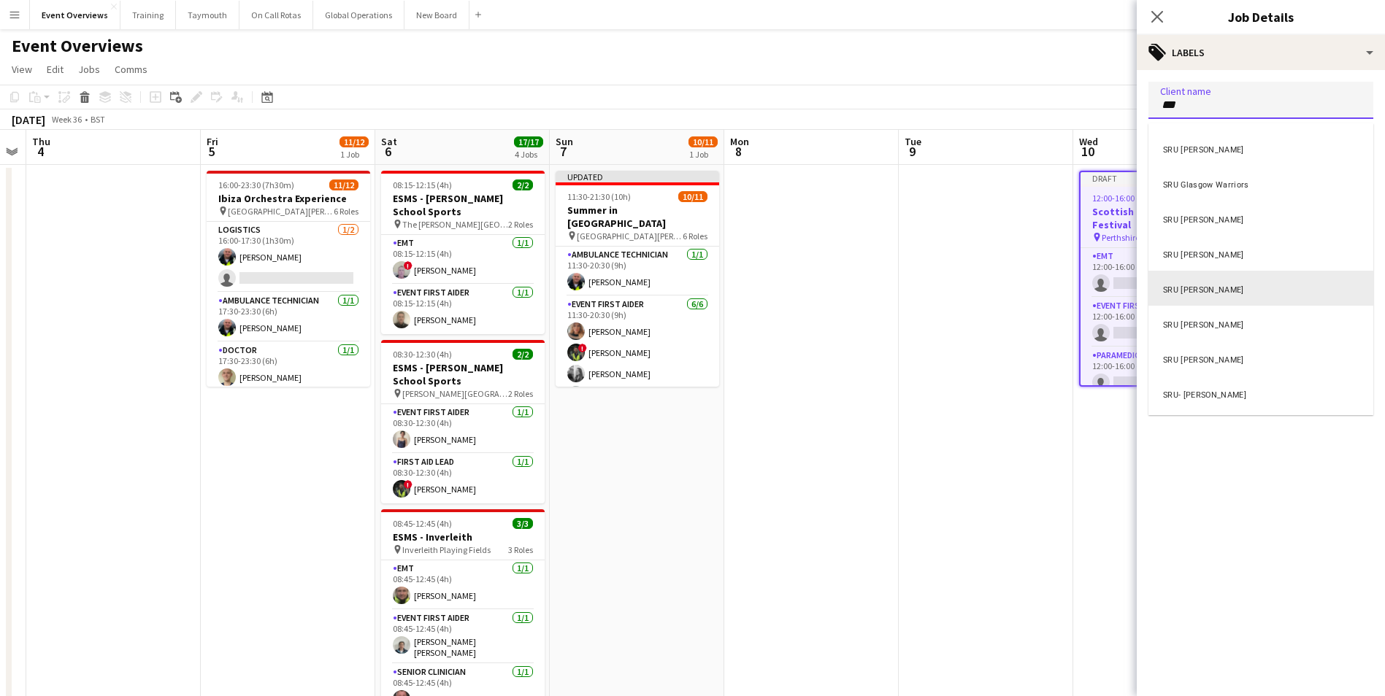
click at [1205, 290] on div "SRU [PERSON_NAME]" at bounding box center [1260, 288] width 225 height 35
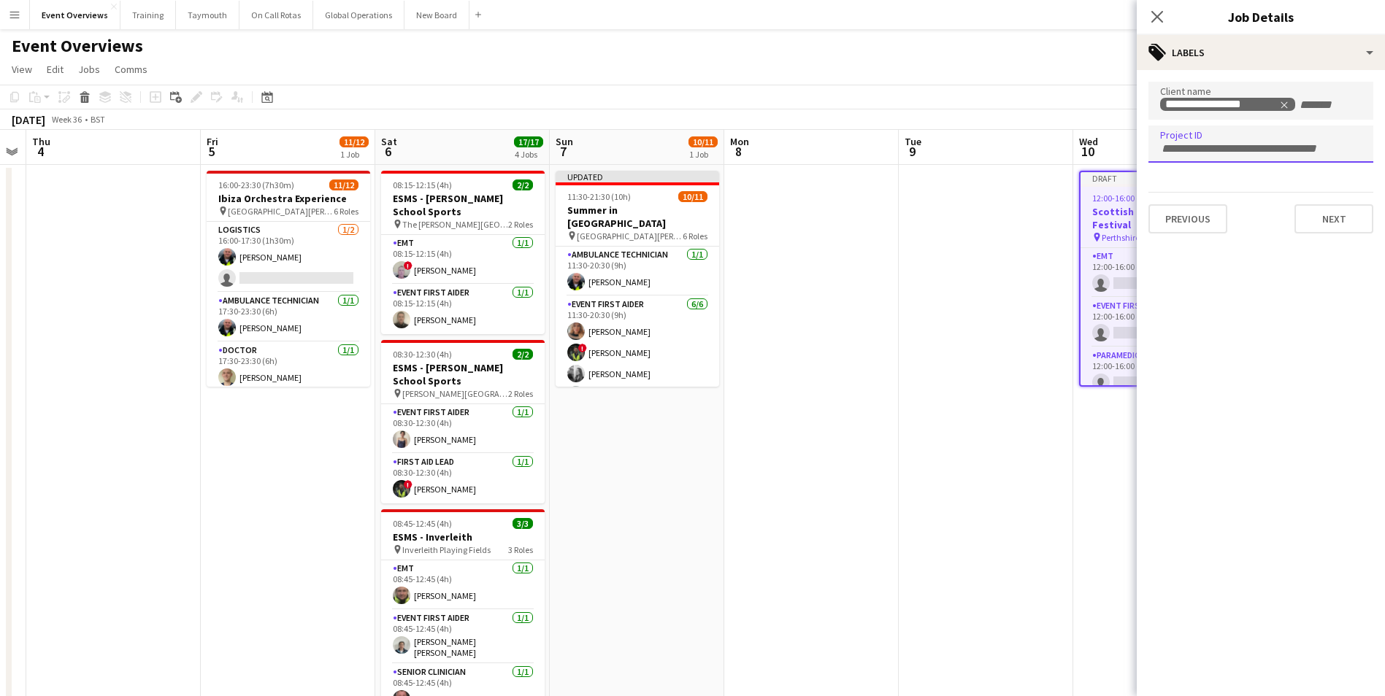
click at [1200, 148] on input "Type to search project ID labels..." at bounding box center [1260, 148] width 201 height 13
click at [1211, 145] on input "*****" at bounding box center [1260, 148] width 201 height 13
type input "*********"
click at [1318, 215] on button "Next" at bounding box center [1333, 218] width 79 height 29
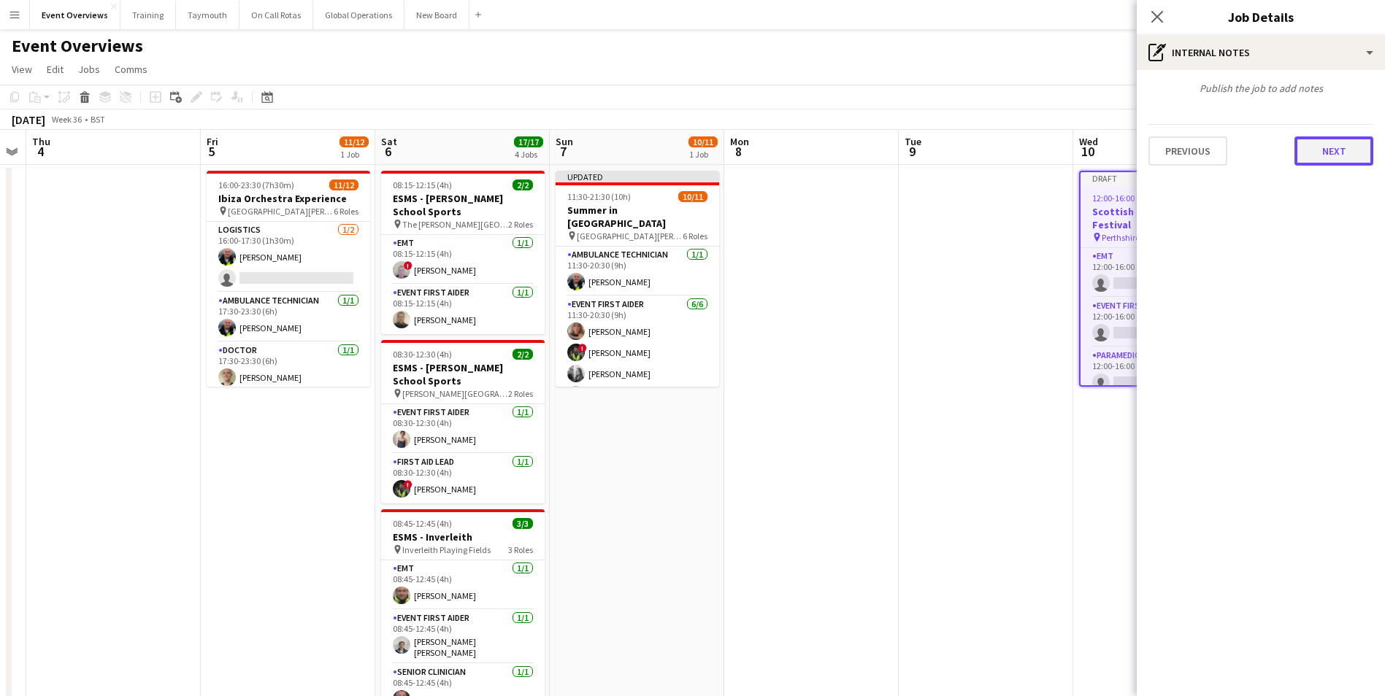
click at [1314, 148] on button "Next" at bounding box center [1333, 151] width 79 height 29
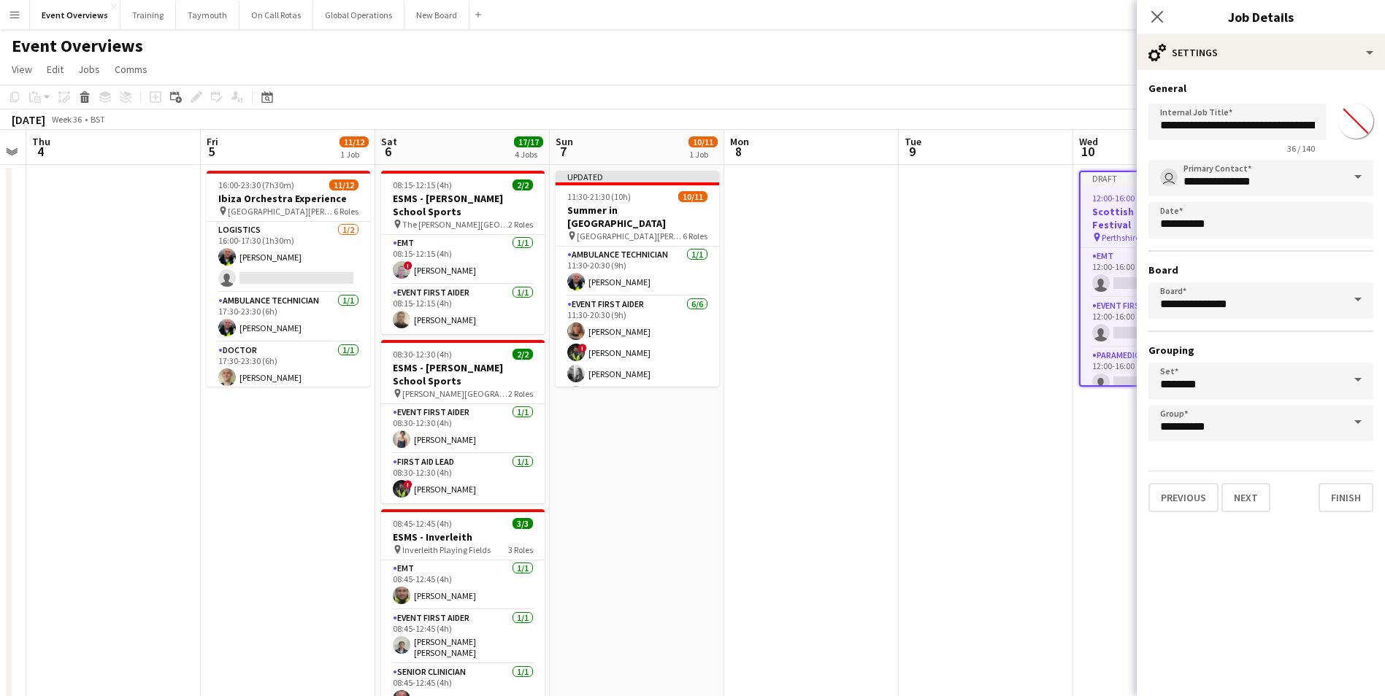
click at [1348, 120] on input "*******" at bounding box center [1355, 121] width 53 height 53
type input "*******"
click at [1351, 499] on button "Finish" at bounding box center [1345, 497] width 55 height 29
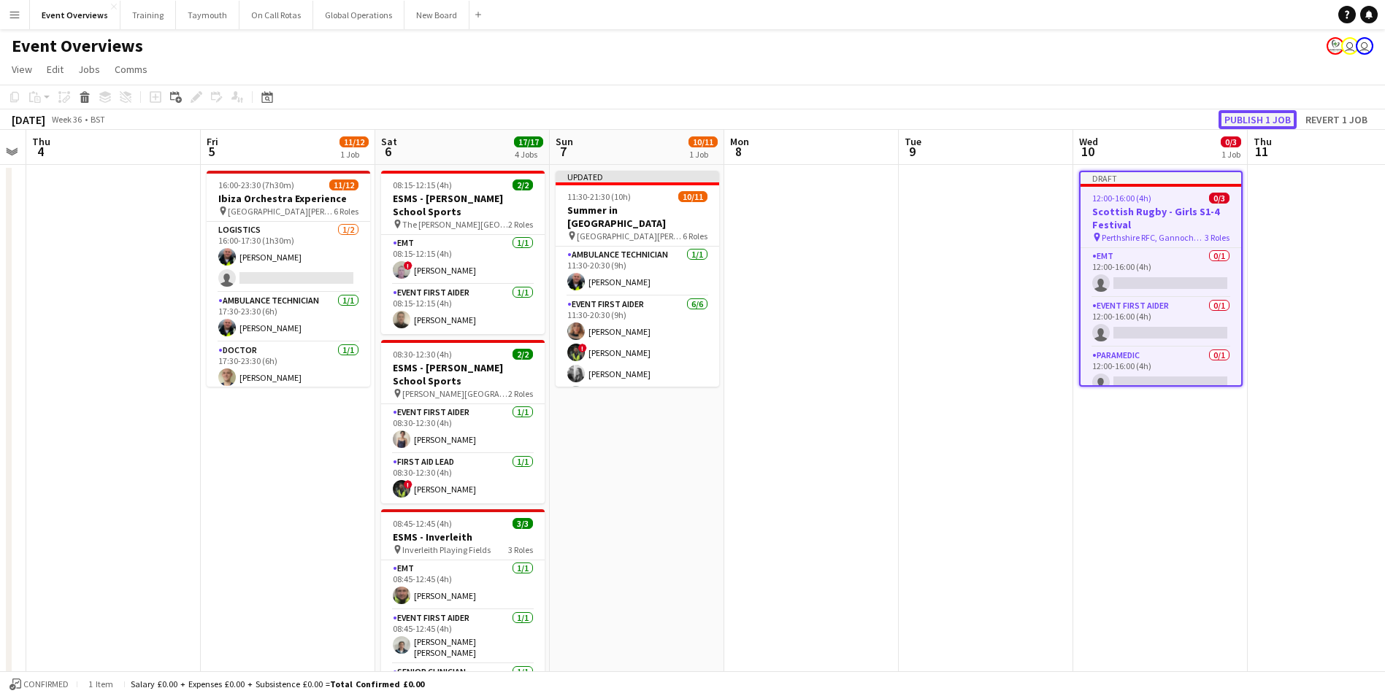
click at [1254, 117] on button "Publish 1 job" at bounding box center [1257, 119] width 78 height 19
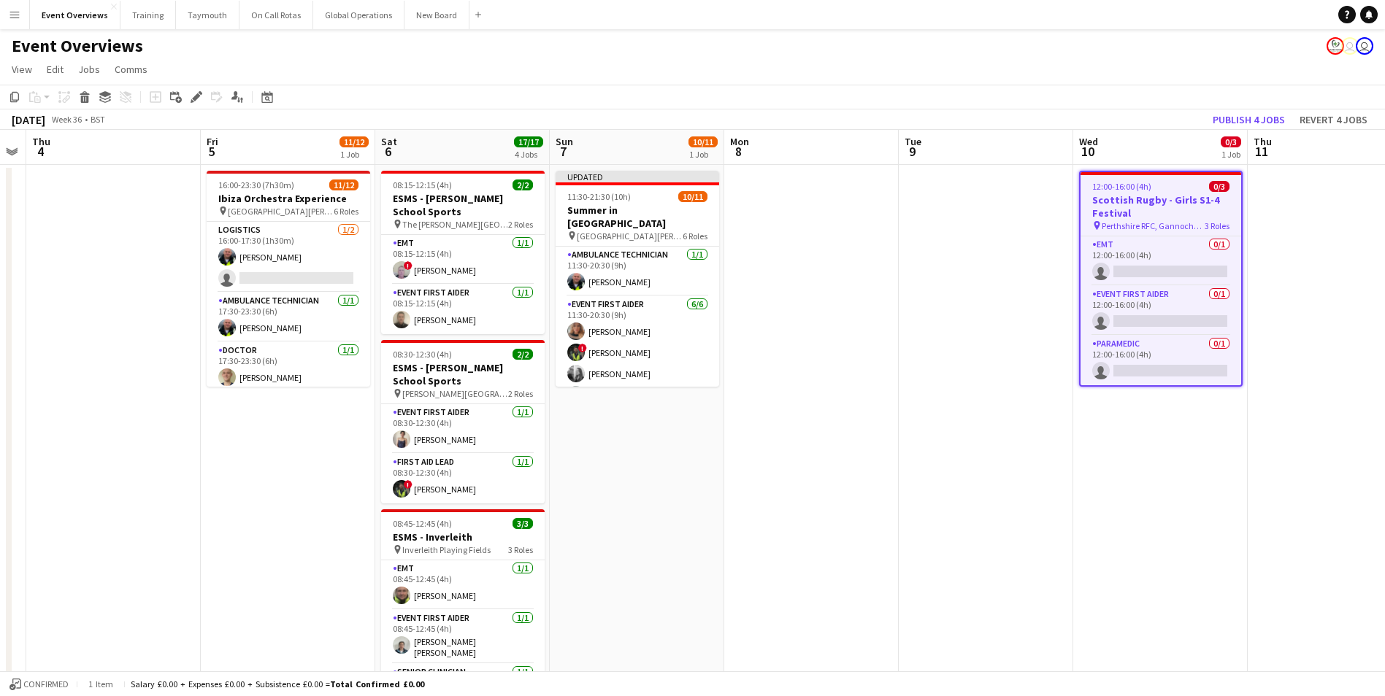
click at [908, 417] on app-date-cell at bounding box center [986, 643] width 174 height 956
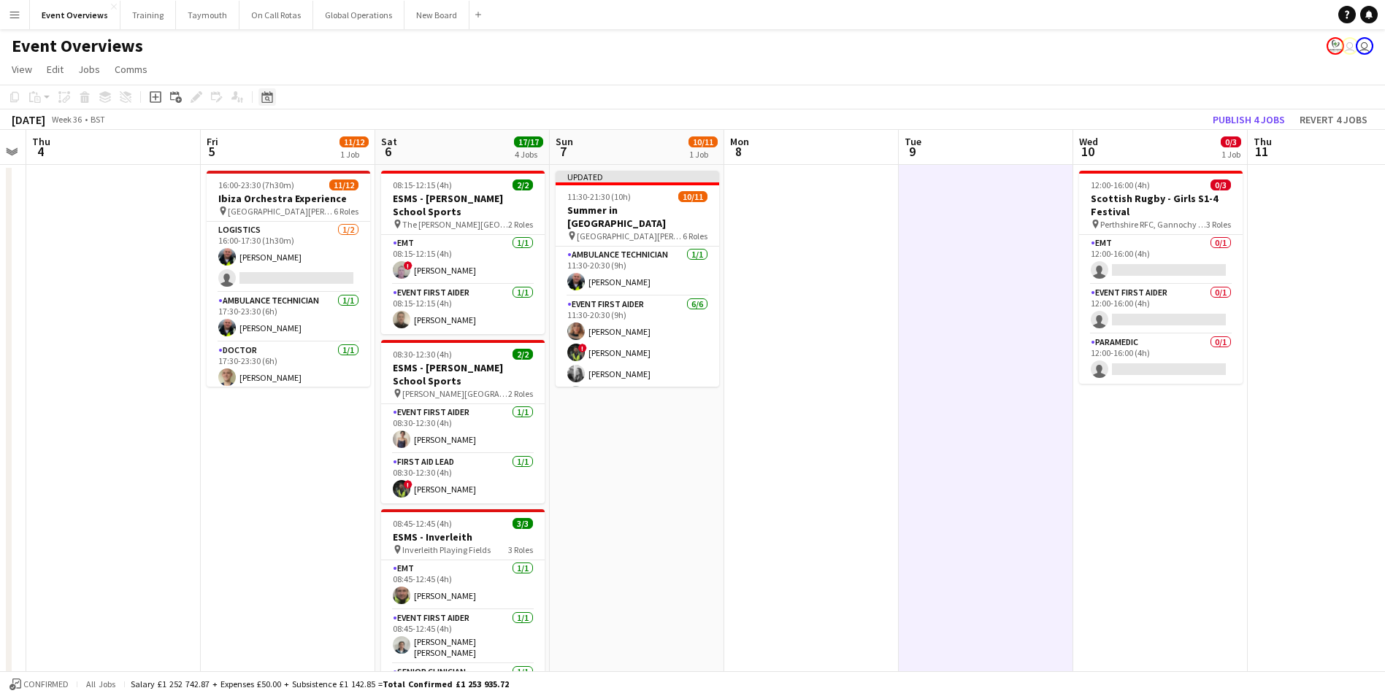
click at [261, 96] on icon "Date picker" at bounding box center [267, 97] width 12 height 12
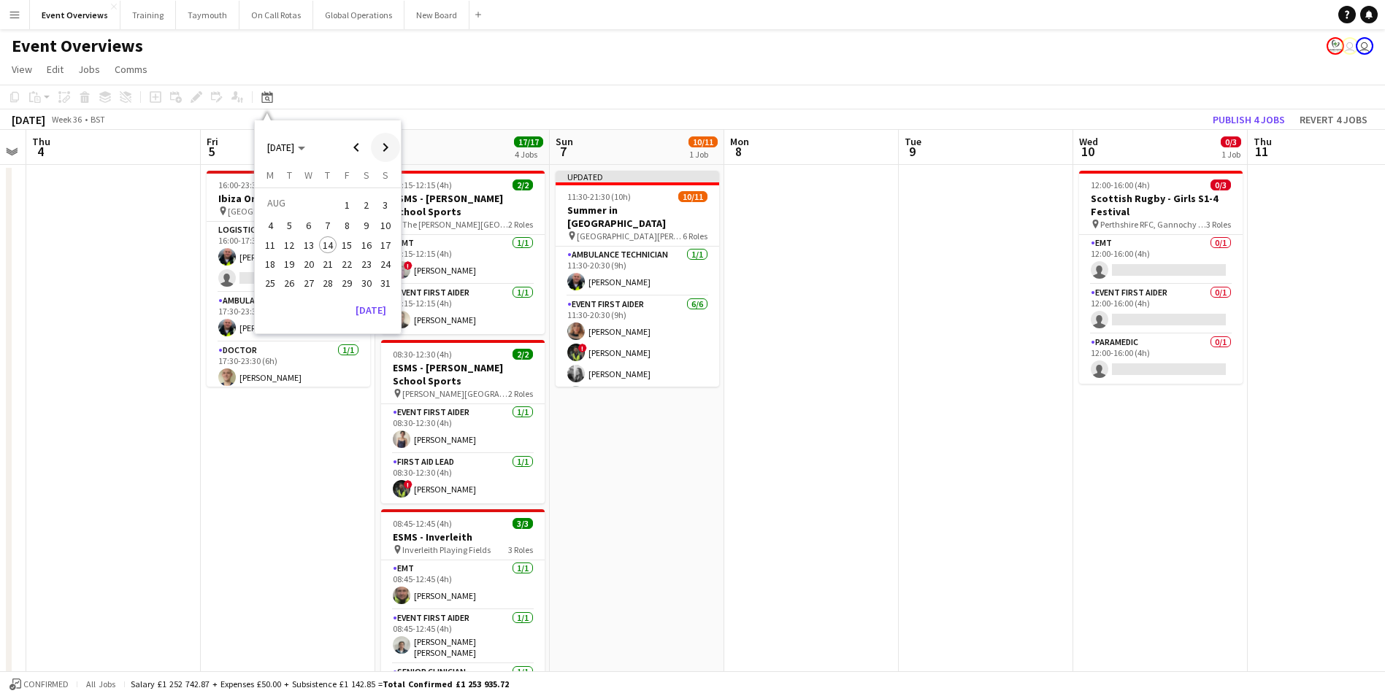
click at [383, 144] on span "Next month" at bounding box center [385, 147] width 29 height 29
click at [369, 201] on span "1" at bounding box center [367, 205] width 18 height 20
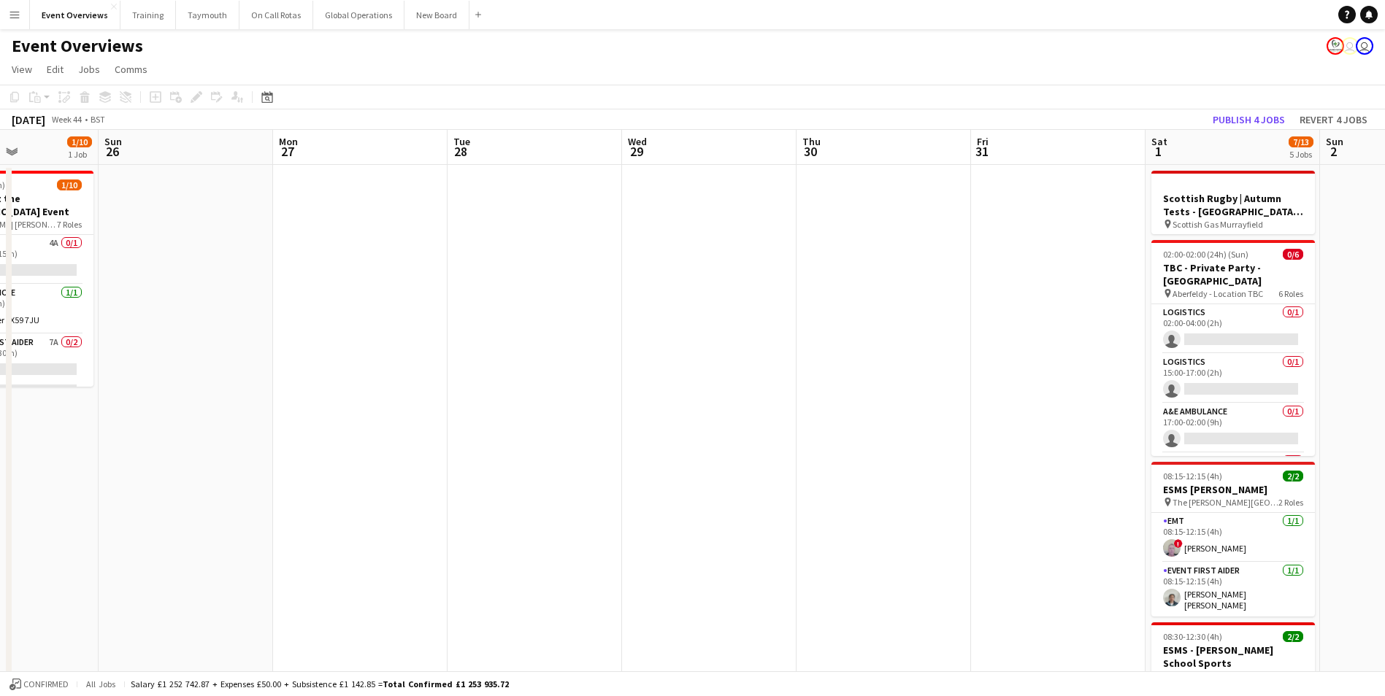
drag, startPoint x: 128, startPoint y: 437, endPoint x: 1137, endPoint y: 421, distance: 1009.7
click at [1092, 423] on app-calendar-viewport "Thu 23 Fri 24 Sat 25 1/10 1 Job Sun 26 Mon 27 Tue 28 Wed 29 Thu 30 Fri 31 Sat 1…" at bounding box center [692, 625] width 1385 height 991
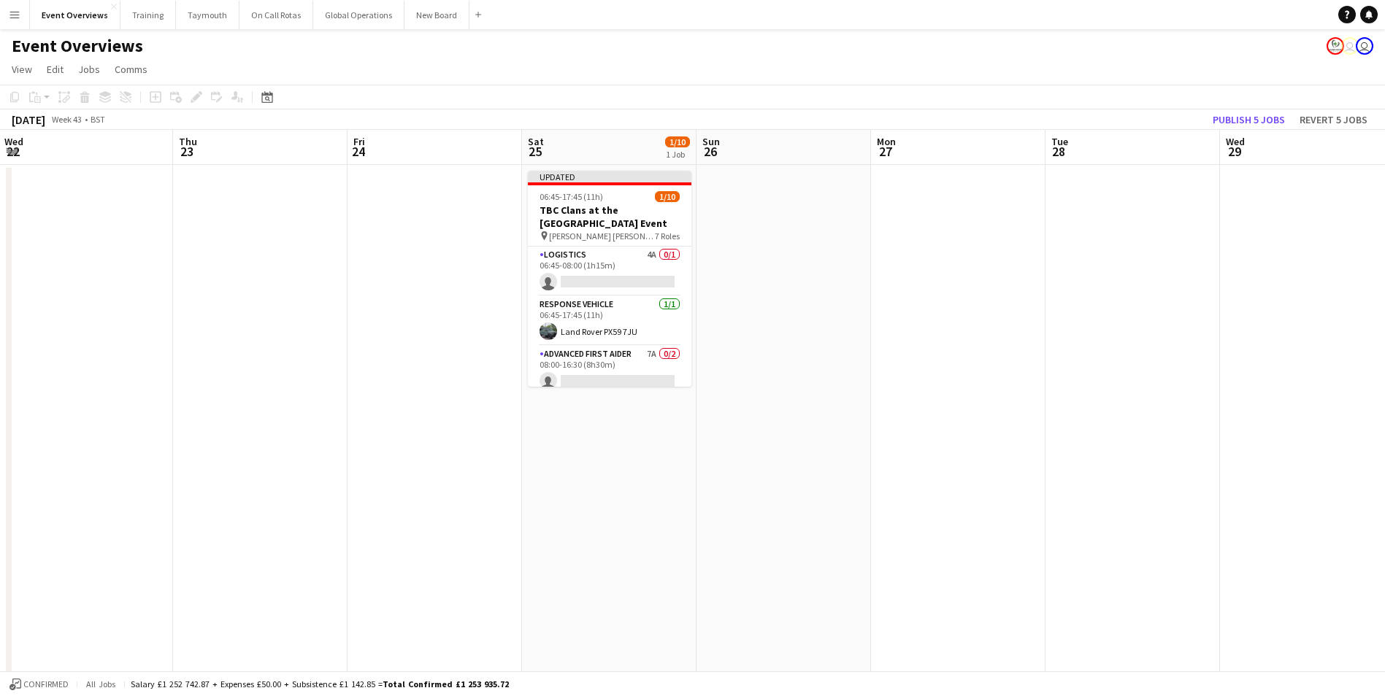
drag, startPoint x: 364, startPoint y: 526, endPoint x: 1301, endPoint y: 475, distance: 938.0
click at [1301, 475] on app-calendar-viewport "Mon 20 Tue 21 Wed 22 Thu 23 Fri 24 Sat 25 1/10 1 Job Sun 26 Mon 27 Tue 28 Wed 2…" at bounding box center [692, 625] width 1385 height 991
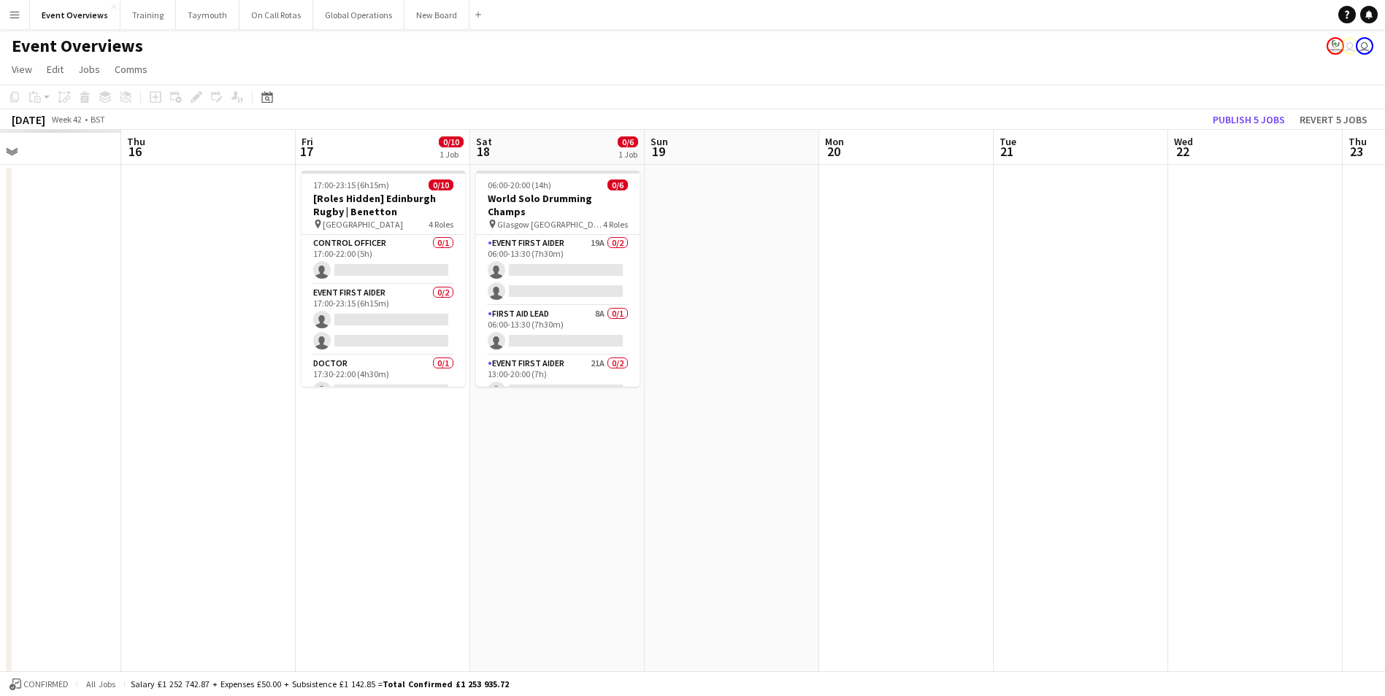
drag, startPoint x: 469, startPoint y: 499, endPoint x: 1238, endPoint y: 451, distance: 770.9
click at [1277, 450] on app-calendar-viewport "Mon 13 Tue 14 Wed 15 Thu 16 Fri 17 0/10 1 Job Sat 18 0/6 1 Job Sun 19 Mon 20 Tu…" at bounding box center [692, 625] width 1385 height 991
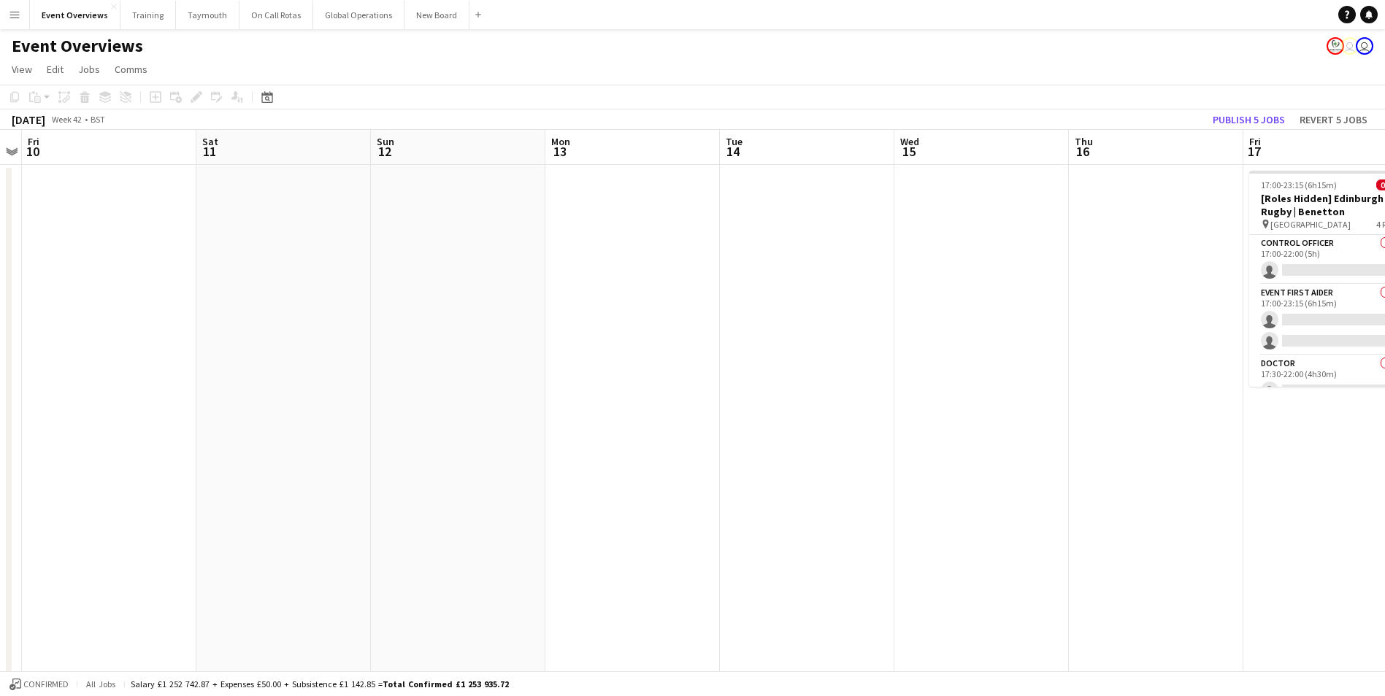
drag, startPoint x: 313, startPoint y: 504, endPoint x: 1084, endPoint y: 487, distance: 771.1
click at [1084, 487] on app-calendar-viewport "Wed 8 Thu 9 Fri 10 Sat 11 Sun 12 Mon 13 Tue 14 Wed 15 Thu 16 Fri 17 0/10 1 Job …" at bounding box center [692, 625] width 1385 height 991
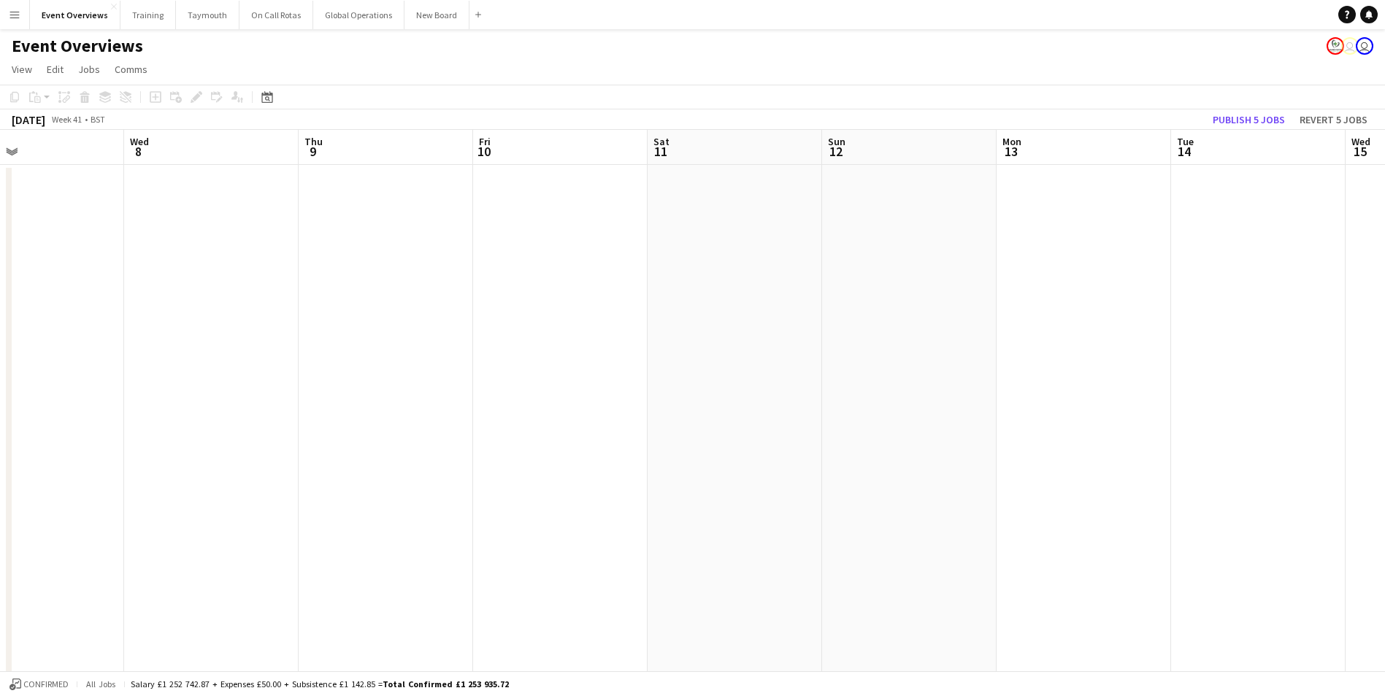
drag, startPoint x: 537, startPoint y: 518, endPoint x: 1462, endPoint y: 451, distance: 927.4
click at [1384, 451] on html "Menu Boards Boards Boards All jobs Status Workforce Workforce My Workforce Recr…" at bounding box center [692, 573] width 1385 height 1146
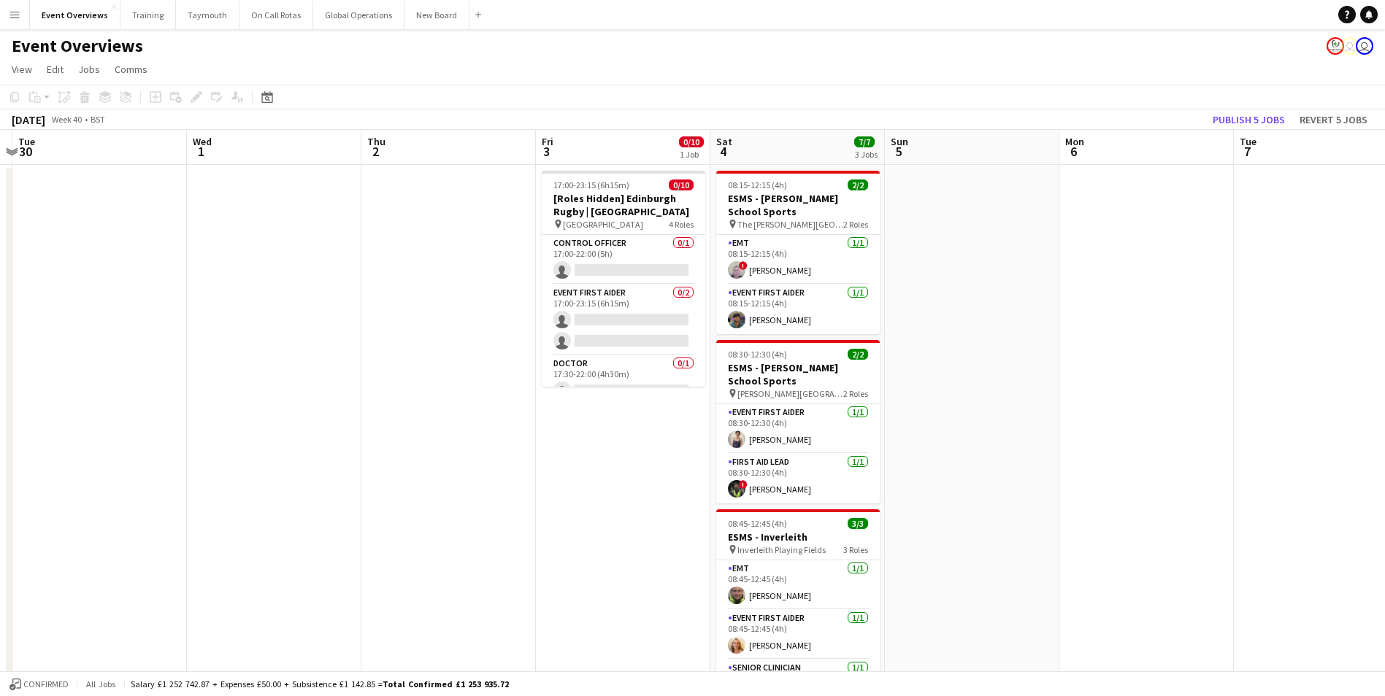
drag, startPoint x: 413, startPoint y: 465, endPoint x: 1368, endPoint y: 447, distance: 955.0
click at [1368, 447] on app-calendar-viewport "Sun 28 Mon 29 Tue 30 Wed 1 Thu 2 Fri 3 0/10 1 Job Sat 4 7/7 3 Jobs Sun 5 Mon 6 …" at bounding box center [692, 625] width 1385 height 991
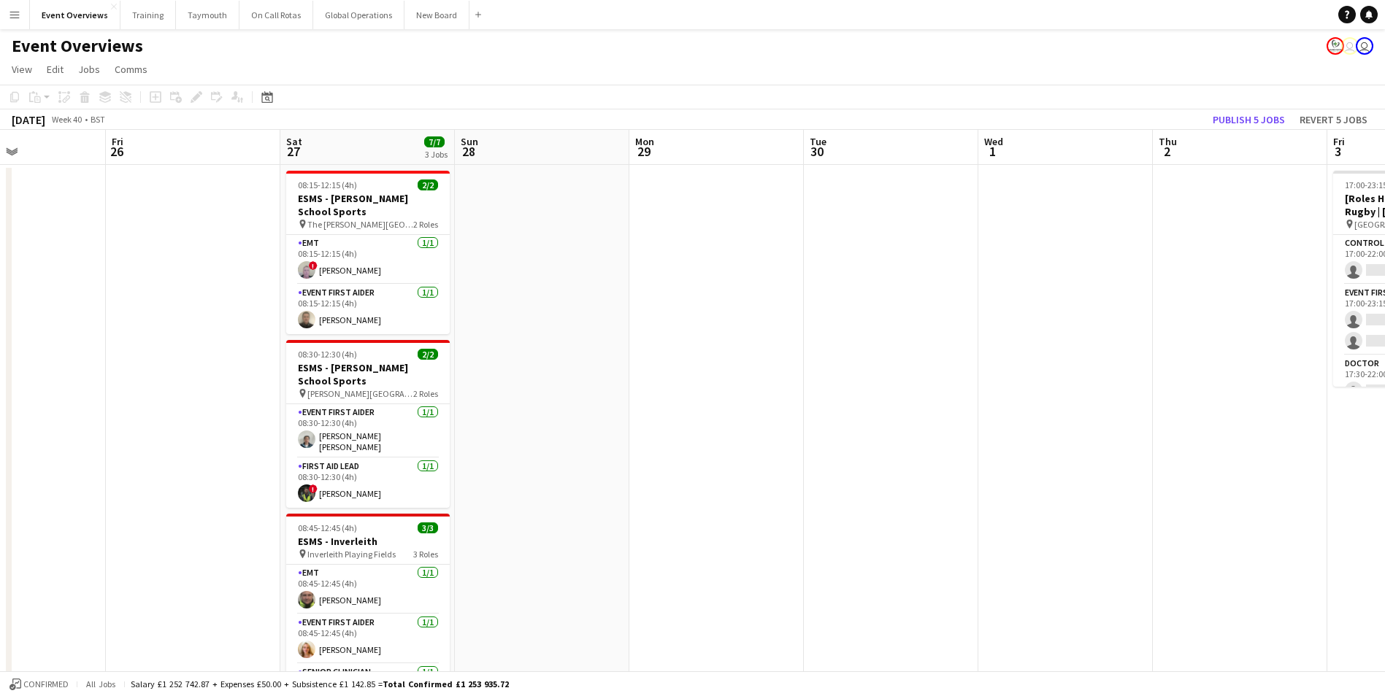
drag, startPoint x: 367, startPoint y: 493, endPoint x: 1161, endPoint y: 474, distance: 794.5
click at [1241, 466] on app-calendar-viewport "Wed 24 Thu 25 Fri 26 Sat 27 7/7 3 Jobs Sun 28 Mon 29 Tue 30 Wed 1 Thu 2 Fri 3 0…" at bounding box center [692, 625] width 1385 height 991
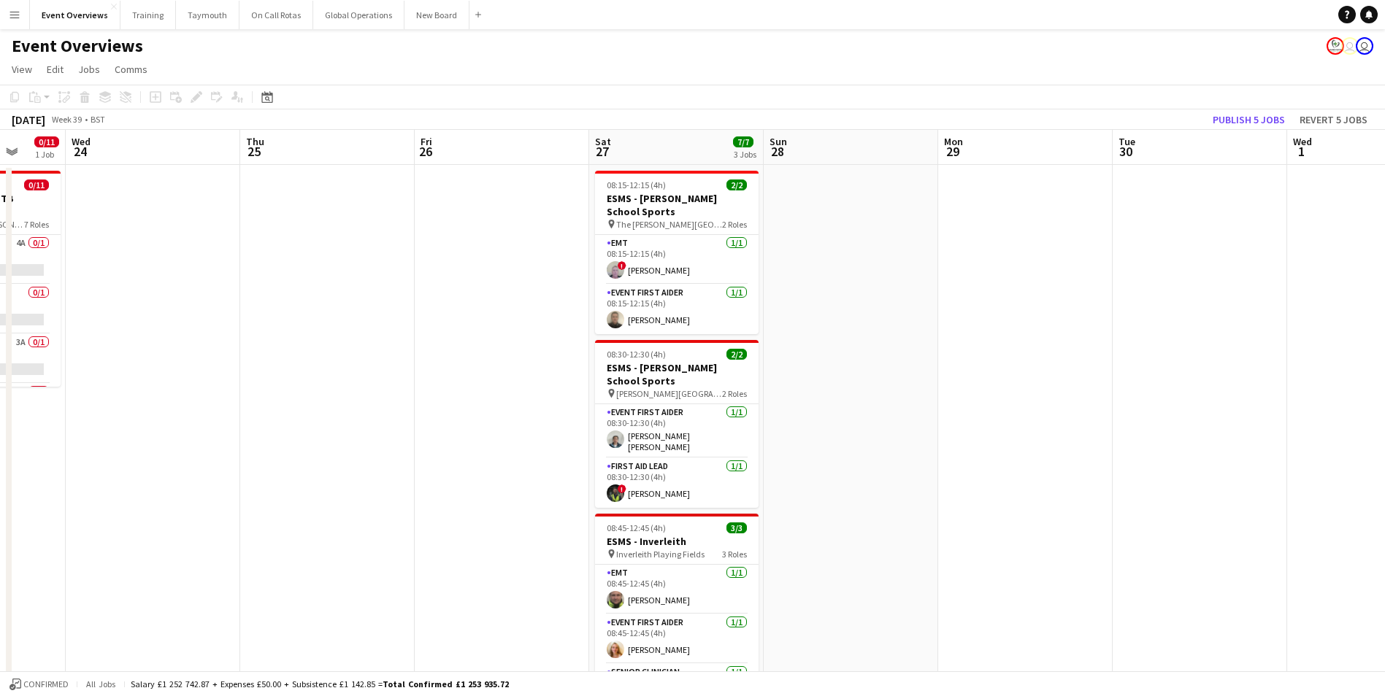
drag, startPoint x: 263, startPoint y: 516, endPoint x: 1063, endPoint y: 490, distance: 800.5
click at [1063, 490] on app-calendar-viewport "Sun 21 12/16 1 Job Mon 22 Tue 23 0/11 1 Job Wed 24 Thu 25 Fri 26 Sat 27 7/7 3 J…" at bounding box center [692, 625] width 1385 height 991
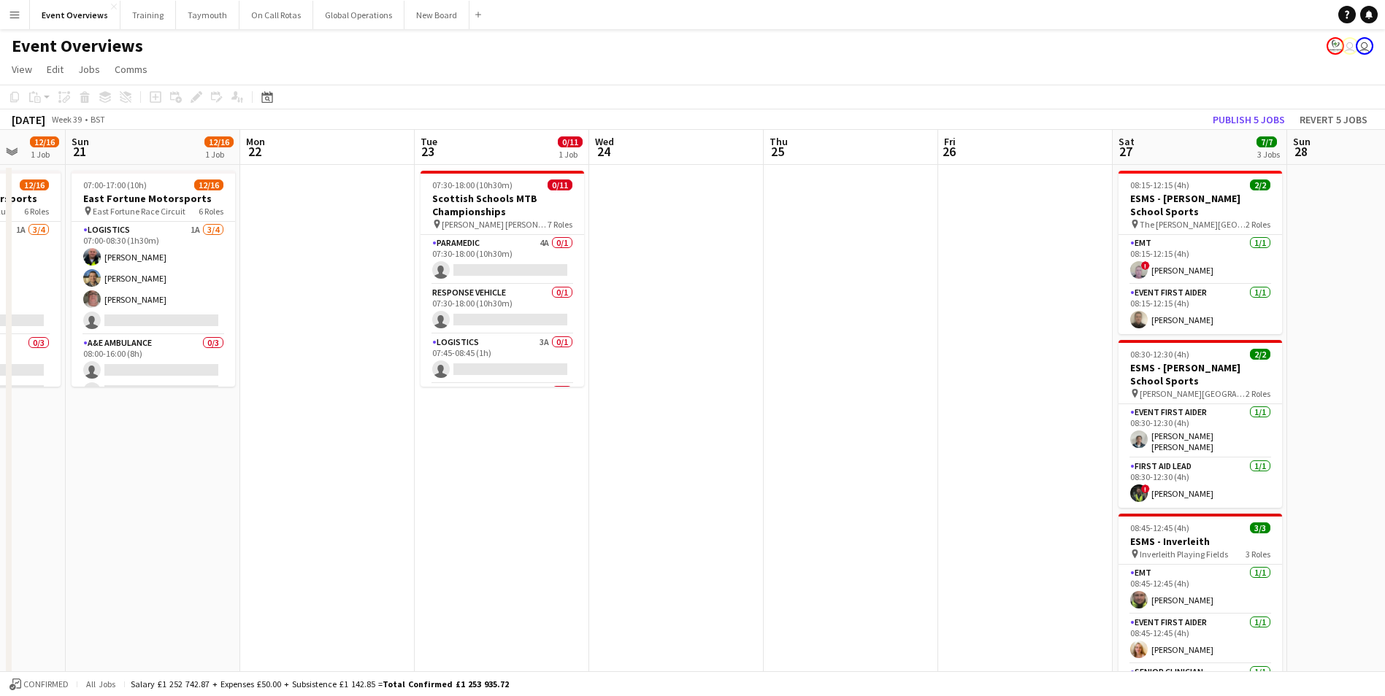
scroll to position [0, 388]
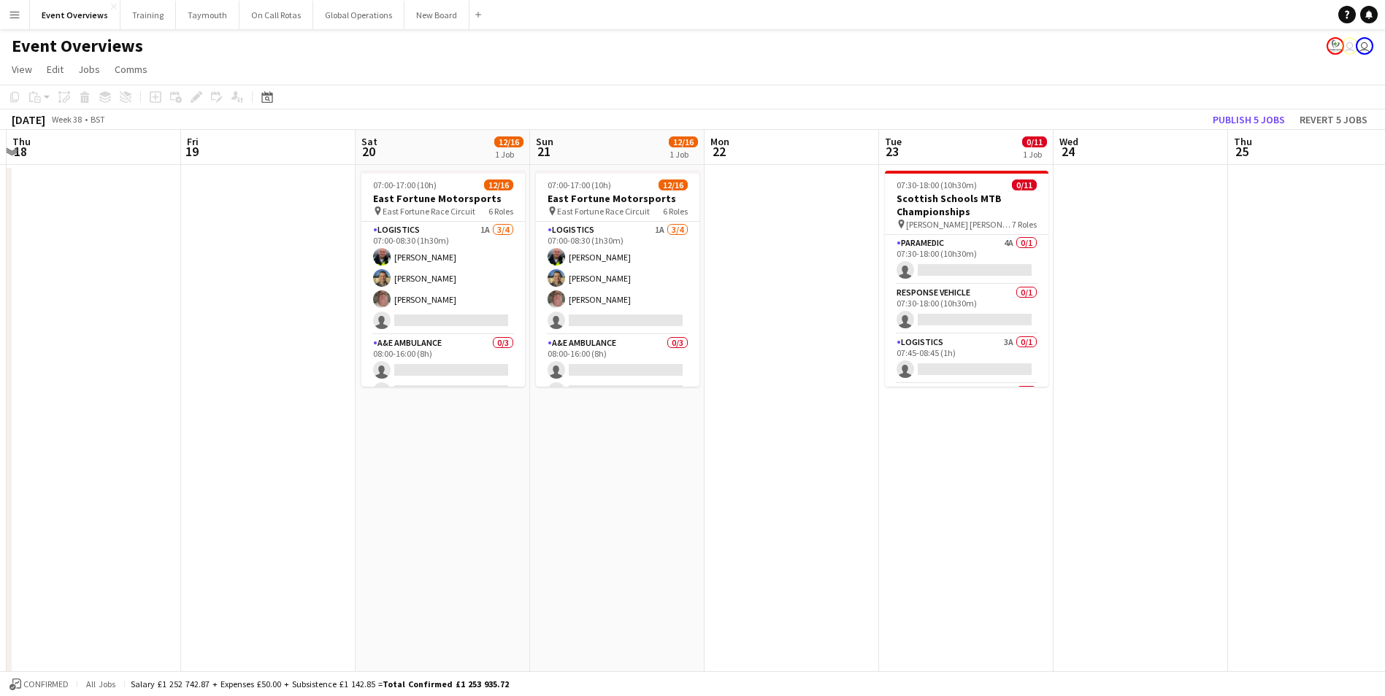
drag, startPoint x: 169, startPoint y: 533, endPoint x: 1112, endPoint y: 540, distance: 942.5
click at [1112, 540] on app-calendar-viewport "Tue 16 Wed 17 Thu 18 Fri 19 Sat 20 12/16 1 Job Sun 21 12/16 1 Job Mon 22 Tue 23…" at bounding box center [692, 625] width 1385 height 991
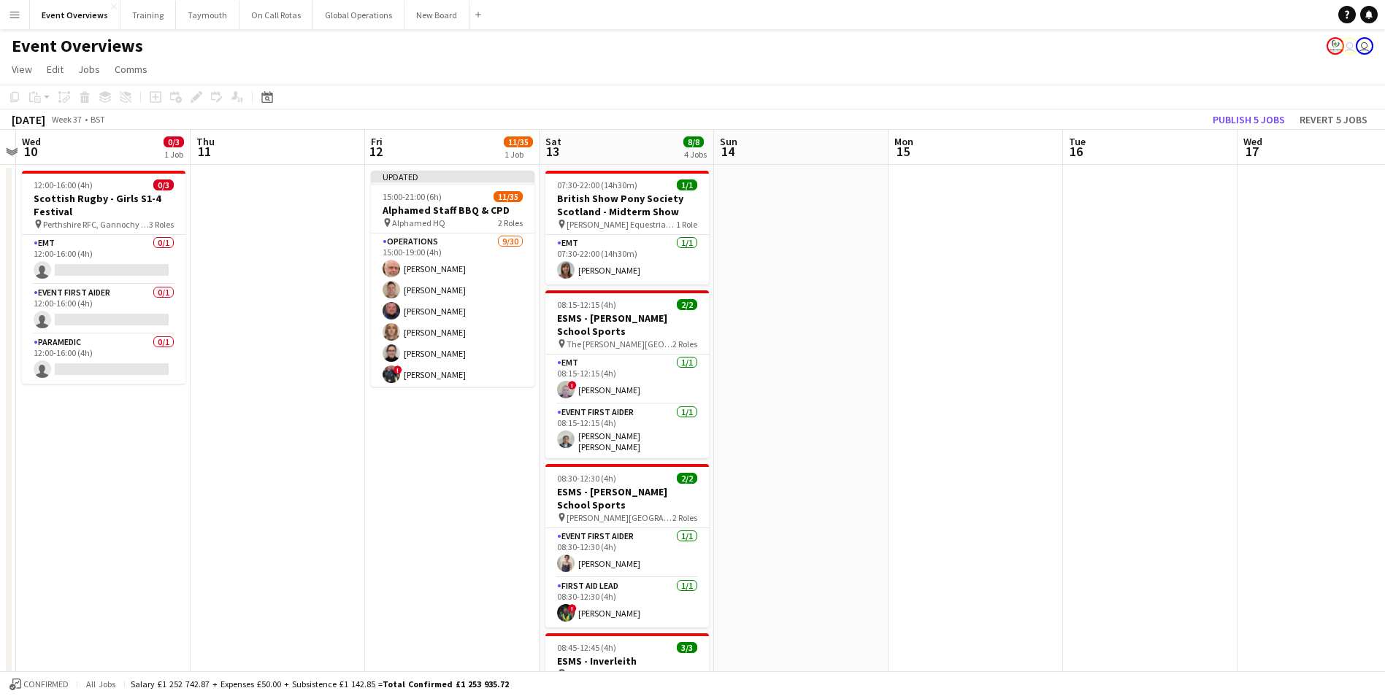
scroll to position [0, 436]
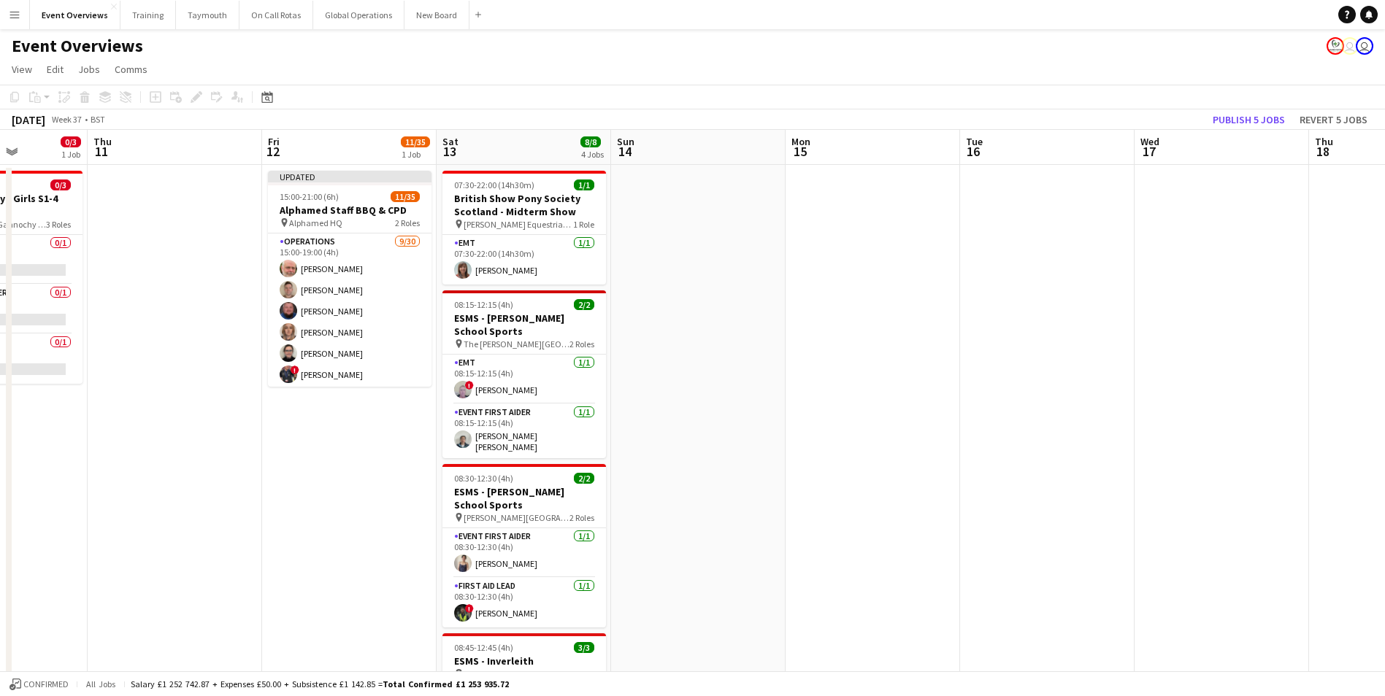
drag, startPoint x: 291, startPoint y: 518, endPoint x: 1080, endPoint y: 504, distance: 789.3
click at [1220, 501] on app-calendar-viewport "Mon 8 Tue 9 Wed 10 0/3 1 Job Thu 11 Fri 12 11/35 1 Job Sat 13 8/8 4 Jobs Sun 14…" at bounding box center [692, 625] width 1385 height 991
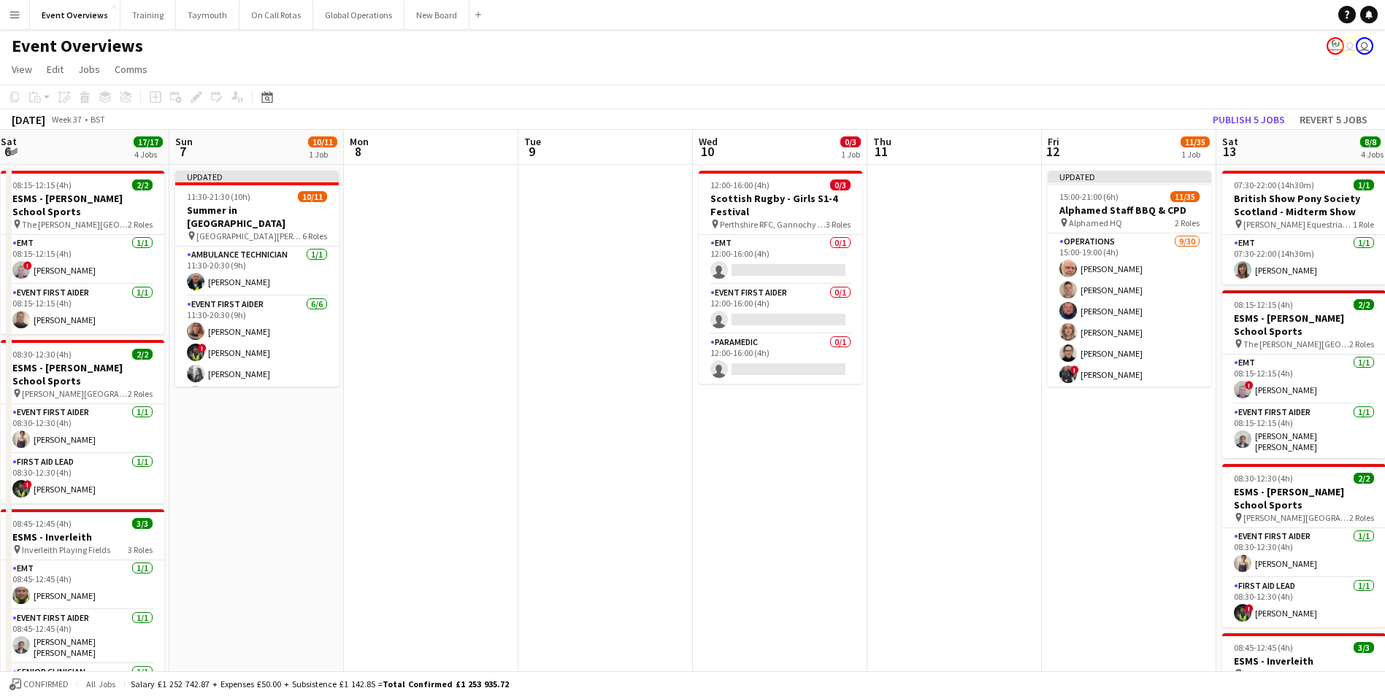
drag, startPoint x: 190, startPoint y: 532, endPoint x: 810, endPoint y: 512, distance: 620.8
click at [829, 510] on app-calendar-viewport "Thu 4 Fri 5 11/12 1 Job Sat 6 17/17 4 Jobs Sun 7 10/11 1 Job Mon 8 Tue 9 Wed 10…" at bounding box center [692, 625] width 1385 height 991
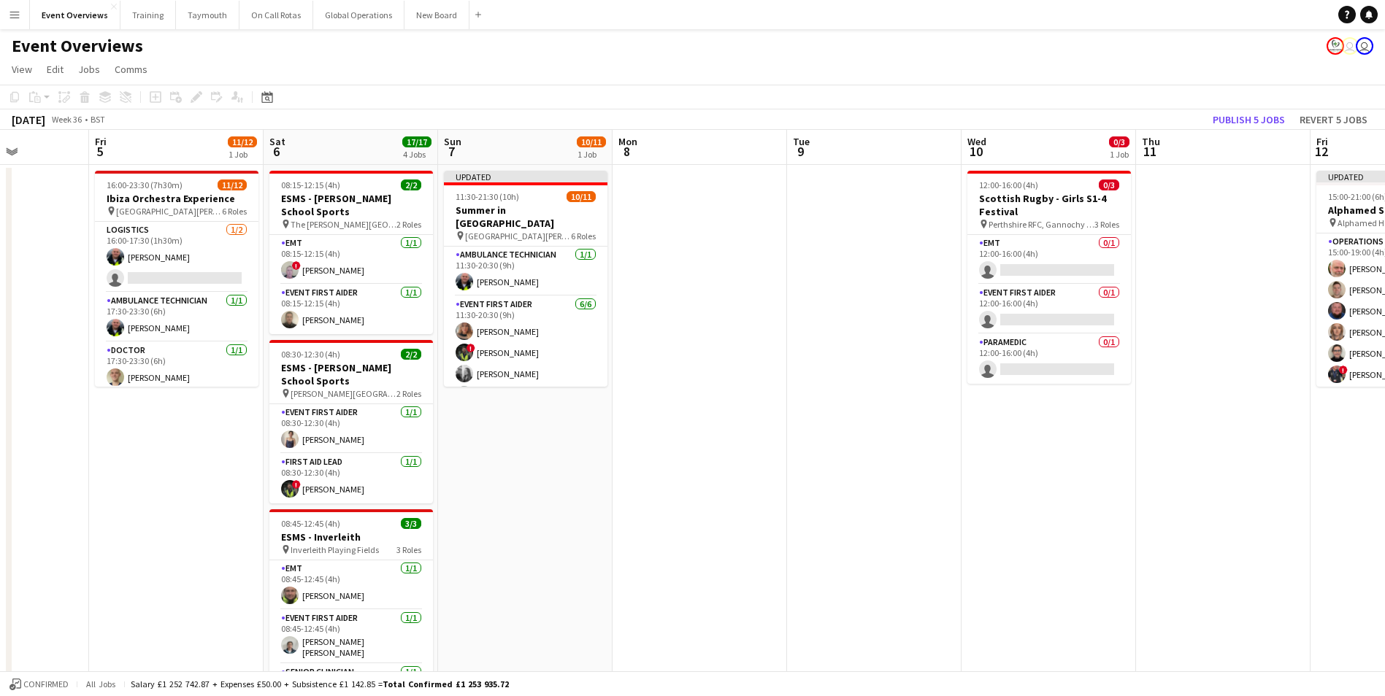
scroll to position [0, 465]
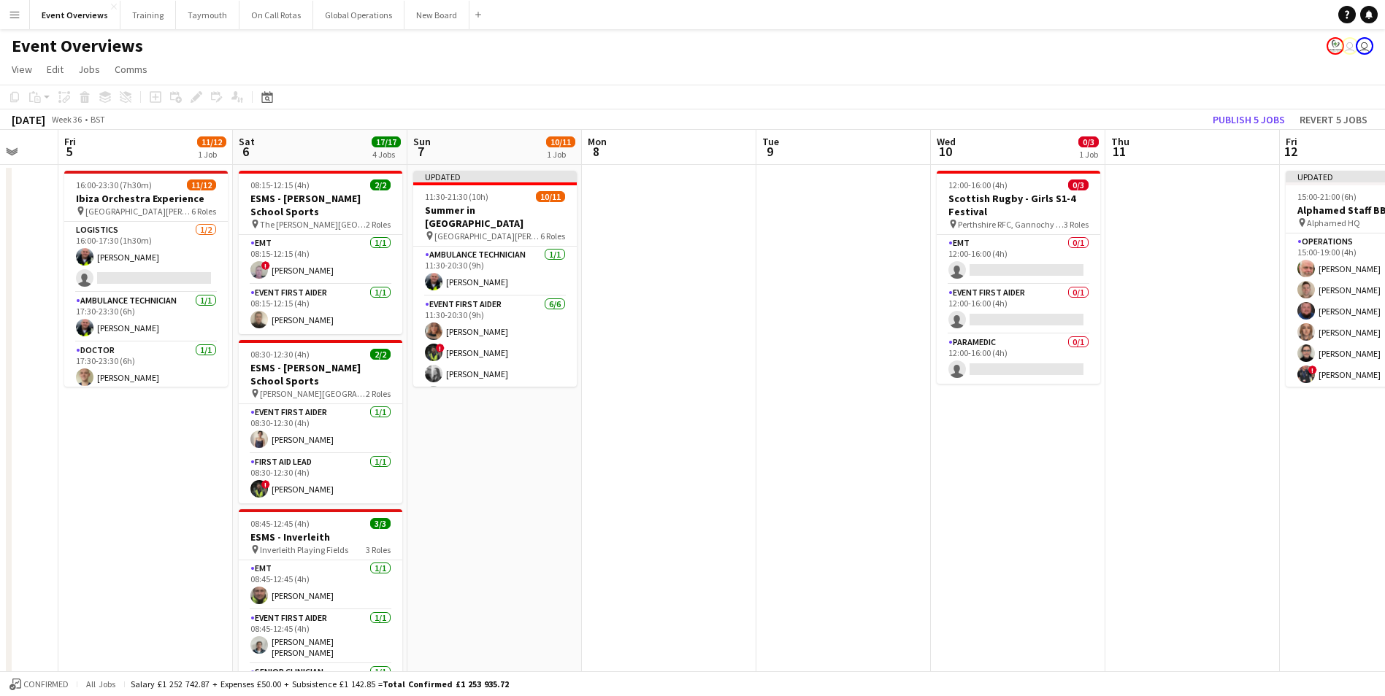
drag, startPoint x: 447, startPoint y: 518, endPoint x: 825, endPoint y: 483, distance: 379.8
click at [825, 483] on app-calendar-viewport "Tue 2 Wed 3 Thu 4 Fri 5 11/12 1 Job Sat 6 17/17 4 Jobs Sun 7 10/11 1 Job Mon 8 …" at bounding box center [692, 625] width 1385 height 991
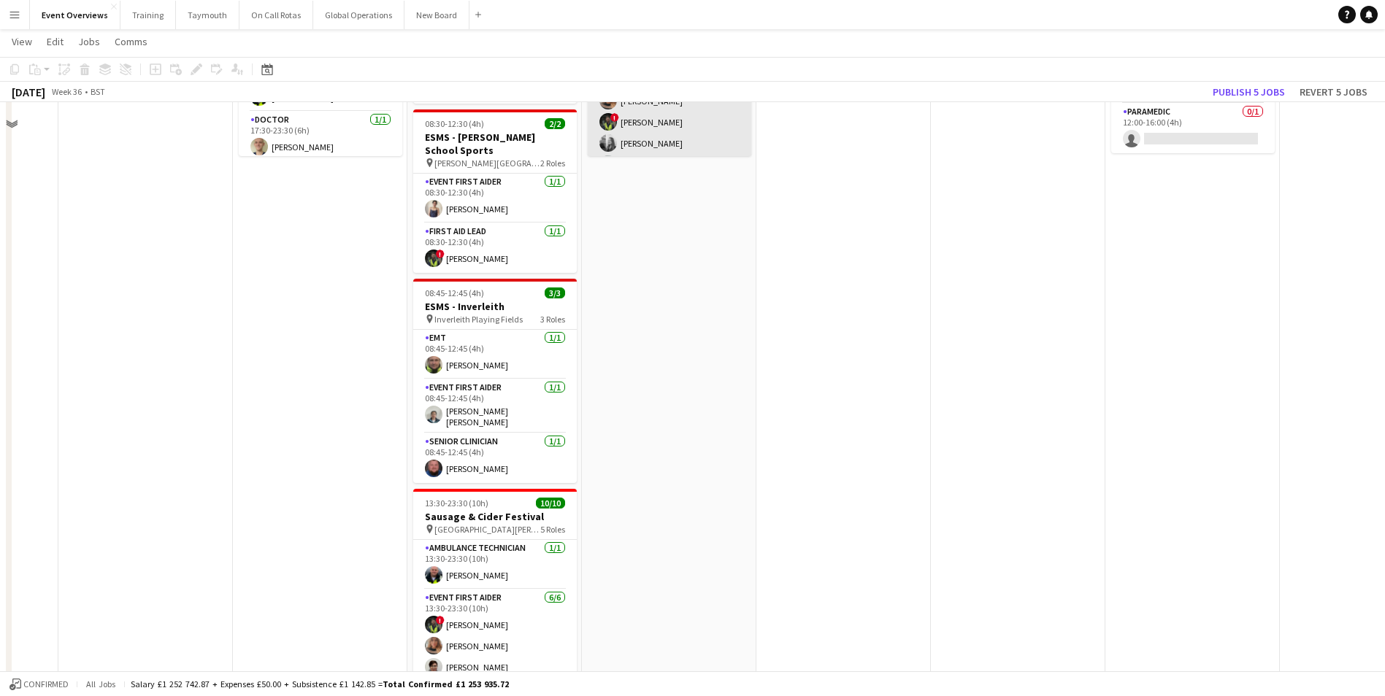
scroll to position [10, 0]
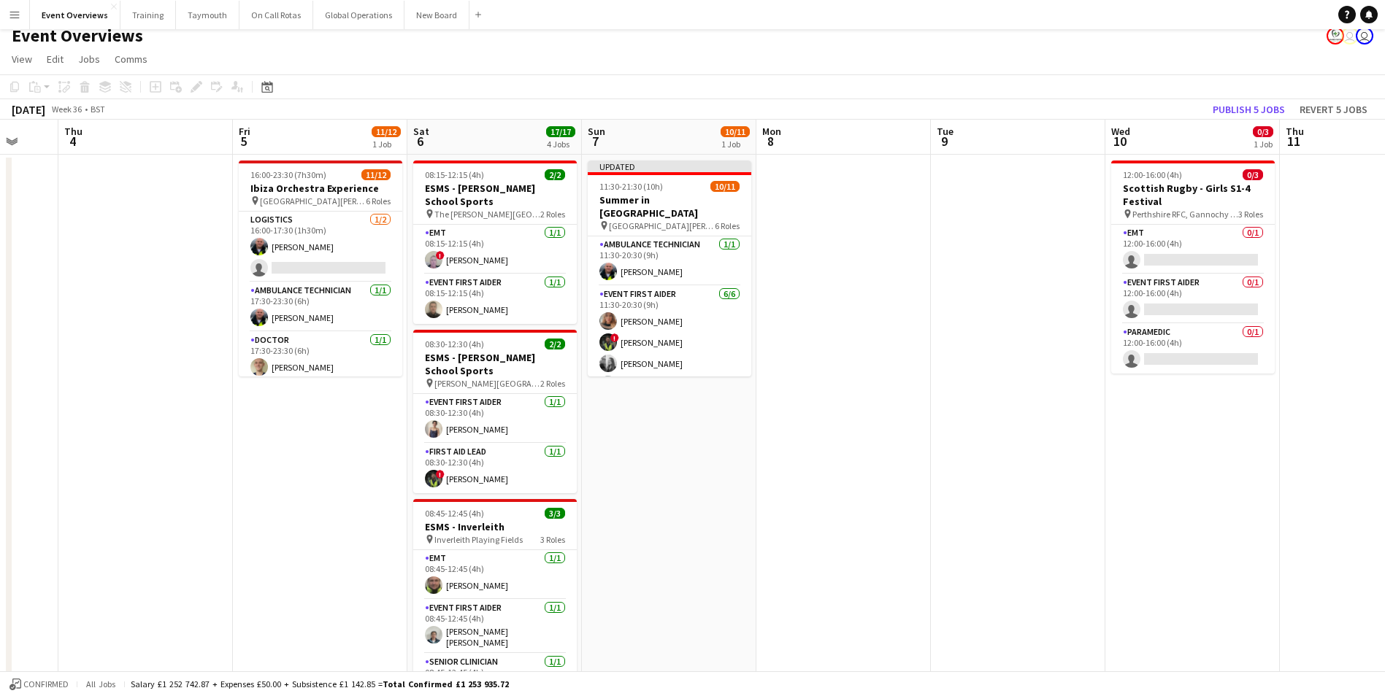
click at [669, 480] on app-date-cell "Updated 11:30-21:30 (10h) 10/11 Summer in [GEOGRAPHIC_DATA] pin [GEOGRAPHIC_DAT…" at bounding box center [669, 633] width 174 height 956
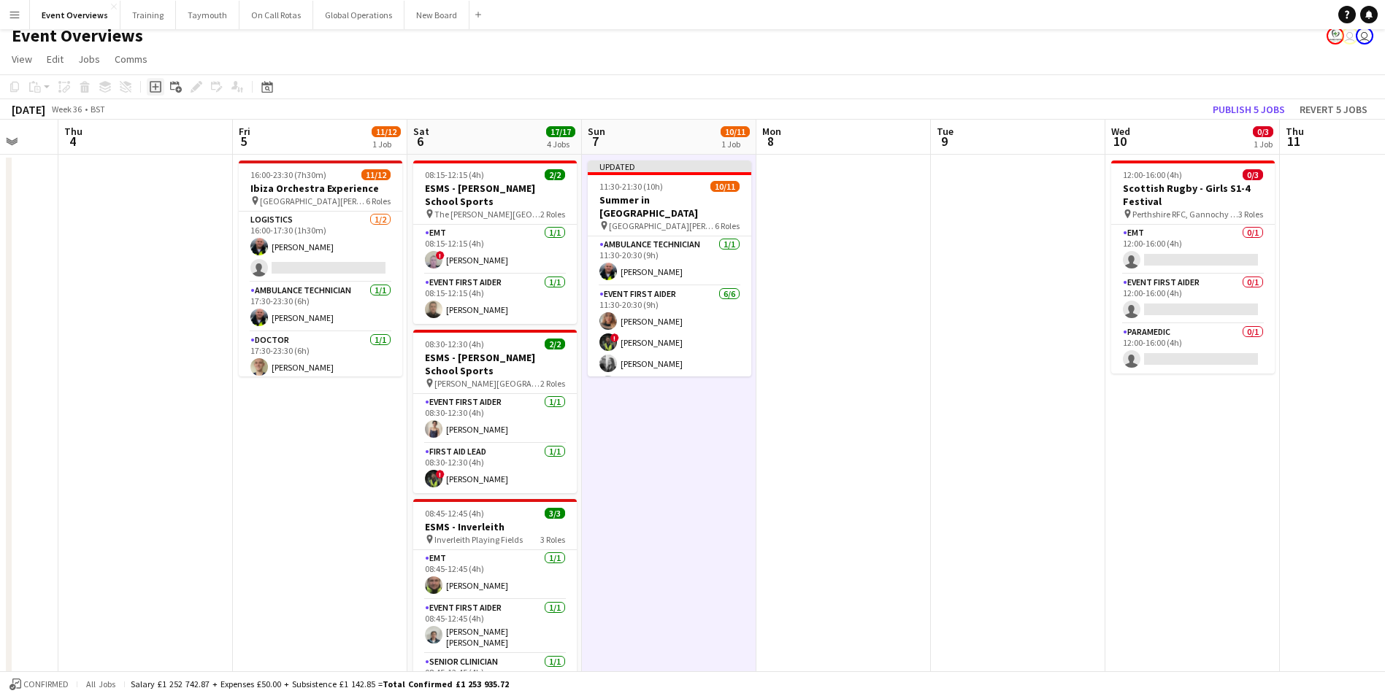
click at [153, 83] on icon "Add job" at bounding box center [156, 87] width 12 height 12
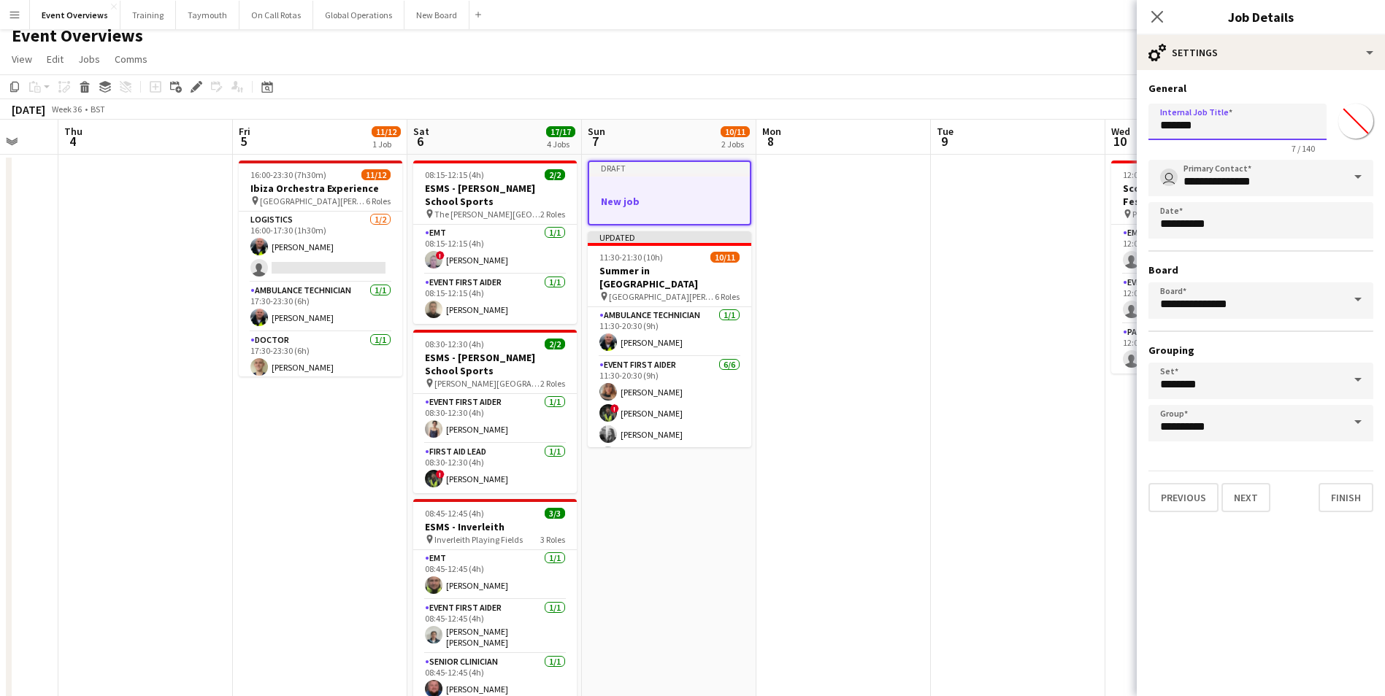
click at [1216, 127] on input "*******" at bounding box center [1237, 122] width 178 height 37
type input "*"
type input "**********"
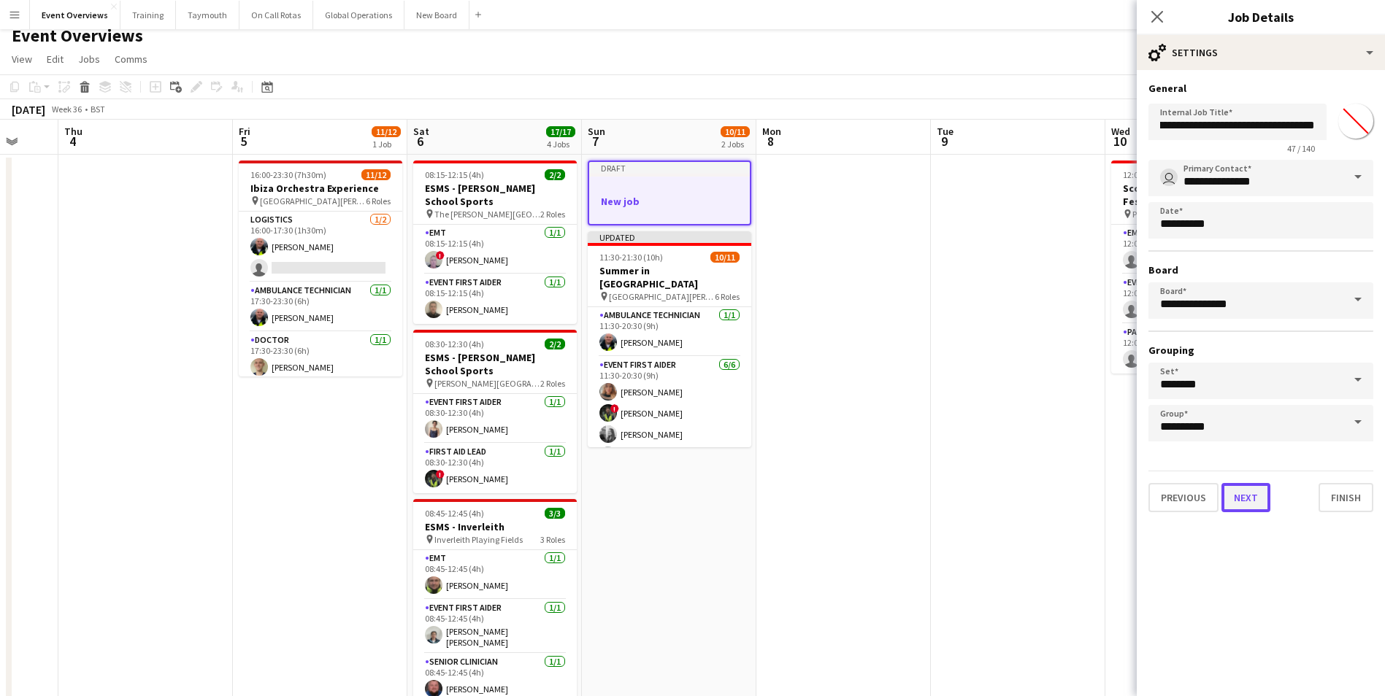
click at [1246, 500] on button "Next" at bounding box center [1245, 497] width 49 height 29
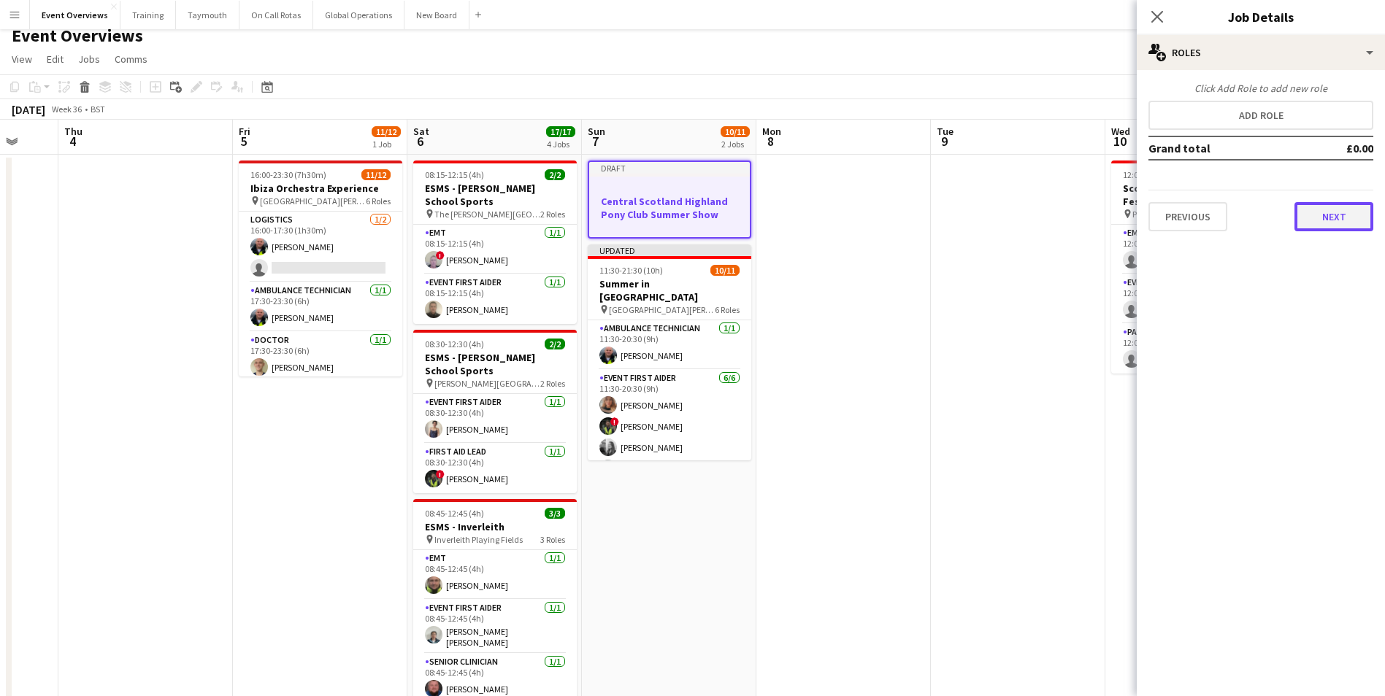
click at [1324, 223] on button "Next" at bounding box center [1333, 216] width 79 height 29
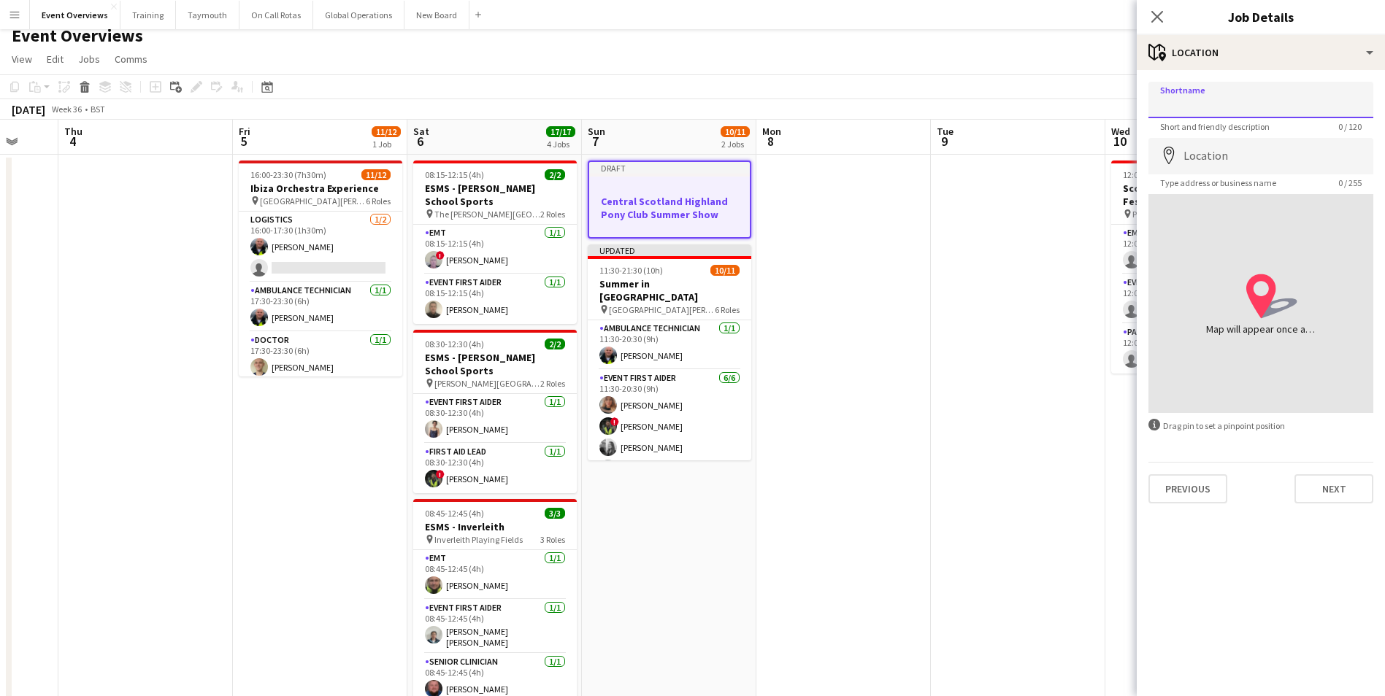
click at [1225, 90] on input "Shortname" at bounding box center [1260, 100] width 225 height 37
type input "*"
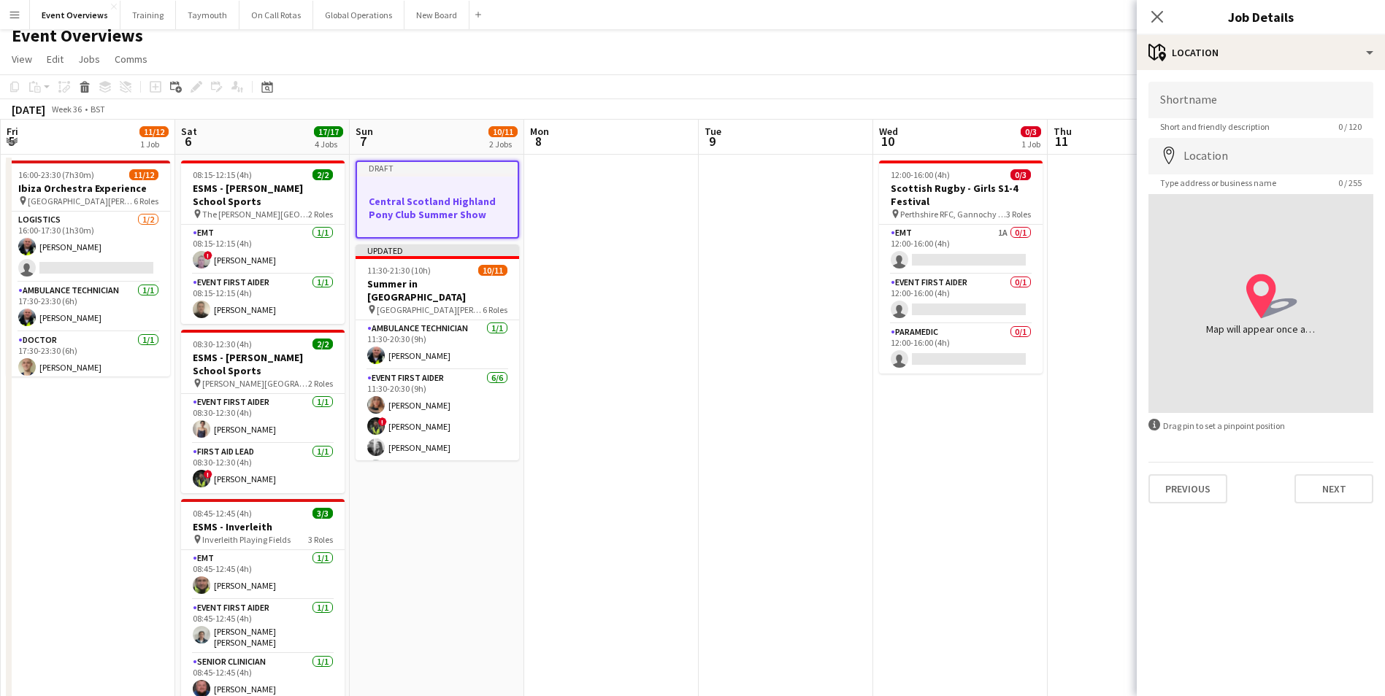
scroll to position [0, 523]
drag, startPoint x: 1010, startPoint y: 372, endPoint x: 777, endPoint y: 379, distance: 233.0
click at [777, 379] on app-calendar-viewport "Tue 2 Wed 3 Thu 4 Fri 5 11/12 1 Job Sat 6 17/17 4 Jobs Sun 7 10/11 2 Jobs Mon 8…" at bounding box center [692, 615] width 1385 height 991
click at [1218, 101] on input "Shortname" at bounding box center [1260, 100] width 225 height 37
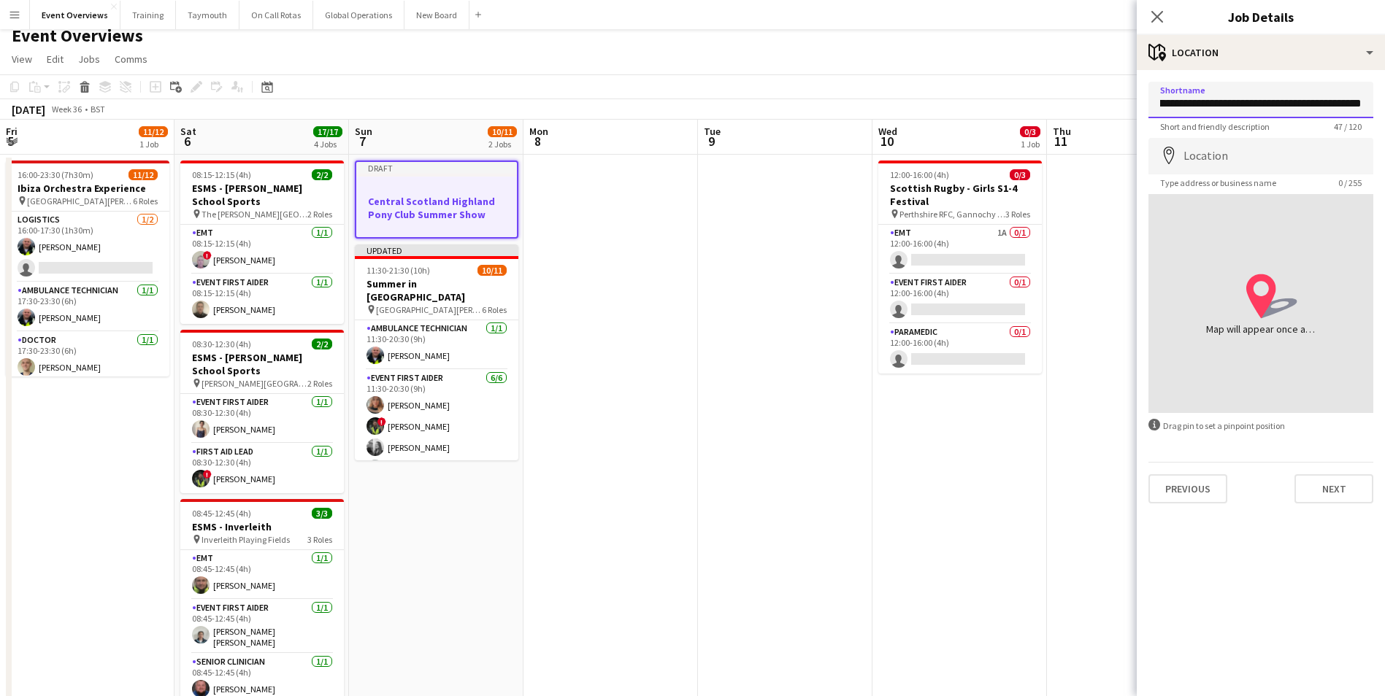
type input "**********"
click at [1212, 163] on input "Location" at bounding box center [1260, 156] width 225 height 37
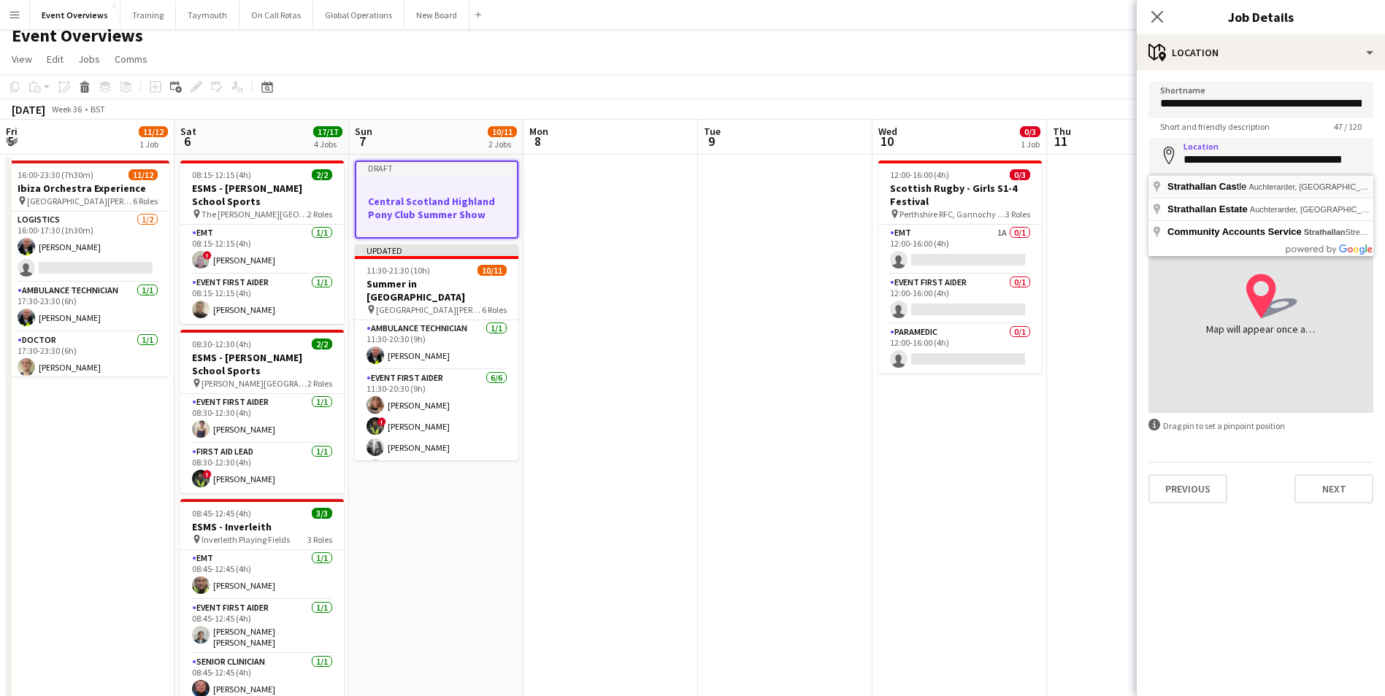
type input "**********"
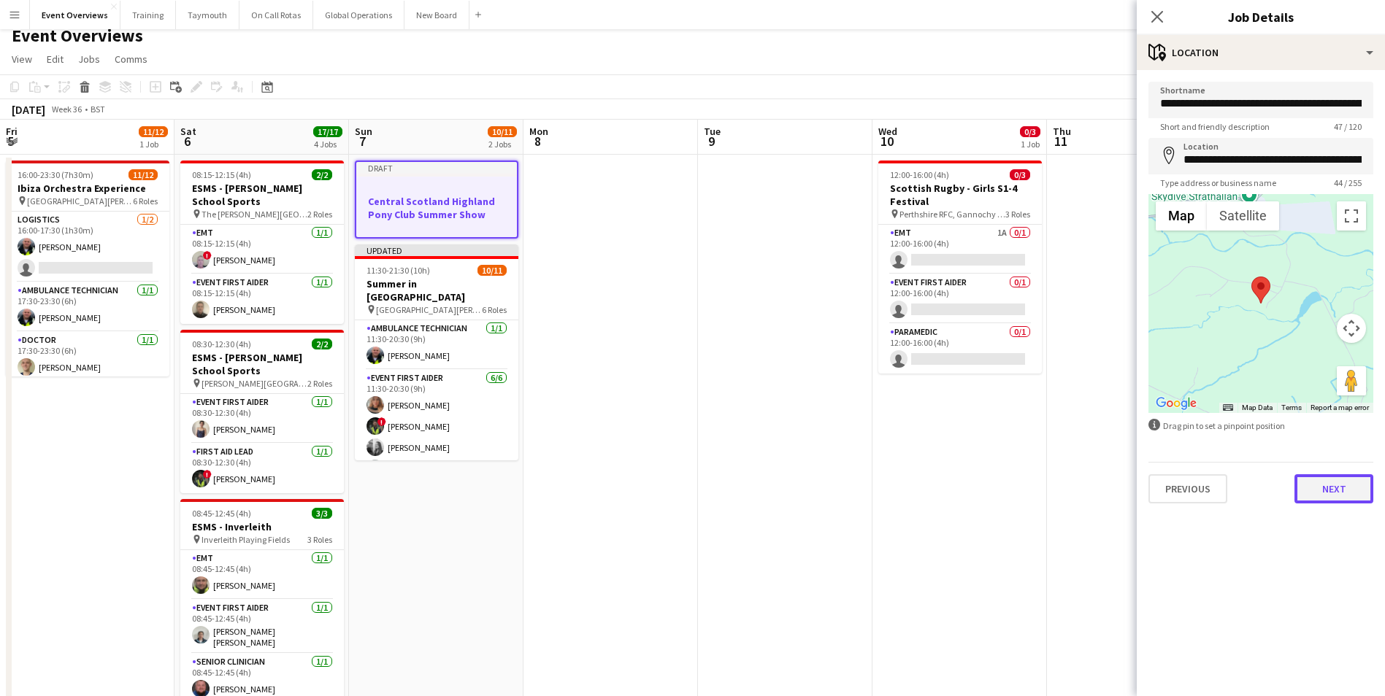
click at [1337, 485] on button "Next" at bounding box center [1333, 489] width 79 height 29
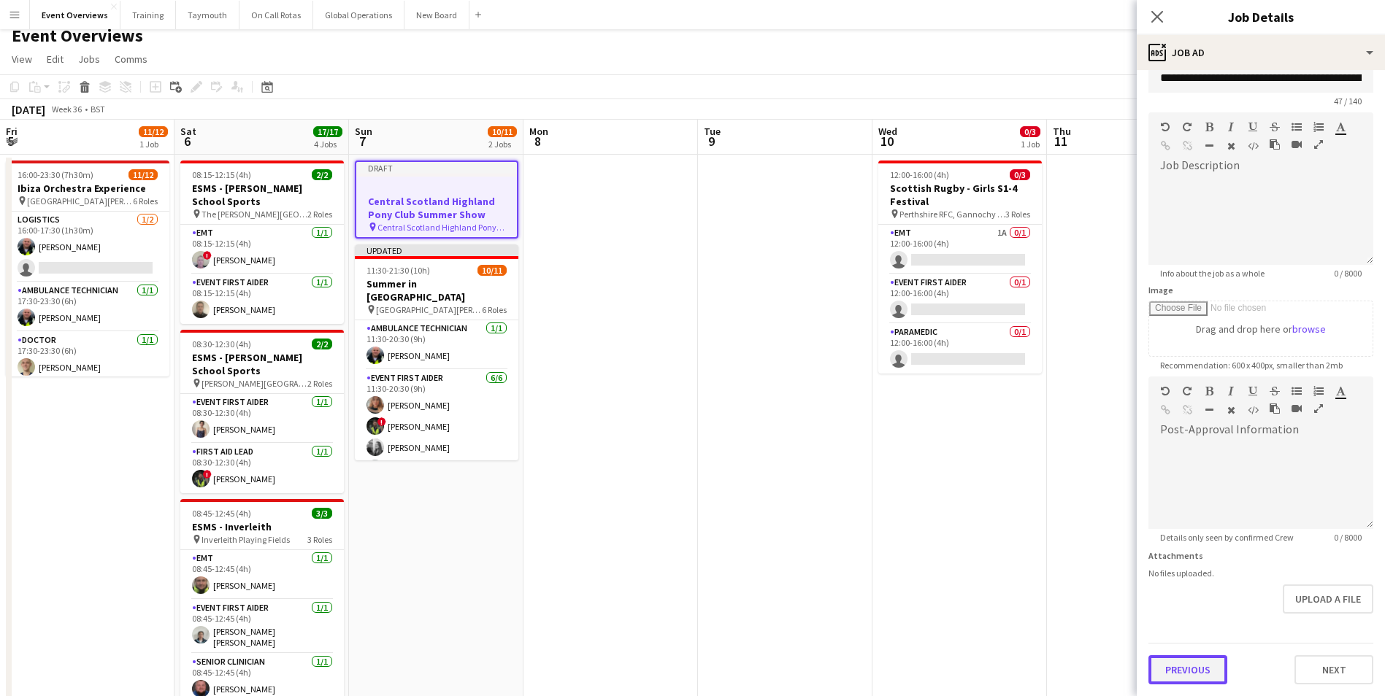
click at [1196, 619] on form "**********" at bounding box center [1261, 370] width 248 height 629
click at [1179, 671] on button "Previous" at bounding box center [1187, 670] width 79 height 29
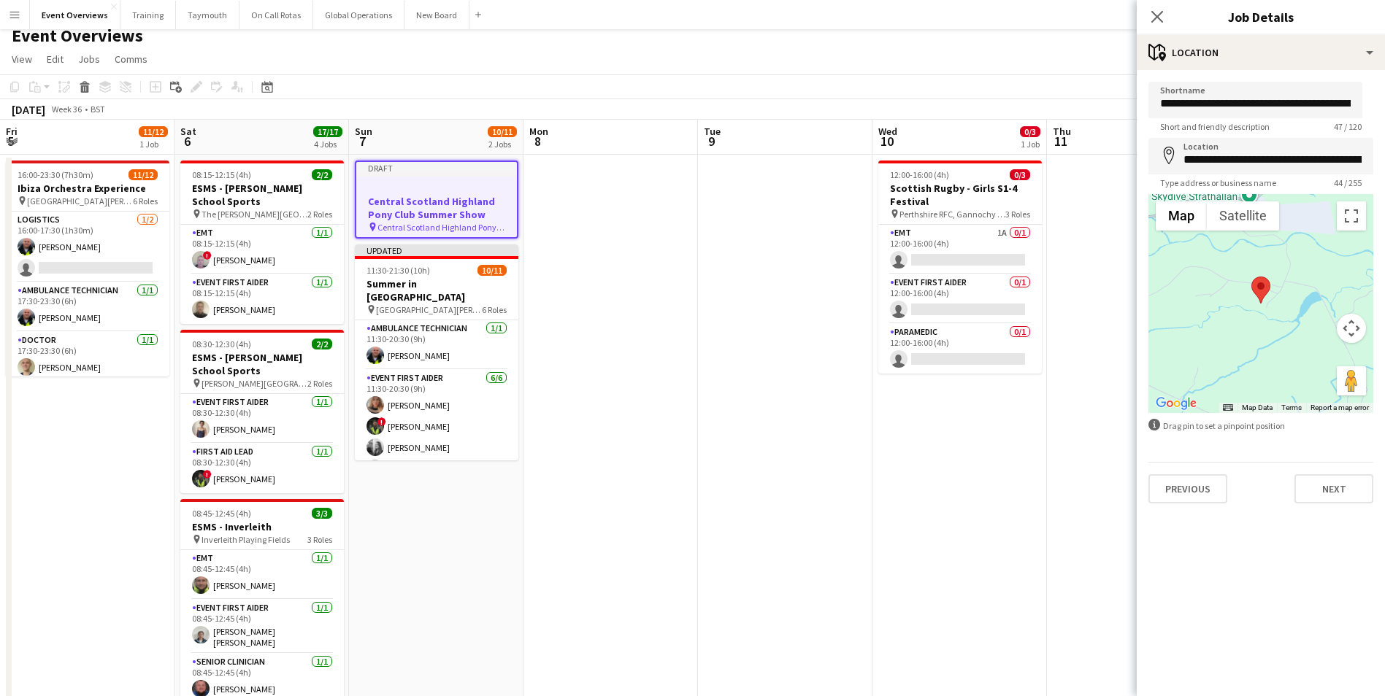
scroll to position [0, 0]
click at [1234, 100] on input "**********" at bounding box center [1260, 100] width 225 height 37
click at [1332, 101] on input "**********" at bounding box center [1260, 100] width 225 height 37
type input "*"
type input "**********"
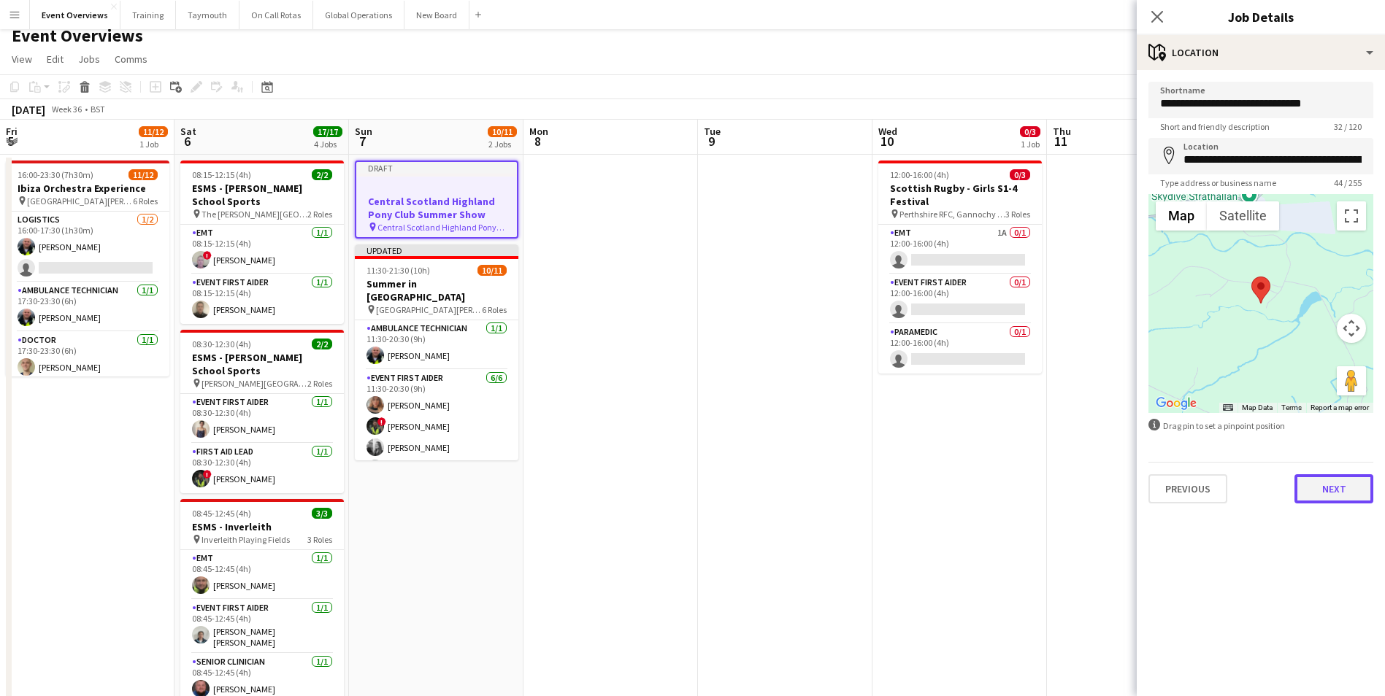
click at [1329, 496] on button "Next" at bounding box center [1333, 489] width 79 height 29
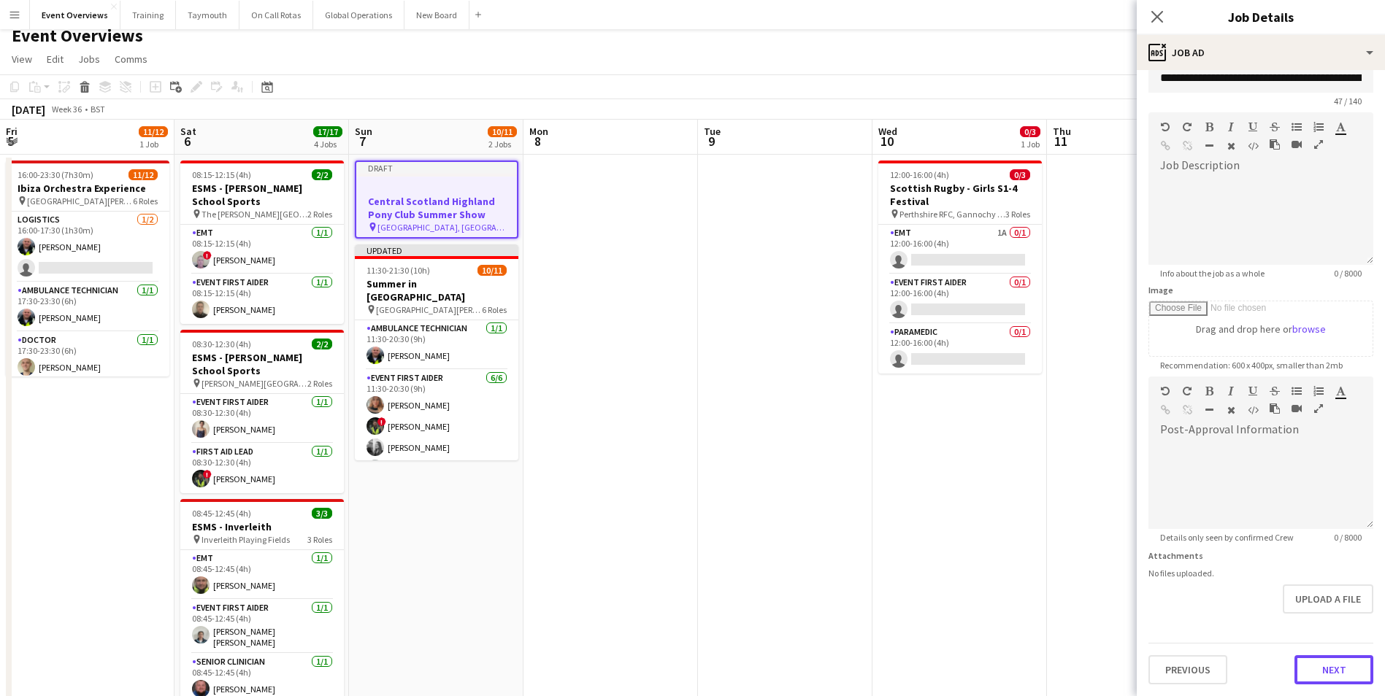
click at [1314, 620] on form "**********" at bounding box center [1261, 370] width 248 height 629
click at [1325, 667] on button "Next" at bounding box center [1333, 670] width 79 height 29
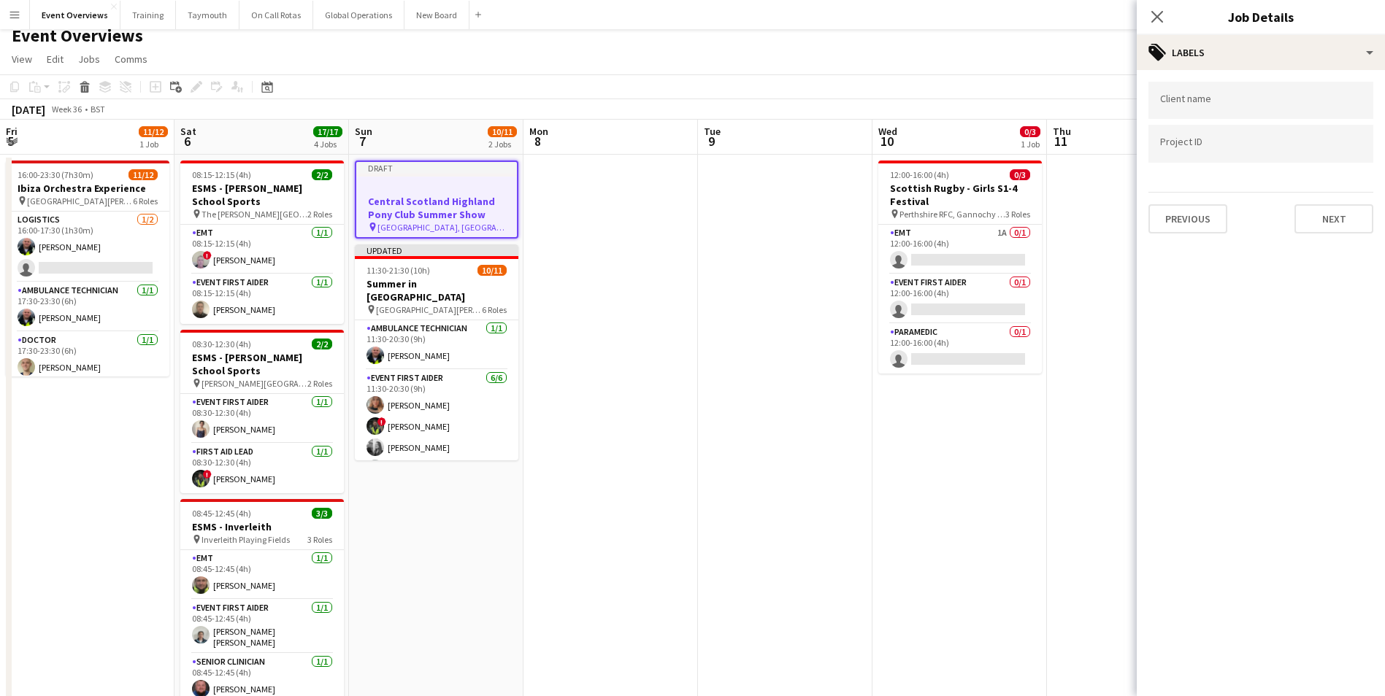
scroll to position [0, 0]
click at [1324, 218] on button "Next" at bounding box center [1333, 218] width 79 height 29
click at [1336, 154] on button "Next" at bounding box center [1333, 151] width 79 height 29
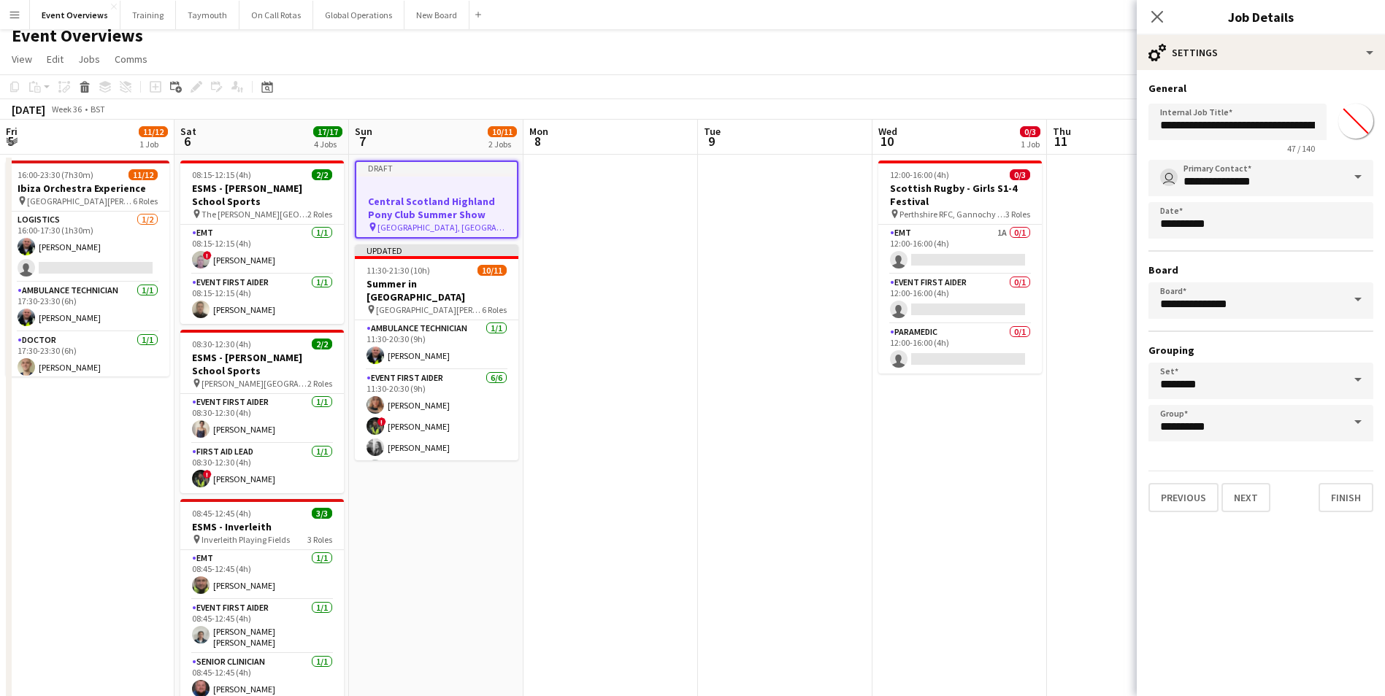
click at [1360, 116] on input "*******" at bounding box center [1355, 121] width 53 height 53
type input "*******"
click at [1355, 496] on button "Finish" at bounding box center [1345, 497] width 55 height 29
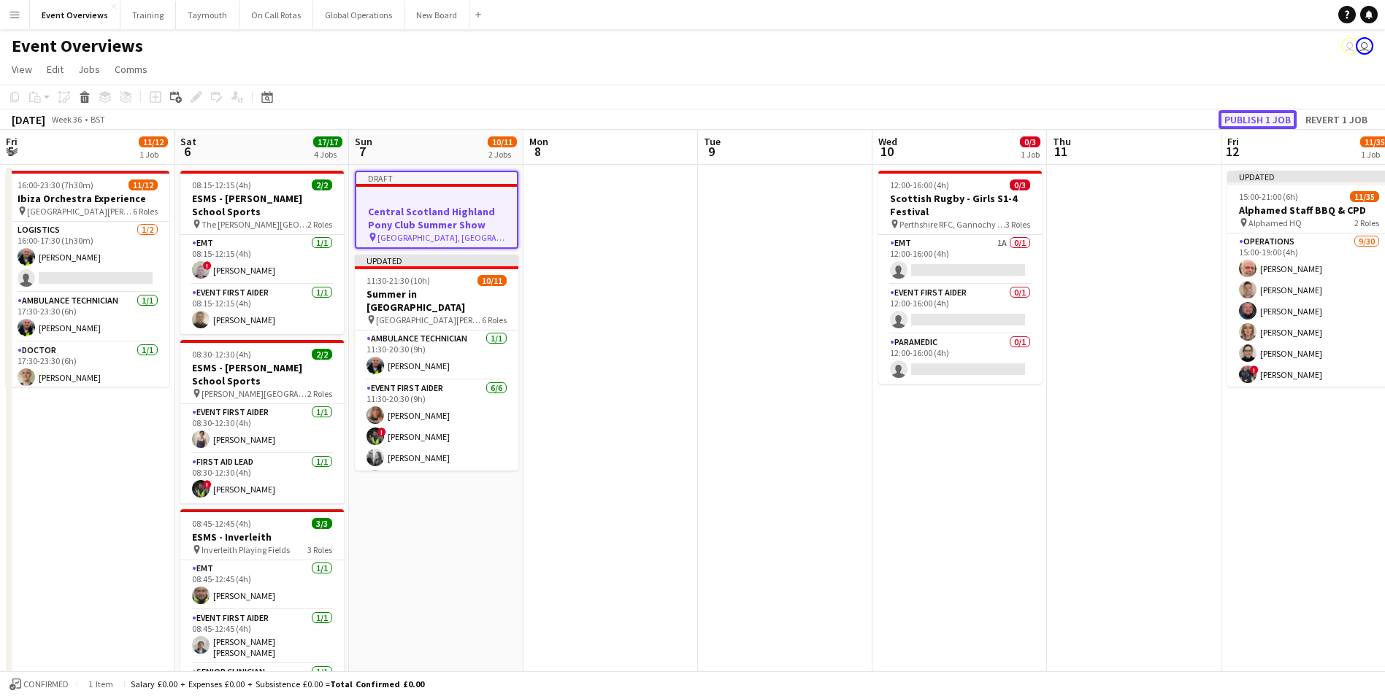
click at [1235, 112] on button "Publish 1 job" at bounding box center [1257, 119] width 78 height 19
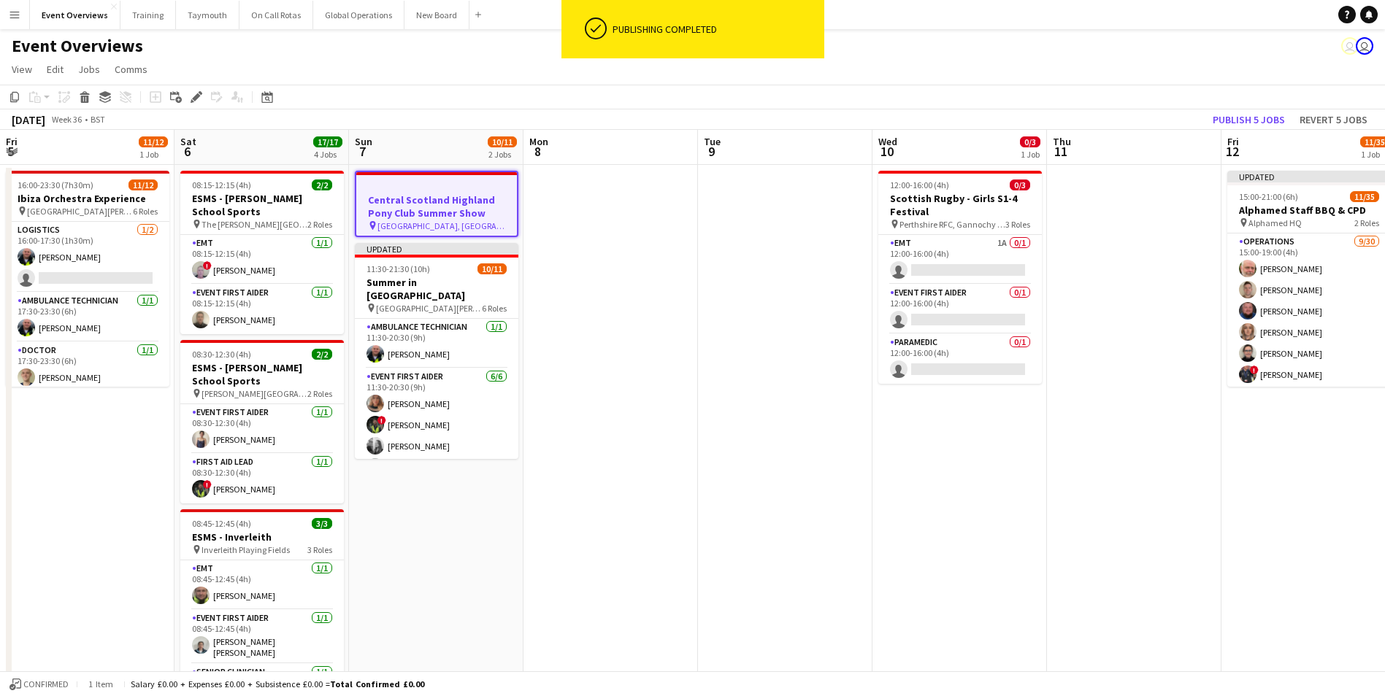
click at [453, 577] on app-date-cell "Central Scotland Highland Pony Club Summer Show pin [GEOGRAPHIC_DATA], [GEOGRAP…" at bounding box center [436, 643] width 174 height 956
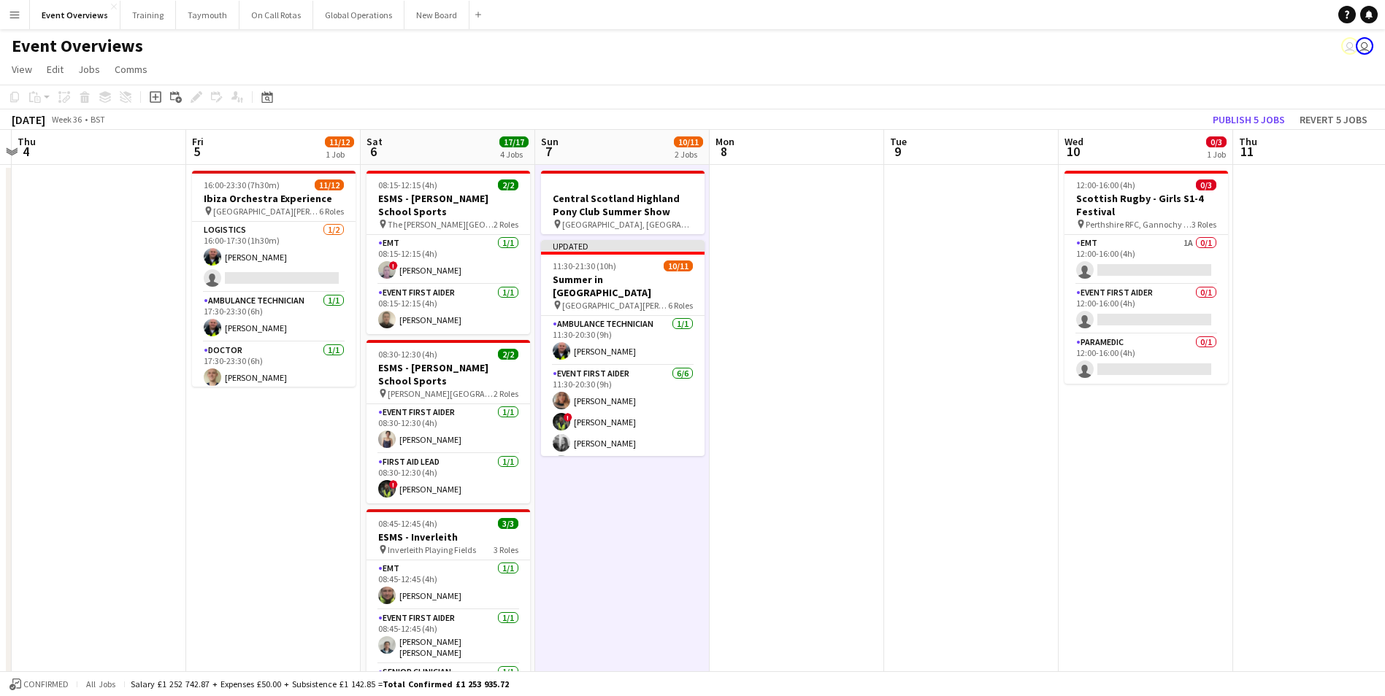
drag, startPoint x: 496, startPoint y: 539, endPoint x: 683, endPoint y: 511, distance: 188.9
click at [683, 511] on app-calendar-viewport "Tue 2 Wed 3 Thu 4 Fri 5 11/12 1 Job Sat 6 17/17 4 Jobs Sun 7 10/11 2 Jobs Mon 8…" at bounding box center [692, 625] width 1385 height 991
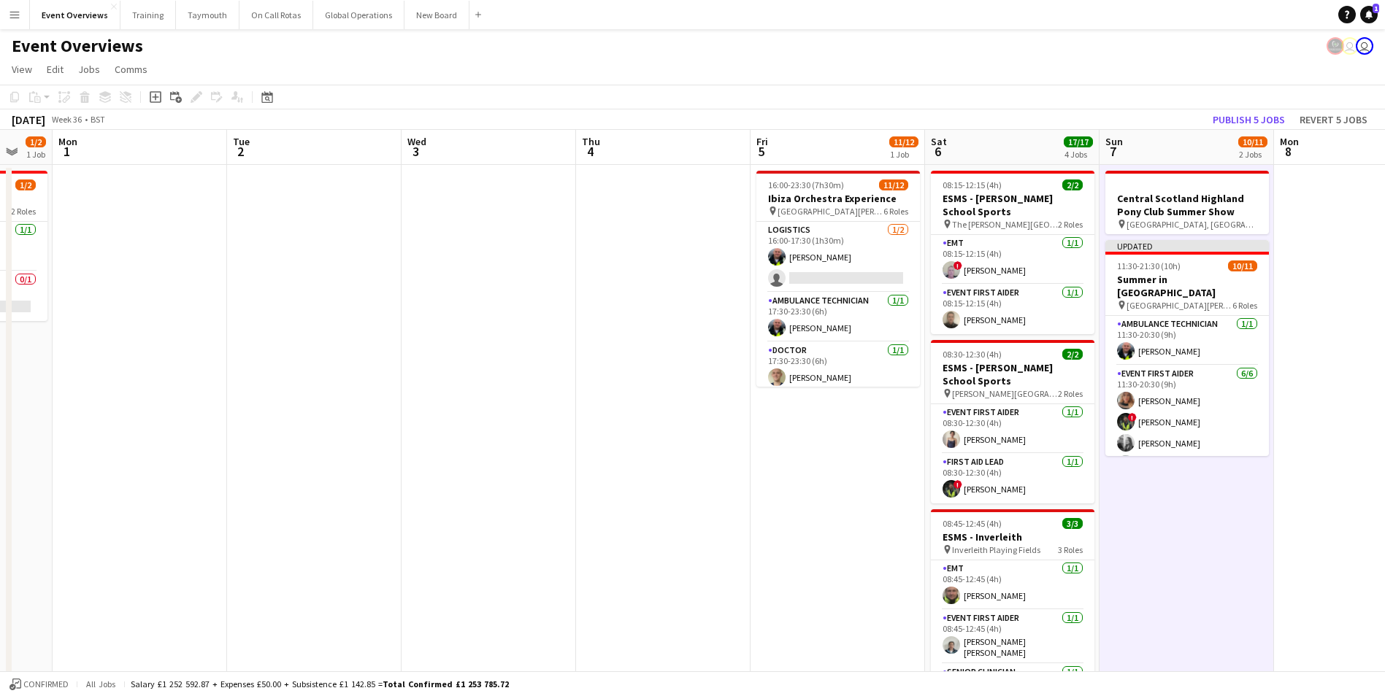
drag, startPoint x: 222, startPoint y: 545, endPoint x: 803, endPoint y: 518, distance: 581.7
click at [803, 518] on app-calendar-viewport "Sat 30 19/19 5 Jobs Sun 31 1/2 1 Job Mon 1 Tue 2 Wed 3 Thu 4 Fri 5 11/12 1 Job …" at bounding box center [692, 625] width 1385 height 991
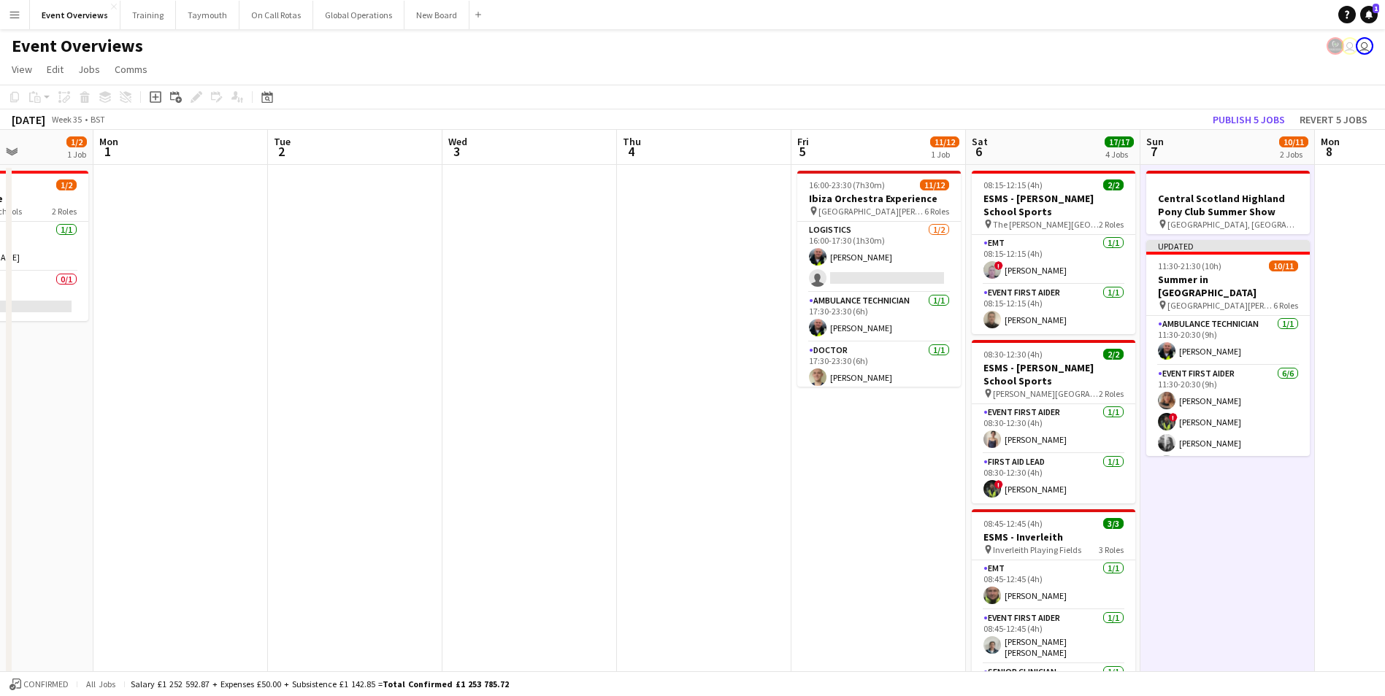
drag, startPoint x: 334, startPoint y: 533, endPoint x: 1059, endPoint y: 478, distance: 727.0
click at [1059, 478] on app-calendar-viewport "Fri 29 Sat 30 19/19 5 Jobs Sun 31 1/2 1 Job Mon 1 Tue 2 Wed 3 Thu 4 Fri 5 11/12…" at bounding box center [692, 625] width 1385 height 991
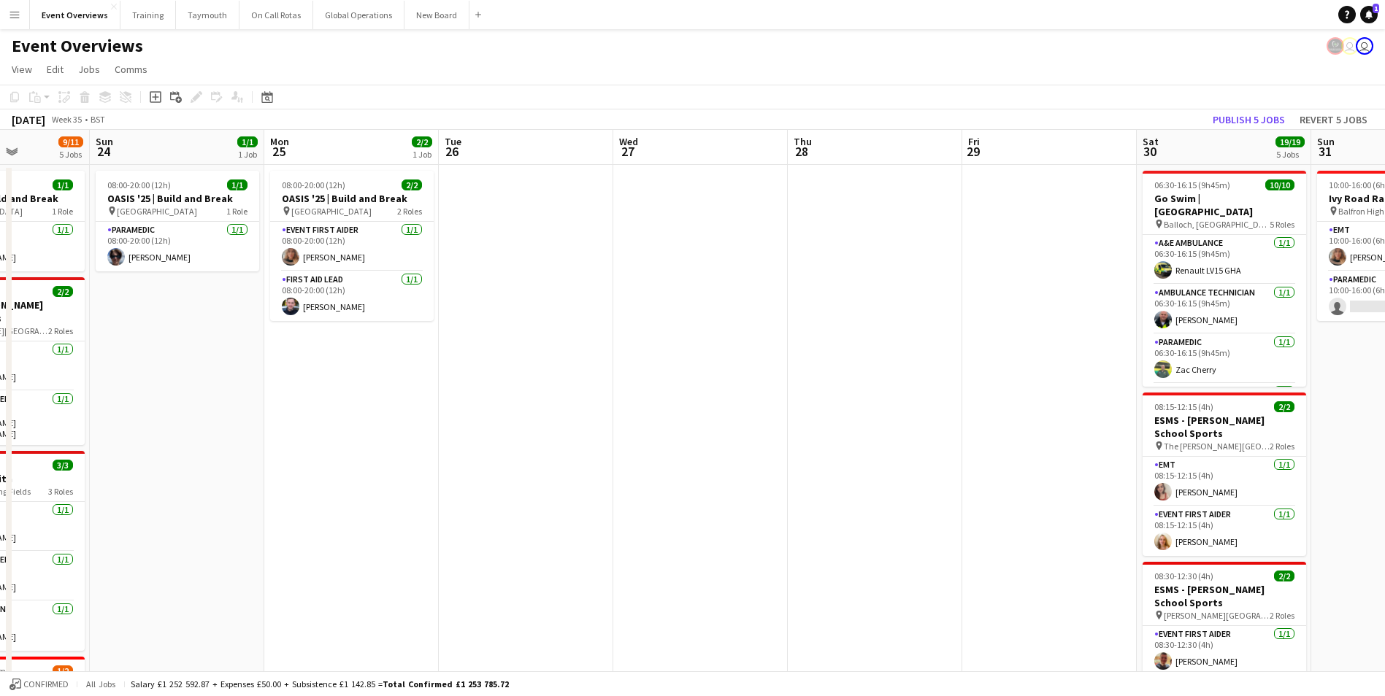
drag, startPoint x: 234, startPoint y: 542, endPoint x: 925, endPoint y: 531, distance: 690.7
click at [925, 531] on app-calendar-viewport "Thu 21 61/63 2 Jobs Fri 22 1/1 1 Job Sat 23 9/11 5 Jobs Sun 24 1/1 1 Job Mon 25…" at bounding box center [692, 625] width 1385 height 991
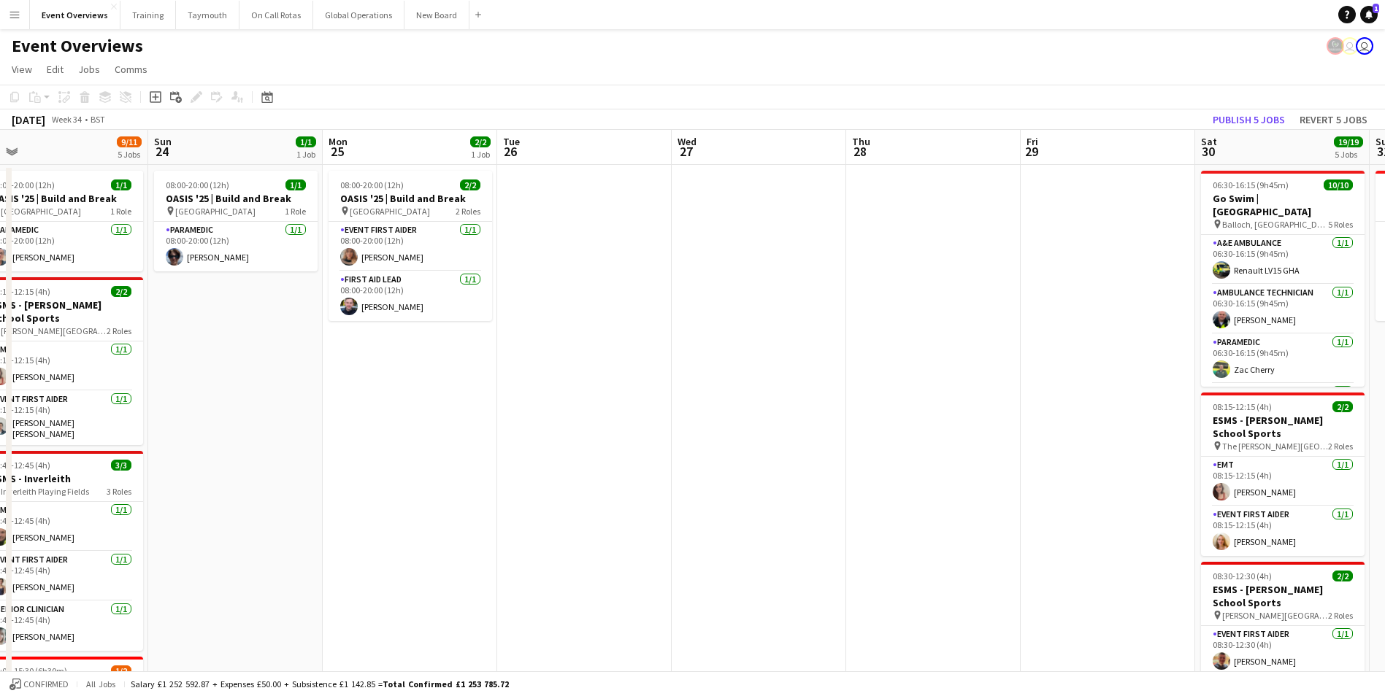
drag, startPoint x: 403, startPoint y: 525, endPoint x: 796, endPoint y: 508, distance: 393.1
click at [796, 508] on app-calendar-viewport "Thu 21 61/63 2 Jobs Fri 22 1/1 1 Job Sat 23 9/11 5 Jobs Sun 24 1/1 1 Job Mon 25…" at bounding box center [692, 625] width 1385 height 991
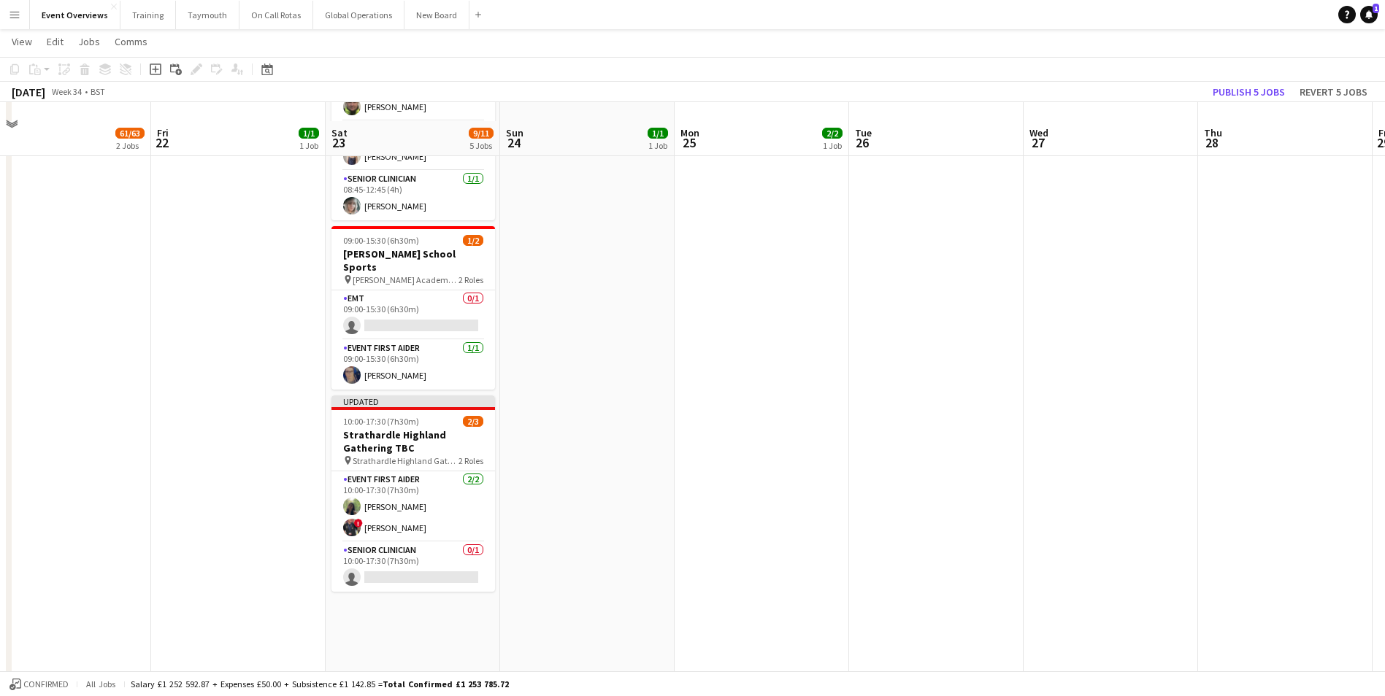
scroll to position [448, 0]
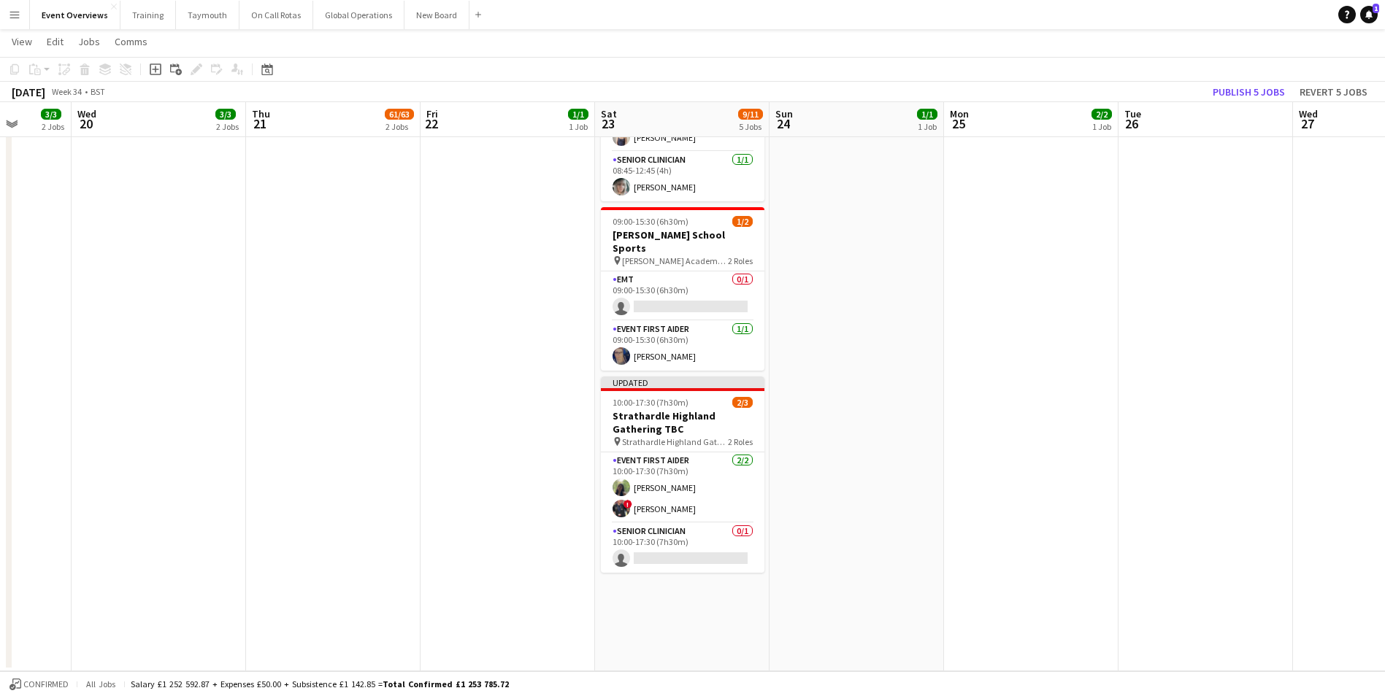
drag, startPoint x: 585, startPoint y: 493, endPoint x: 1029, endPoint y: 485, distance: 444.6
click at [1029, 485] on app-calendar-viewport "Sun 17 31/31 3 Jobs Mon 18 3/3 2 Jobs Tue 19 3/3 2 Jobs Wed 20 3/3 2 Jobs Thu 2…" at bounding box center [692, 140] width 1385 height 1063
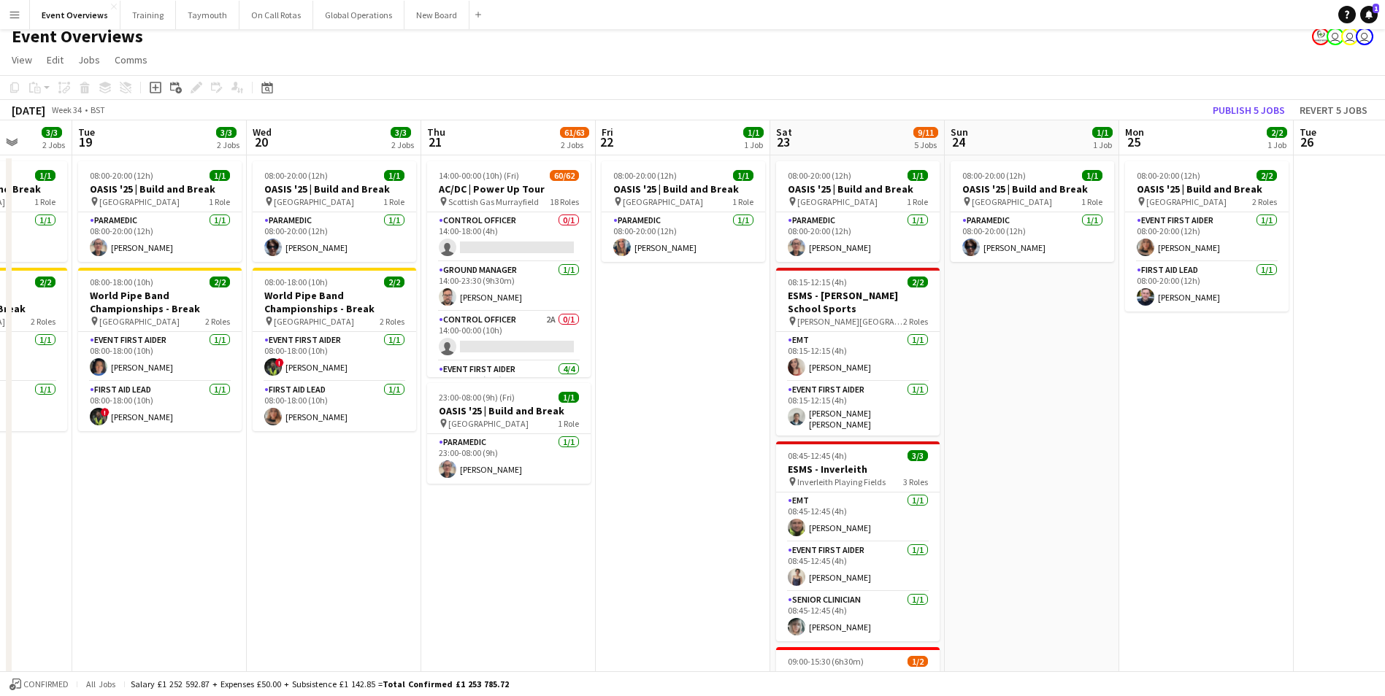
scroll to position [0, 0]
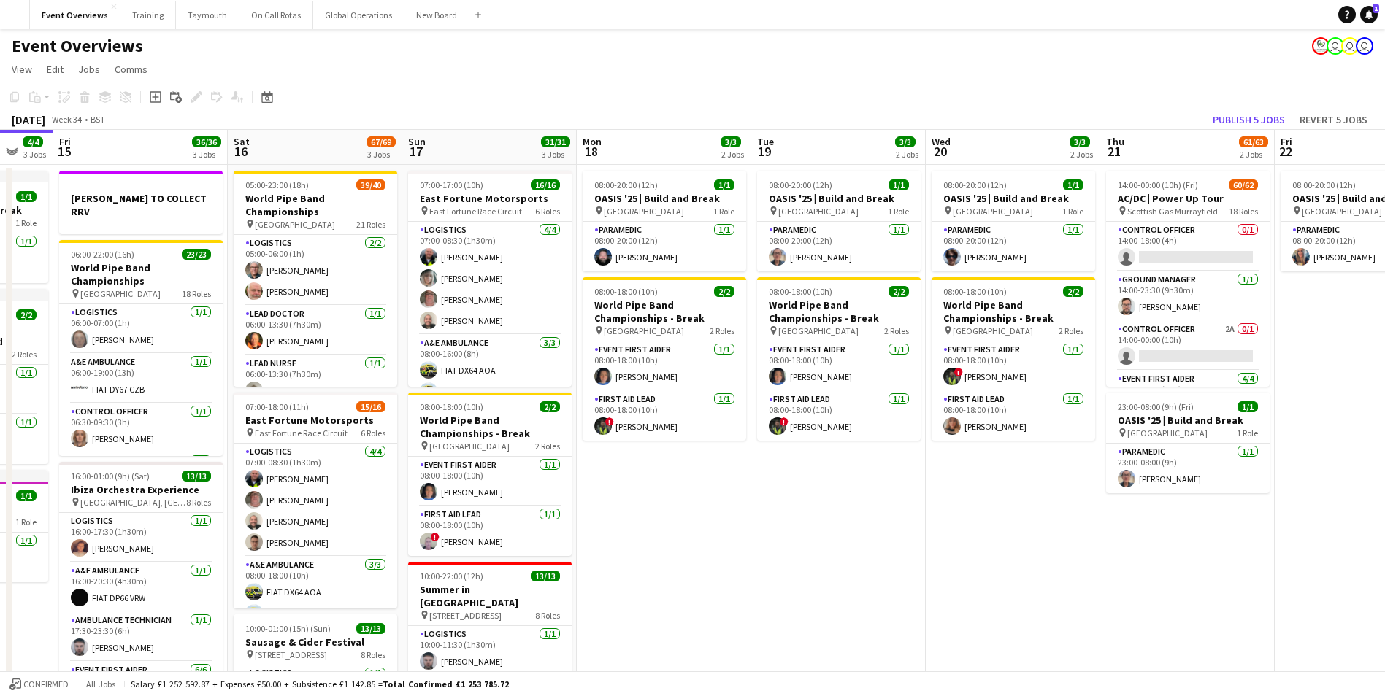
drag, startPoint x: 272, startPoint y: 586, endPoint x: 948, endPoint y: 583, distance: 676.7
click at [952, 586] on app-calendar-viewport "Wed 13 4/4 3 Jobs Thu 14 4/4 3 Jobs Fri 15 36/36 3 Jobs Sat 16 67/69 3 Jobs Sun…" at bounding box center [692, 625] width 1385 height 991
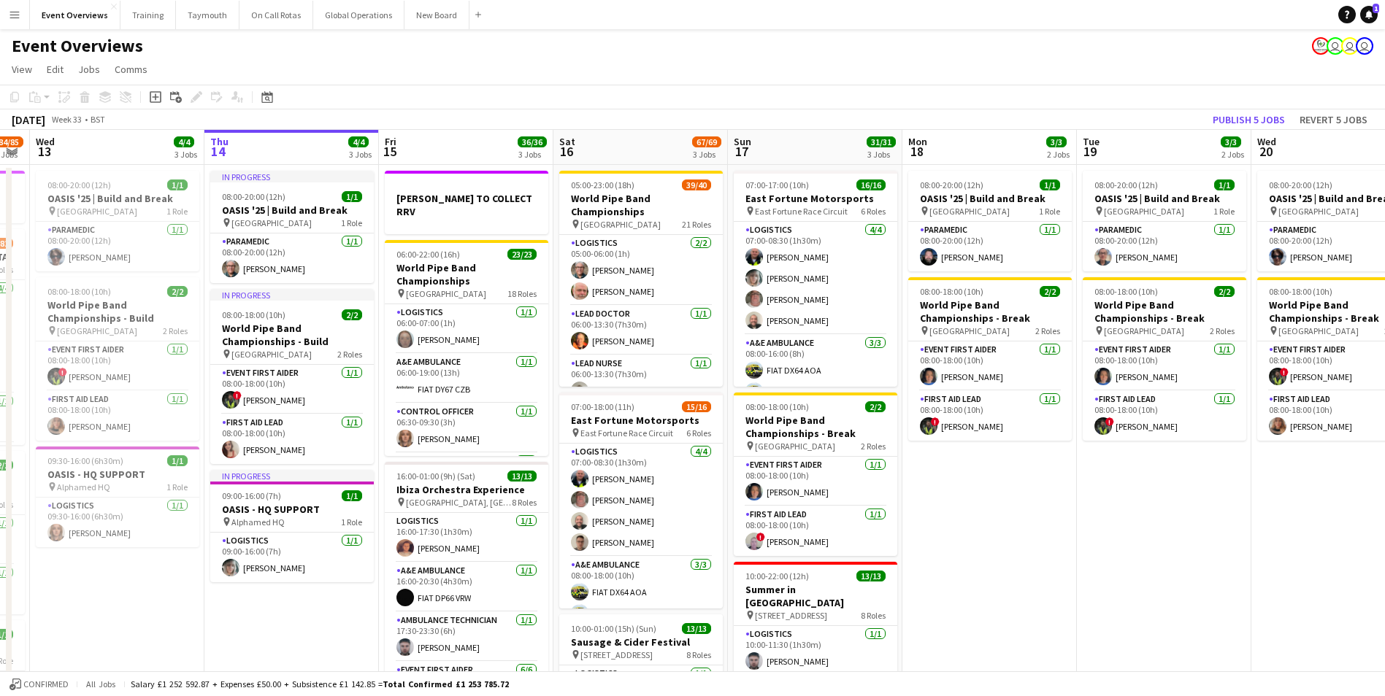
scroll to position [0, 309]
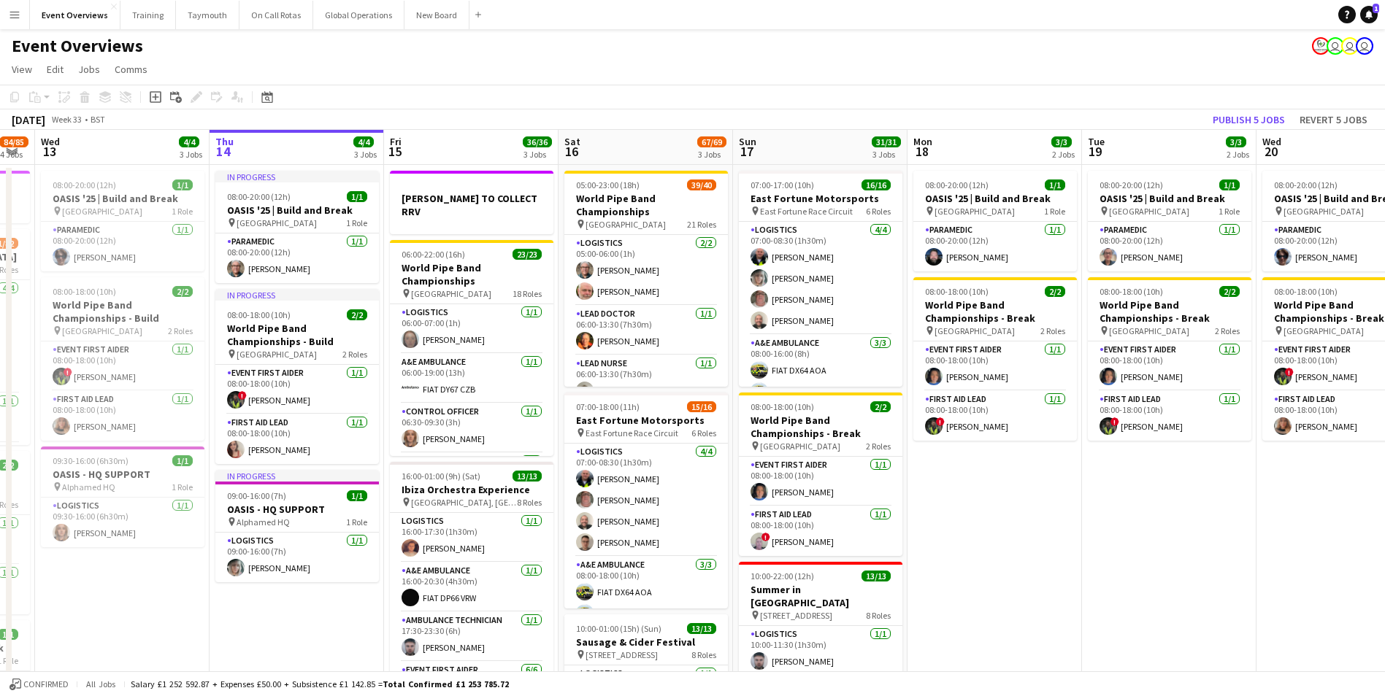
drag, startPoint x: 671, startPoint y: 578, endPoint x: 1002, endPoint y: 580, distance: 331.4
click at [1005, 575] on app-calendar-viewport "Mon 11 2/2 1 Job Tue 12 84/85 4 Jobs Wed 13 4/4 3 Jobs Thu 14 4/4 3 Jobs Fri 15…" at bounding box center [692, 625] width 1385 height 991
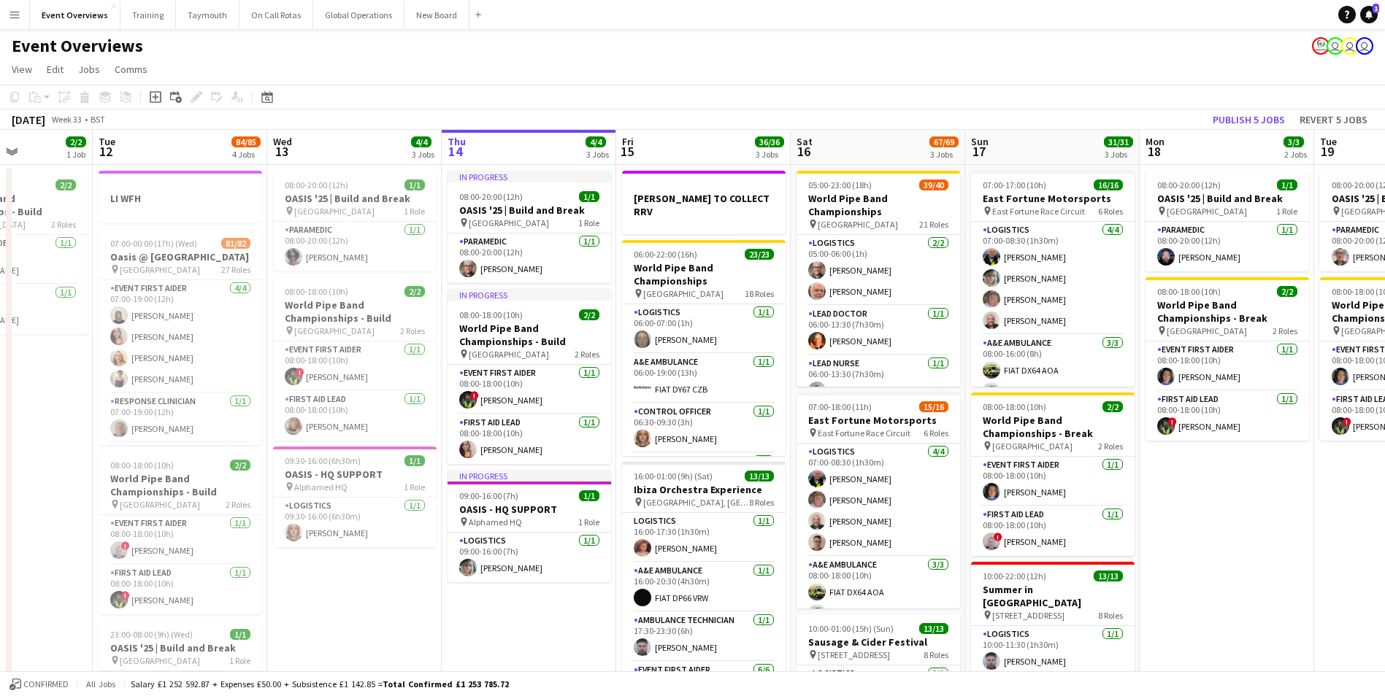
drag, startPoint x: 118, startPoint y: 640, endPoint x: 345, endPoint y: 612, distance: 228.7
click at [345, 612] on app-calendar-viewport "Sat 9 94/95 2 Jobs Sun 10 13/13 1 Job Mon 11 2/2 1 Job Tue 12 84/85 4 Jobs Wed …" at bounding box center [692, 625] width 1385 height 991
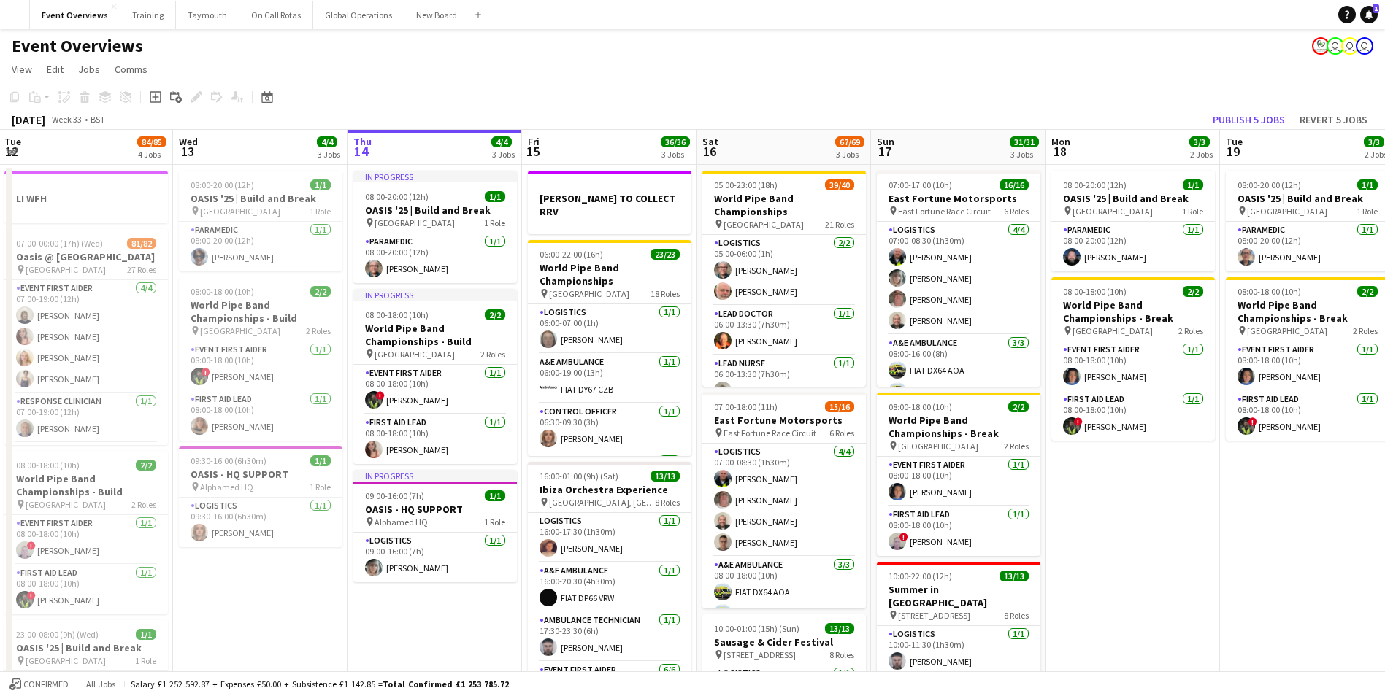
scroll to position [0, 419]
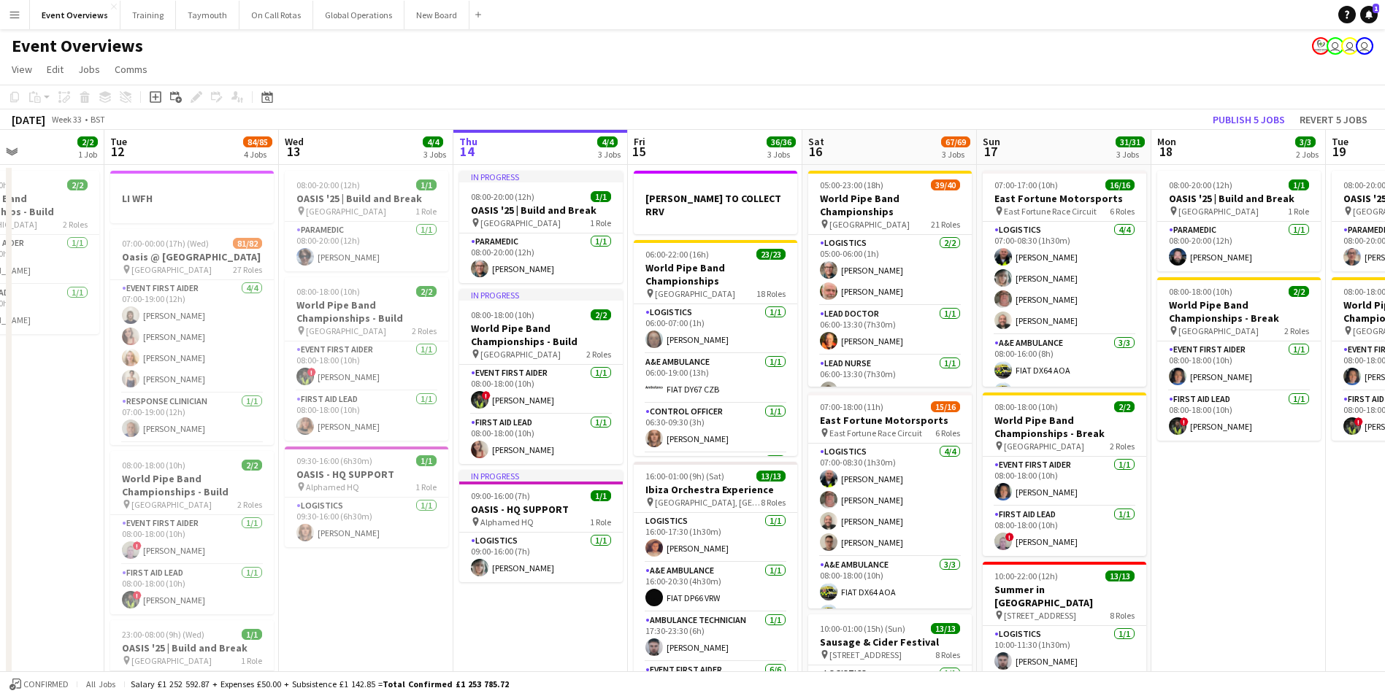
drag, startPoint x: 461, startPoint y: 598, endPoint x: 298, endPoint y: 599, distance: 162.8
click at [298, 599] on app-calendar-viewport "Sat 9 94/95 2 Jobs Sun 10 13/13 1 Job Mon 11 2/2 1 Job Tue 12 84/85 4 Jobs Wed …" at bounding box center [692, 625] width 1385 height 991
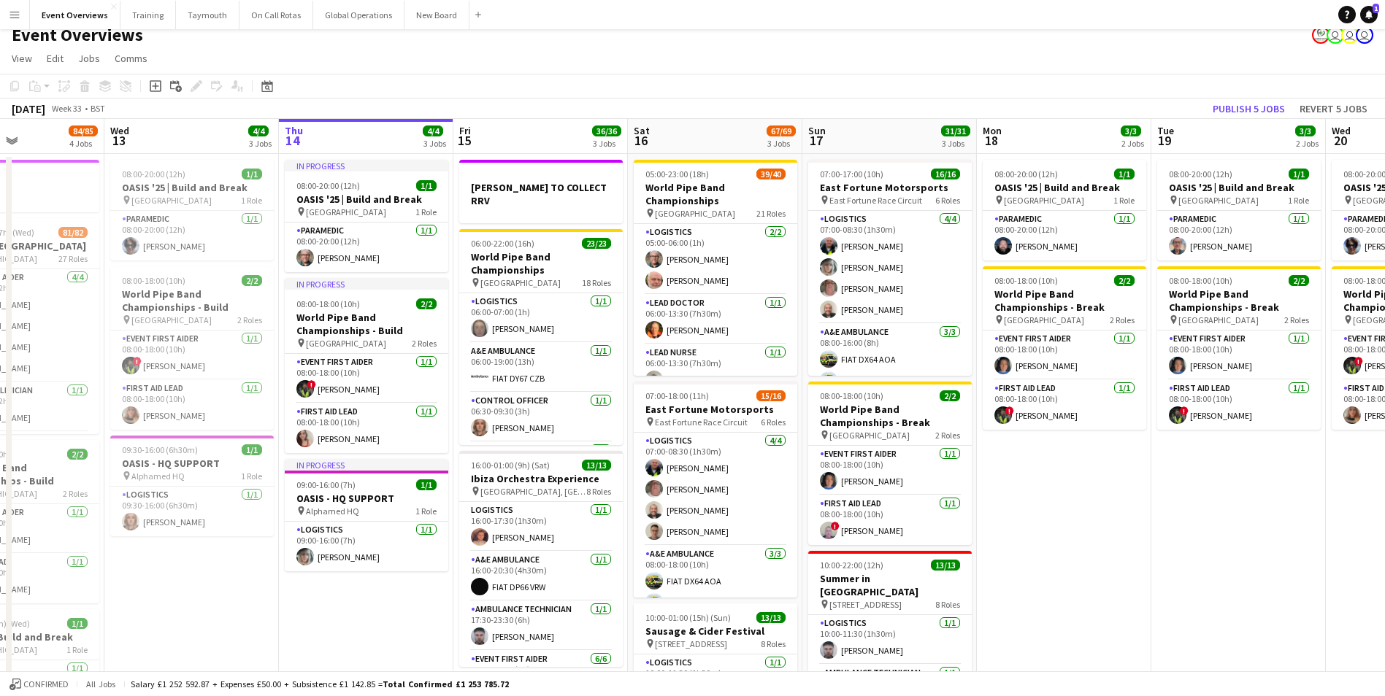
scroll to position [0, 0]
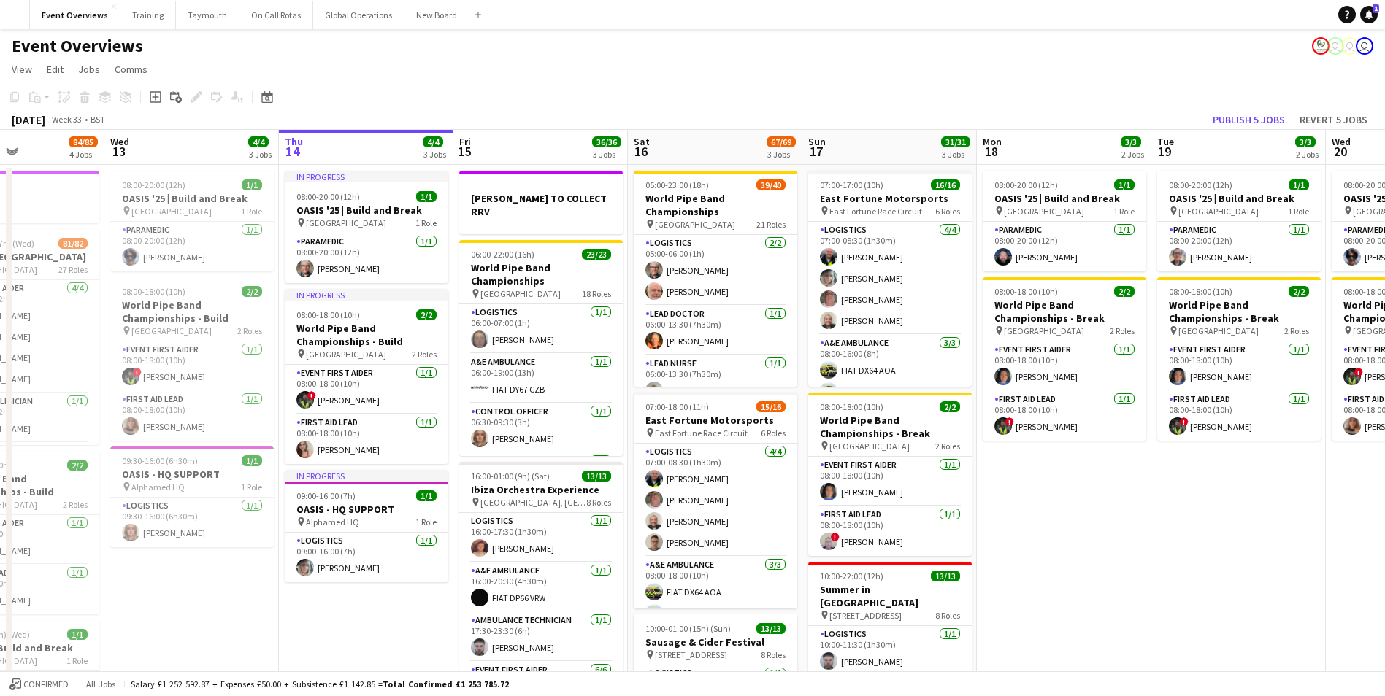
click at [18, 11] on app-icon "Menu" at bounding box center [15, 15] width 12 height 12
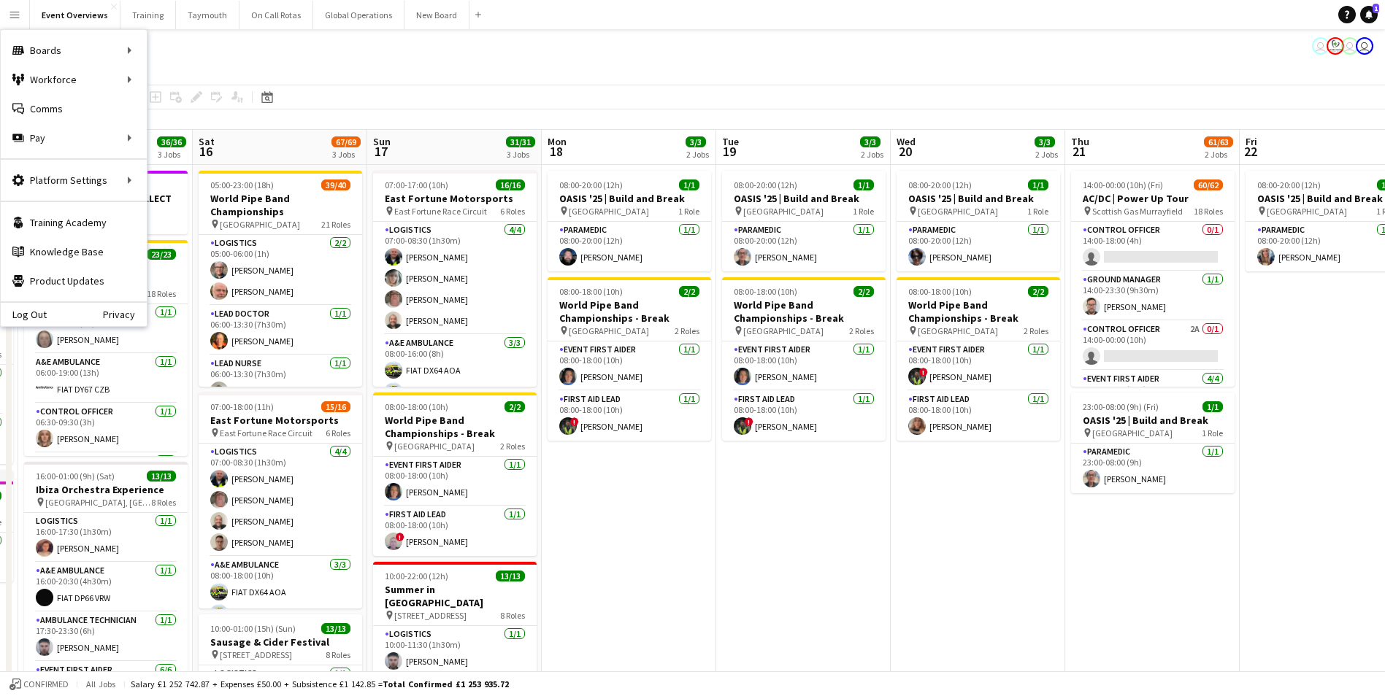
scroll to position [0, 544]
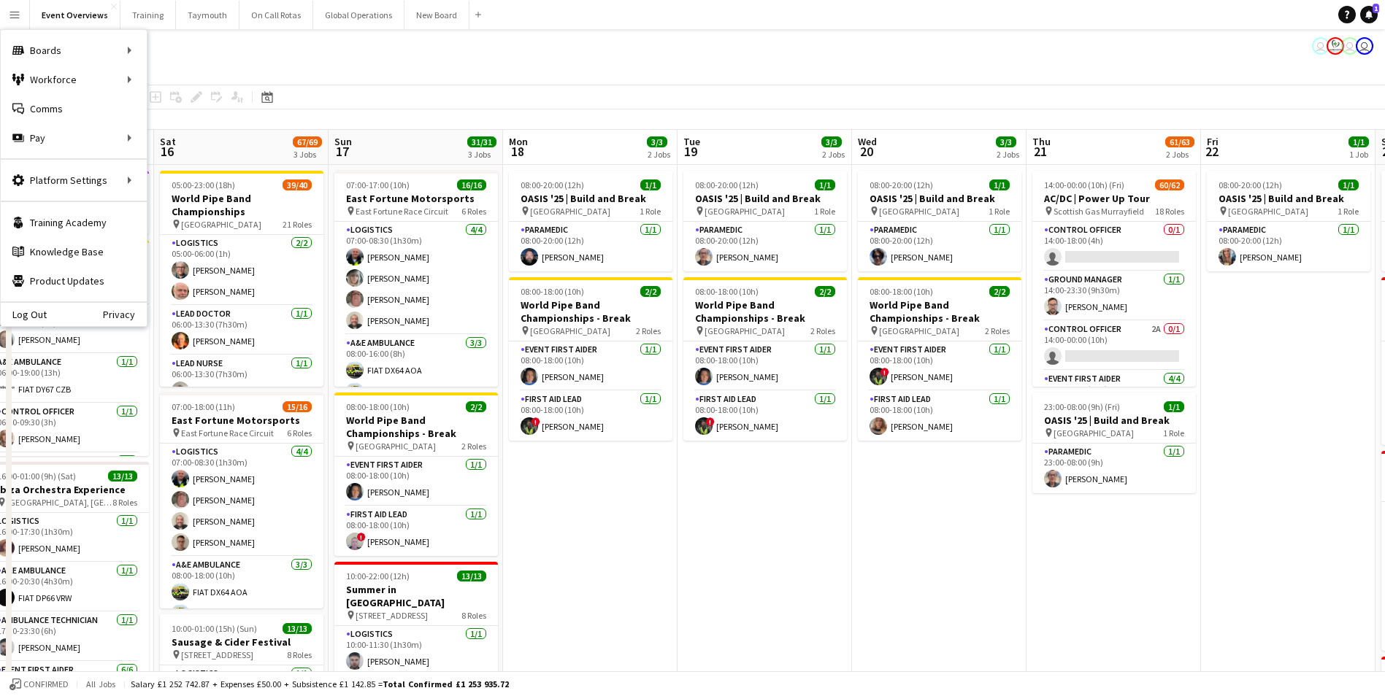
drag, startPoint x: 1114, startPoint y: 518, endPoint x: 640, endPoint y: 549, distance: 474.8
click at [640, 549] on app-calendar-viewport "Tue 12 84/85 4 Jobs Wed 13 4/4 3 Jobs Thu 14 4/4 3 Jobs Fri 15 36/36 3 Jobs Sat…" at bounding box center [692, 625] width 1385 height 991
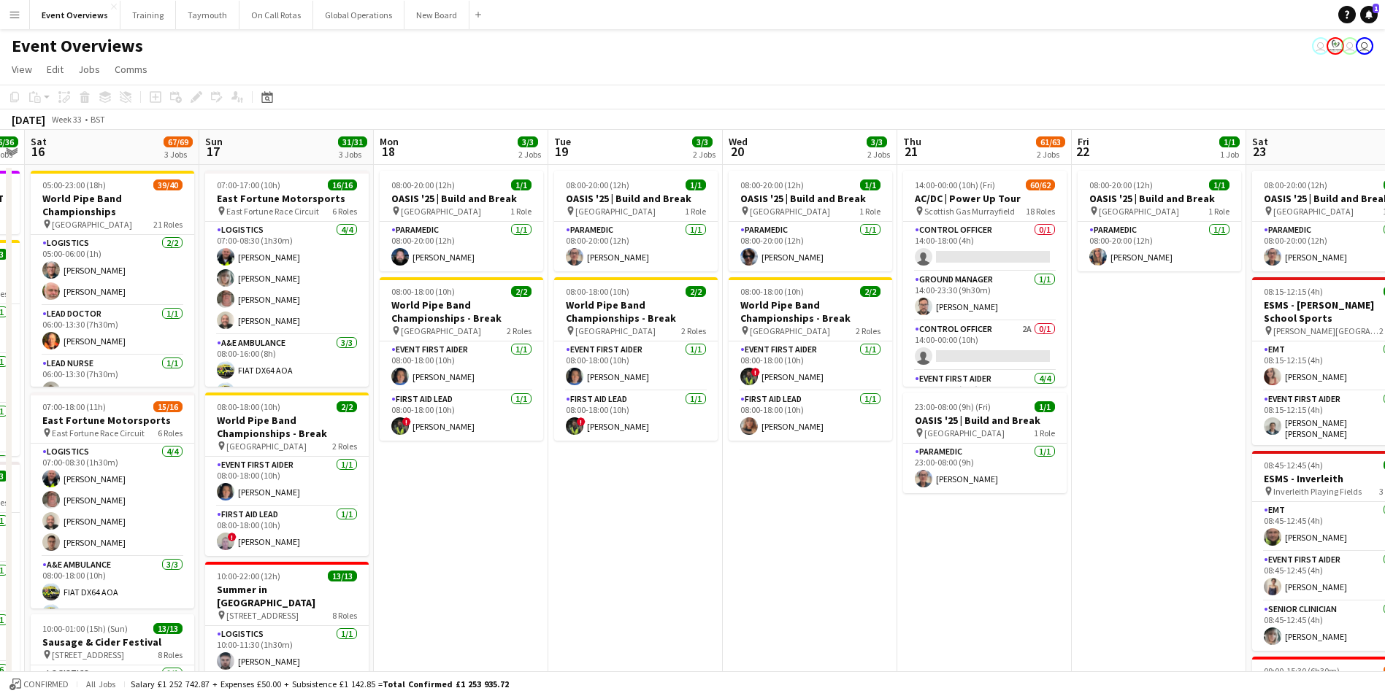
scroll to position [0, 458]
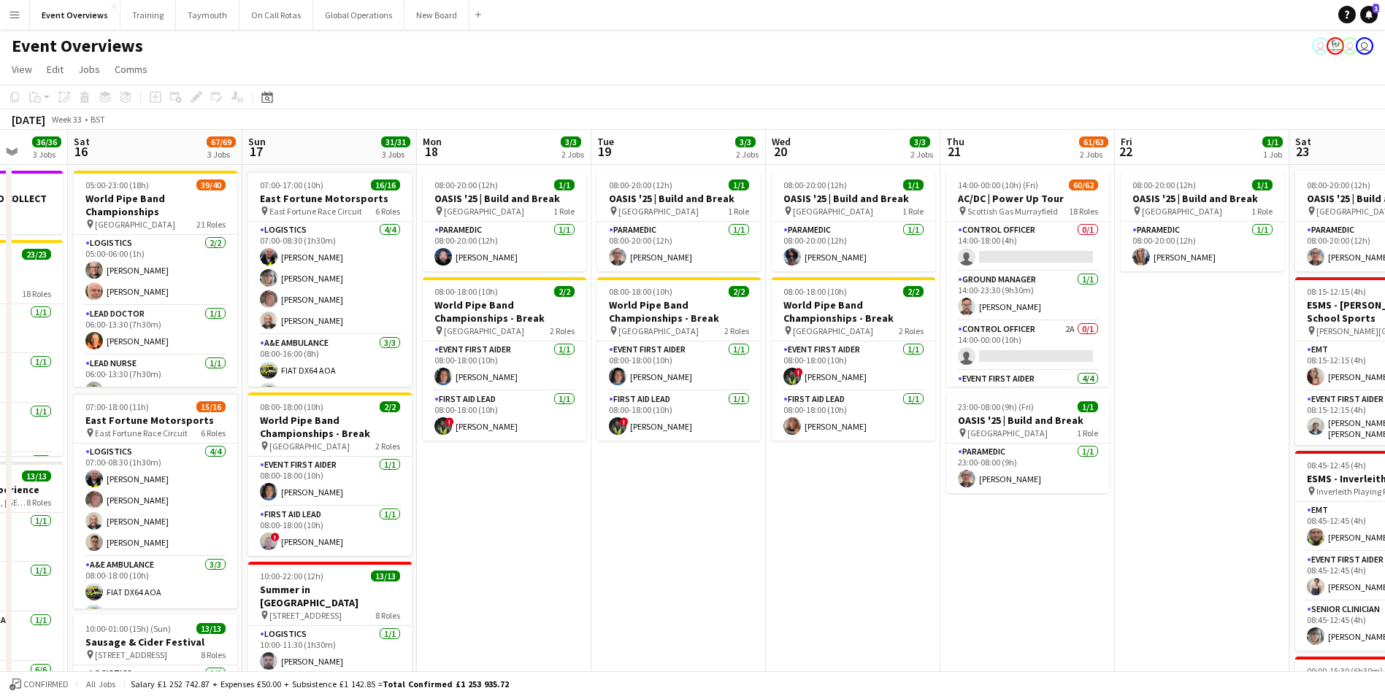
drag, startPoint x: 686, startPoint y: 568, endPoint x: 420, endPoint y: 573, distance: 266.5
click at [408, 573] on app-calendar-viewport "Wed 13 4/4 3 Jobs Thu 14 4/4 3 Jobs Fri 15 36/36 3 Jobs Sat 16 67/69 3 Jobs Sun…" at bounding box center [692, 625] width 1385 height 991
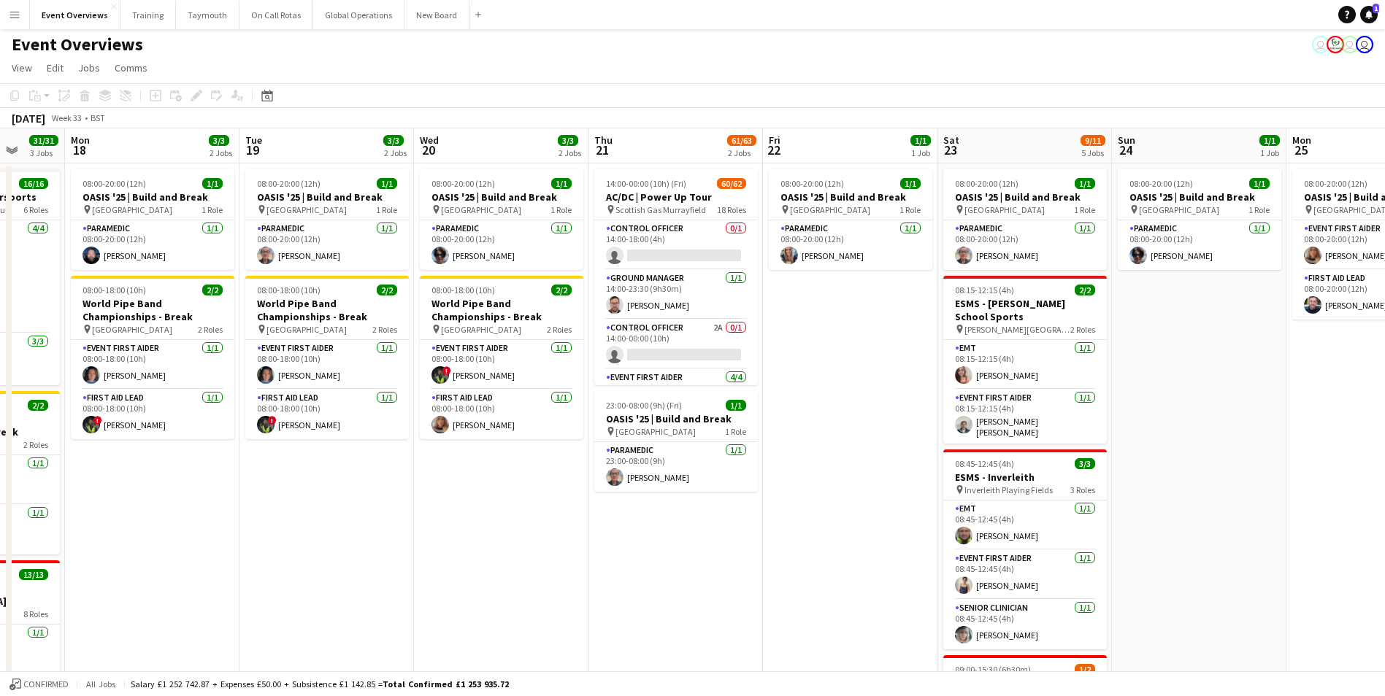
scroll to position [0, 0]
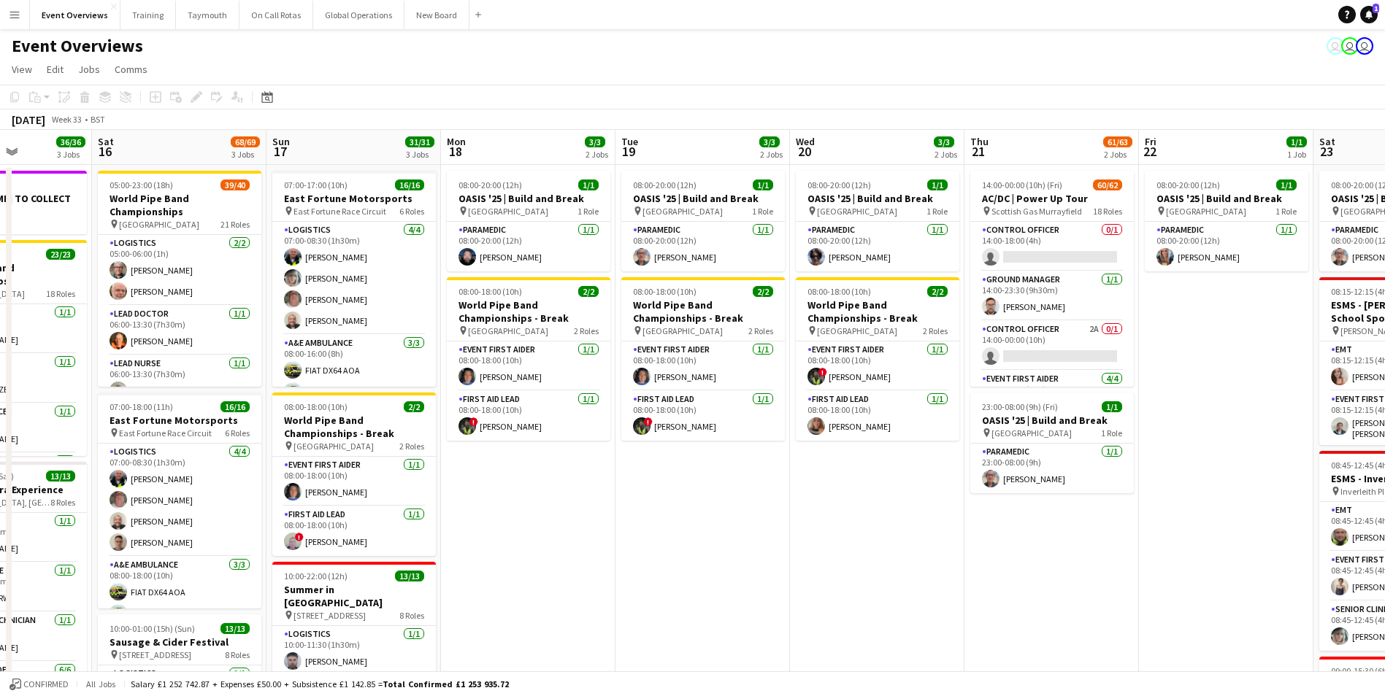
drag, startPoint x: 389, startPoint y: 549, endPoint x: 771, endPoint y: 520, distance: 382.9
click at [771, 520] on app-calendar-viewport "Wed 13 4/4 3 Jobs Thu 14 4/4 3 Jobs Fri 15 36/36 3 Jobs Sat 16 68/69 3 Jobs Sun…" at bounding box center [692, 625] width 1385 height 991
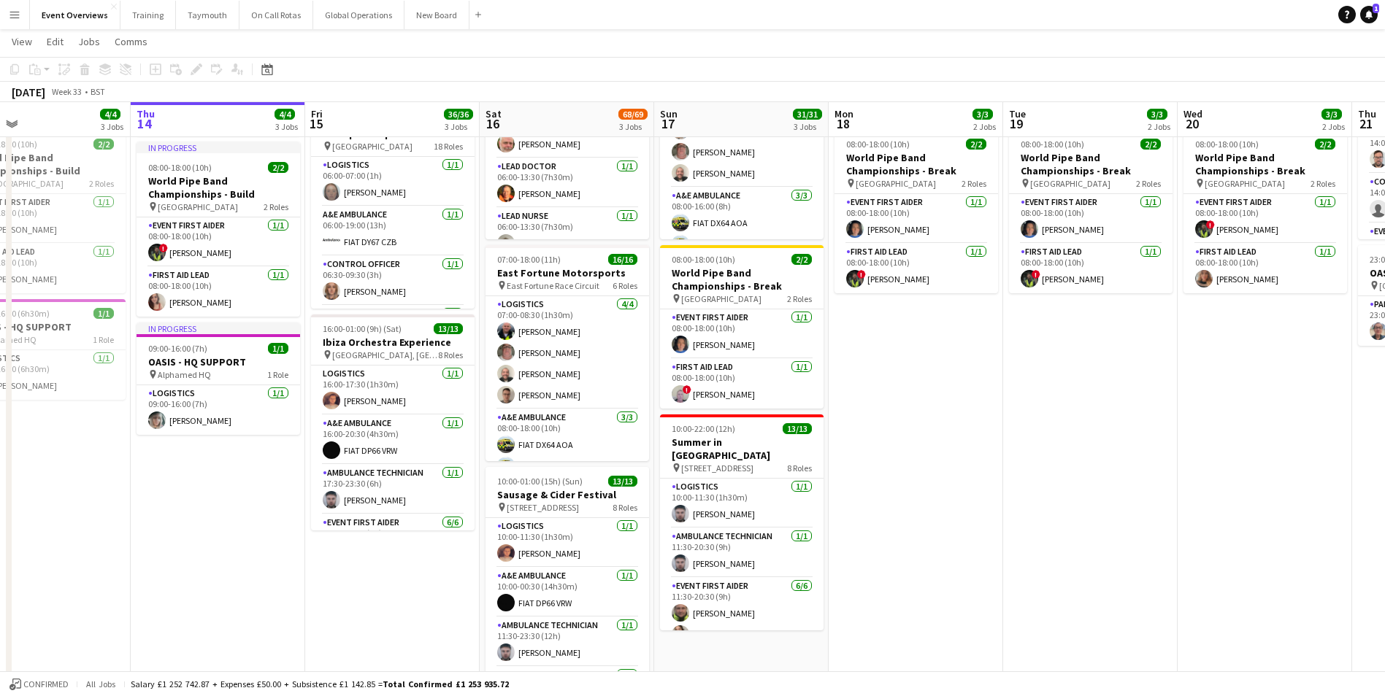
scroll to position [0, 318]
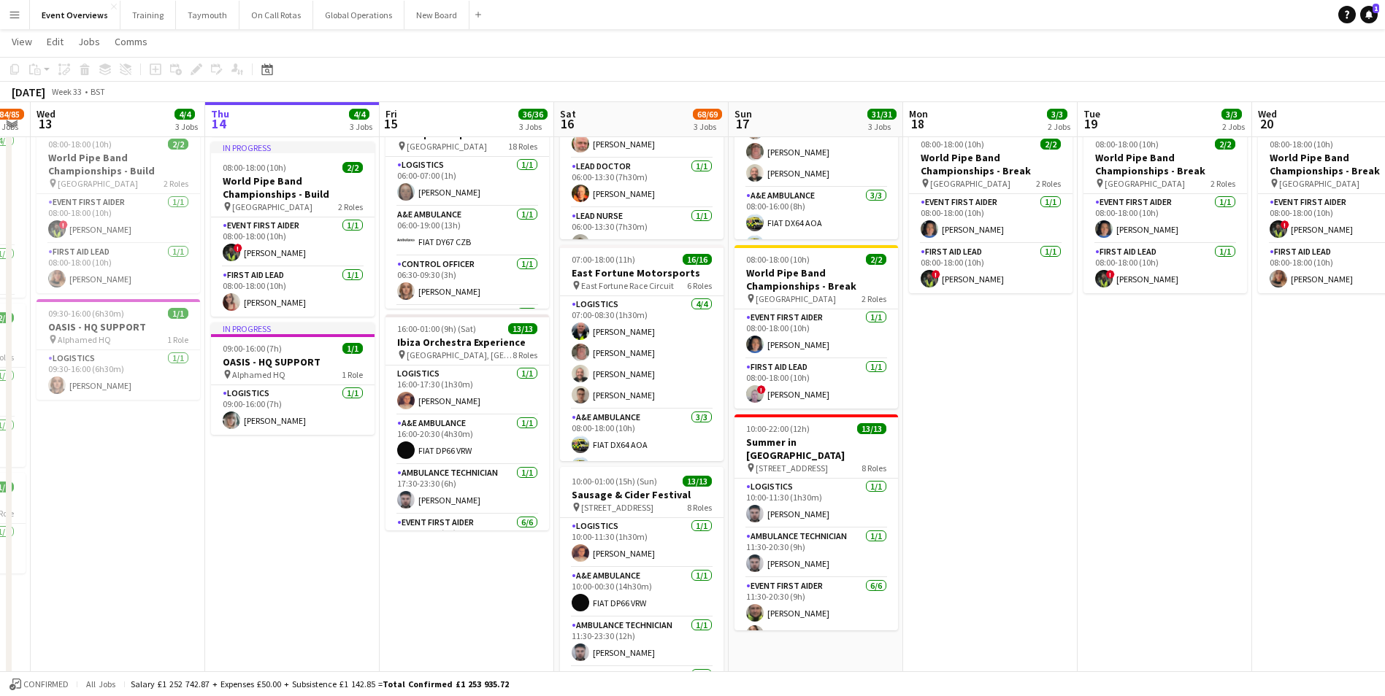
drag, startPoint x: 723, startPoint y: 523, endPoint x: 1180, endPoint y: 512, distance: 456.4
click at [1180, 512] on app-calendar-viewport "Mon 11 2/2 1 Job Tue 12 84/85 4 Jobs Wed 13 4/4 3 Jobs Thu 14 4/4 3 Jobs Fri 15…" at bounding box center [692, 442] width 1385 height 1063
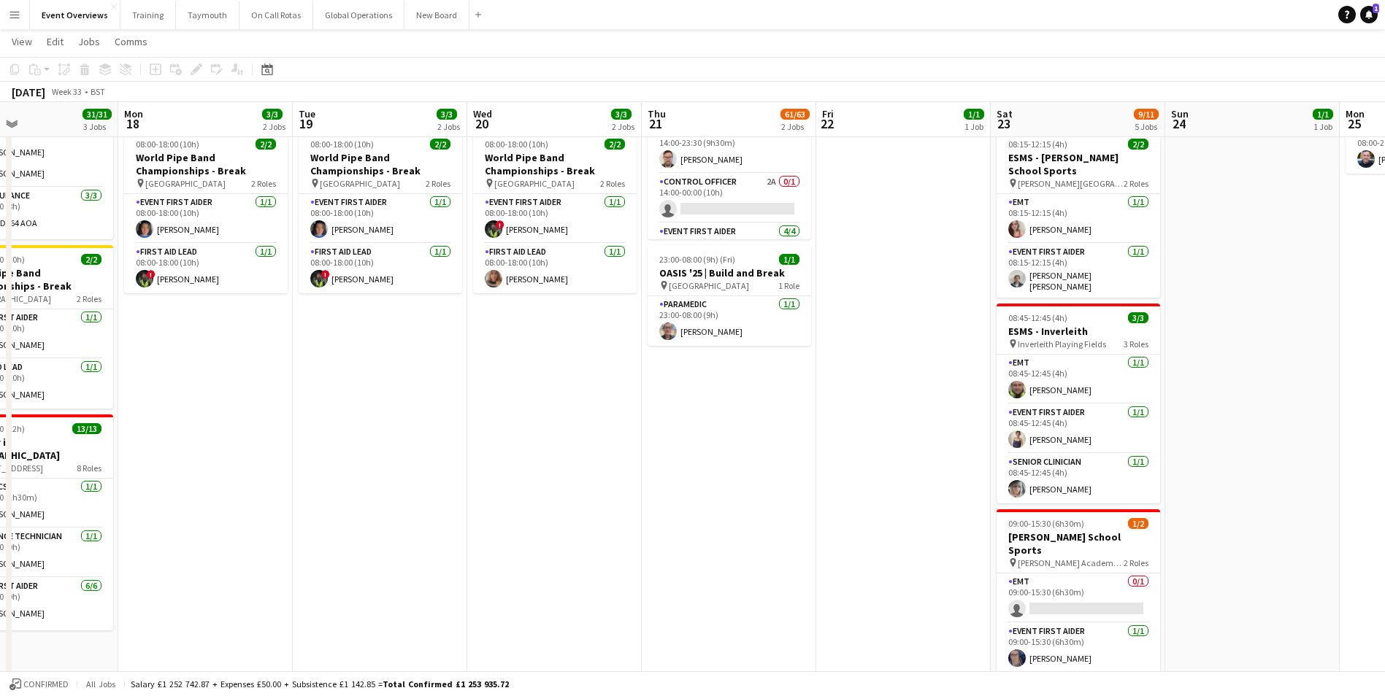
scroll to position [0, 440]
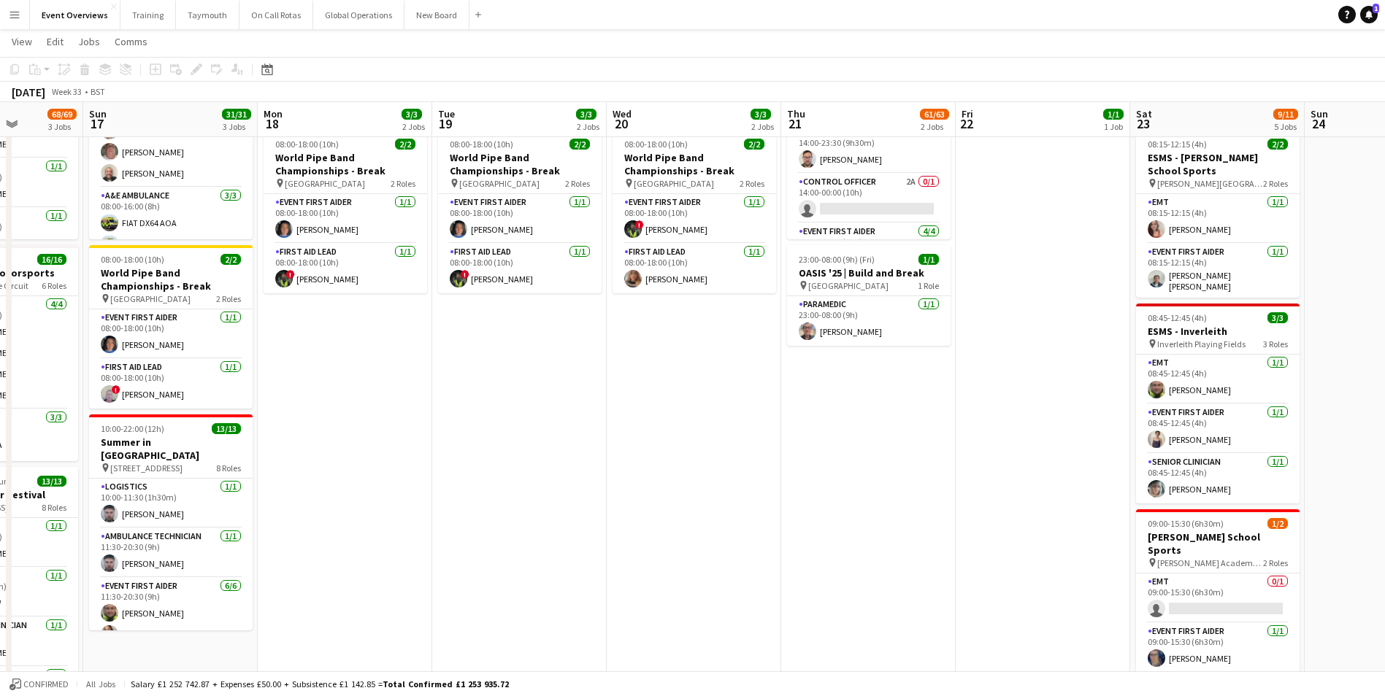
drag, startPoint x: 1150, startPoint y: 501, endPoint x: 607, endPoint y: 550, distance: 545.3
click at [607, 550] on app-calendar-viewport "Thu 14 4/4 3 Jobs Fri 15 36/36 3 Jobs Sat 16 68/69 3 Jobs Sun 17 31/31 3 Jobs M…" at bounding box center [692, 442] width 1385 height 1063
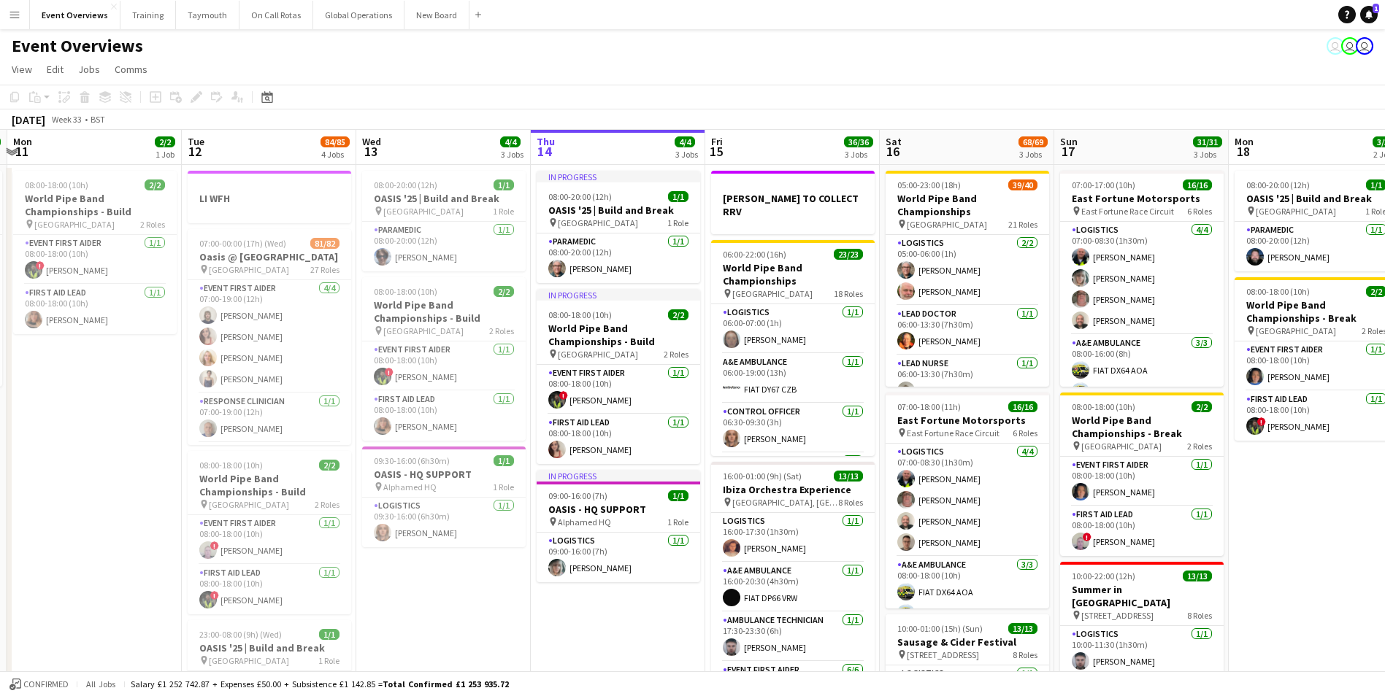
scroll to position [0, 501]
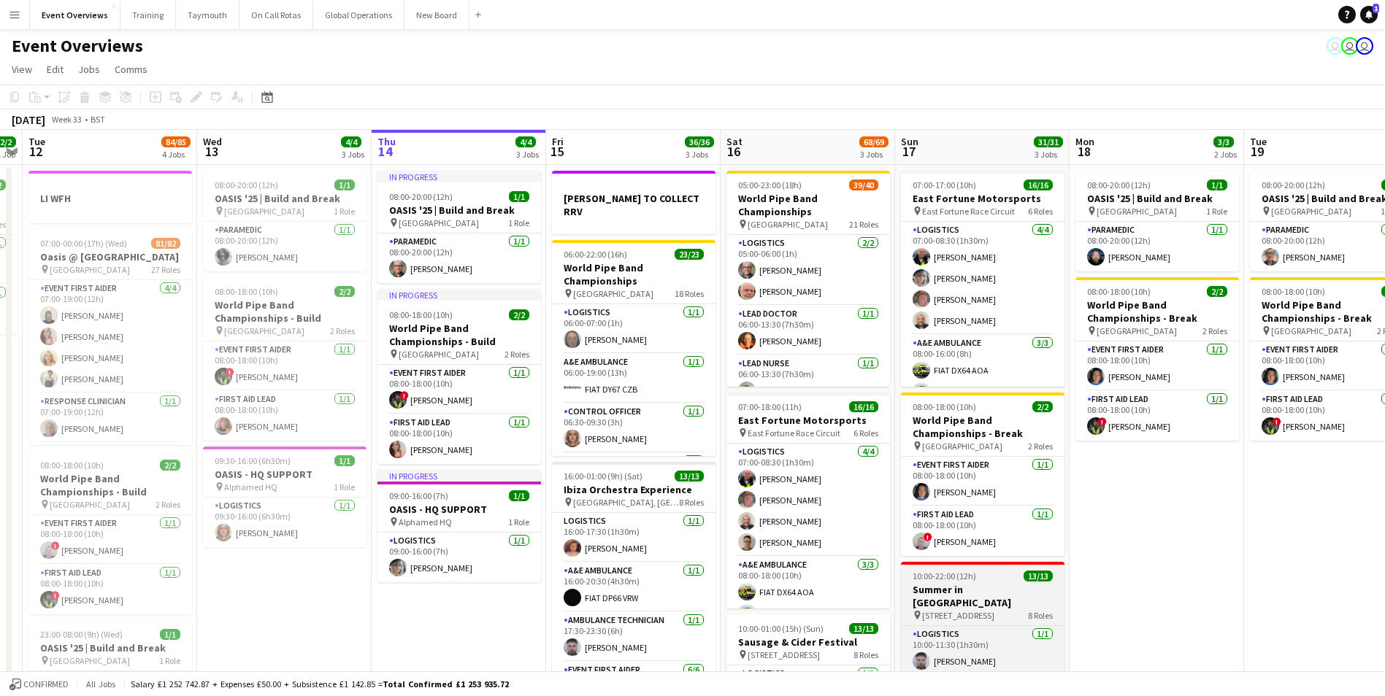
drag, startPoint x: 530, startPoint y: 566, endPoint x: 981, endPoint y: 602, distance: 452.5
click at [1384, 510] on html "Menu Boards Boards Boards All jobs Status Workforce Workforce My Workforce Recr…" at bounding box center [692, 573] width 1385 height 1146
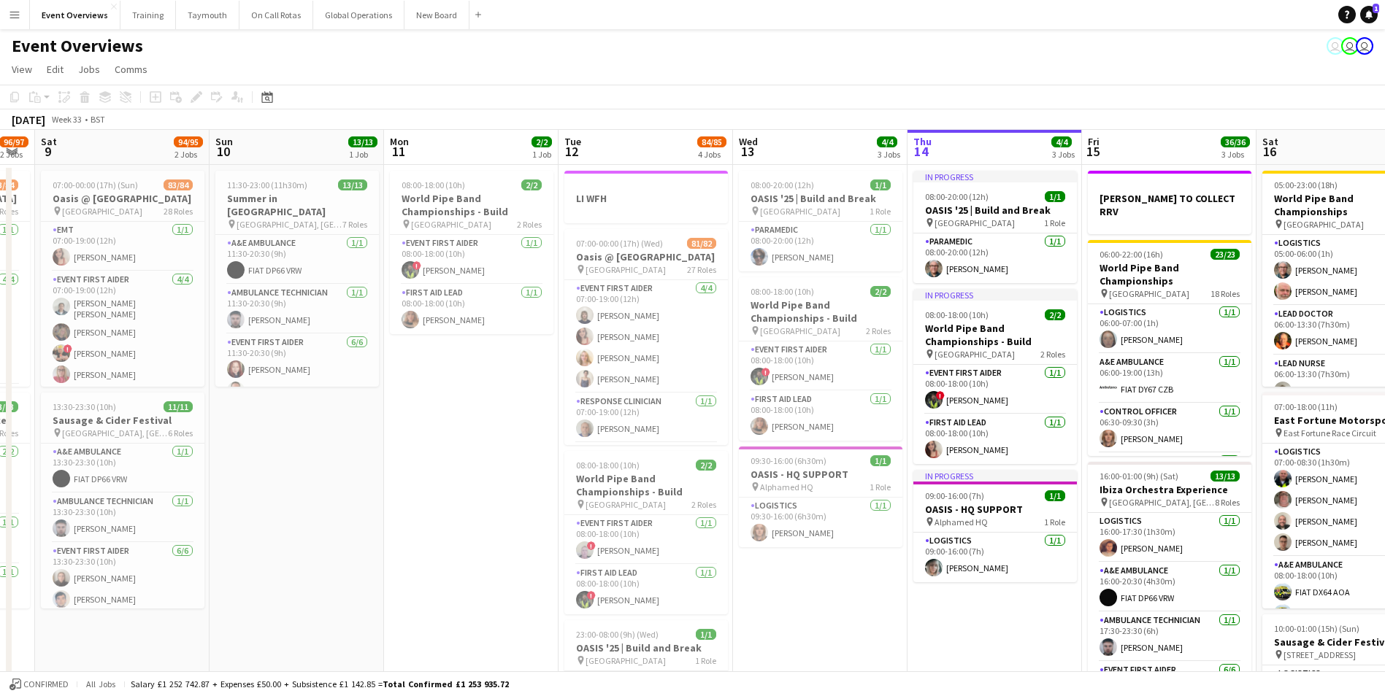
scroll to position [0, 329]
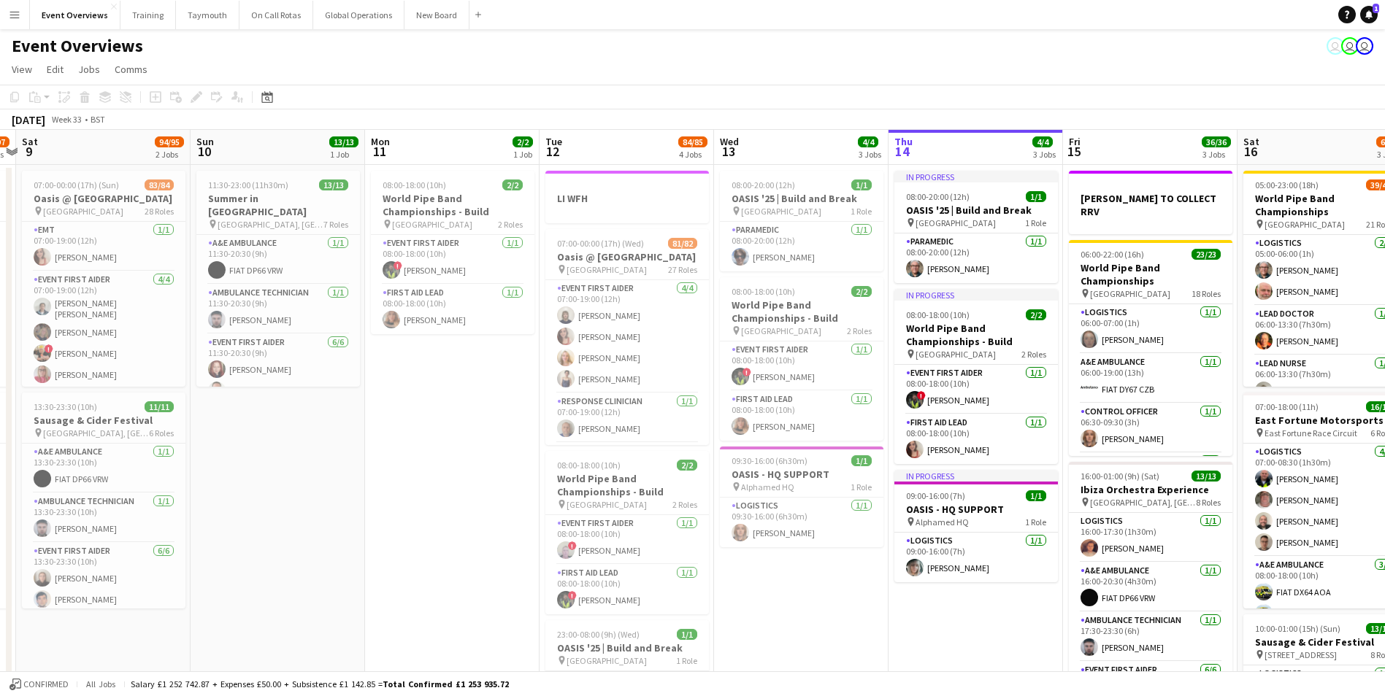
drag, startPoint x: 242, startPoint y: 634, endPoint x: 748, endPoint y: 627, distance: 506.7
click at [762, 626] on app-calendar-viewport "Thu 7 4/4 3 Jobs Fri 8 96/97 2 Jobs Sat 9 94/95 2 Jobs Sun 10 13/13 1 Job Mon 1…" at bounding box center [692, 625] width 1385 height 991
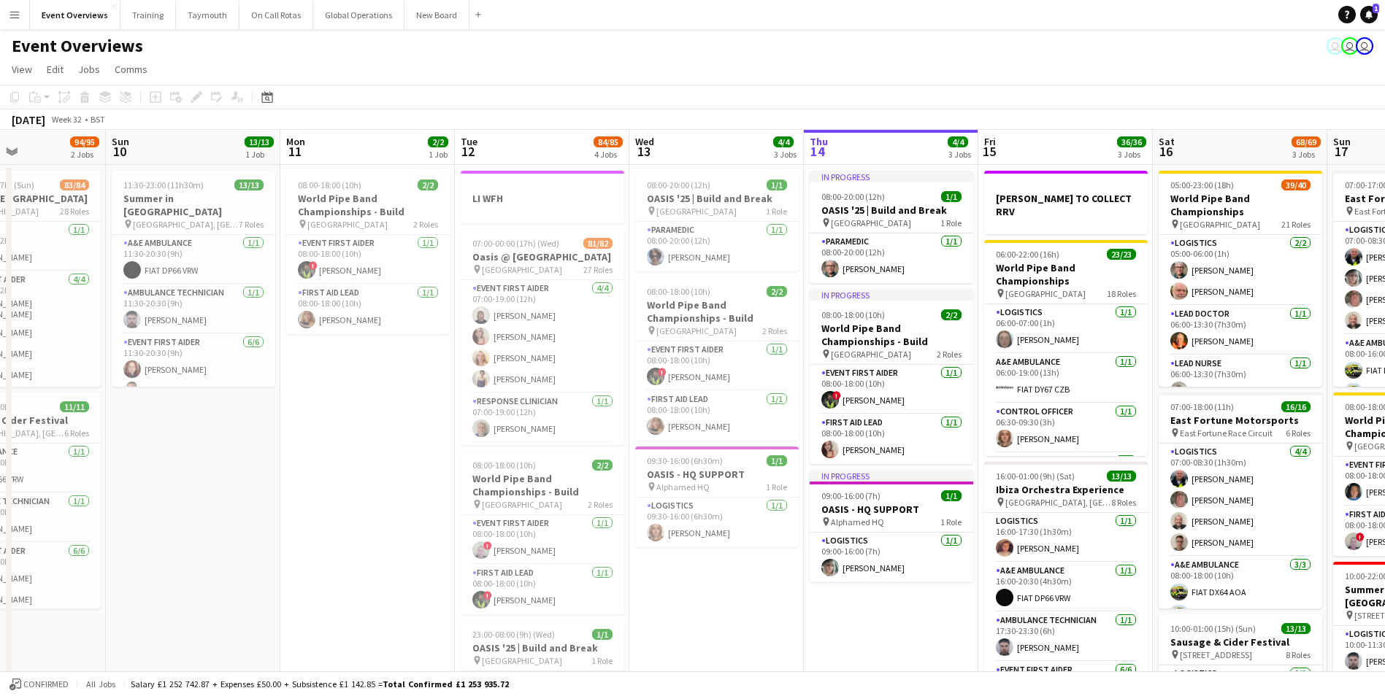
scroll to position [0, 530]
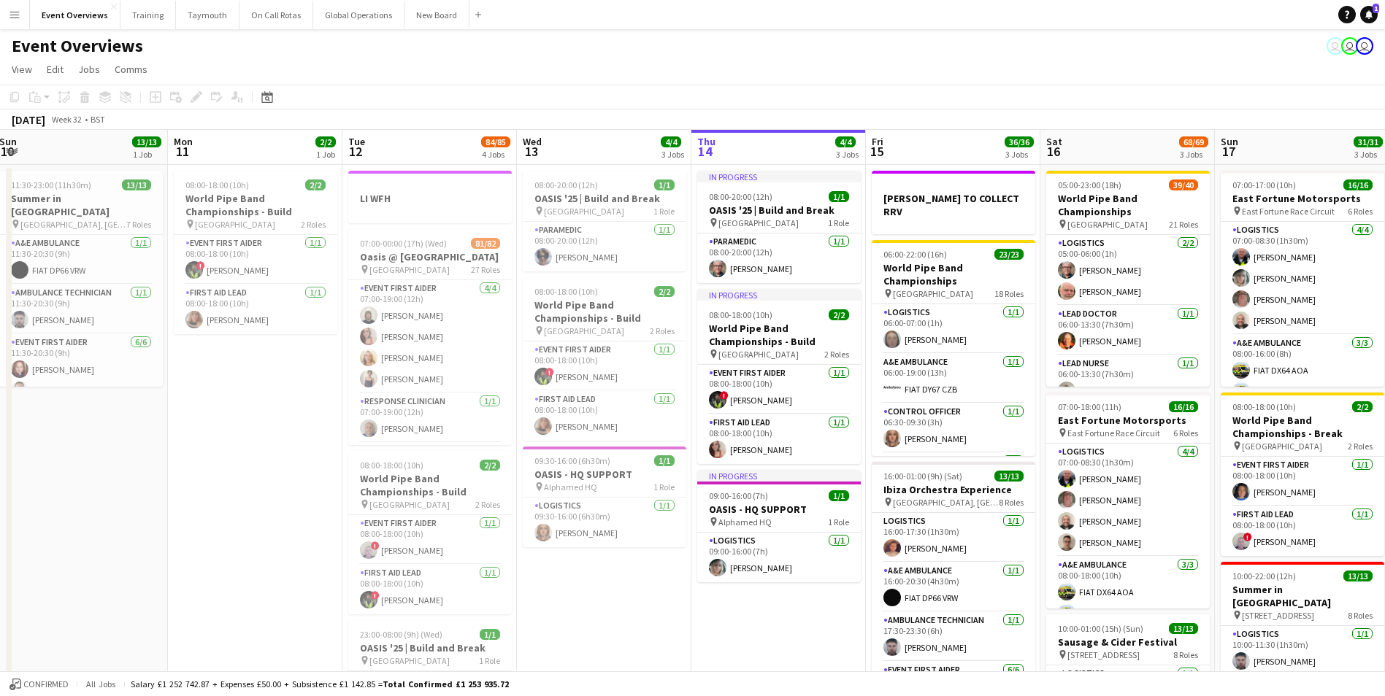
drag, startPoint x: 418, startPoint y: 561, endPoint x: 218, endPoint y: 579, distance: 201.5
click at [218, 579] on app-calendar-viewport "Thu 7 4/4 3 Jobs Fri 8 96/97 2 Jobs Sat 9 94/95 2 Jobs Sun 10 13/13 1 Job Mon 1…" at bounding box center [692, 625] width 1385 height 991
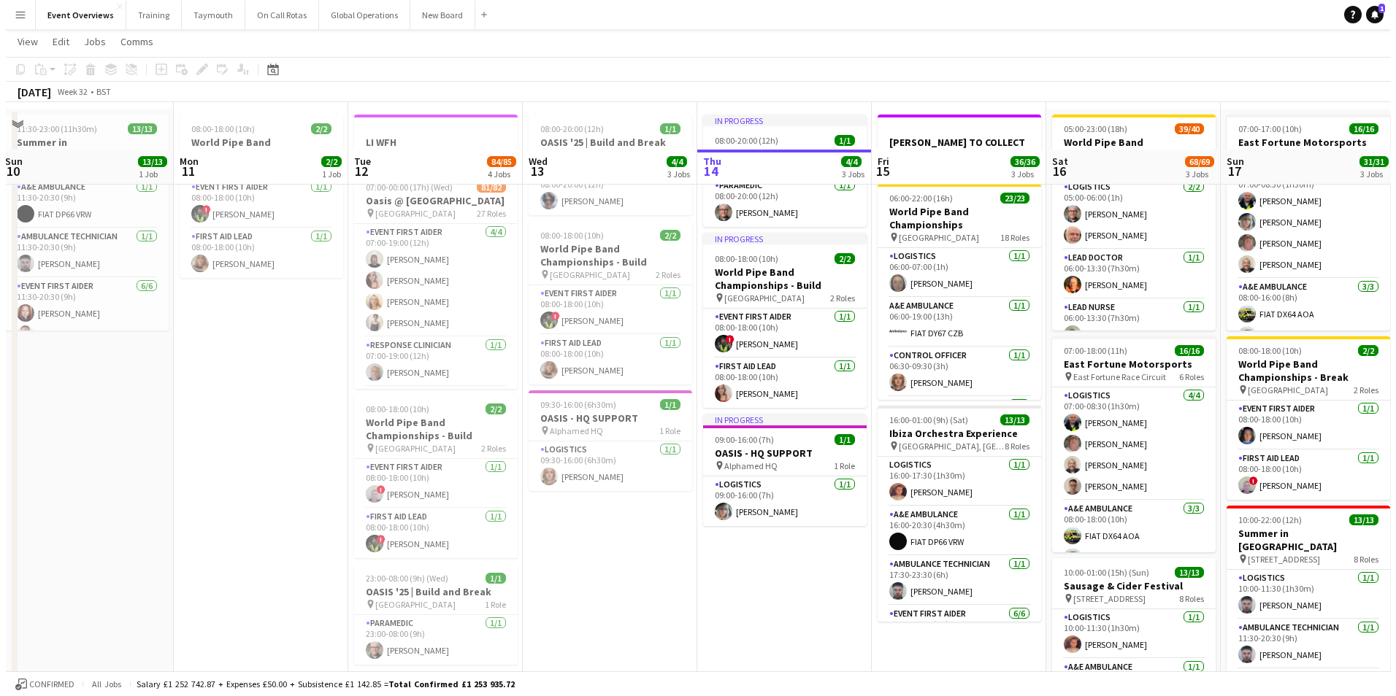
scroll to position [0, 0]
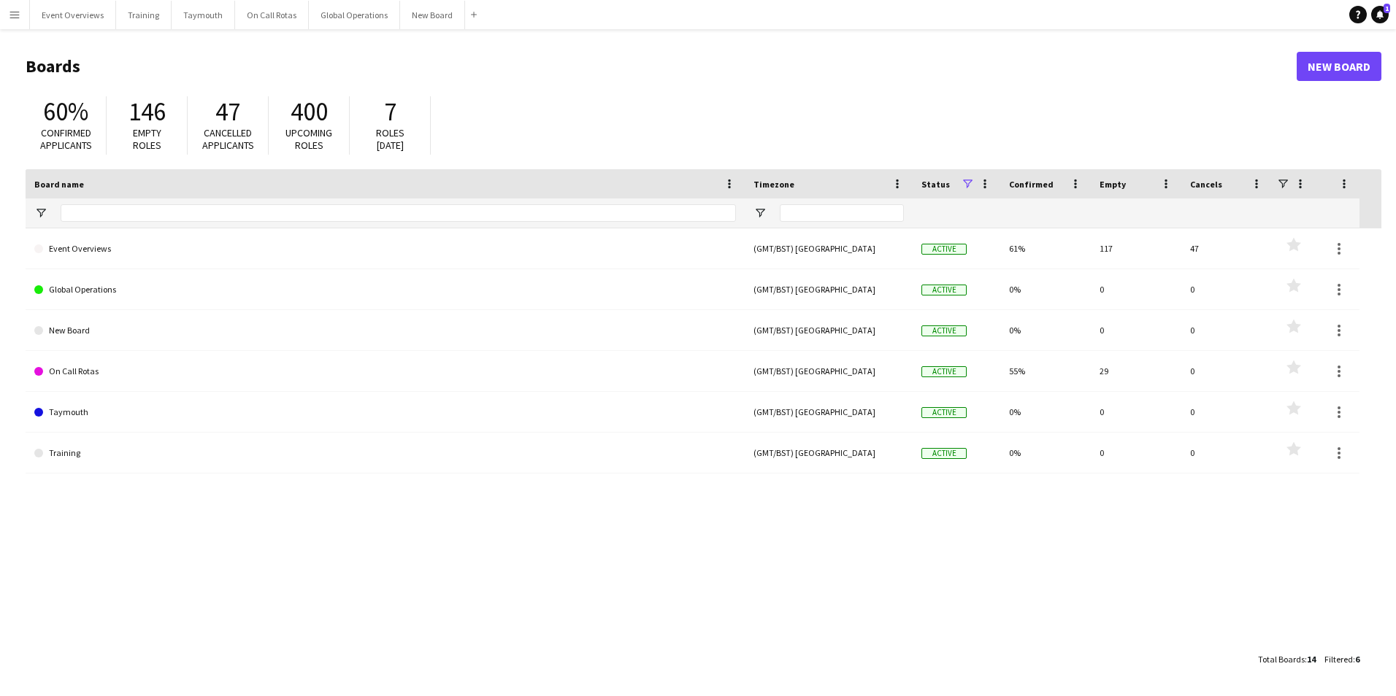
click at [18, 20] on app-icon "Menu" at bounding box center [15, 15] width 12 height 12
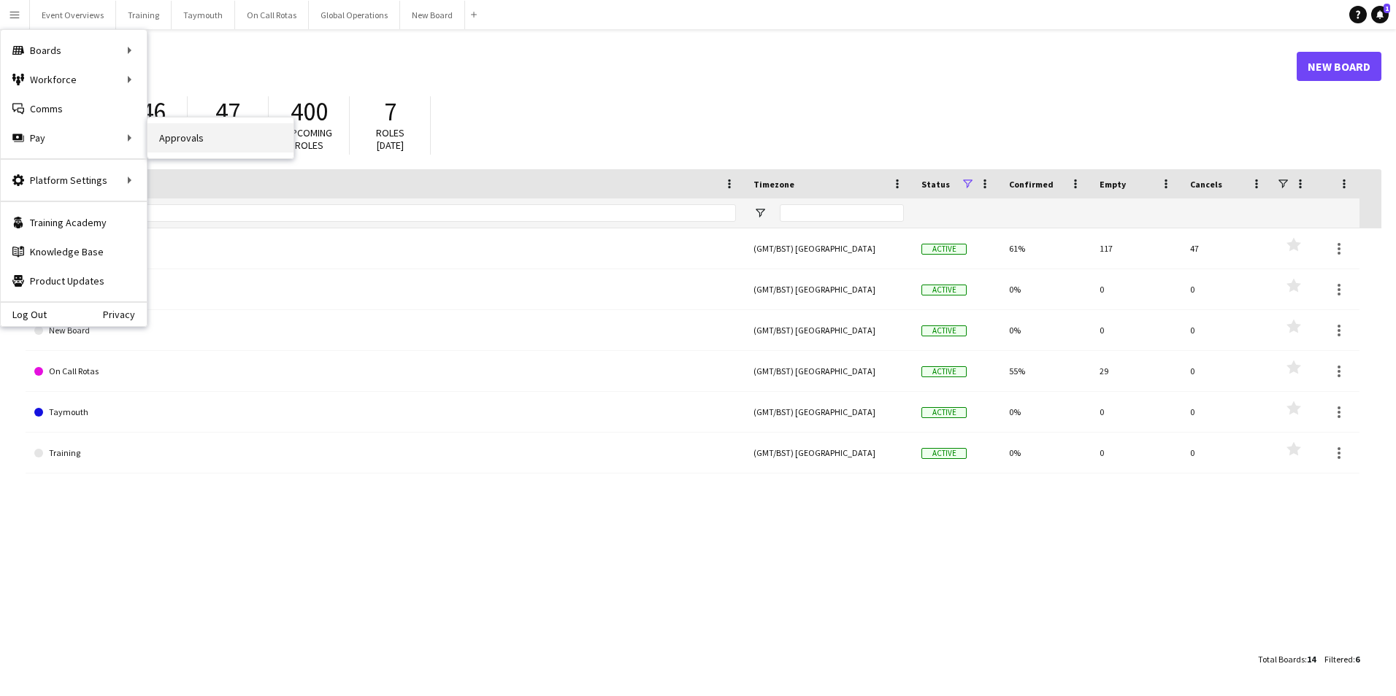
click at [184, 136] on link "Approvals" at bounding box center [220, 137] width 146 height 29
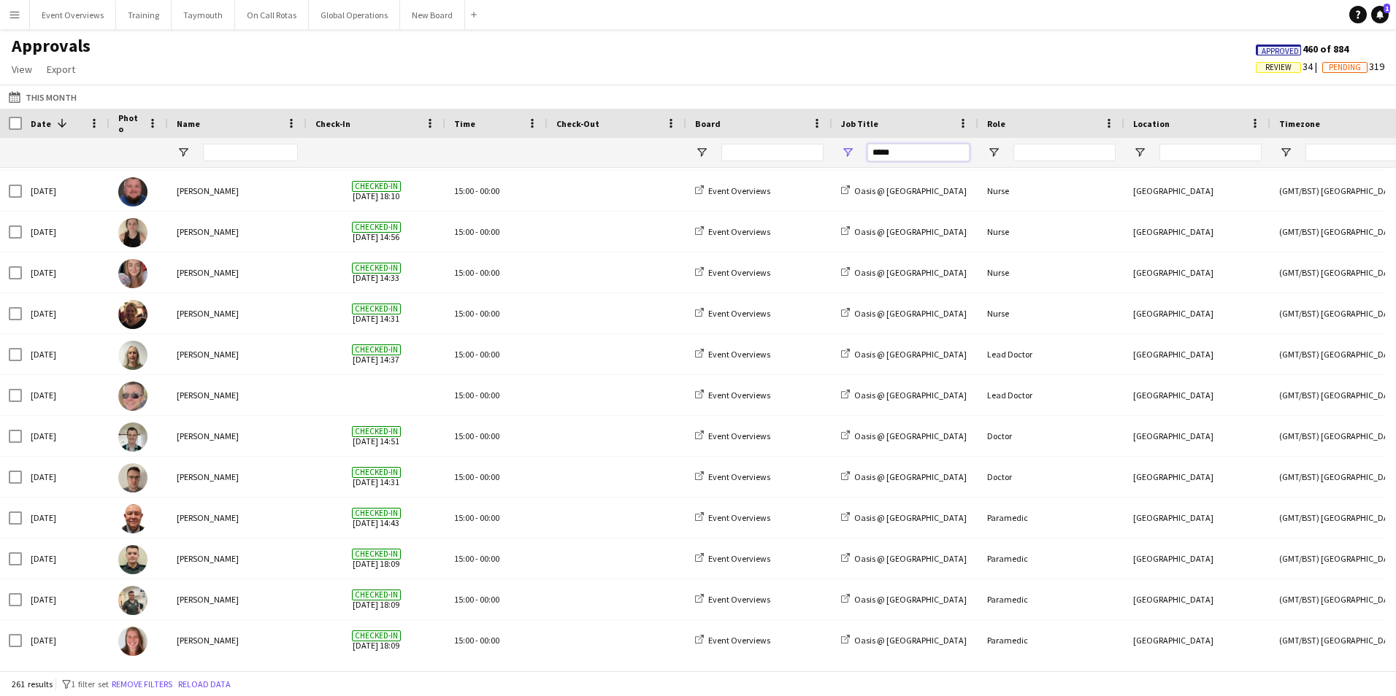
click at [905, 152] on input "*****" at bounding box center [918, 153] width 102 height 18
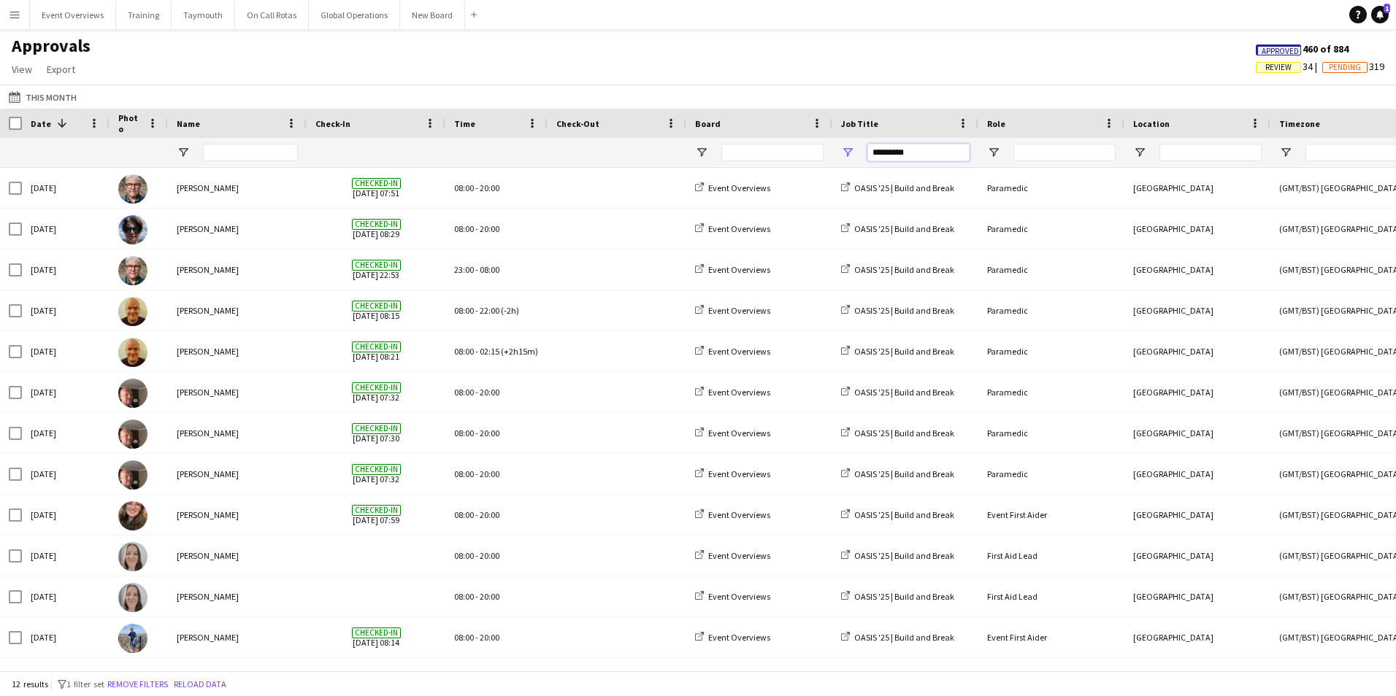
type input "*********"
click at [21, 14] on button "Menu" at bounding box center [14, 14] width 29 height 29
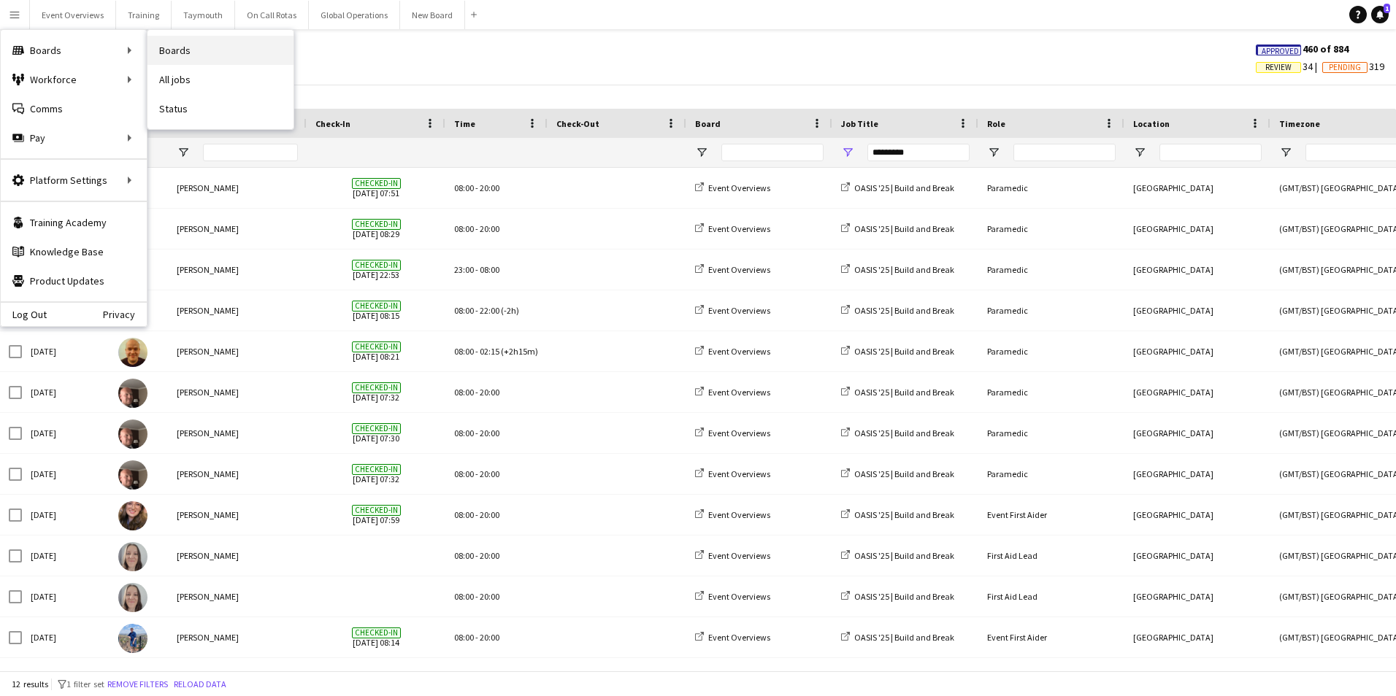
click at [166, 49] on link "Boards" at bounding box center [220, 50] width 146 height 29
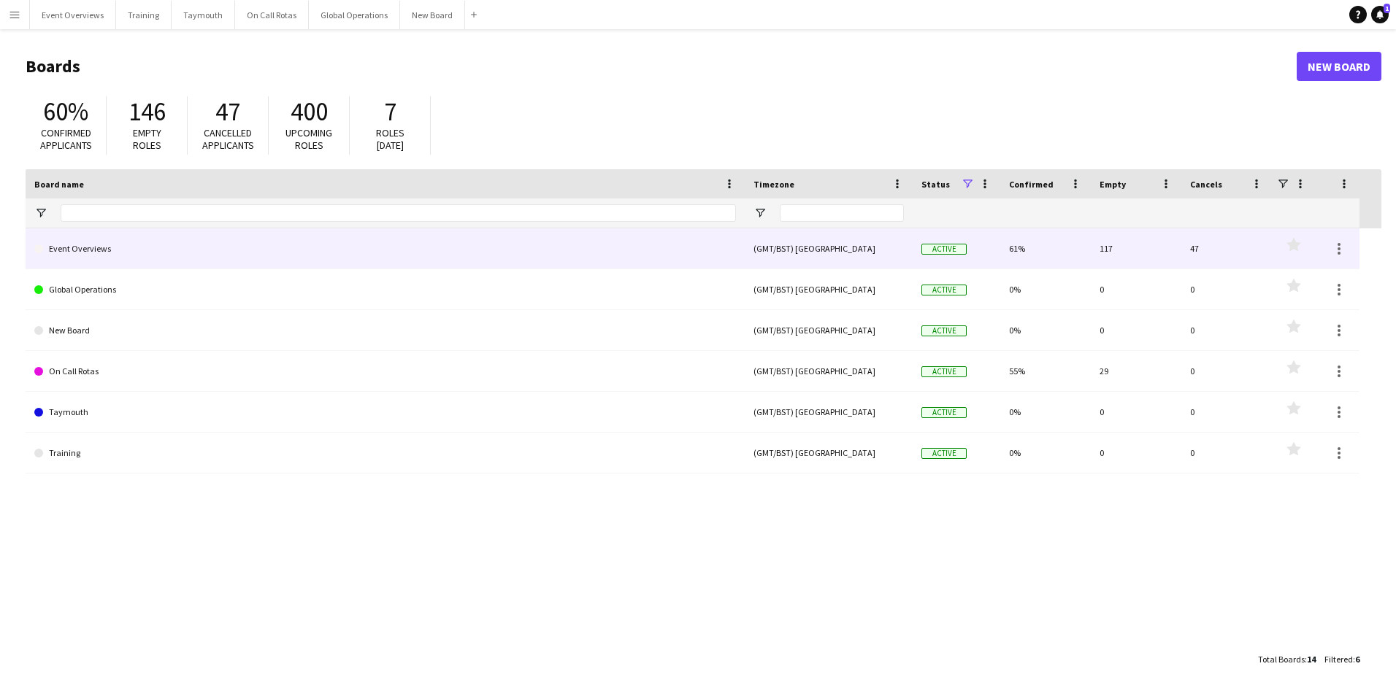
click at [102, 247] on link "Event Overviews" at bounding box center [385, 248] width 702 height 41
